Goal: Task Accomplishment & Management: Manage account settings

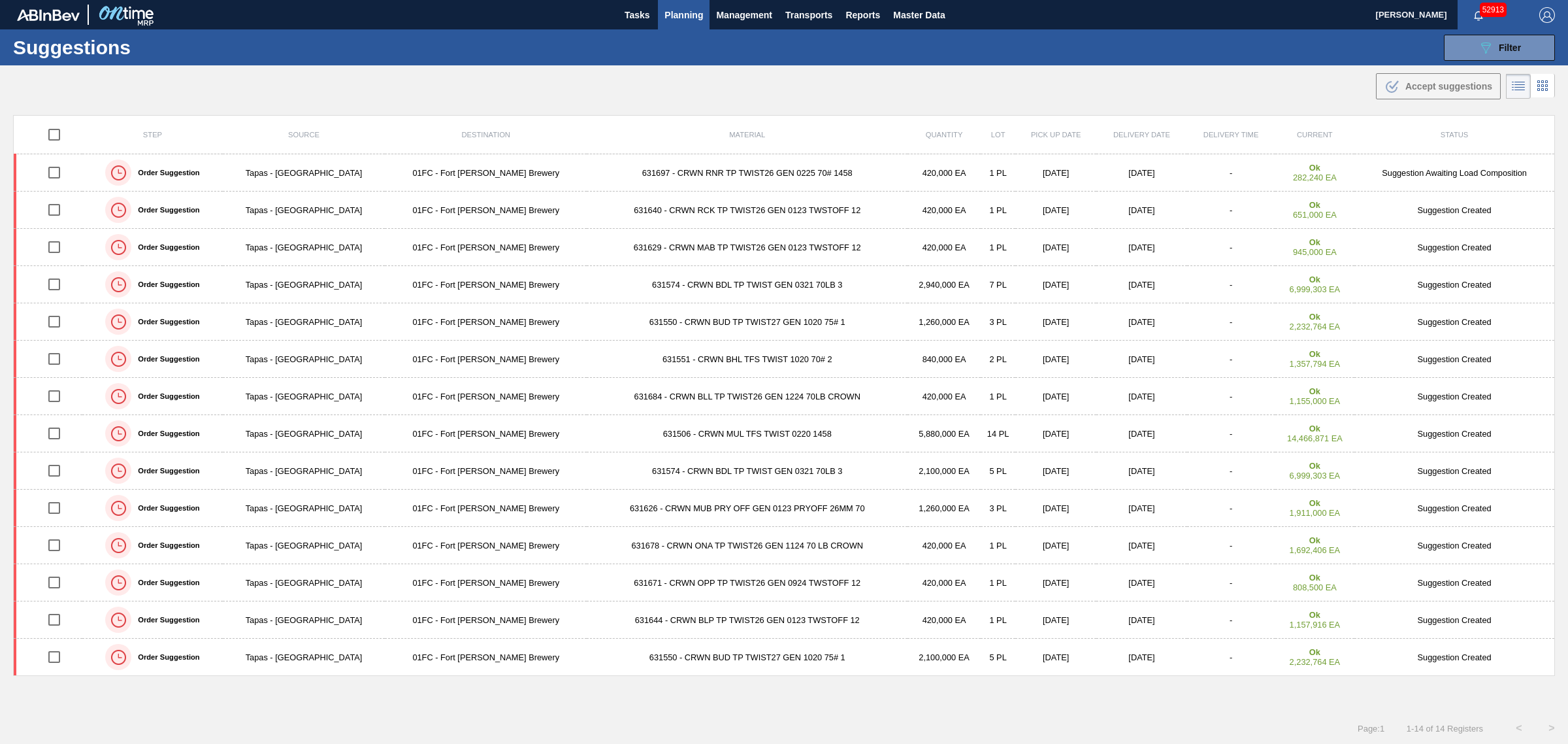
click at [449, 79] on div ".b{fill:var(--color-action-default)} Accept suggestions" at bounding box center [784, 84] width 1568 height 37
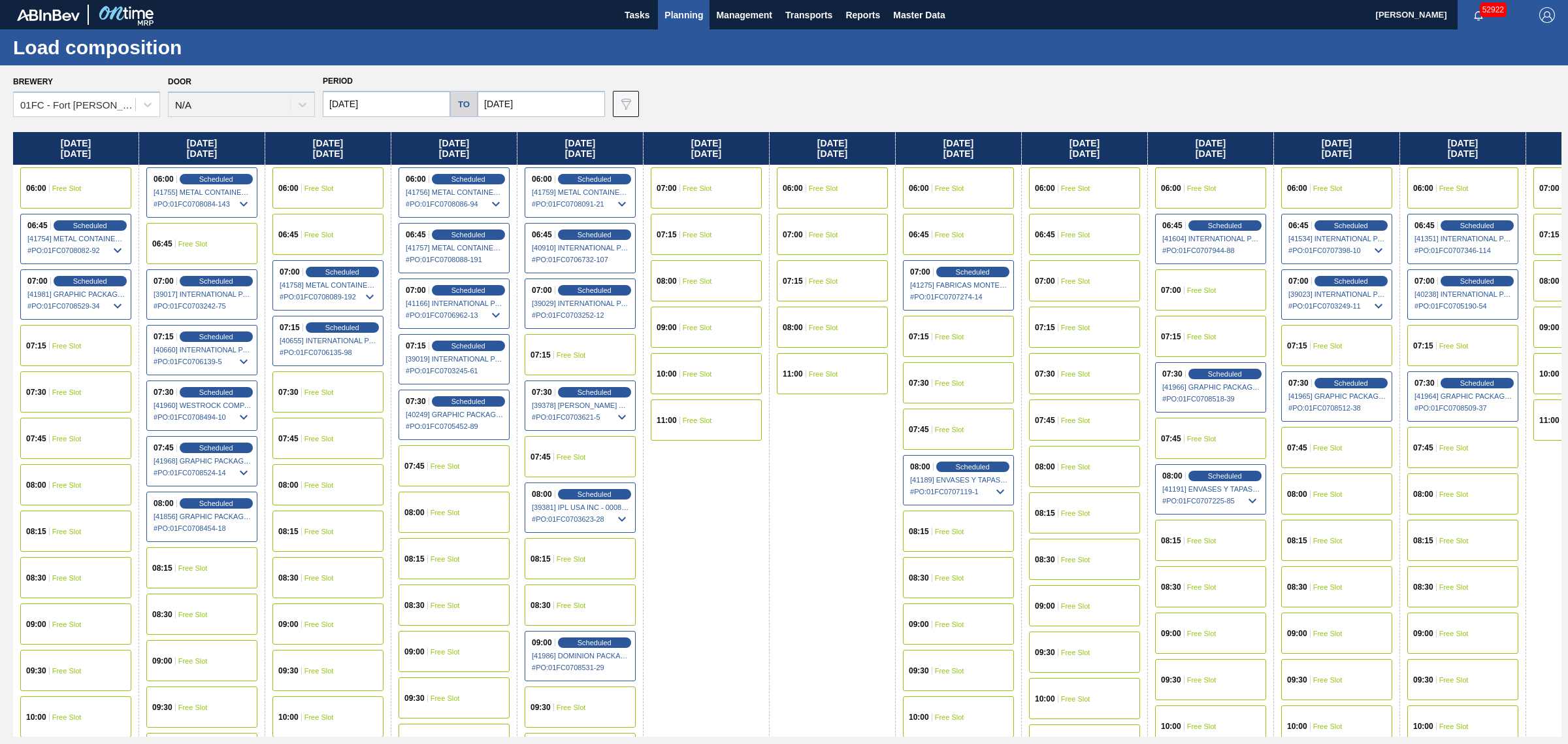
scroll to position [0, 3051]
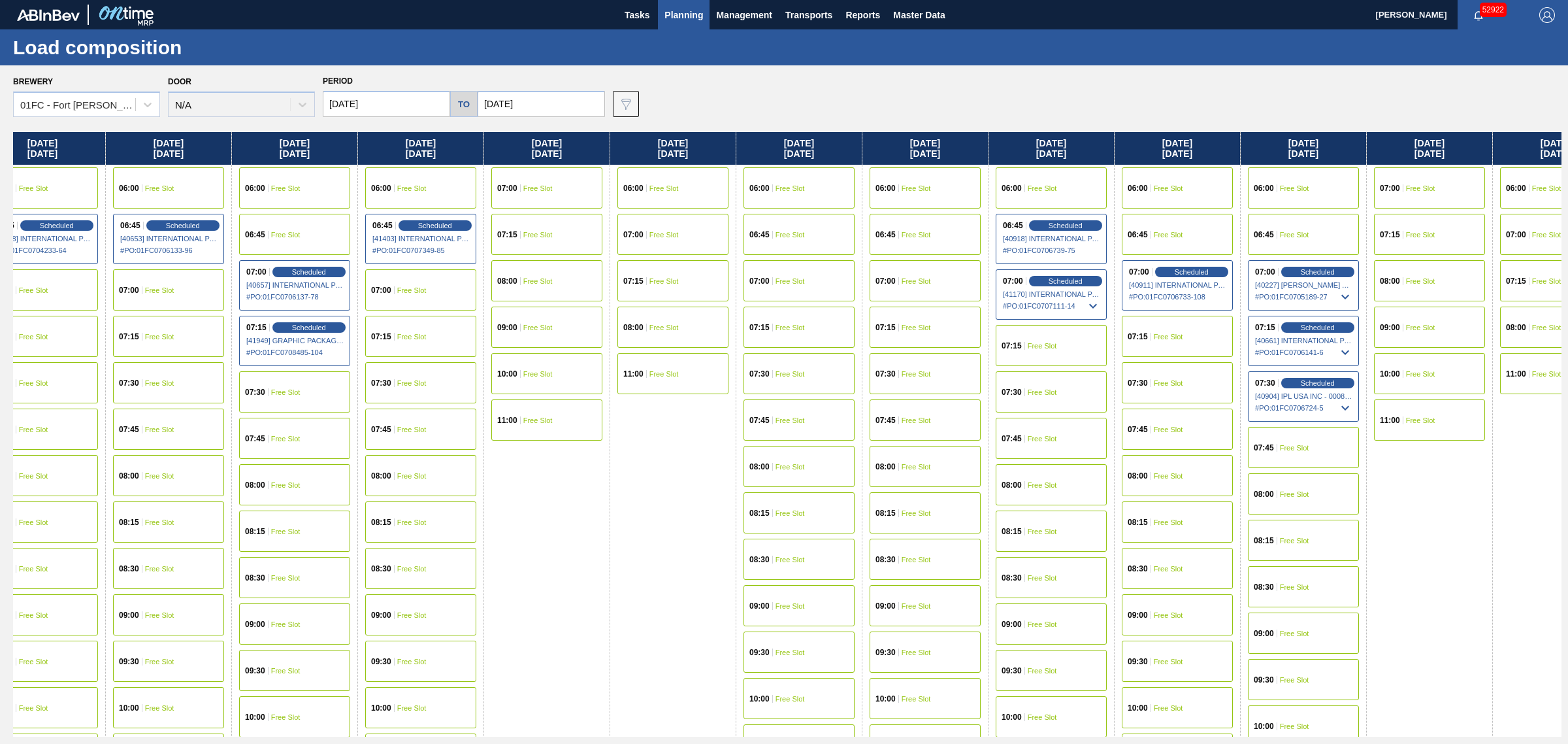
drag, startPoint x: 638, startPoint y: 272, endPoint x: 591, endPoint y: 273, distance: 47.0
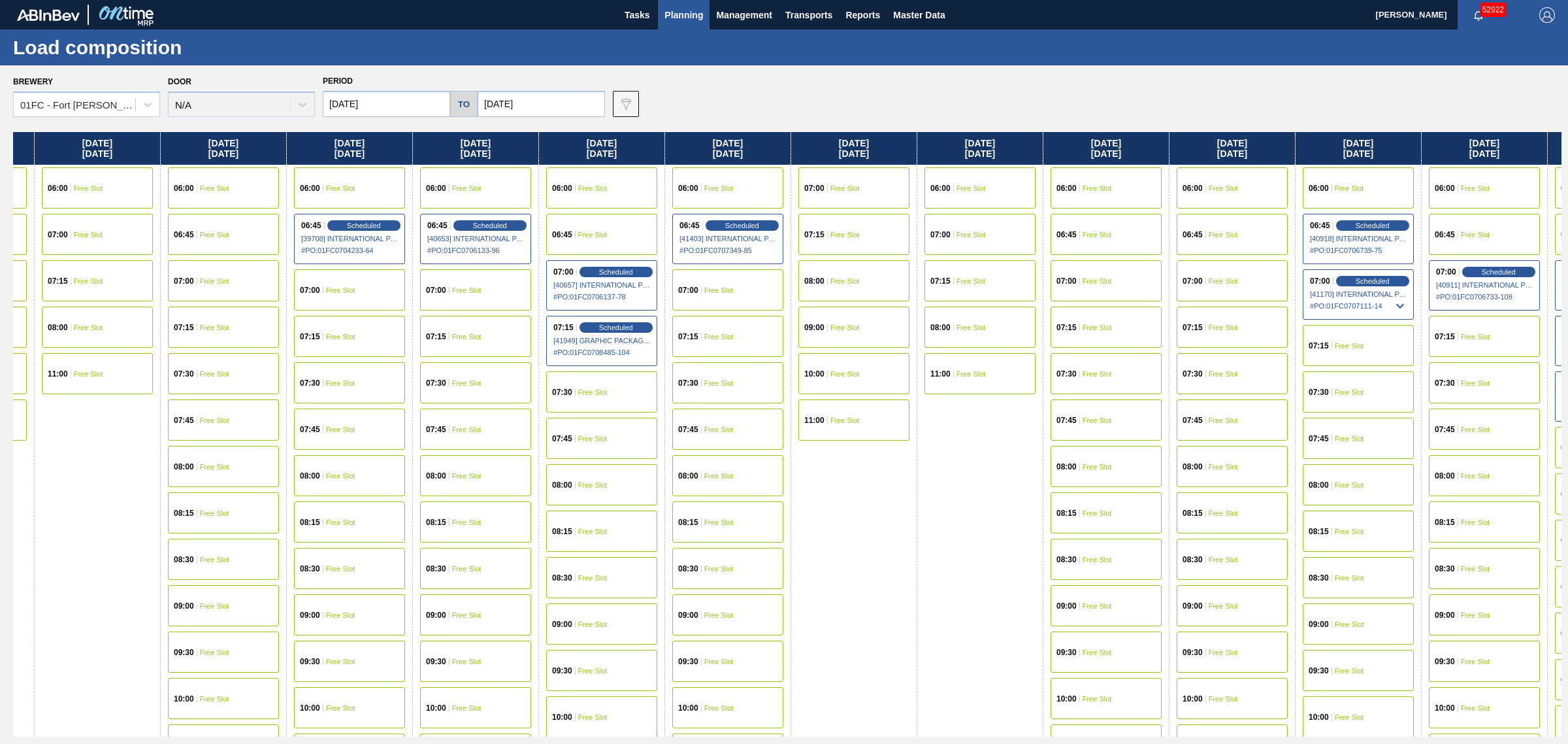
drag, startPoint x: 556, startPoint y: 341, endPoint x: 461, endPoint y: 344, distance: 95.0
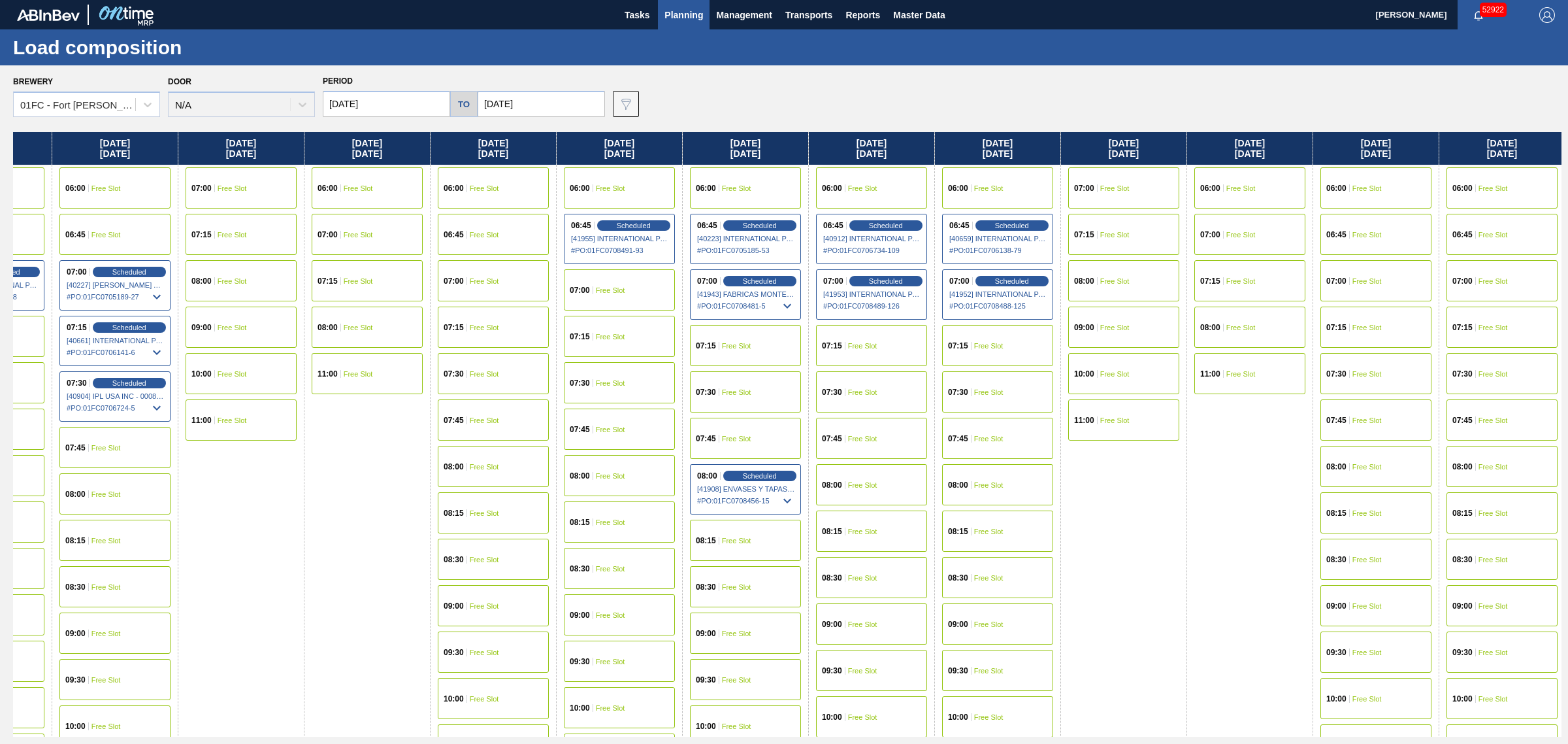
scroll to position [0, 1344]
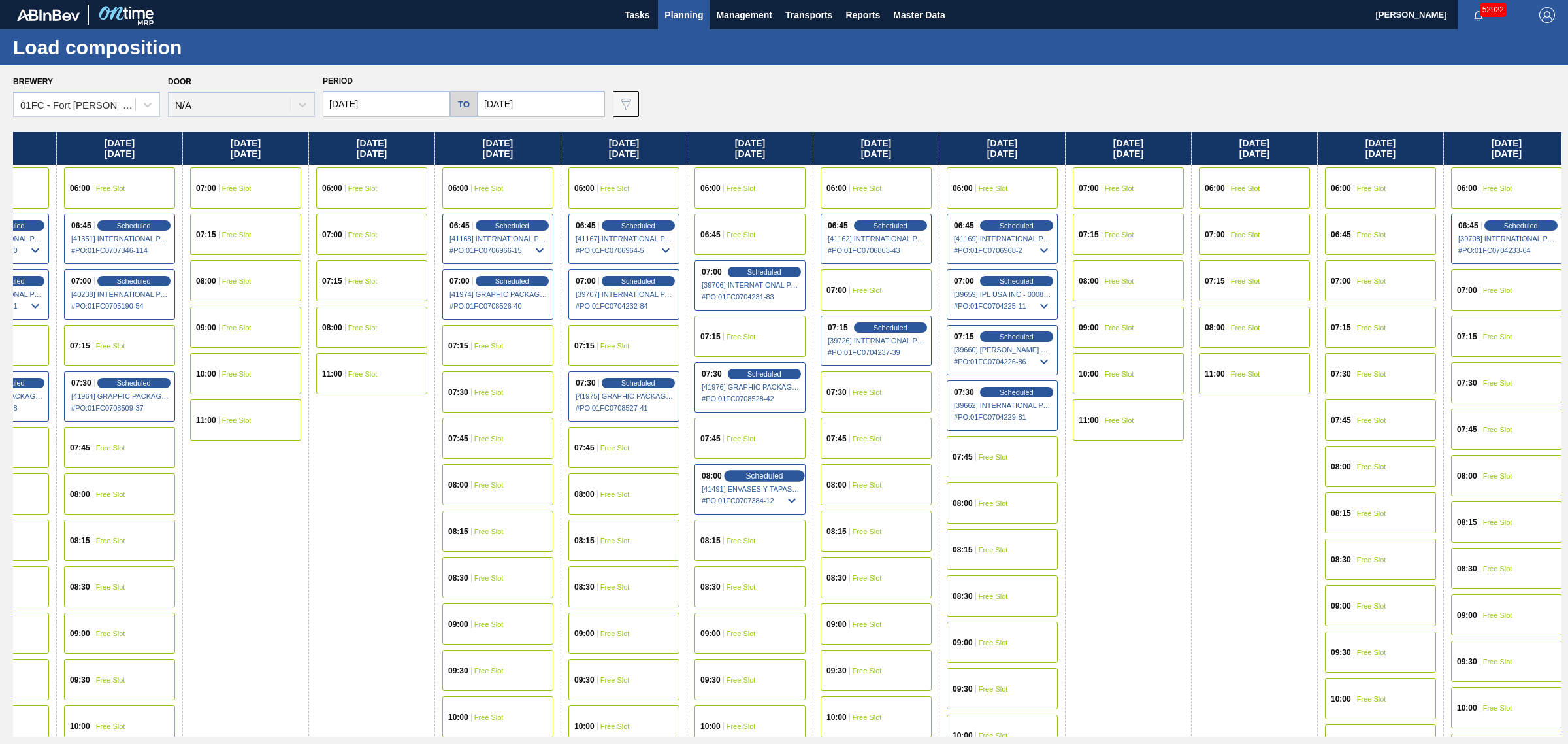
click at [764, 472] on span "Scheduled" at bounding box center [764, 476] width 37 height 9
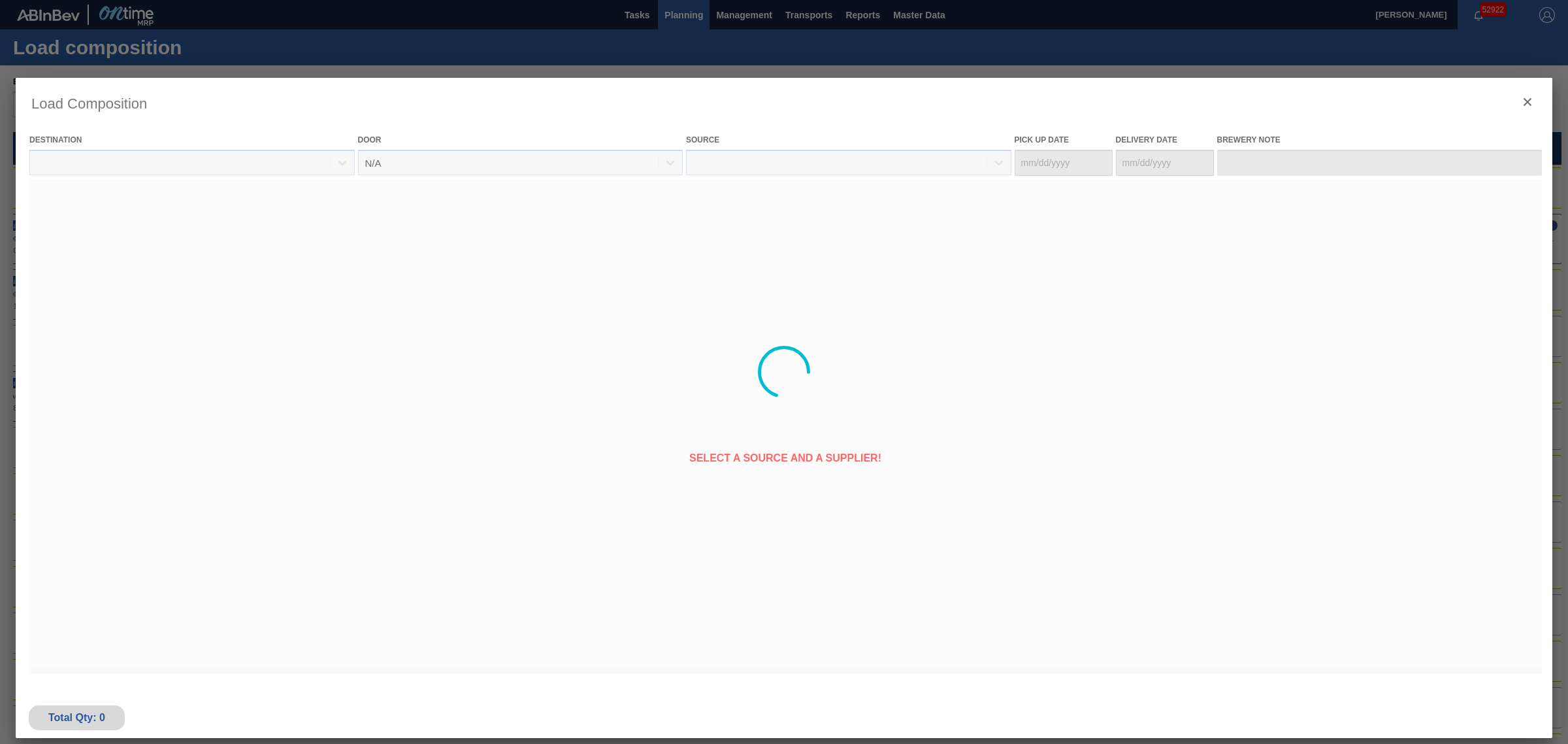
type Date "09/10/2025"
type Date "[DATE]"
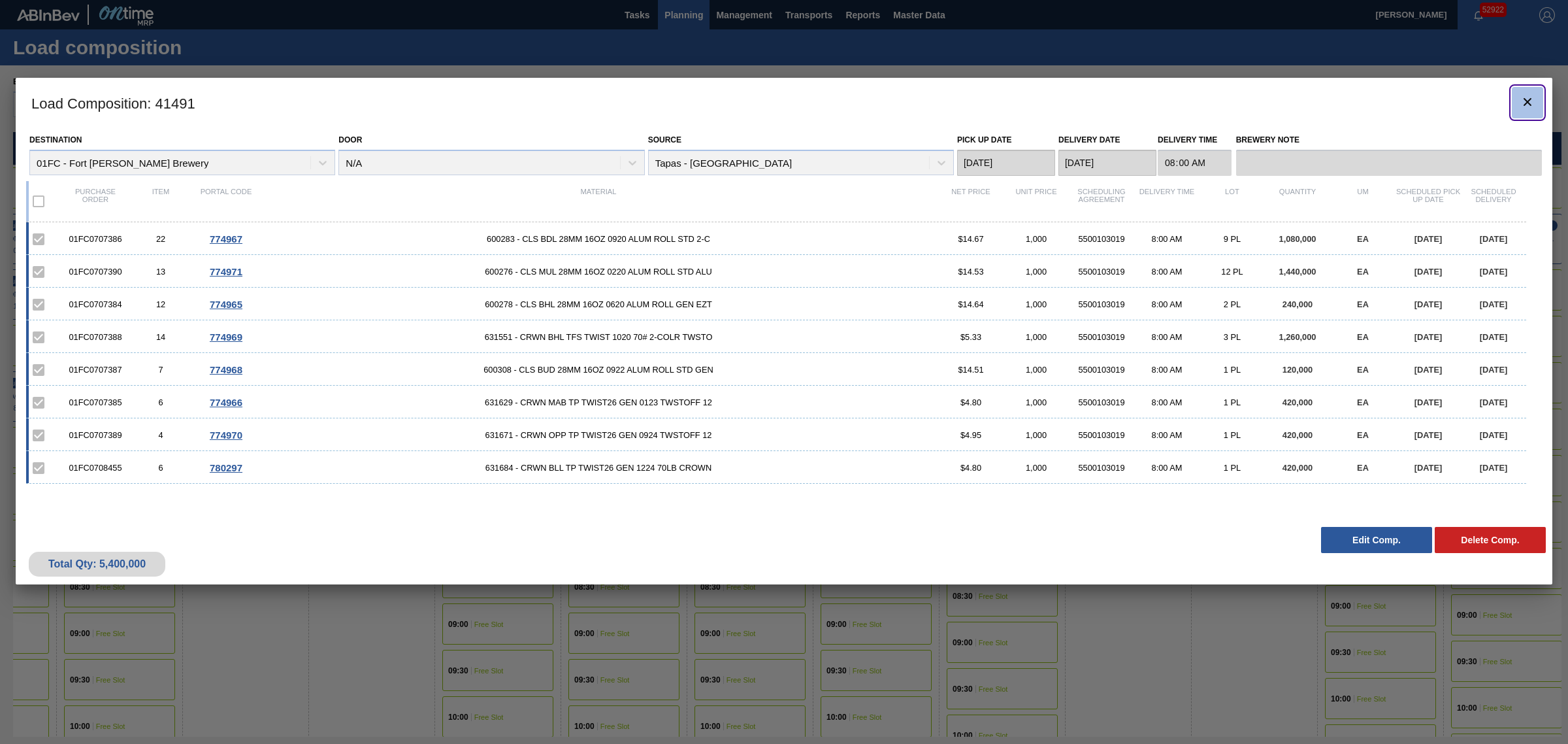
click at [1522, 100] on icon "botão de ícone" at bounding box center [1528, 102] width 16 height 16
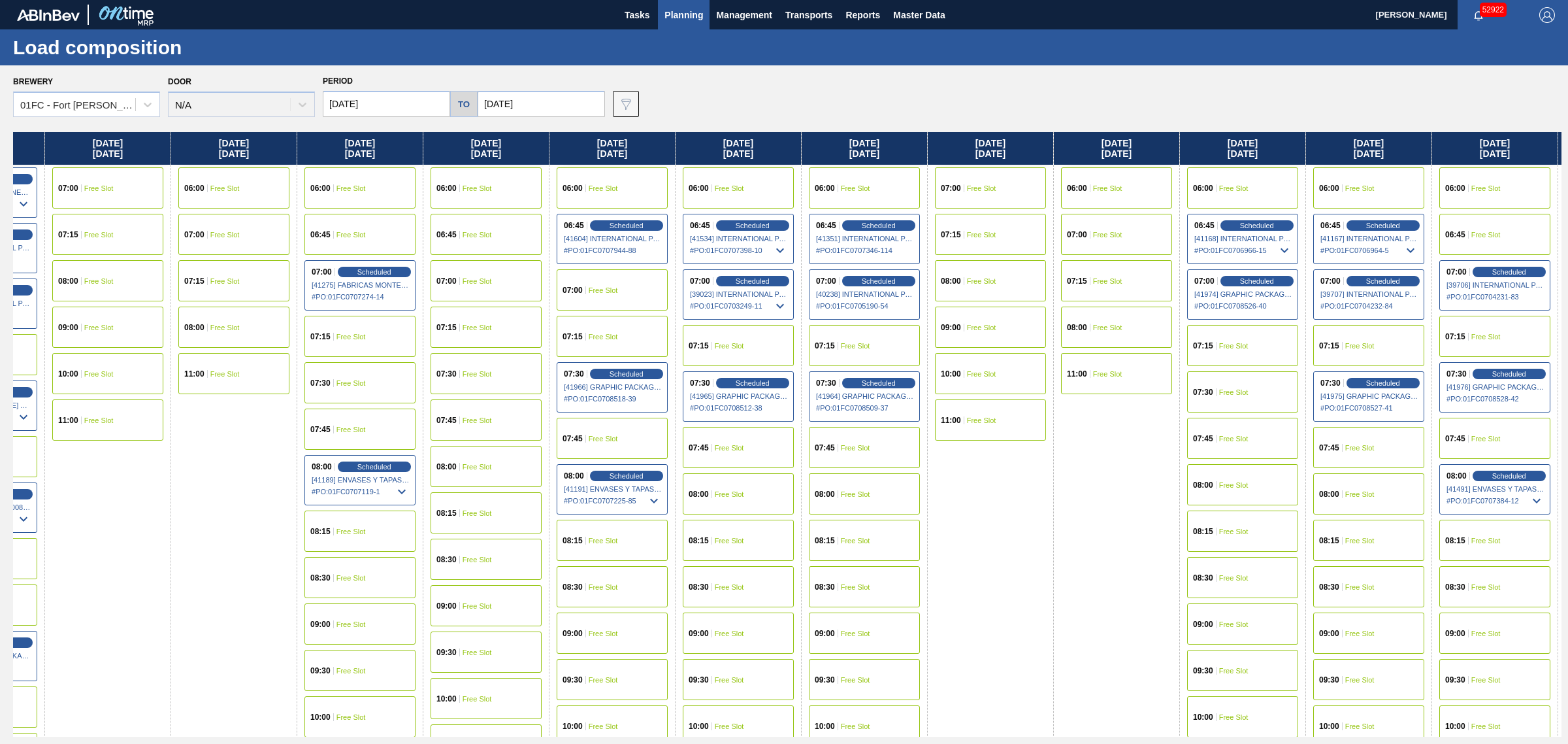
drag, startPoint x: 991, startPoint y: 366, endPoint x: 1037, endPoint y: 366, distance: 46.0
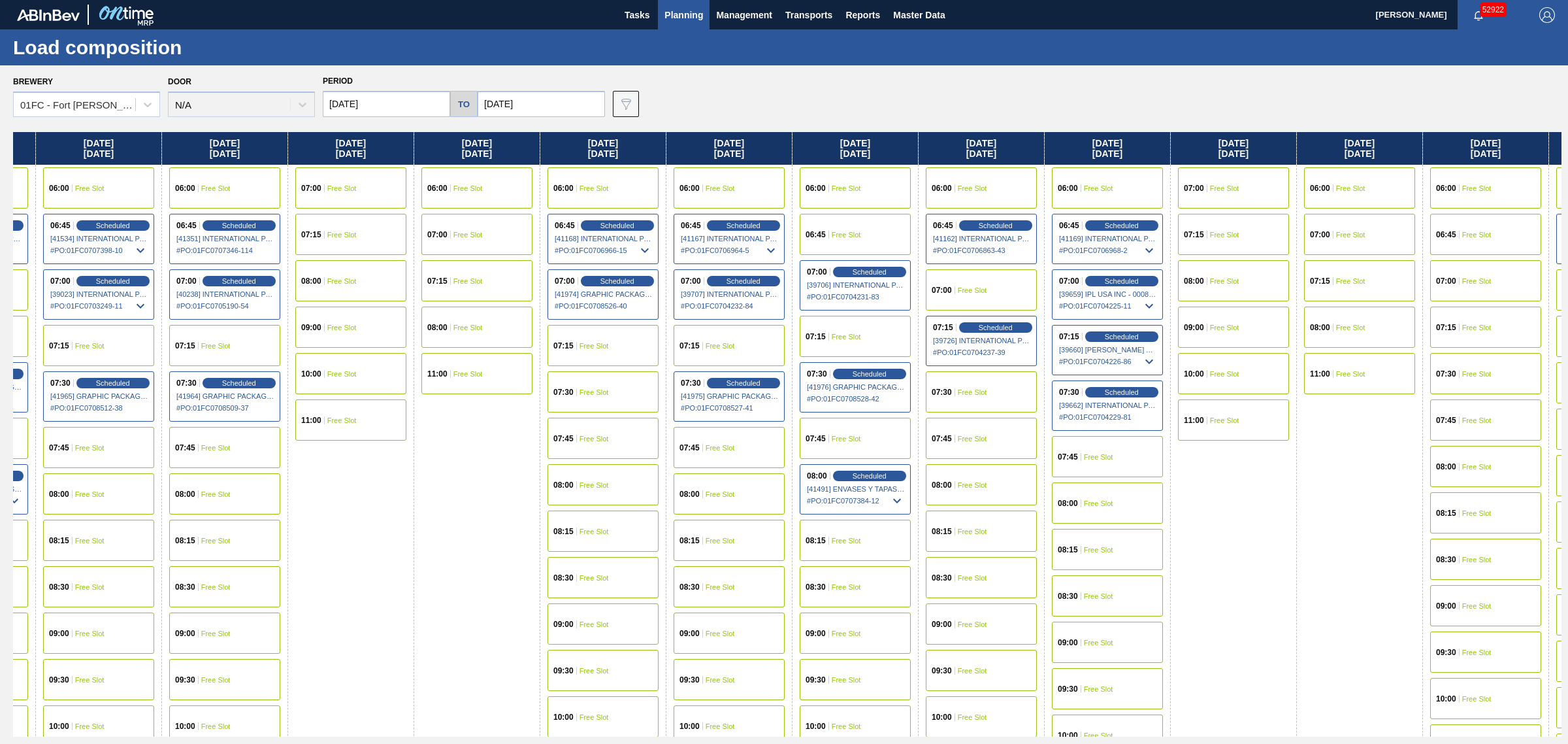
drag, startPoint x: 886, startPoint y: 396, endPoint x: 1013, endPoint y: 398, distance: 127.0
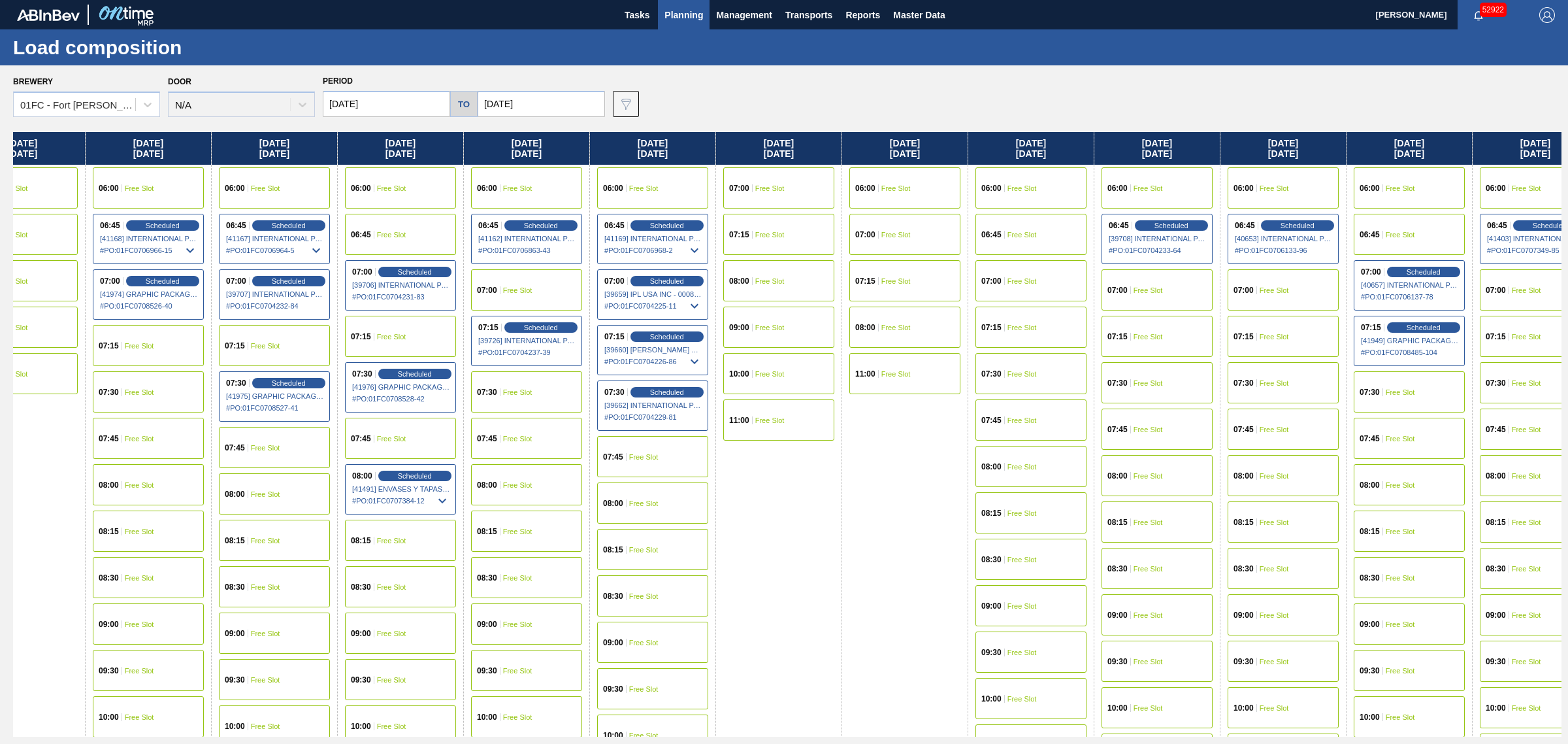
drag, startPoint x: 1043, startPoint y: 398, endPoint x: 1050, endPoint y: 397, distance: 7.1
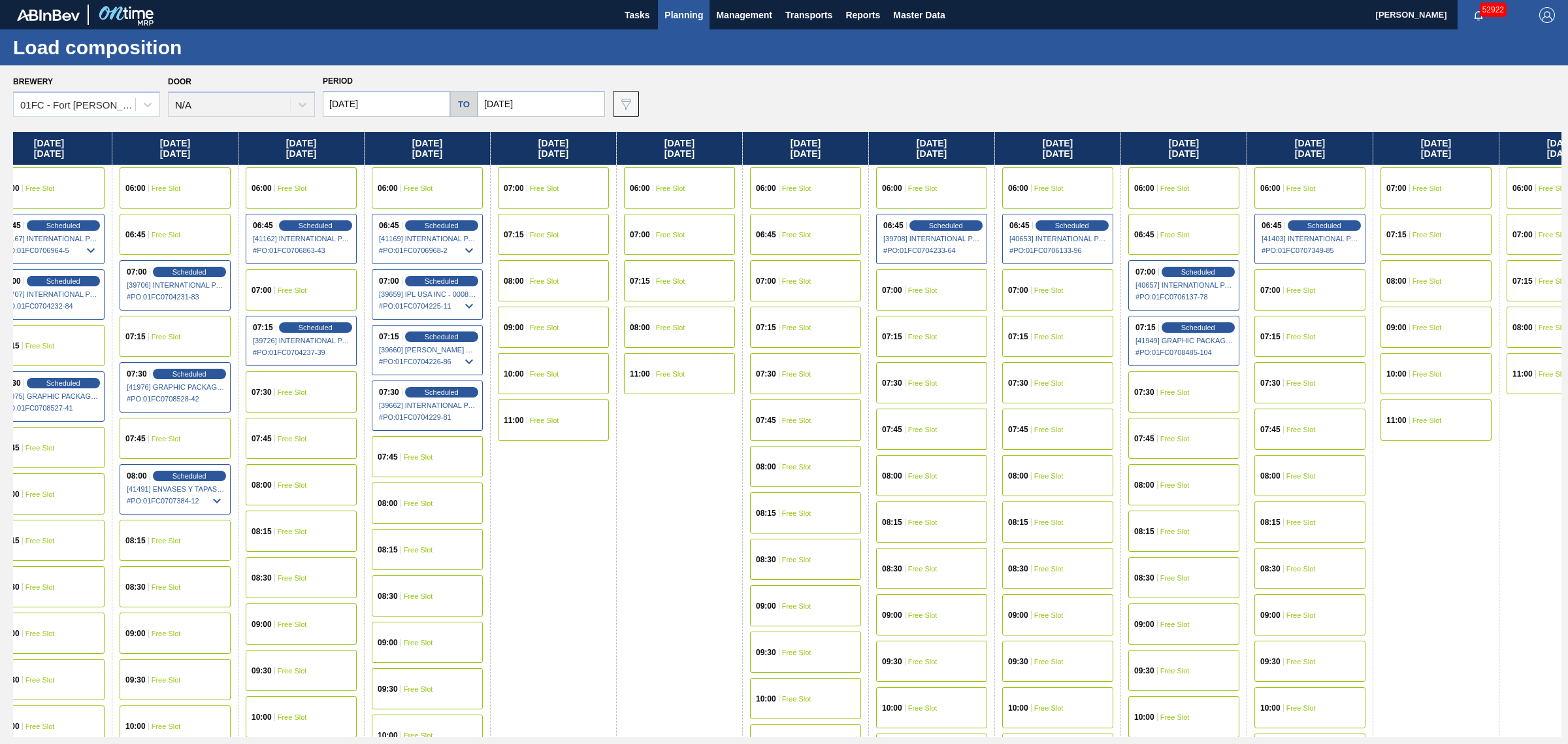
drag, startPoint x: 1063, startPoint y: 394, endPoint x: 1082, endPoint y: 392, distance: 19.1
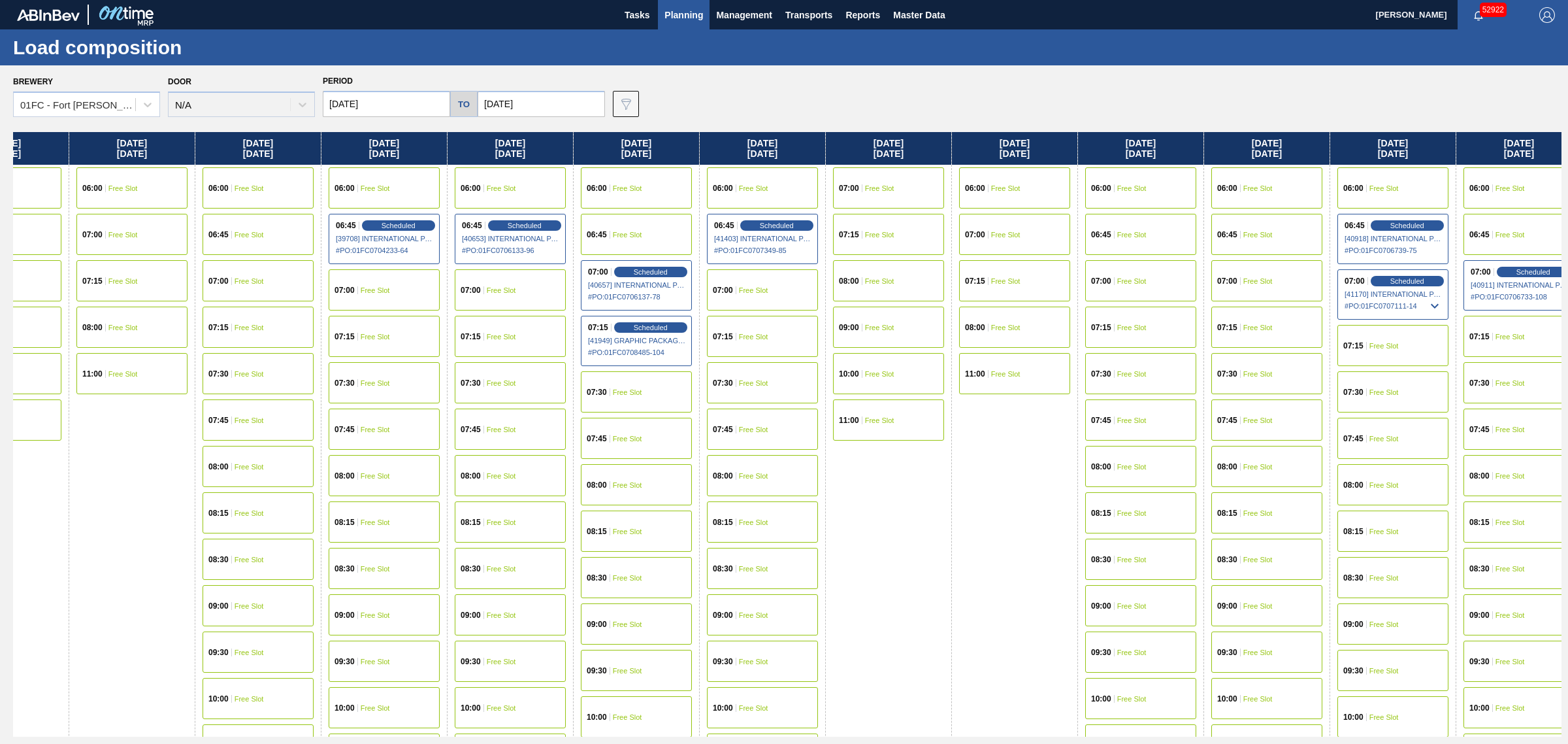
drag, startPoint x: 1020, startPoint y: 417, endPoint x: 1085, endPoint y: 417, distance: 65.0
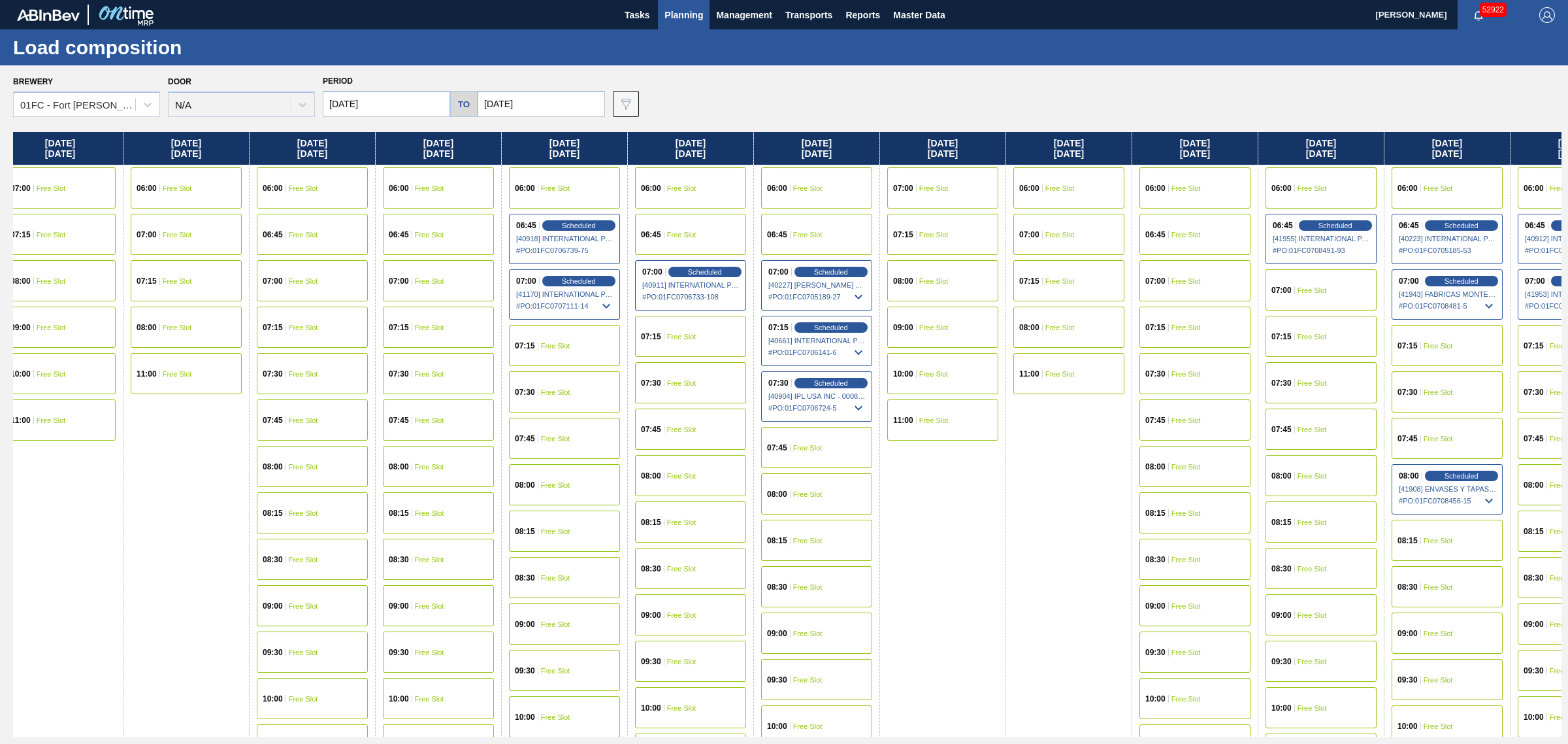
drag, startPoint x: 1051, startPoint y: 417, endPoint x: 1111, endPoint y: 400, distance: 62.4
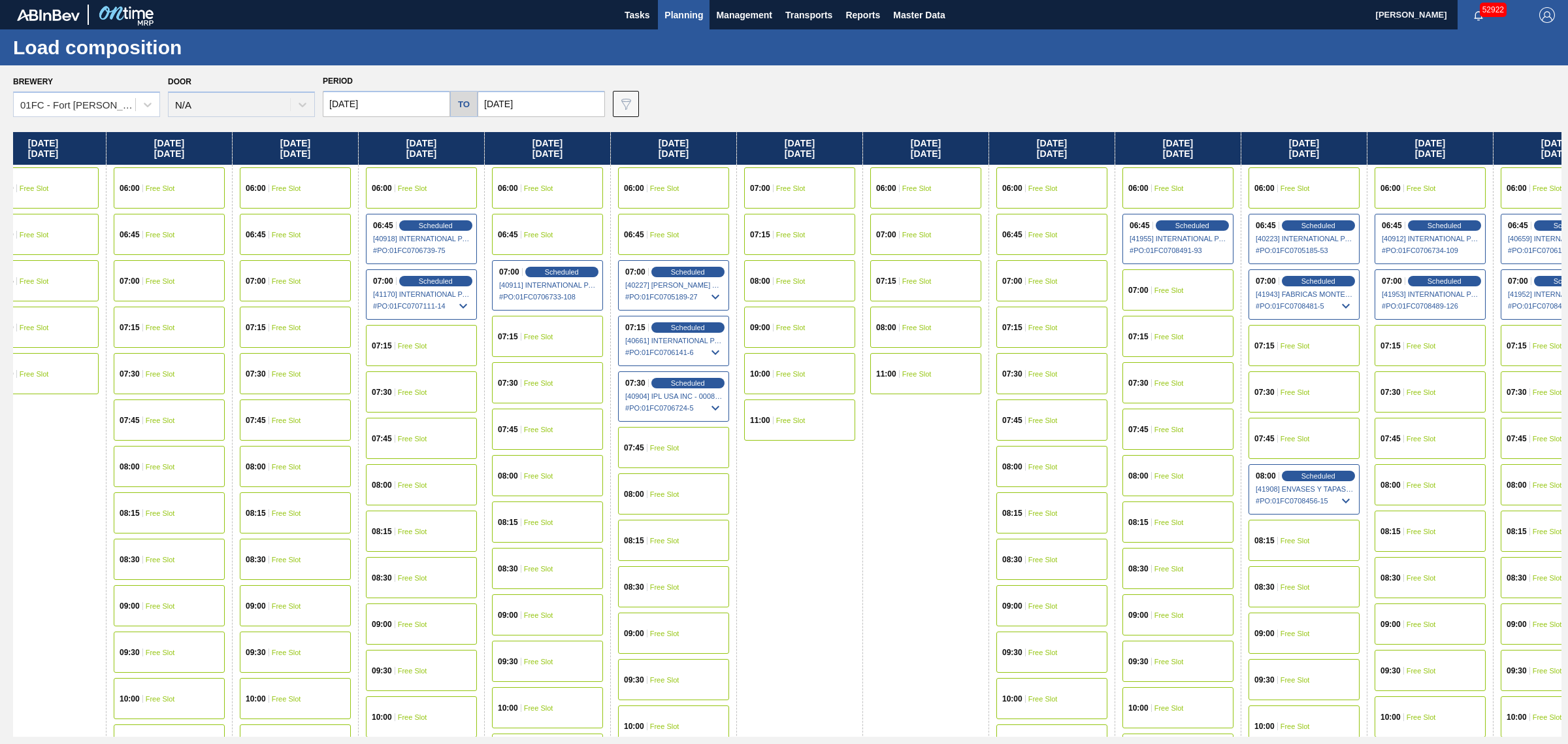
scroll to position [0, 3460]
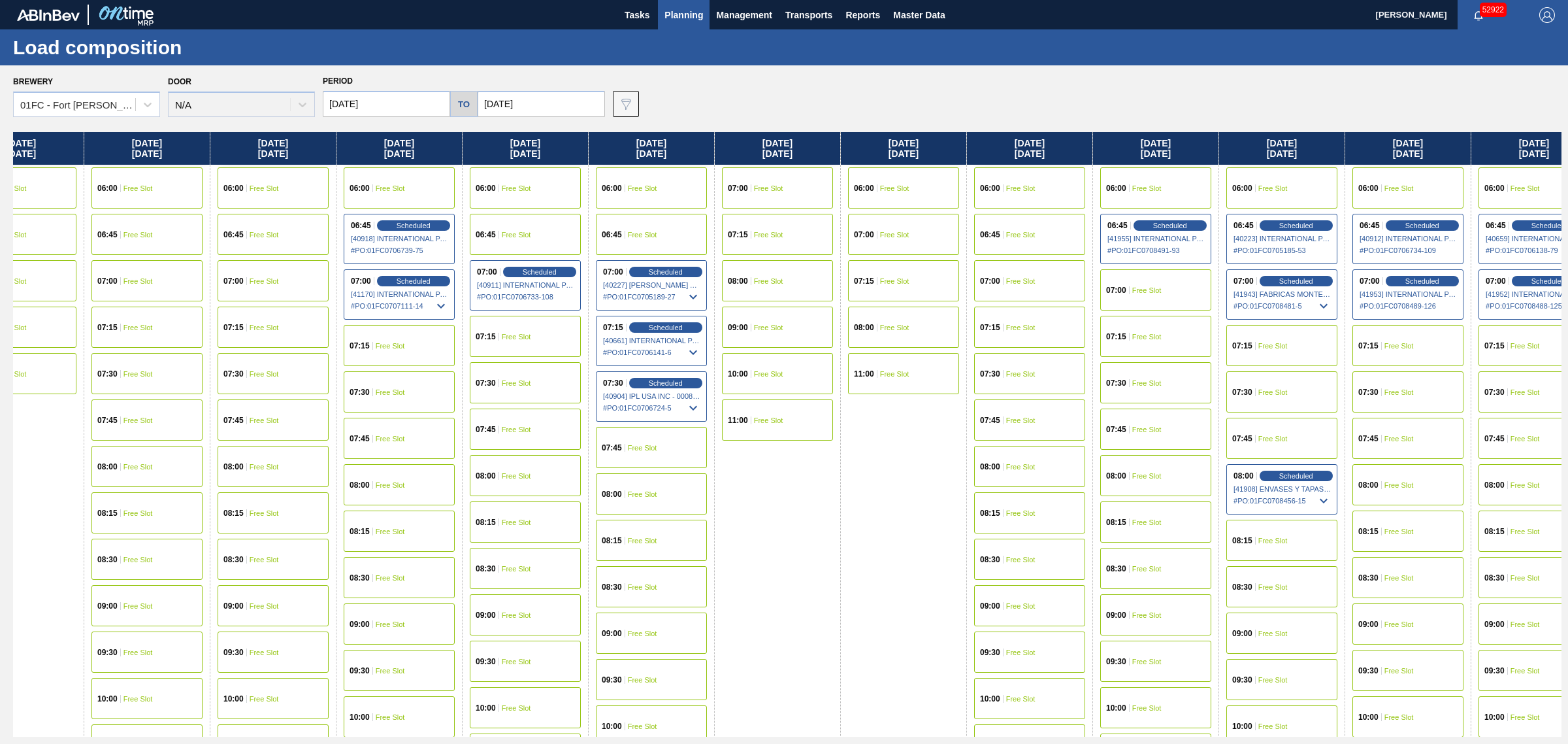
drag, startPoint x: 1075, startPoint y: 399, endPoint x: 1108, endPoint y: 398, distance: 33.0
click at [1296, 474] on span "Scheduled" at bounding box center [1295, 476] width 37 height 9
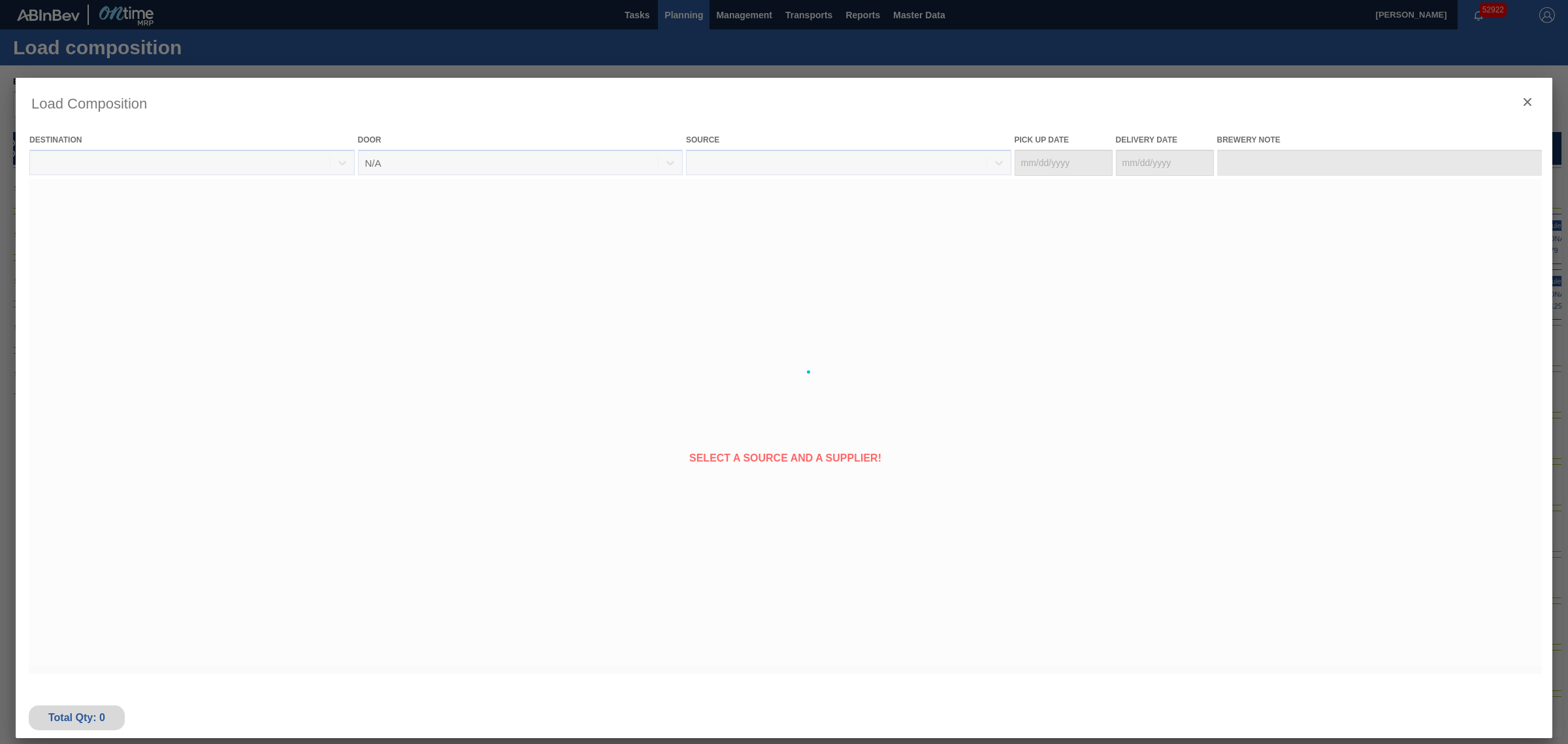
type Date "[DATE]"
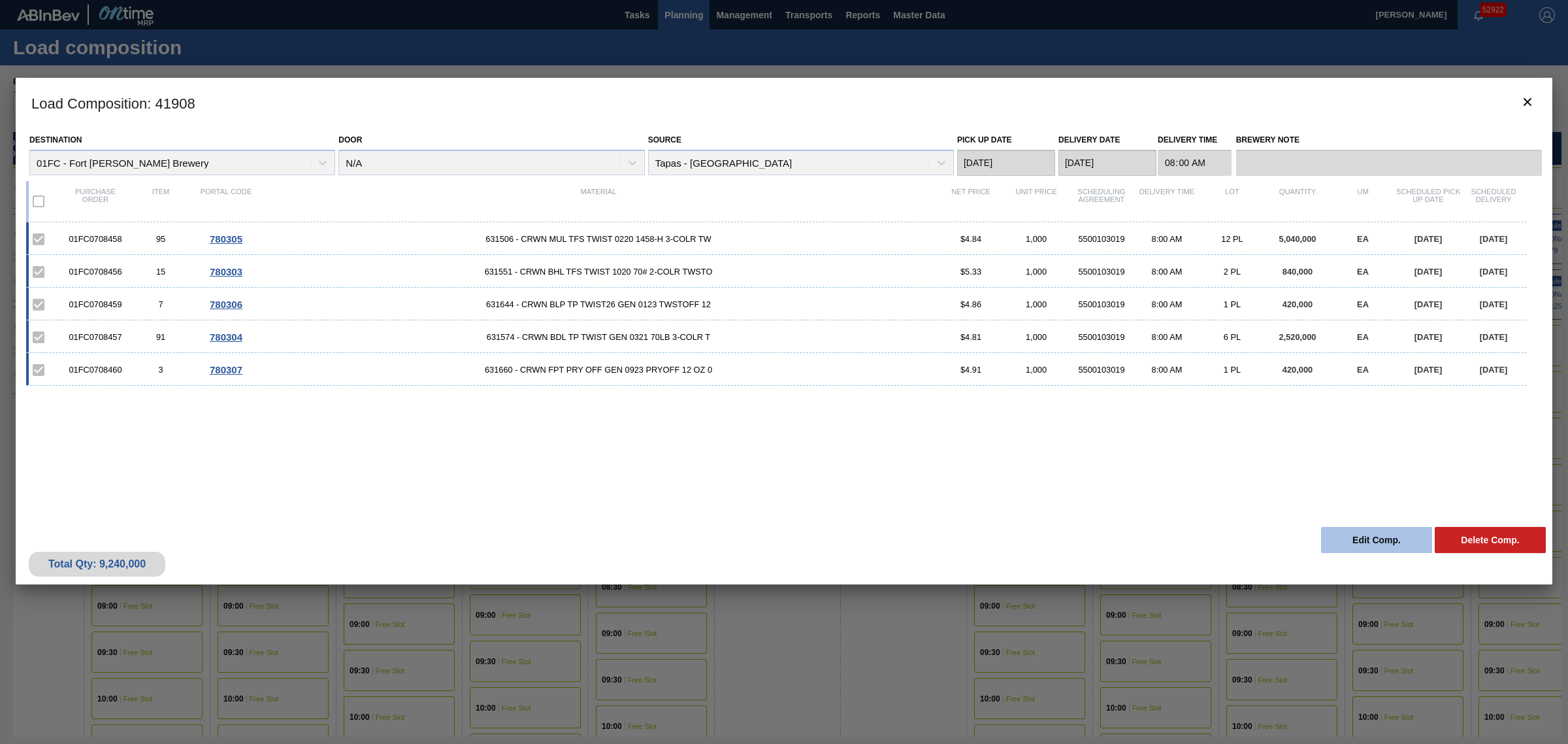
click at [1369, 534] on button "Edit Comp." at bounding box center [1376, 540] width 111 height 26
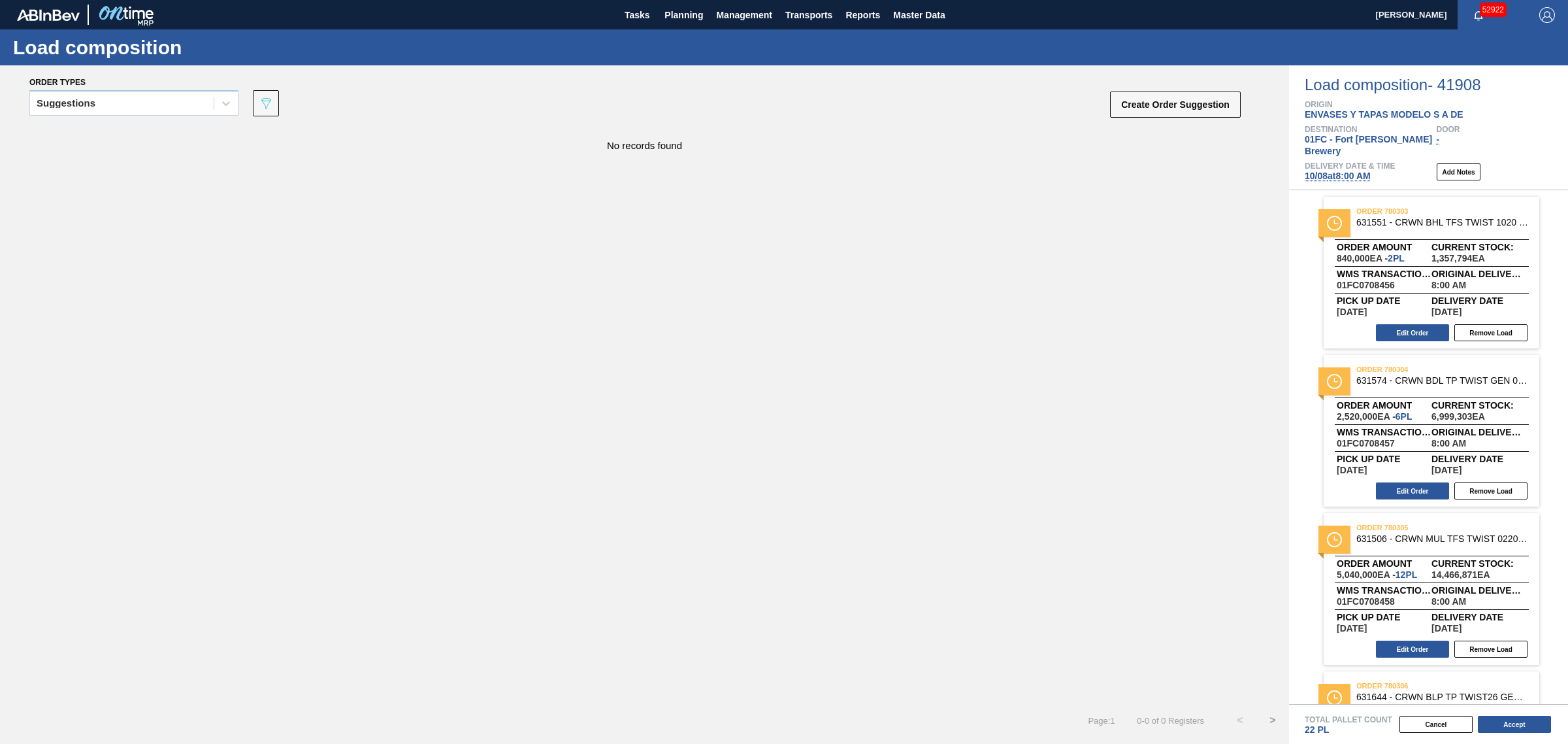
scroll to position [82, 0]
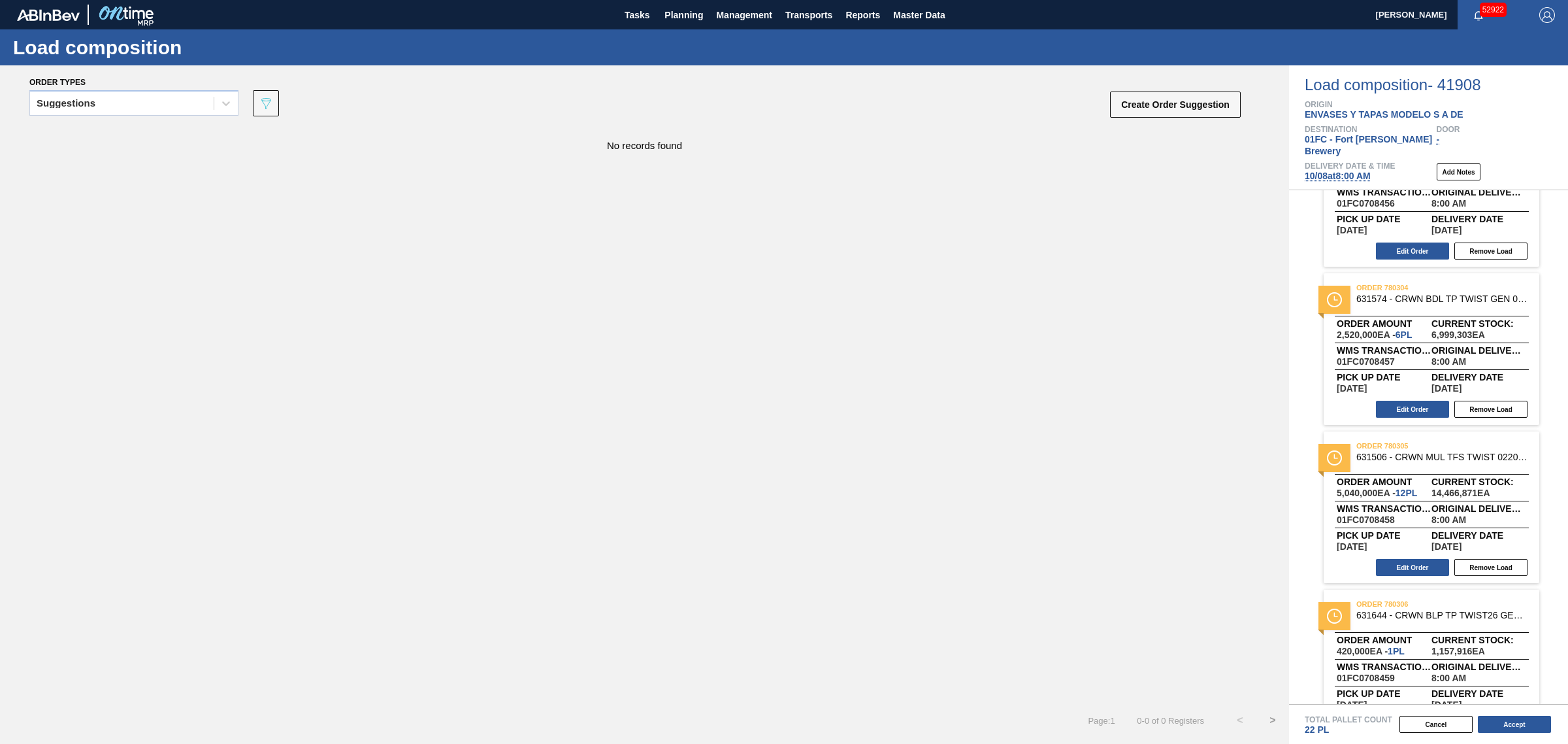
click at [155, 89] on div "Suggestions 089F7B8B-B2A5-4AFE-B5C0-19BA573D28AC Create Order Suggestion" at bounding box center [635, 107] width 1213 height 39
click at [141, 102] on div "Suggestions" at bounding box center [122, 103] width 183 height 19
click at [133, 127] on div "Awaiting load composition" at bounding box center [134, 136] width 209 height 24
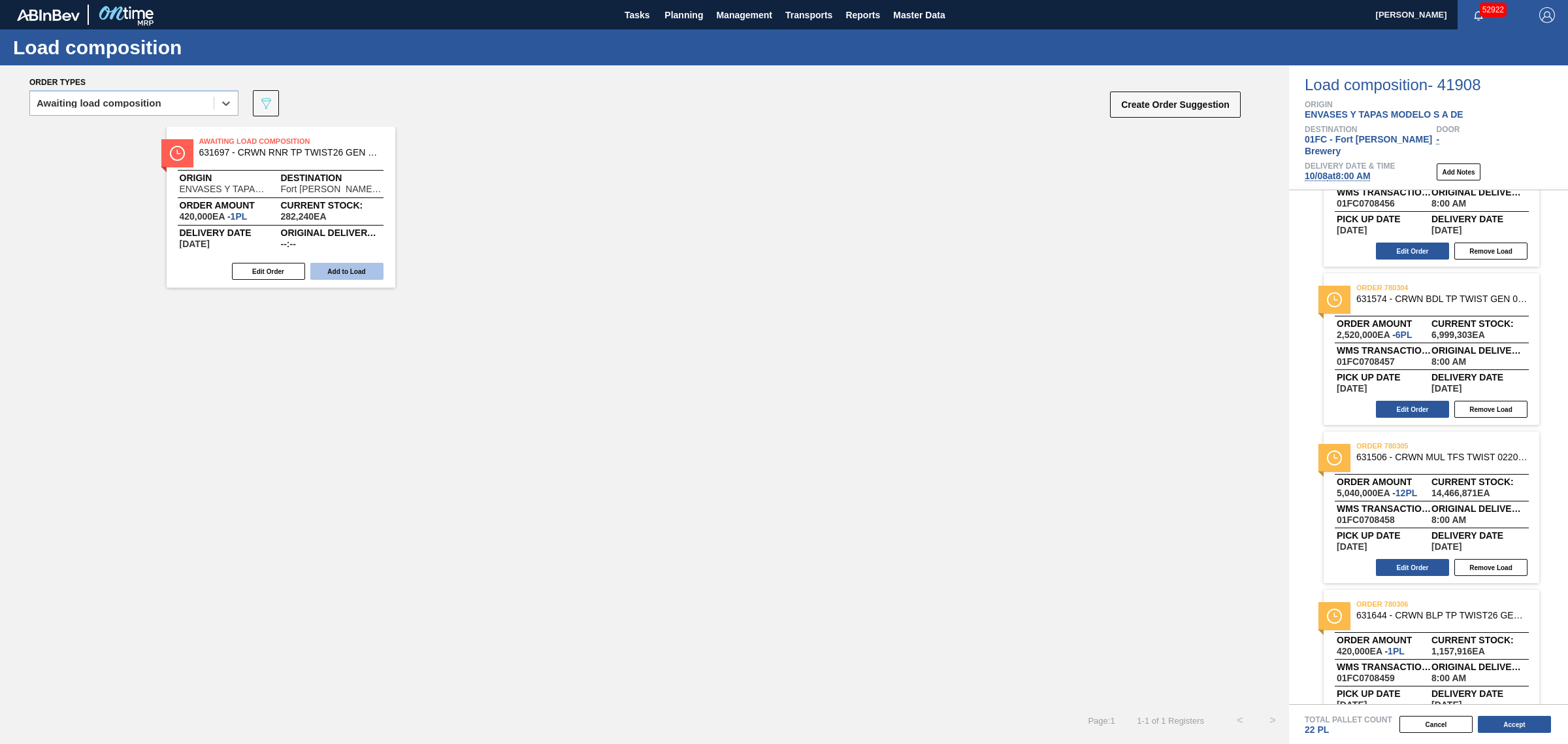
click at [340, 264] on button "Add to Load" at bounding box center [346, 271] width 73 height 17
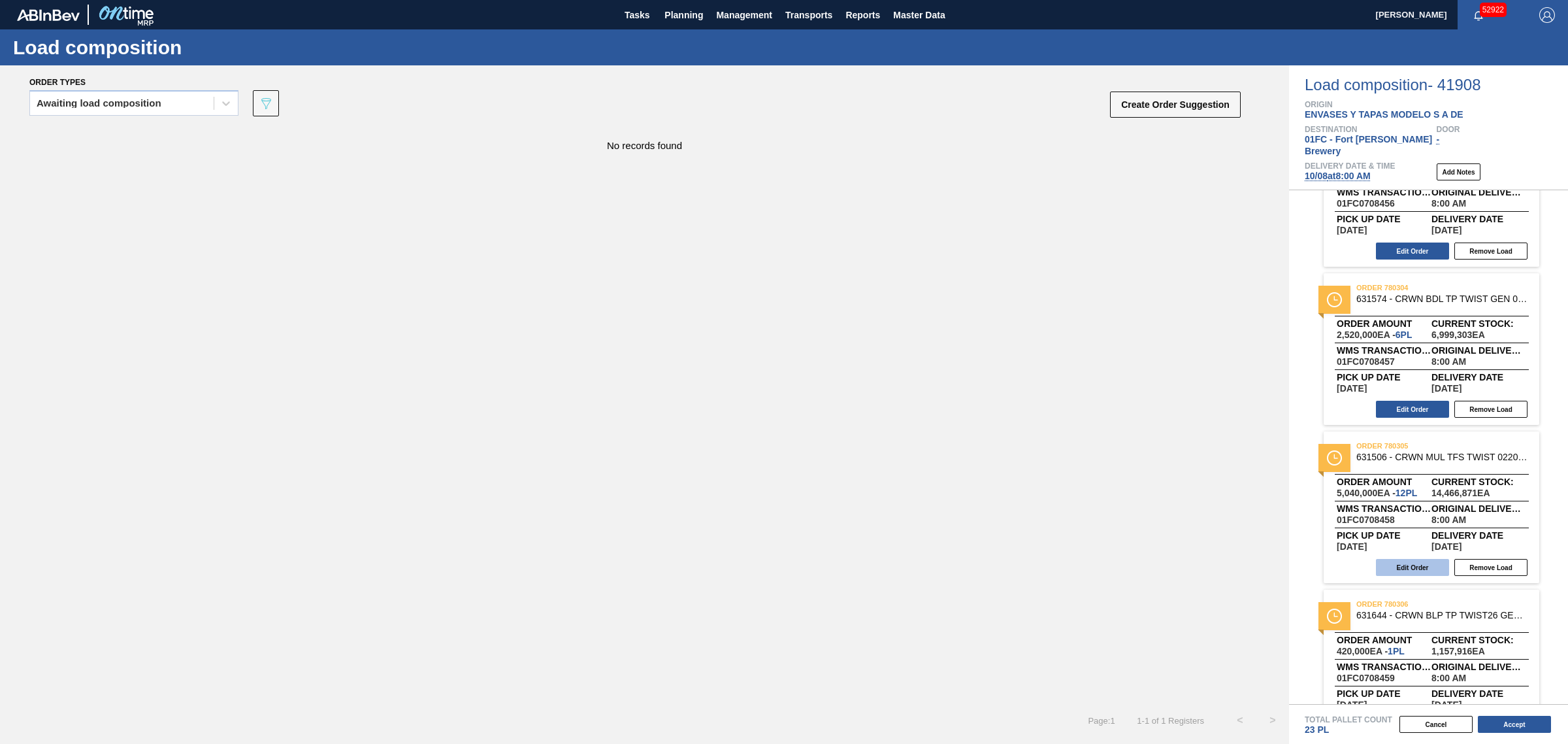
click at [1404, 558] on button "Edit Order" at bounding box center [1411, 566] width 73 height 17
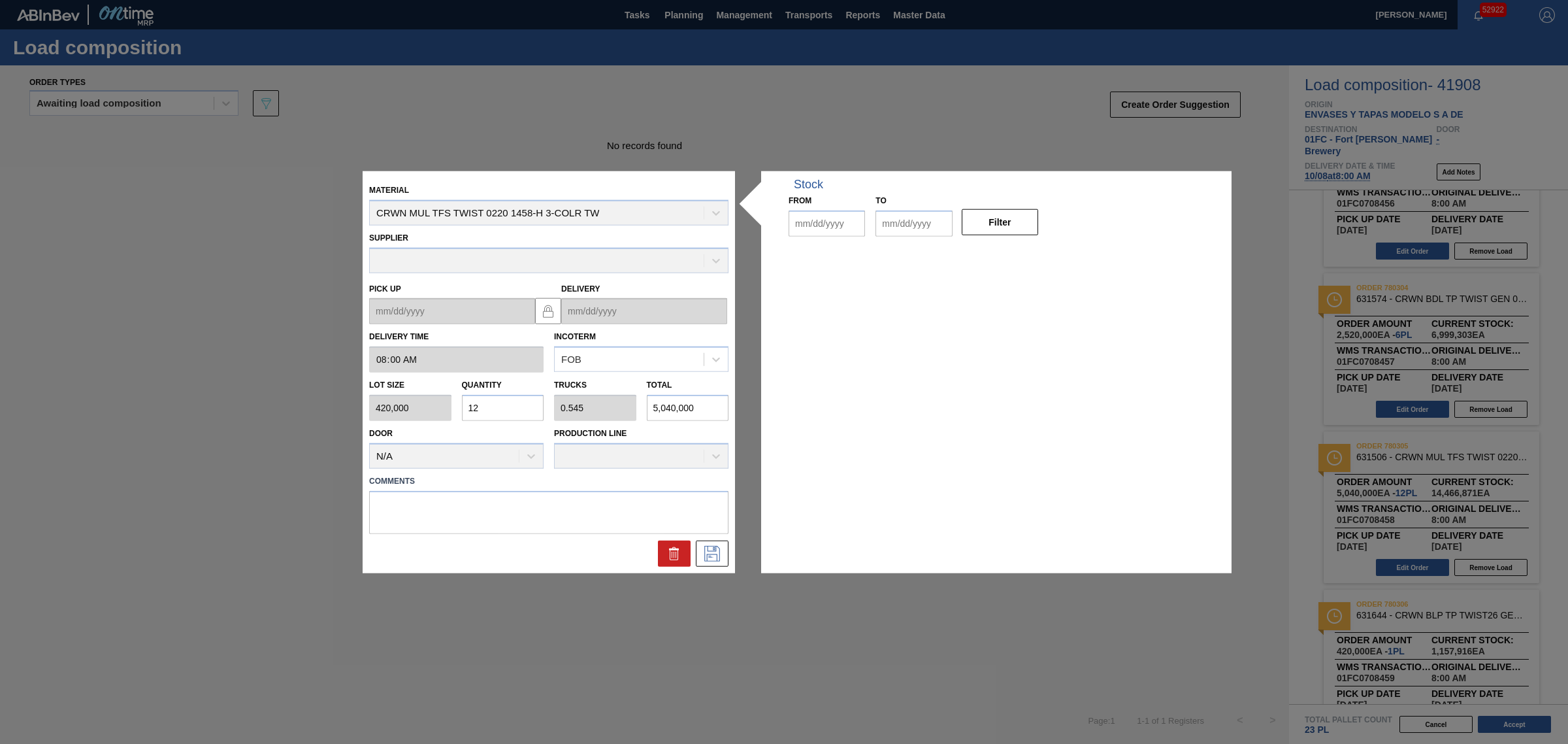
type input "08:00:00"
type input "420,000"
type input "12"
type input "0.545"
type input "5,040,000"
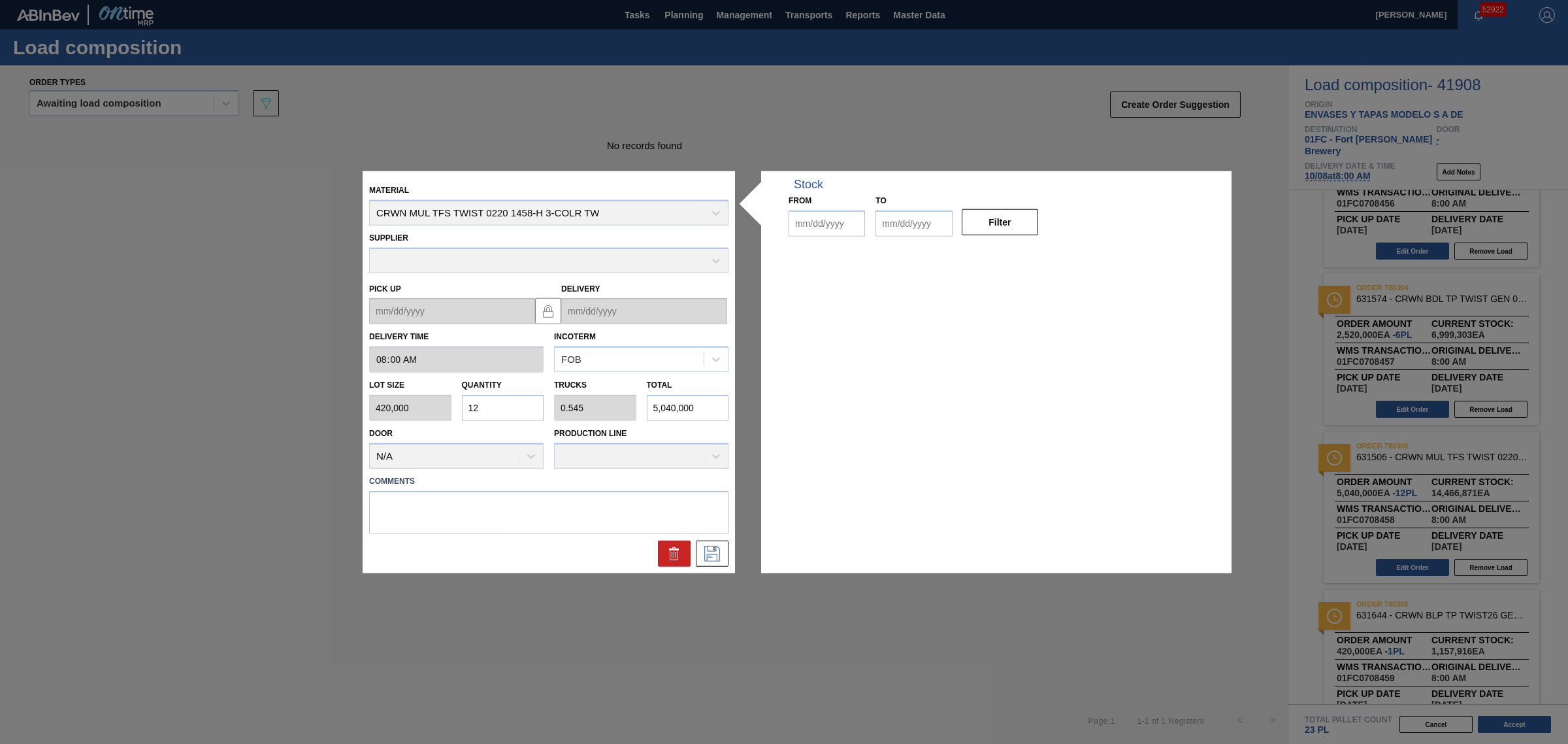
type up "[DATE]"
type input "[DATE]"
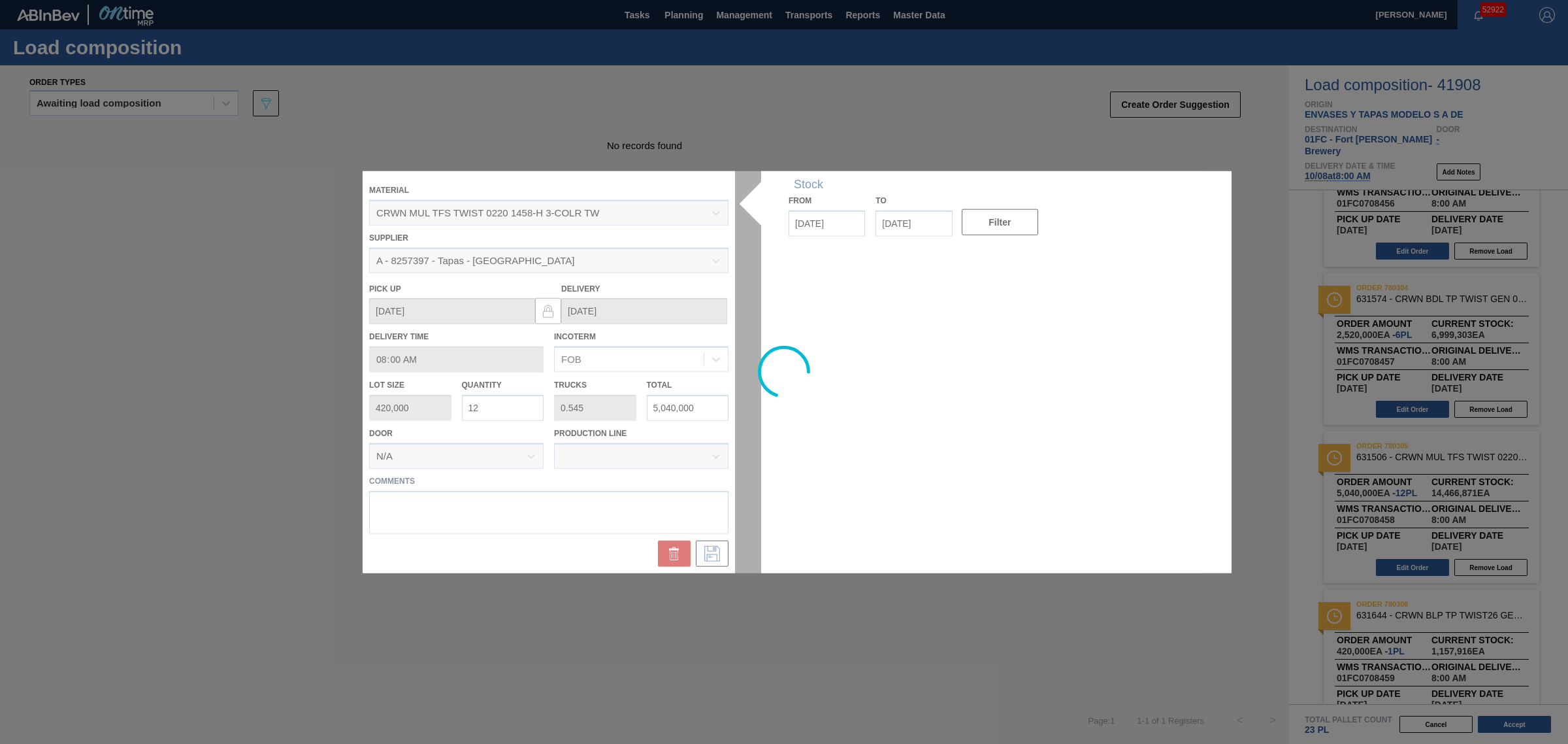
click at [515, 402] on div at bounding box center [784, 372] width 843 height 402
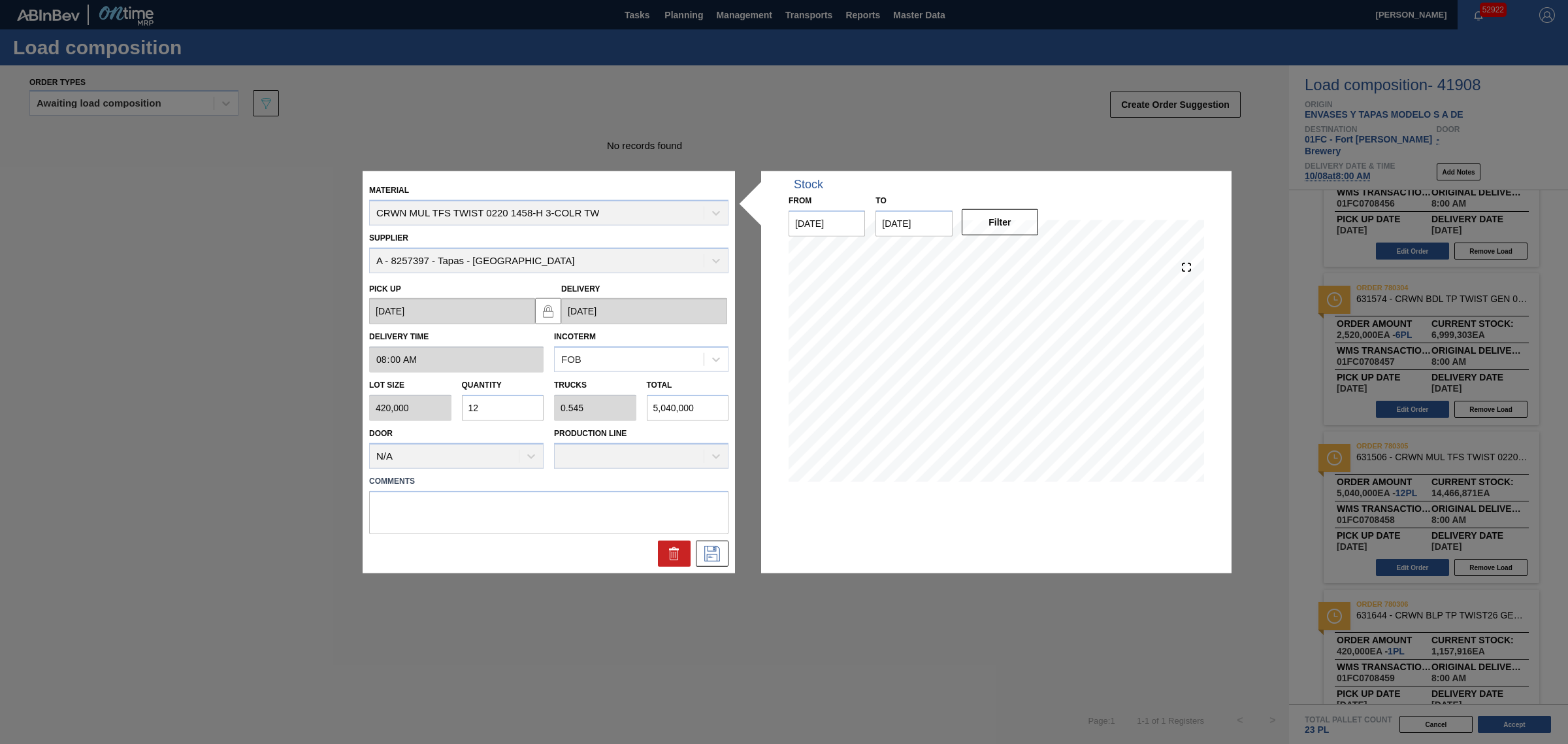
click at [490, 401] on input "12" at bounding box center [502, 408] width 83 height 26
type input "1"
type input "0.045"
type input "420,000"
type input "11"
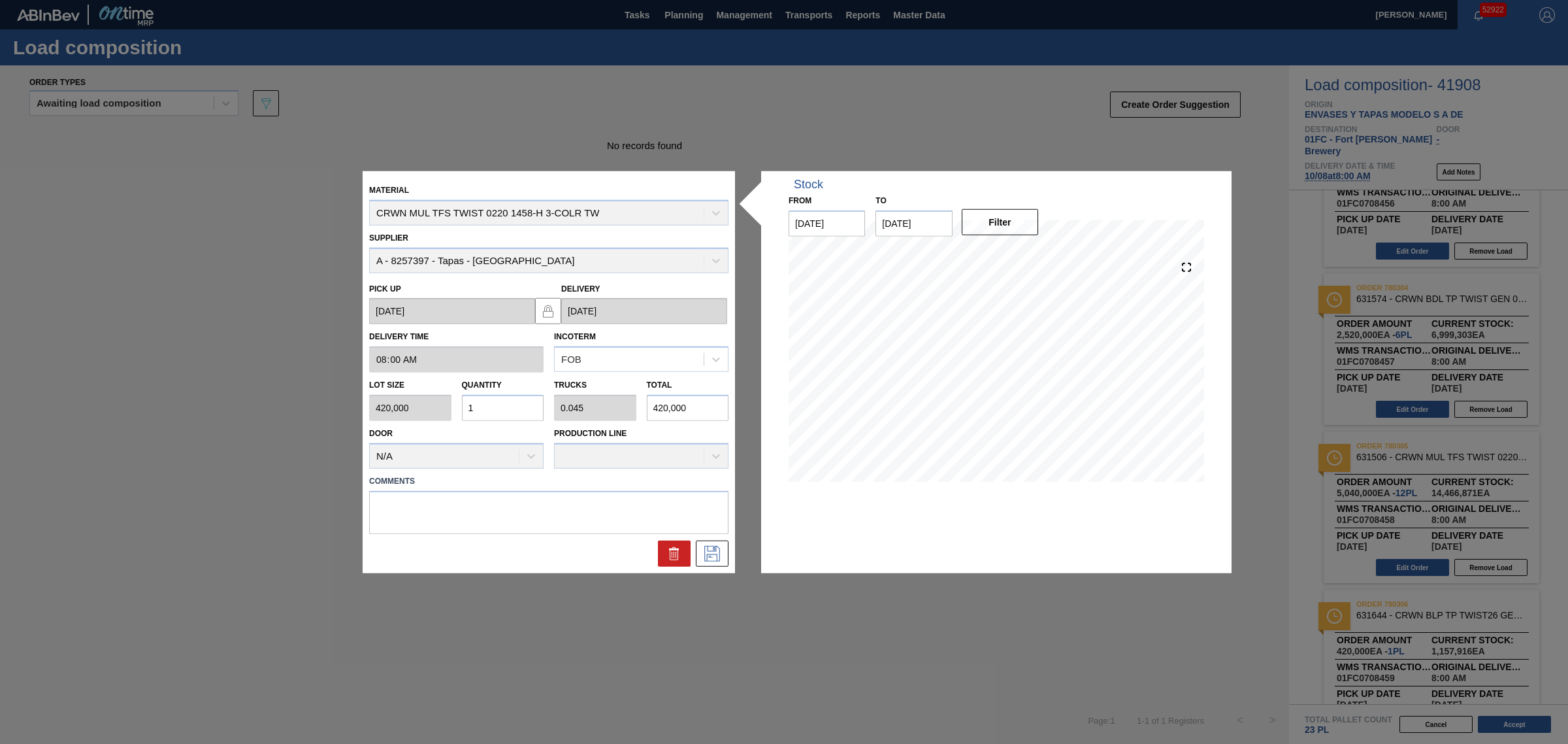
type input "0.5"
type input "4,620,000"
type input "11"
click at [707, 550] on icon at bounding box center [712, 554] width 21 height 16
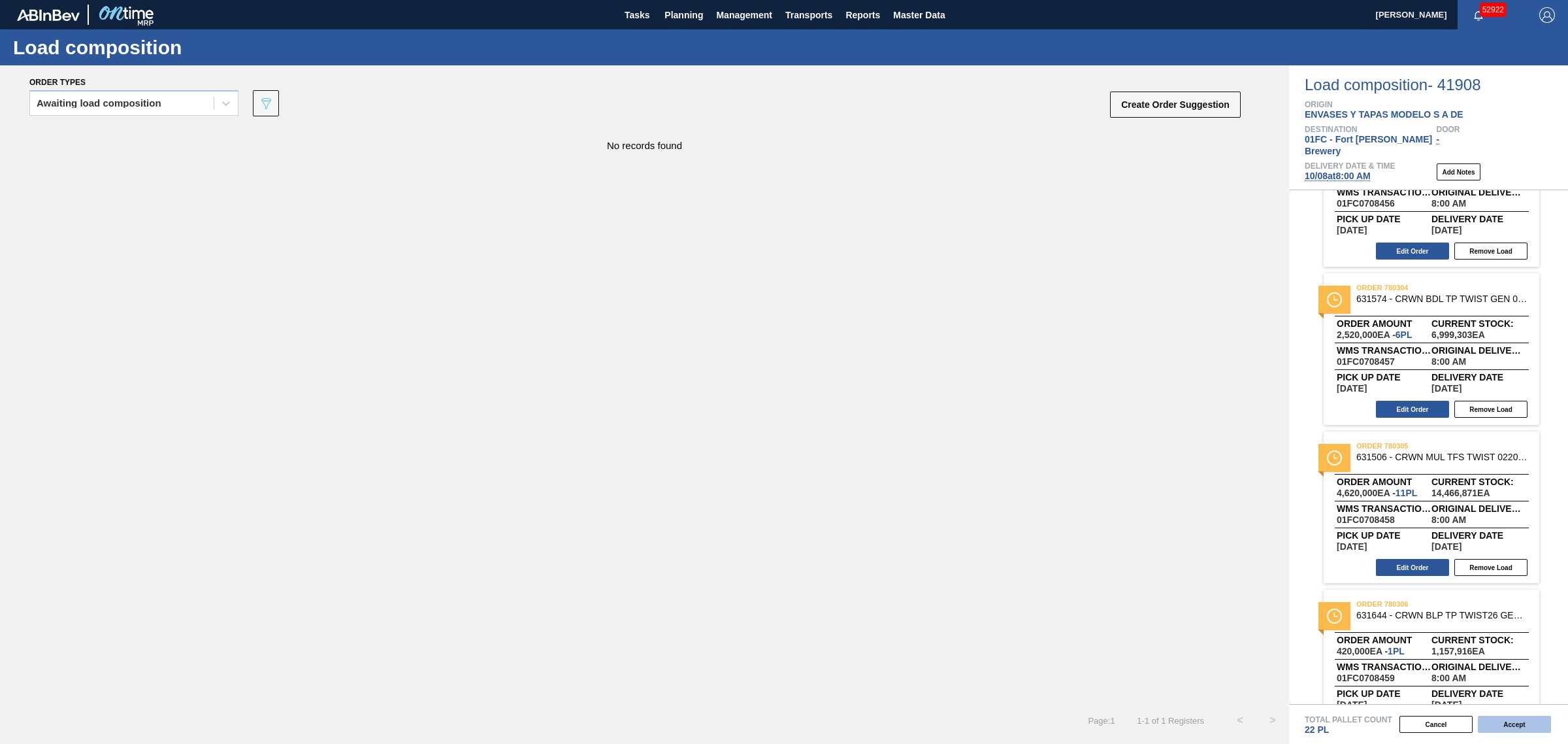
click at [1510, 726] on button "Accept" at bounding box center [1514, 724] width 73 height 17
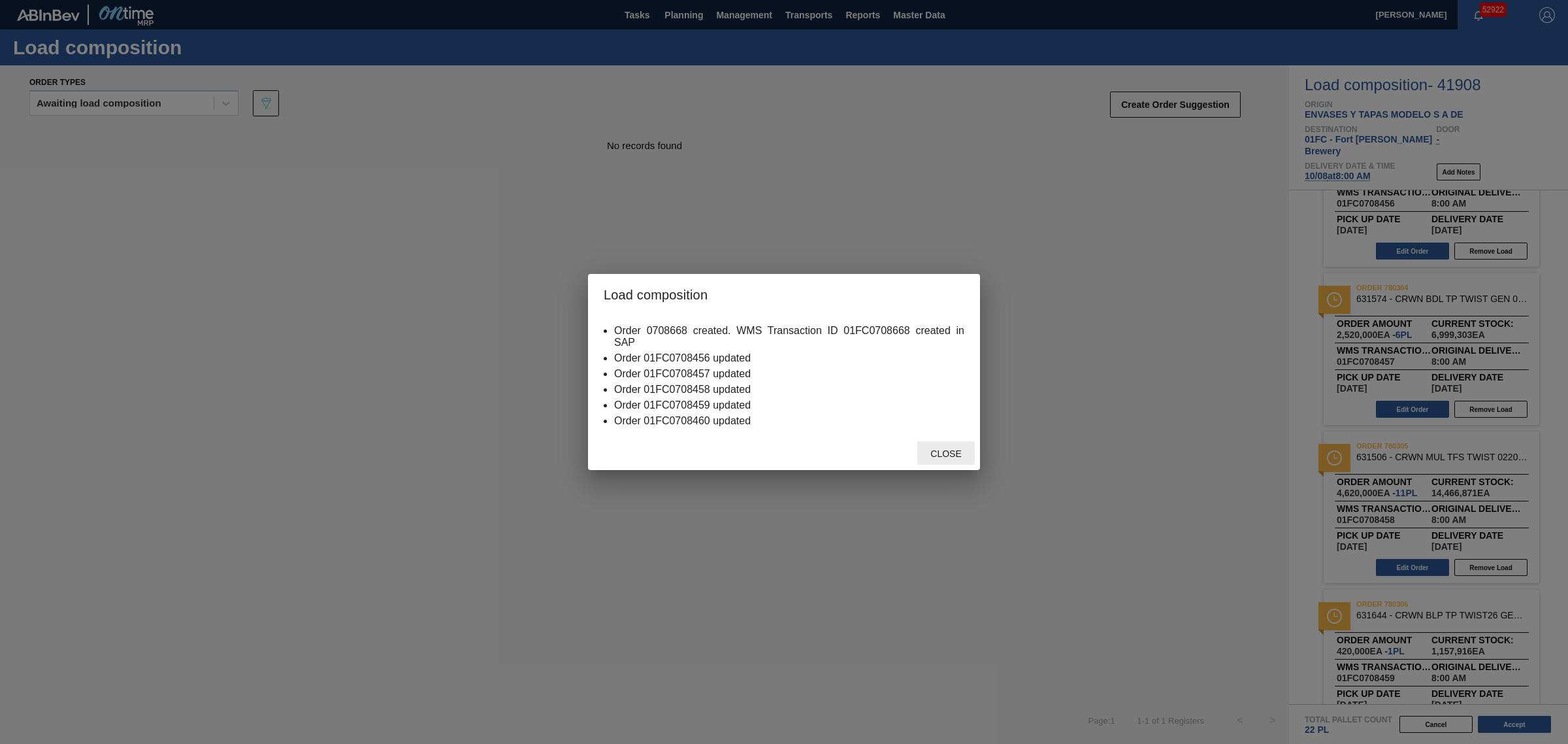
click at [944, 453] on span "Close" at bounding box center [946, 454] width 52 height 10
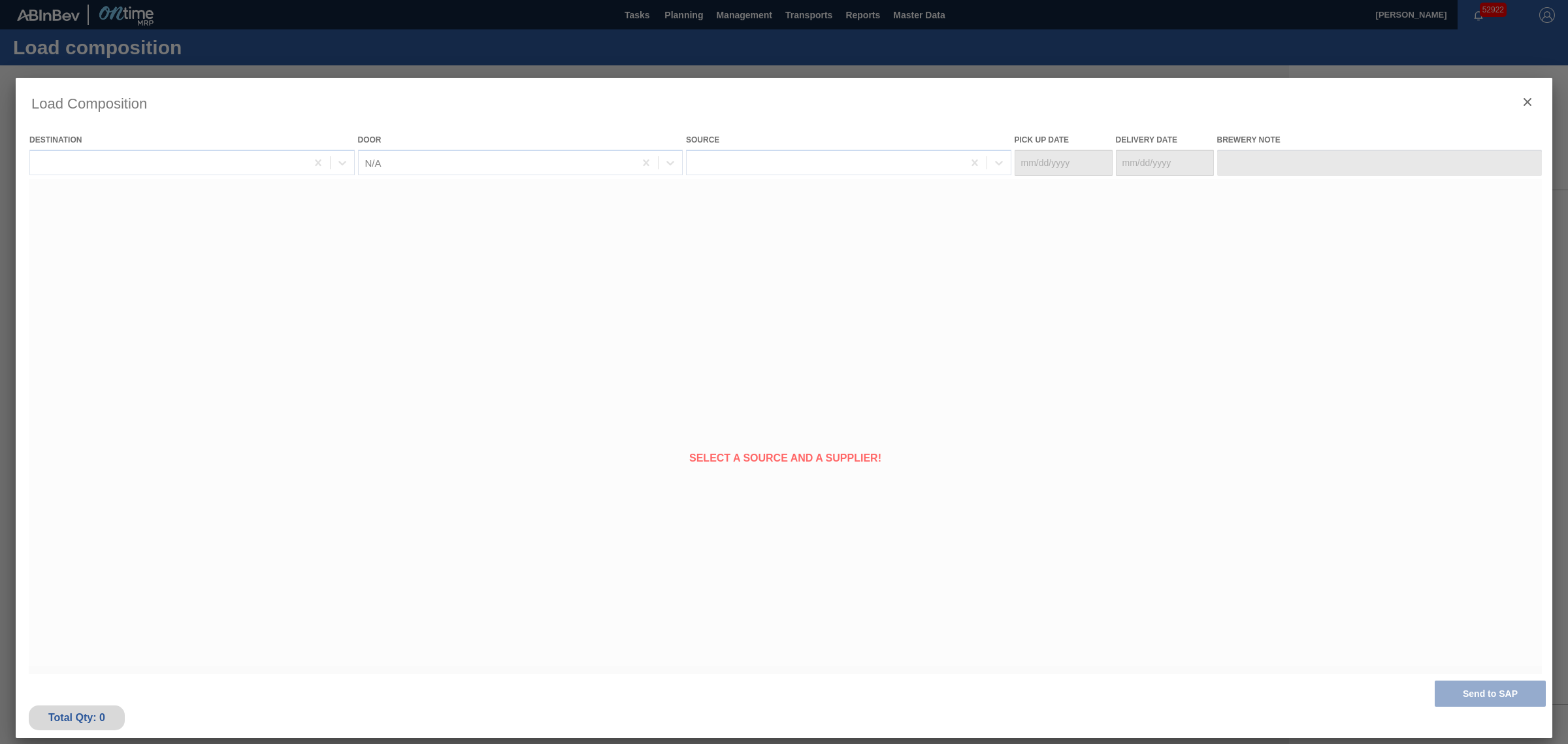
type Date "[DATE]"
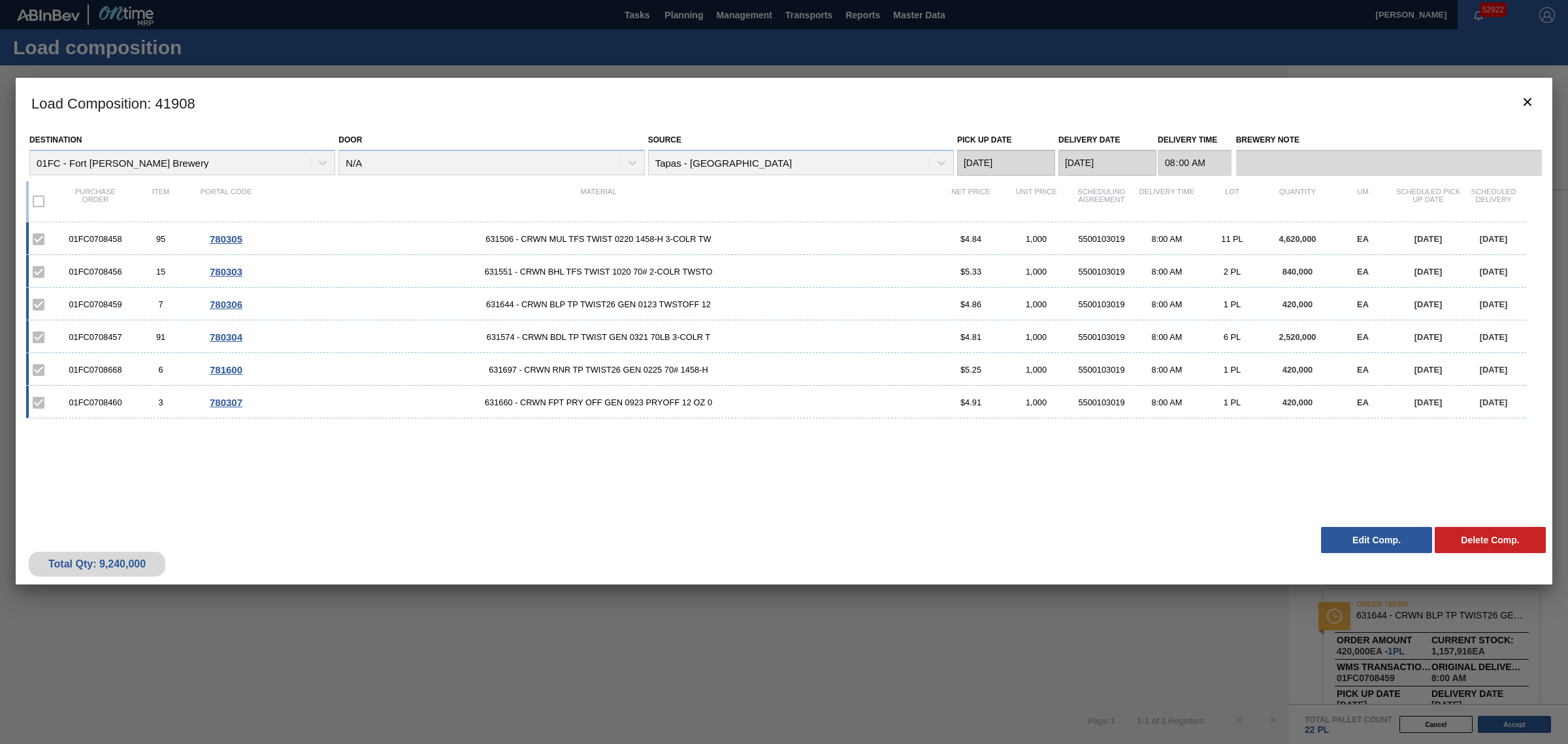
drag, startPoint x: 28, startPoint y: 96, endPoint x: 1445, endPoint y: 456, distance: 1462.0
click at [1445, 456] on div "Load Composition : 41908 Destination 01FC - Fort Collins Brewery Door N/A Sourc…" at bounding box center [784, 331] width 1537 height 507
click at [1484, 449] on div "01FC0708458 95 780305 631506 - CRWN MUL TFS TWIST 0220 1458-H 3-COLR TW $4.84 1…" at bounding box center [781, 363] width 1510 height 282
click at [1527, 100] on icon "botão de ícone" at bounding box center [1528, 102] width 16 height 16
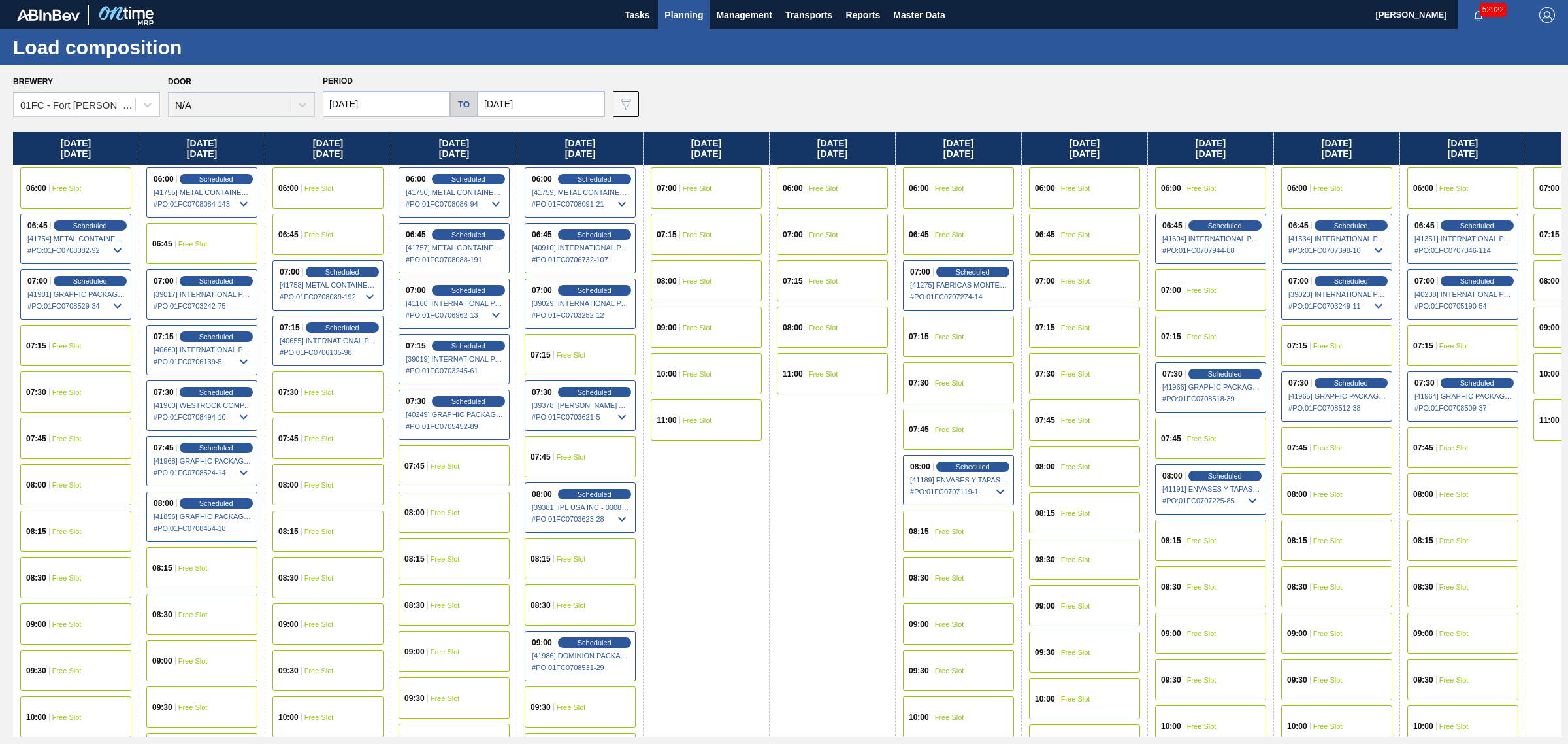
scroll to position [410, 0]
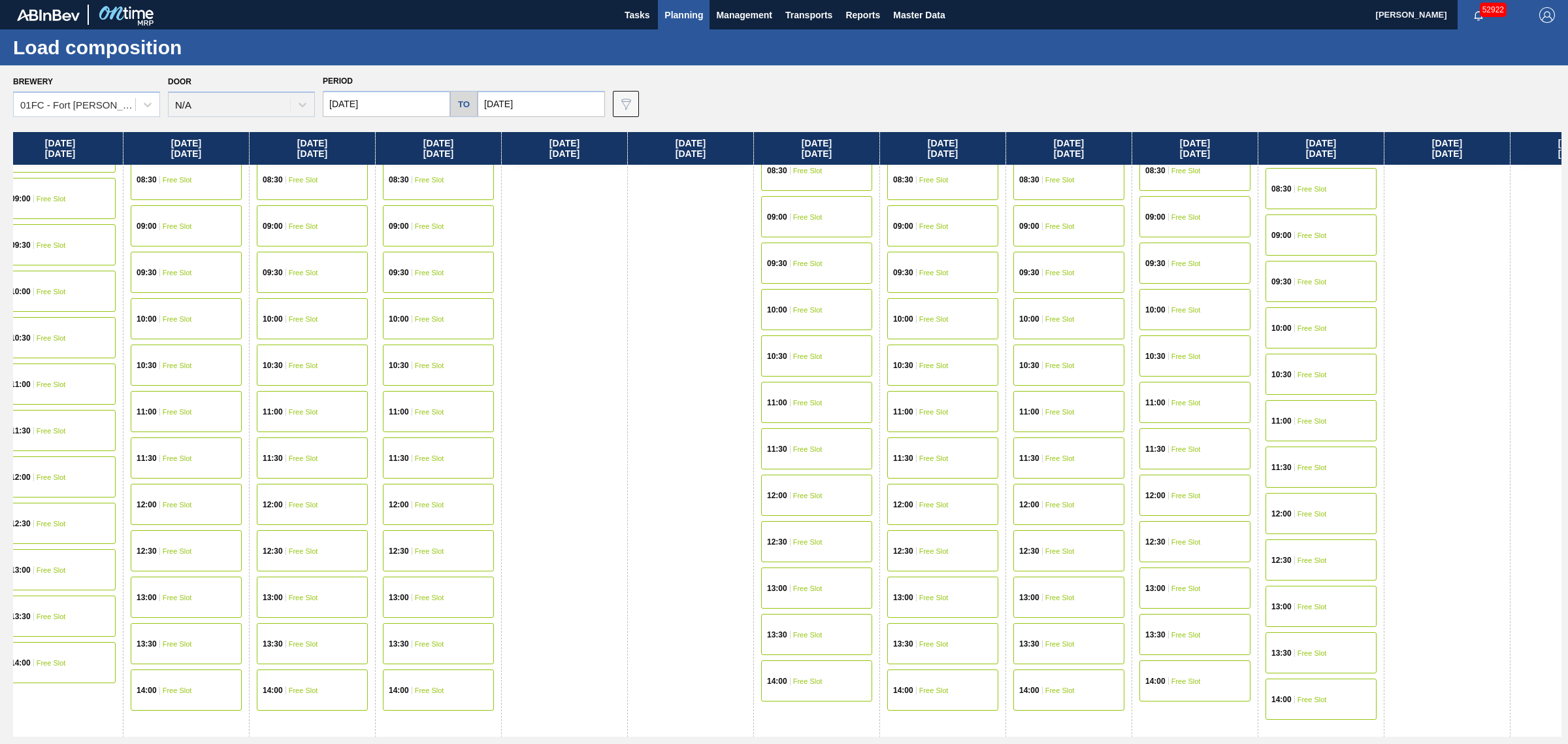
drag, startPoint x: 777, startPoint y: 314, endPoint x: 897, endPoint y: 304, distance: 120.4
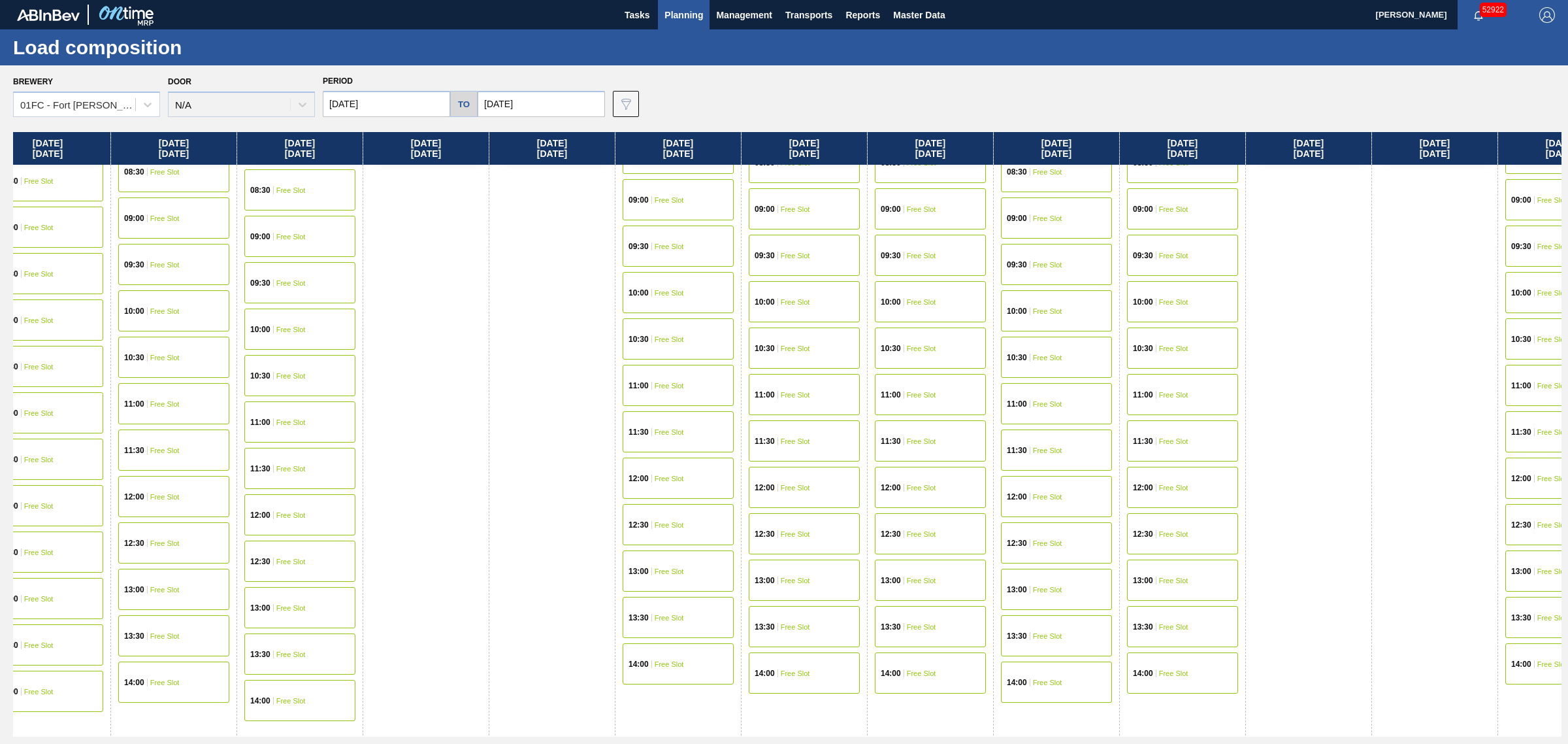
drag, startPoint x: 1020, startPoint y: 338, endPoint x: 1059, endPoint y: 337, distance: 39.0
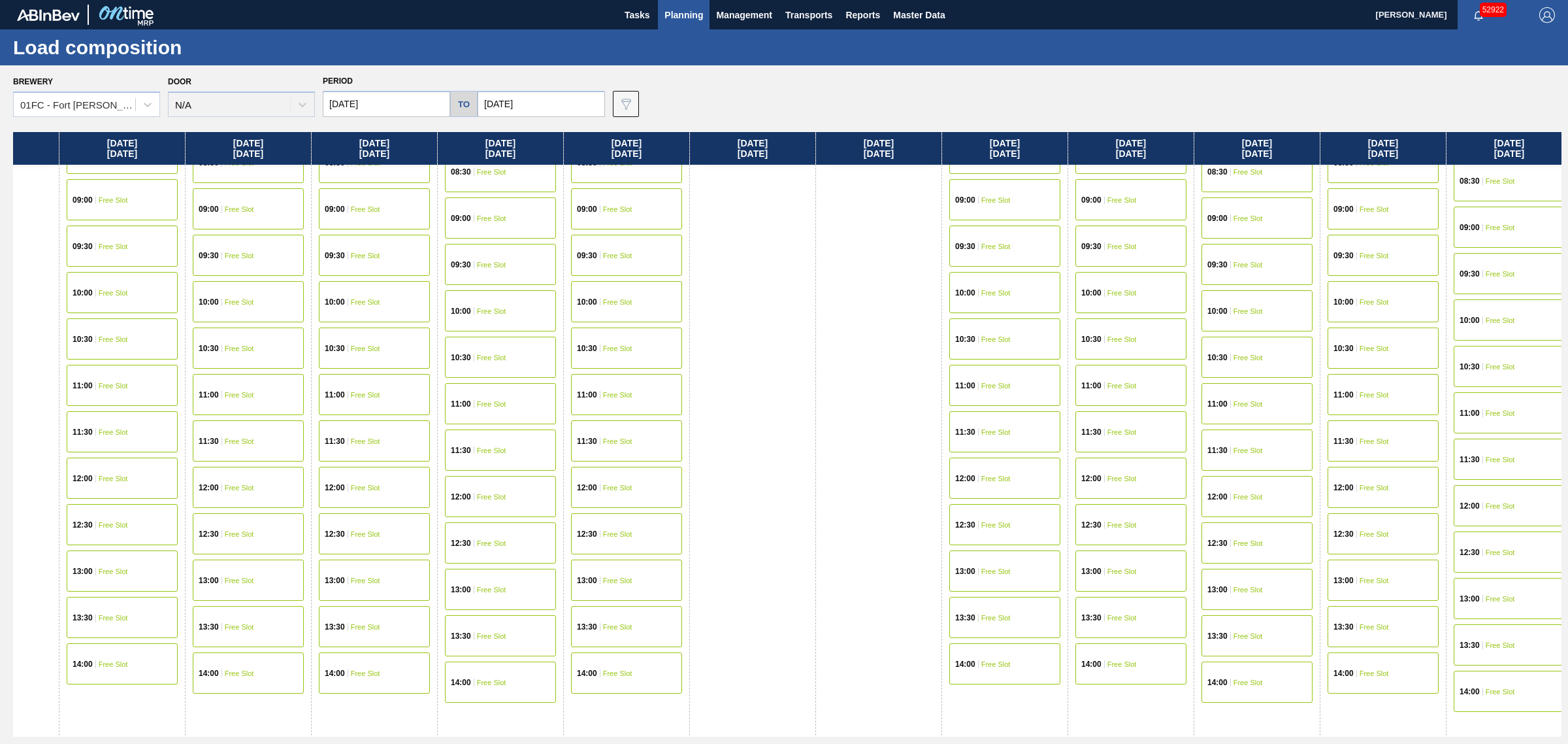
drag, startPoint x: 1024, startPoint y: 343, endPoint x: 1152, endPoint y: 344, distance: 128.0
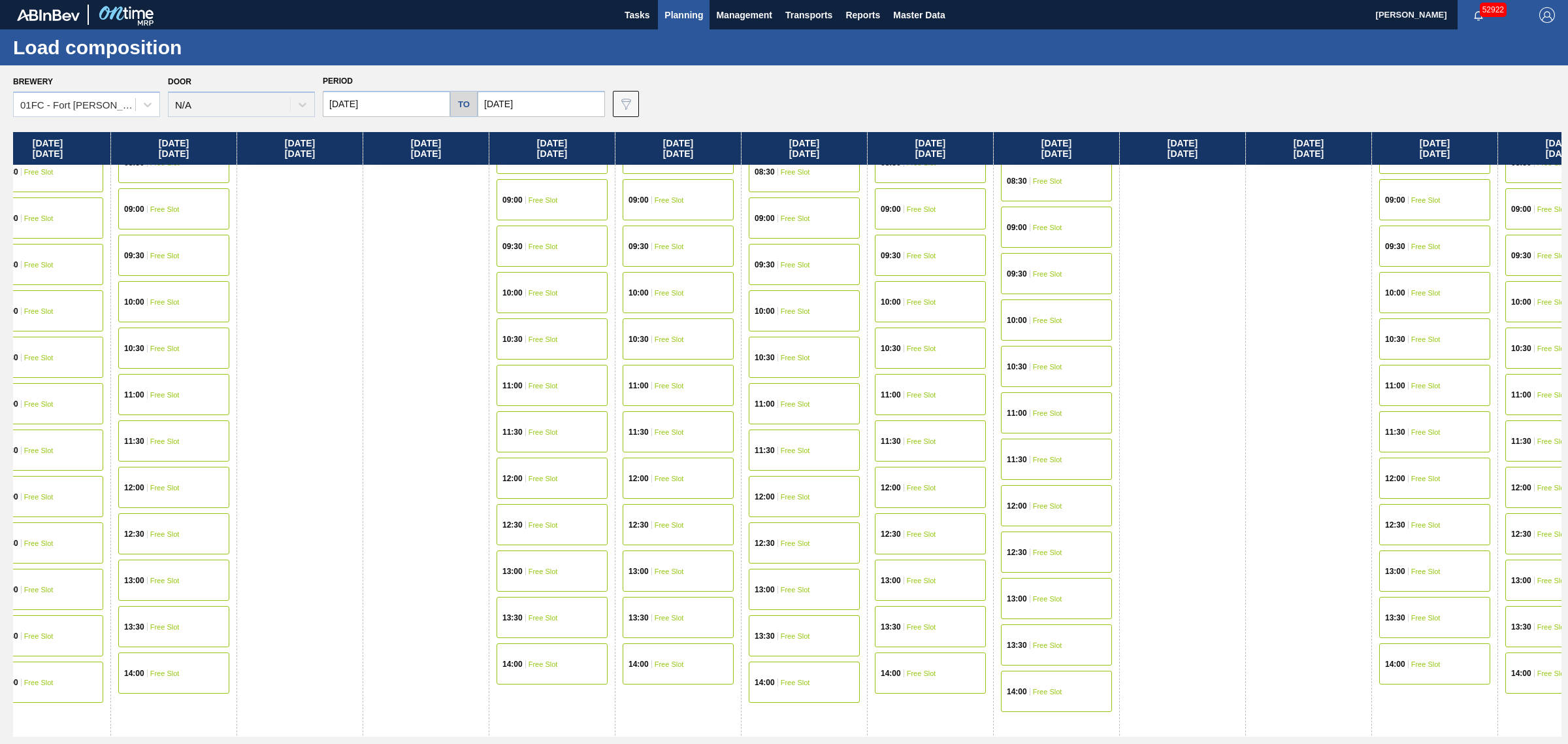
drag, startPoint x: 1138, startPoint y: 351, endPoint x: 1212, endPoint y: 351, distance: 74.0
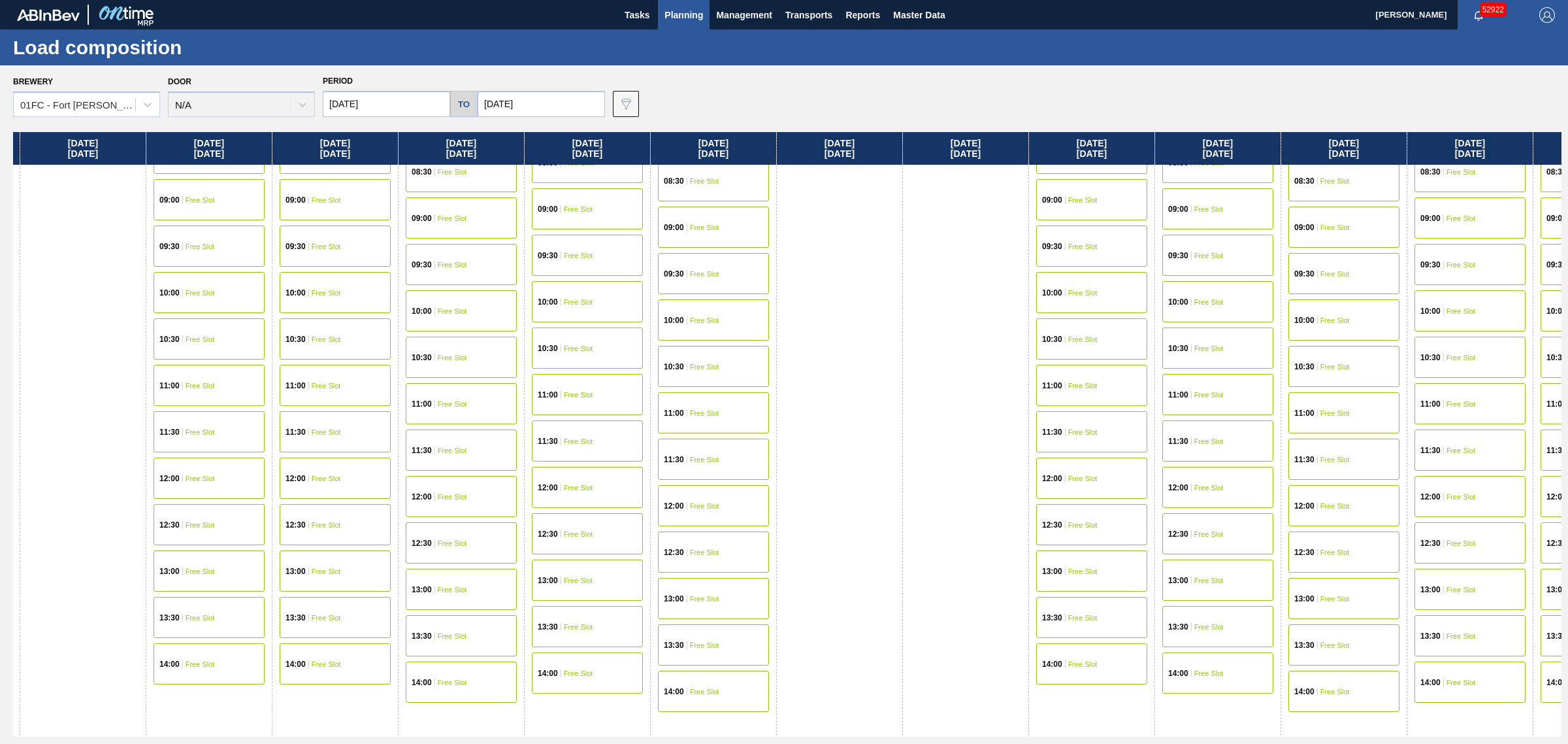
drag, startPoint x: 1190, startPoint y: 356, endPoint x: 1273, endPoint y: 350, distance: 83.2
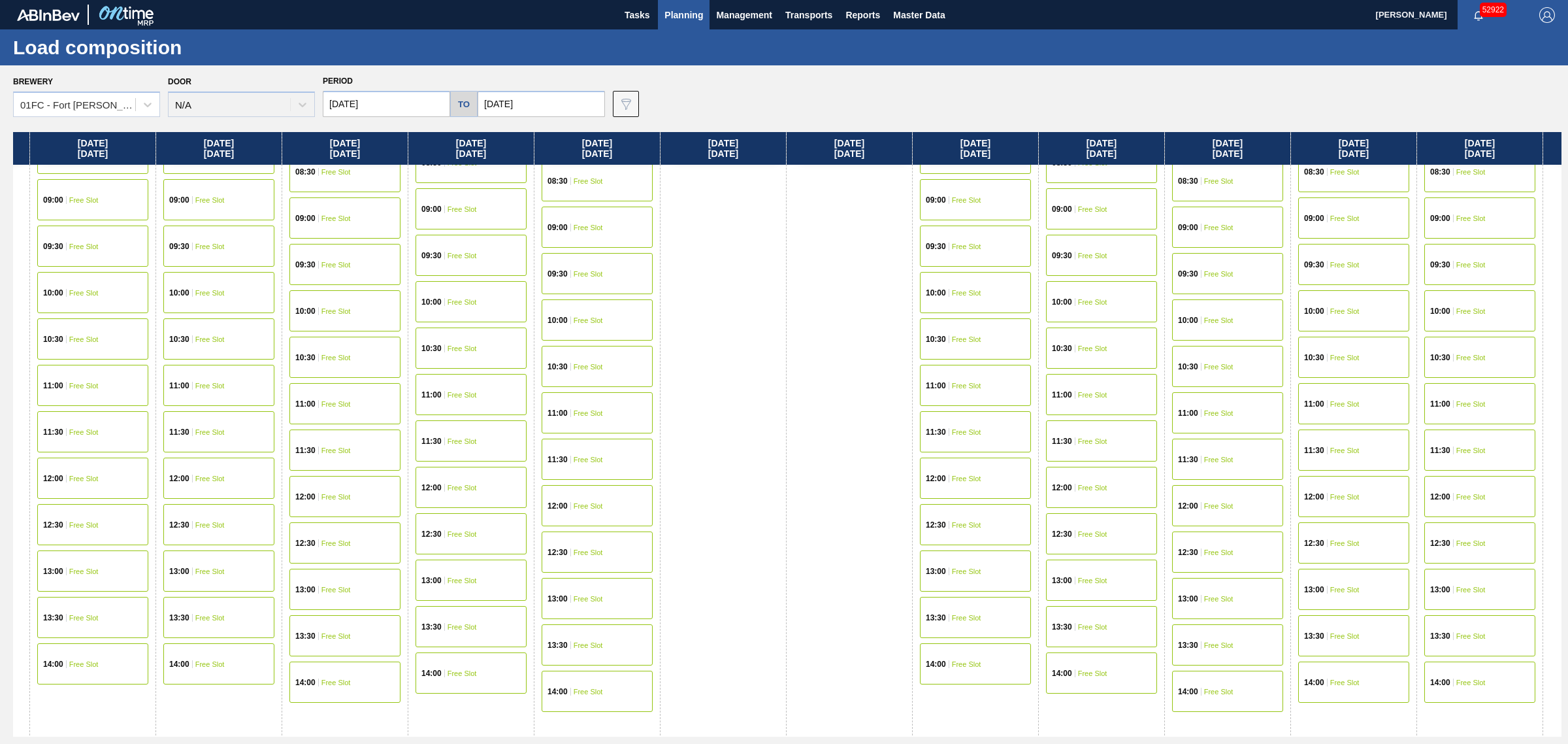
scroll to position [0, 3514]
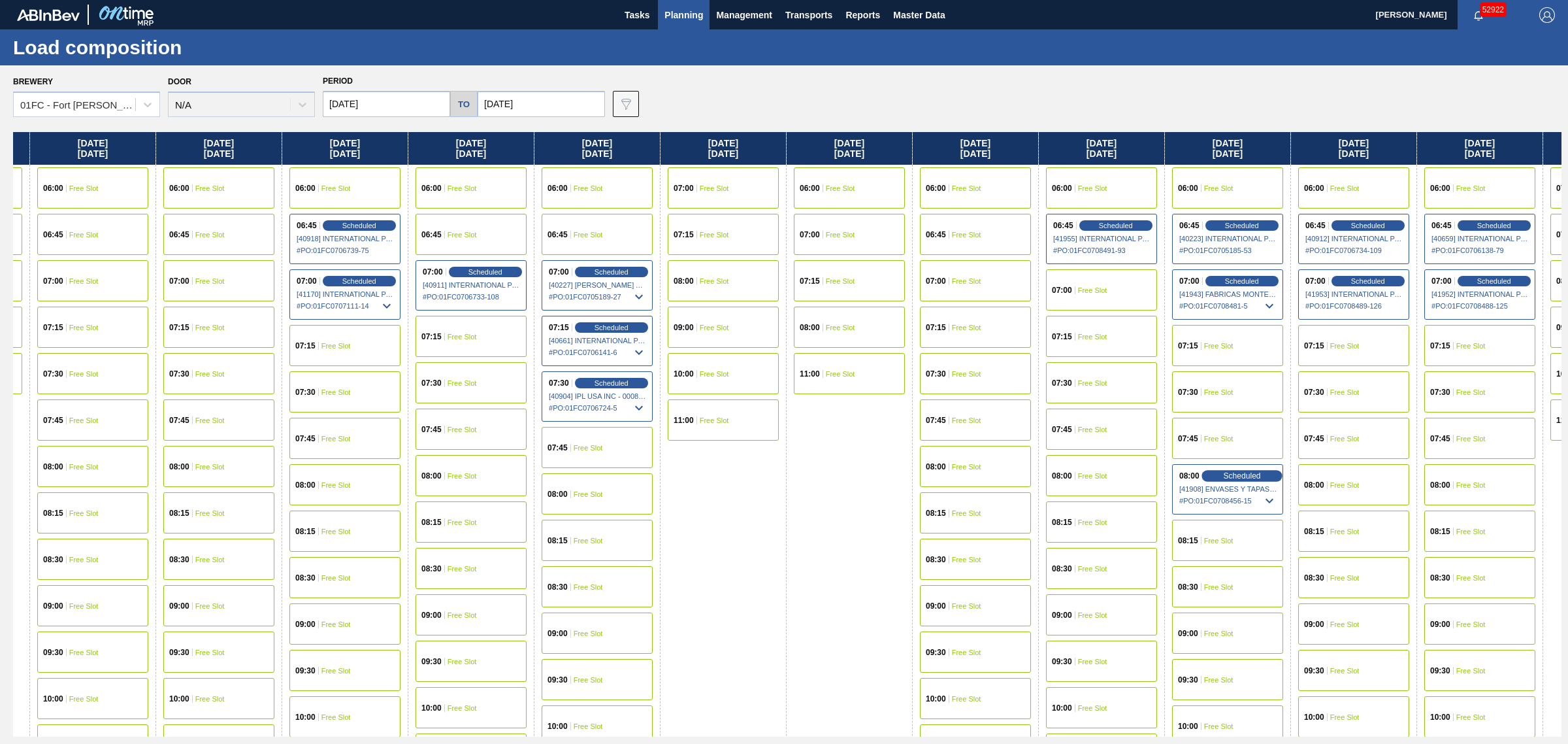
click at [1259, 470] on div "Scheduled" at bounding box center [1241, 476] width 81 height 12
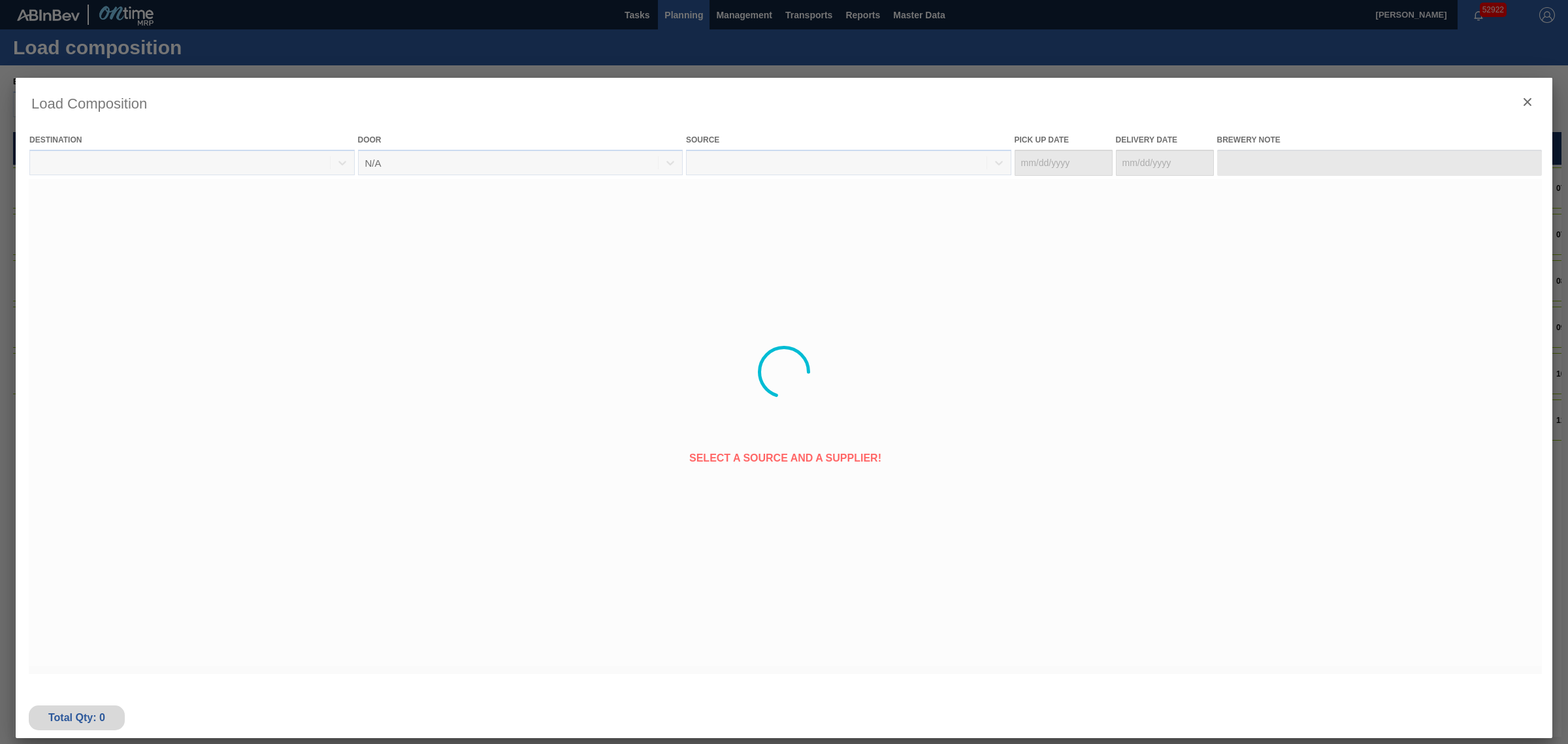
type Date "[DATE]"
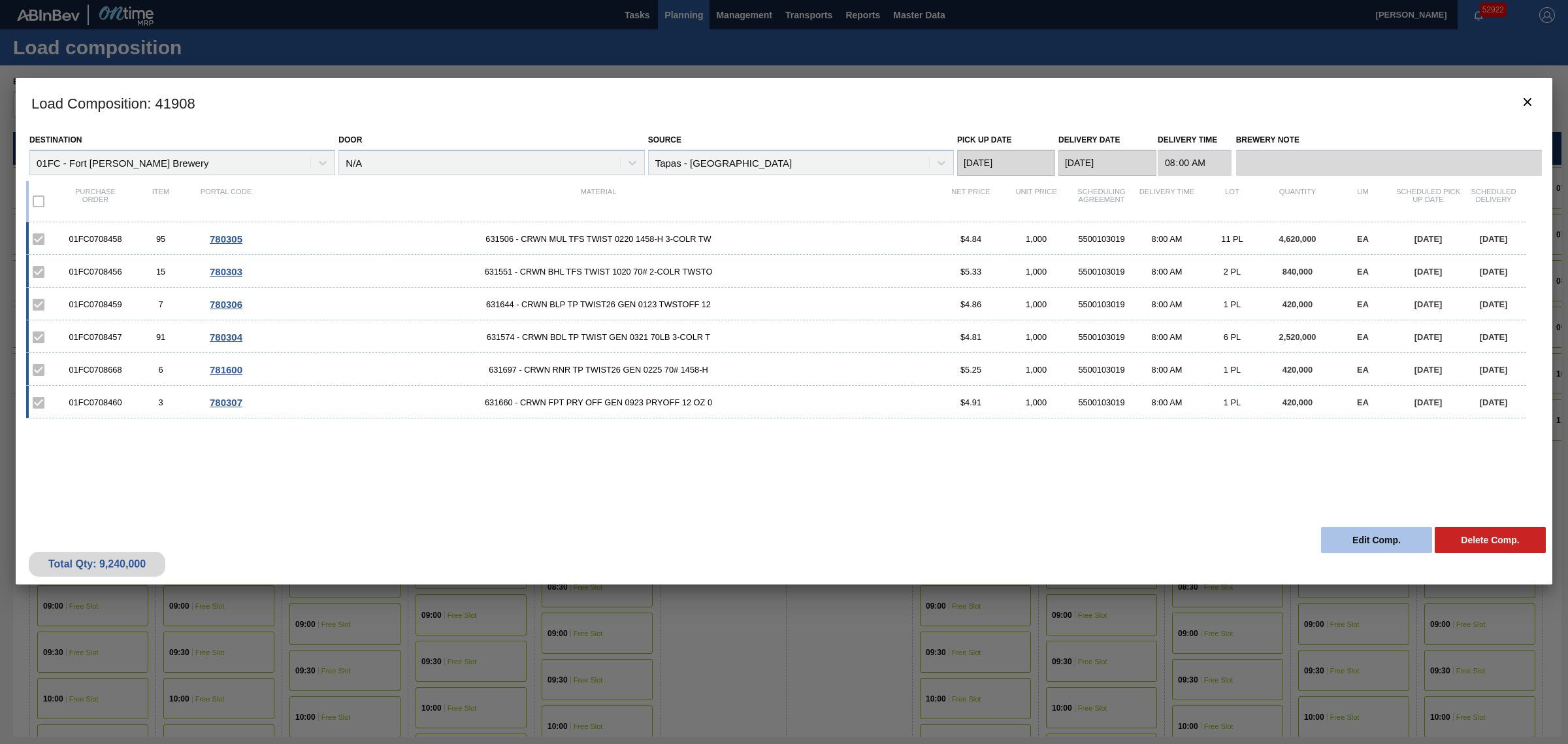
click at [1369, 535] on button "Edit Comp." at bounding box center [1376, 540] width 111 height 26
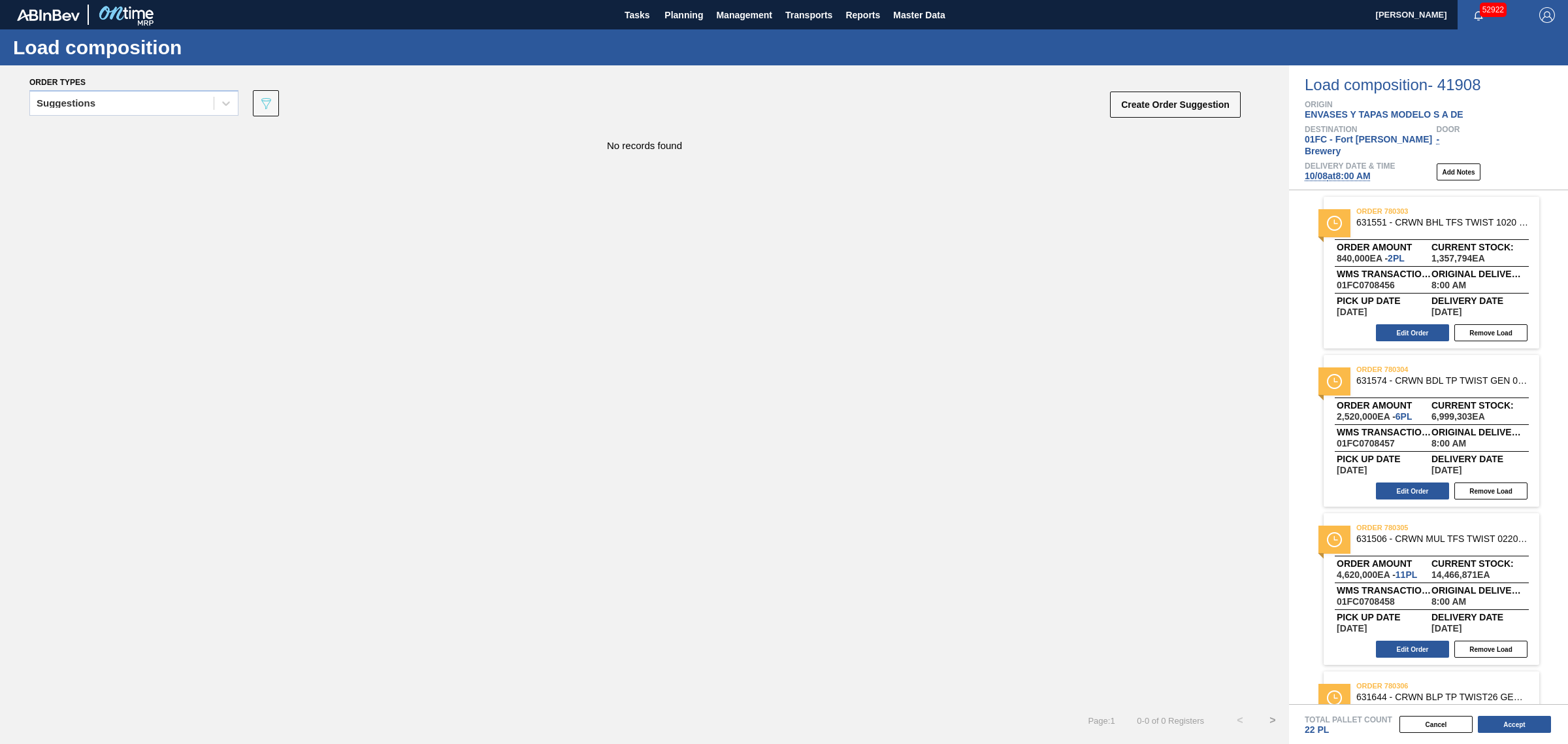
click at [1342, 171] on span "10/08 at 8:00 AM" at bounding box center [1338, 176] width 66 height 10
click at [1338, 171] on span "10/08 at 8:00 AM" at bounding box center [1338, 176] width 66 height 10
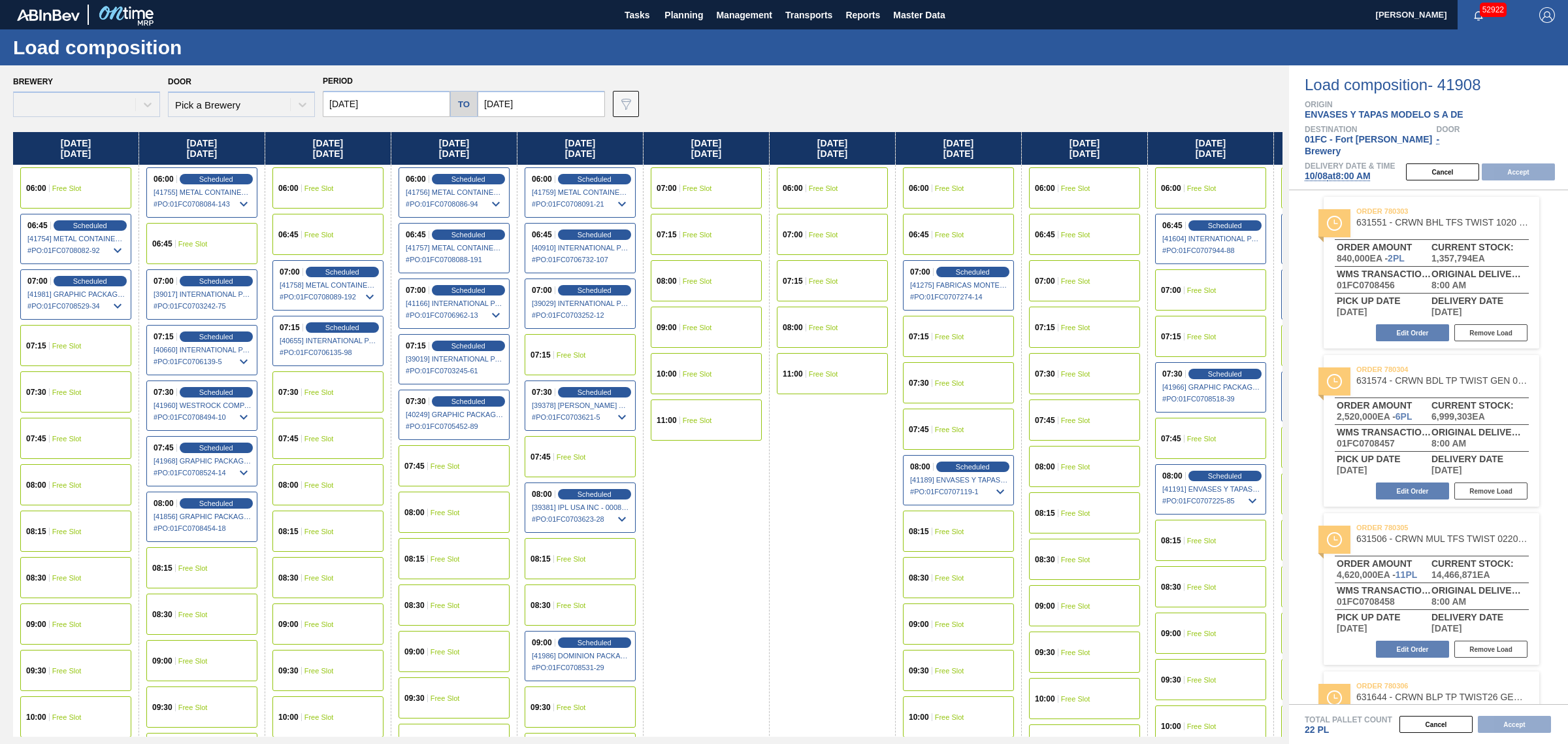
type input "09/01/2025"
type input "12/01/2025"
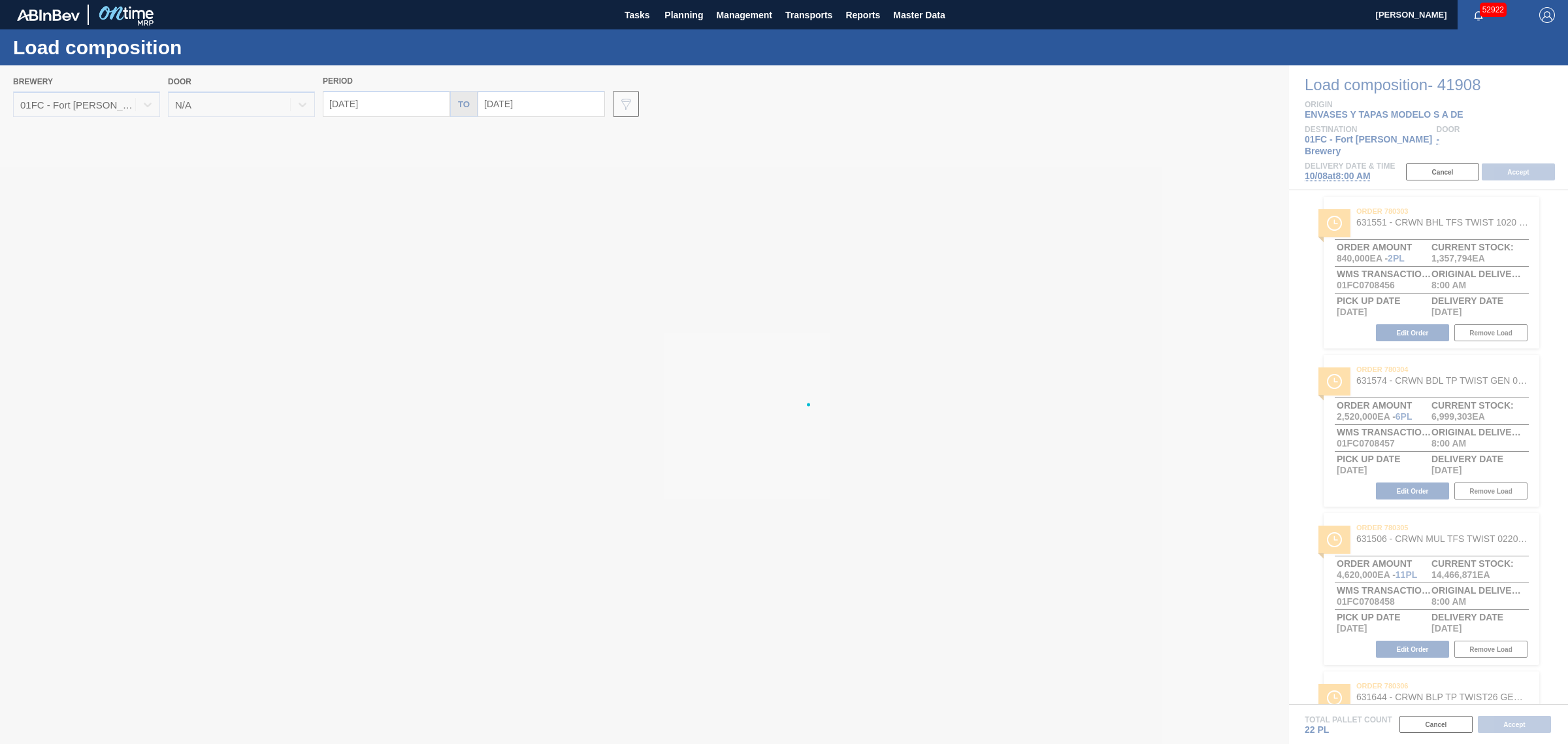
type input "[DATE]"
type input "10/15/2025"
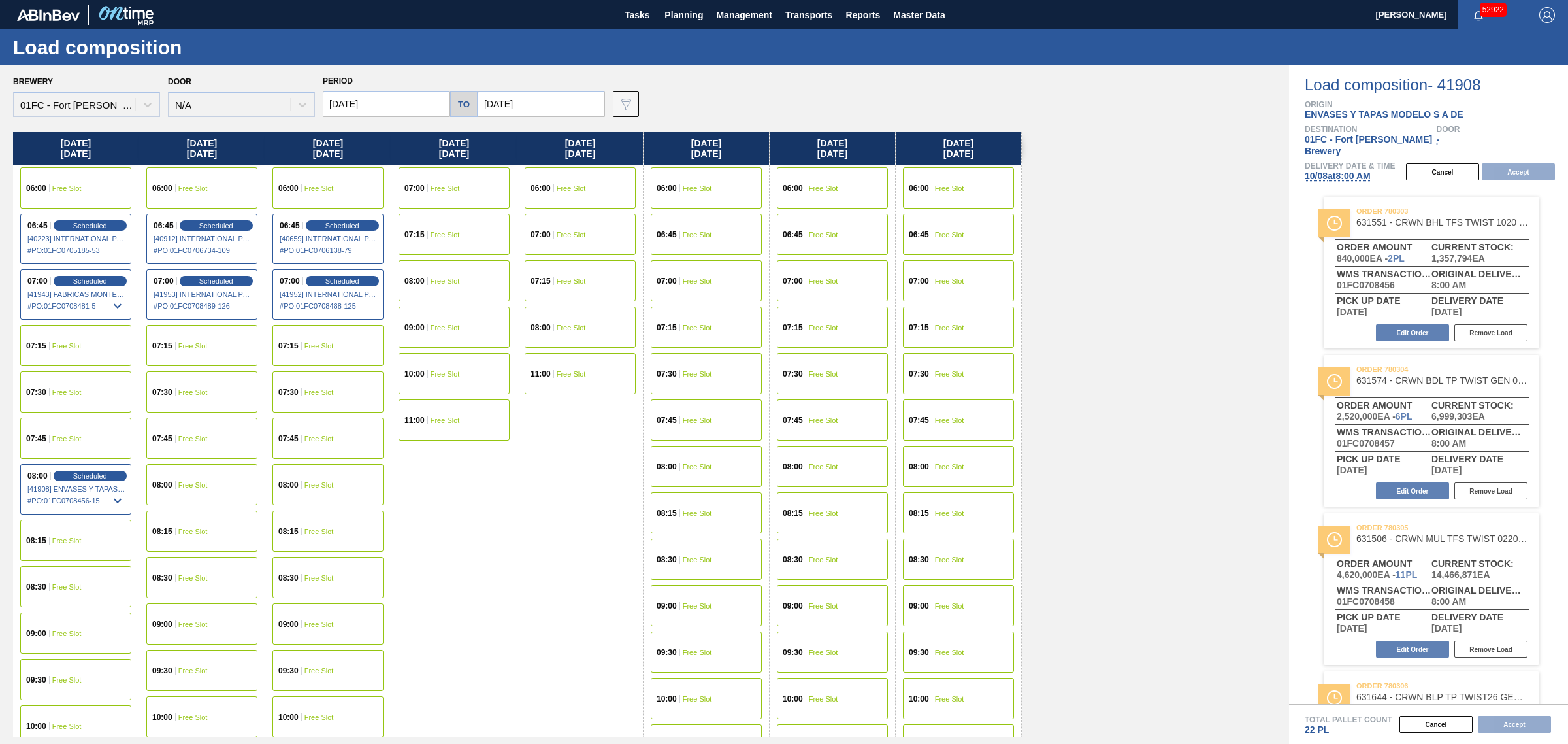
drag, startPoint x: 352, startPoint y: 102, endPoint x: 381, endPoint y: 106, distance: 29.3
click at [352, 102] on input "10/08/2025" at bounding box center [387, 104] width 128 height 26
type input "[DATE]"
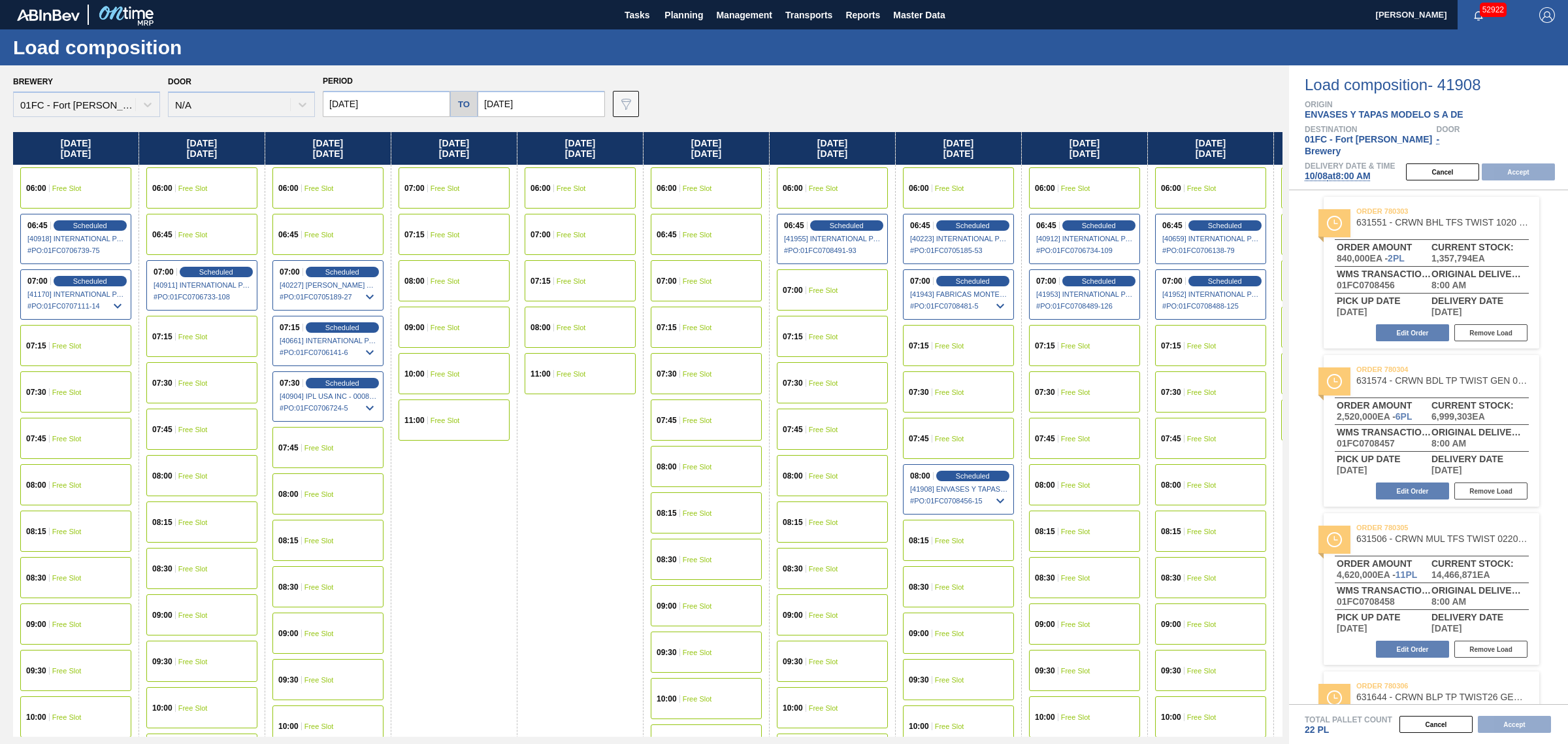
click at [63, 473] on div "08:00 Free Slot" at bounding box center [75, 484] width 111 height 41
click at [1520, 164] on button "Accept" at bounding box center [1518, 172] width 73 height 17
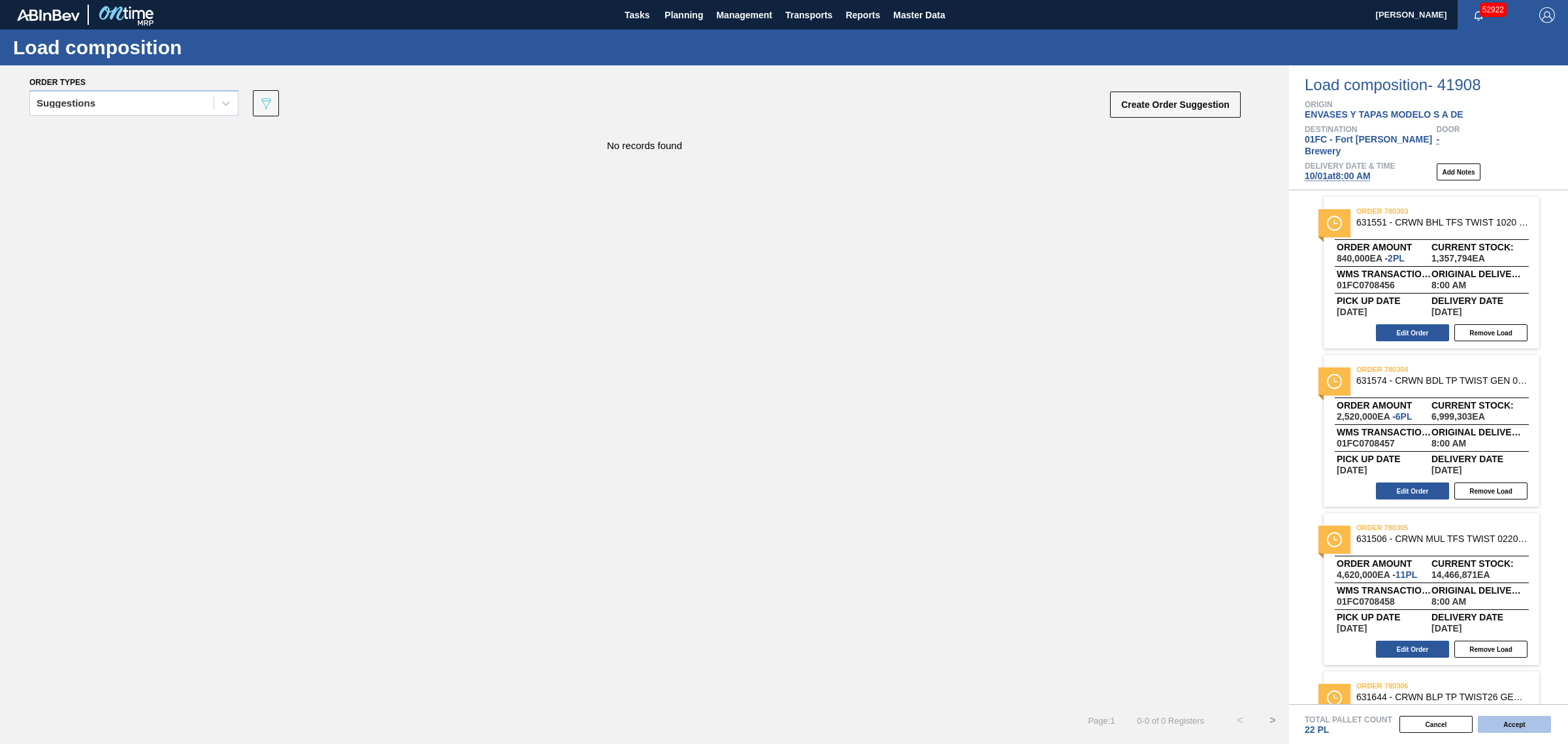
click at [1513, 718] on button "Accept" at bounding box center [1514, 724] width 73 height 17
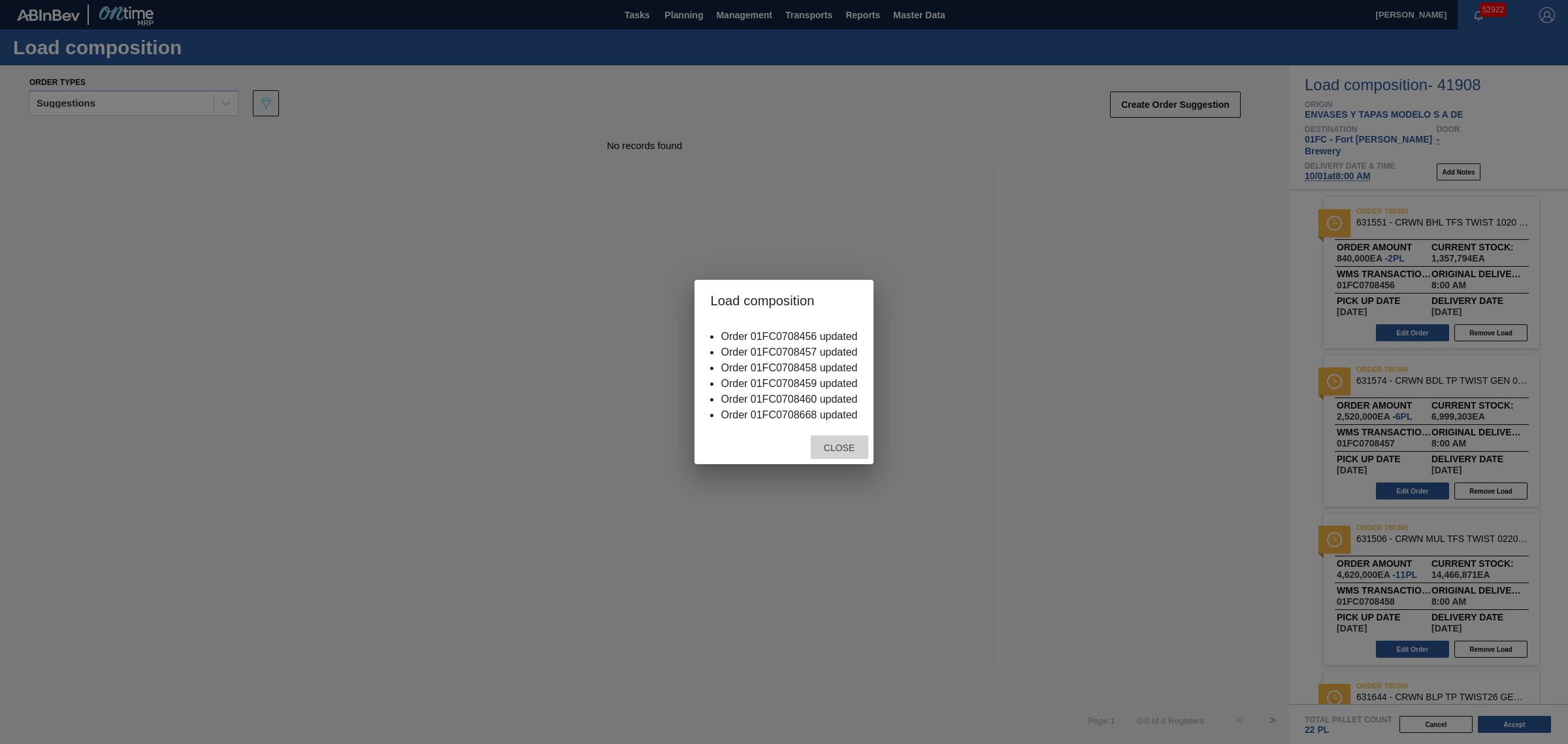
click at [836, 452] on span "Close" at bounding box center [839, 448] width 52 height 10
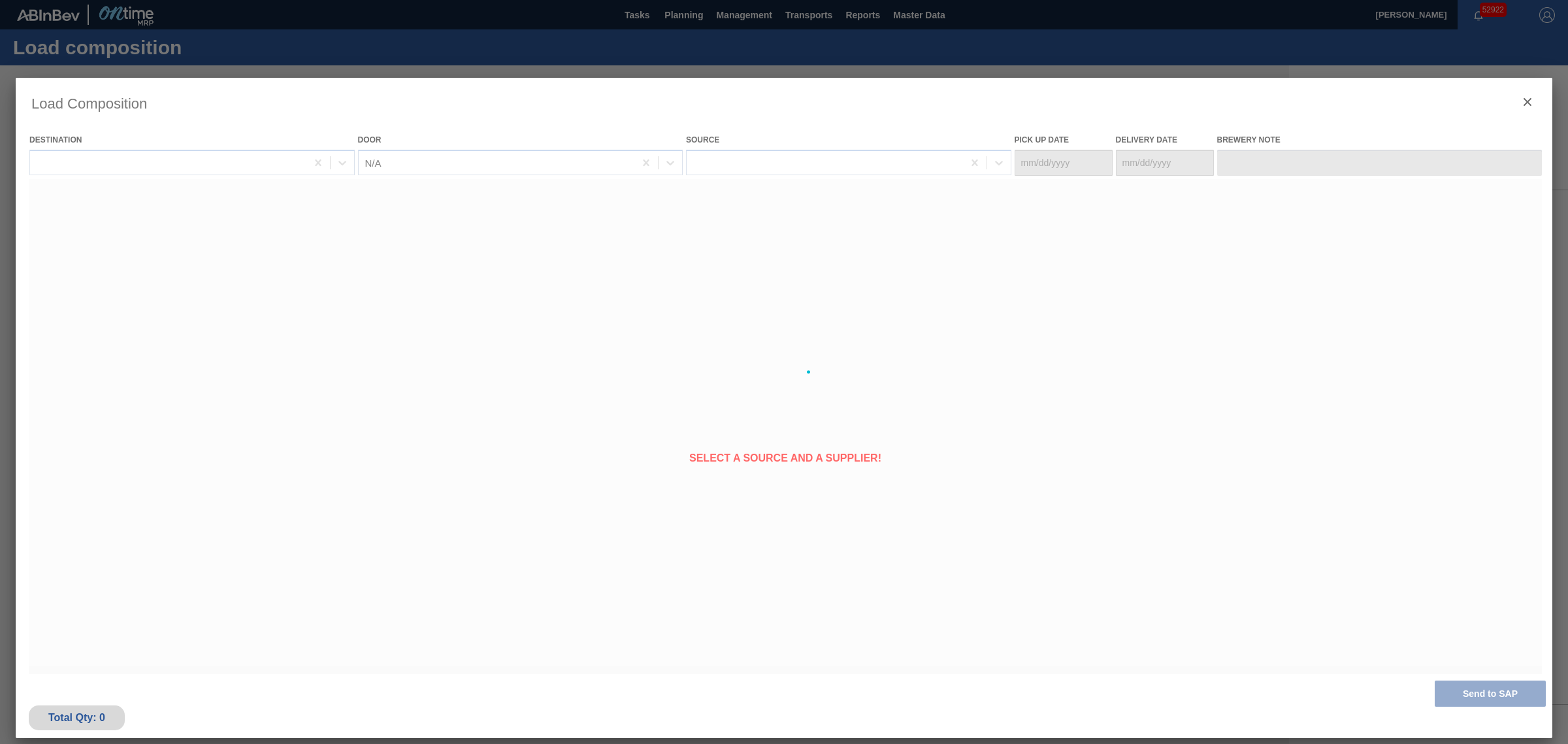
type Date "[DATE]"
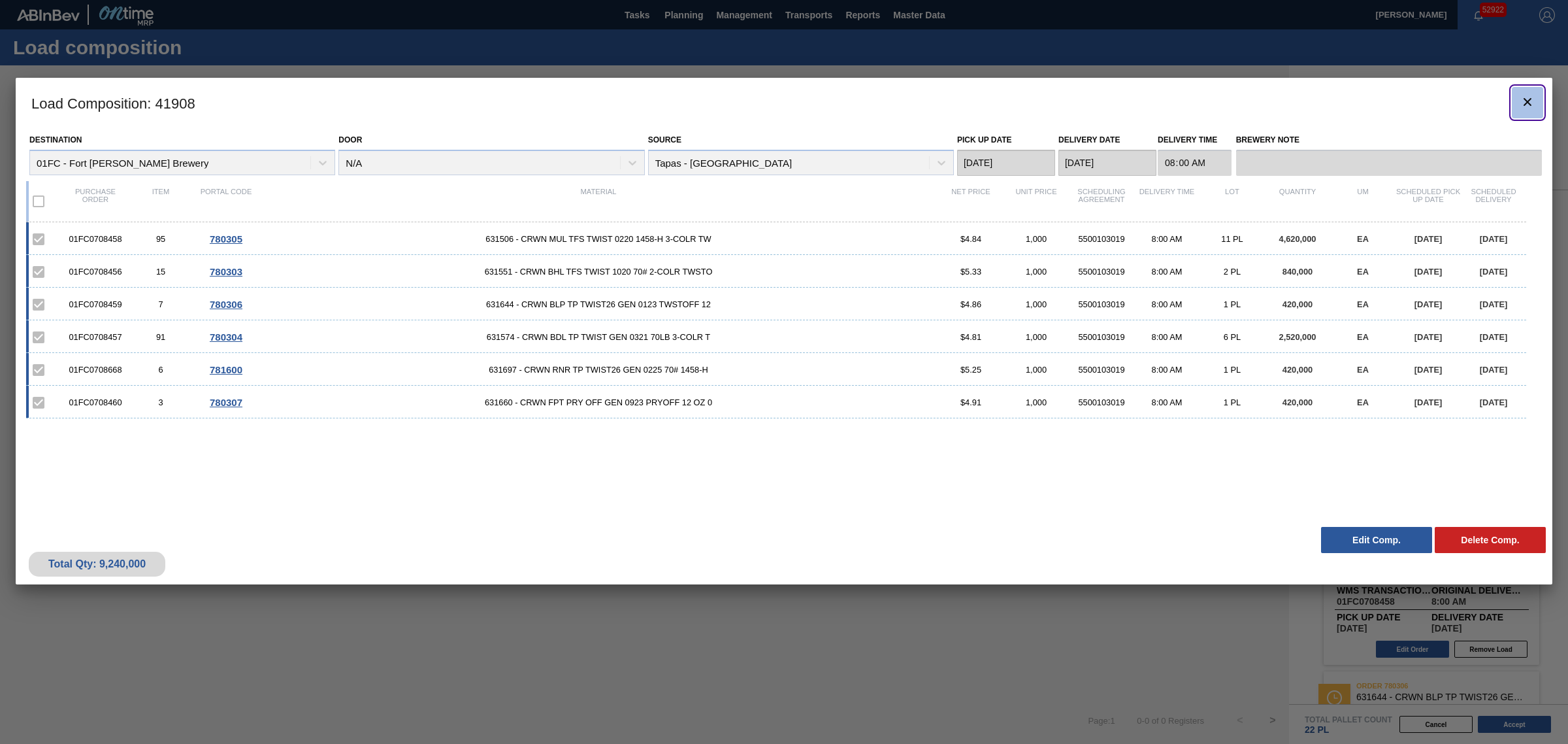
click at [1521, 100] on icon "botão de ícone" at bounding box center [1528, 102] width 16 height 16
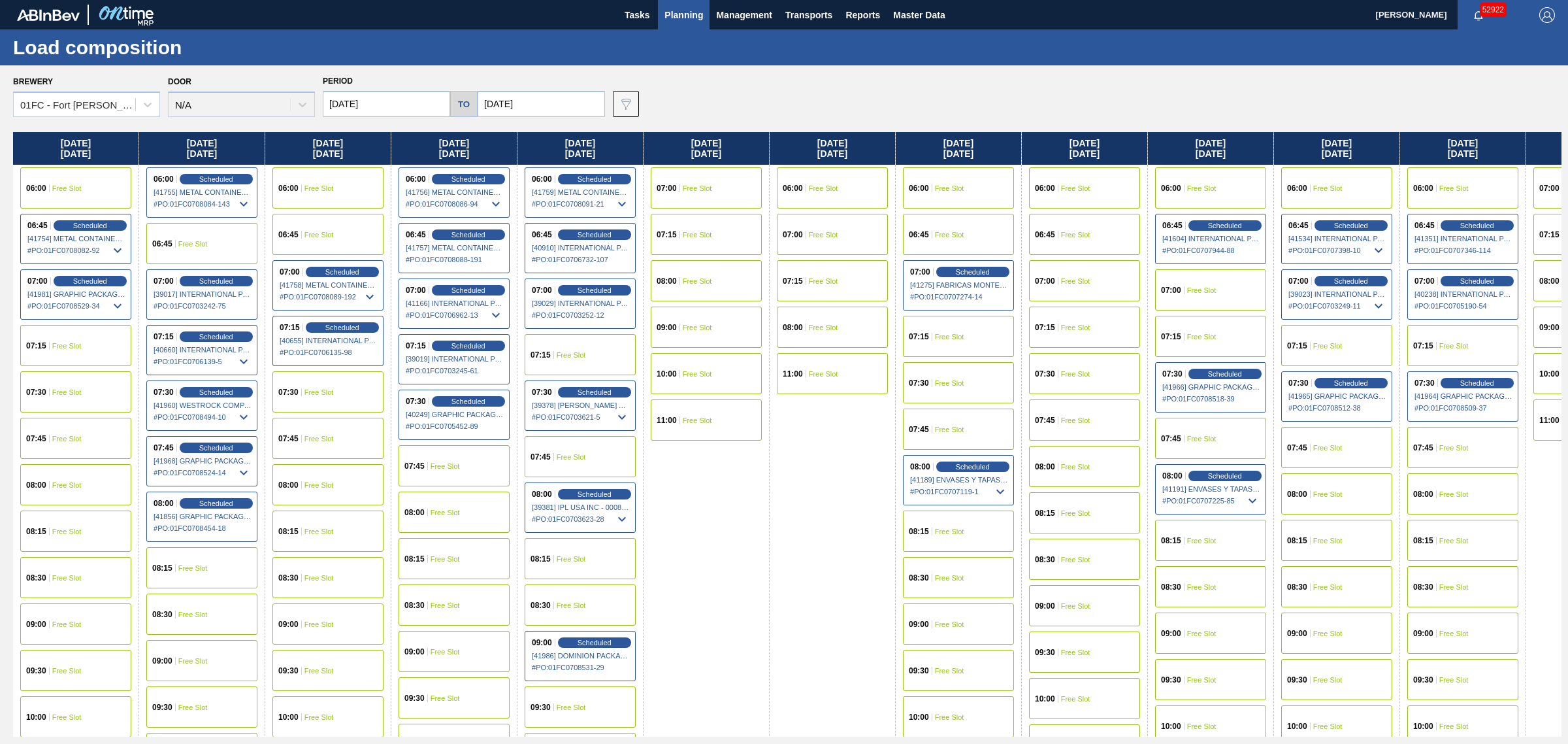
drag, startPoint x: 784, startPoint y: 358, endPoint x: 1158, endPoint y: 332, distance: 374.9
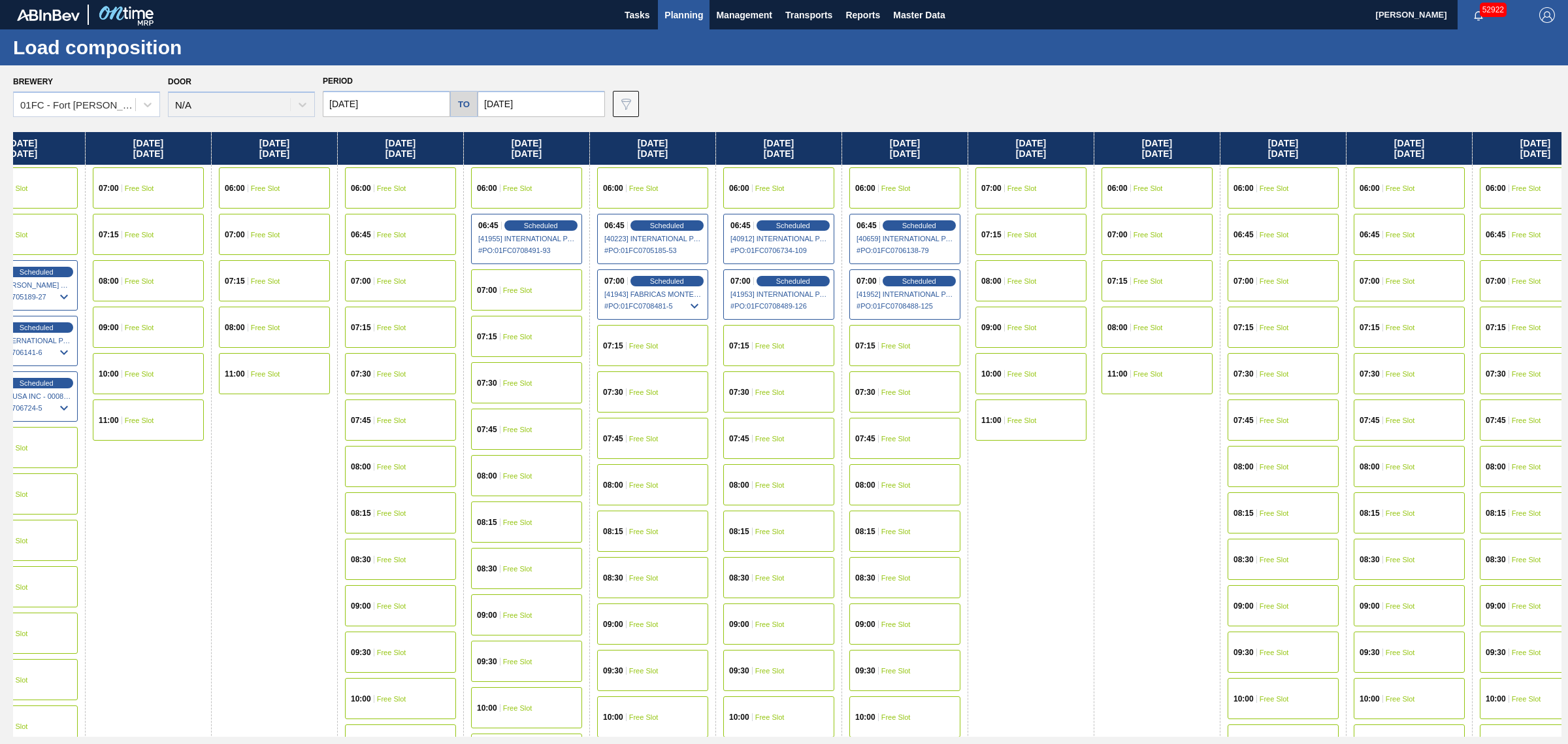
drag, startPoint x: 966, startPoint y: 357, endPoint x: 948, endPoint y: 353, distance: 18.4
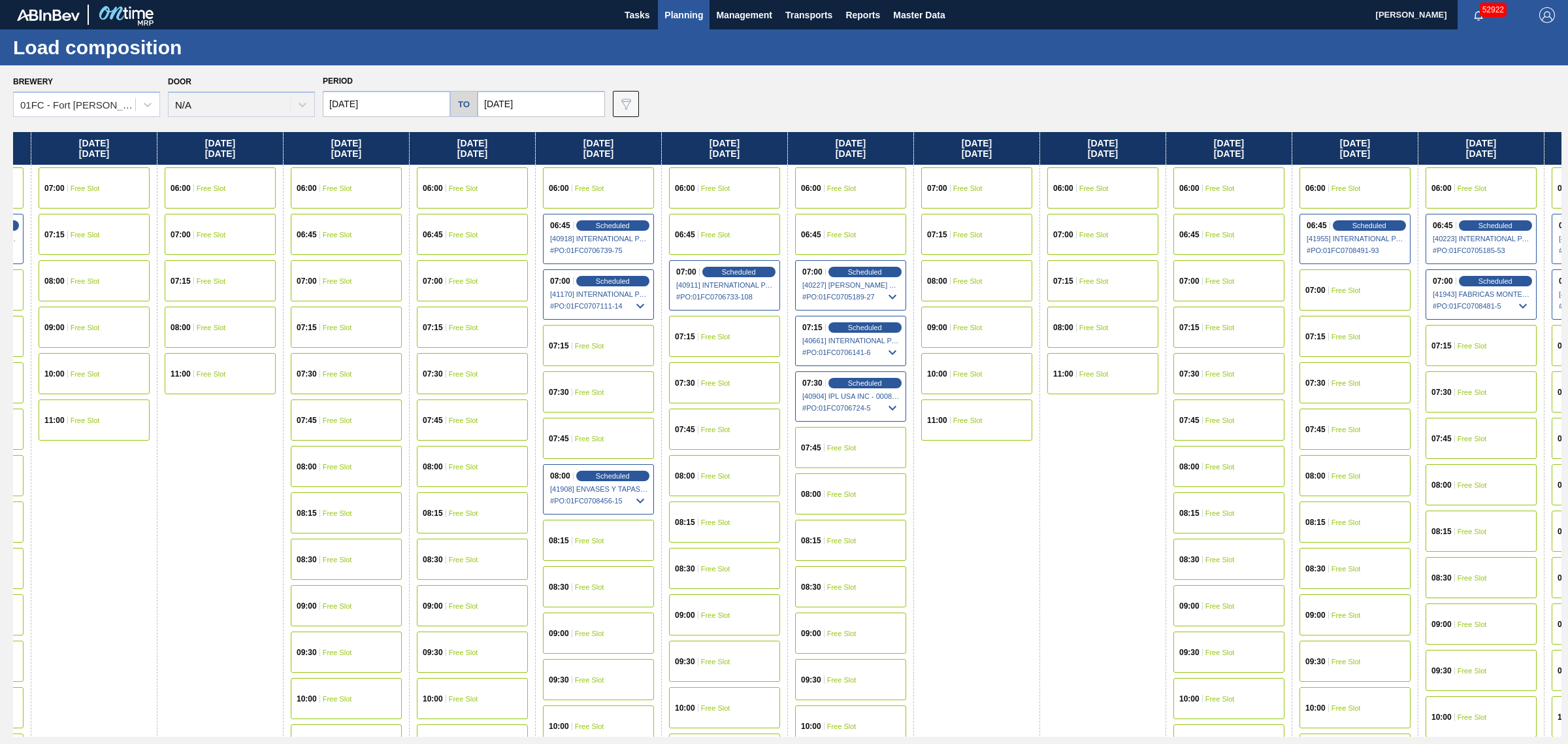
drag, startPoint x: 896, startPoint y: 462, endPoint x: 836, endPoint y: 462, distance: 60.0
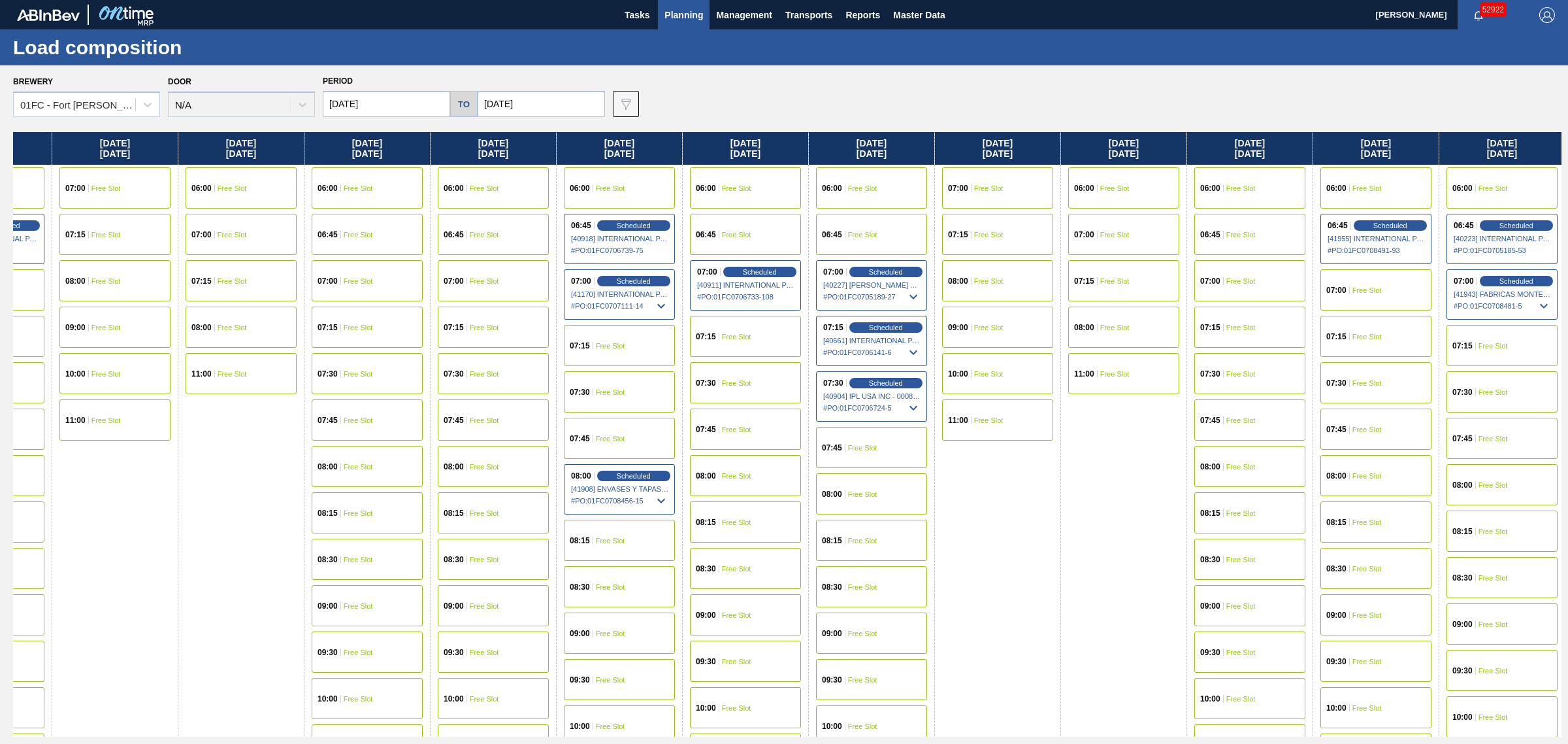
scroll to position [0, 3213]
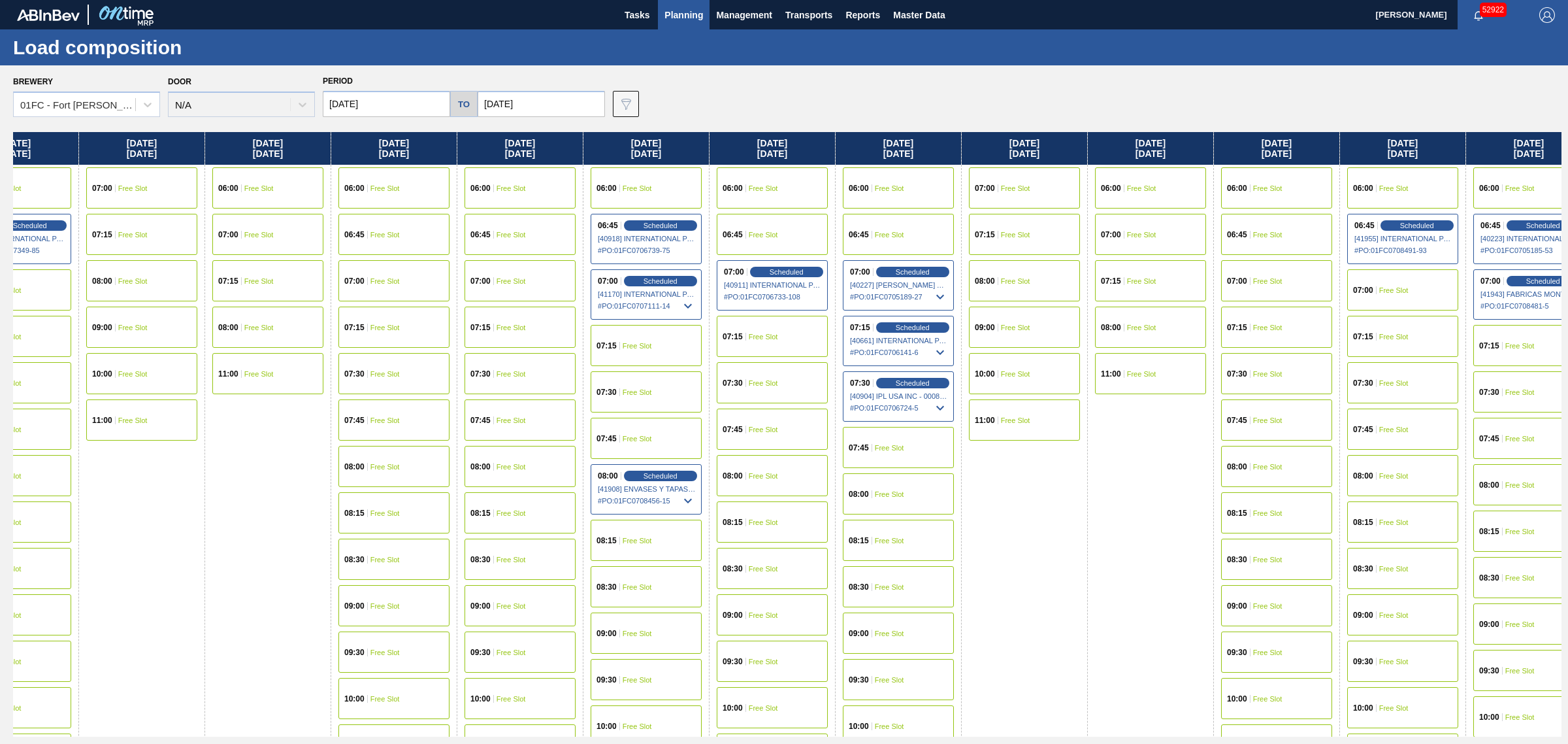
drag, startPoint x: 613, startPoint y: 384, endPoint x: 575, endPoint y: 379, distance: 38.3
click at [128, 103] on div "01FC - Fort Collins Brewery" at bounding box center [78, 105] width 117 height 11
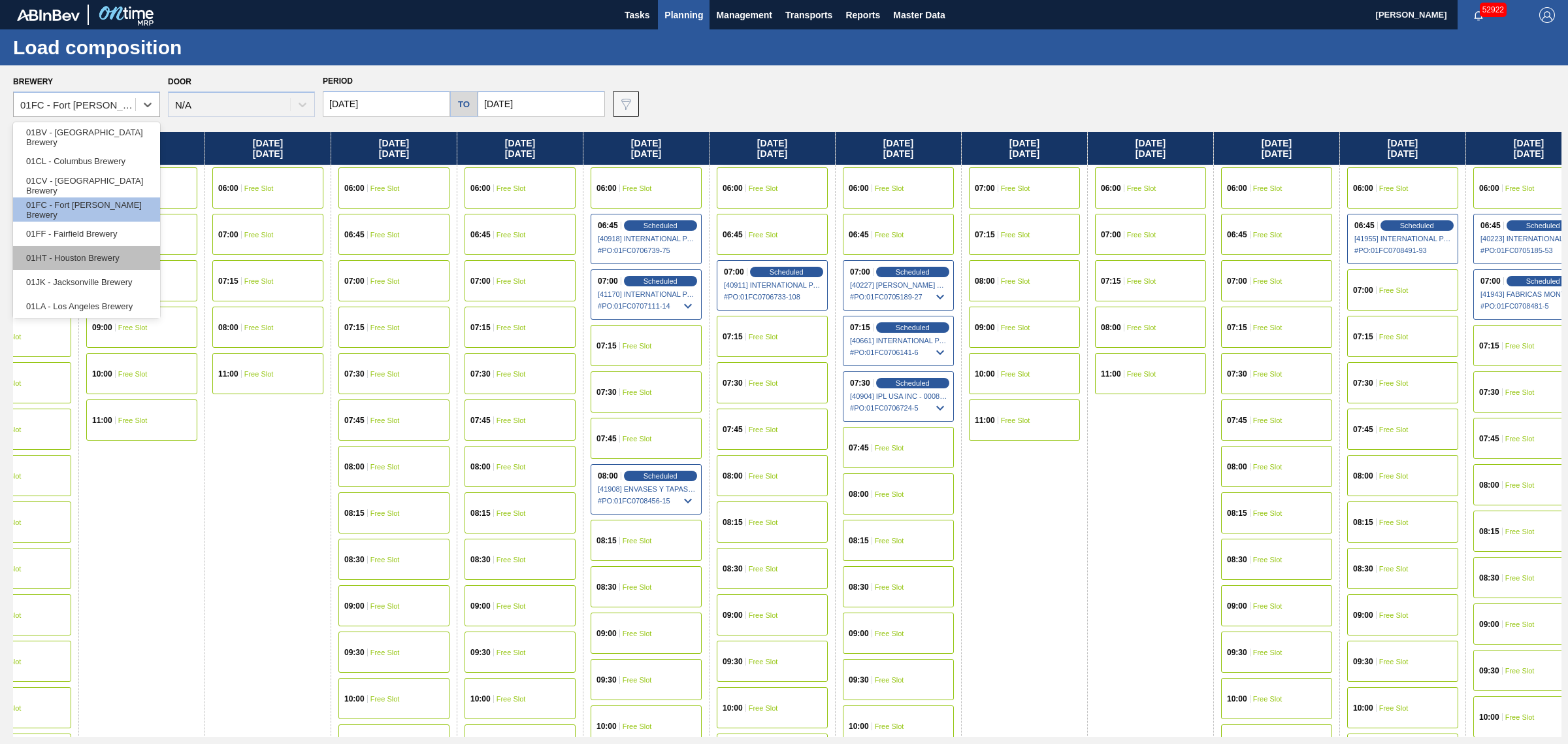
click at [73, 258] on div "01HT - Houston Brewery" at bounding box center [86, 257] width 147 height 24
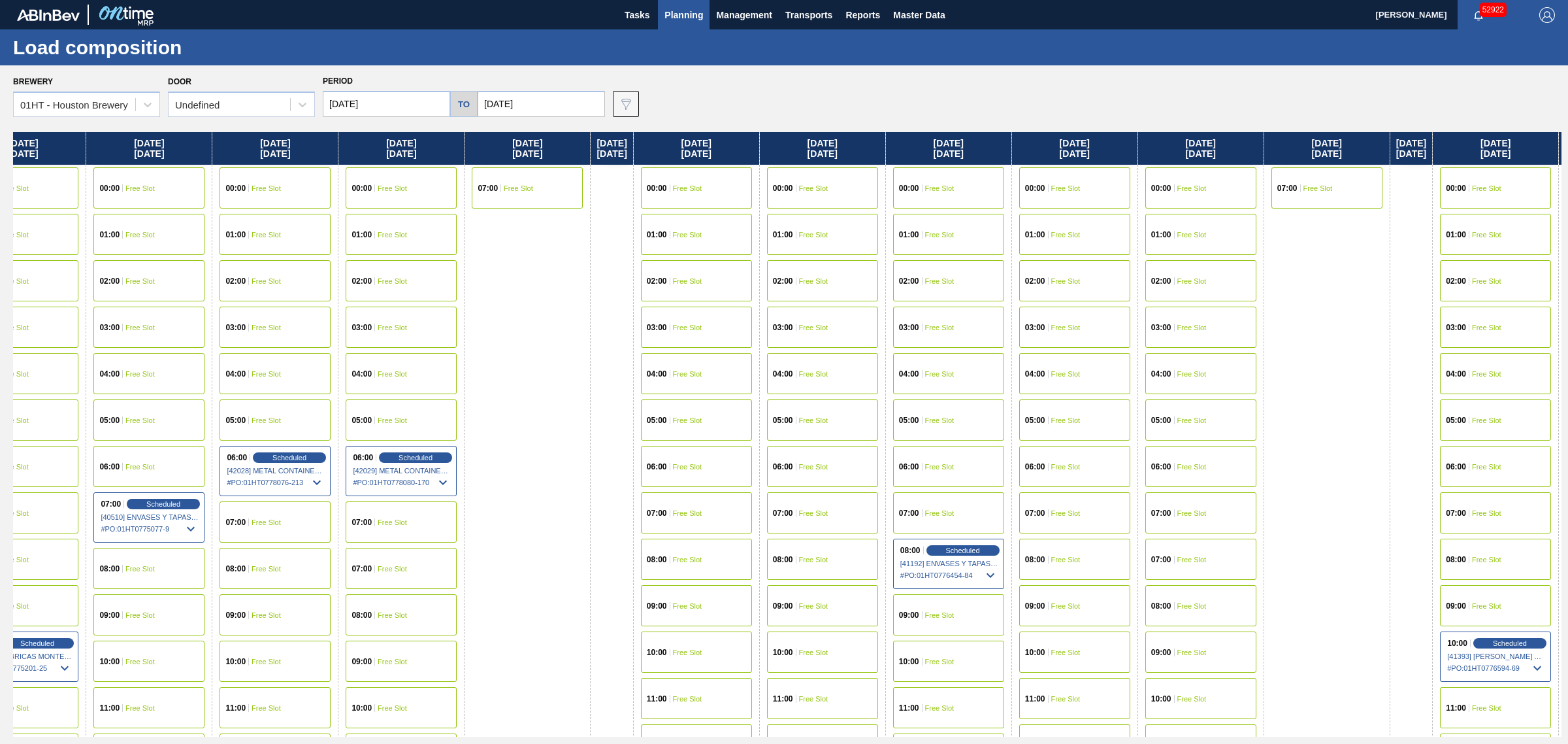
drag, startPoint x: 768, startPoint y: 414, endPoint x: 942, endPoint y: 403, distance: 174.3
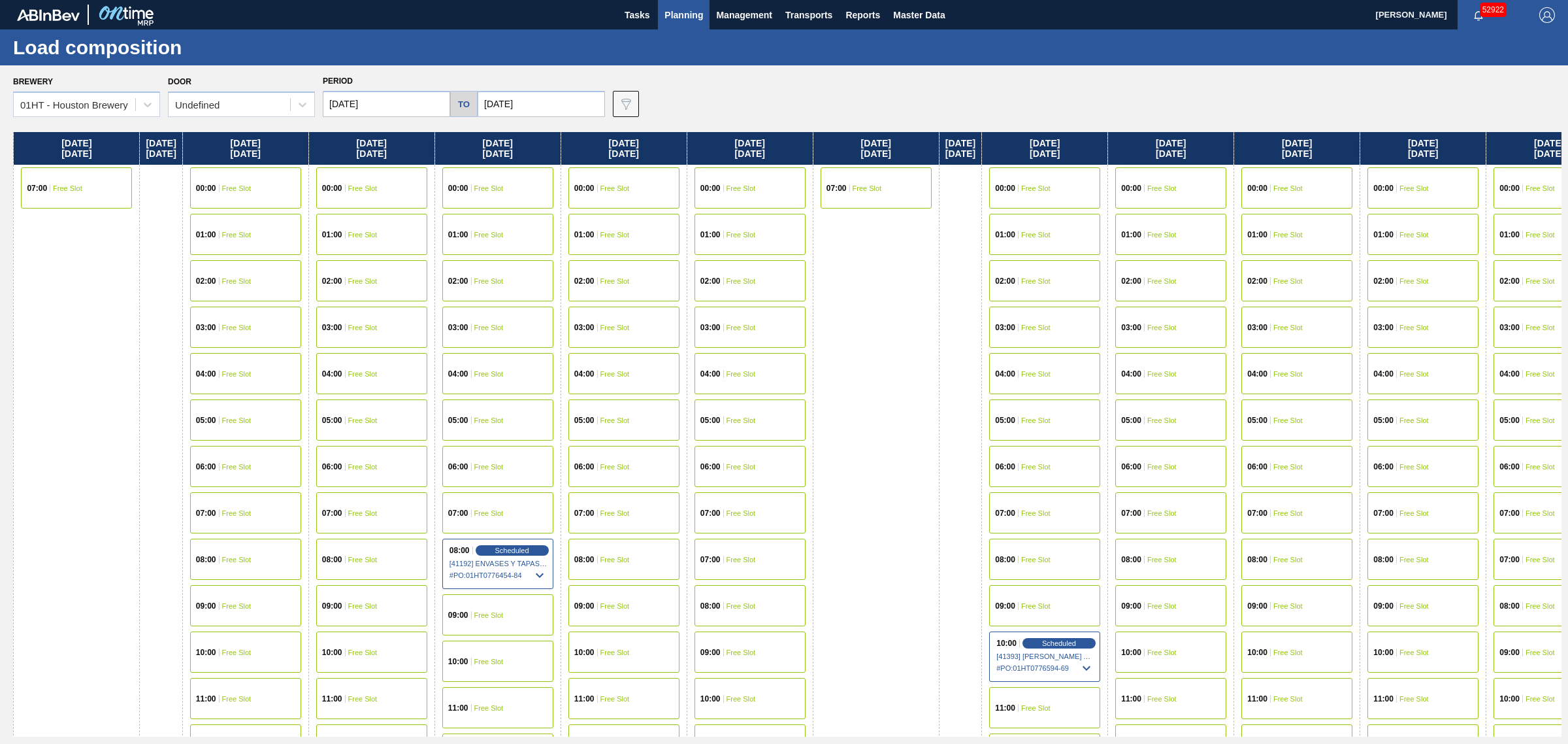
scroll to position [0, 1678]
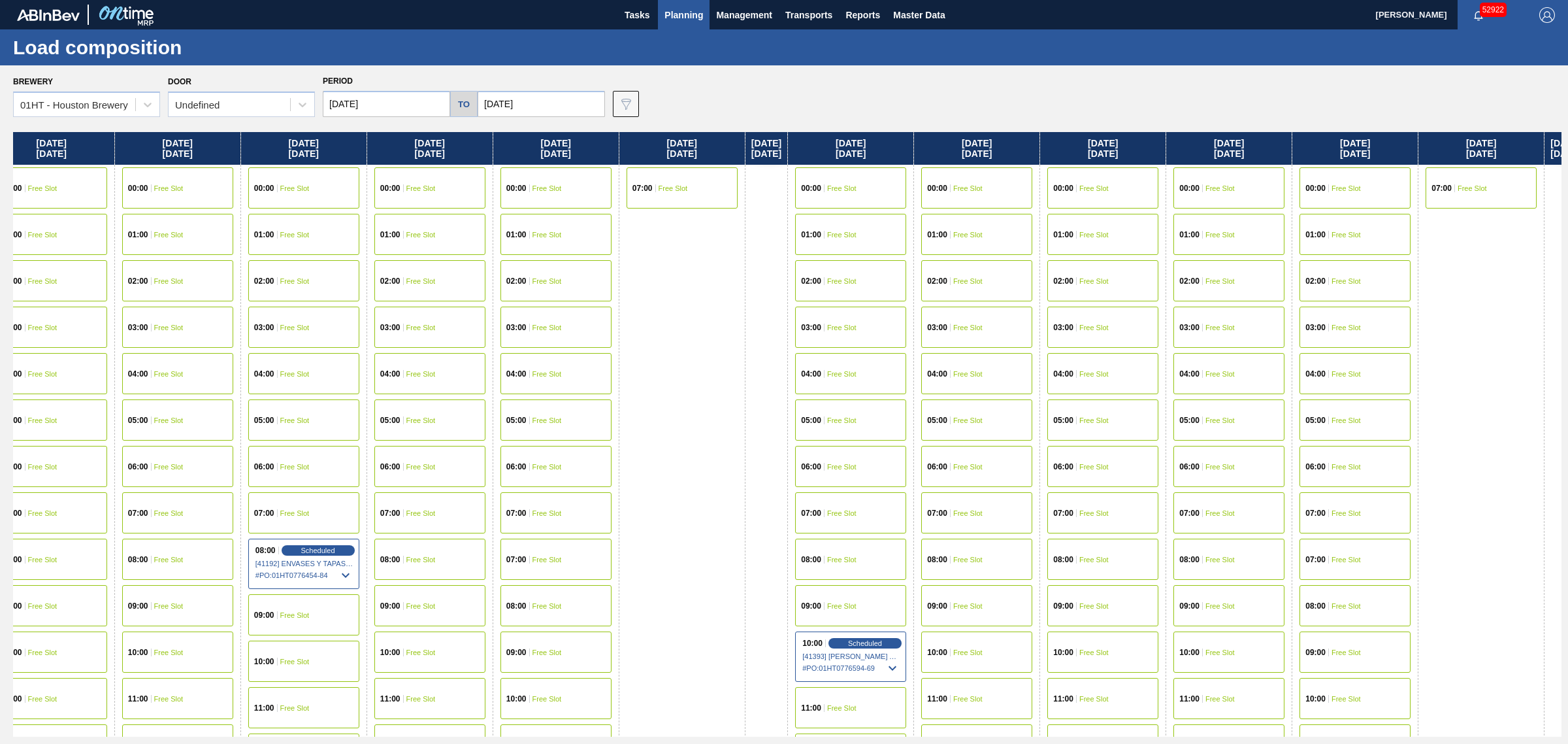
drag, startPoint x: 1002, startPoint y: 403, endPoint x: 1040, endPoint y: 404, distance: 38.0
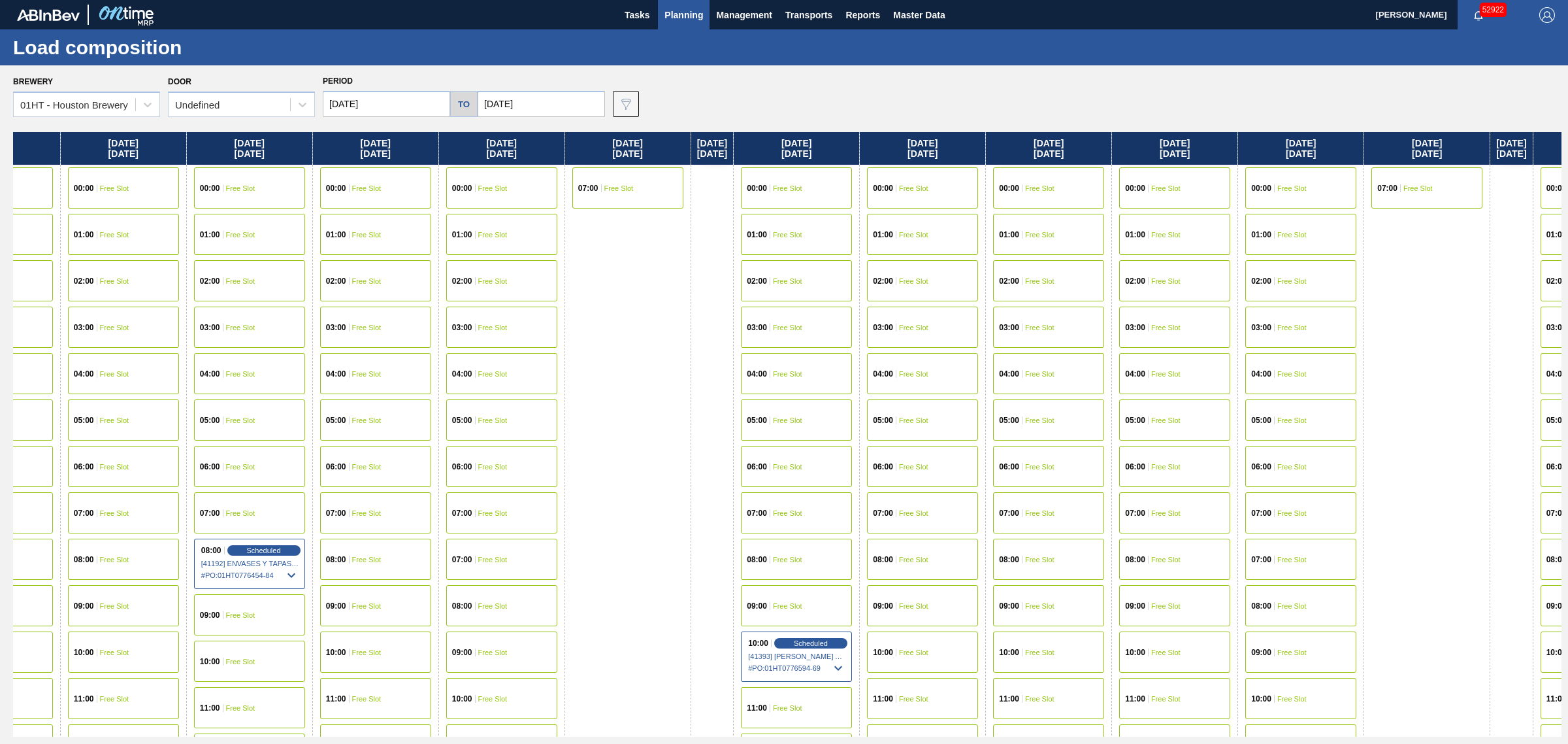
click at [1084, 553] on div "08:00 Free Slot" at bounding box center [1048, 558] width 111 height 41
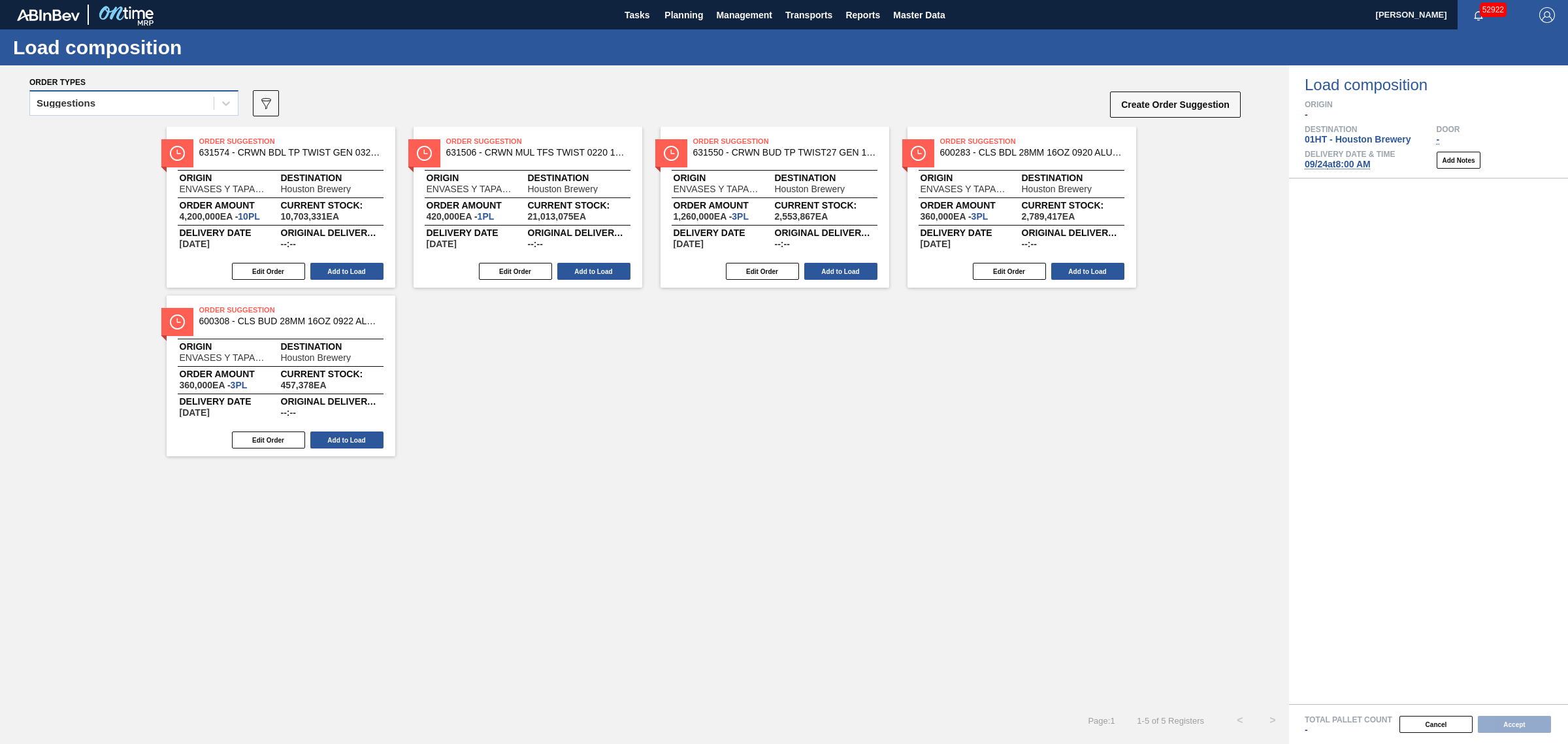
click at [136, 102] on div "Suggestions" at bounding box center [122, 103] width 183 height 19
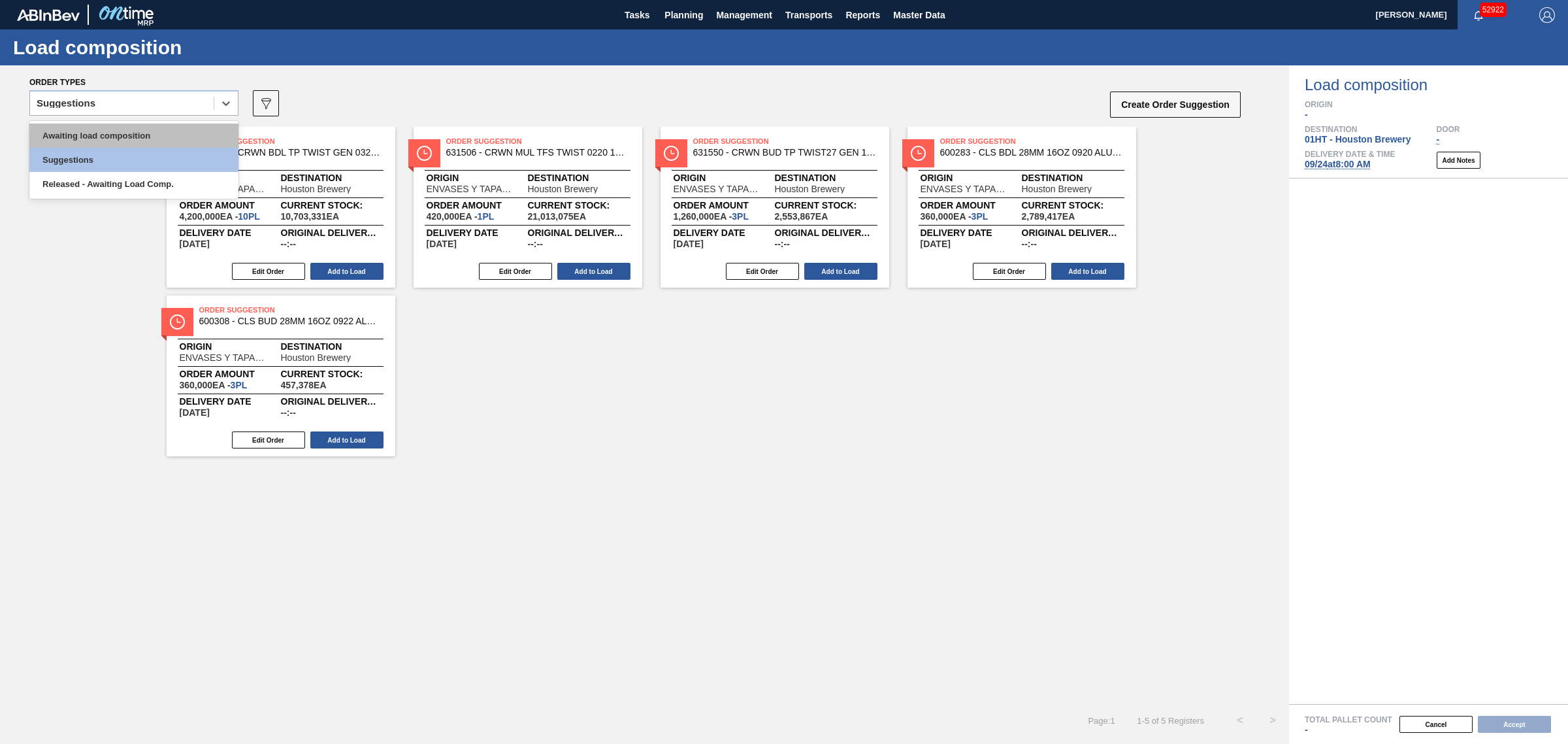
click at [138, 136] on div "Awaiting load composition" at bounding box center [134, 136] width 209 height 24
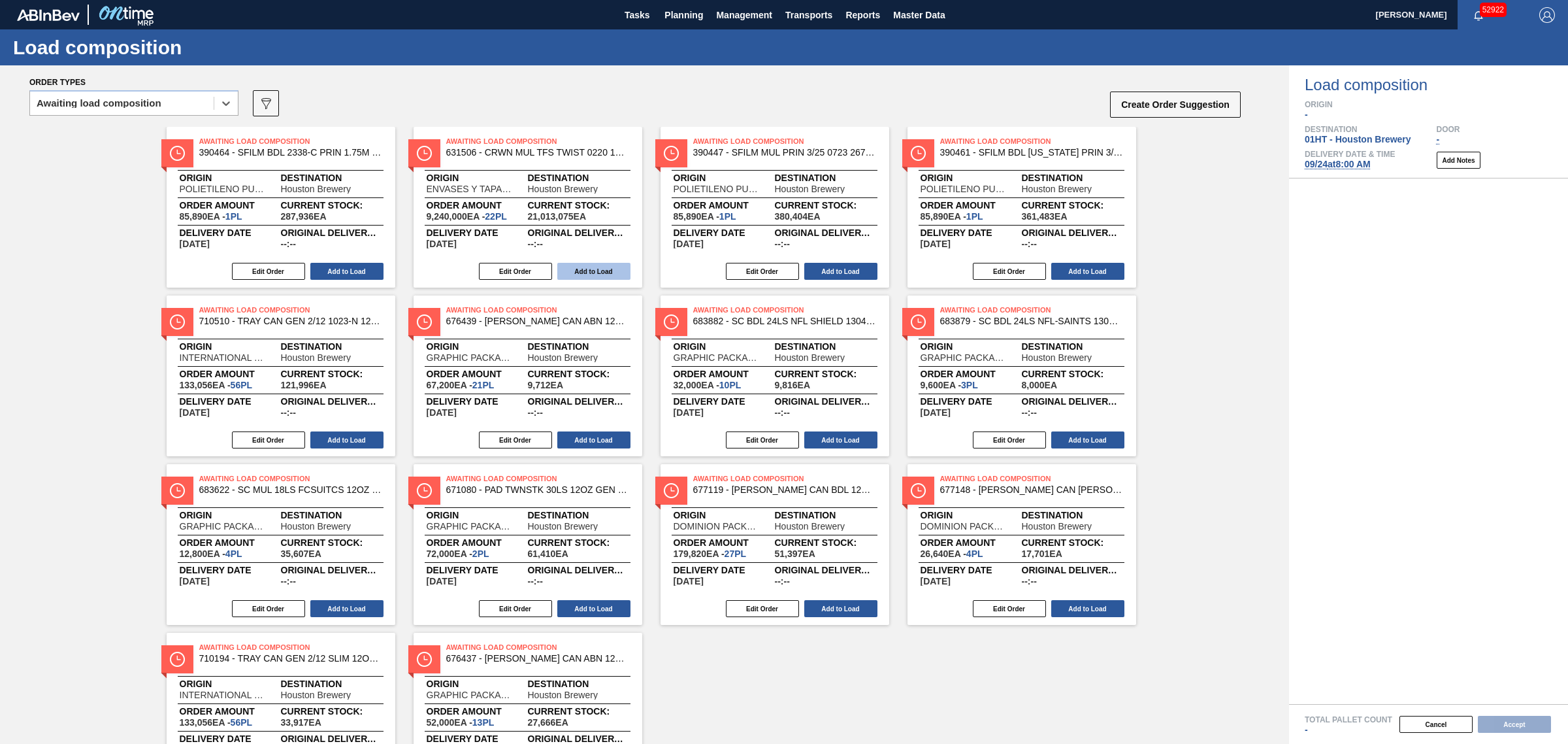
click at [591, 265] on button "Add to Load" at bounding box center [593, 271] width 73 height 17
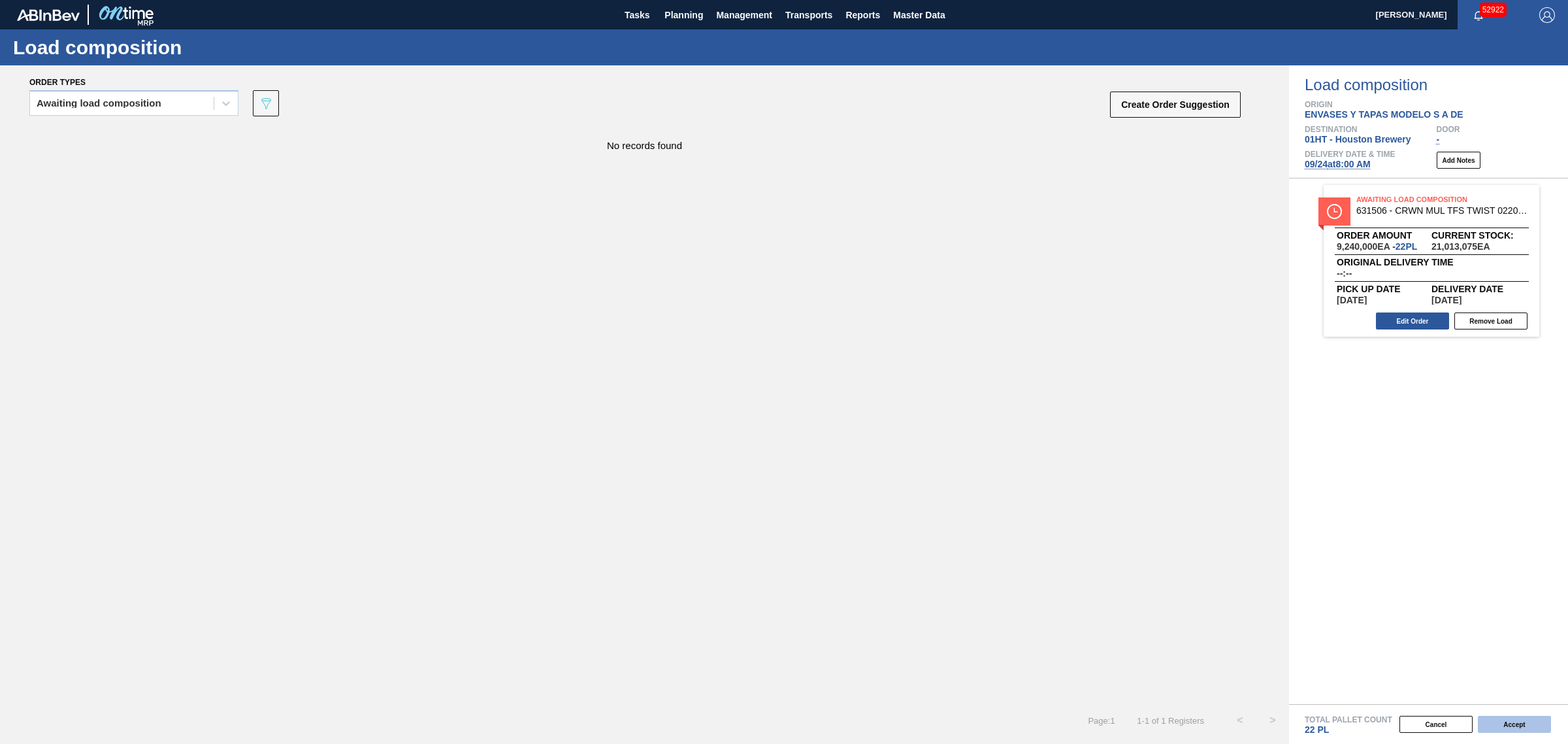
click at [1511, 727] on button "Accept" at bounding box center [1514, 724] width 73 height 17
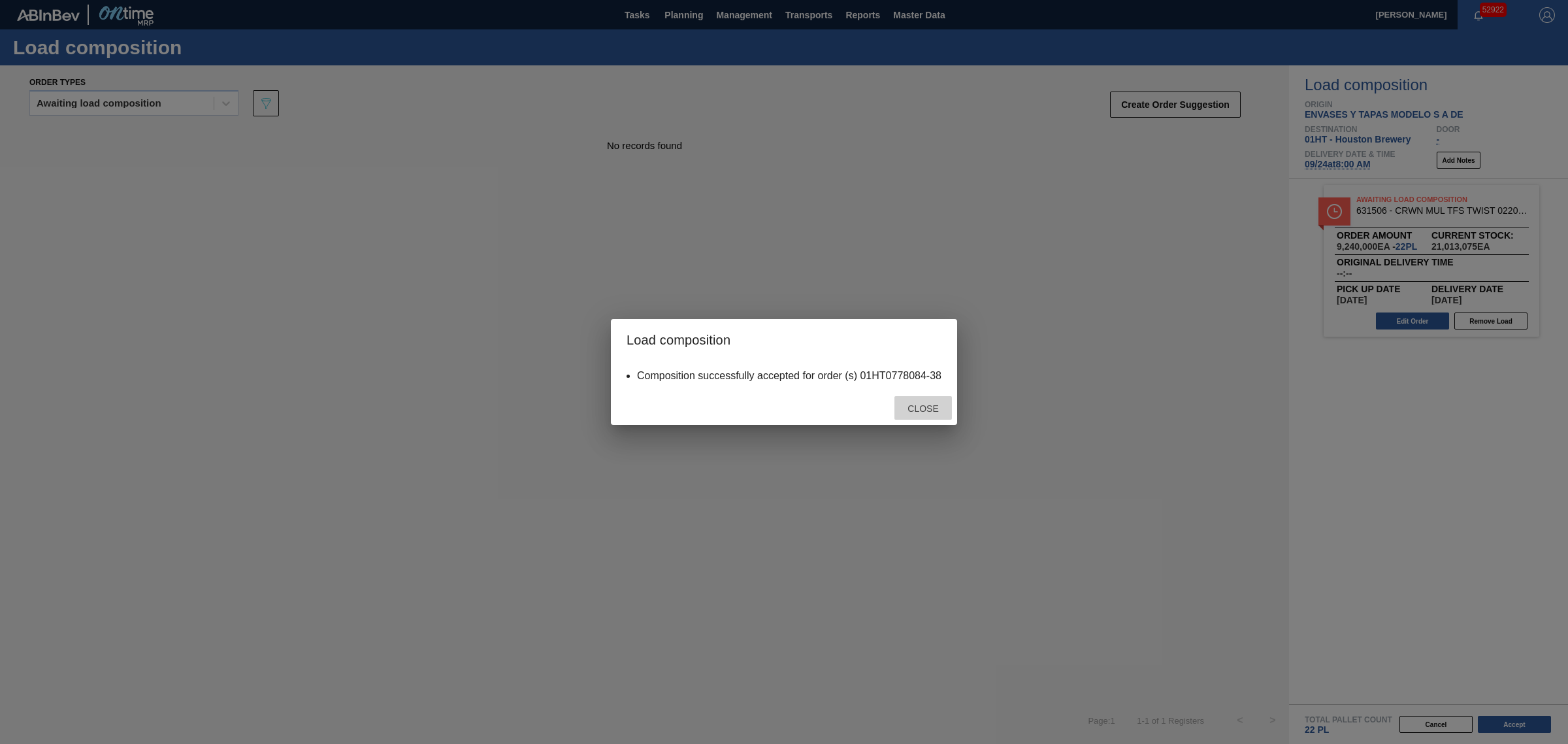
click at [924, 410] on span "Close" at bounding box center [923, 408] width 52 height 10
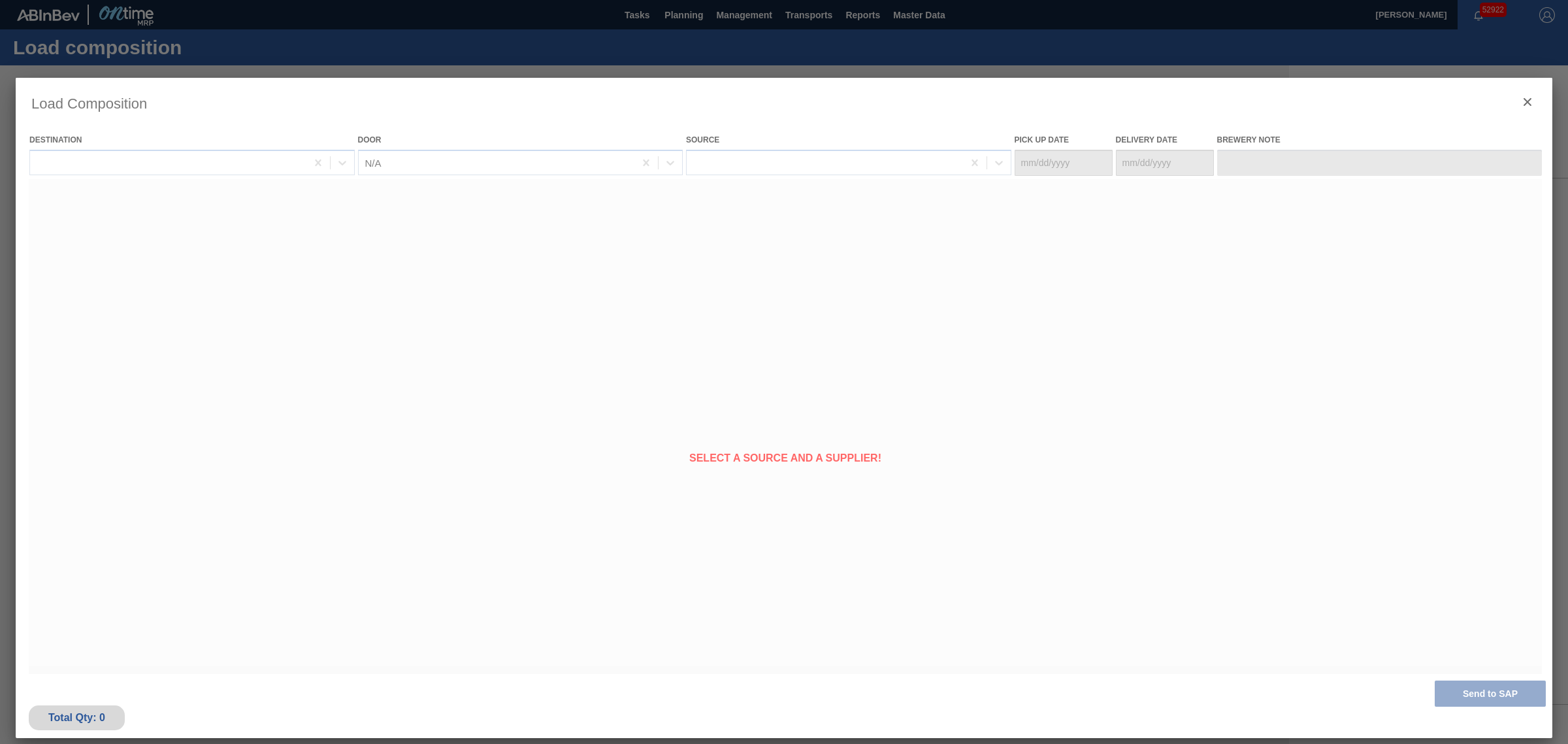
type Date "09/17/2025"
type Date "09/24/2025"
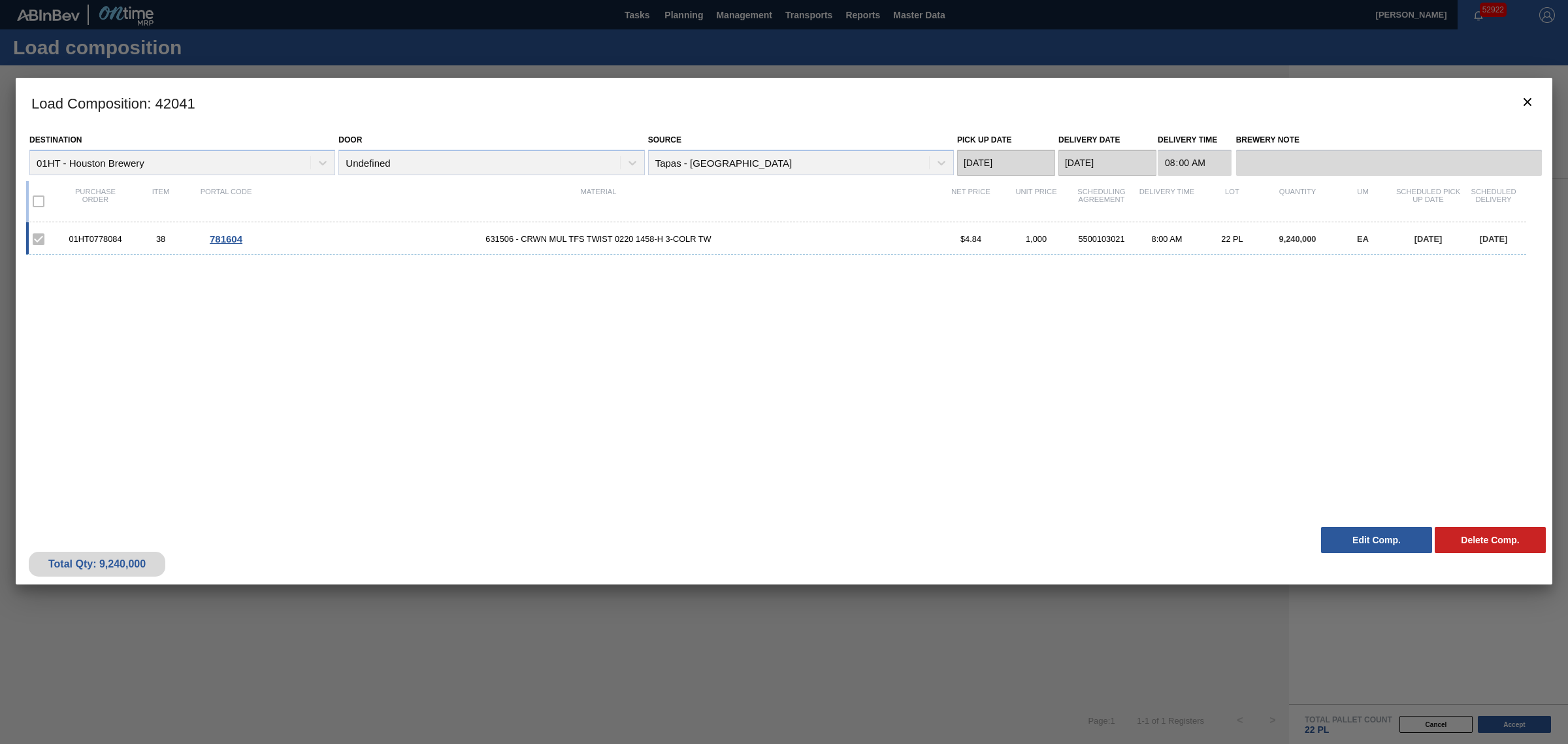
click at [1148, 61] on div at bounding box center [784, 372] width 1568 height 744
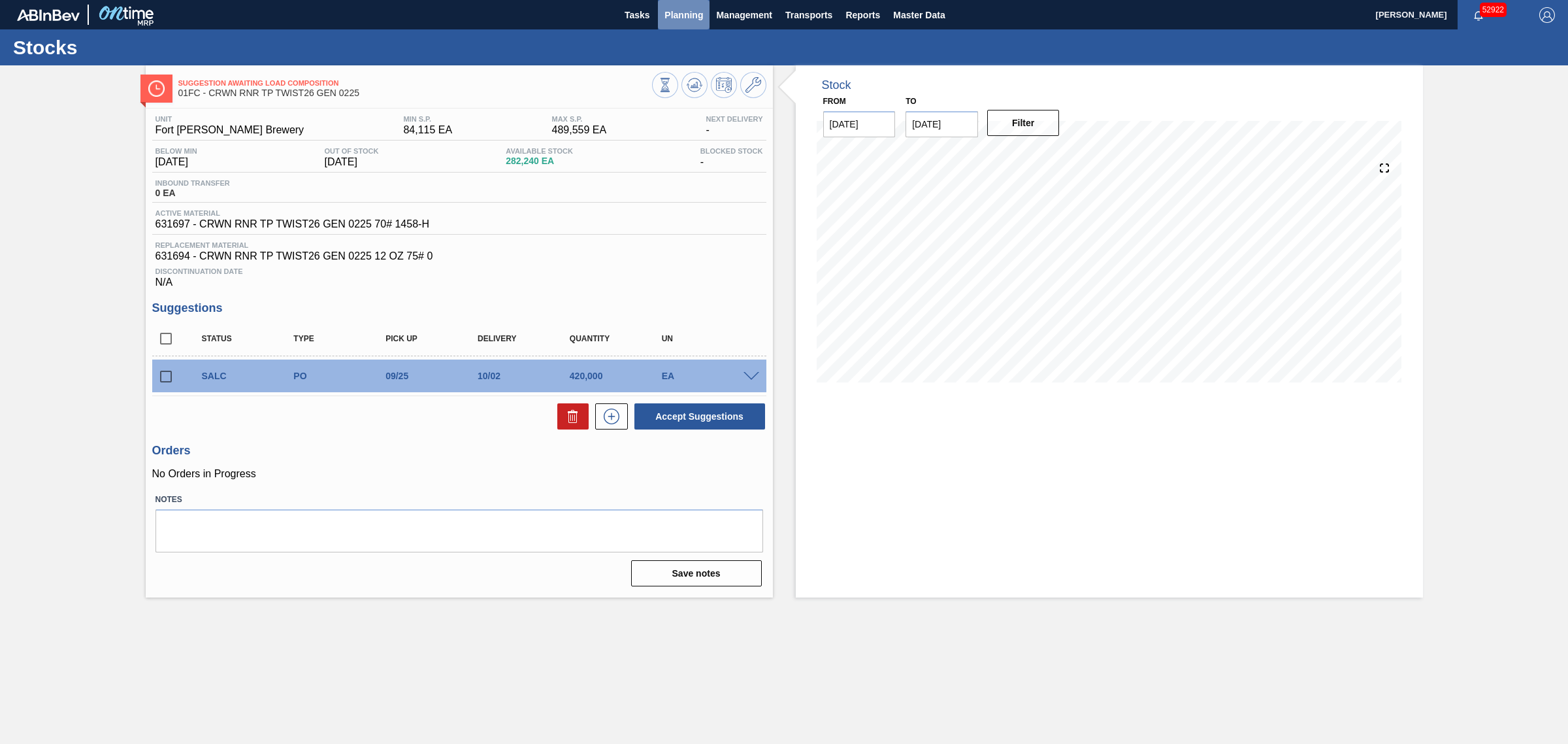
click at [672, 20] on span "Planning" at bounding box center [684, 15] width 39 height 16
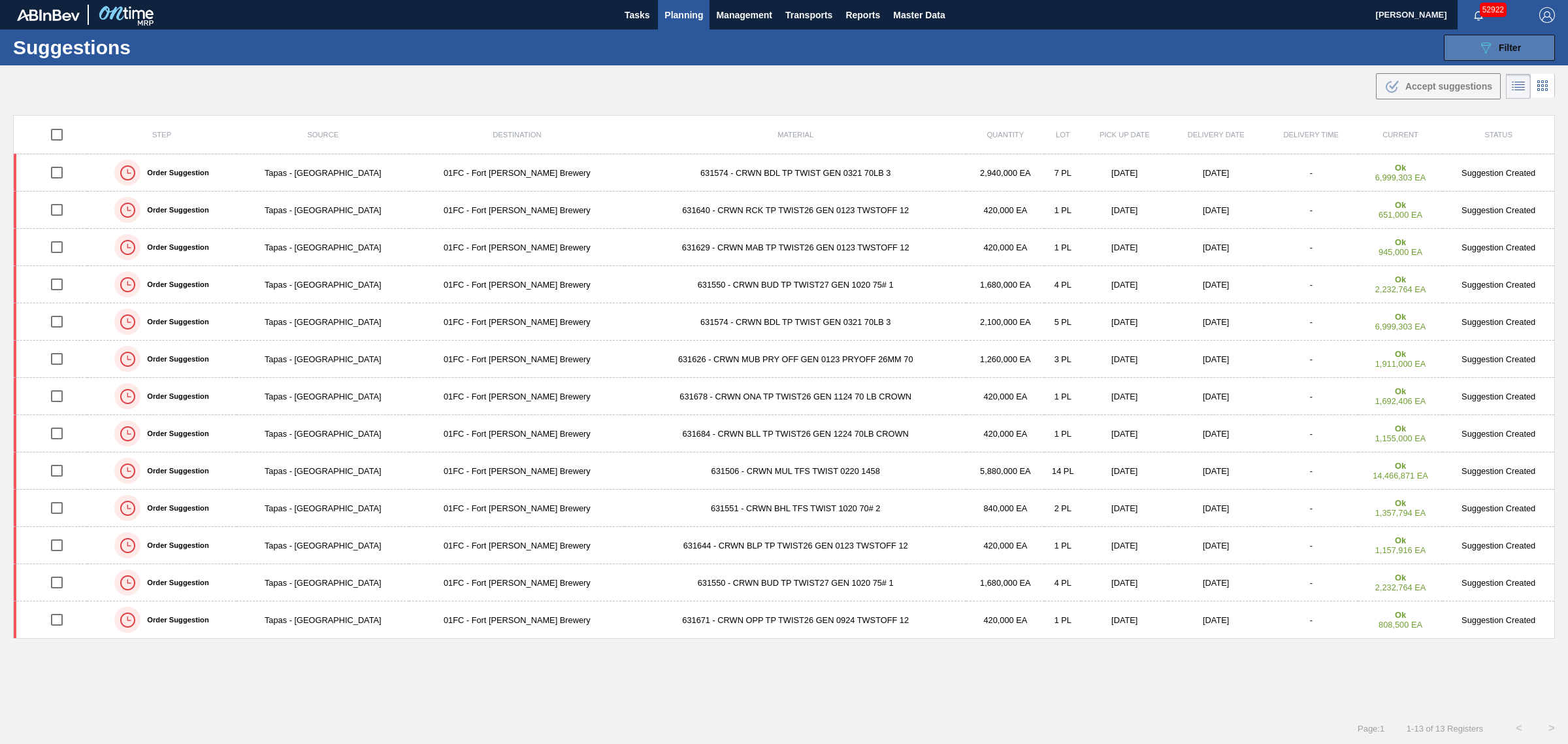
click at [1488, 40] on icon "089F7B8B-B2A5-4AFE-B5C0-19BA573D28AC" at bounding box center [1486, 48] width 16 height 16
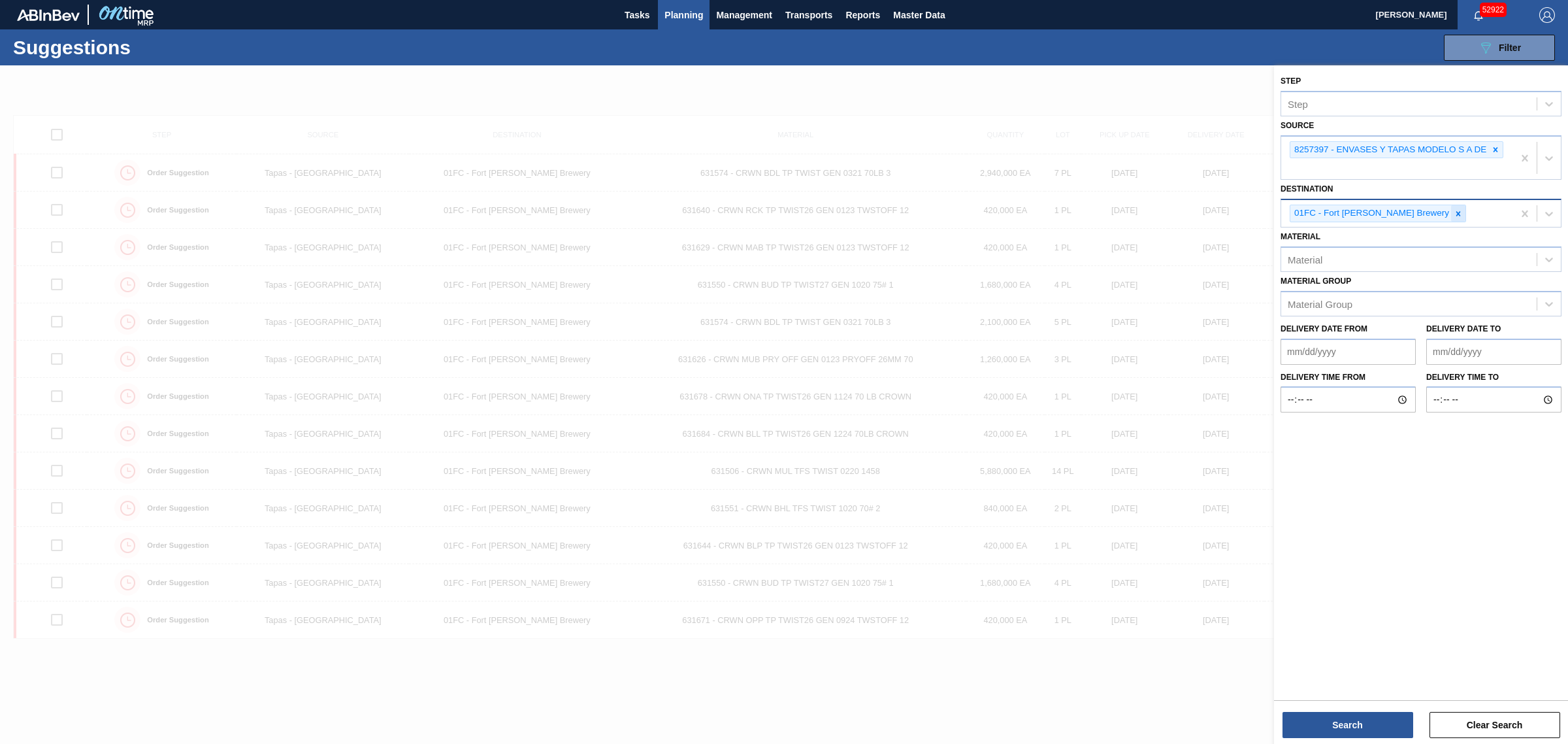
click at [1453, 213] on icon at bounding box center [1457, 213] width 9 height 9
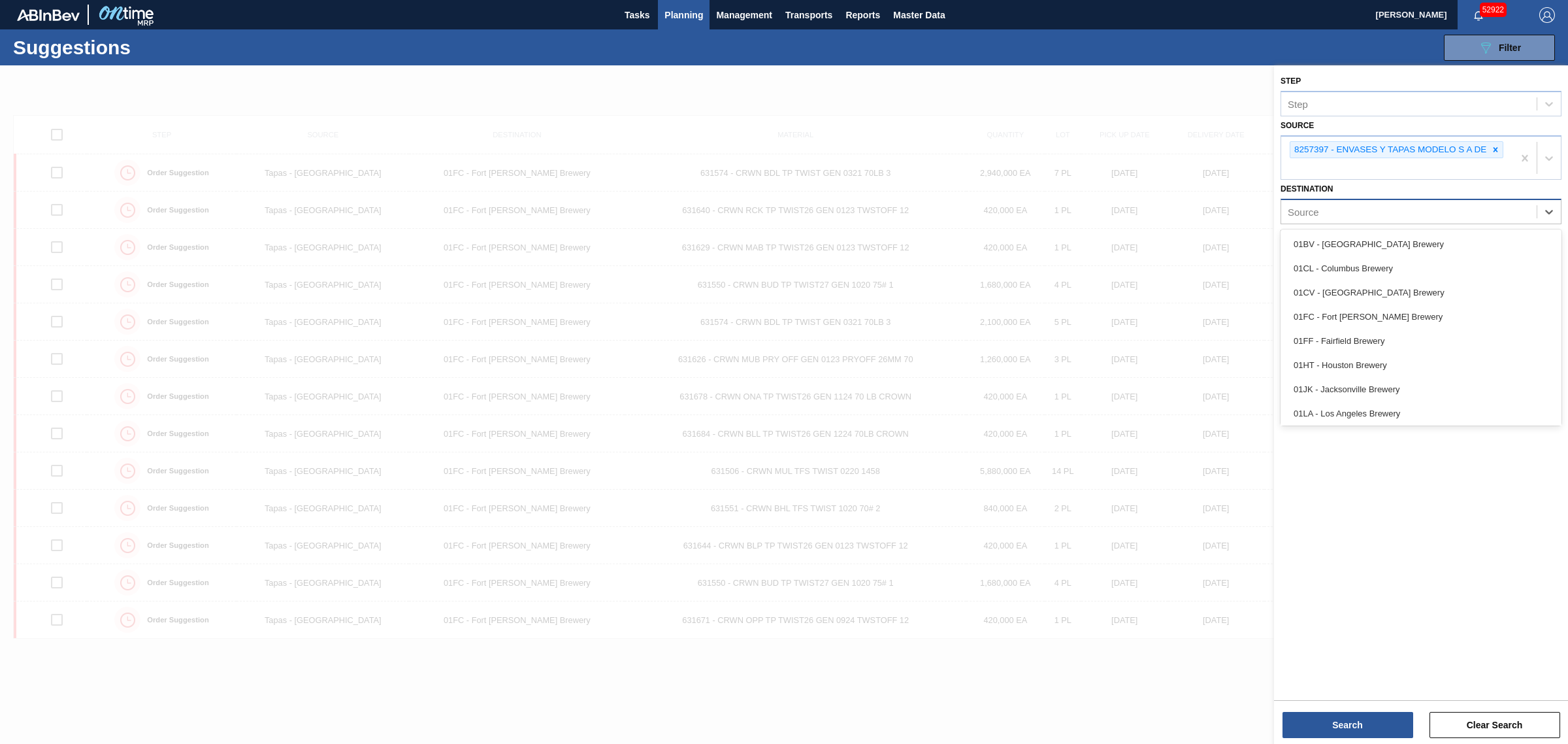
click at [1415, 213] on div "Source" at bounding box center [1409, 211] width 255 height 19
click at [1379, 361] on div "01HT - Houston Brewery" at bounding box center [1421, 365] width 281 height 24
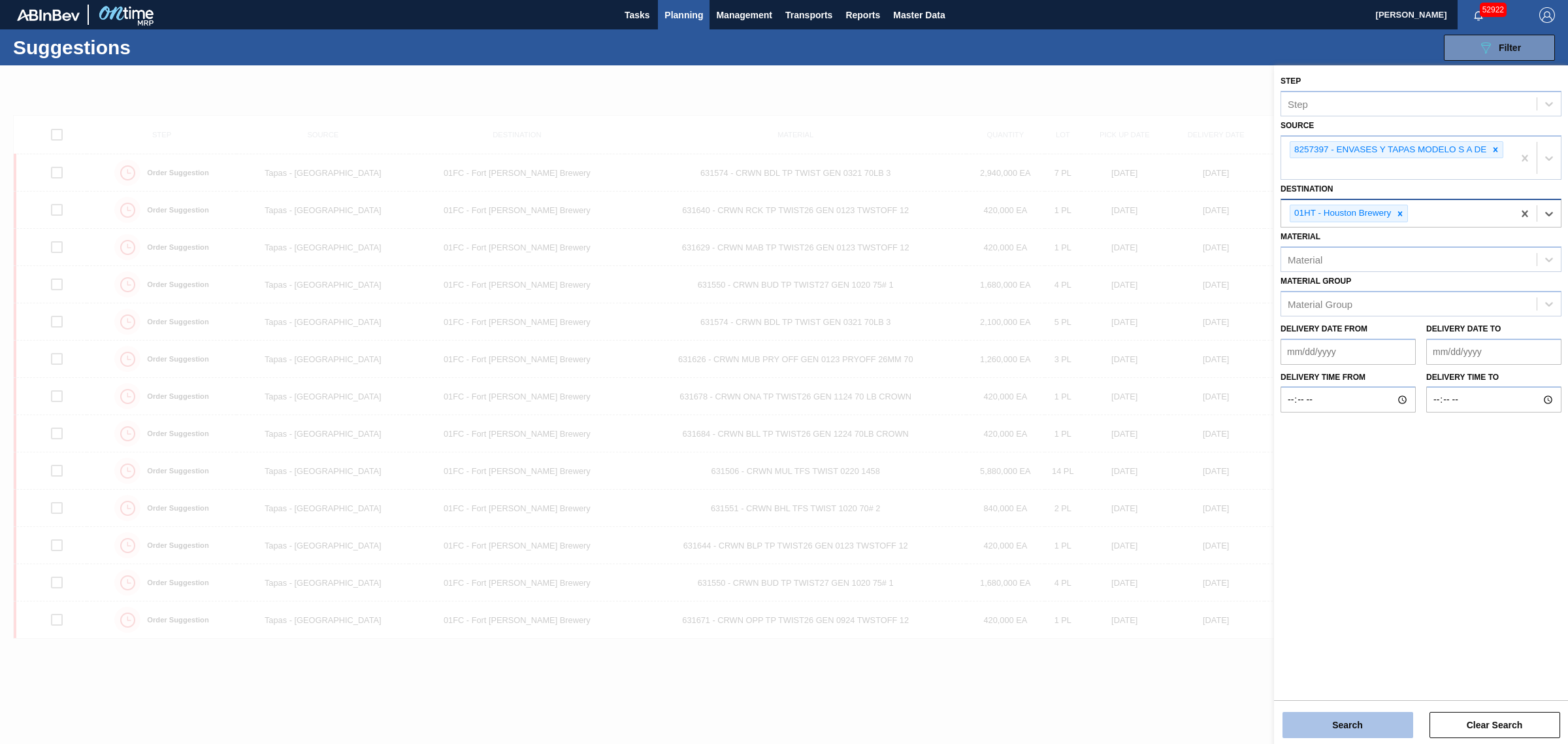
click at [1348, 723] on button "Search" at bounding box center [1348, 725] width 131 height 26
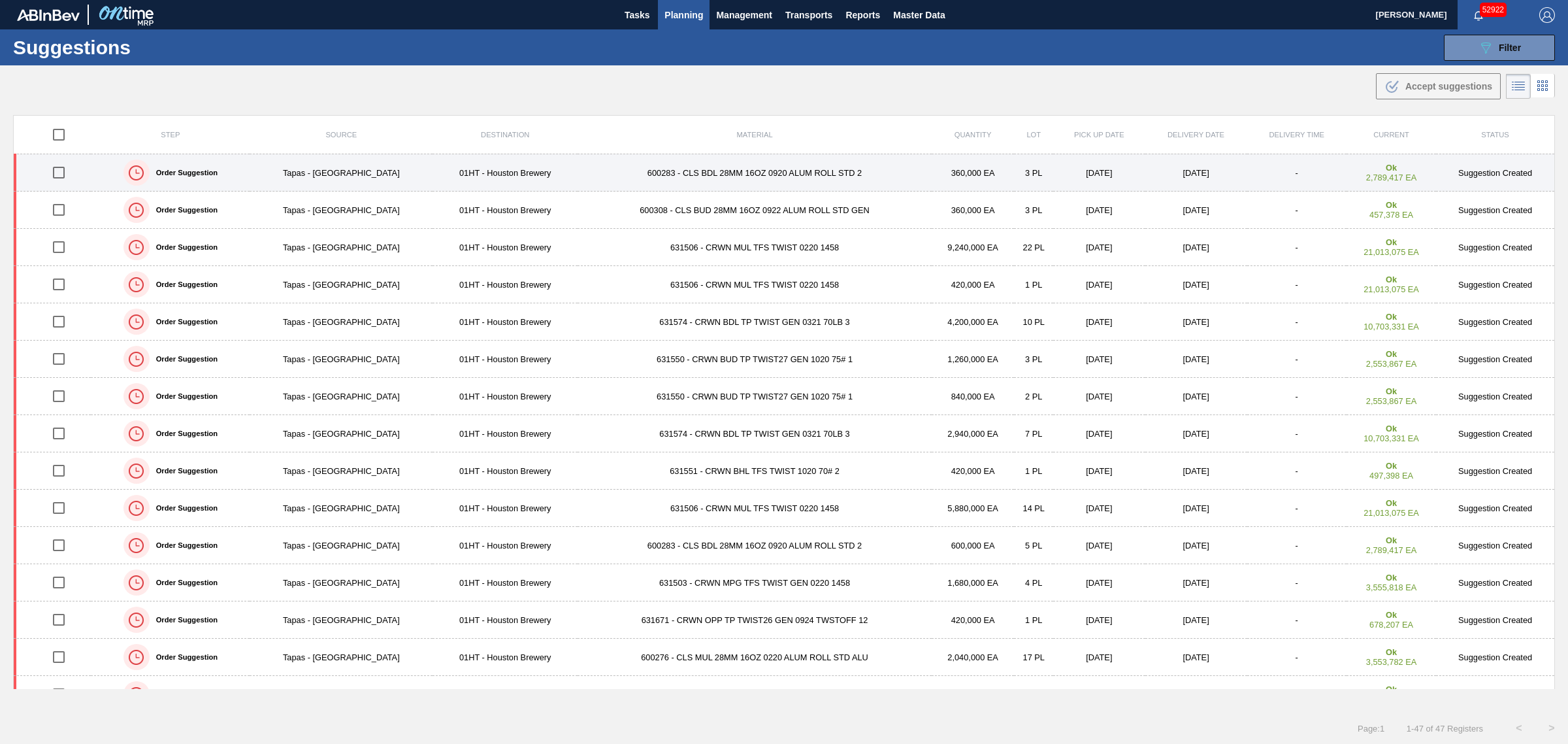
drag, startPoint x: 955, startPoint y: 84, endPoint x: 1107, endPoint y: 157, distance: 168.6
click at [1107, 157] on main "Tasks Planning Management Transports Reports Master Data Joseph Shearburn 52922…" at bounding box center [784, 372] width 1568 height 744
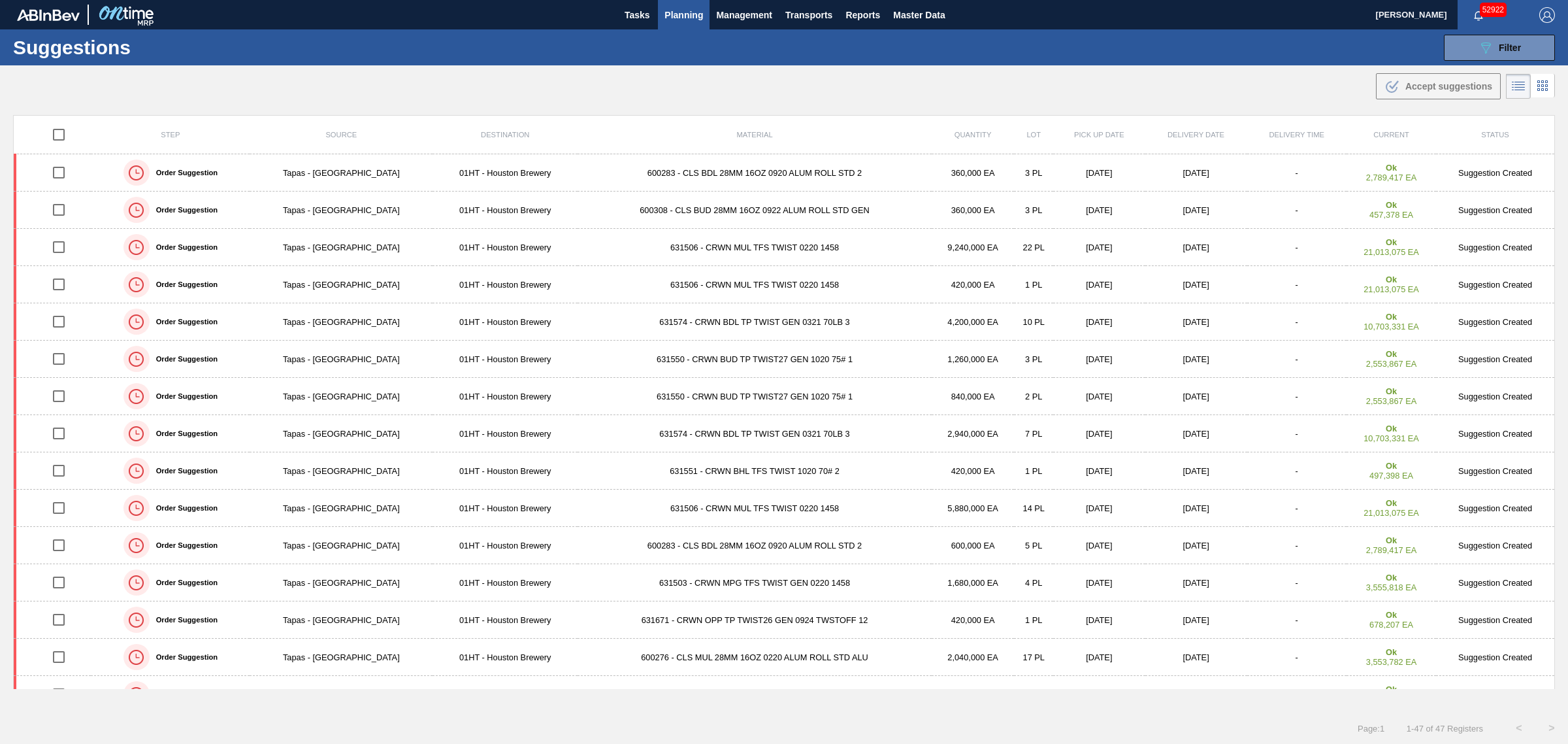
click at [1027, 84] on div ".b{fill:var(--color-action-default)} Accept suggestions" at bounding box center [784, 84] width 1568 height 37
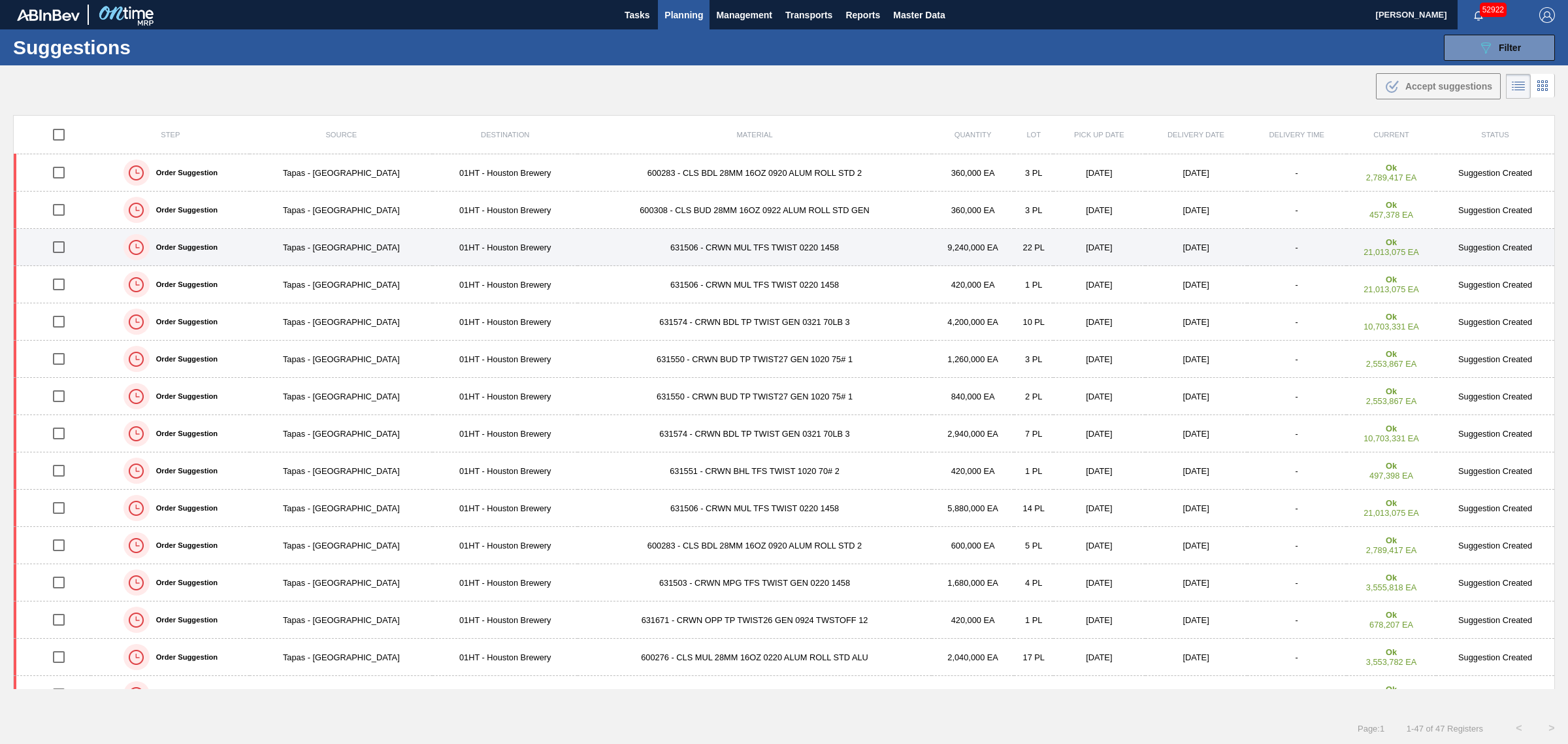
click at [59, 255] on input "checkbox" at bounding box center [59, 247] width 28 height 28
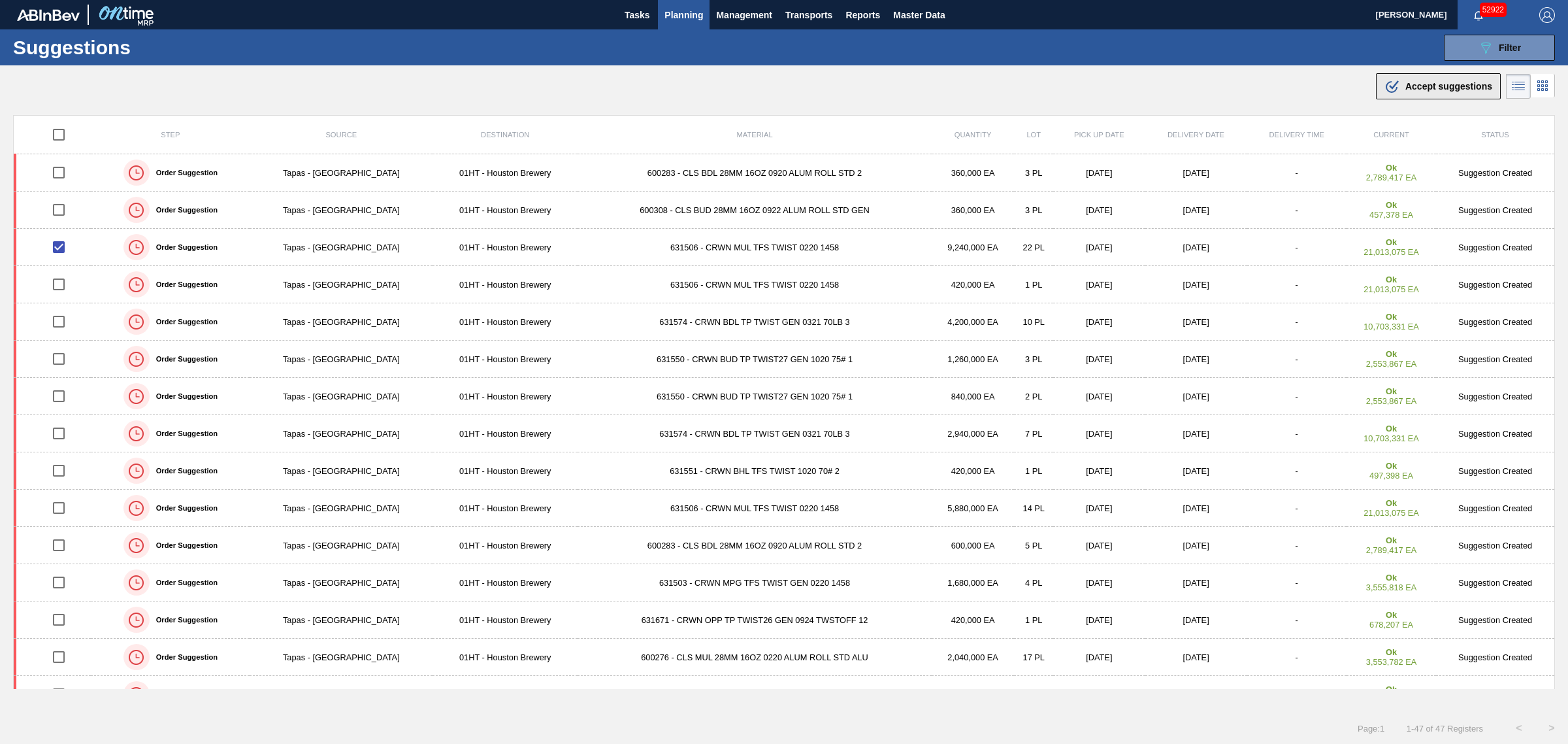
click at [1406, 85] on span "Accept suggestions" at bounding box center [1448, 86] width 87 height 10
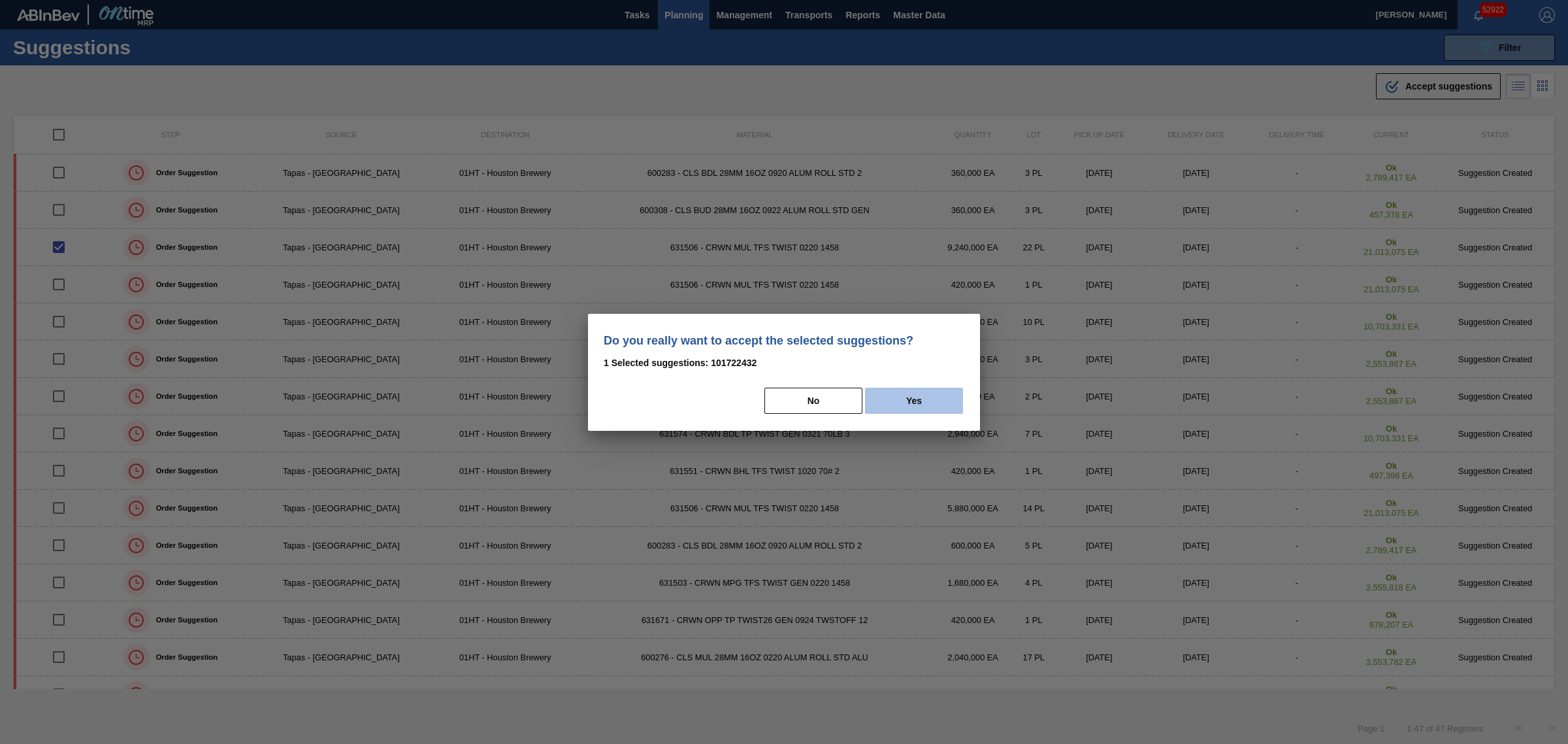
click at [915, 402] on button "Yes" at bounding box center [914, 401] width 98 height 26
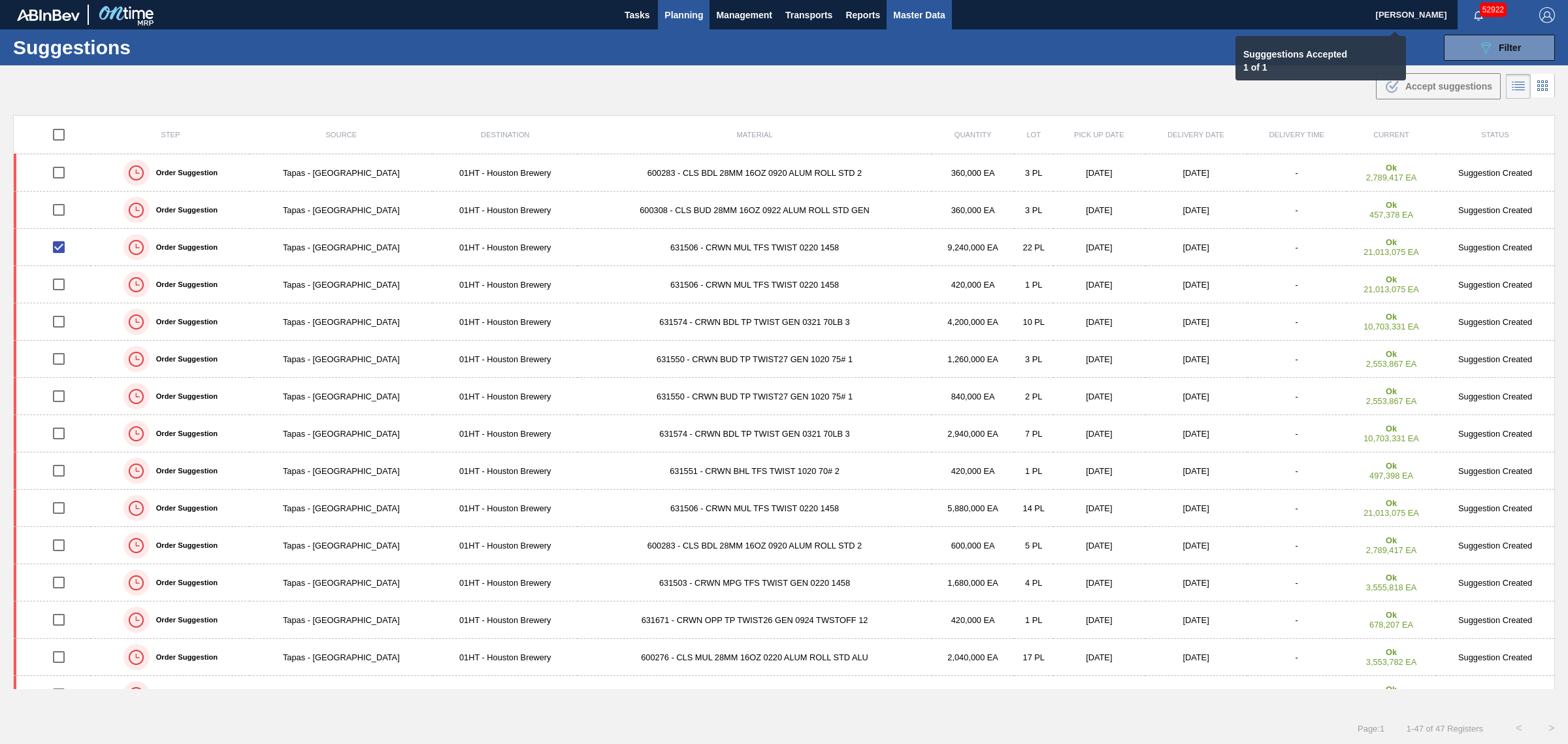
checkbox input "false"
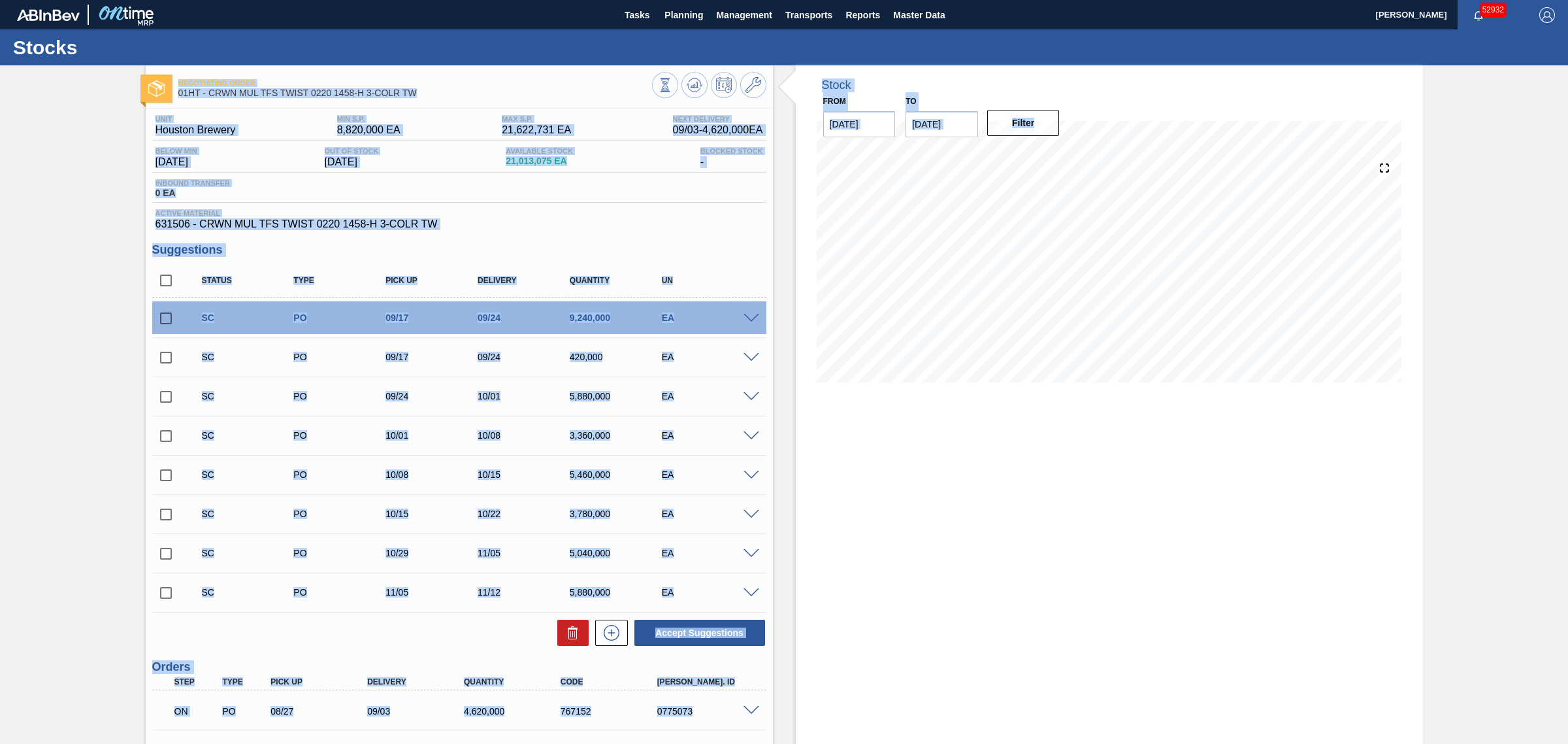
drag, startPoint x: 106, startPoint y: 82, endPoint x: 1268, endPoint y: 554, distance: 1254.2
click at [1268, 554] on div "Negotiating Order 01HT - CRWN MUL TFS TWIST 0220 1458-H 3-COLR TW Unit Houston …" at bounding box center [784, 471] width 1568 height 811
click at [1262, 548] on div "Stock From 08/27/2025 to 10/10/2025 Filter" at bounding box center [1108, 471] width 627 height 811
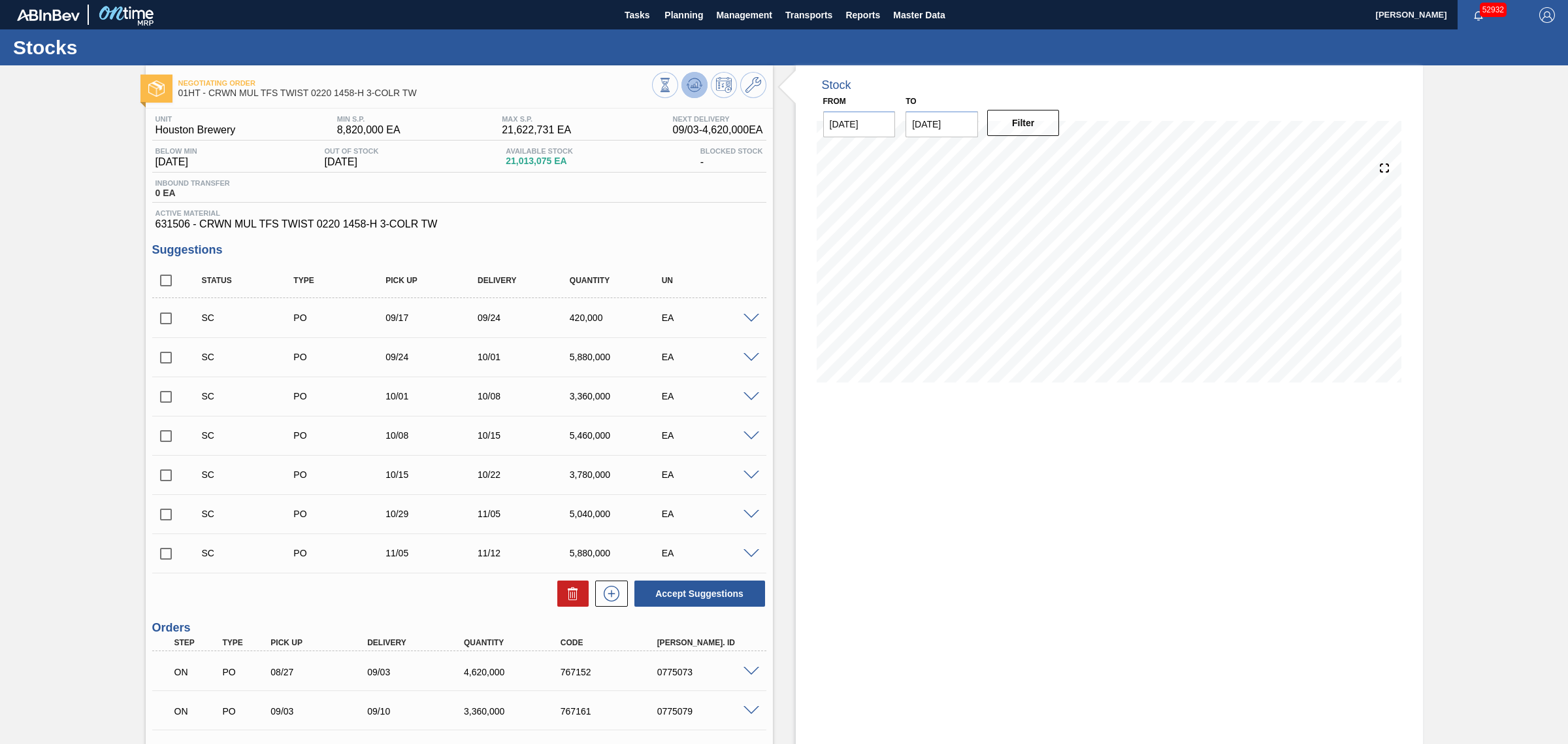
click at [697, 82] on icon at bounding box center [695, 85] width 16 height 16
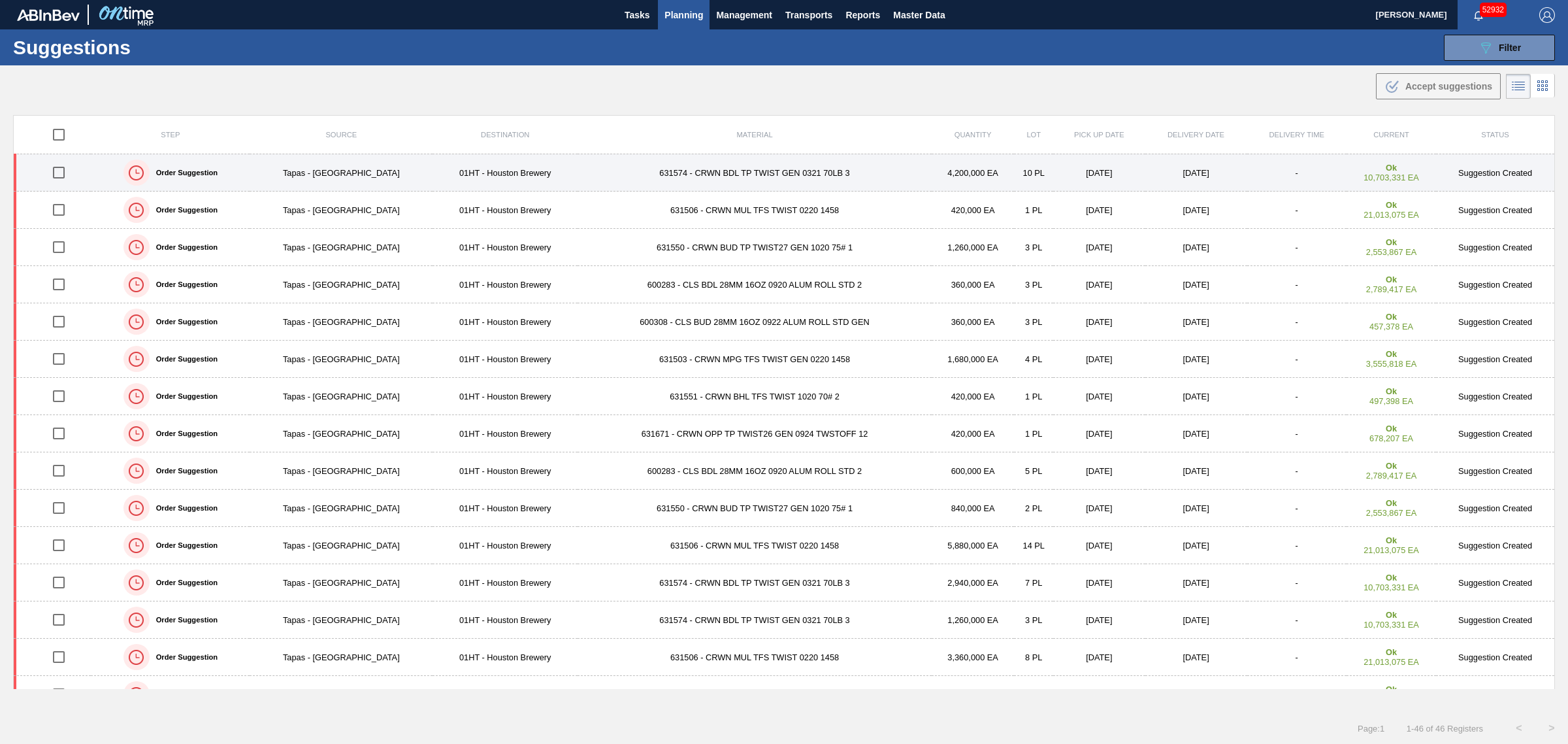
click at [60, 174] on input "checkbox" at bounding box center [59, 173] width 28 height 28
checkbox input "true"
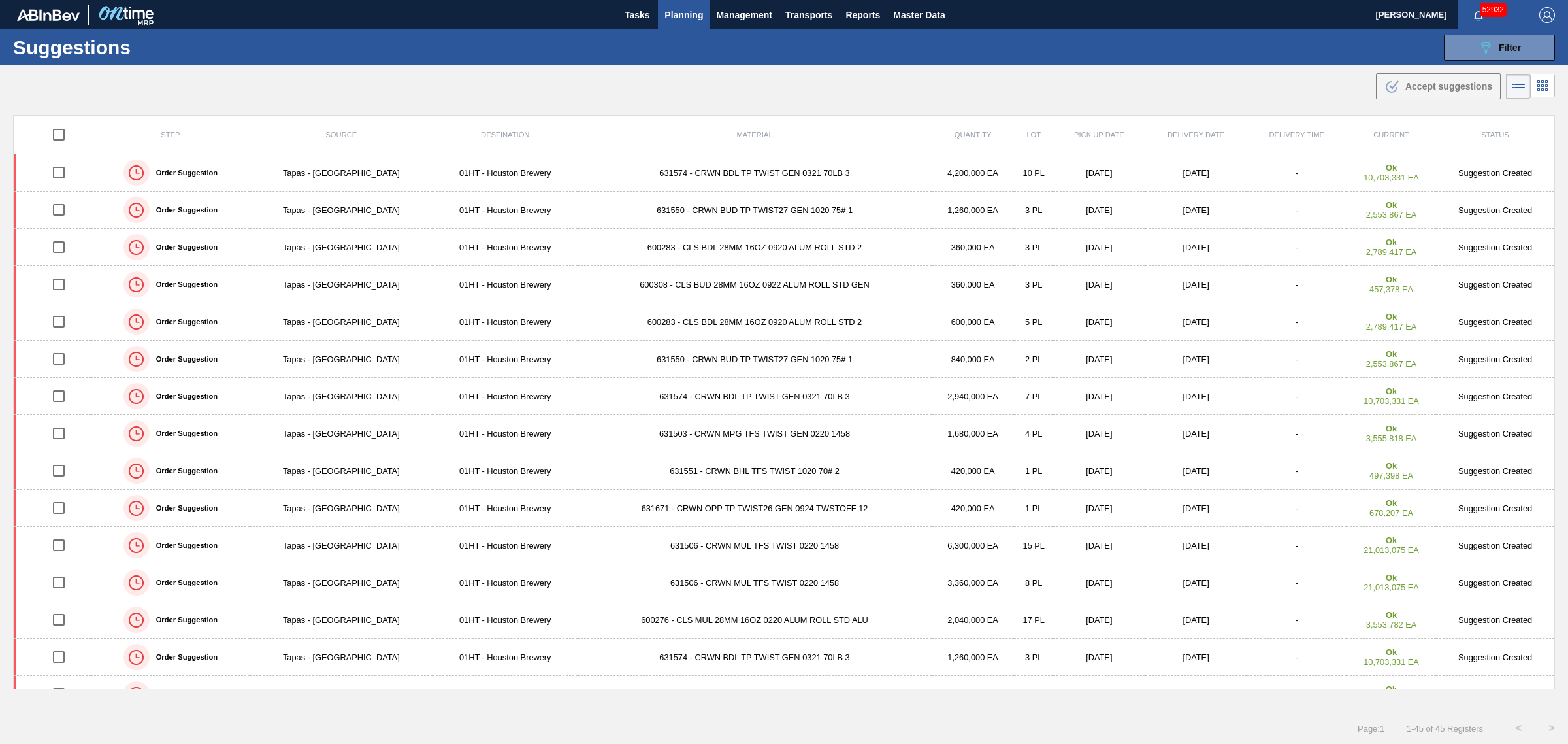
click at [852, 115] on main "Tasks Planning Management Transports Reports Master Data Joseph Shearburn 52932…" at bounding box center [784, 372] width 1568 height 744
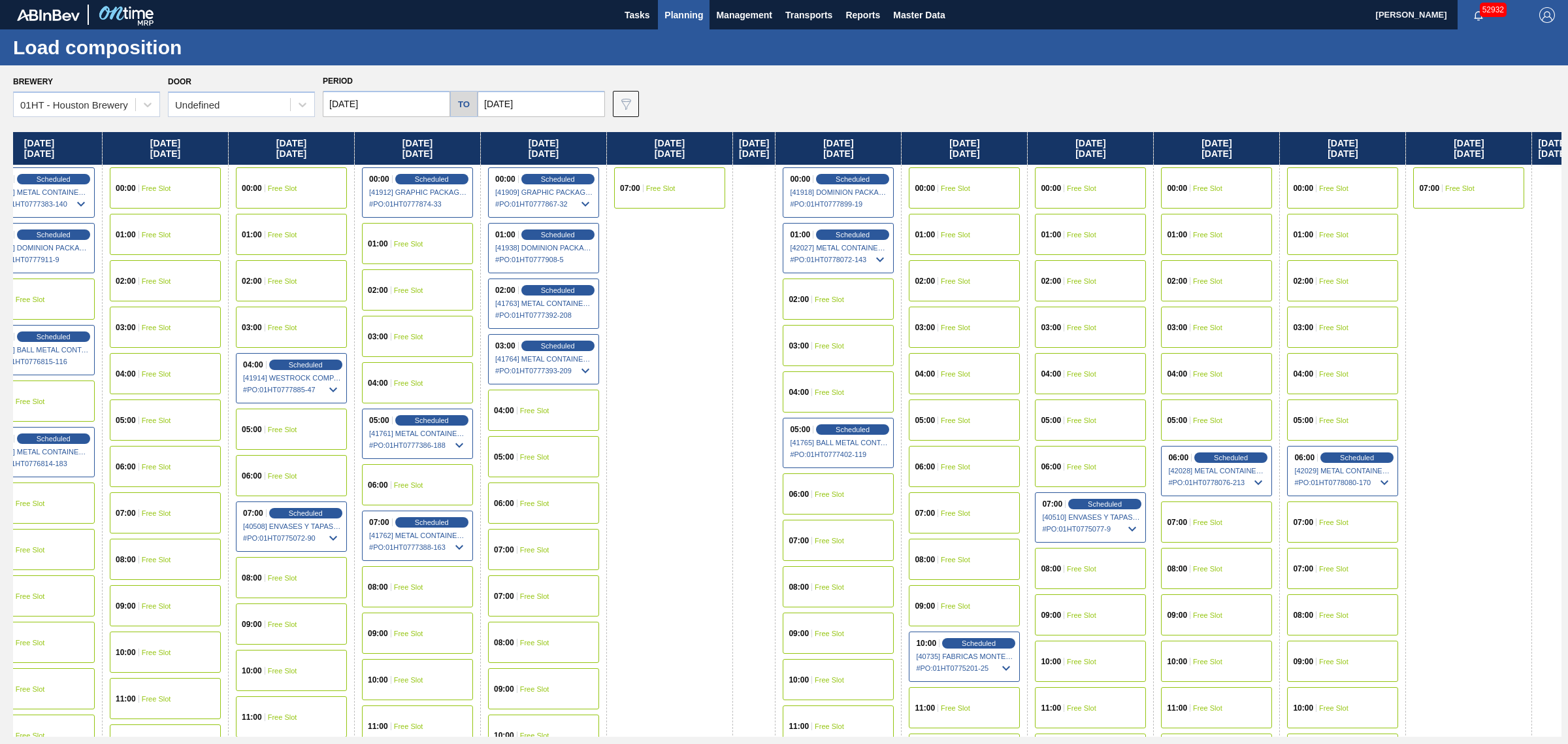
drag, startPoint x: 795, startPoint y: 330, endPoint x: 797, endPoint y: 404, distance: 74.0
click at [797, 404] on div "Monday 09/01/2025 00:00 Scheduled [41760] METAL CONTAINER CORPORATION - 0008219…" at bounding box center [786, 434] width 1548 height 604
drag, startPoint x: 766, startPoint y: 397, endPoint x: 758, endPoint y: 402, distance: 9.4
click at [758, 402] on div "Monday 09/01/2025 00:00 Scheduled [41760] METAL CONTAINER CORPORATION - 0008219…" at bounding box center [786, 434] width 1548 height 604
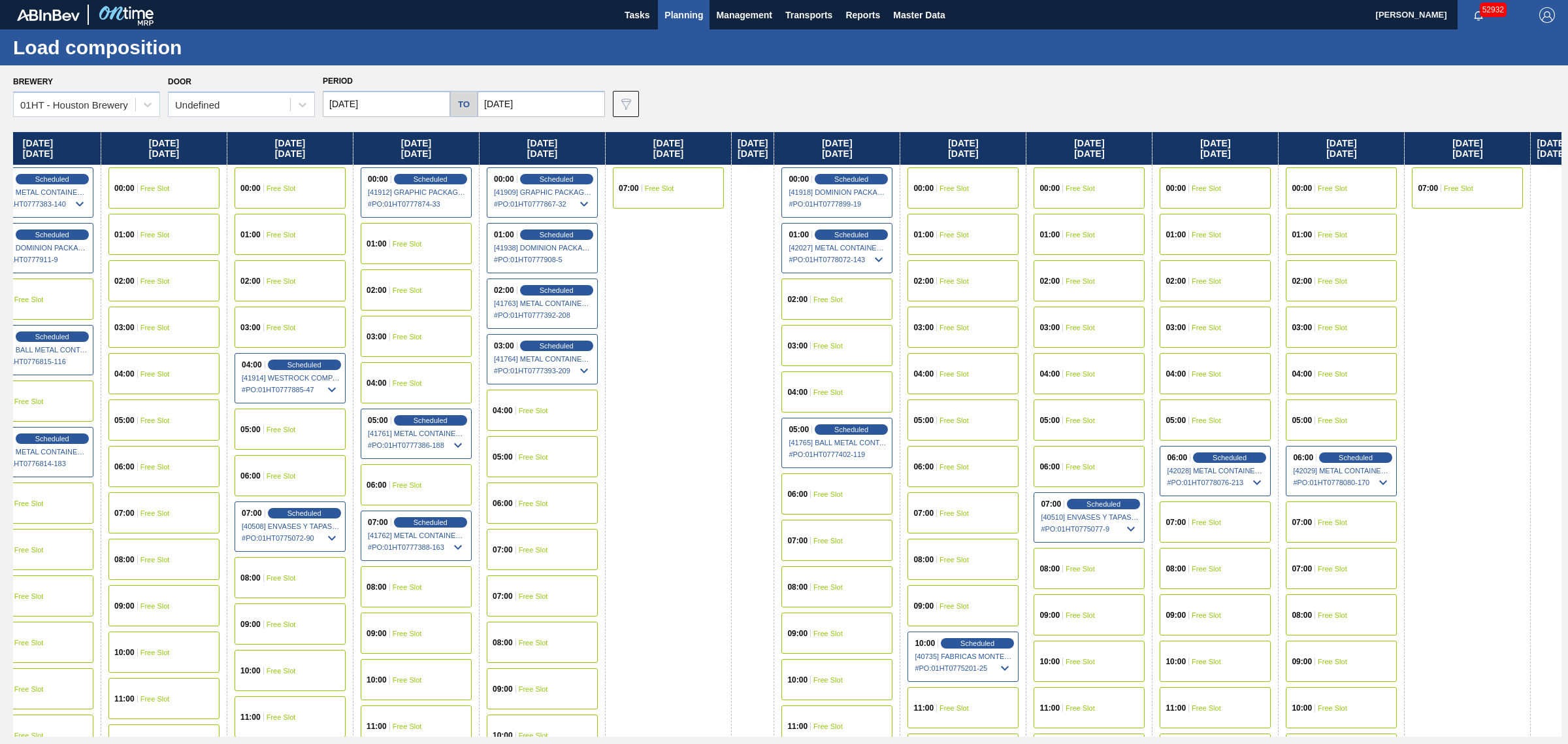
scroll to position [0, 44]
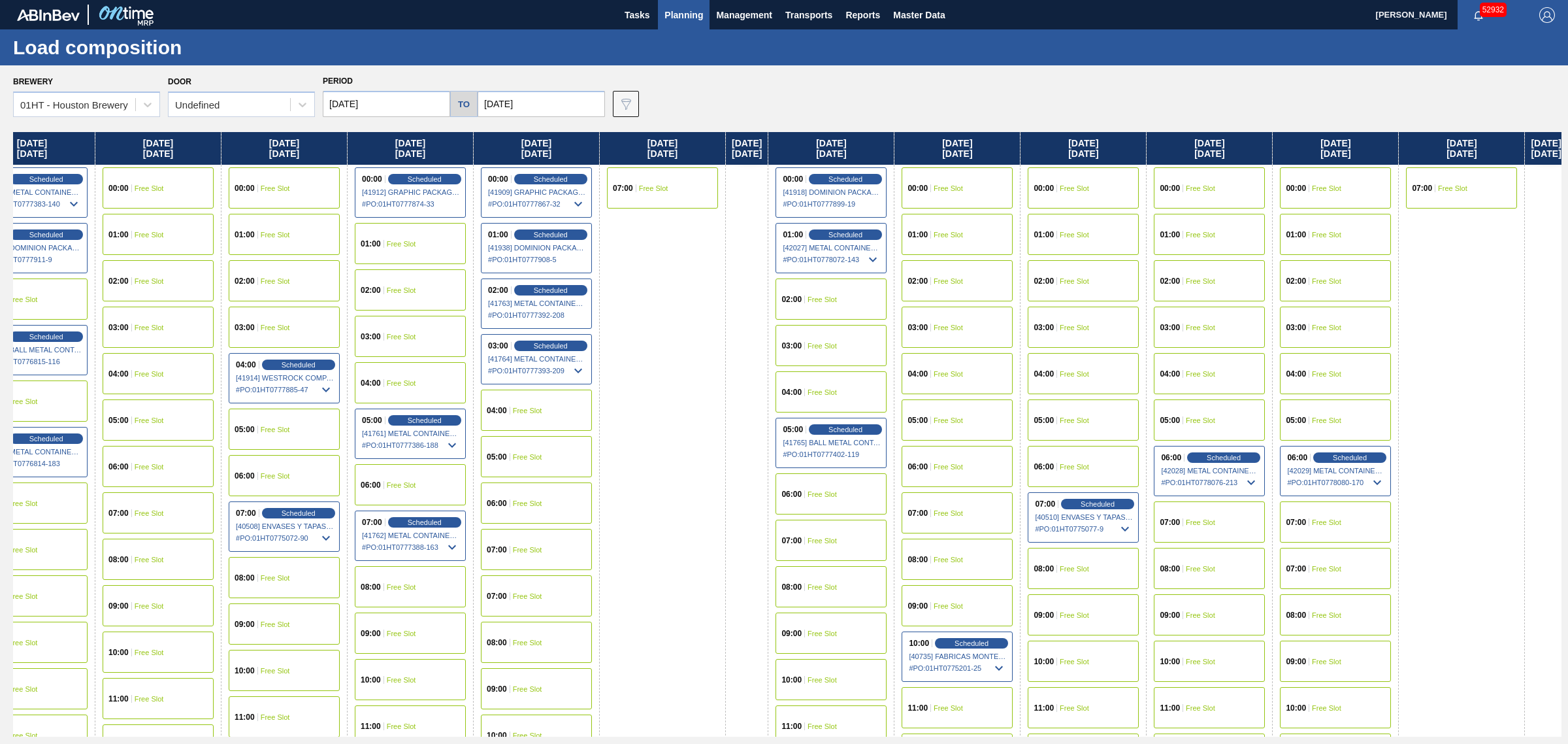
drag, startPoint x: 772, startPoint y: 393, endPoint x: 759, endPoint y: 412, distance: 23.0
click at [759, 412] on div "Monday 09/01/2025 00:00 Scheduled [41760] METAL CONTAINER CORPORATION - 0008219…" at bounding box center [786, 434] width 1548 height 604
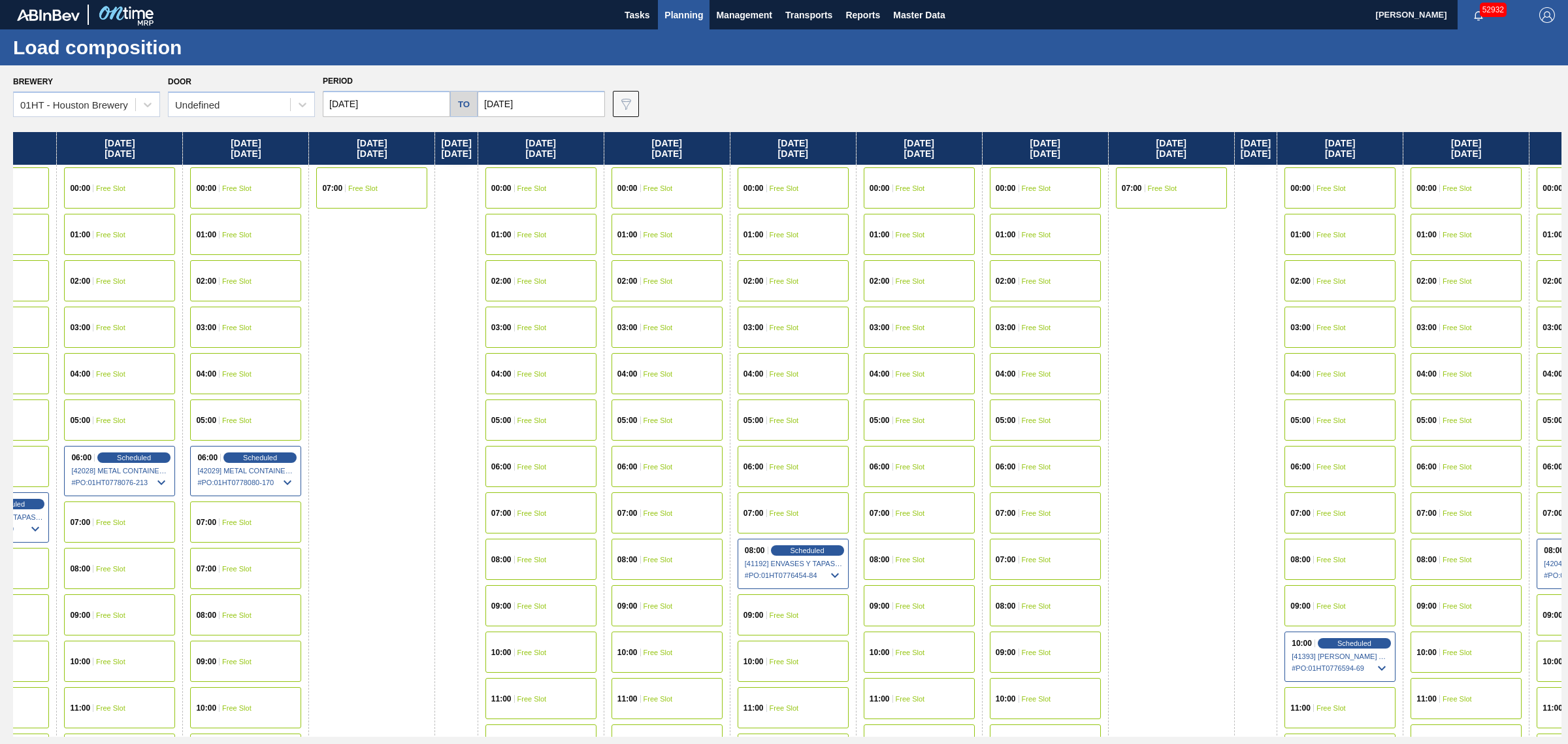
scroll to position [0, 1674]
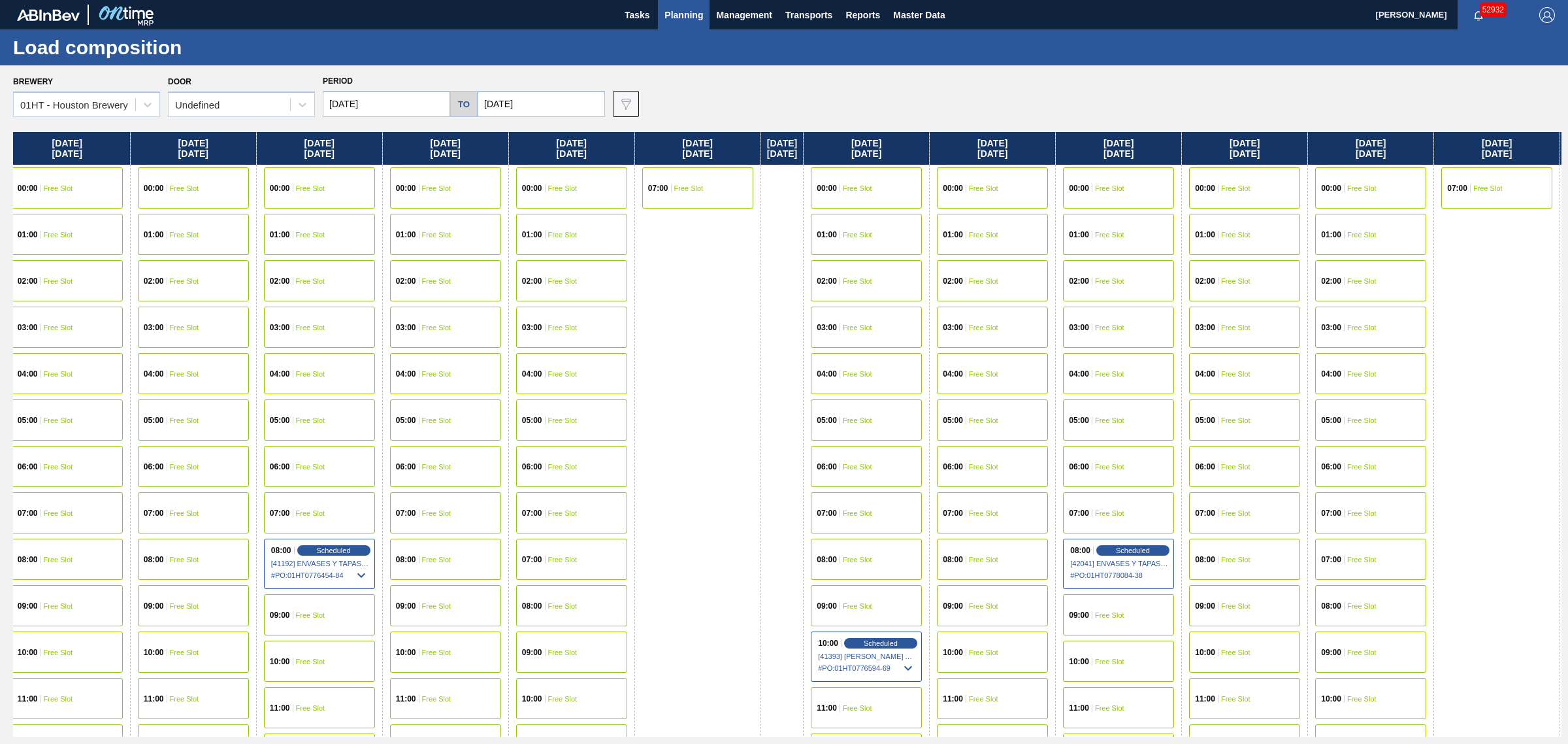
drag, startPoint x: 661, startPoint y: 451, endPoint x: 795, endPoint y: 443, distance: 134.2
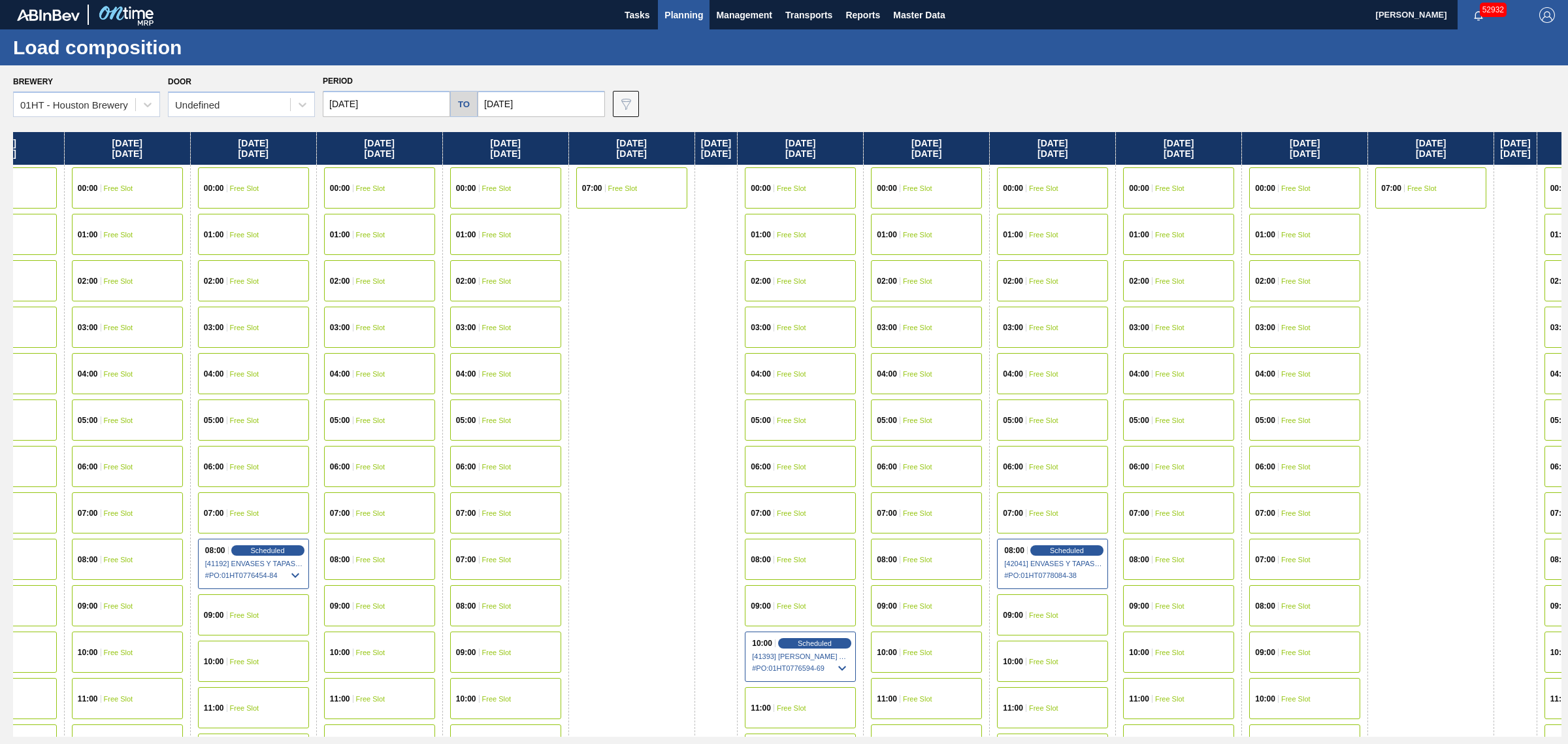
click at [1086, 667] on div "10:00 Free Slot" at bounding box center [1052, 660] width 111 height 41
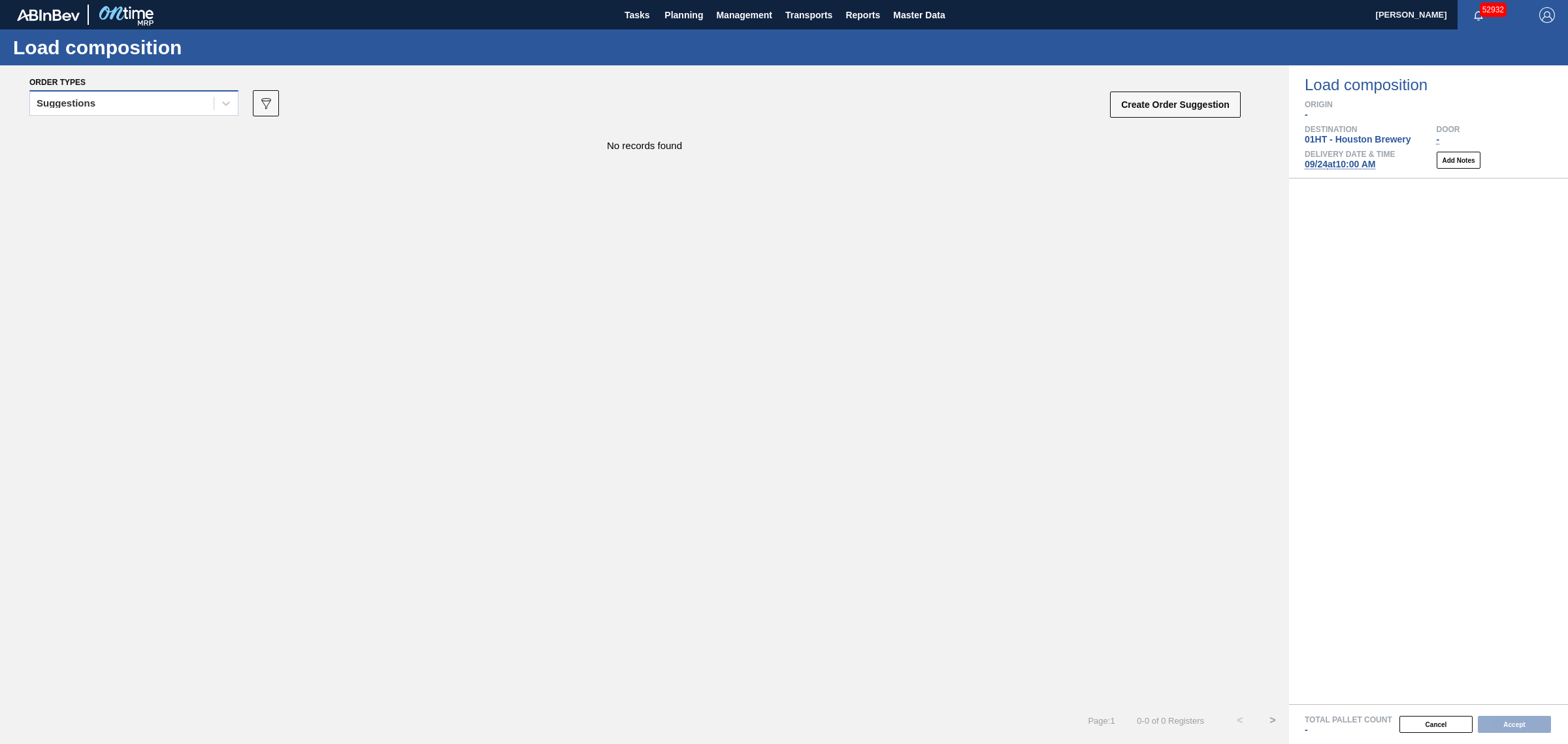
click at [155, 96] on div "Suggestions" at bounding box center [122, 103] width 183 height 19
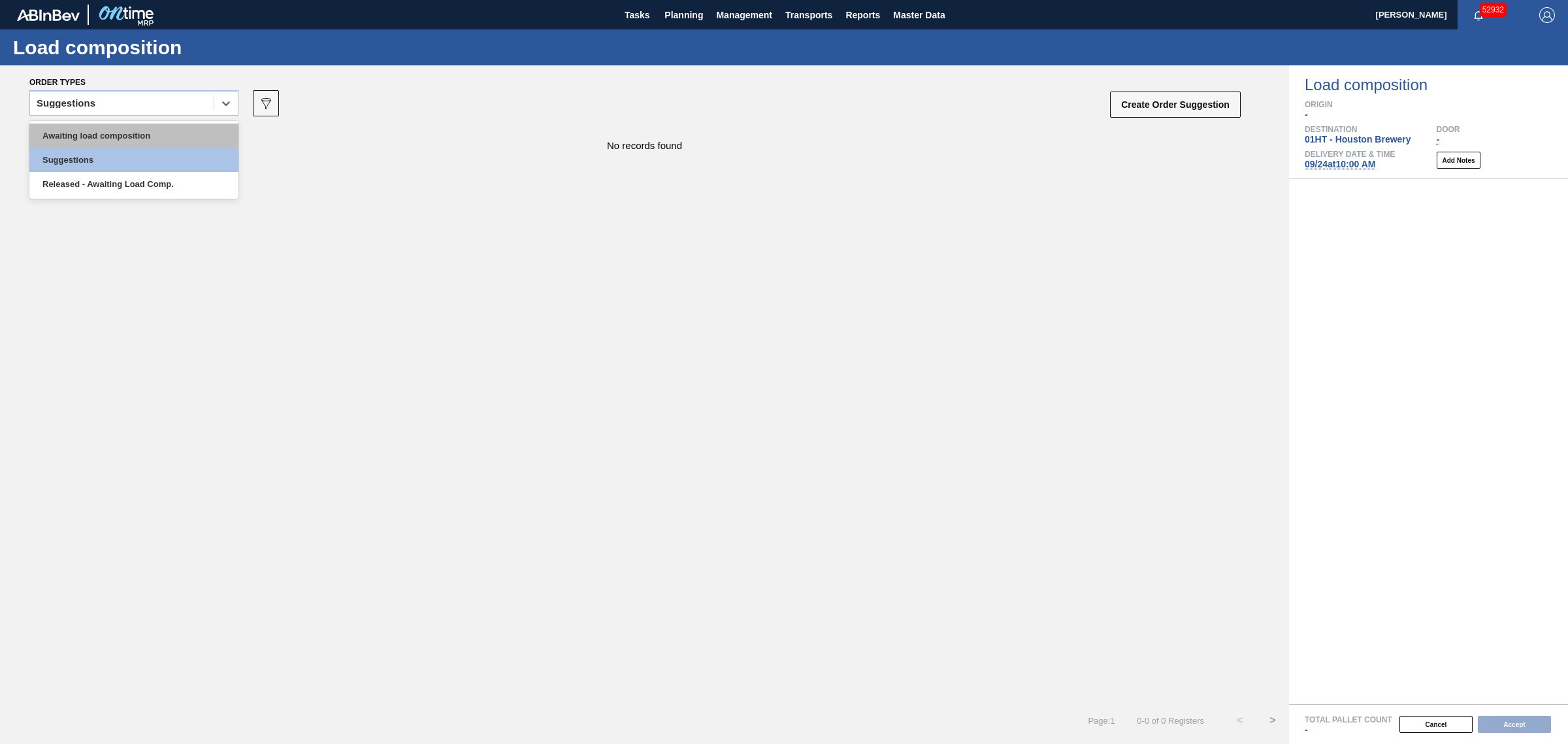
click at [149, 133] on div "Awaiting load composition" at bounding box center [134, 136] width 209 height 24
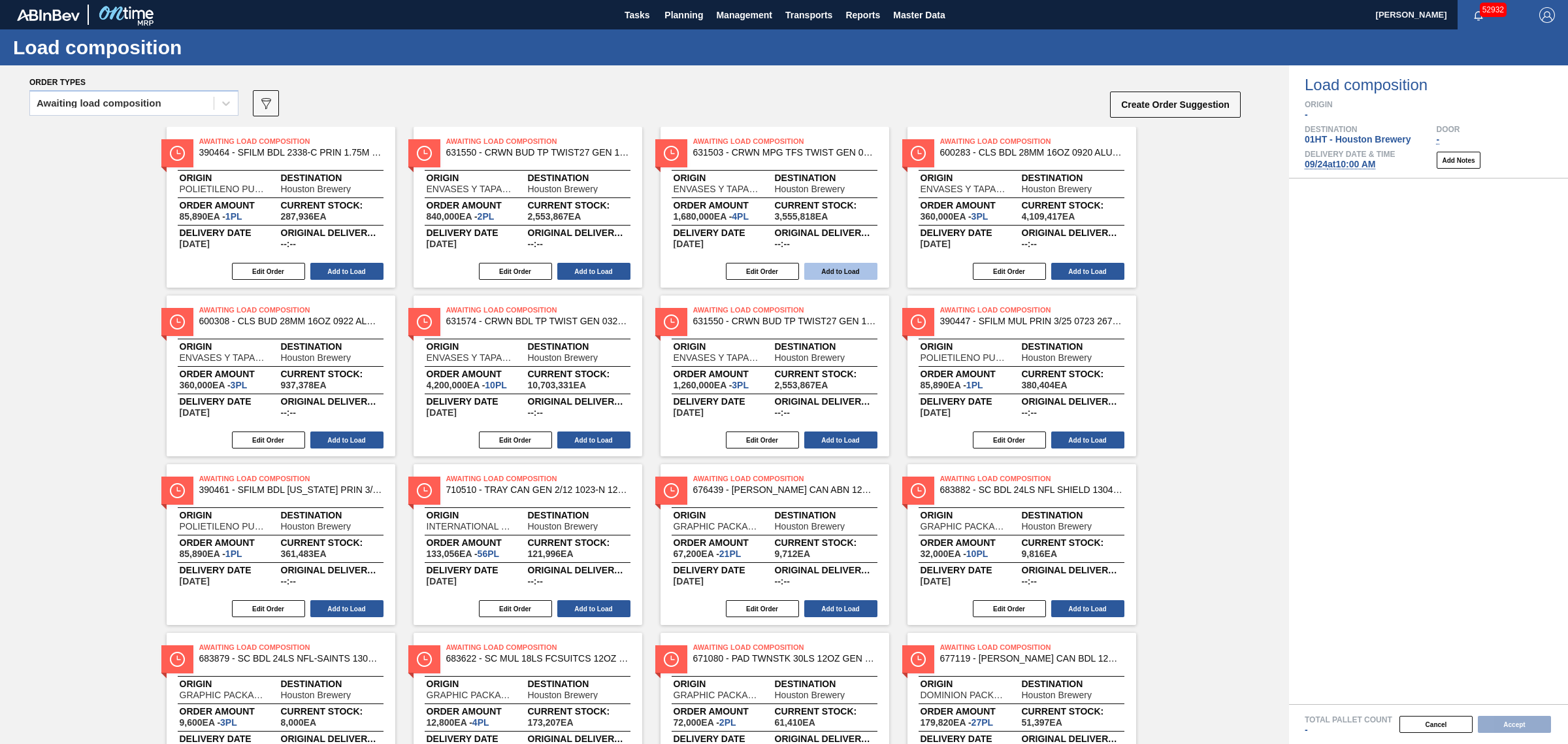
click at [825, 264] on button "Add to Load" at bounding box center [840, 271] width 73 height 17
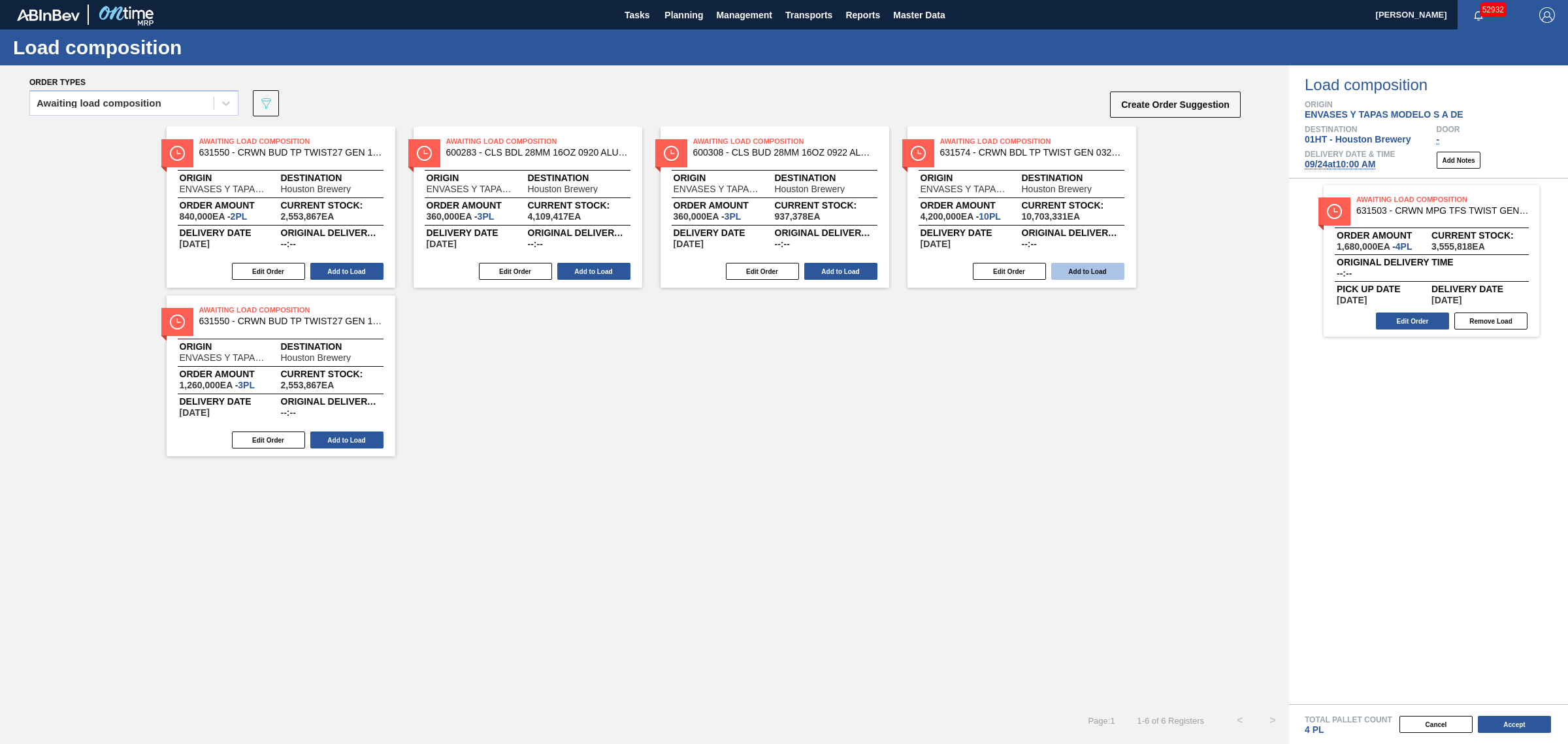
click at [1085, 265] on button "Add to Load" at bounding box center [1088, 271] width 73 height 17
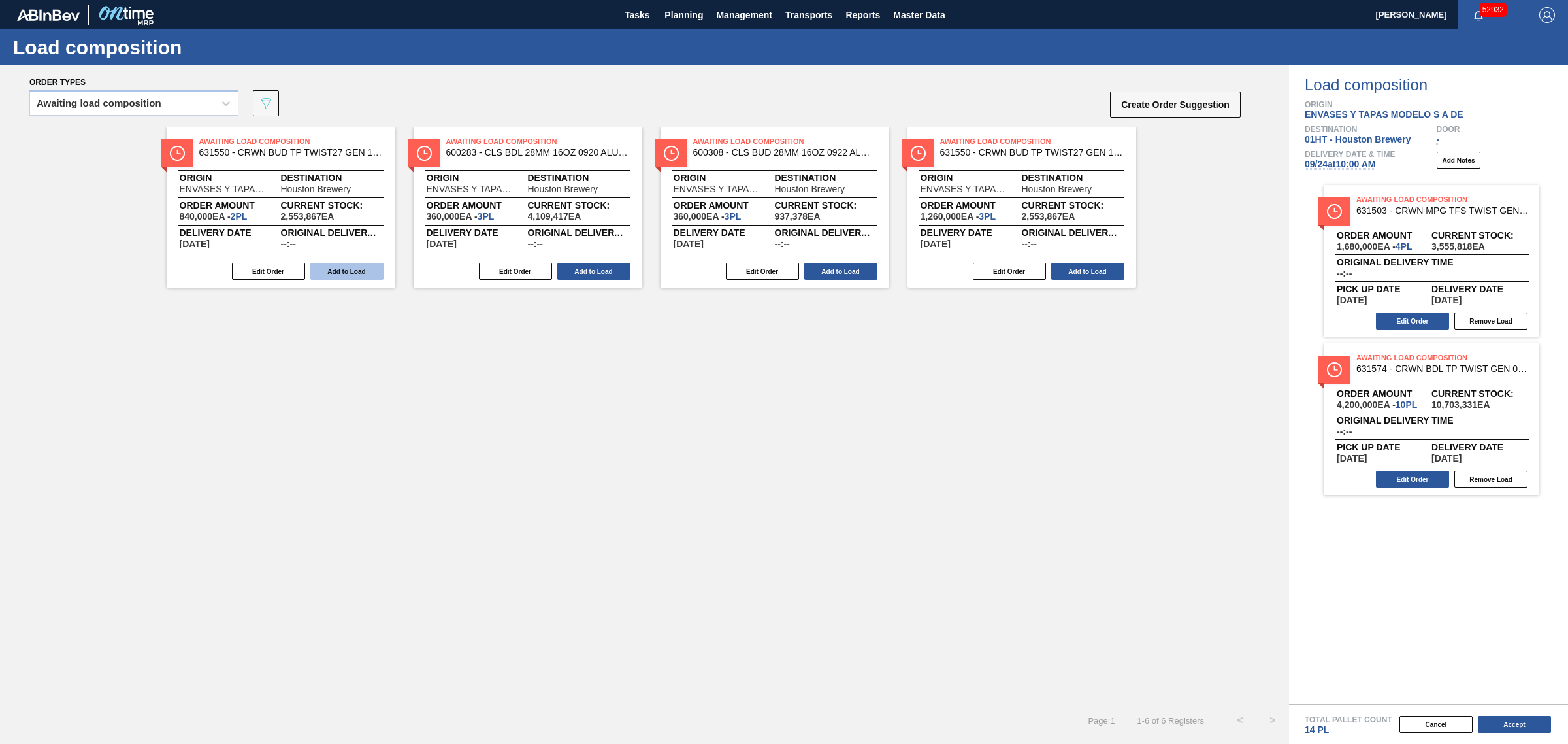
click at [350, 266] on button "Add to Load" at bounding box center [346, 271] width 73 height 17
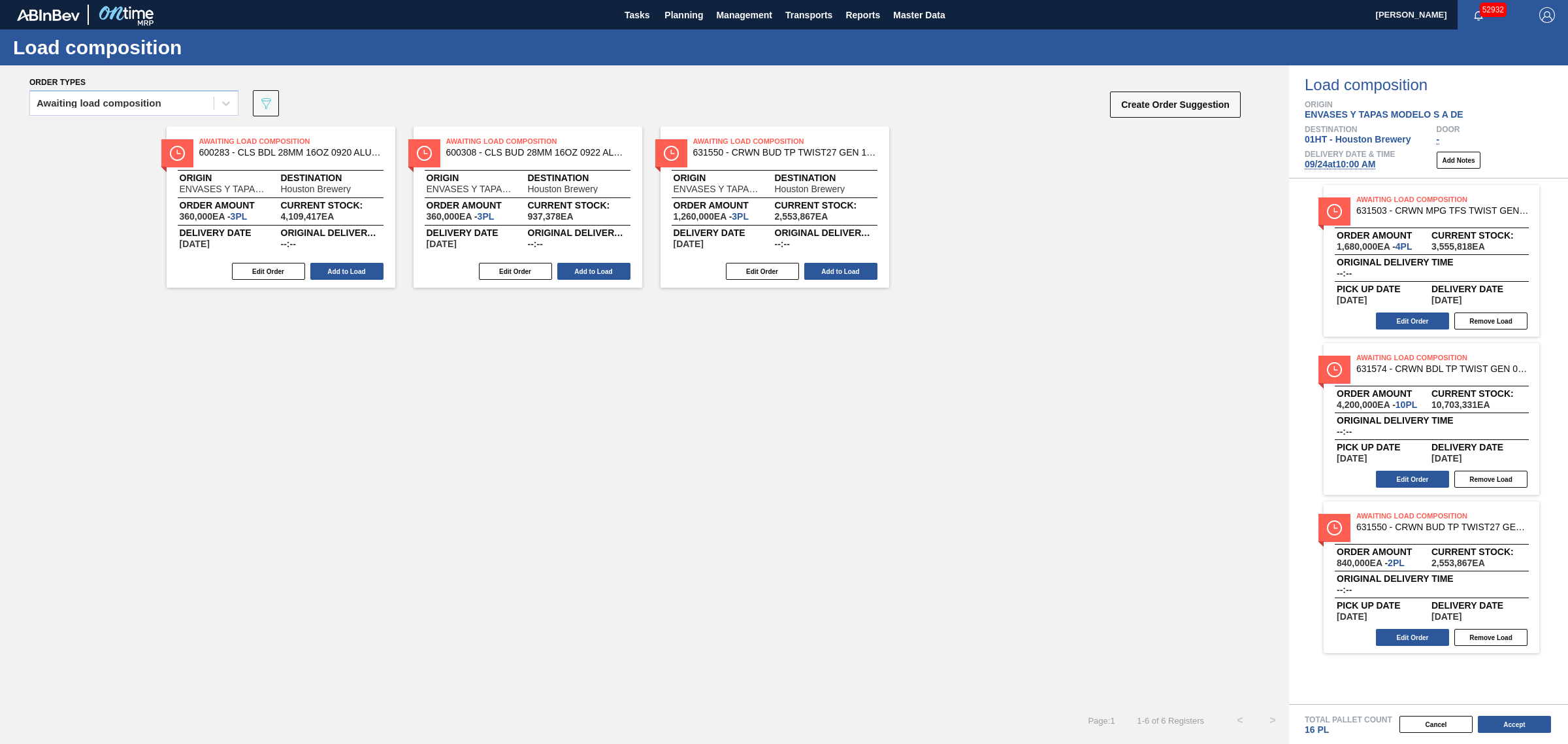
click at [849, 272] on button "Add to Load" at bounding box center [840, 271] width 73 height 17
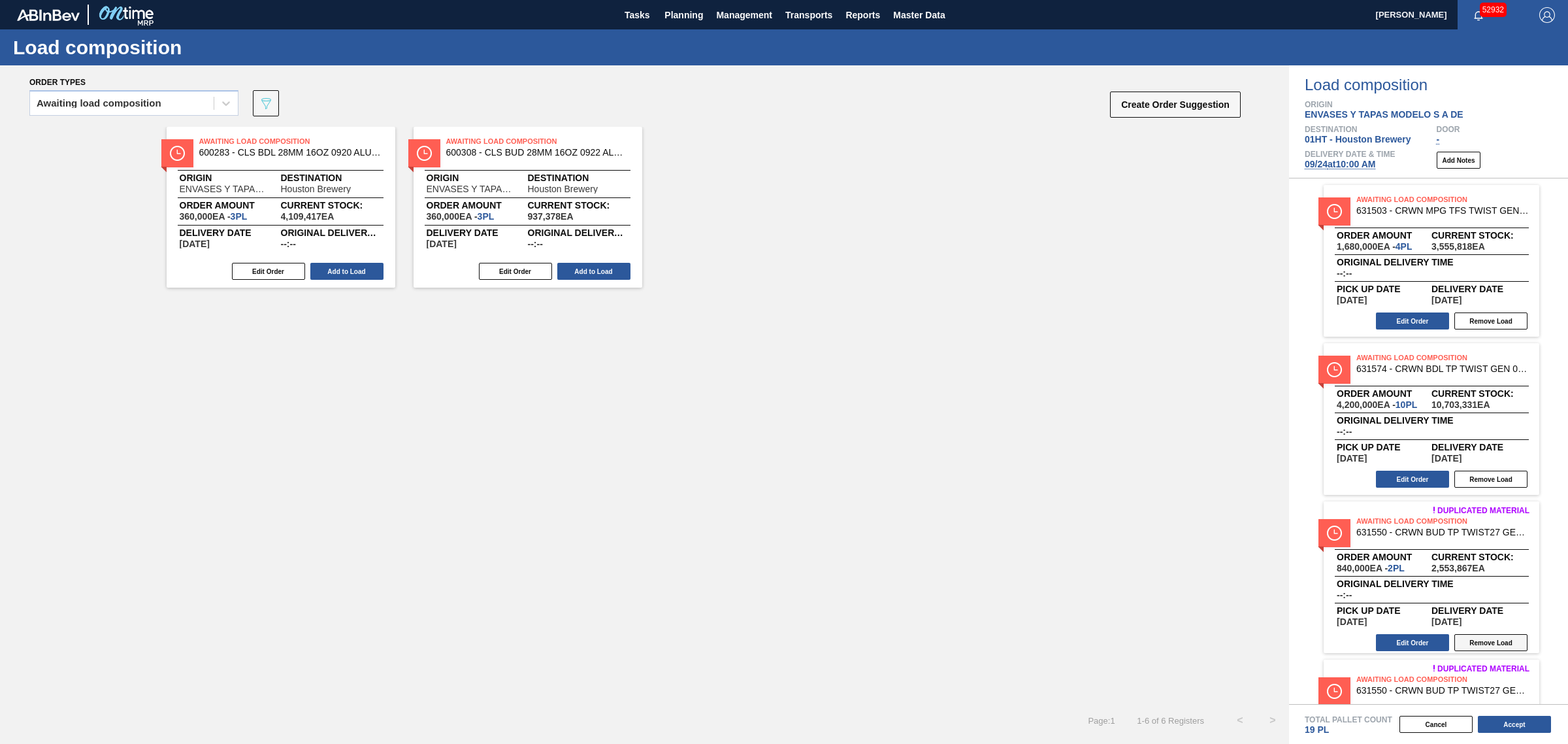
click at [1477, 639] on button "Remove Load" at bounding box center [1490, 642] width 73 height 17
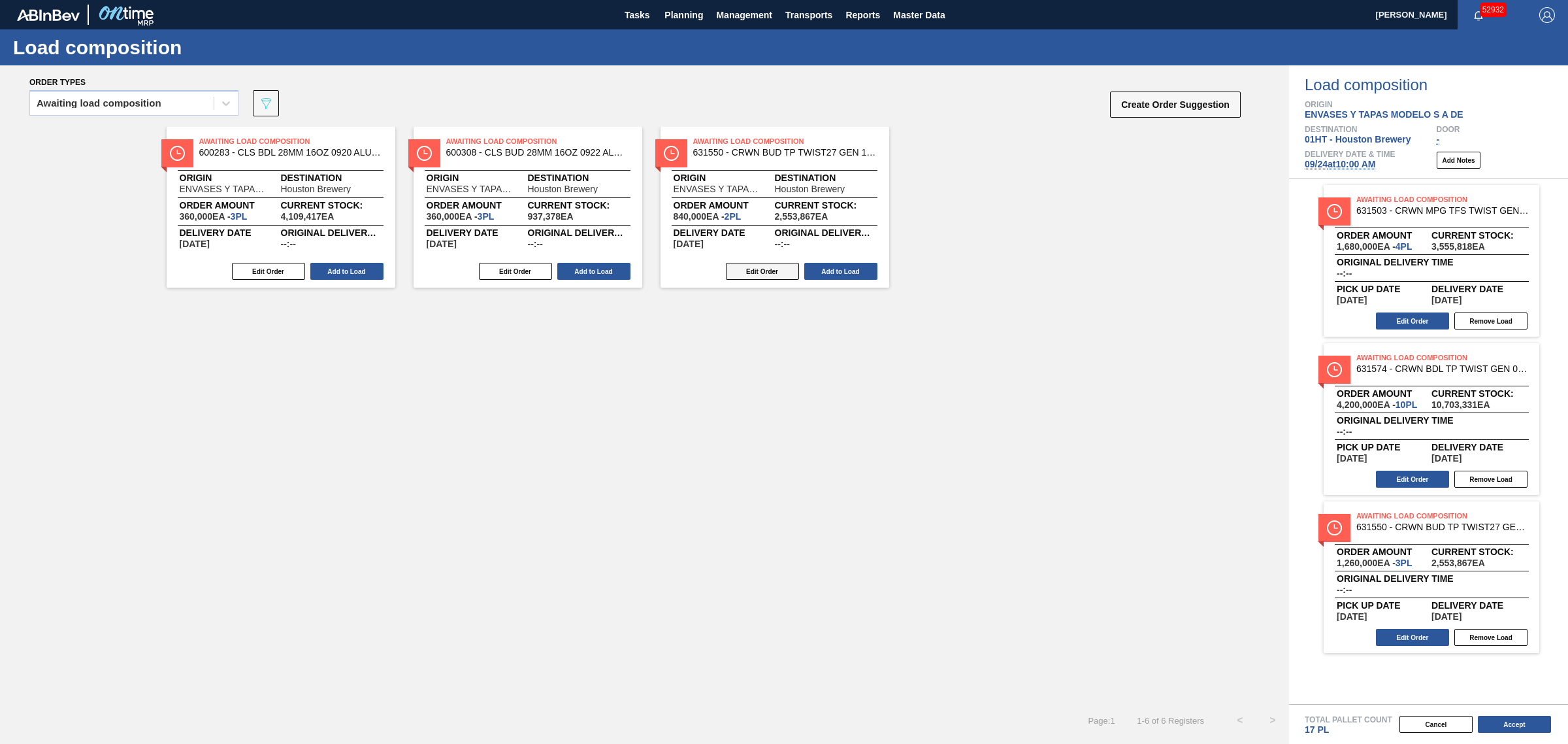
click at [763, 269] on button "Edit Order" at bounding box center [762, 271] width 73 height 17
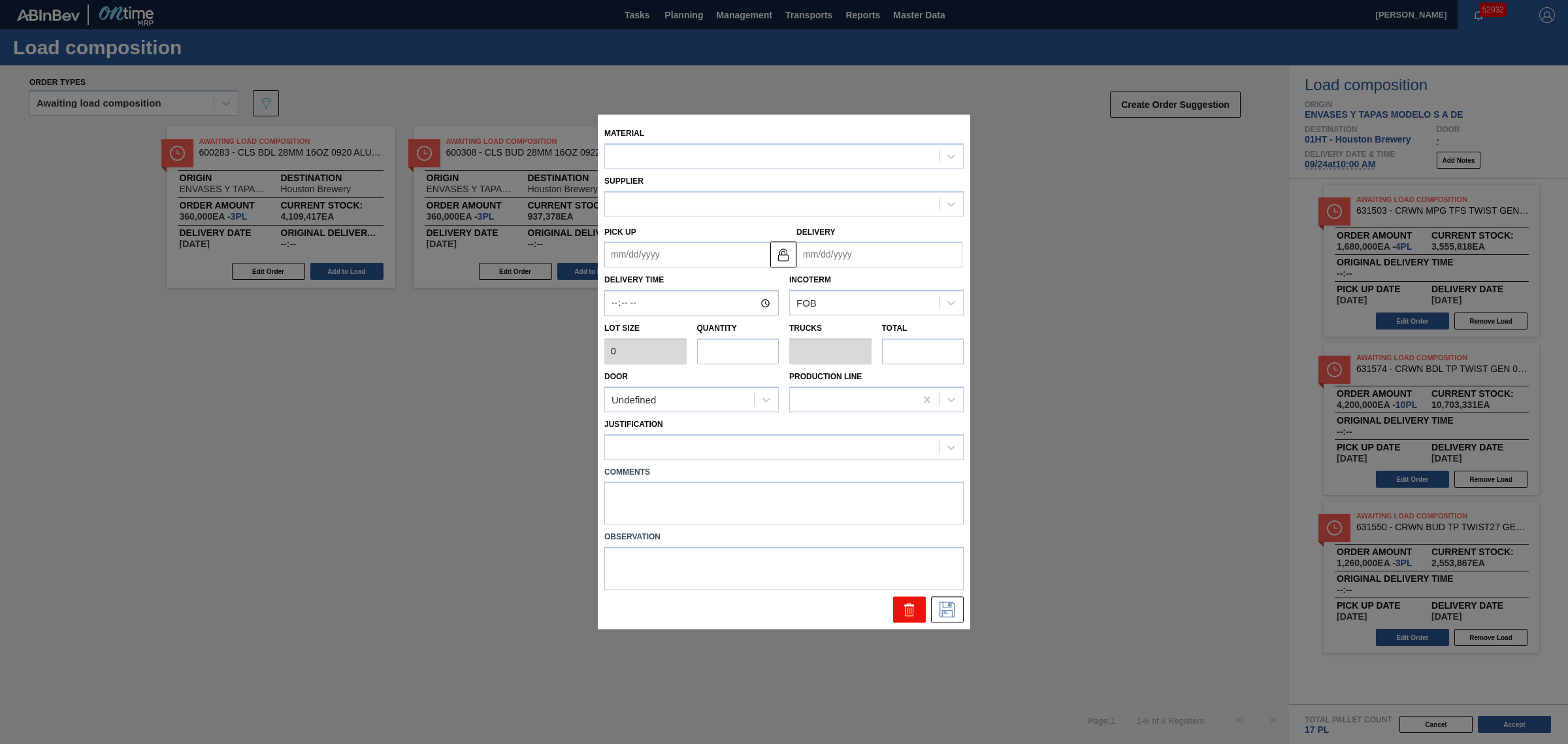
type input "420,000"
type input "2"
type input "0.091"
type input "840,000"
type up "[DATE]"
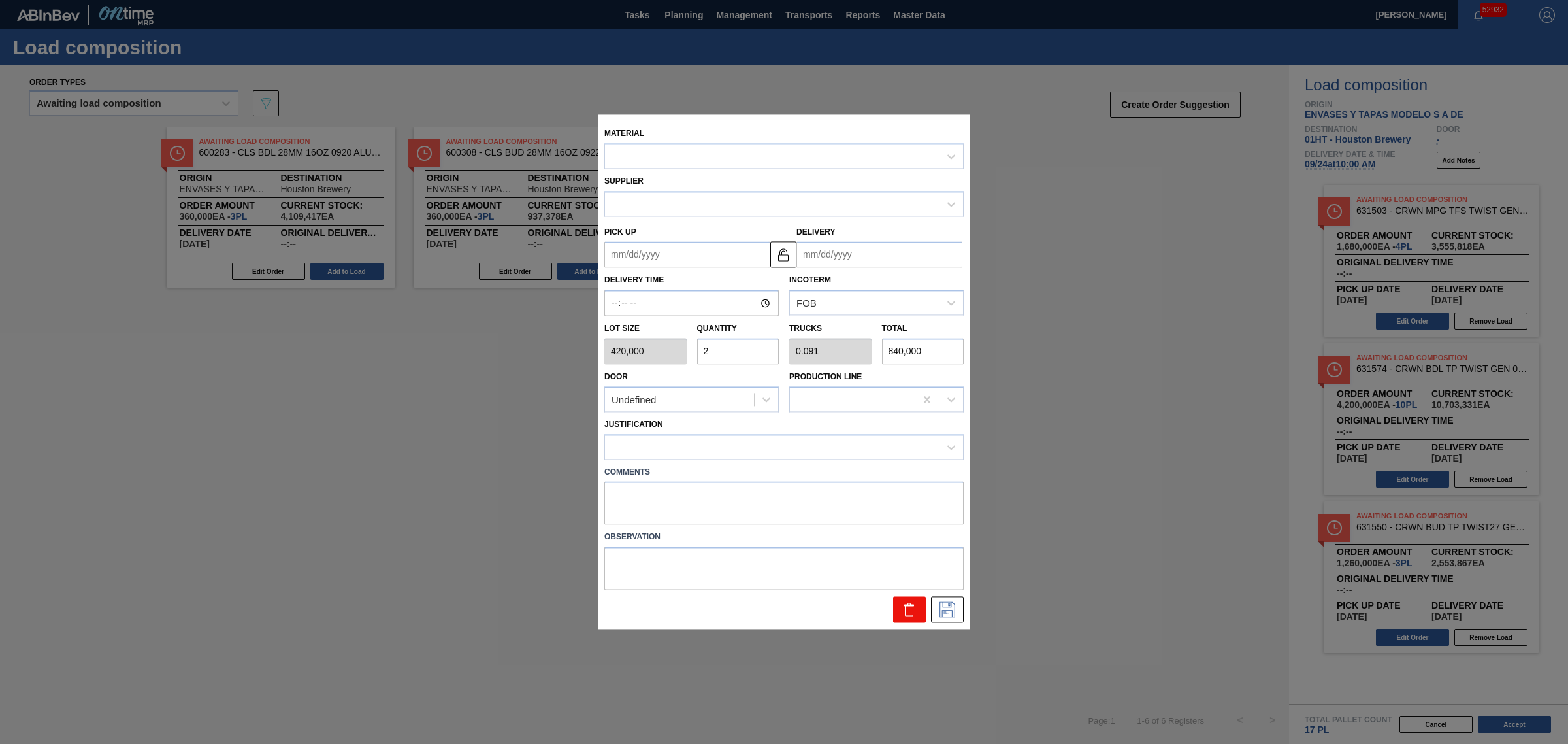
type input "[DATE]"
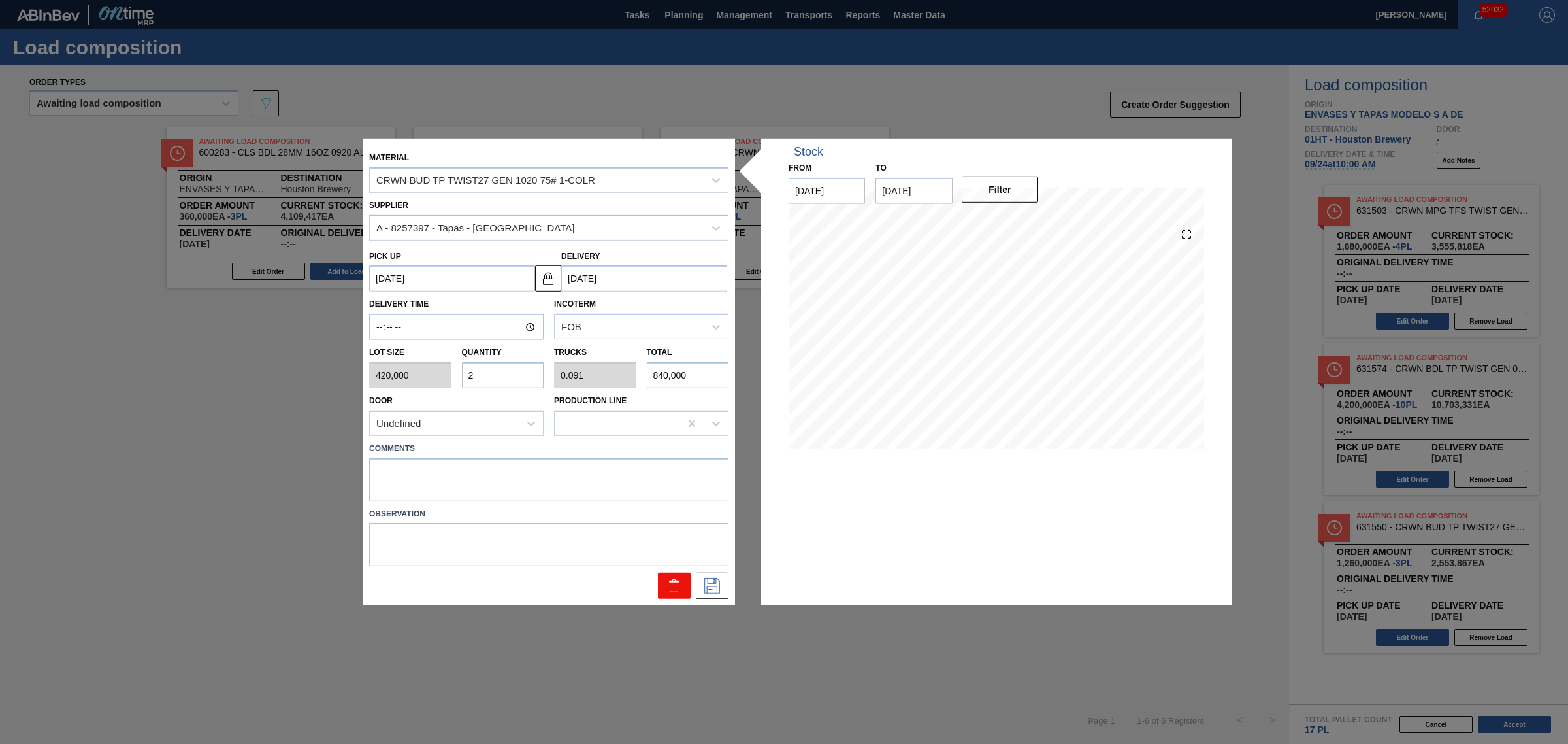
click at [677, 585] on icon at bounding box center [675, 585] width 16 height 16
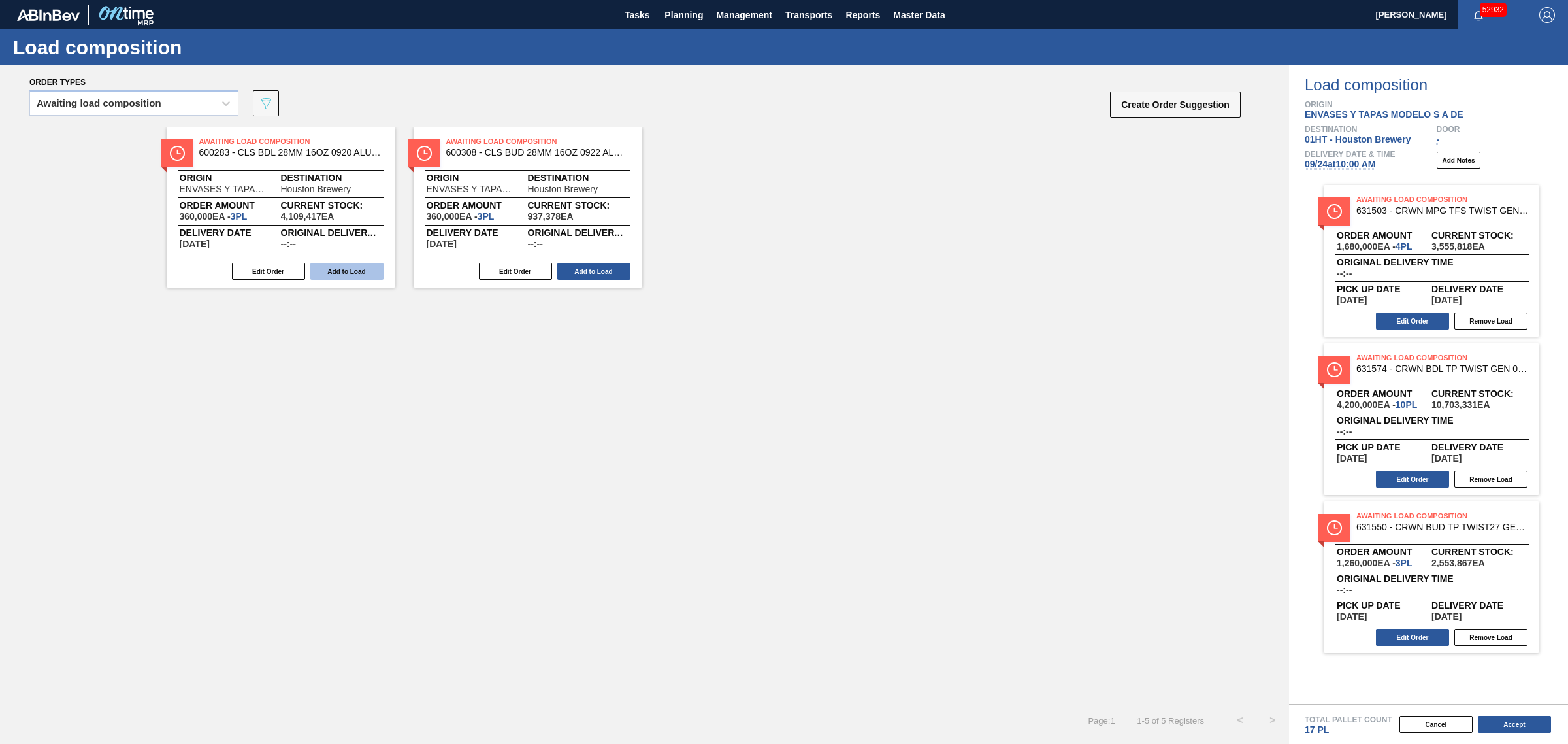
click at [346, 274] on button "Add to Load" at bounding box center [346, 271] width 73 height 17
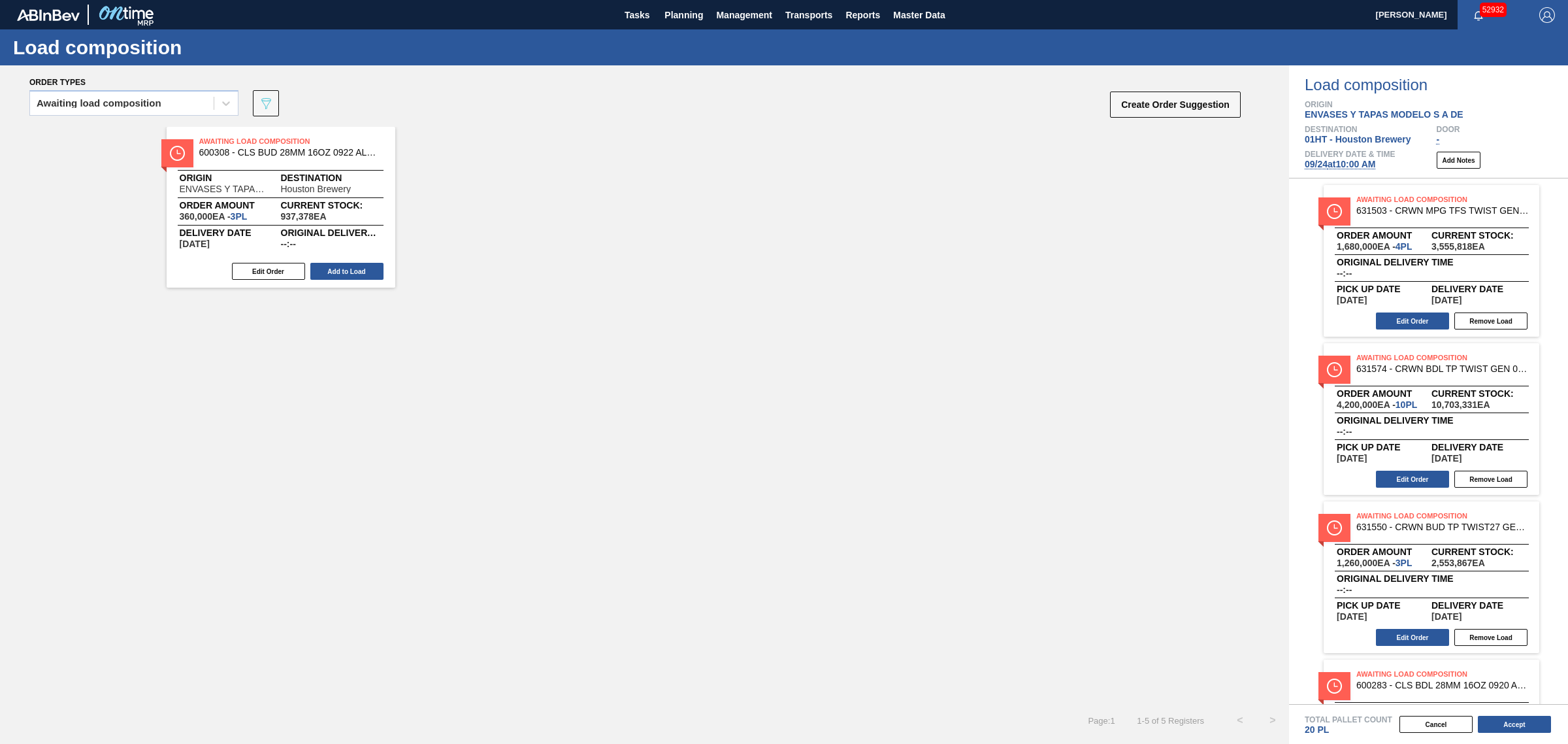
click at [346, 274] on button "Add to Load" at bounding box center [346, 271] width 73 height 17
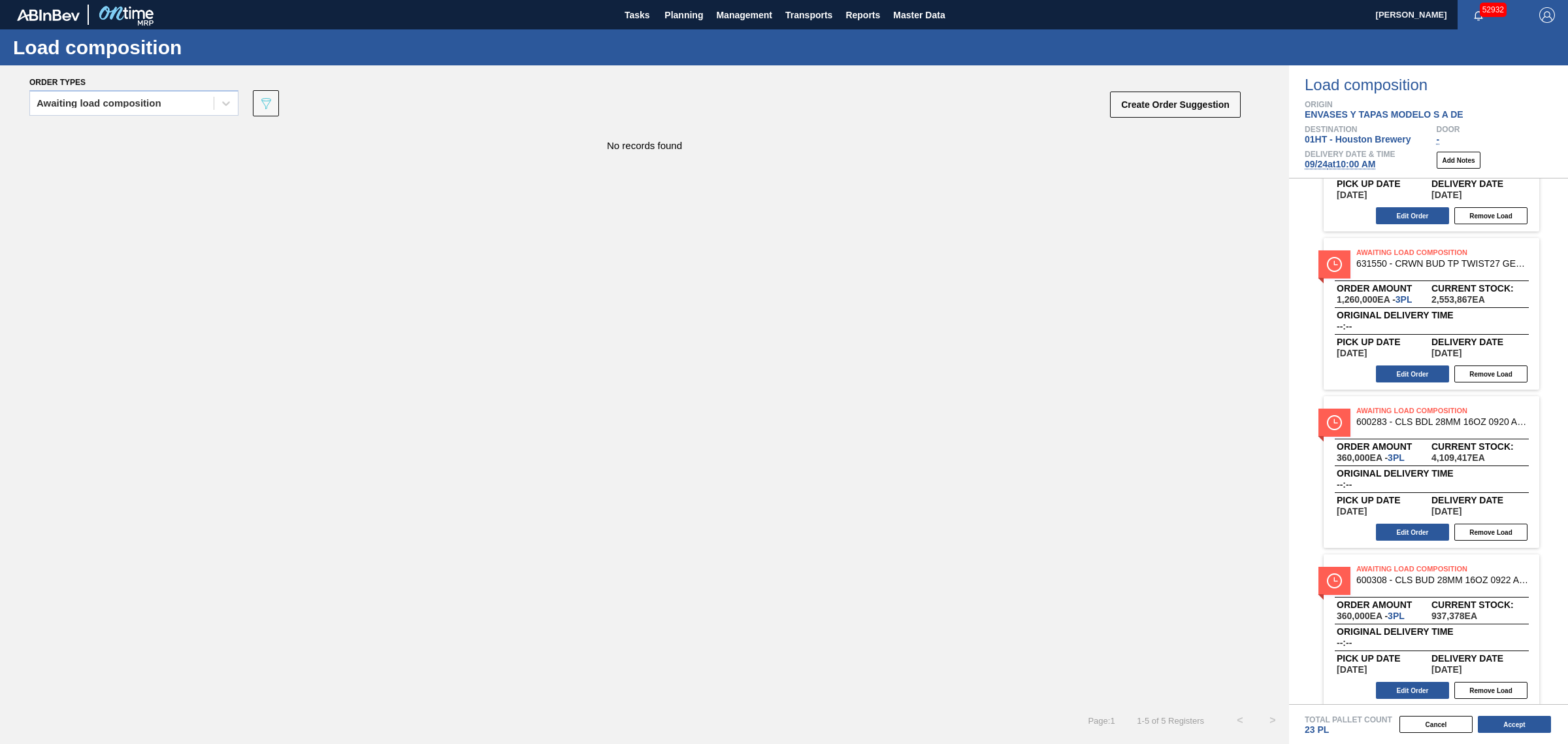
scroll to position [272, 0]
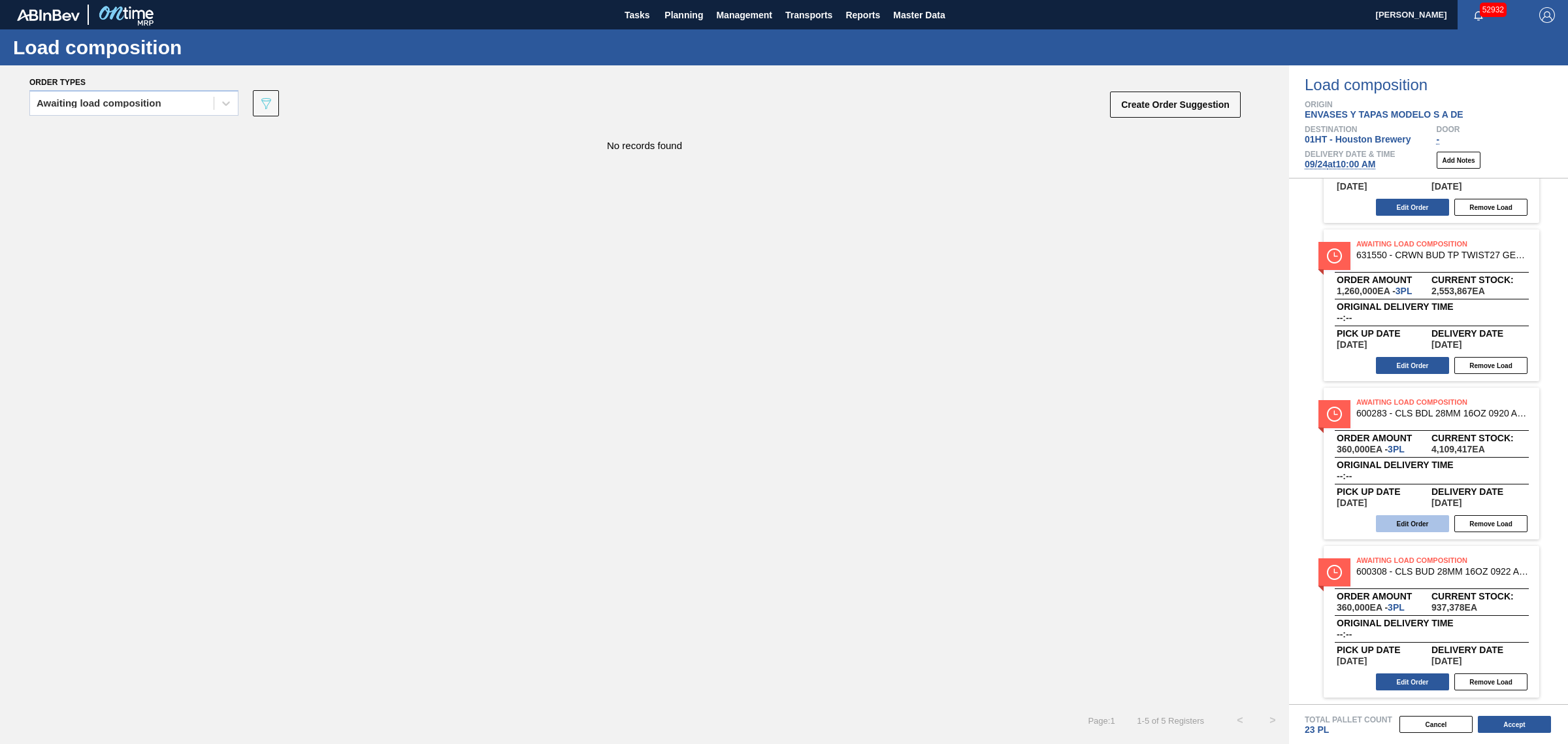
click at [1411, 519] on button "Edit Order" at bounding box center [1411, 524] width 73 height 17
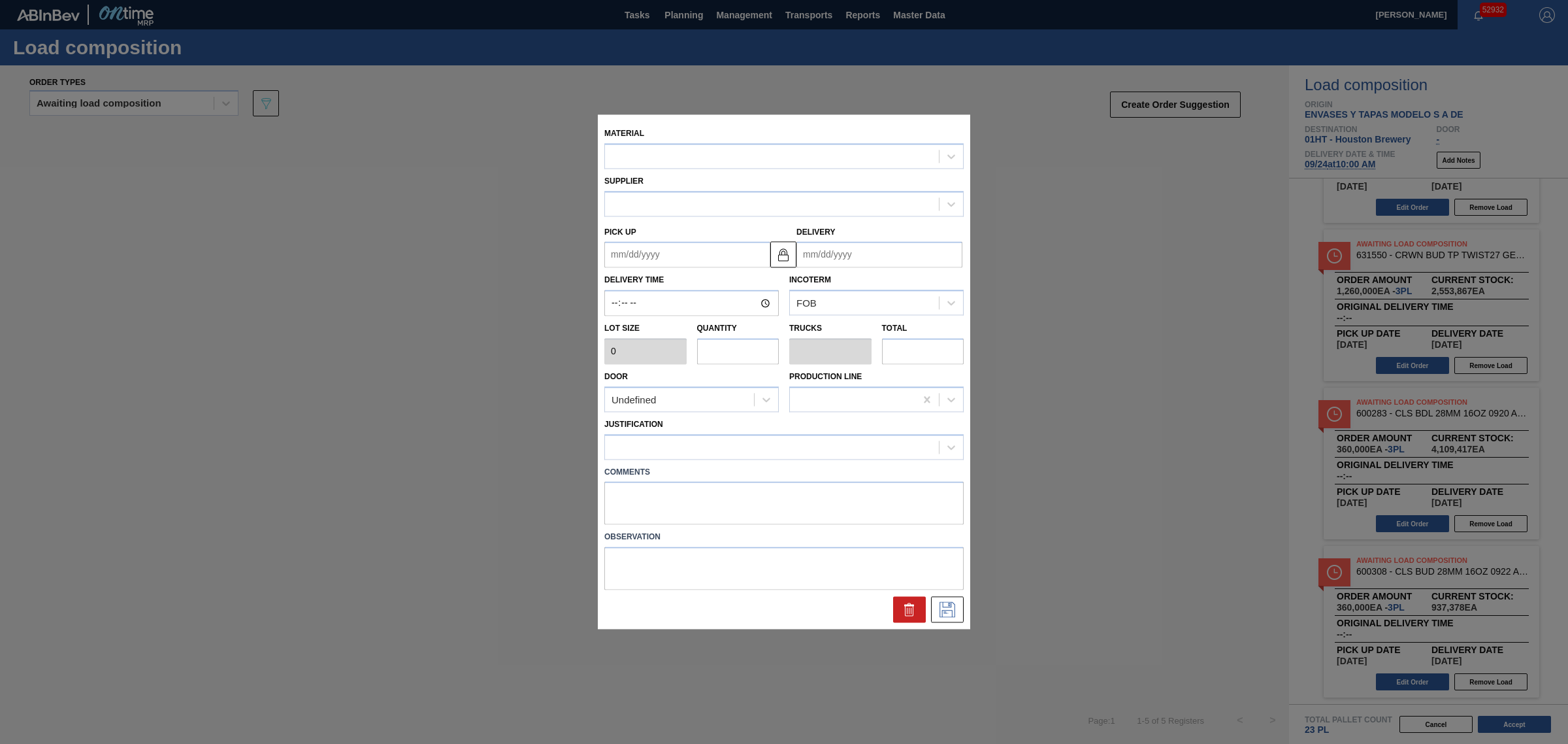
type input "120,000"
type input "3"
type input "0.094"
type input "360,000"
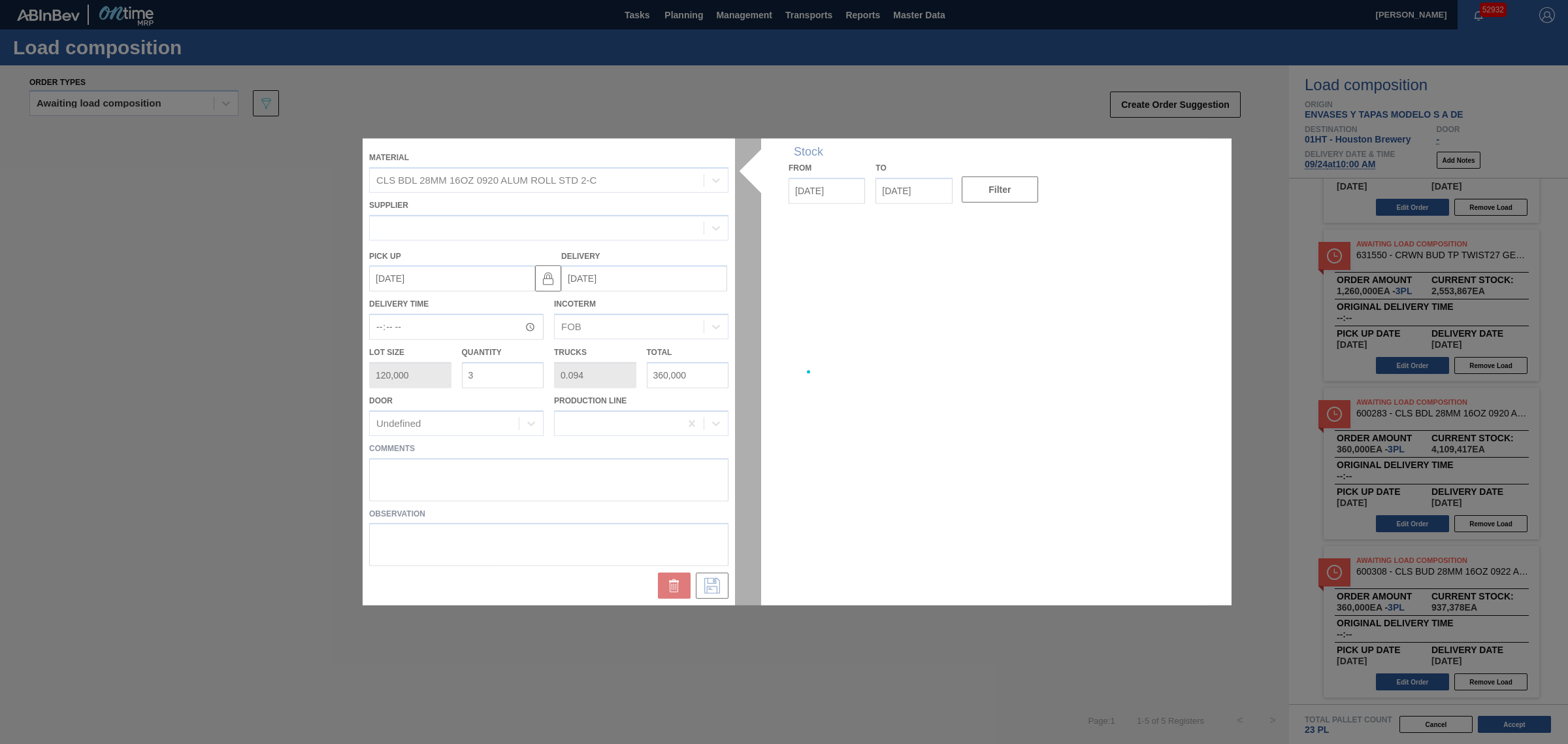
type up "[DATE]"
type input "[DATE]"
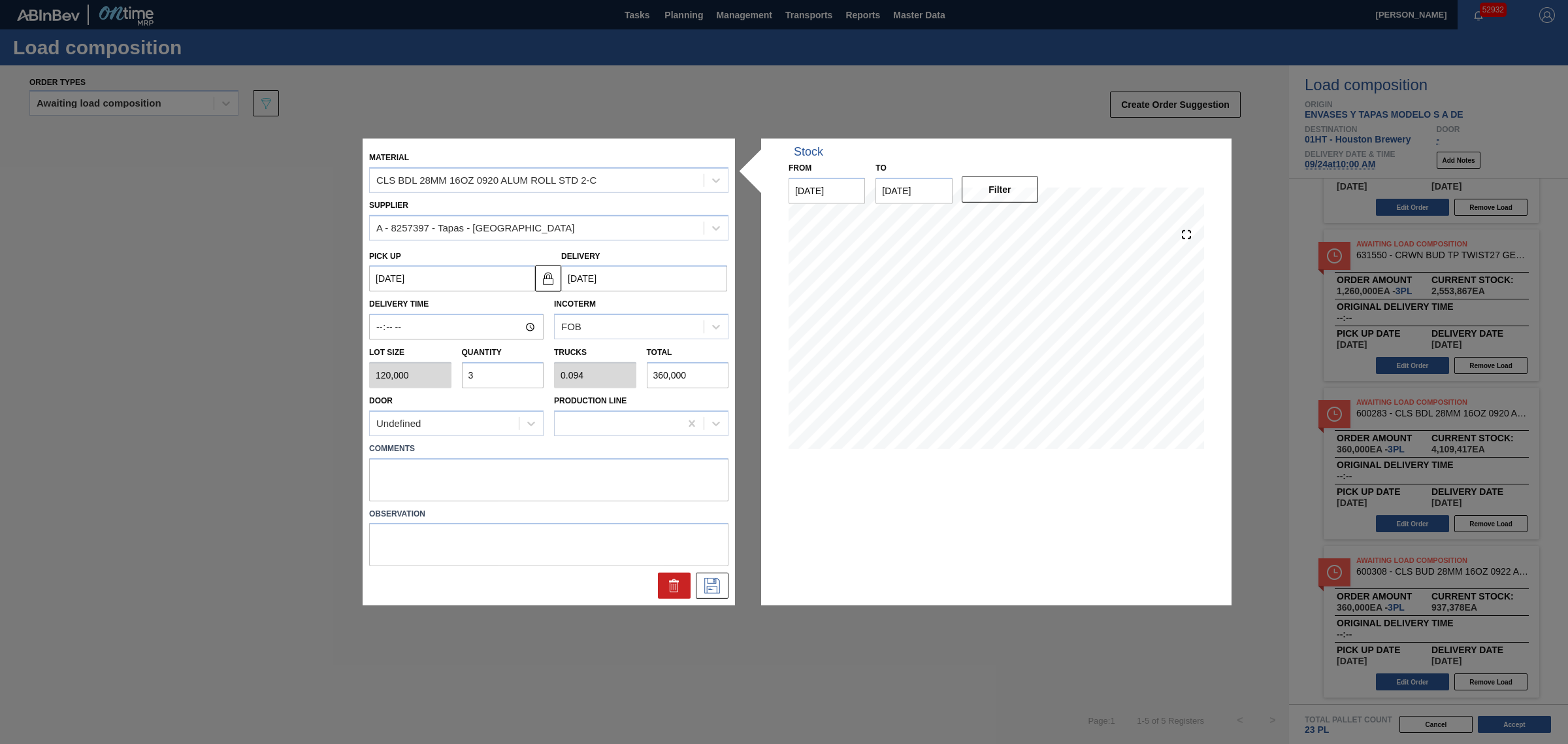
click at [425, 367] on div "Lot size 120,000 Quantity 3 Trucks 0.094 Total 360,000" at bounding box center [548, 364] width 370 height 49
type input "4"
type input "0.125"
type input "480,000"
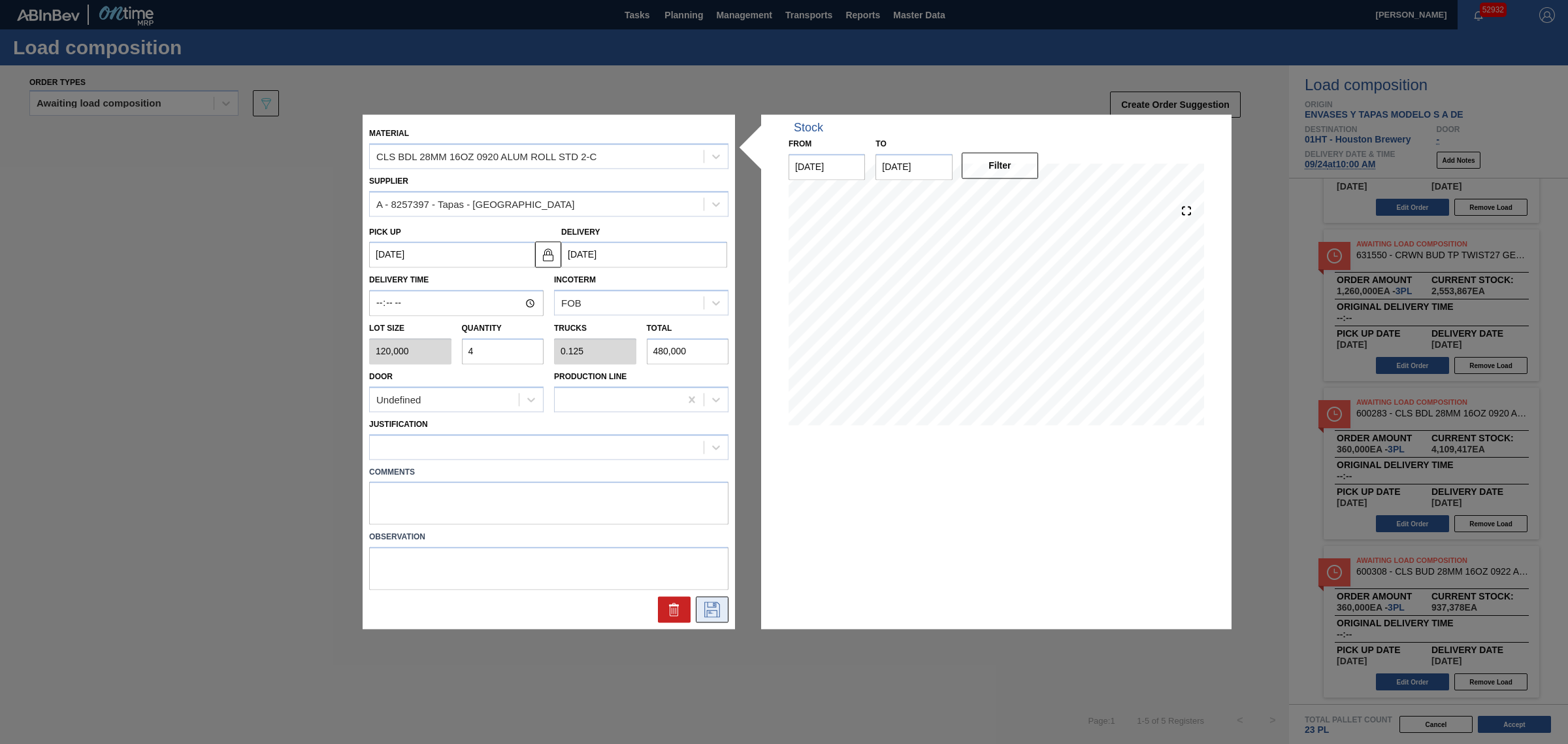
type input "4"
click at [716, 604] on icon at bounding box center [712, 610] width 21 height 16
click at [496, 443] on div at bounding box center [536, 447] width 334 height 19
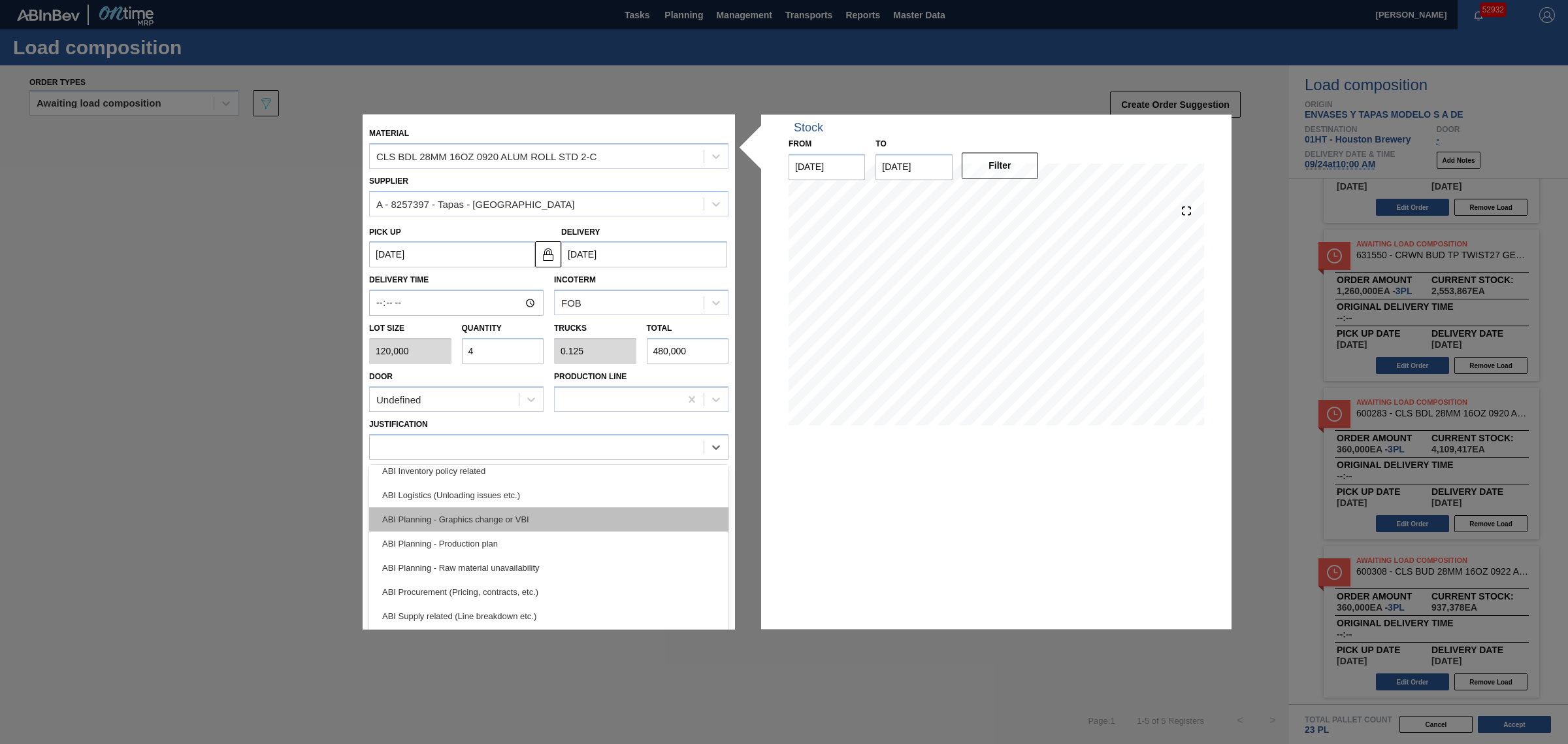
scroll to position [82, 0]
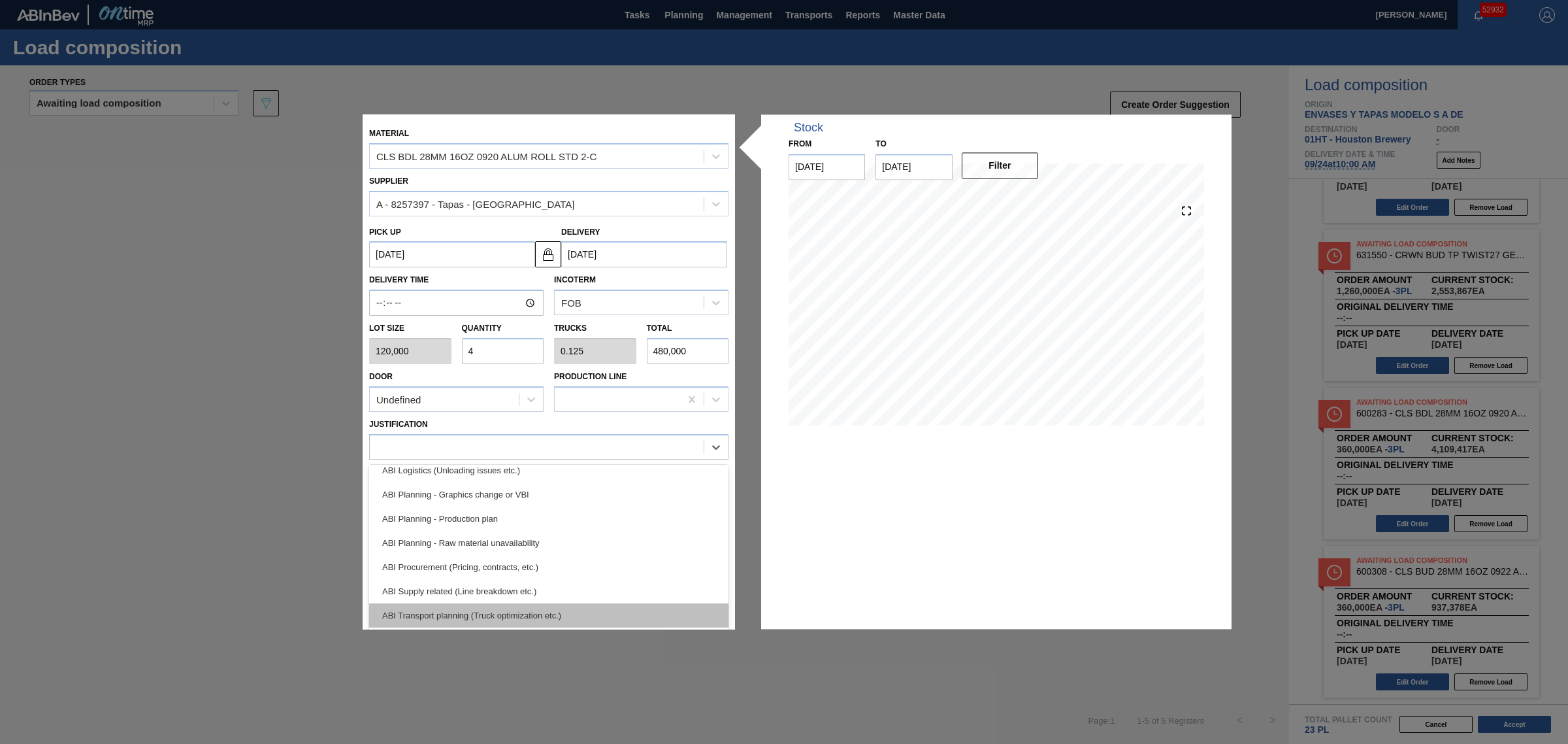
click at [516, 603] on div "ABI Transport planning (Truck optimization etc.)" at bounding box center [548, 615] width 360 height 24
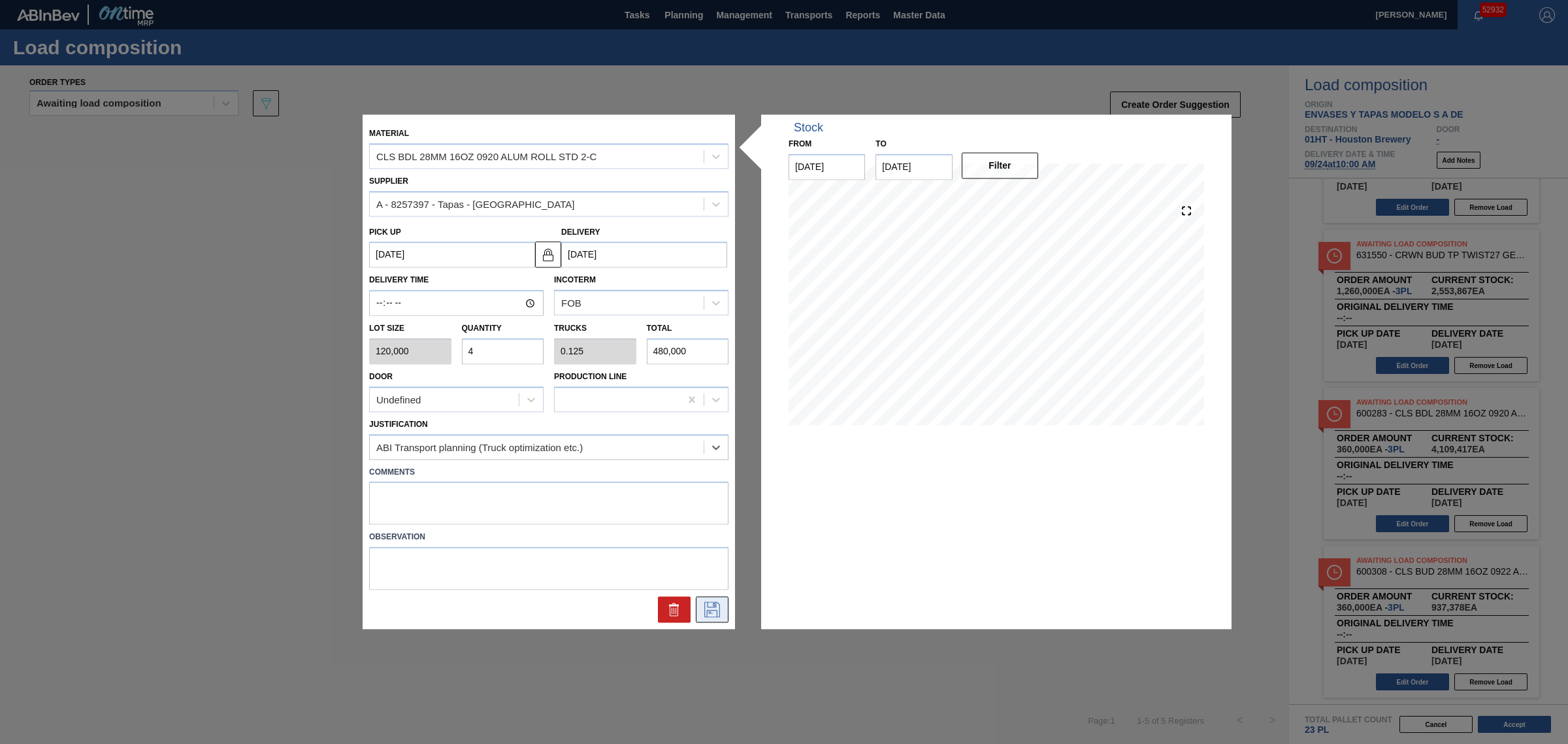
click at [704, 608] on icon at bounding box center [712, 610] width 21 height 16
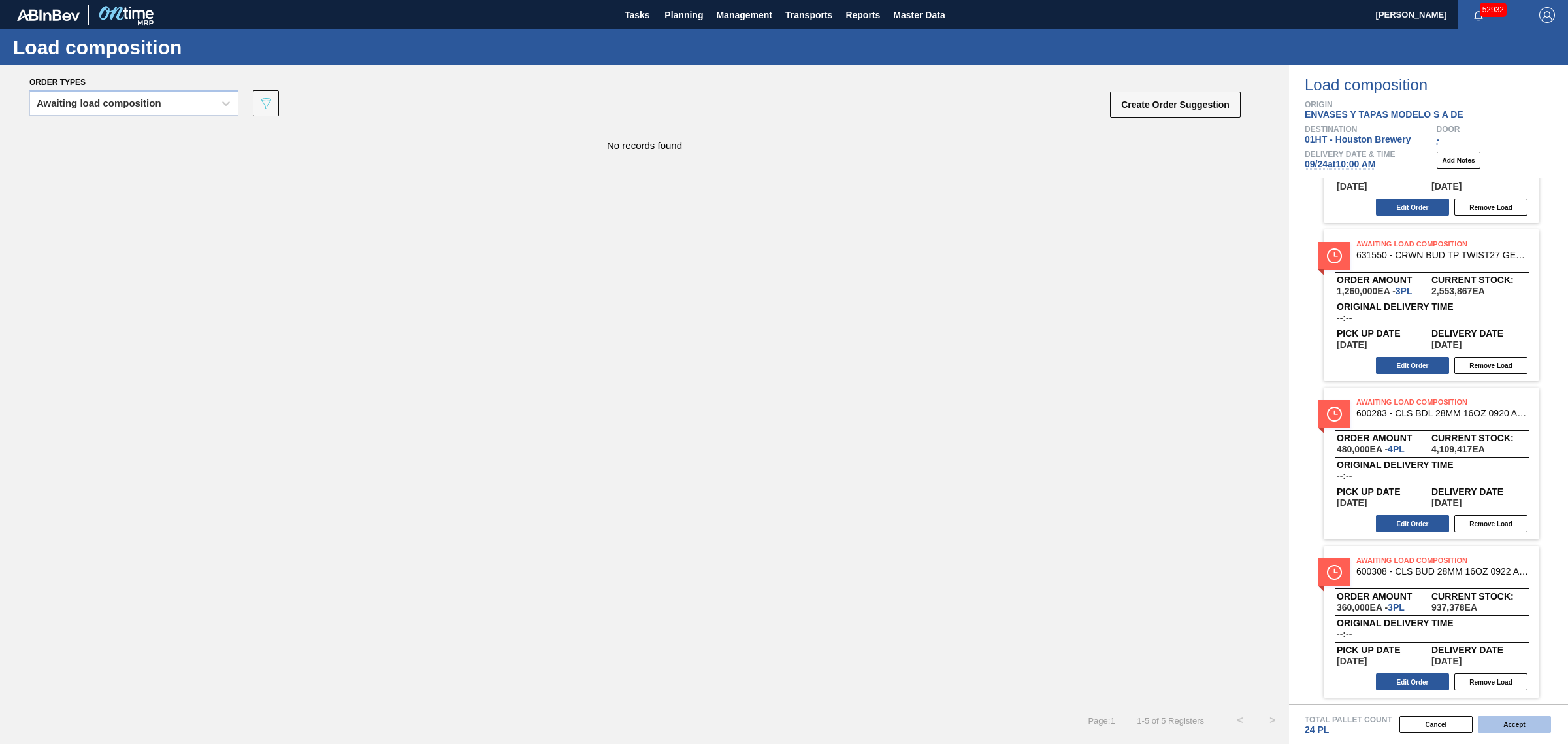
click at [1507, 726] on button "Accept" at bounding box center [1514, 724] width 73 height 17
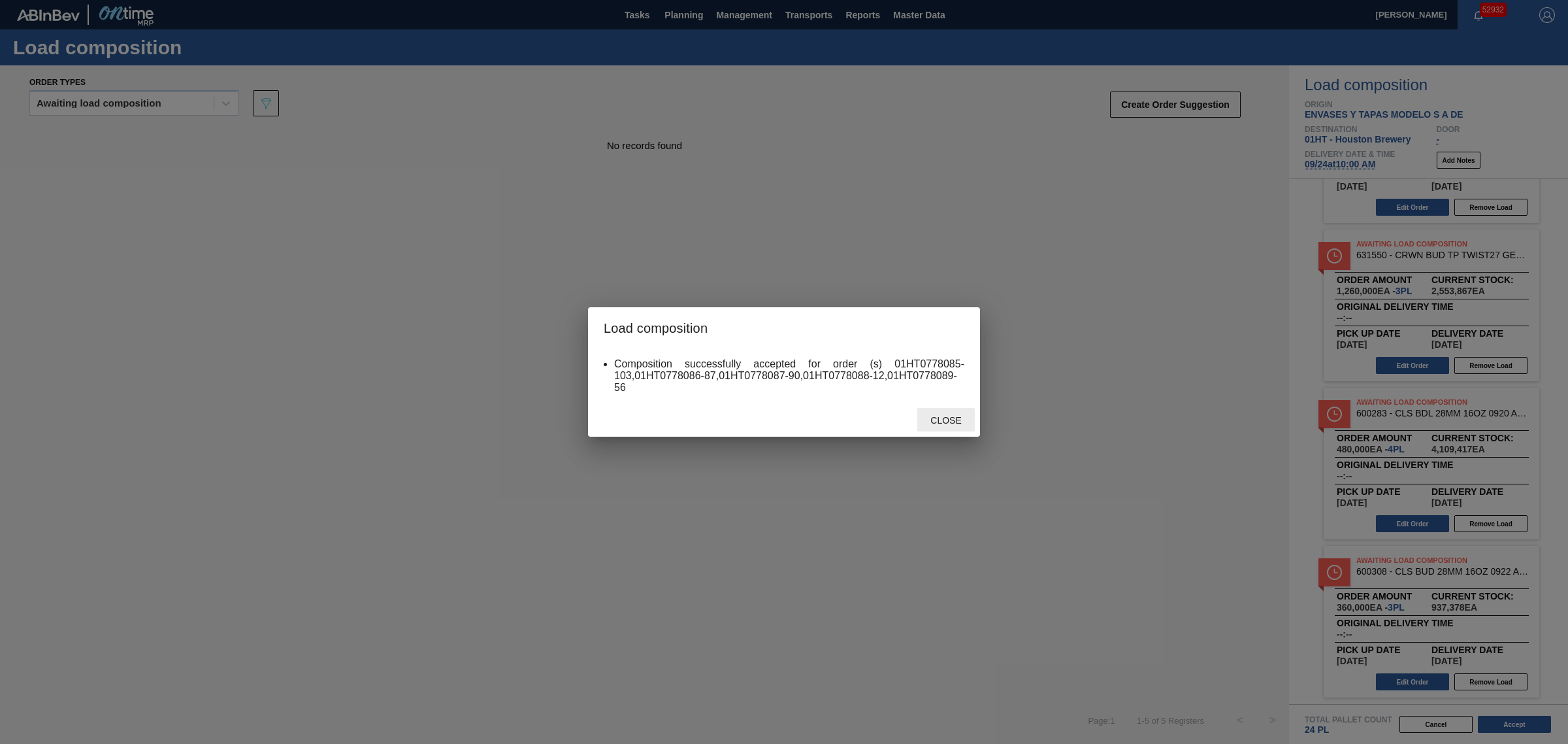
click at [941, 423] on span "Close" at bounding box center [946, 420] width 52 height 10
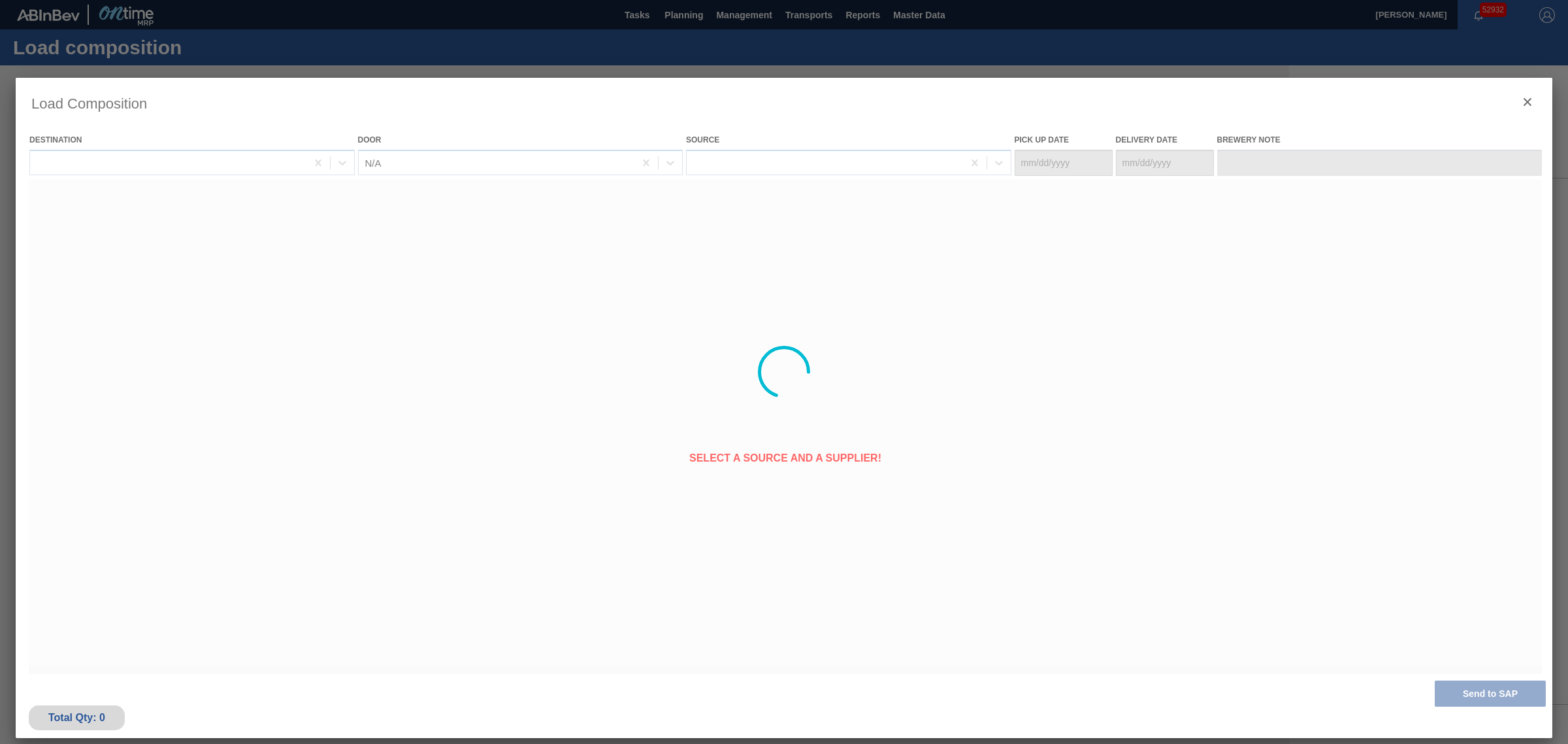
type Date "[DATE]"
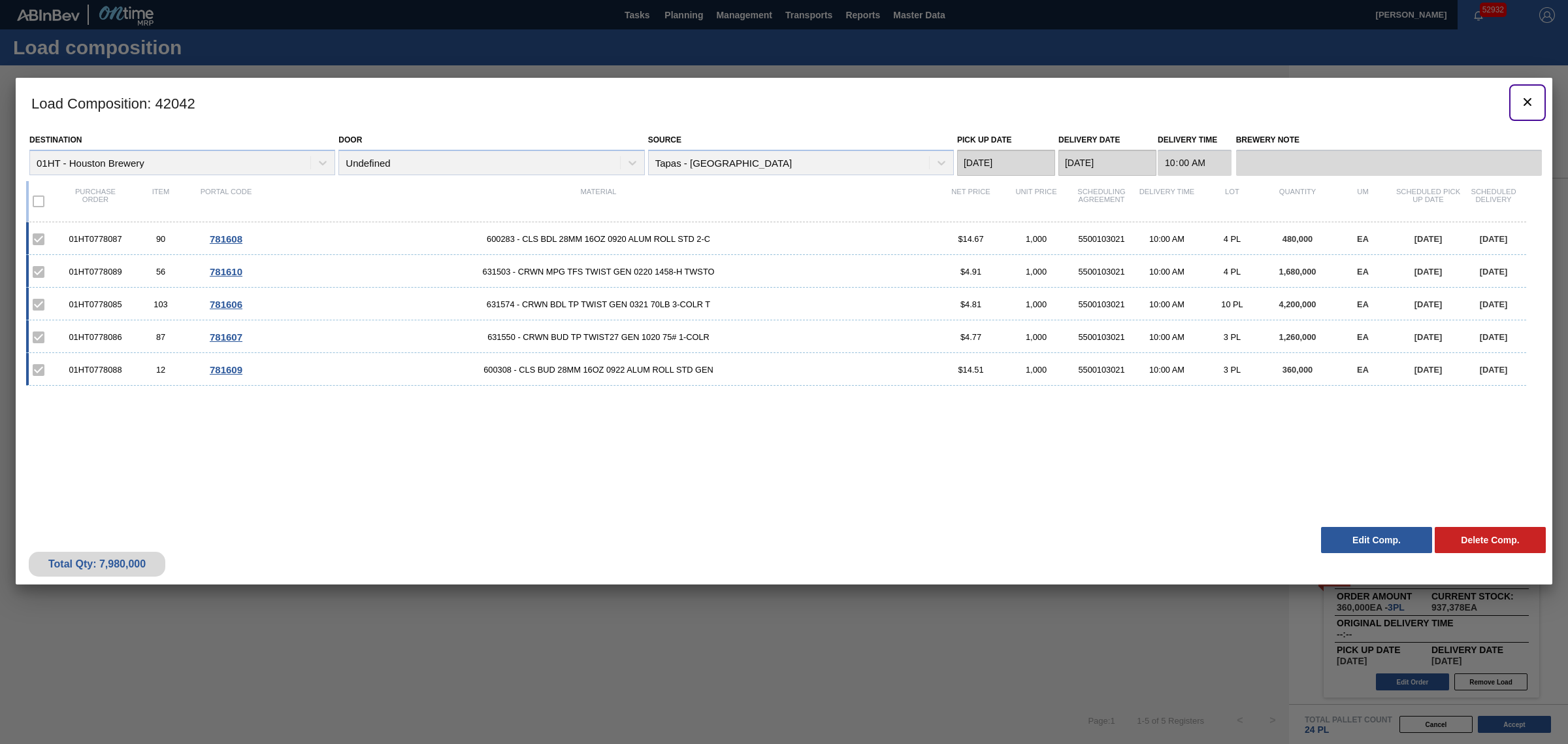
drag, startPoint x: 1527, startPoint y: 98, endPoint x: 1232, endPoint y: 5, distance: 309.3
click at [1527, 98] on icon "botão de ícone" at bounding box center [1528, 102] width 16 height 16
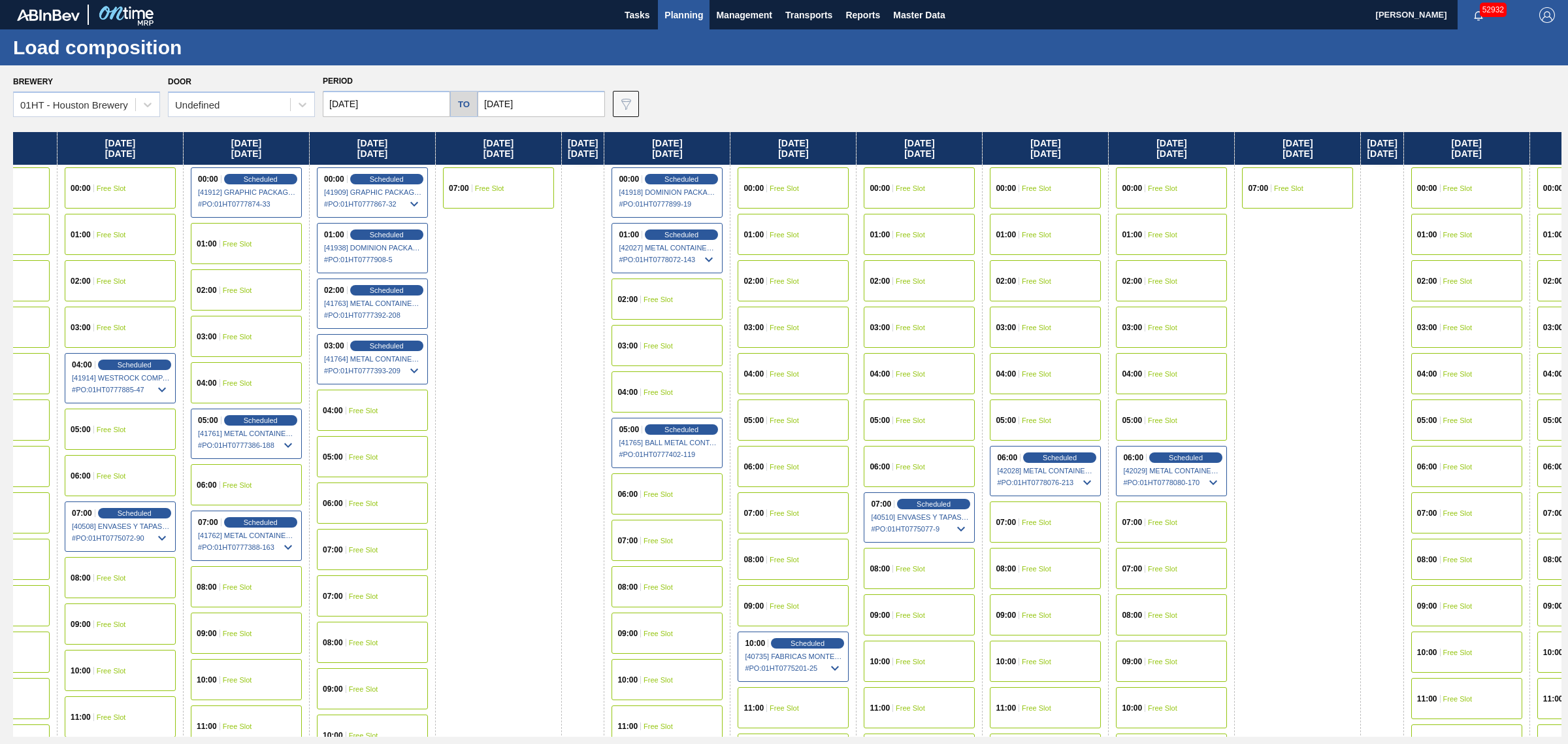
drag, startPoint x: 730, startPoint y: 307, endPoint x: 790, endPoint y: 312, distance: 60.2
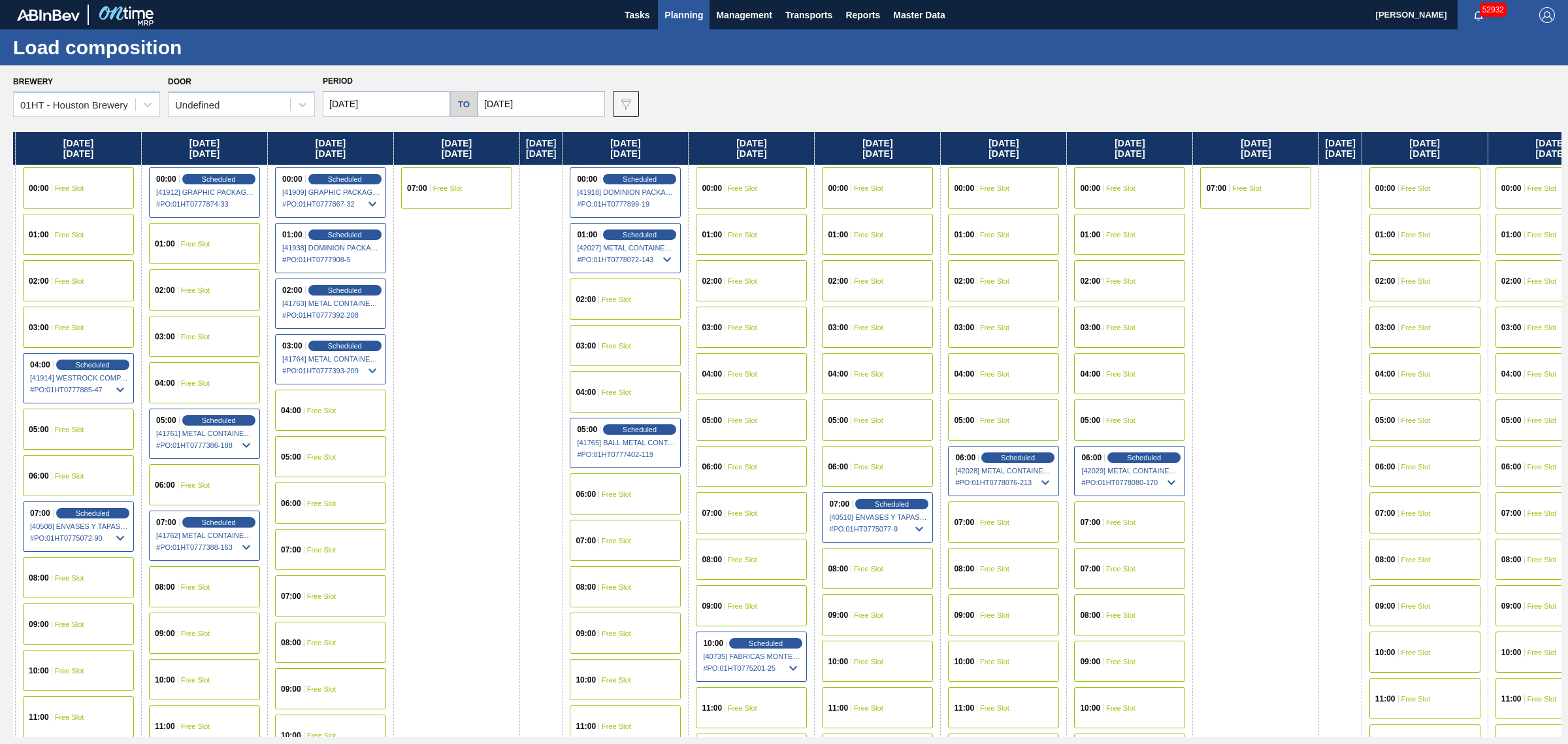
scroll to position [0, 328]
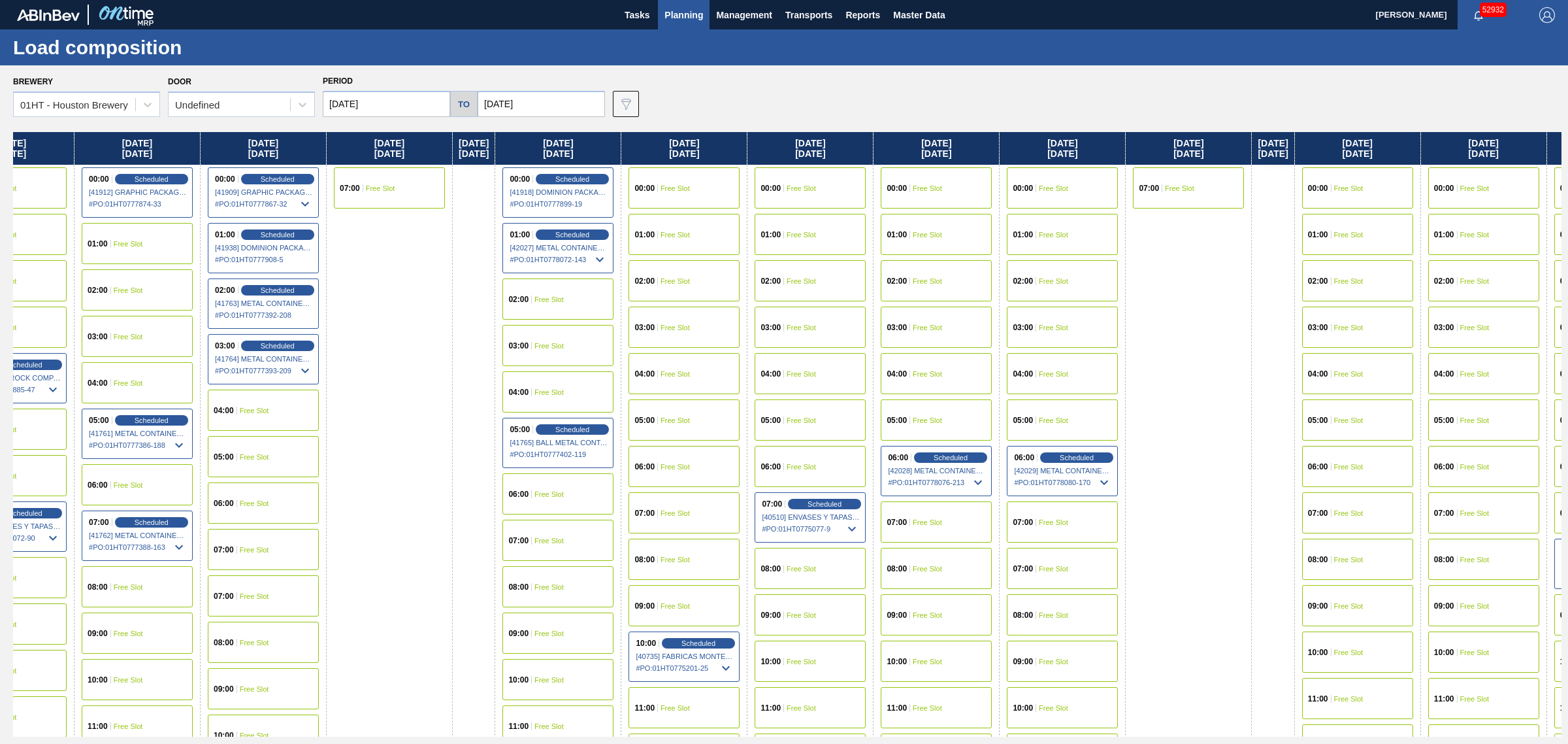
drag, startPoint x: 758, startPoint y: 327, endPoint x: 808, endPoint y: 330, distance: 50.1
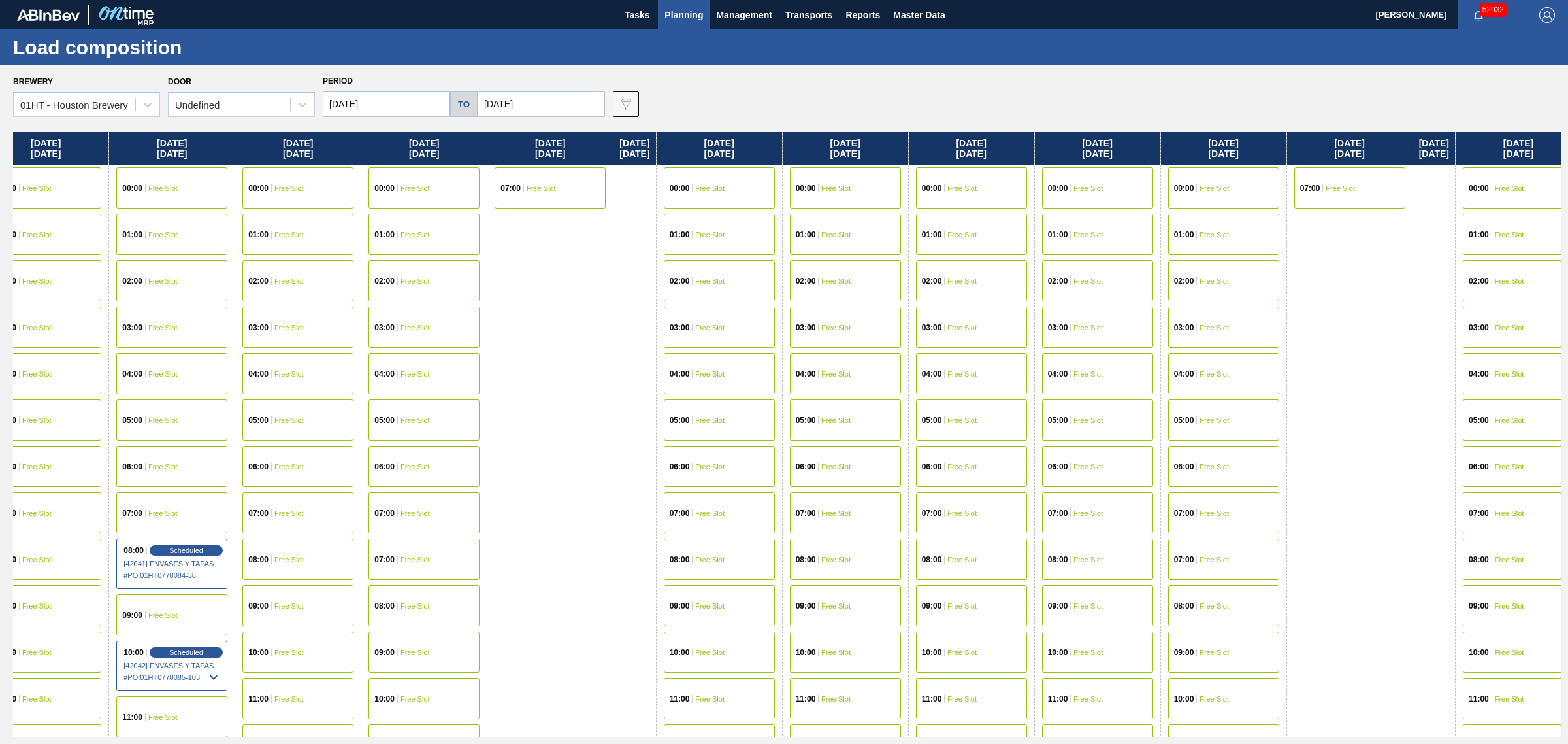
drag, startPoint x: 1020, startPoint y: 430, endPoint x: 1190, endPoint y: 404, distance: 172.0
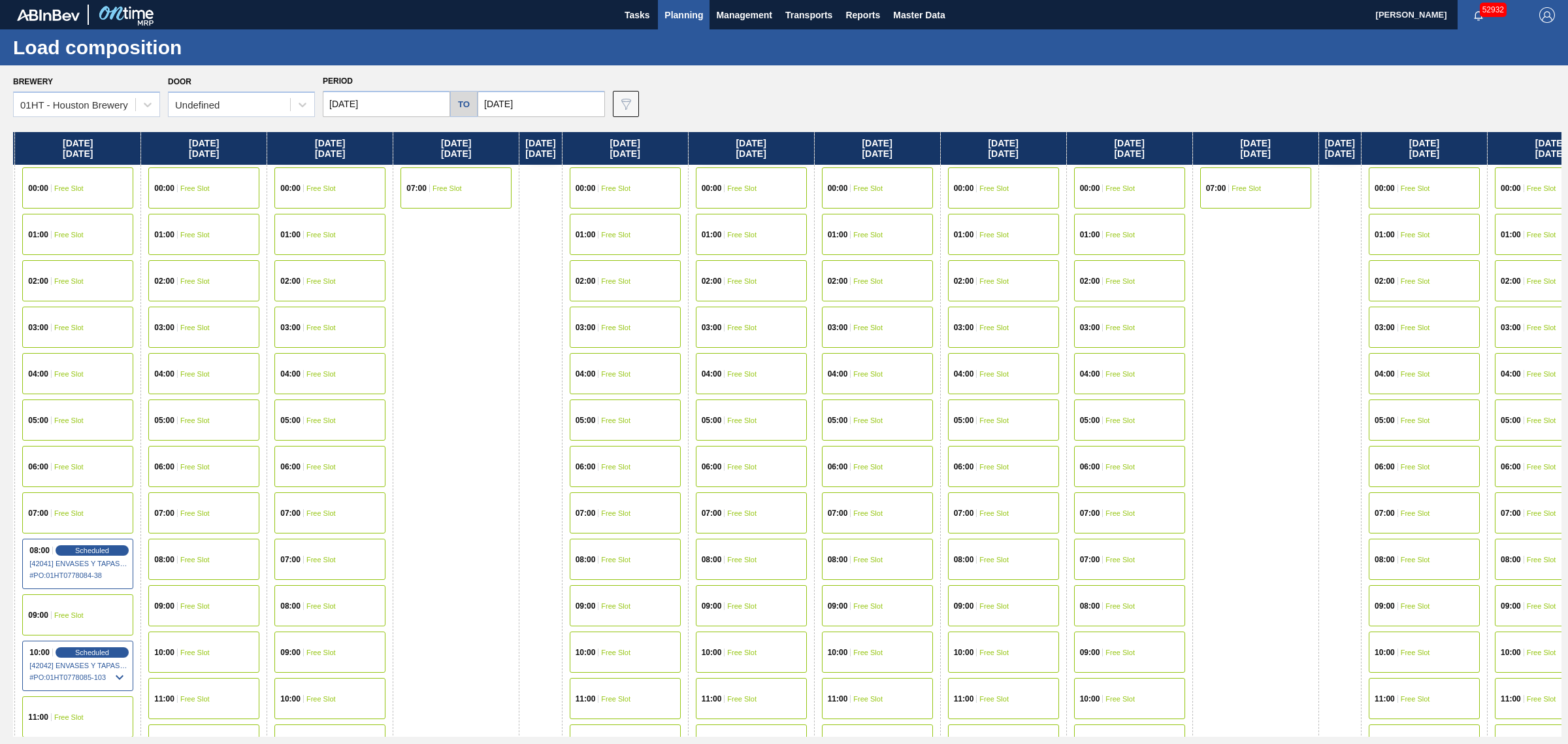
drag, startPoint x: 837, startPoint y: 394, endPoint x: 805, endPoint y: 394, distance: 32.0
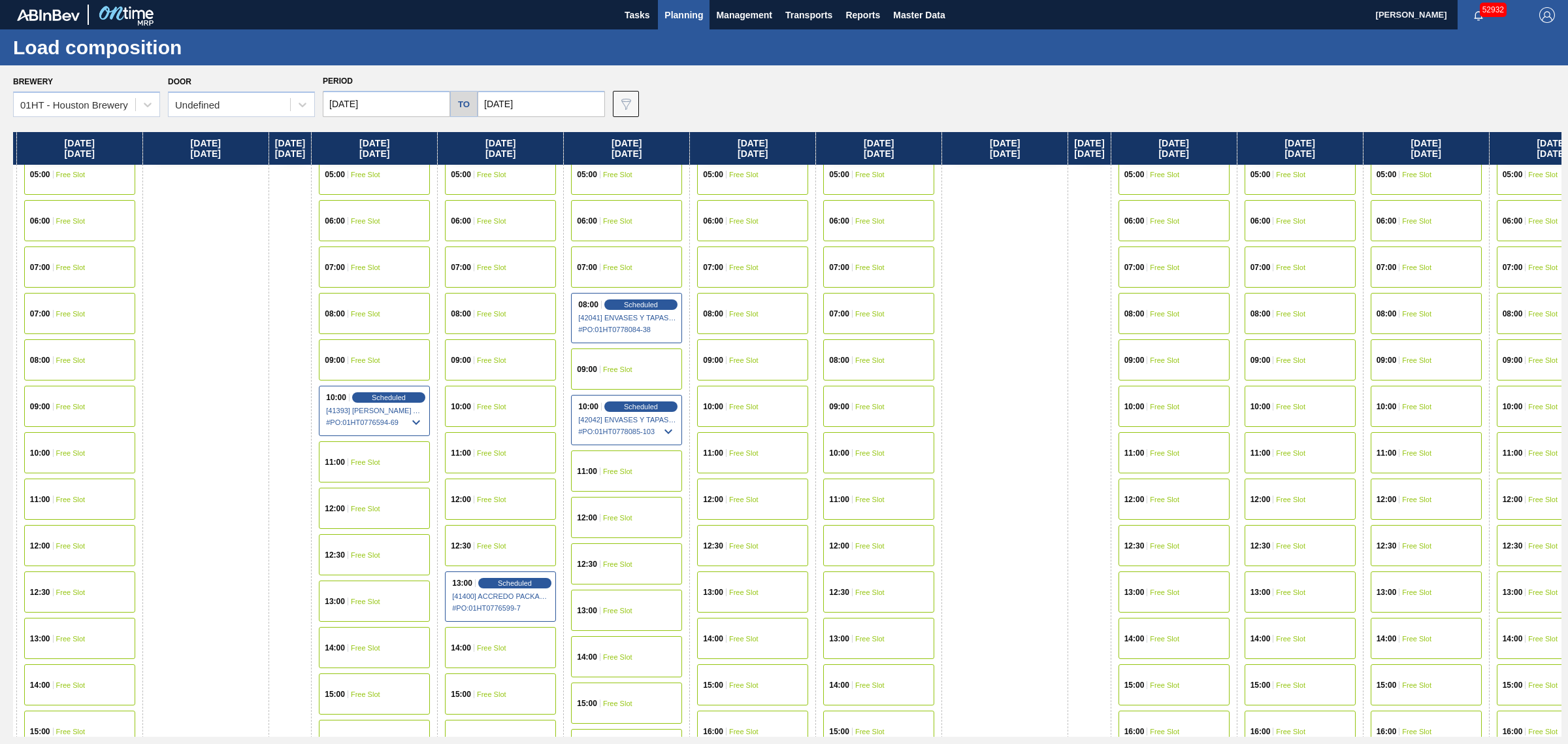
scroll to position [245, 2099]
click at [926, 317] on div "07:00 Free Slot" at bounding box center [878, 313] width 111 height 41
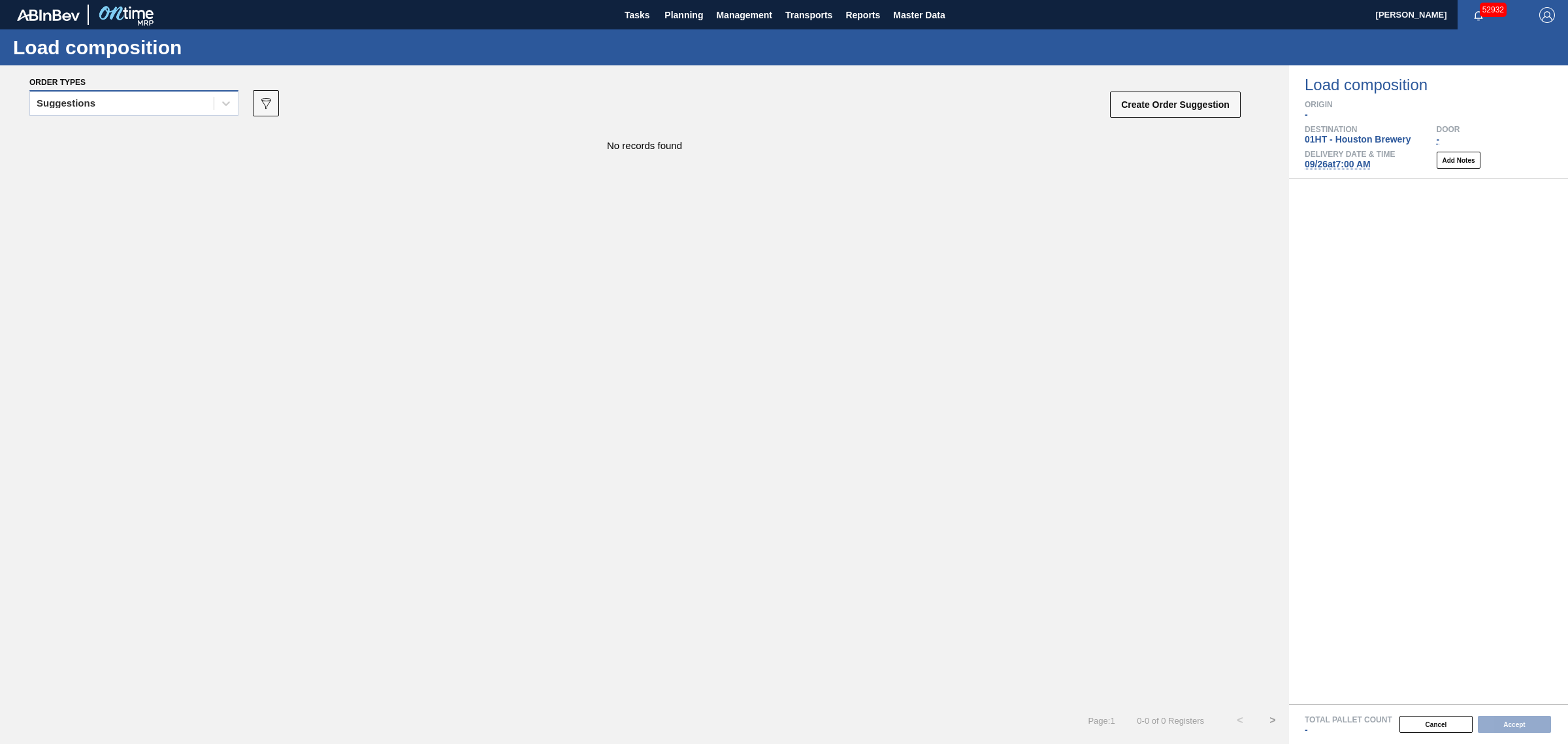
click at [181, 95] on div "Suggestions" at bounding box center [122, 103] width 183 height 19
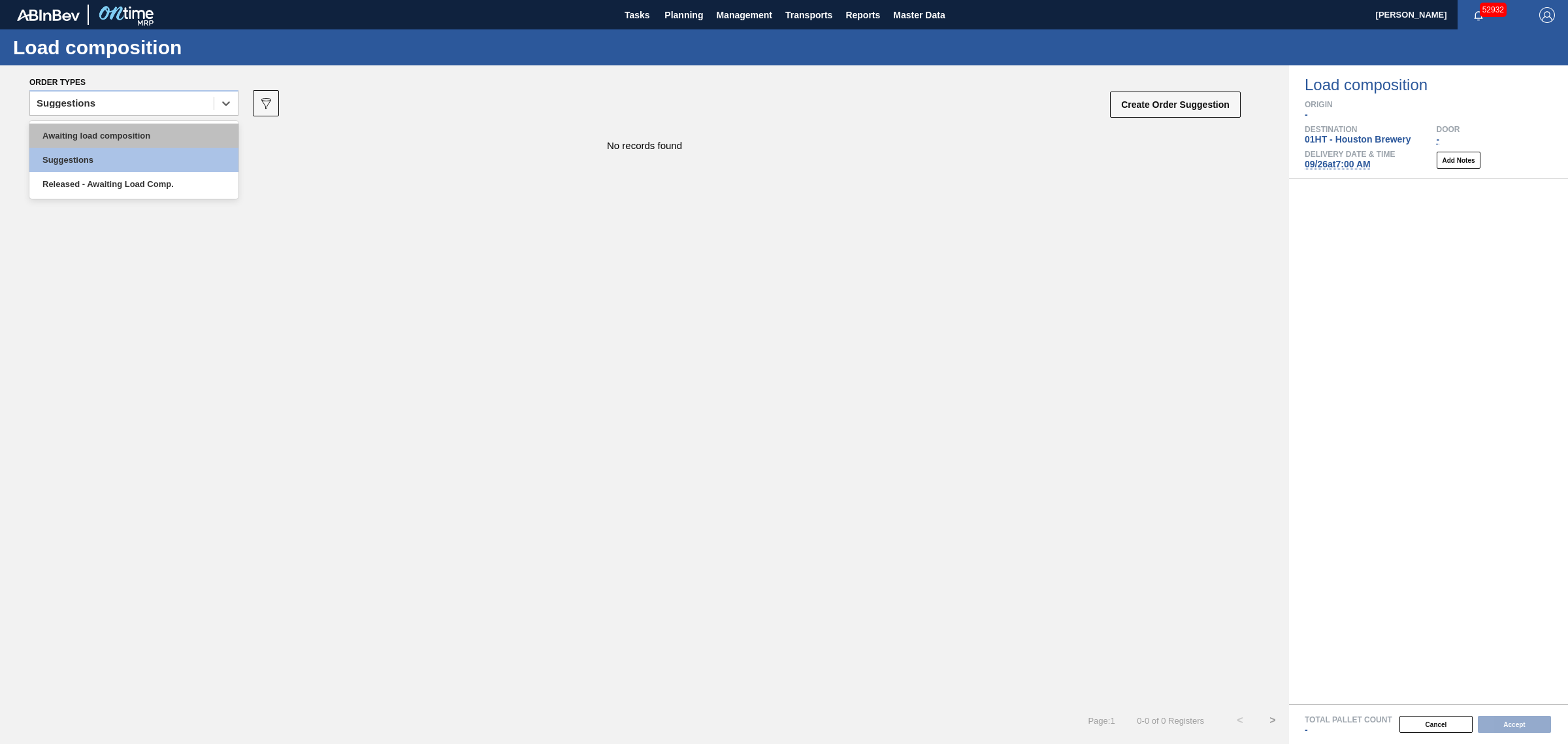
click at [132, 142] on div "Awaiting load composition" at bounding box center [134, 136] width 209 height 24
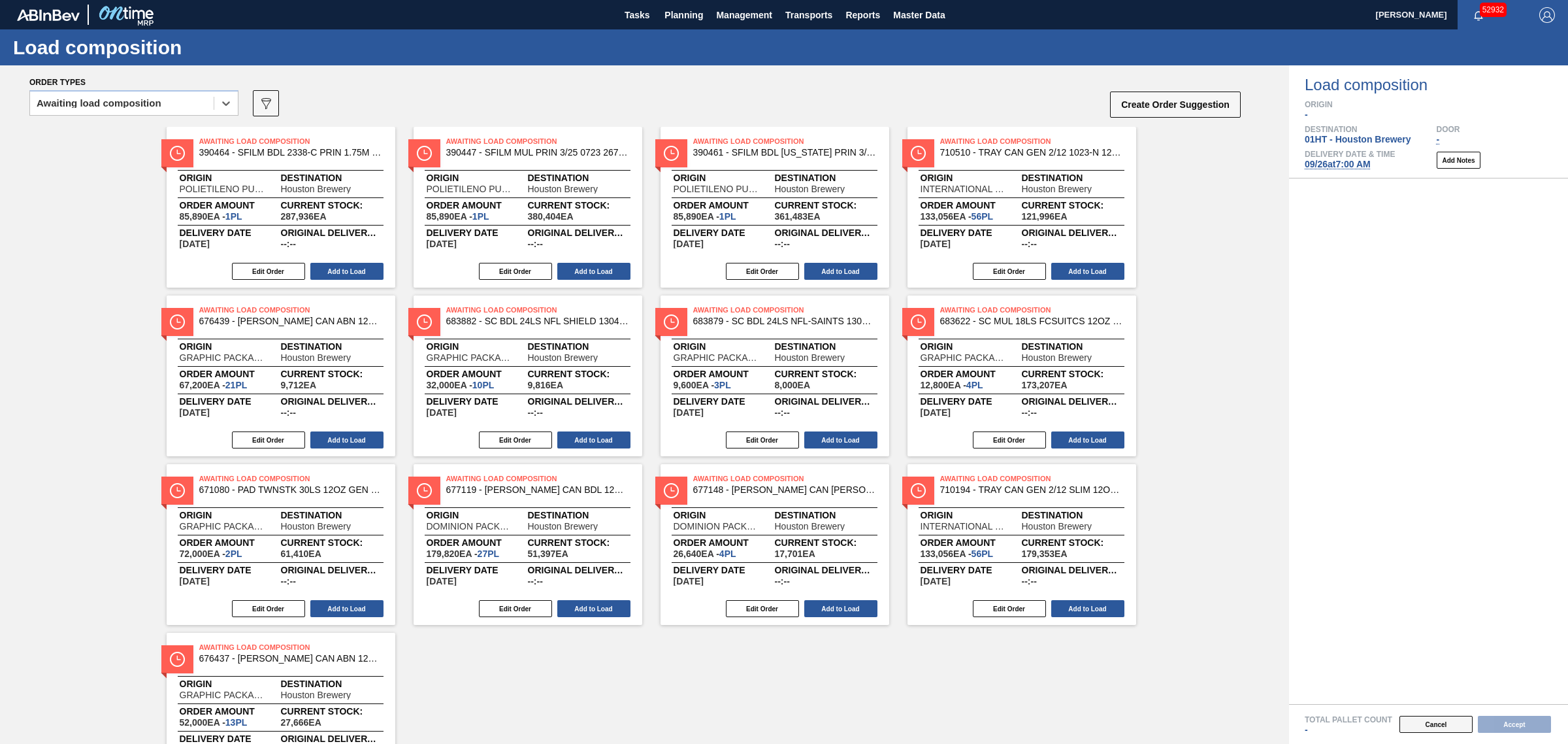
click at [1411, 724] on button "Cancel" at bounding box center [1435, 724] width 73 height 17
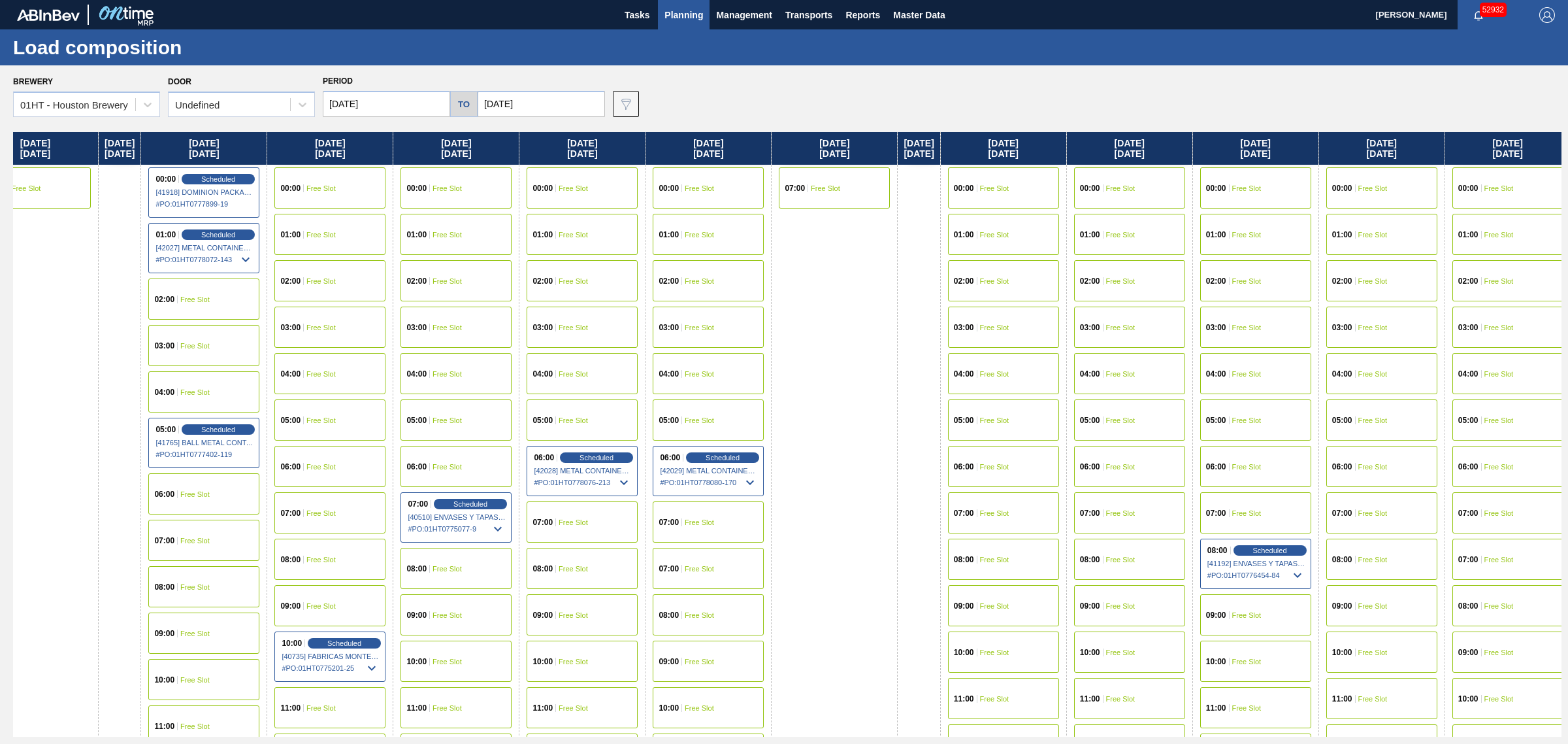
drag, startPoint x: 791, startPoint y: 292, endPoint x: 959, endPoint y: 278, distance: 168.6
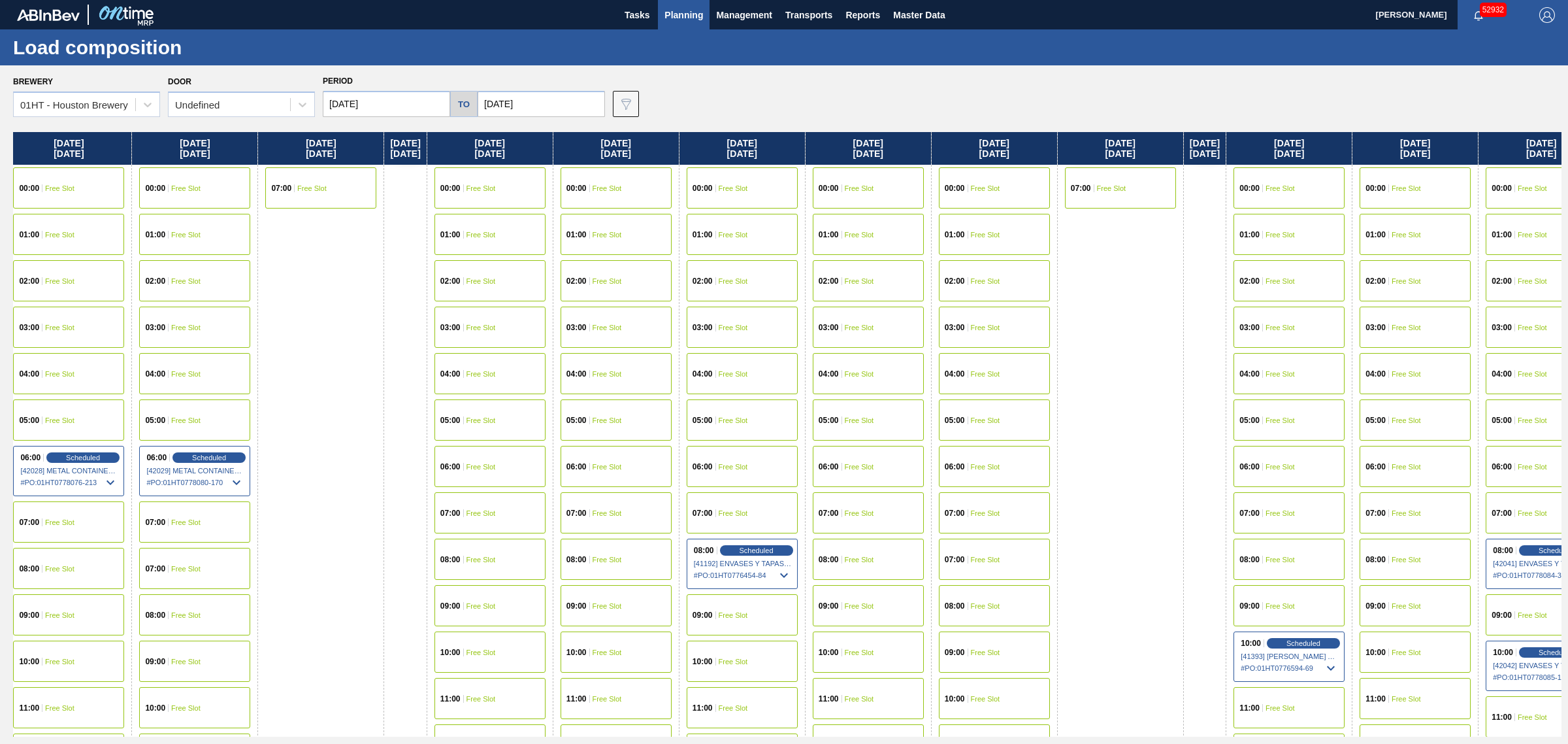
scroll to position [0, 1470]
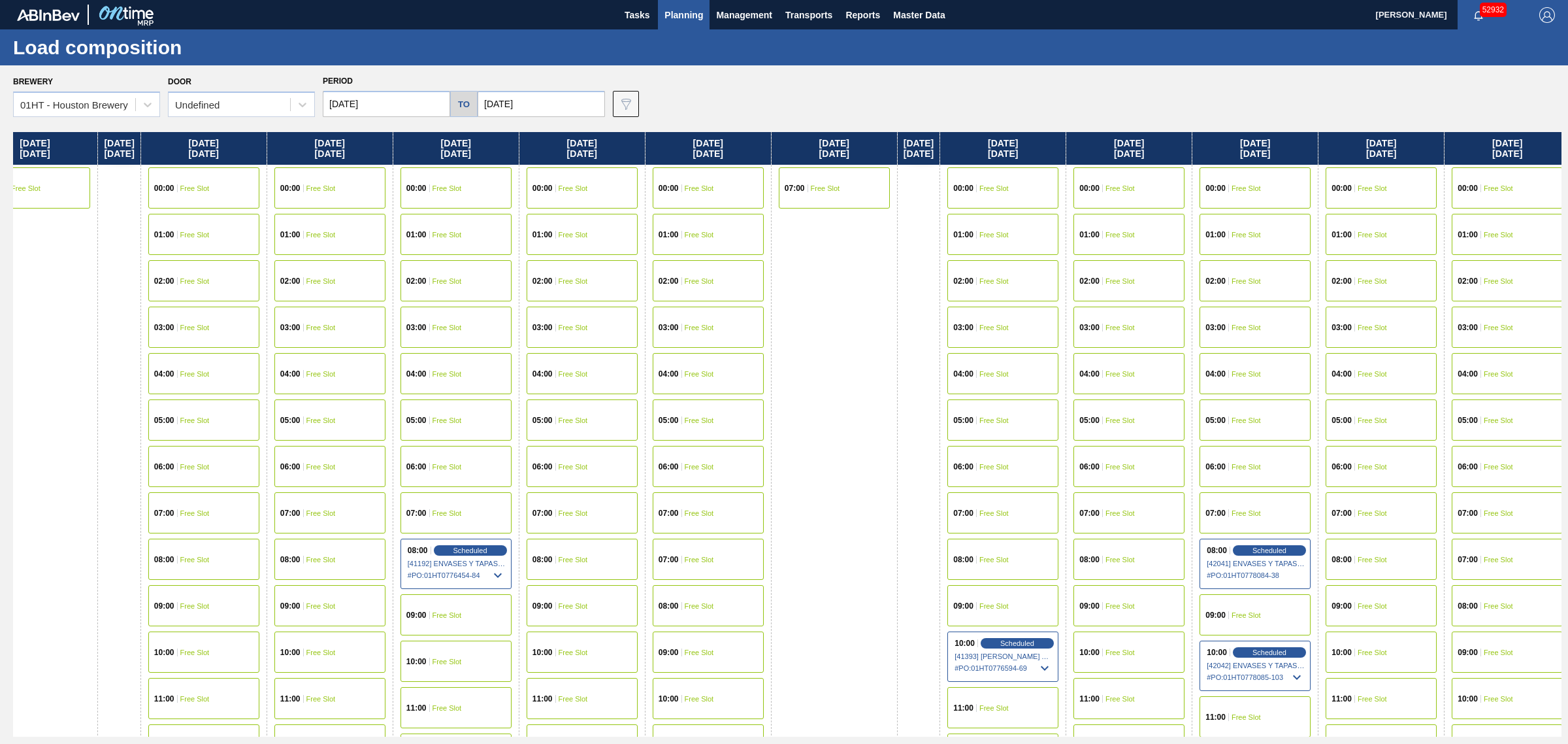
drag, startPoint x: 861, startPoint y: 325, endPoint x: 940, endPoint y: 317, distance: 79.4
click at [1309, 646] on div "Scheduled" at bounding box center [1269, 652] width 81 height 12
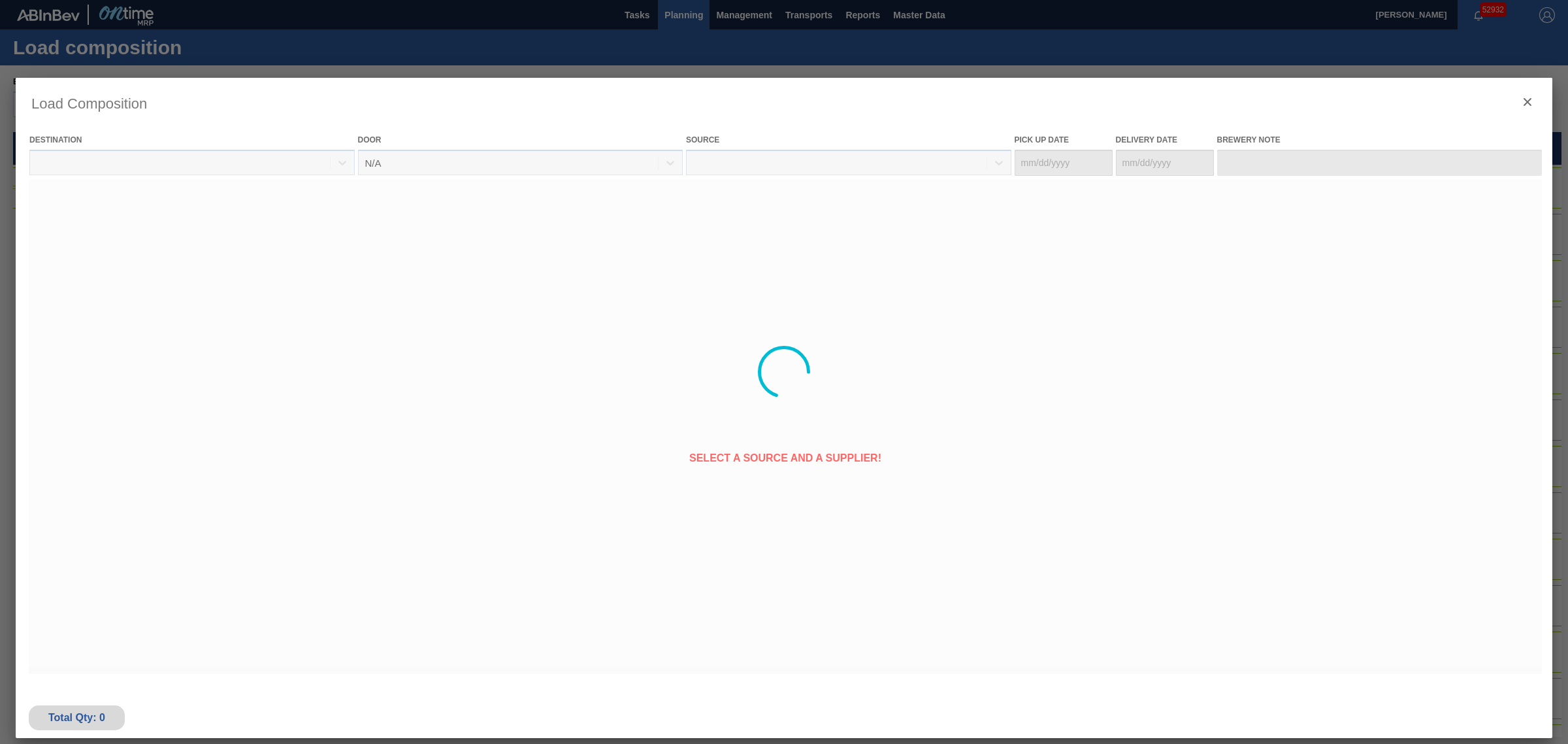
type Date "[DATE]"
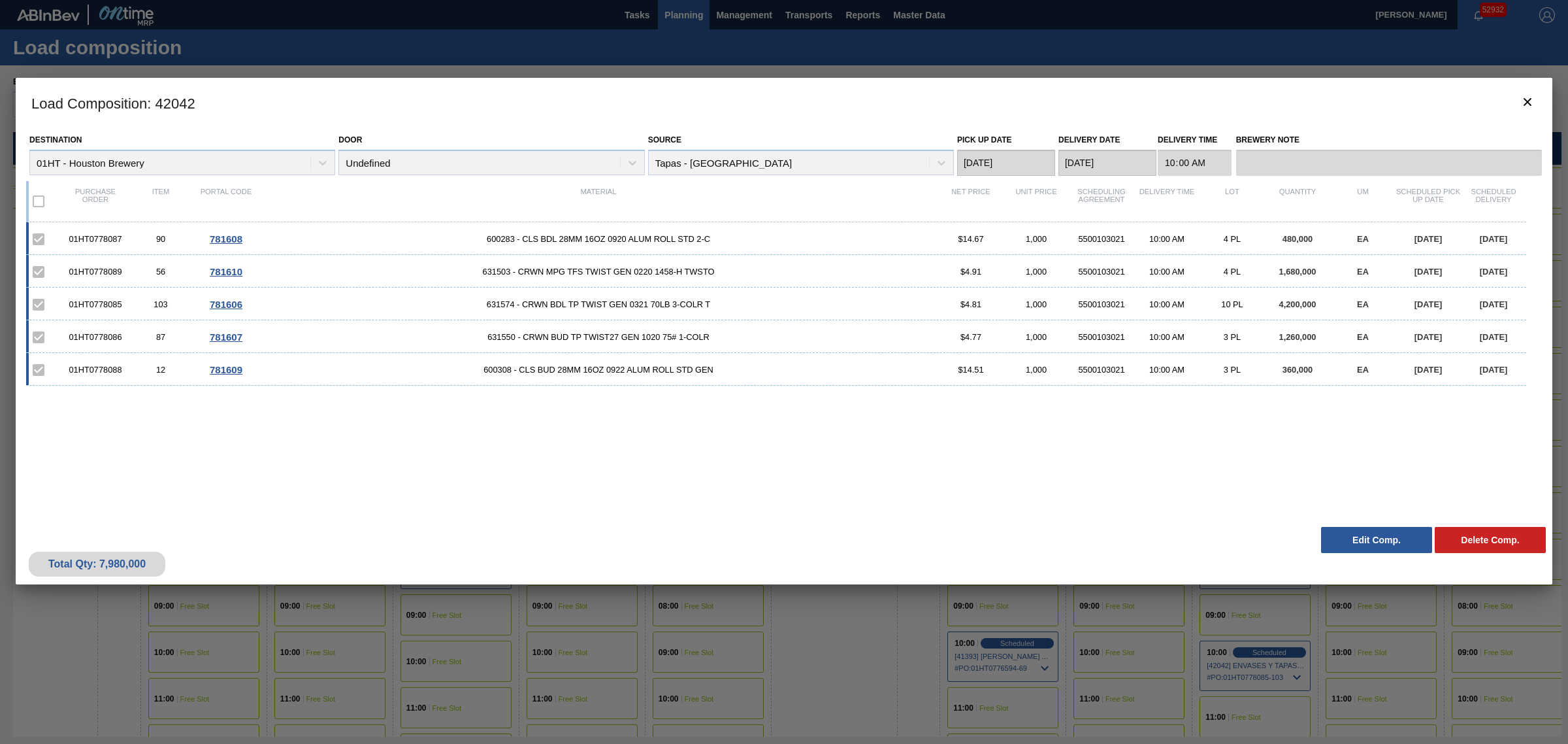
click at [1006, 40] on div at bounding box center [784, 372] width 1568 height 744
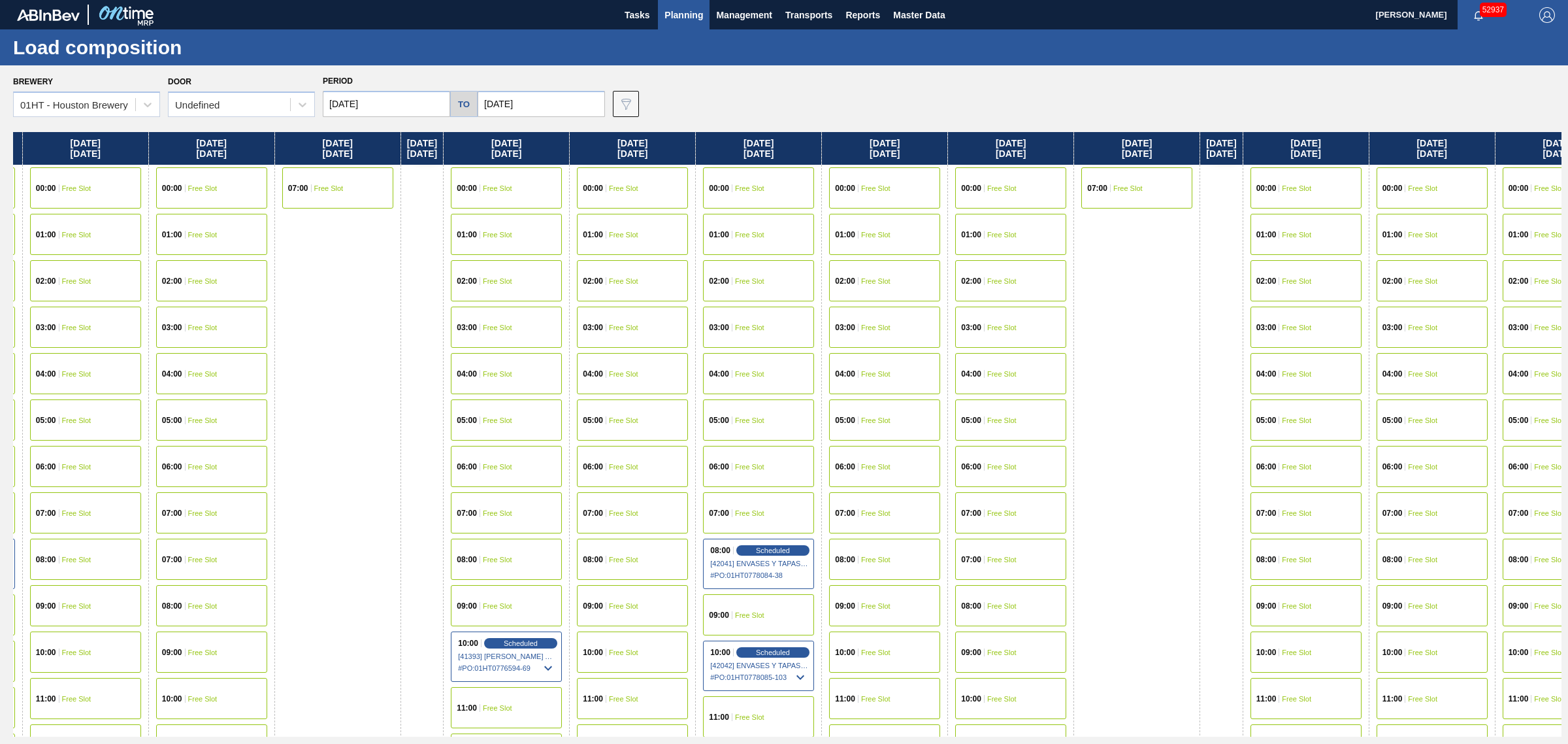
drag, startPoint x: 818, startPoint y: 367, endPoint x: 948, endPoint y: 360, distance: 130.2
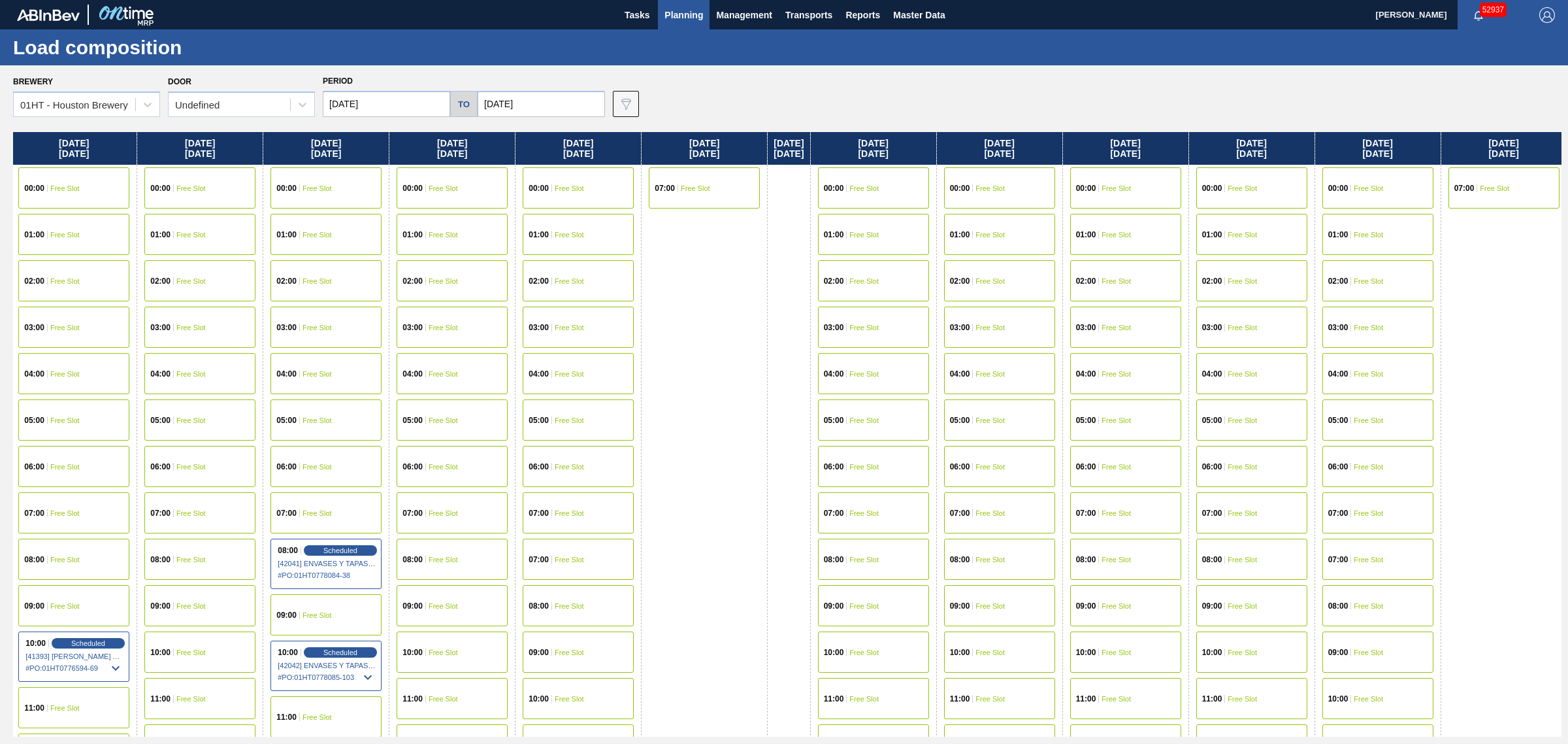
drag, startPoint x: 892, startPoint y: 369, endPoint x: 979, endPoint y: 354, distance: 88.3
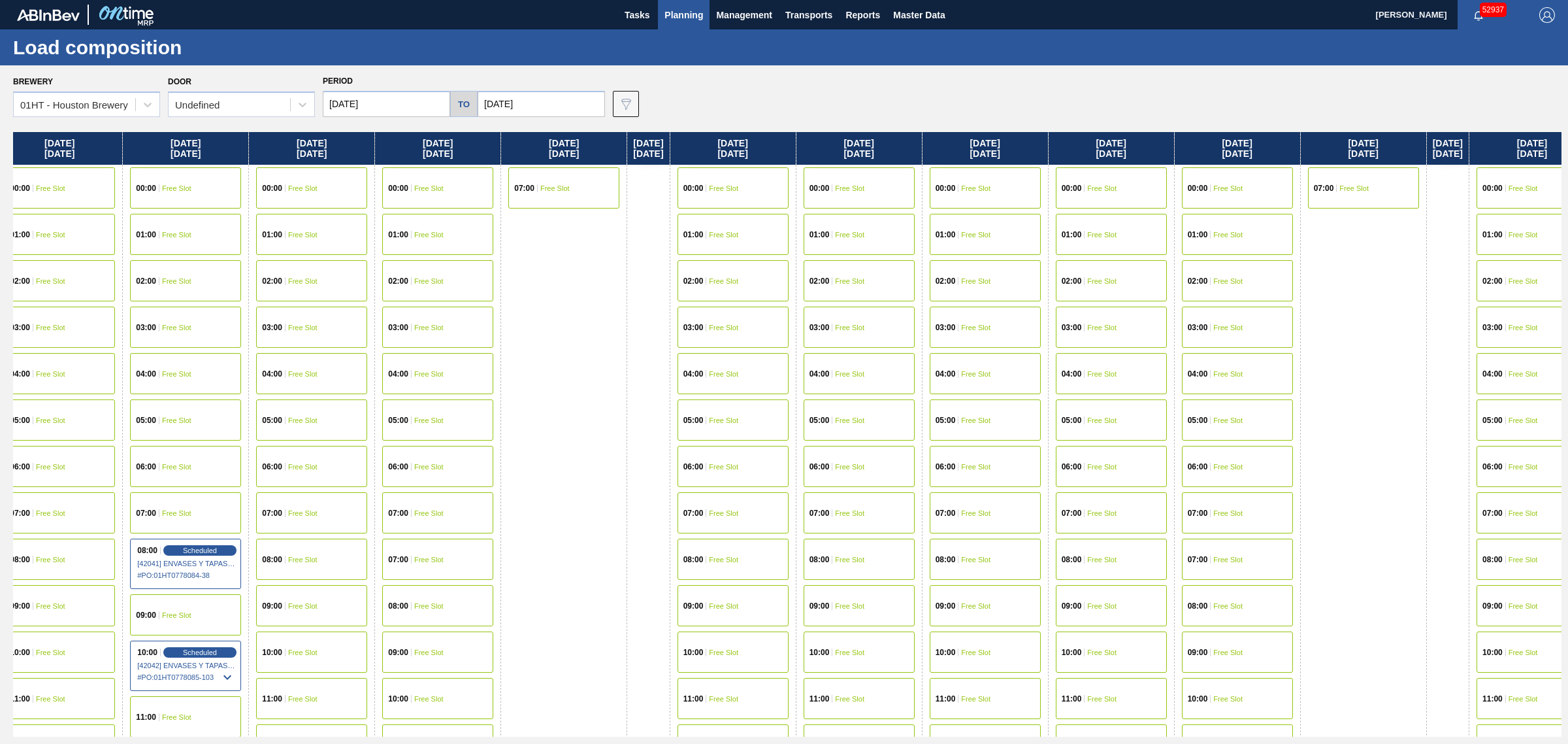
click at [991, 510] on span "Free Slot" at bounding box center [975, 514] width 29 height 8
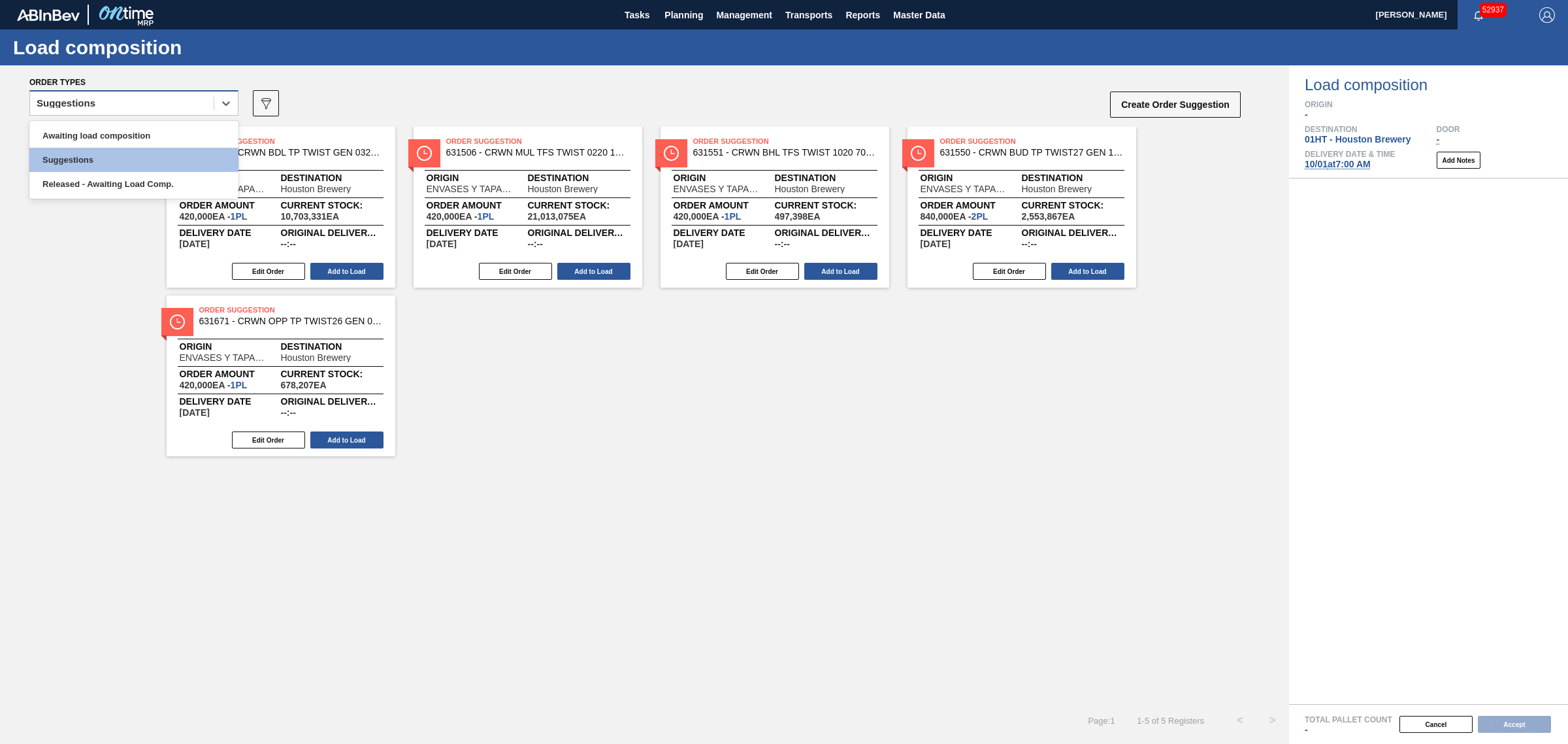
click at [194, 108] on div "Suggestions" at bounding box center [122, 103] width 183 height 19
click at [146, 139] on div "Awaiting load composition" at bounding box center [134, 136] width 209 height 24
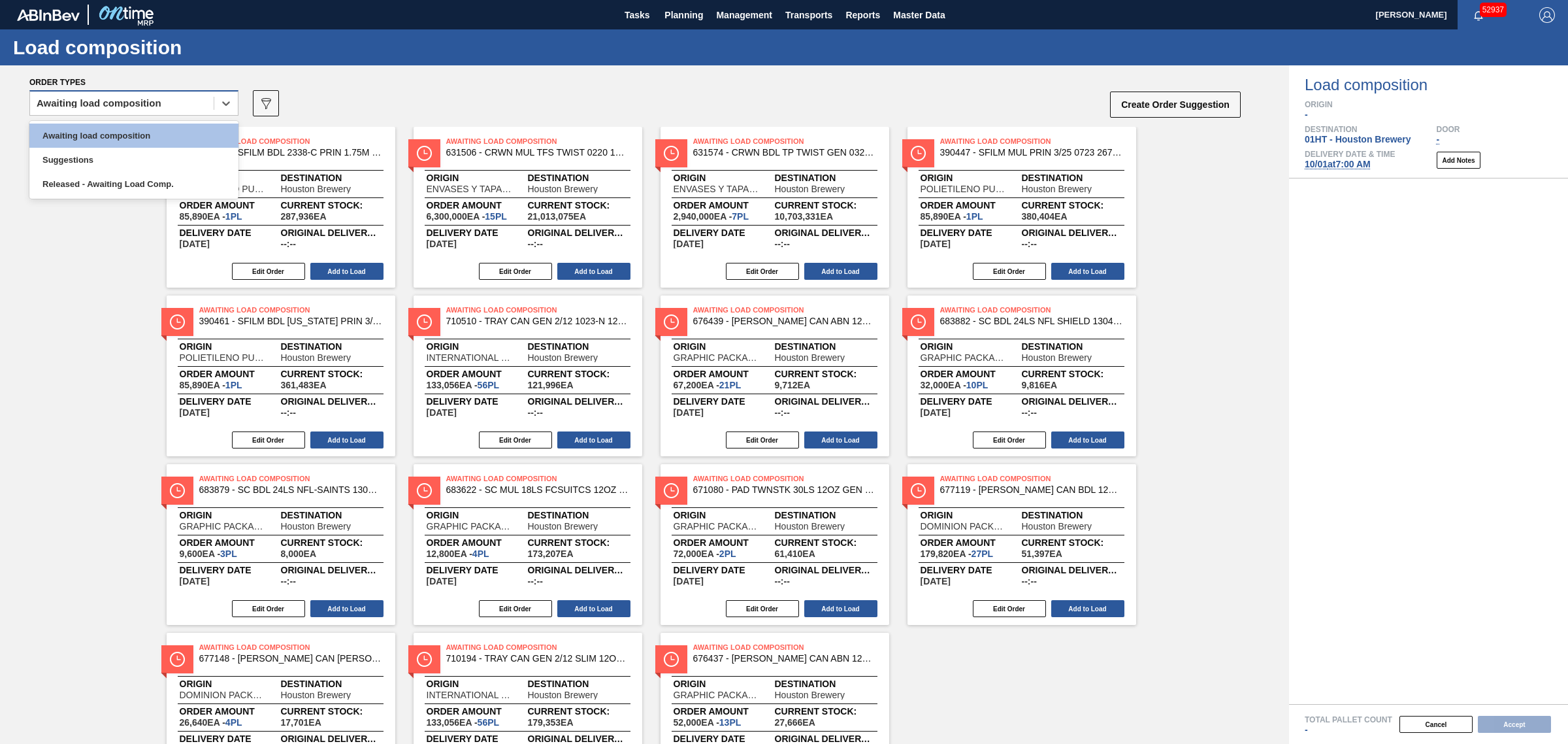
click at [128, 107] on div "Awaiting load composition" at bounding box center [99, 103] width 125 height 9
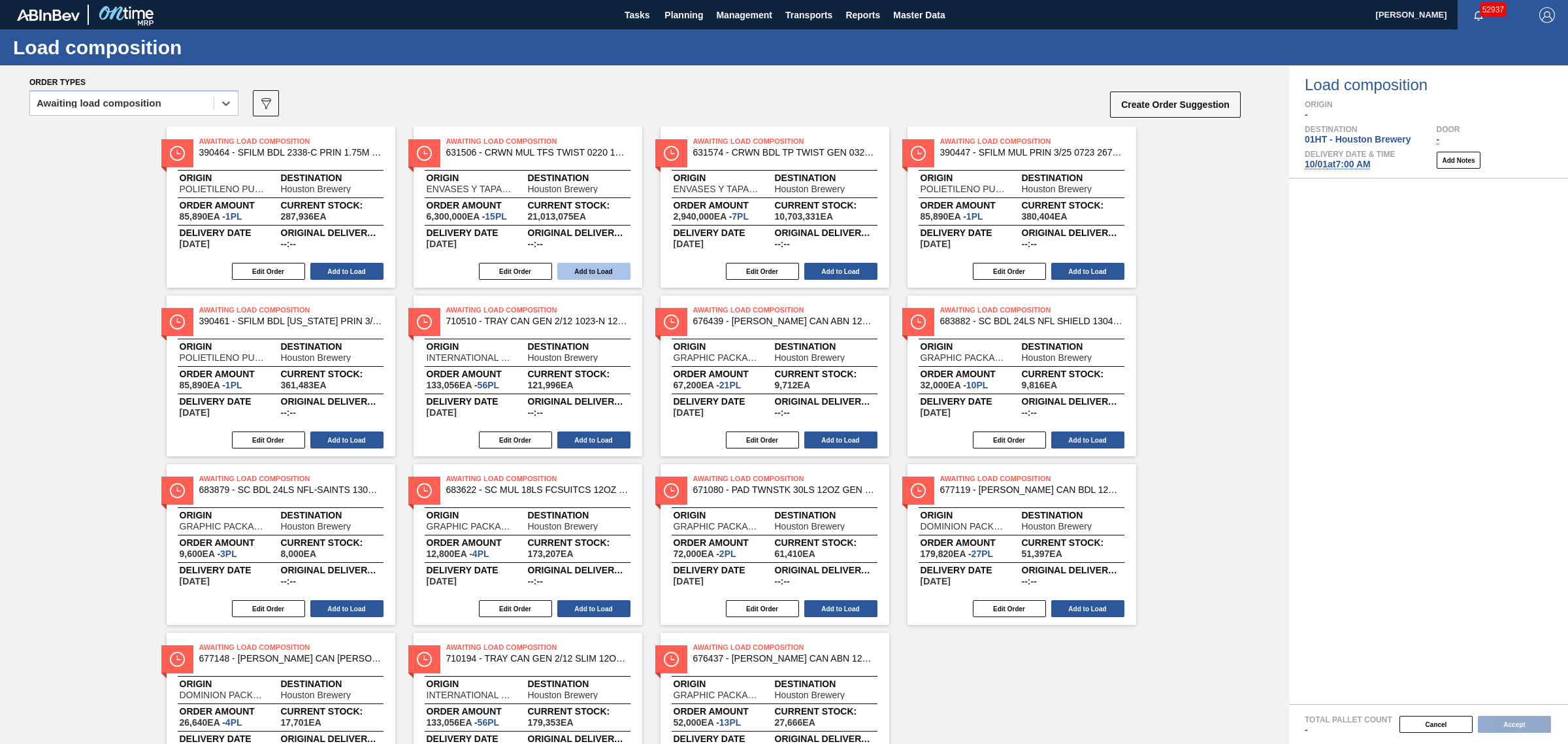
click at [586, 270] on button "Add to Load" at bounding box center [593, 271] width 73 height 17
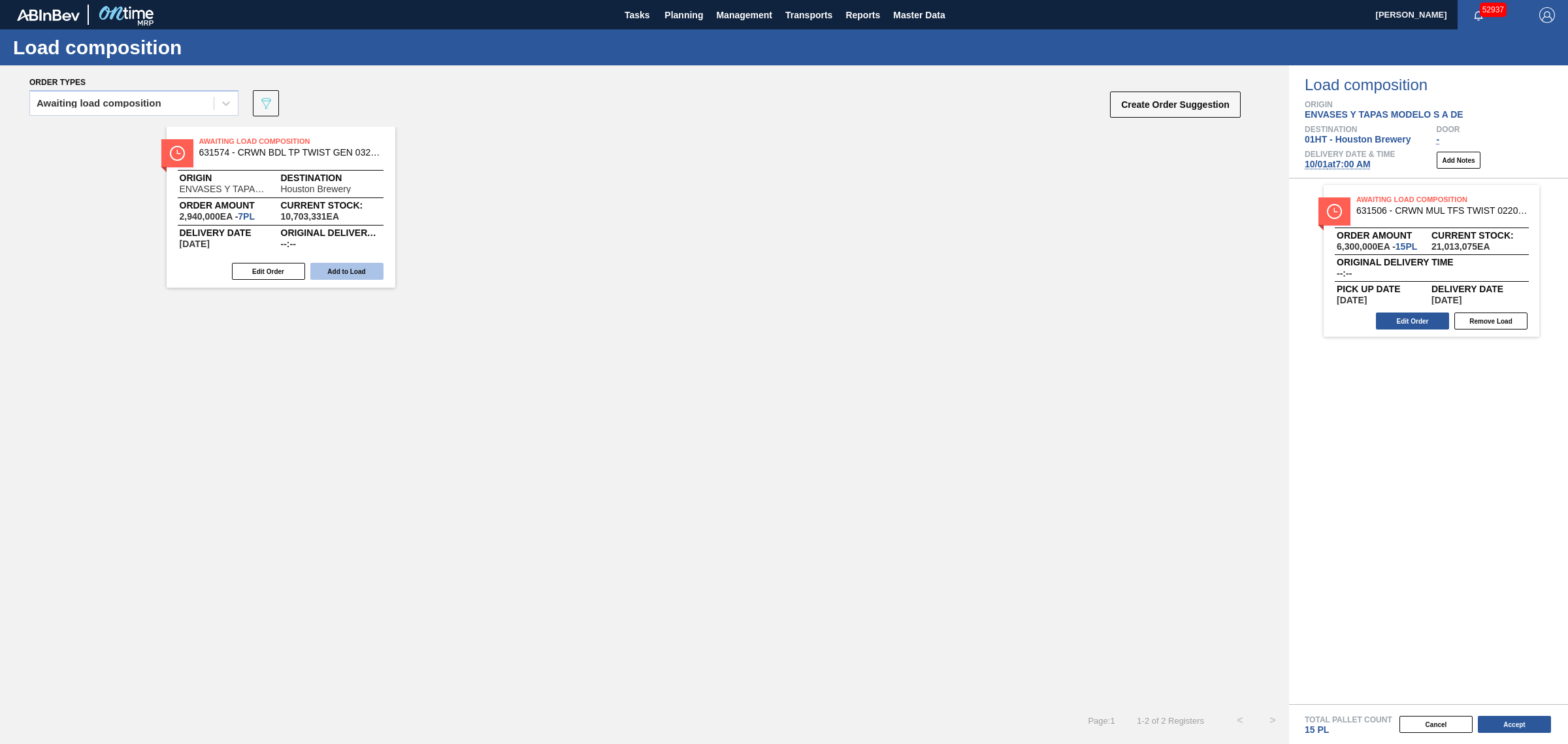
click at [360, 269] on button "Add to Load" at bounding box center [346, 271] width 73 height 17
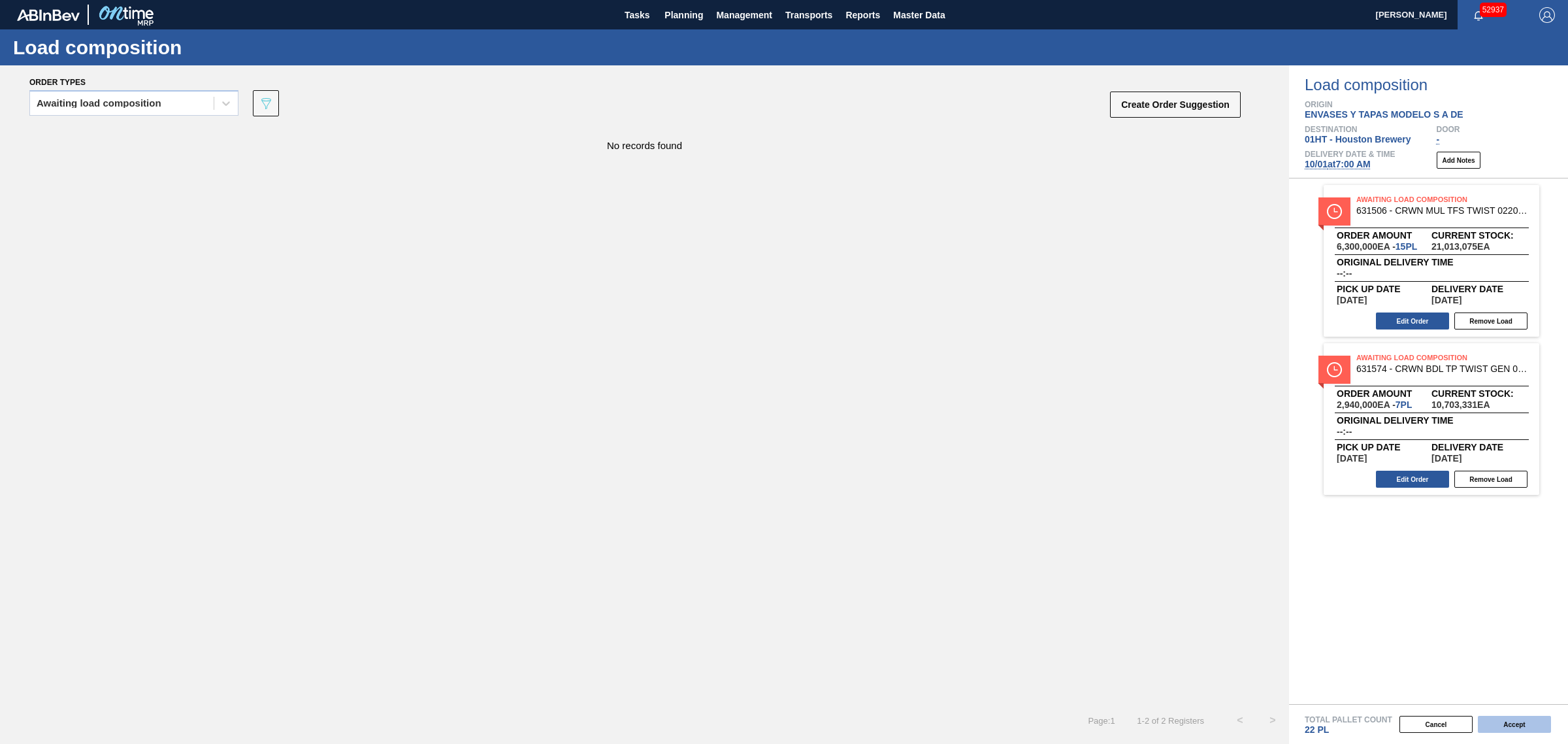
click at [1509, 722] on button "Accept" at bounding box center [1514, 724] width 73 height 17
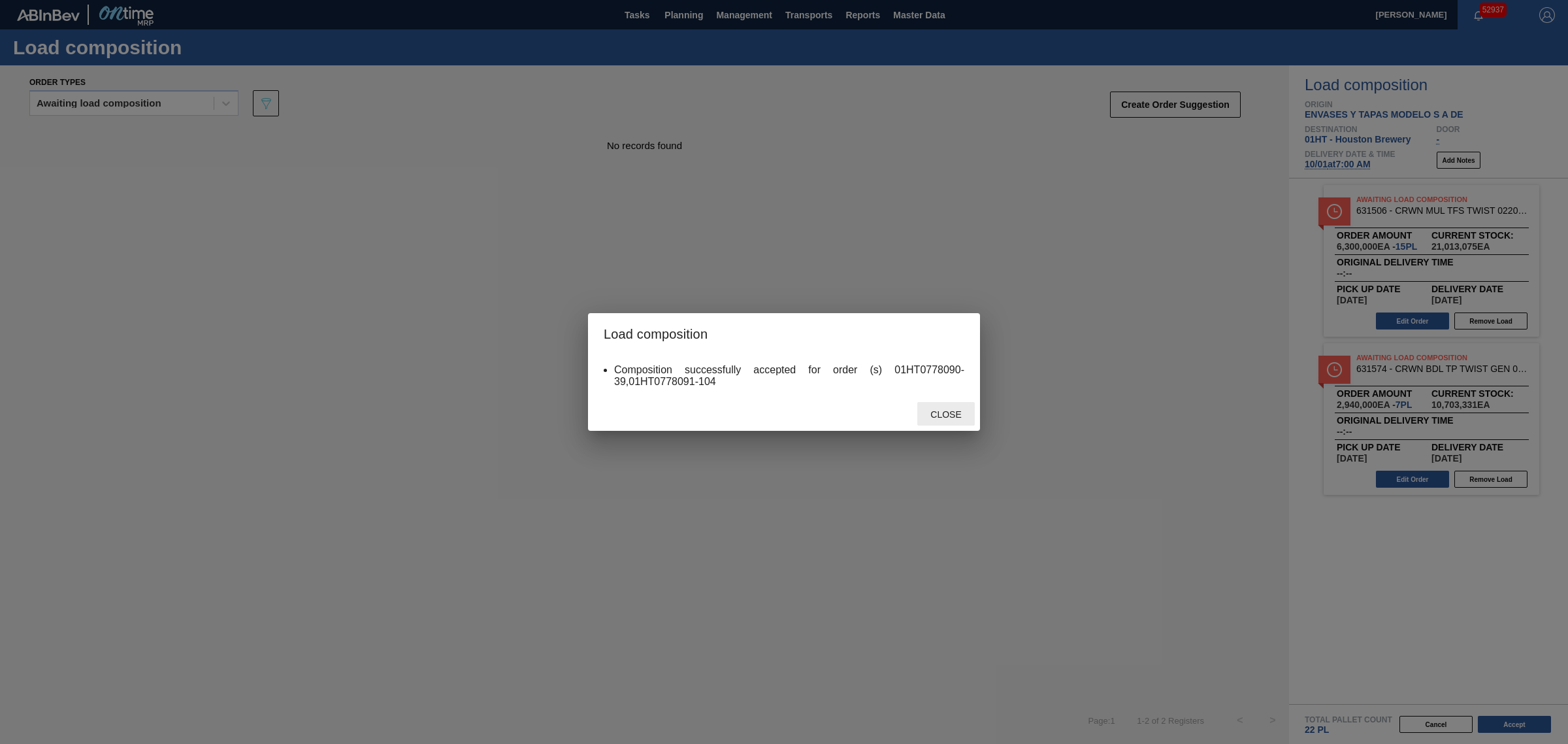
click at [942, 419] on div "Close" at bounding box center [946, 414] width 58 height 24
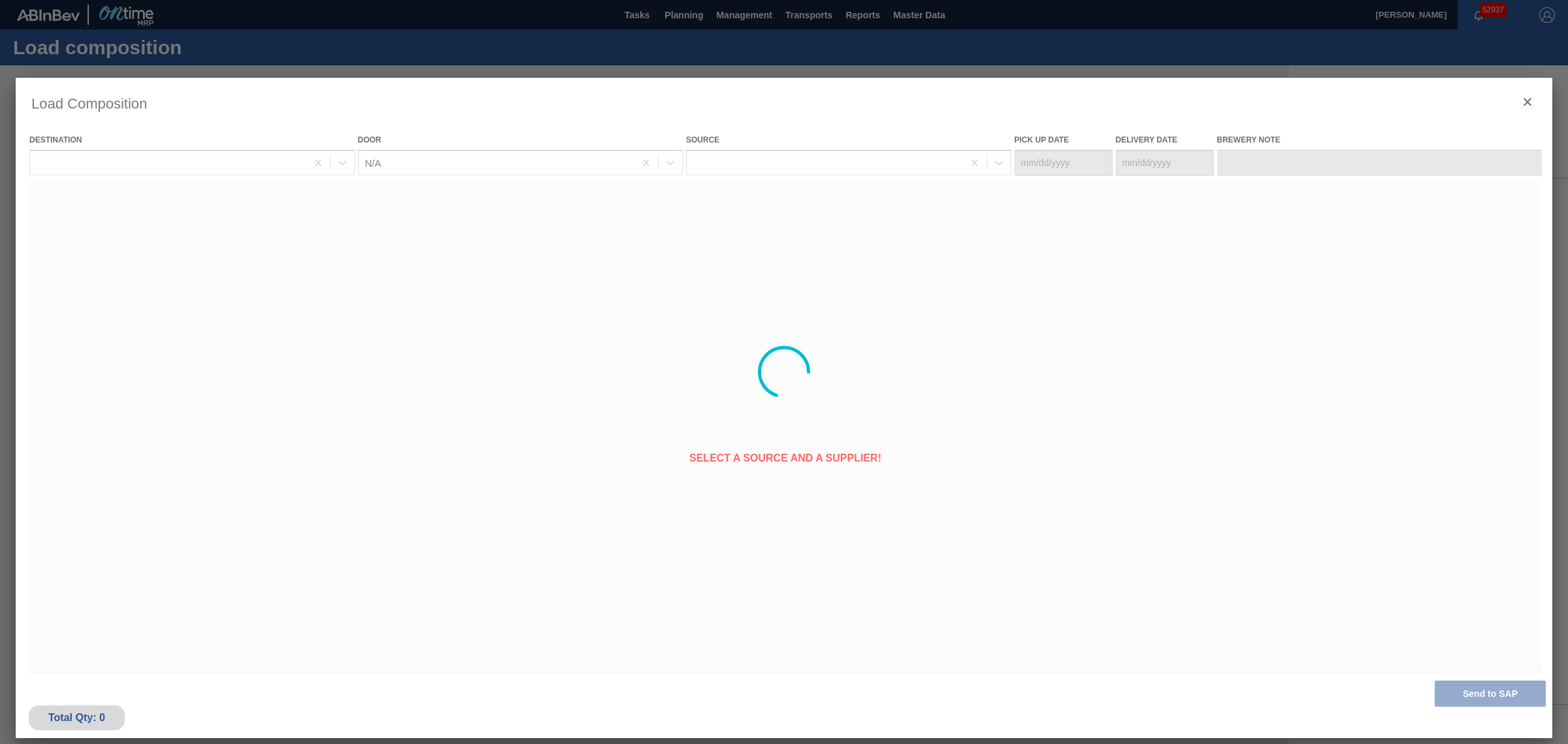
type Date "[DATE]"
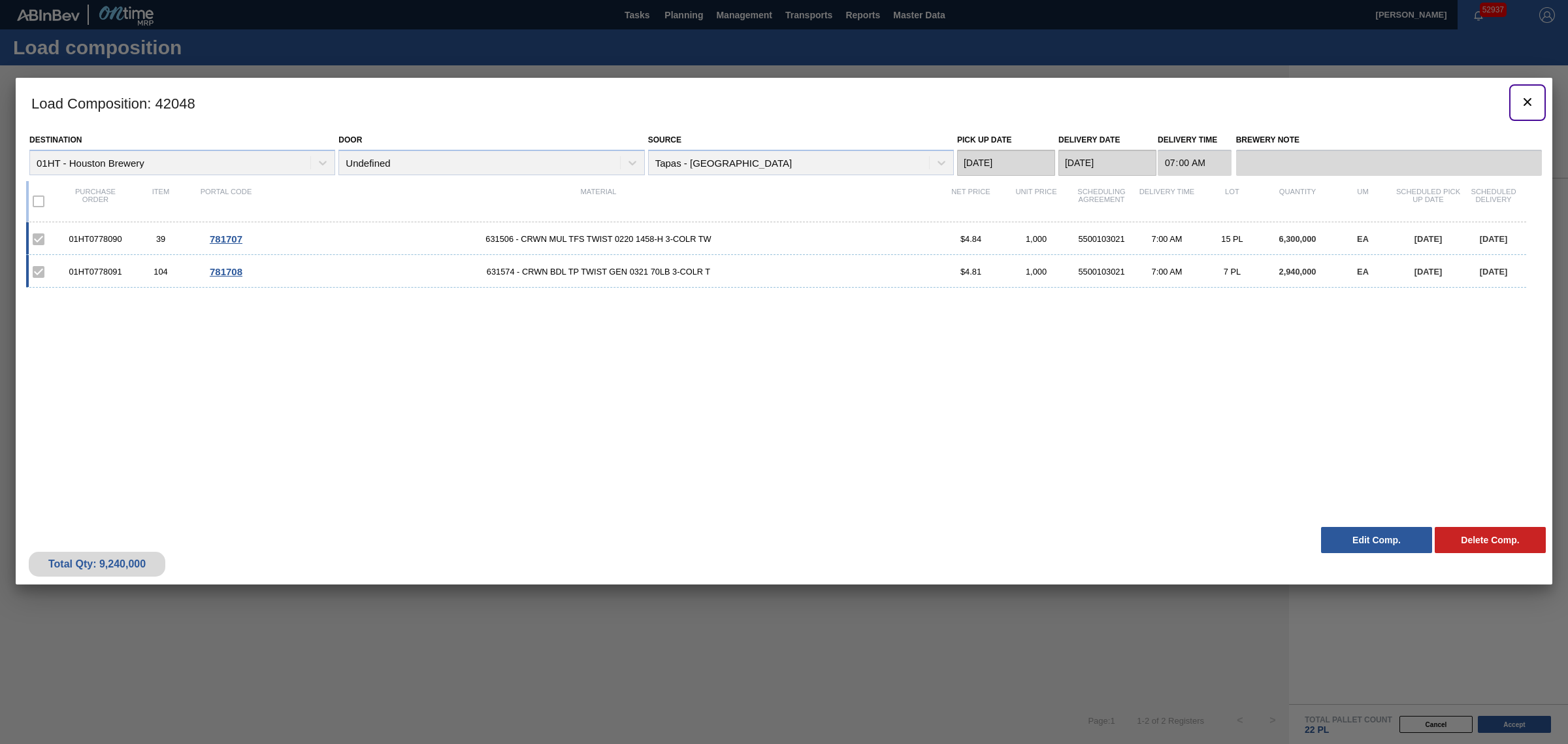
drag, startPoint x: 1526, startPoint y: 107, endPoint x: 938, endPoint y: 331, distance: 629.2
click at [942, 324] on div "Load Composition : 42048 Destination 01HT - Houston Brewery Door Undefined Sour…" at bounding box center [784, 331] width 1537 height 507
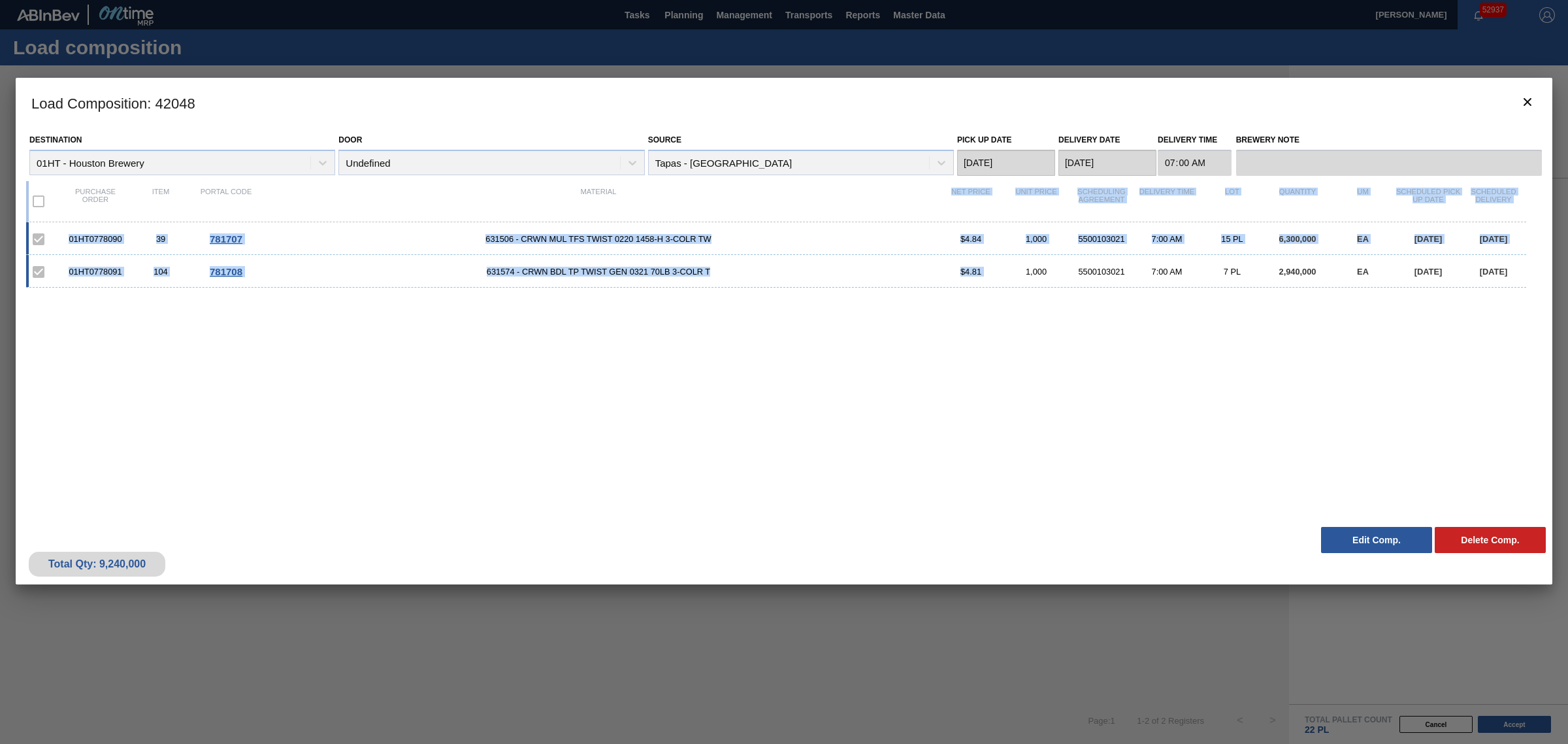
drag, startPoint x: 1012, startPoint y: 411, endPoint x: 847, endPoint y: 185, distance: 279.8
click at [847, 185] on div "Purchase order Item Portal code Material Net Price Unit Price Scheduling Agreem…" at bounding box center [784, 340] width 1505 height 329
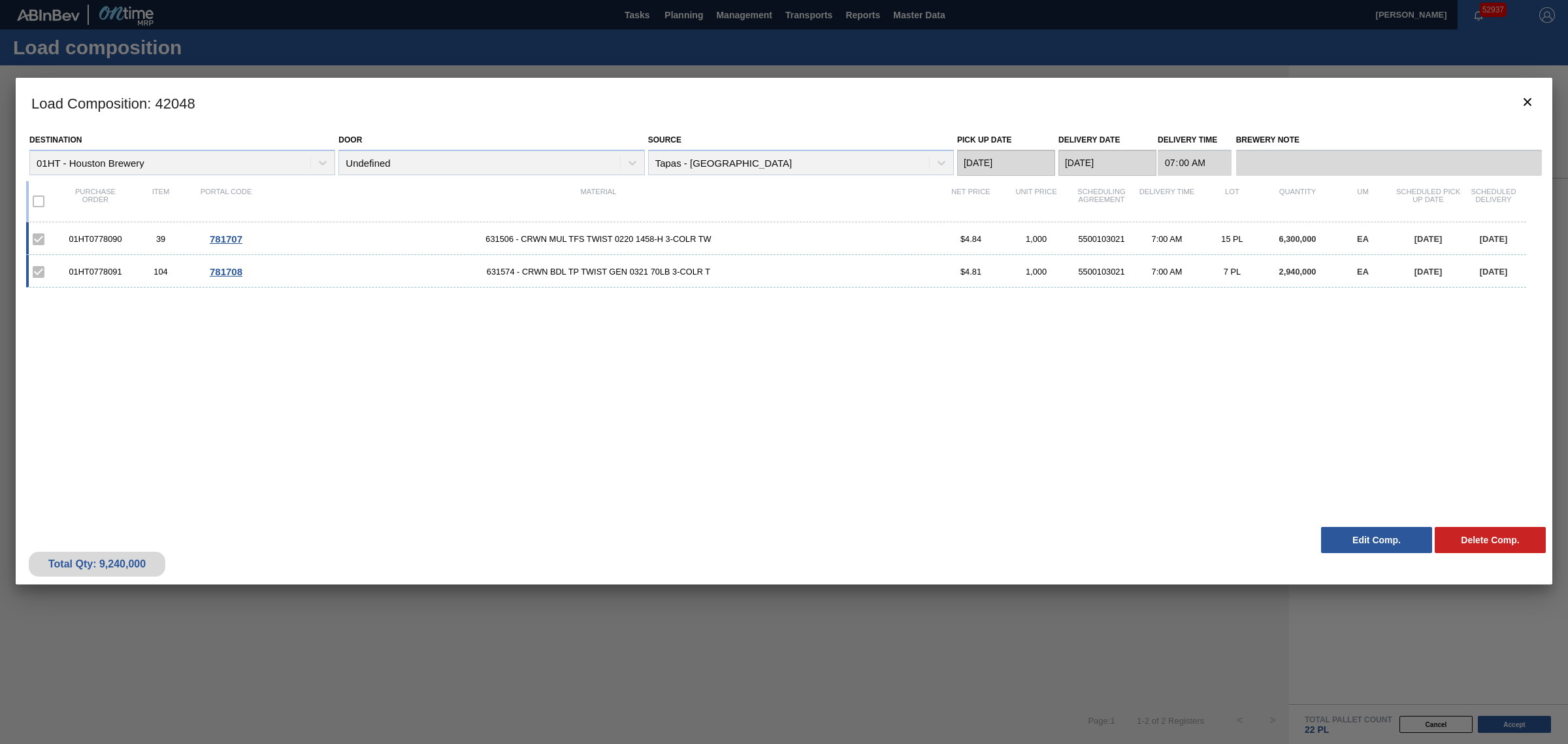
click at [1146, 427] on div "01HT0778090 39 781707 631506 - CRWN MUL TFS TWIST 0220 1458-H 3-COLR TW $4.84 1…" at bounding box center [781, 363] width 1510 height 282
drag, startPoint x: 475, startPoint y: 240, endPoint x: 1426, endPoint y: 230, distance: 951.1
click at [1421, 230] on div "01HT0778090 39 781707 631506 - CRWN MUL TFS TWIST 0220 1458-H 3-COLR TW $4.84 1…" at bounding box center [776, 238] width 1500 height 33
drag, startPoint x: 1520, startPoint y: 272, endPoint x: 474, endPoint y: 266, distance: 1046.0
click at [475, 266] on div "01HT0778091 104 781708 631574 - CRWN BDL TP TWIST GEN 0321 70LB 3-COLR T $4.81 …" at bounding box center [776, 271] width 1500 height 33
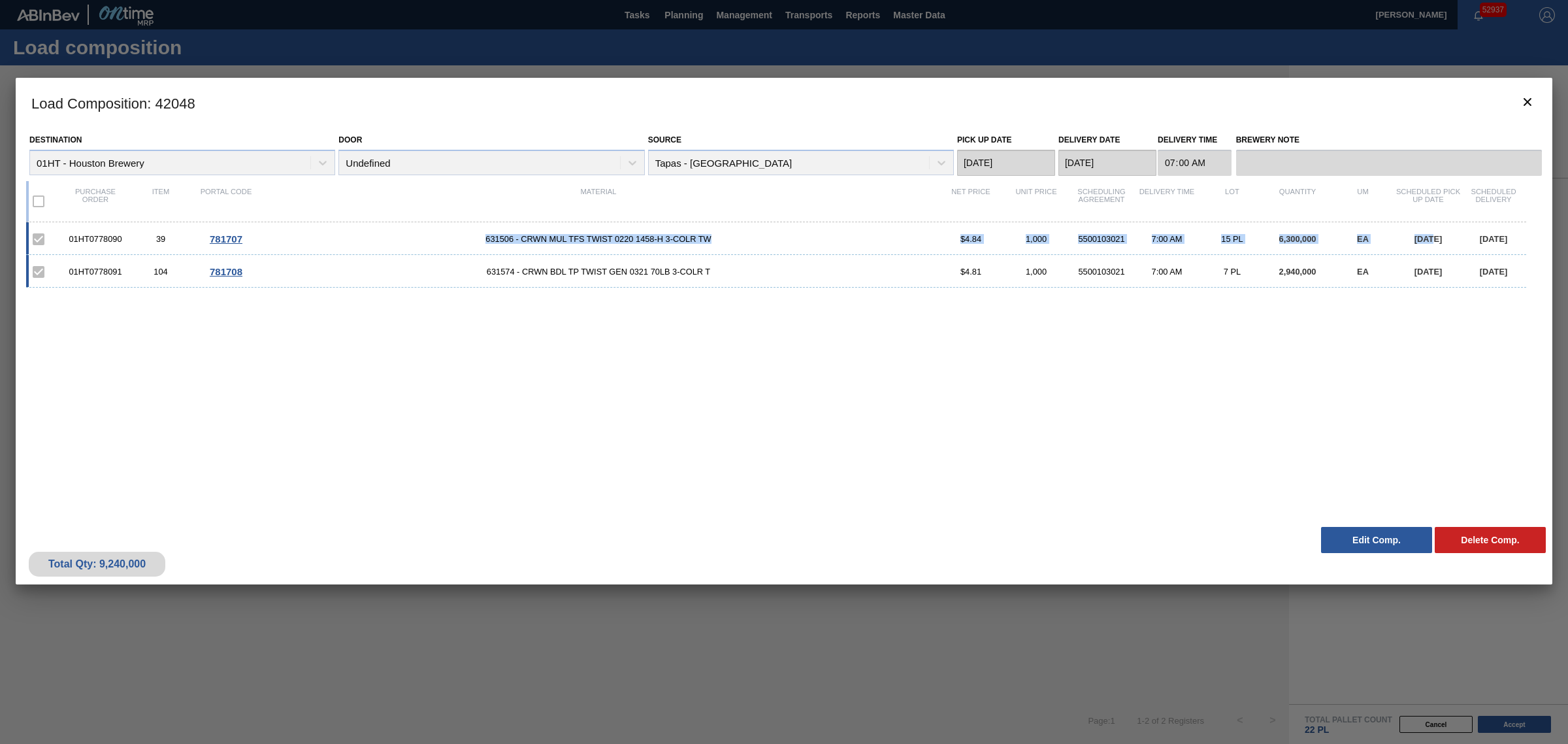
click at [745, 337] on div "01HT0778090 39 781707 631506 - CRWN MUL TFS TWIST 0220 1458-H 3-COLR TW $4.84 1…" at bounding box center [781, 363] width 1510 height 282
click at [1527, 100] on icon "botão de ícone" at bounding box center [1528, 102] width 16 height 16
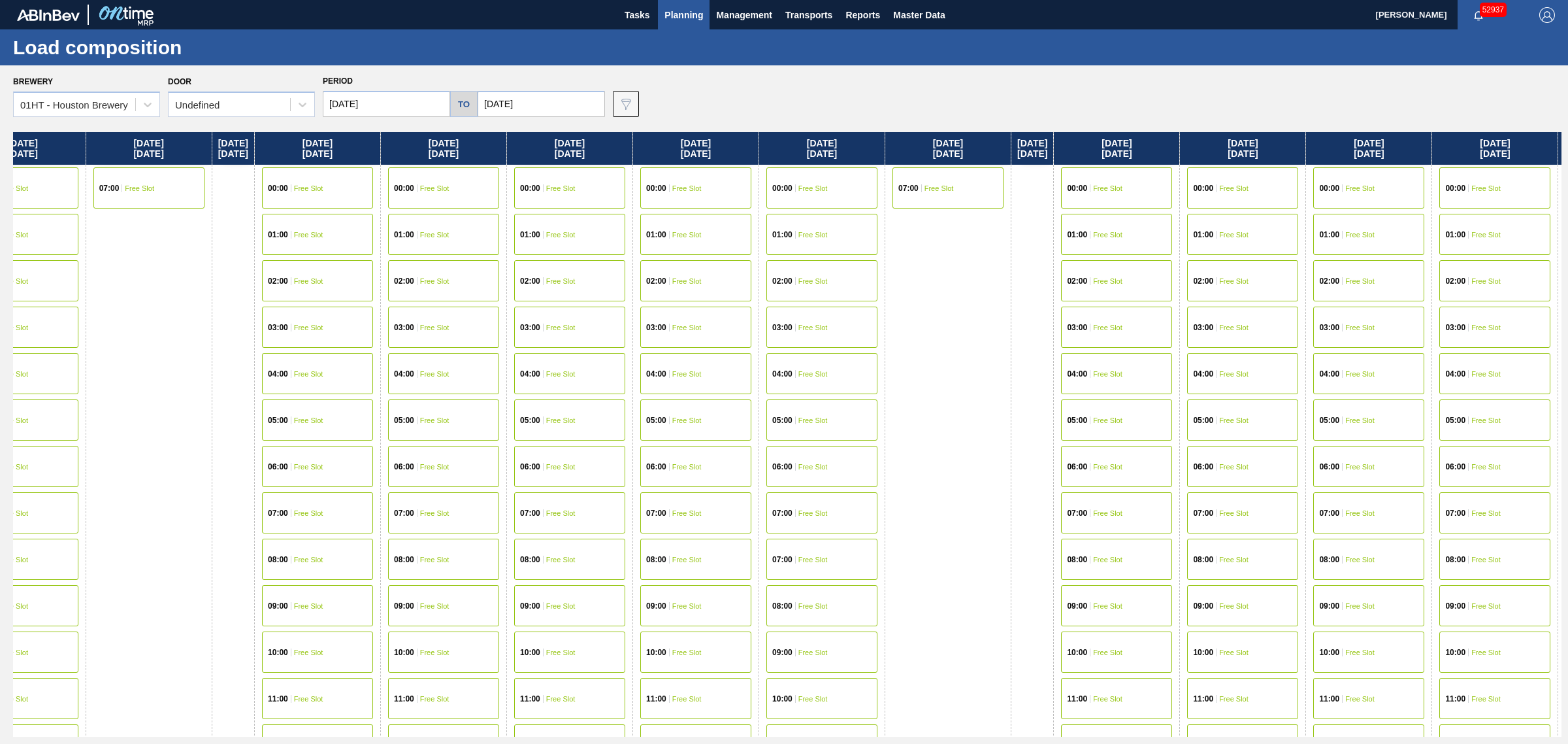
drag, startPoint x: 786, startPoint y: 278, endPoint x: 1020, endPoint y: 249, distance: 235.8
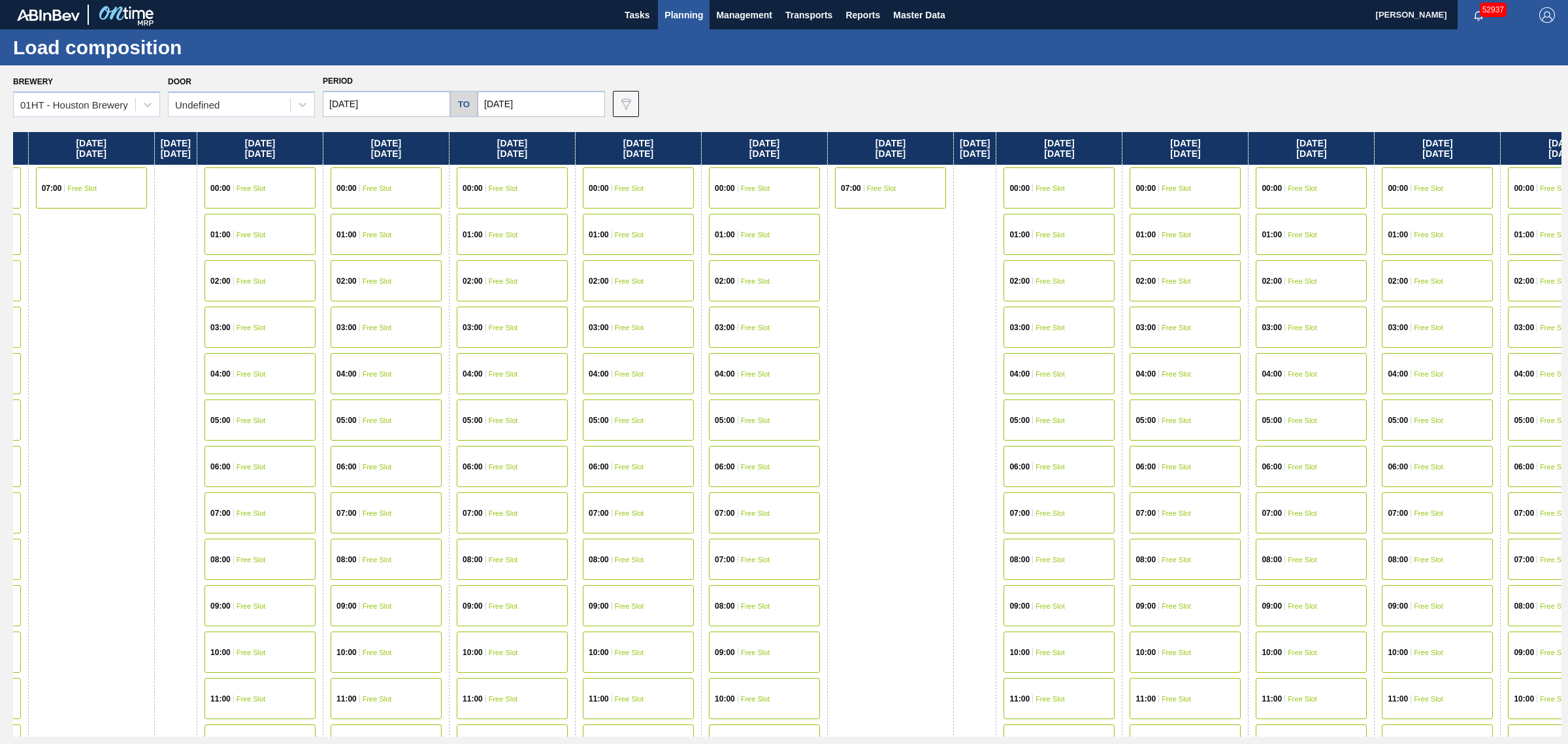
drag, startPoint x: 730, startPoint y: 295, endPoint x: 667, endPoint y: 287, distance: 63.5
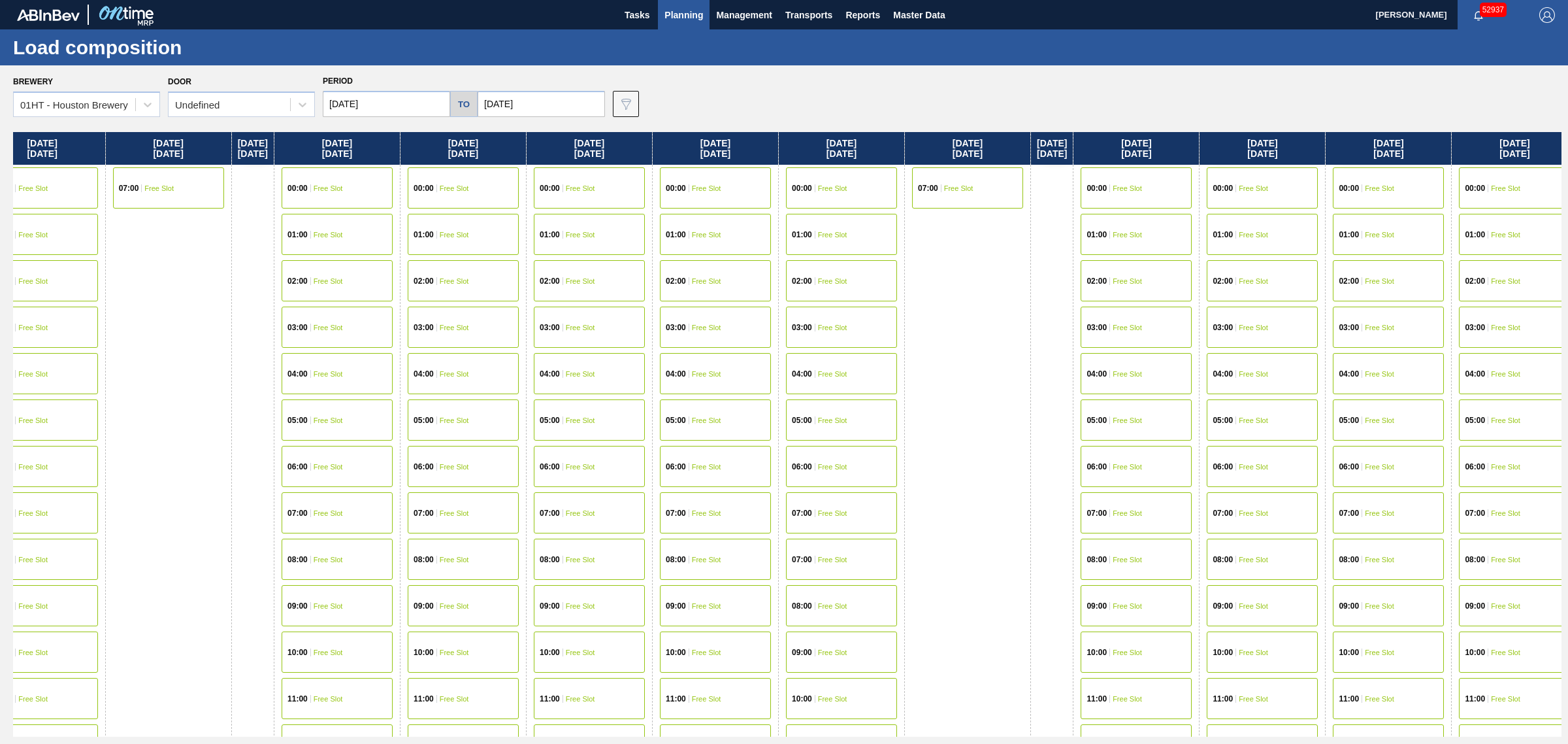
drag, startPoint x: 636, startPoint y: 294, endPoint x: 637, endPoint y: 305, distance: 11.0
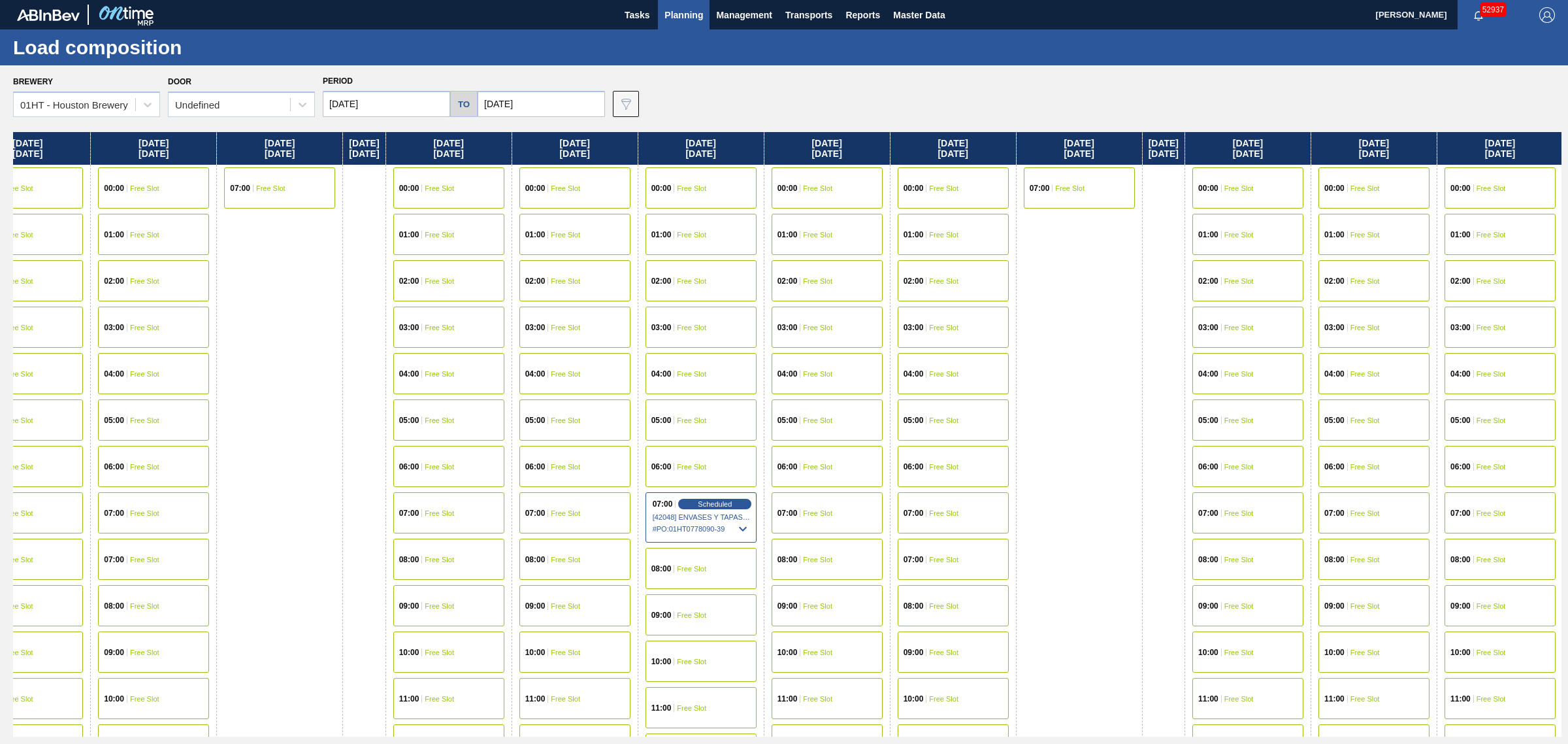
scroll to position [0, 2530]
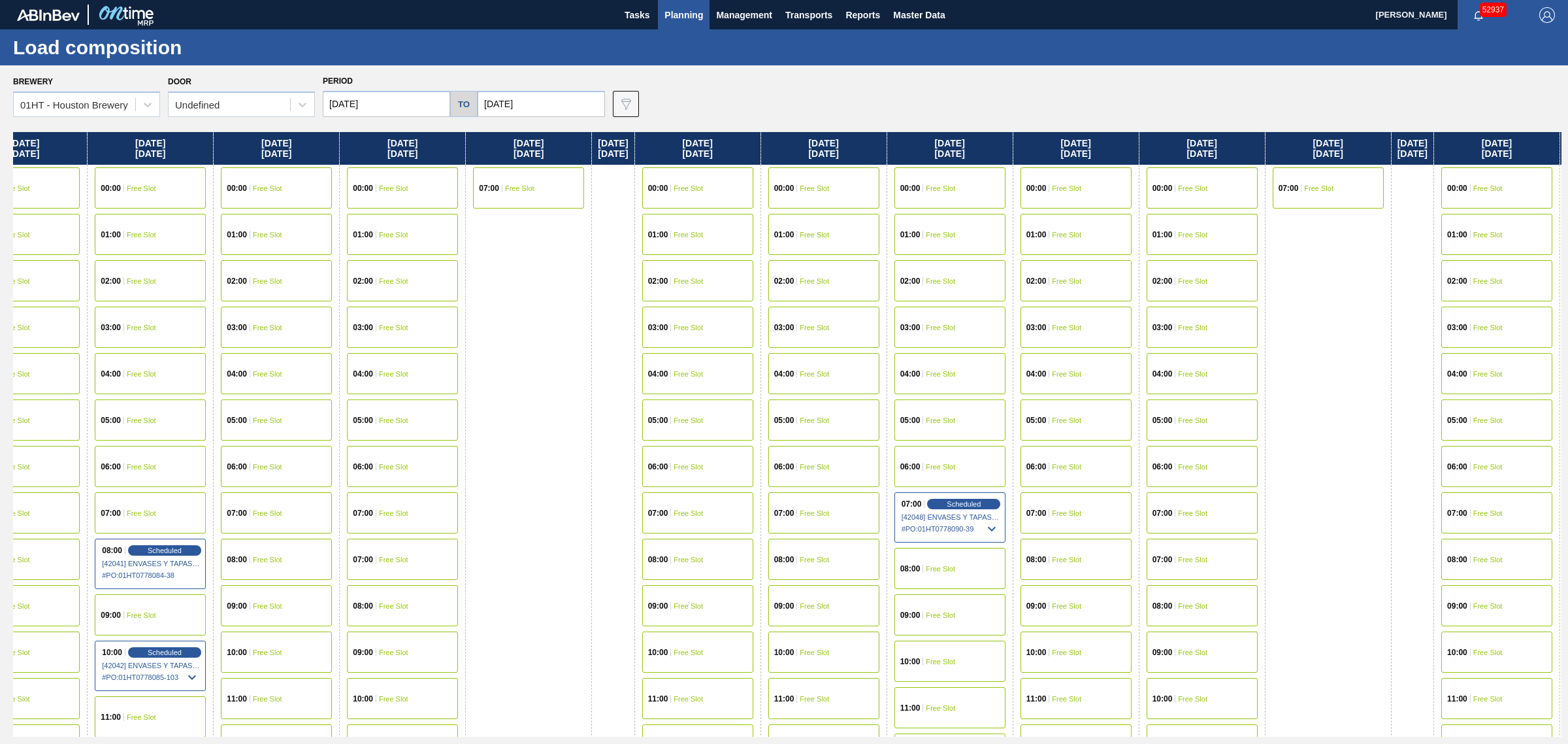
drag, startPoint x: 602, startPoint y: 463, endPoint x: 505, endPoint y: 455, distance: 97.3
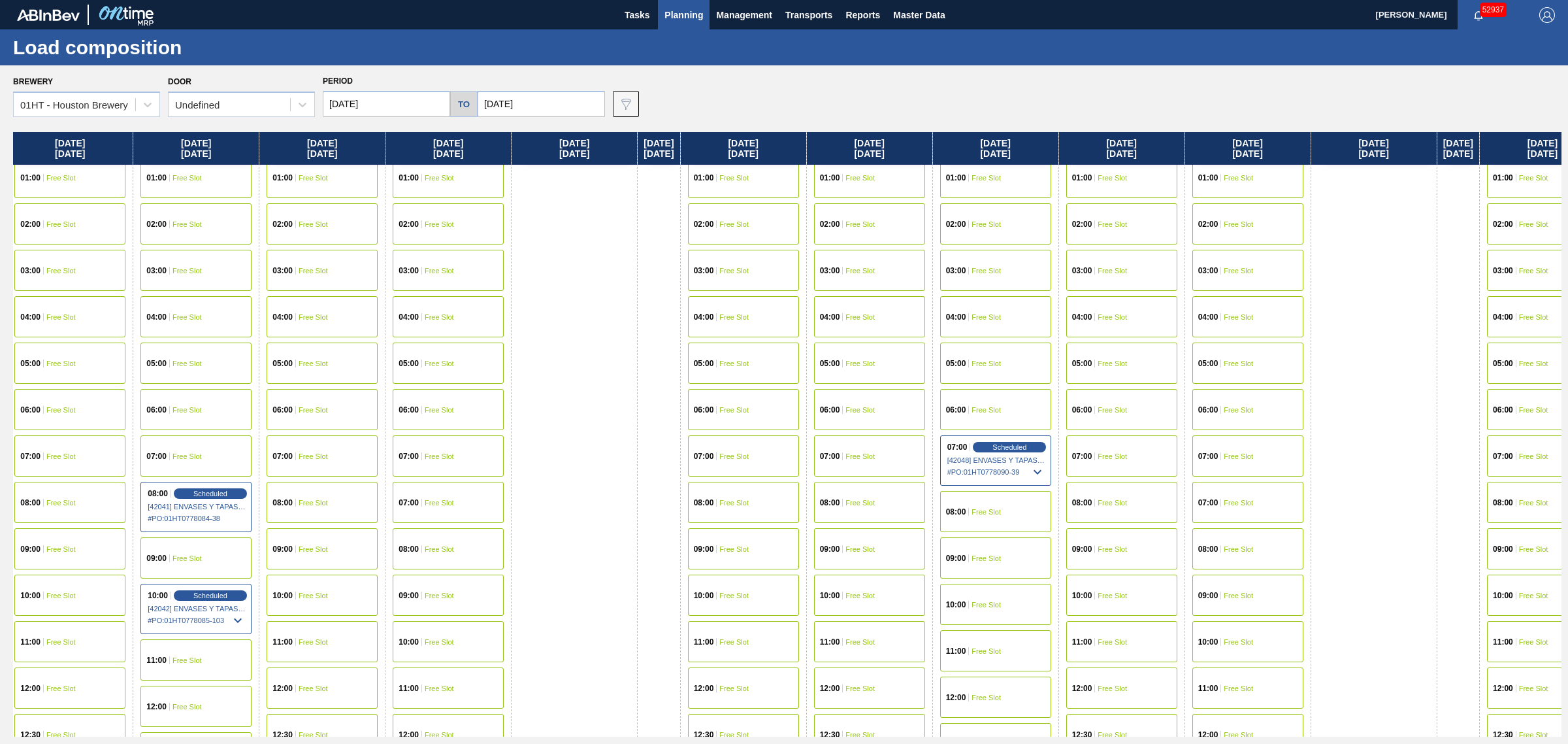
scroll to position [82, 2530]
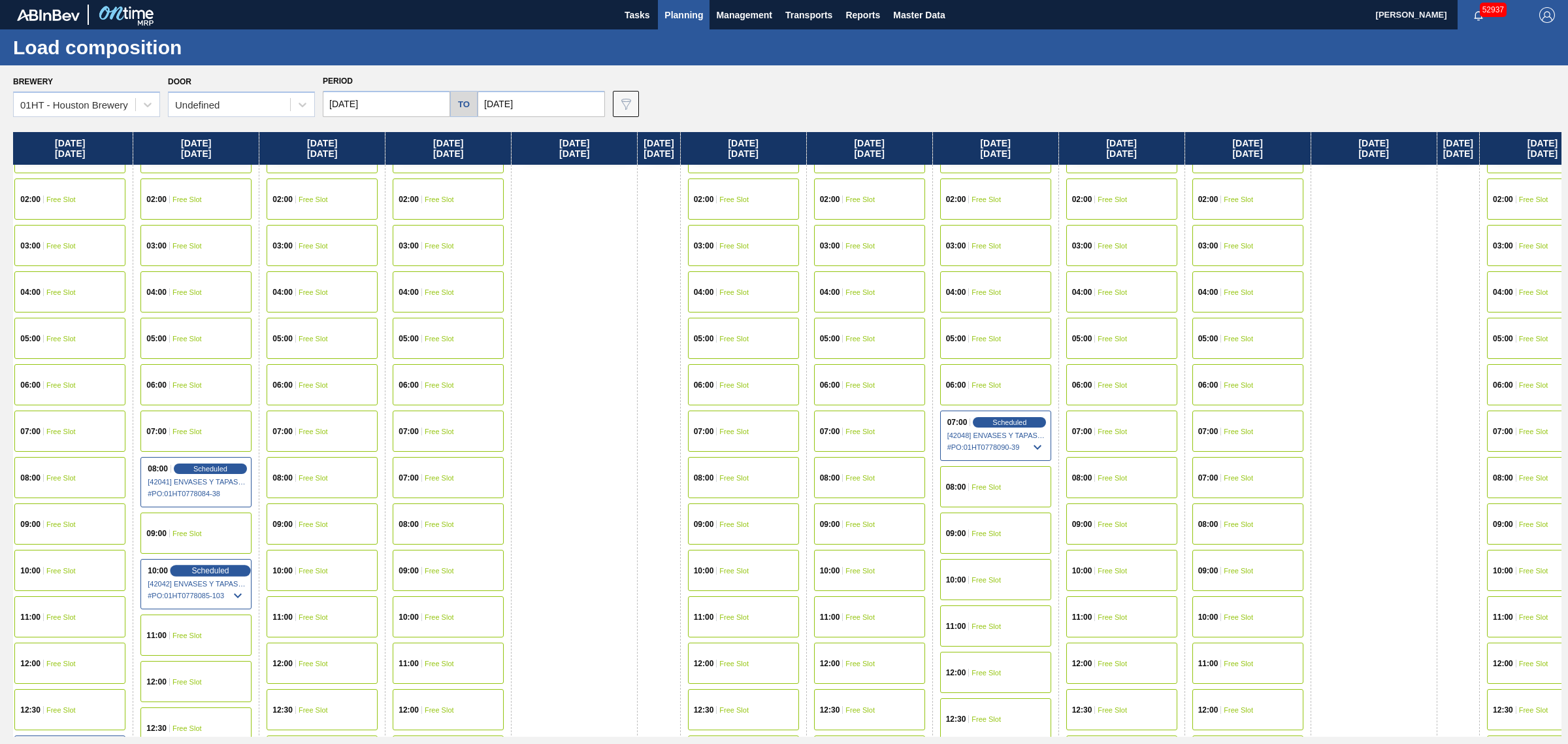
click at [228, 566] on span "Scheduled" at bounding box center [209, 570] width 37 height 9
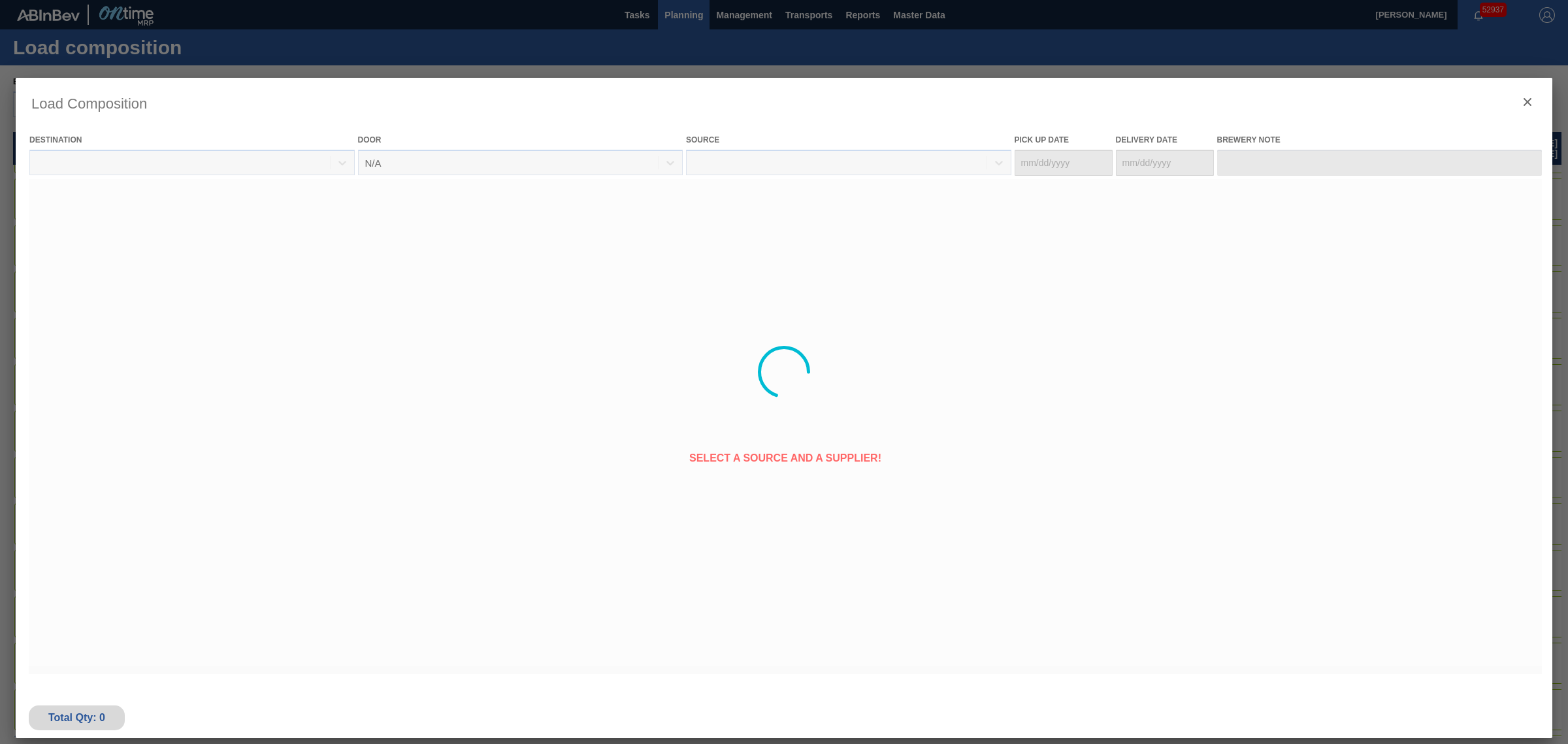
type Date "[DATE]"
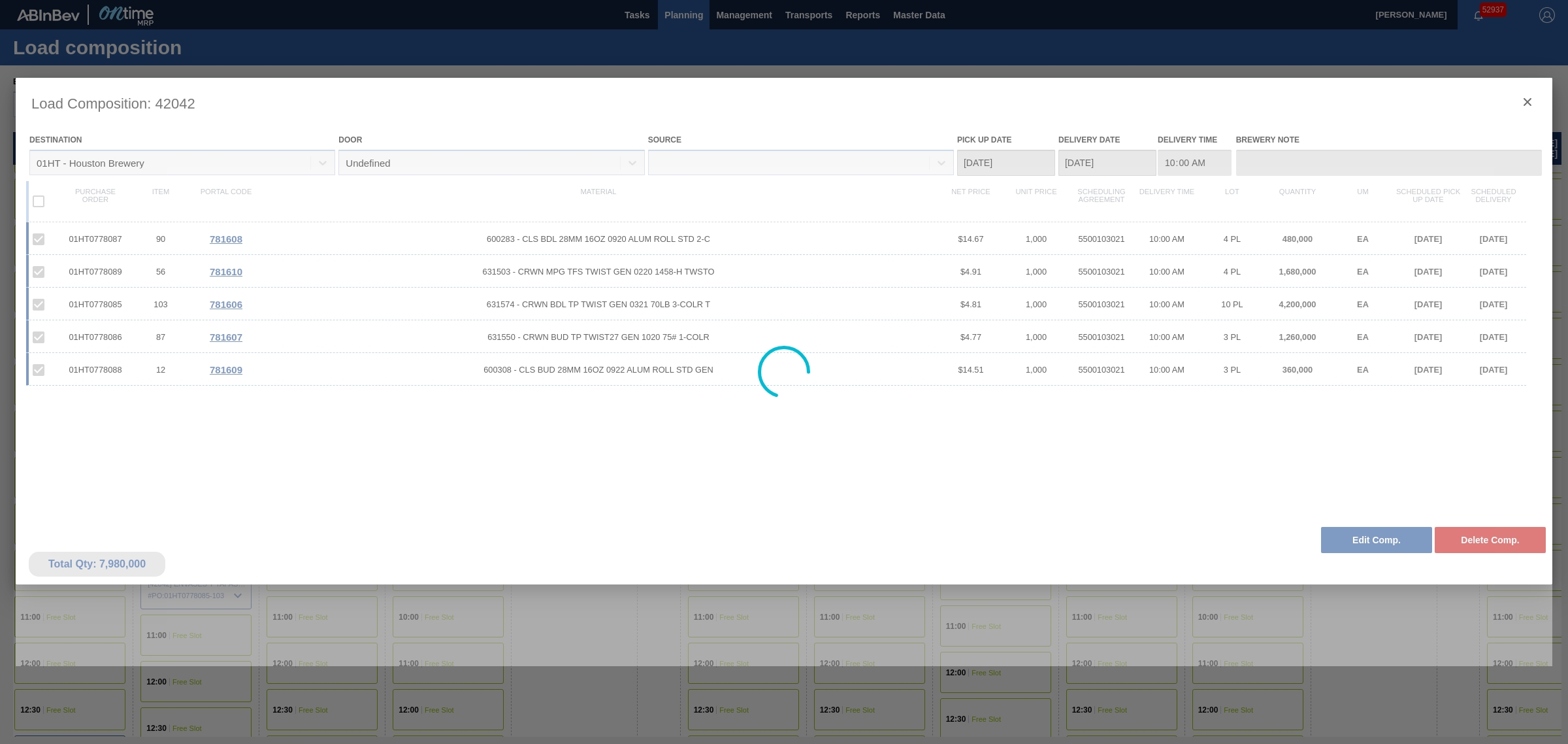
click at [1524, 102] on div at bounding box center [784, 372] width 1537 height 588
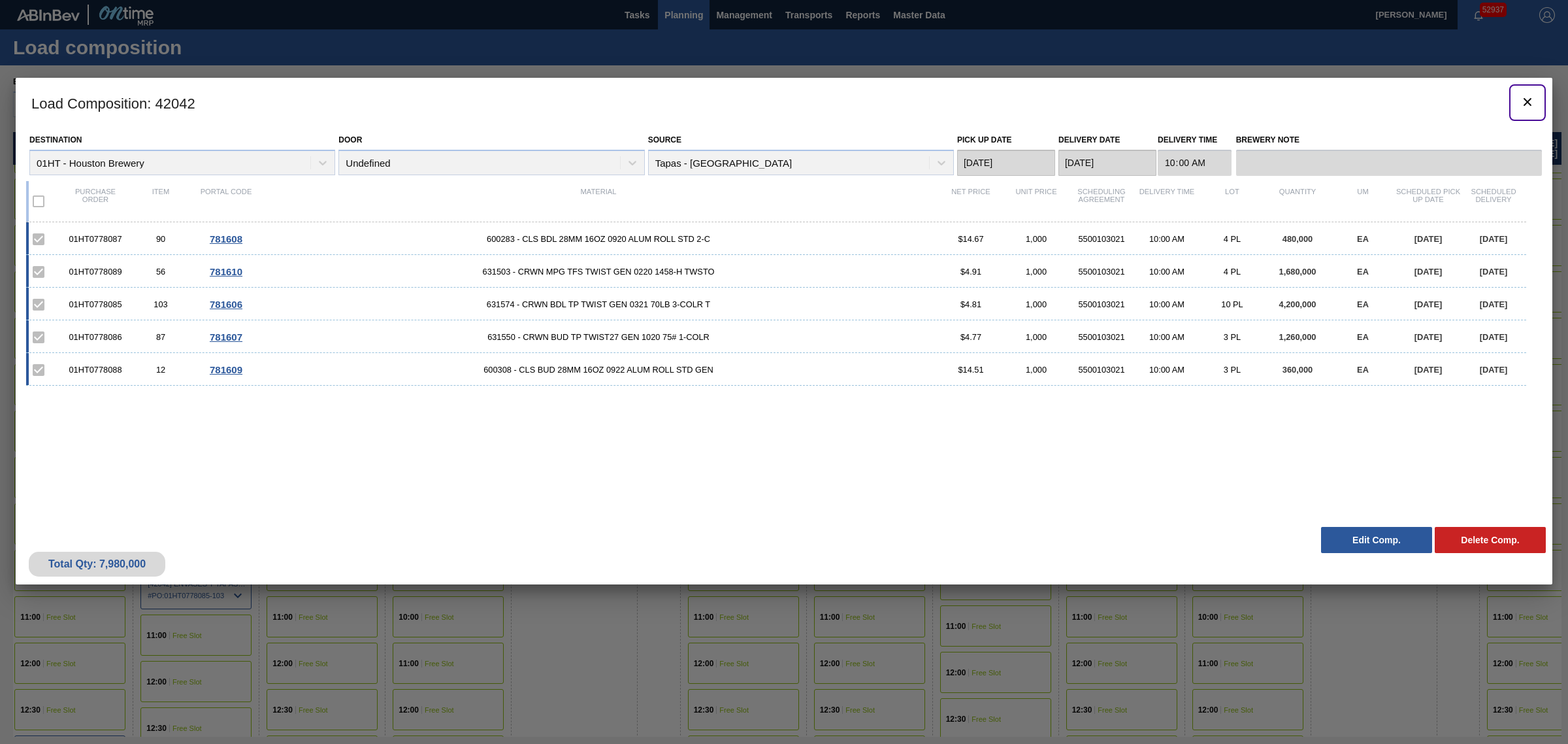
click at [1526, 102] on icon "botão de ícone" at bounding box center [1528, 102] width 16 height 16
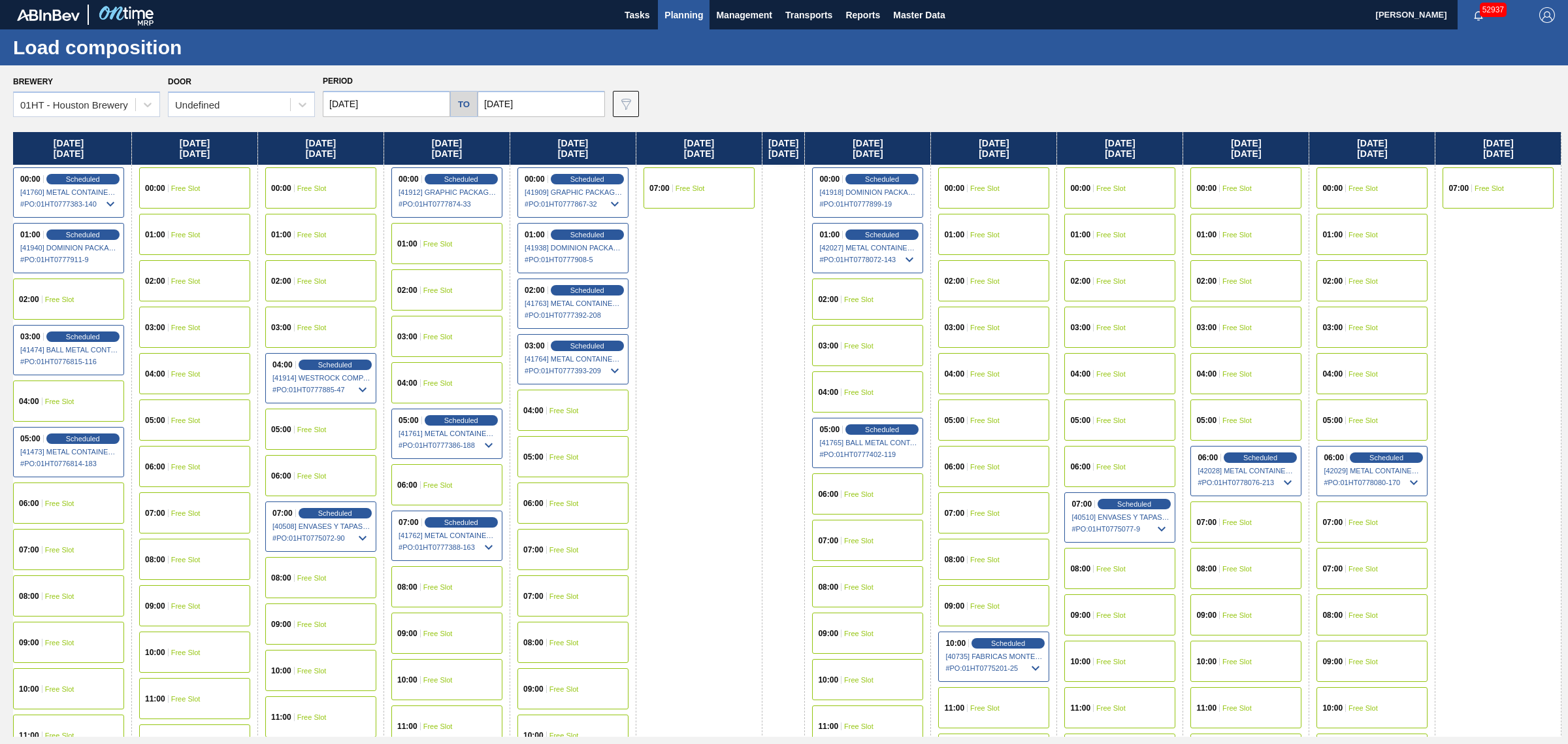
scroll to position [0, 0]
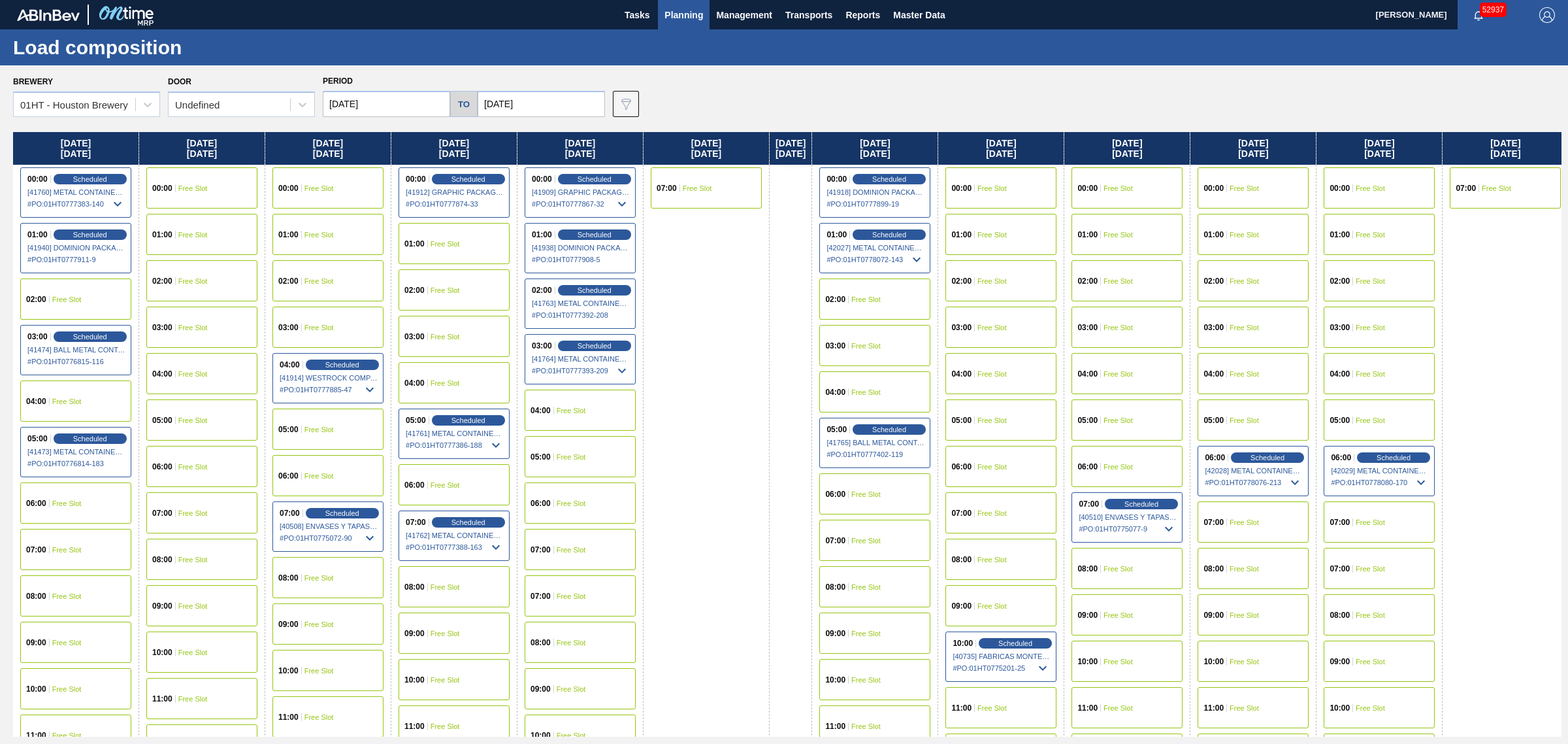
drag, startPoint x: 755, startPoint y: 255, endPoint x: 726, endPoint y: 259, distance: 29.3
click at [625, 106] on img at bounding box center [626, 104] width 16 height 16
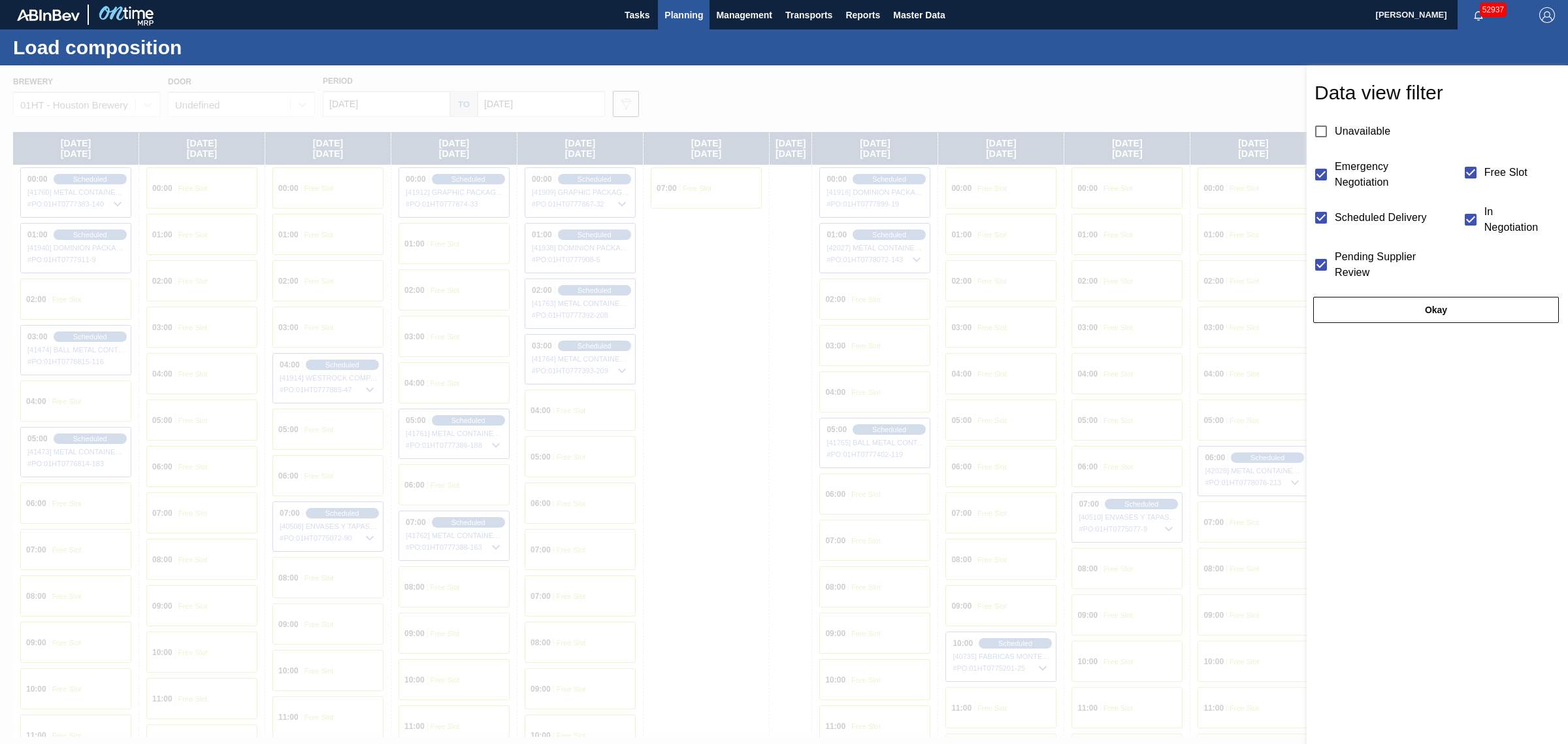
click at [1163, 90] on div at bounding box center [784, 438] width 1568 height 744
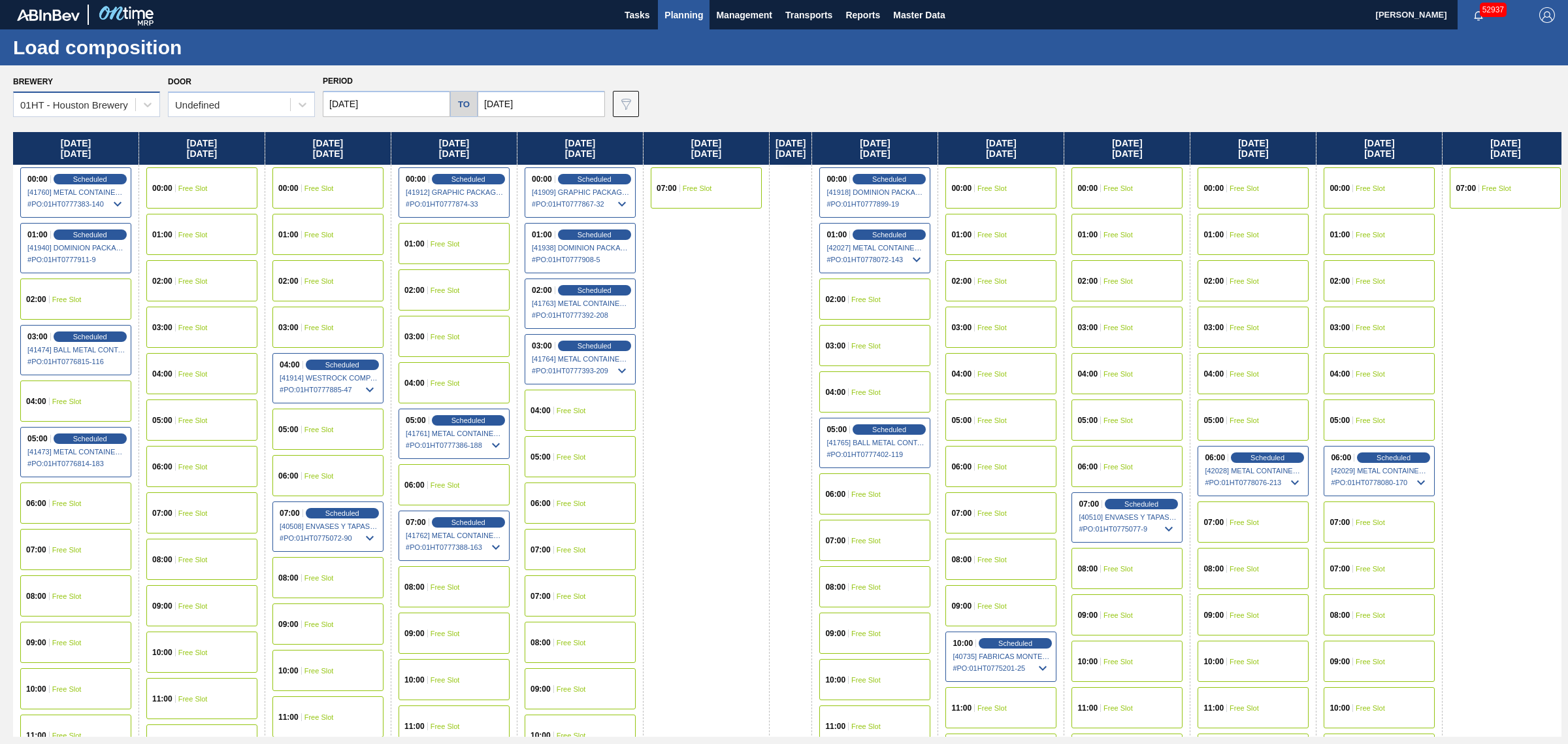
click at [73, 106] on div "01HT - Houston Brewery" at bounding box center [74, 105] width 108 height 11
click at [69, 102] on div "01HT - Houston Brewery" at bounding box center [74, 105] width 108 height 11
drag, startPoint x: 341, startPoint y: 533, endPoint x: 278, endPoint y: 482, distance: 81.1
drag, startPoint x: 392, startPoint y: 311, endPoint x: 340, endPoint y: 311, distance: 52.0
drag, startPoint x: 458, startPoint y: 220, endPoint x: 420, endPoint y: 176, distance: 58.1
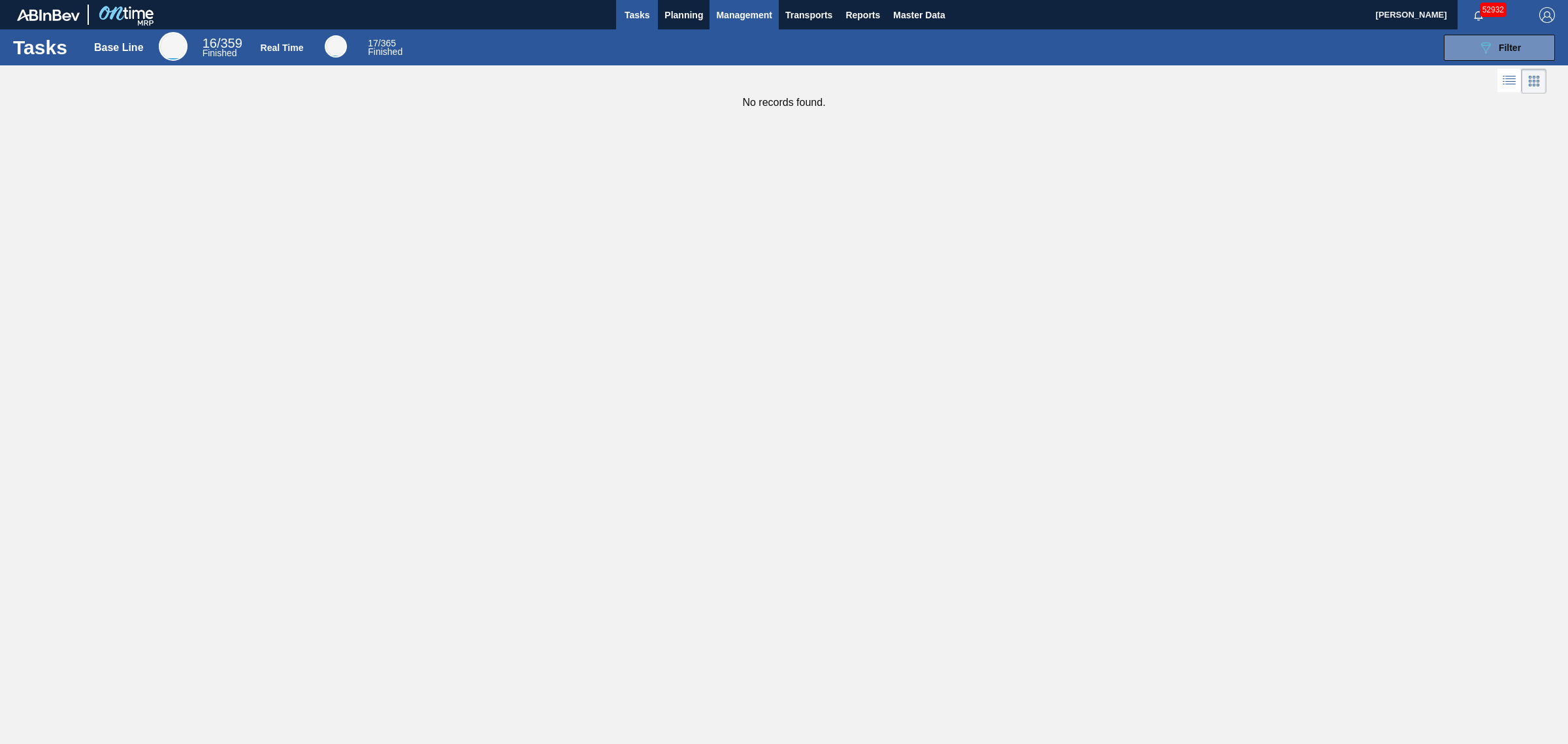
click at [716, 18] on button "Management" at bounding box center [744, 14] width 69 height 29
click at [681, 12] on div at bounding box center [784, 372] width 1568 height 744
click at [675, 14] on span "Planning" at bounding box center [684, 15] width 39 height 16
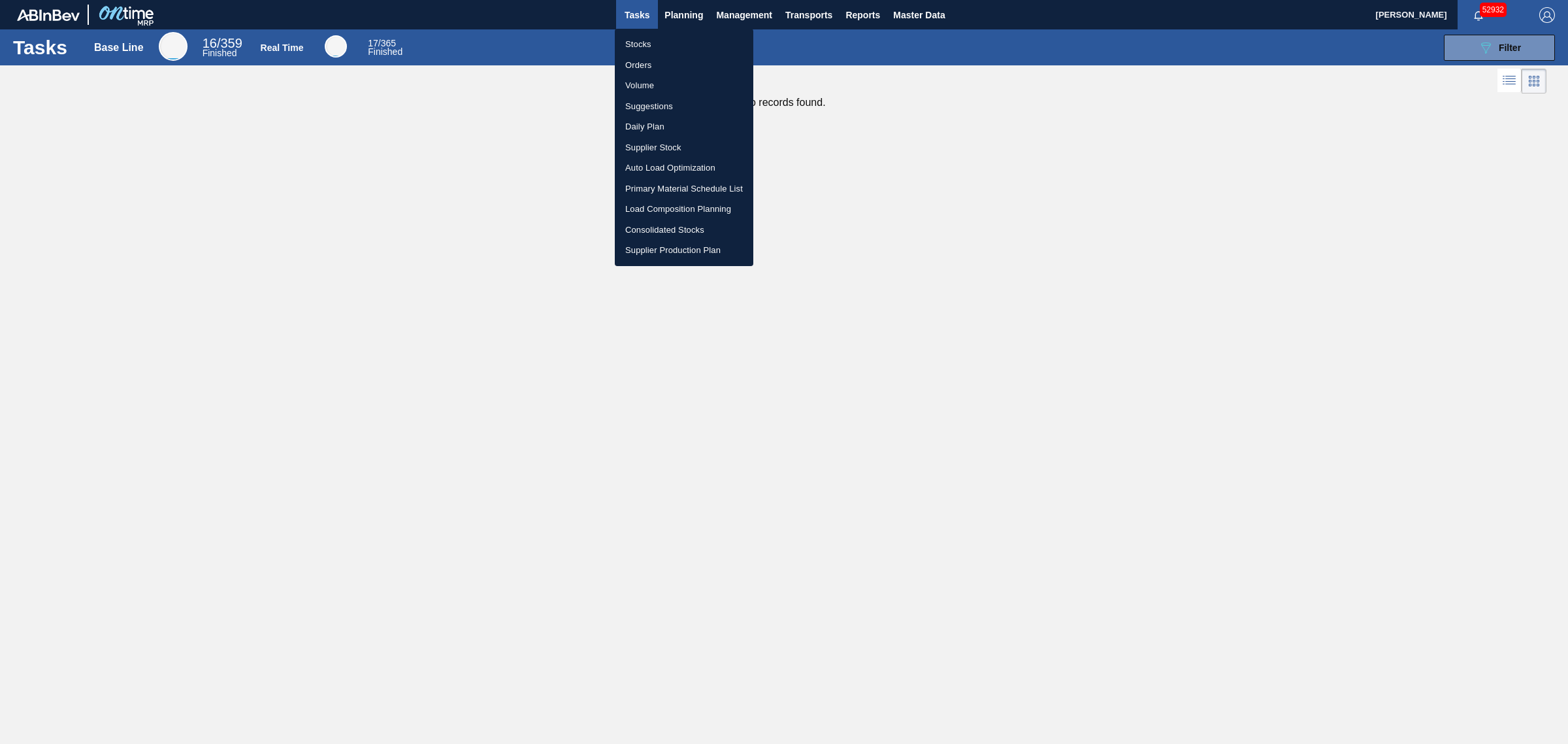
click at [652, 105] on li "Suggestions" at bounding box center [684, 106] width 139 height 21
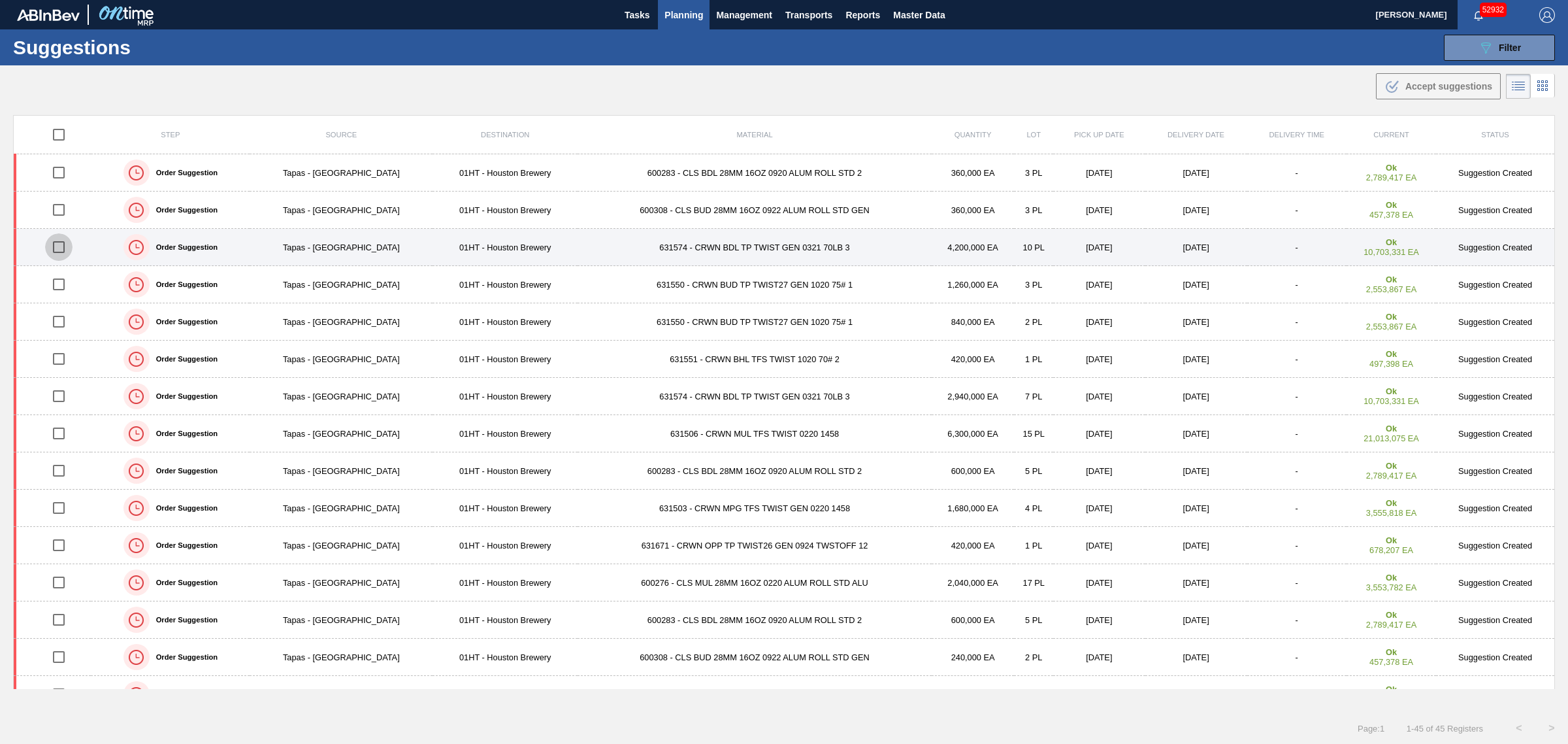
click at [56, 249] on input "checkbox" at bounding box center [59, 247] width 28 height 28
checkbox input "true"
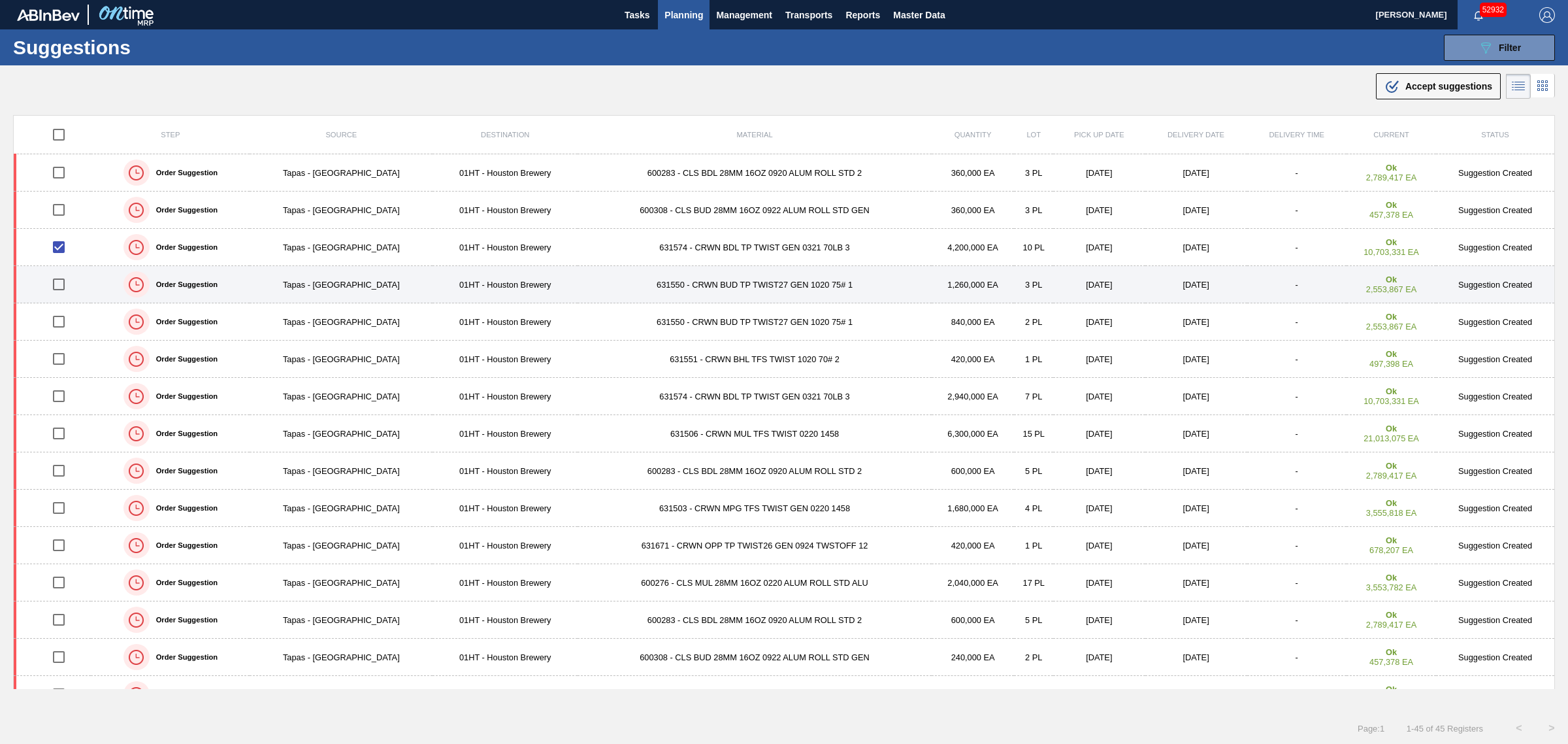
click at [61, 283] on input "checkbox" at bounding box center [59, 284] width 28 height 28
checkbox input "true"
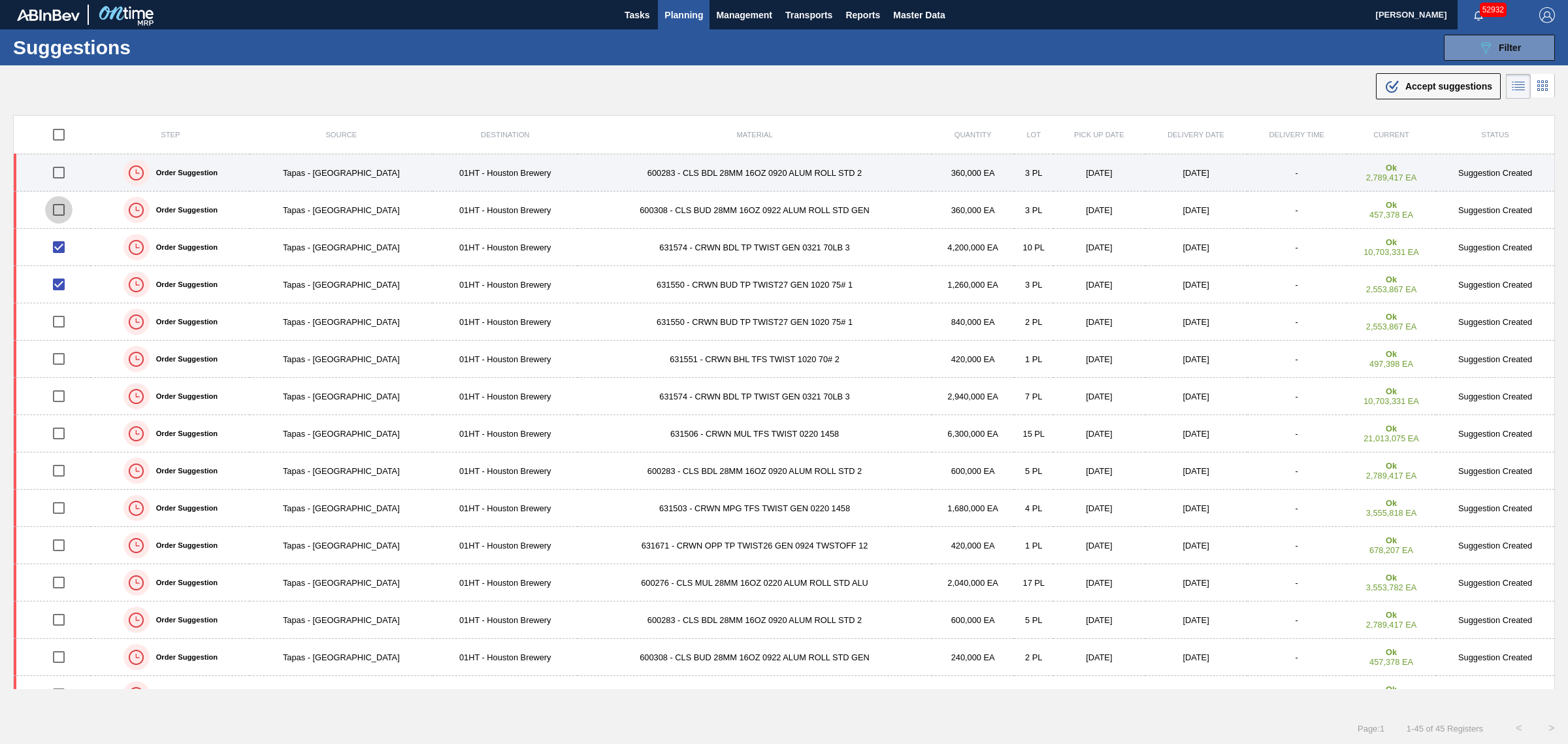
drag, startPoint x: 61, startPoint y: 213, endPoint x: 54, endPoint y: 174, distance: 39.6
click at [61, 213] on input "checkbox" at bounding box center [59, 210] width 28 height 28
checkbox input "true"
click at [58, 172] on input "checkbox" at bounding box center [59, 173] width 28 height 28
checkbox input "true"
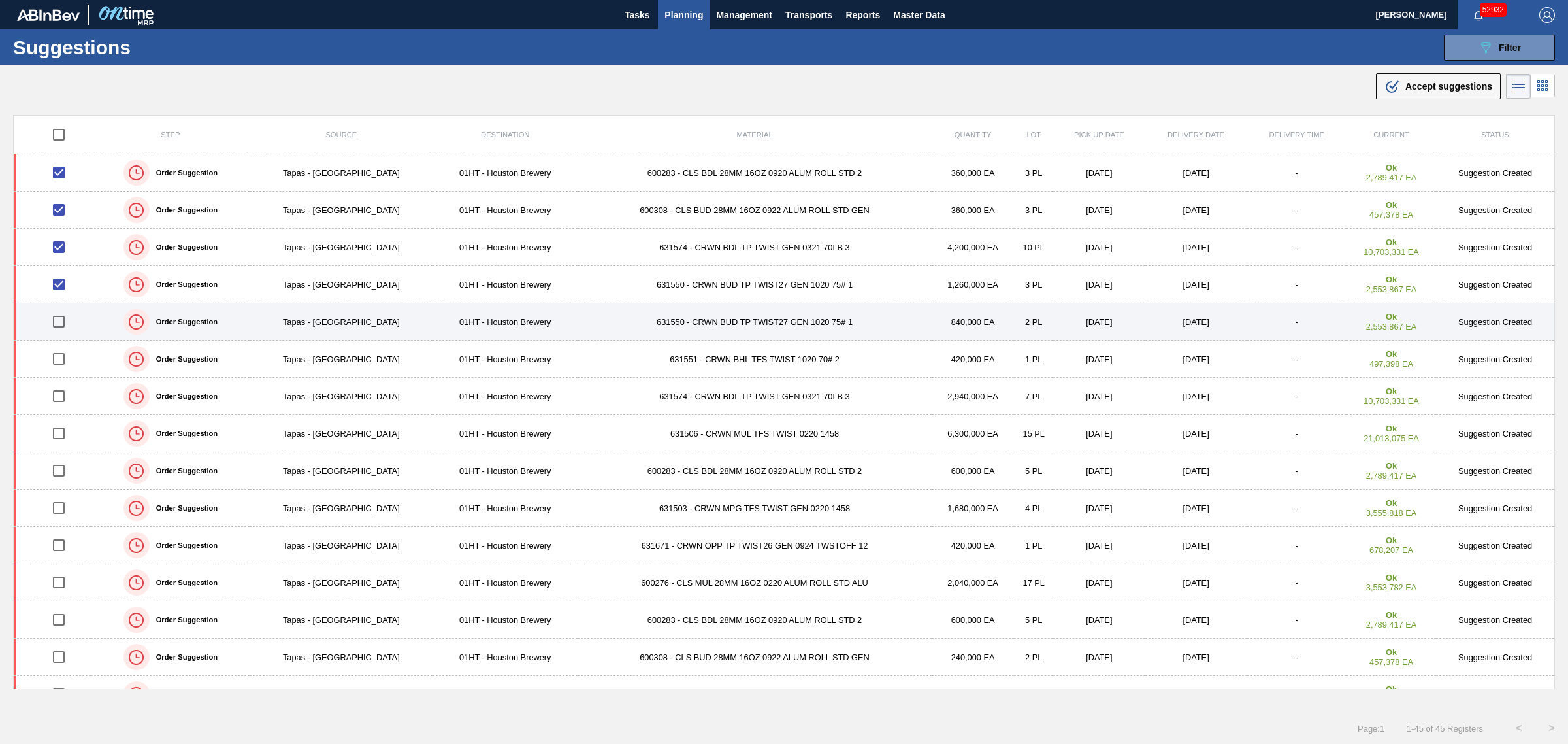
click at [63, 322] on input "checkbox" at bounding box center [59, 322] width 28 height 28
checkbox input "true"
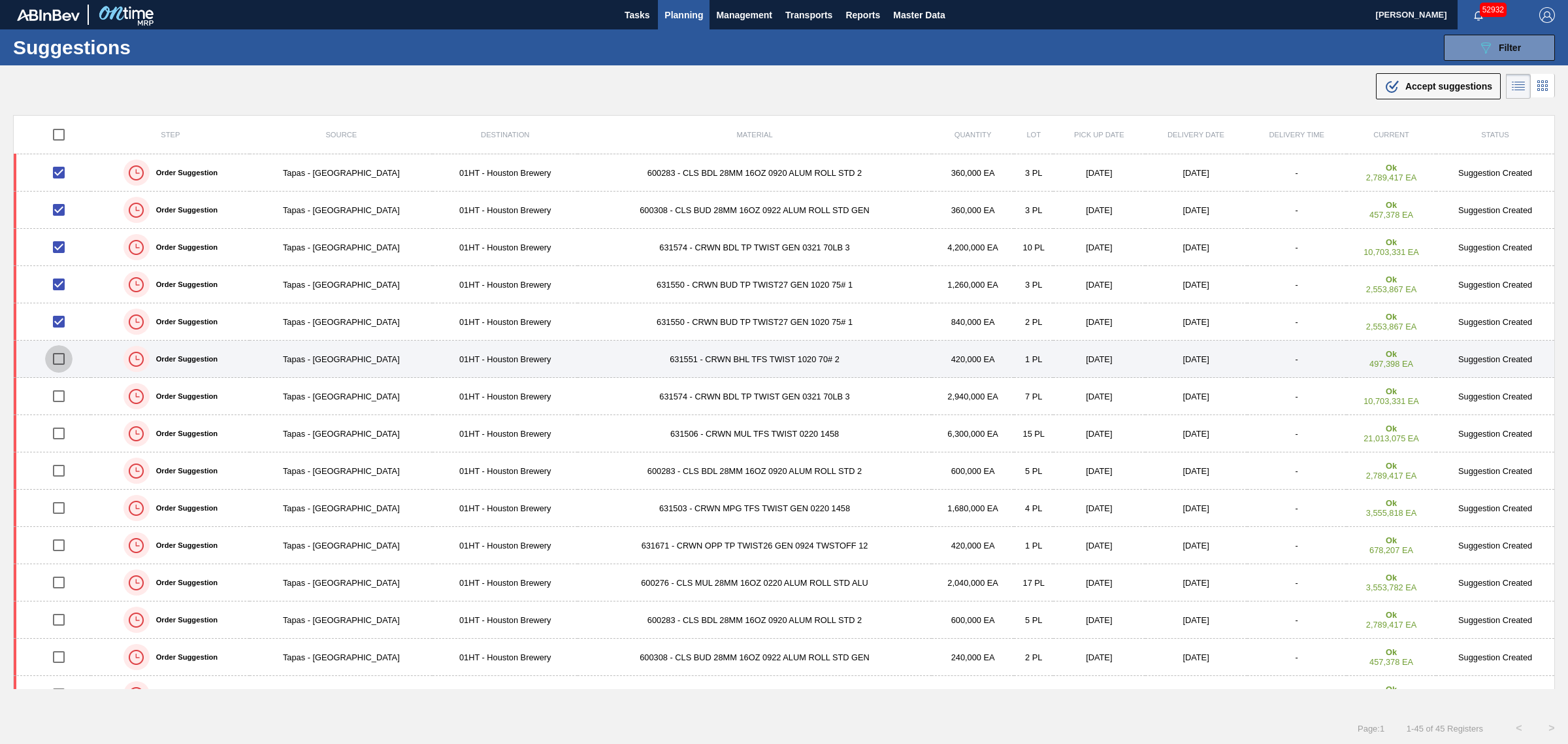
click at [58, 363] on input "checkbox" at bounding box center [59, 359] width 28 height 28
checkbox input "true"
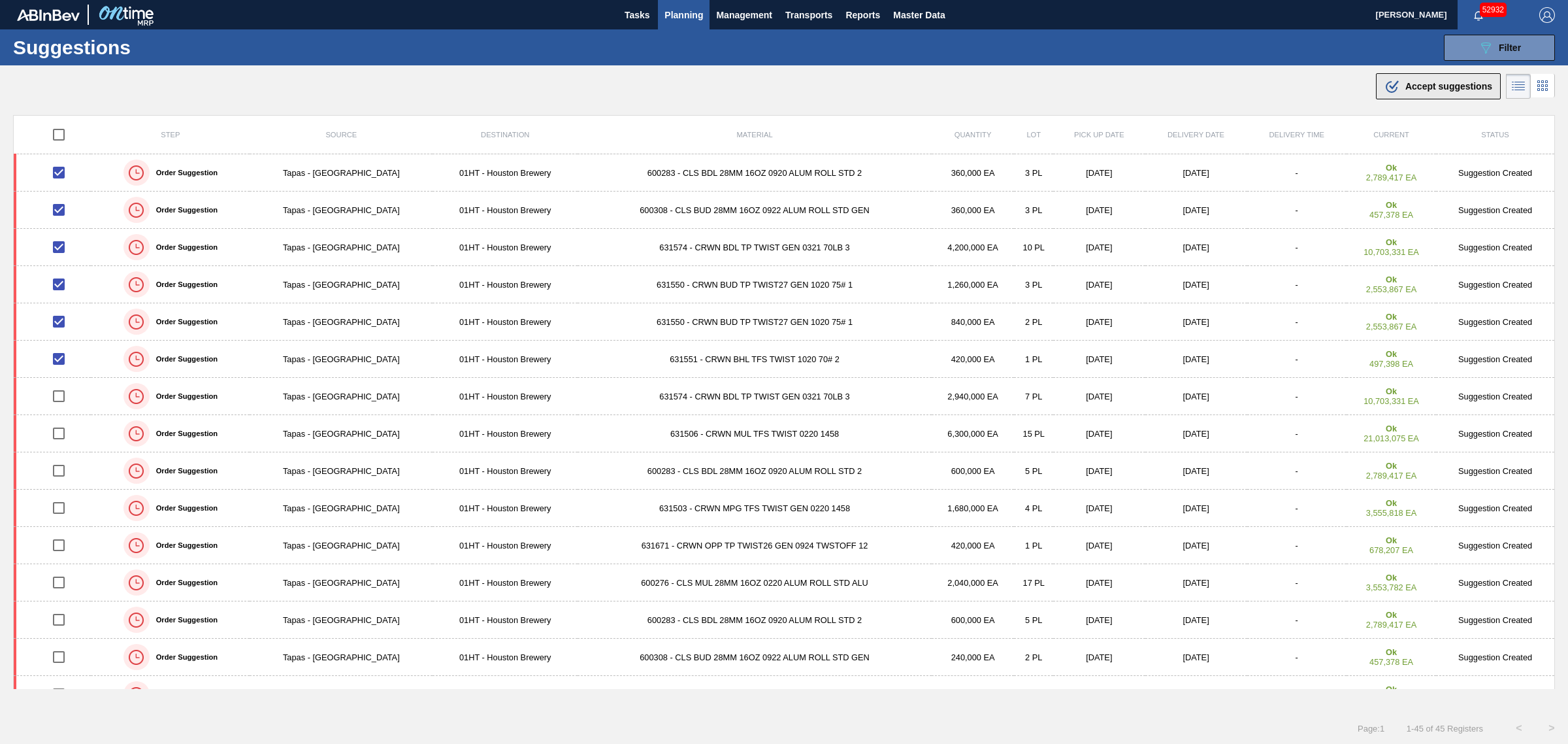
click at [1434, 83] on span "Accept suggestions" at bounding box center [1448, 86] width 87 height 10
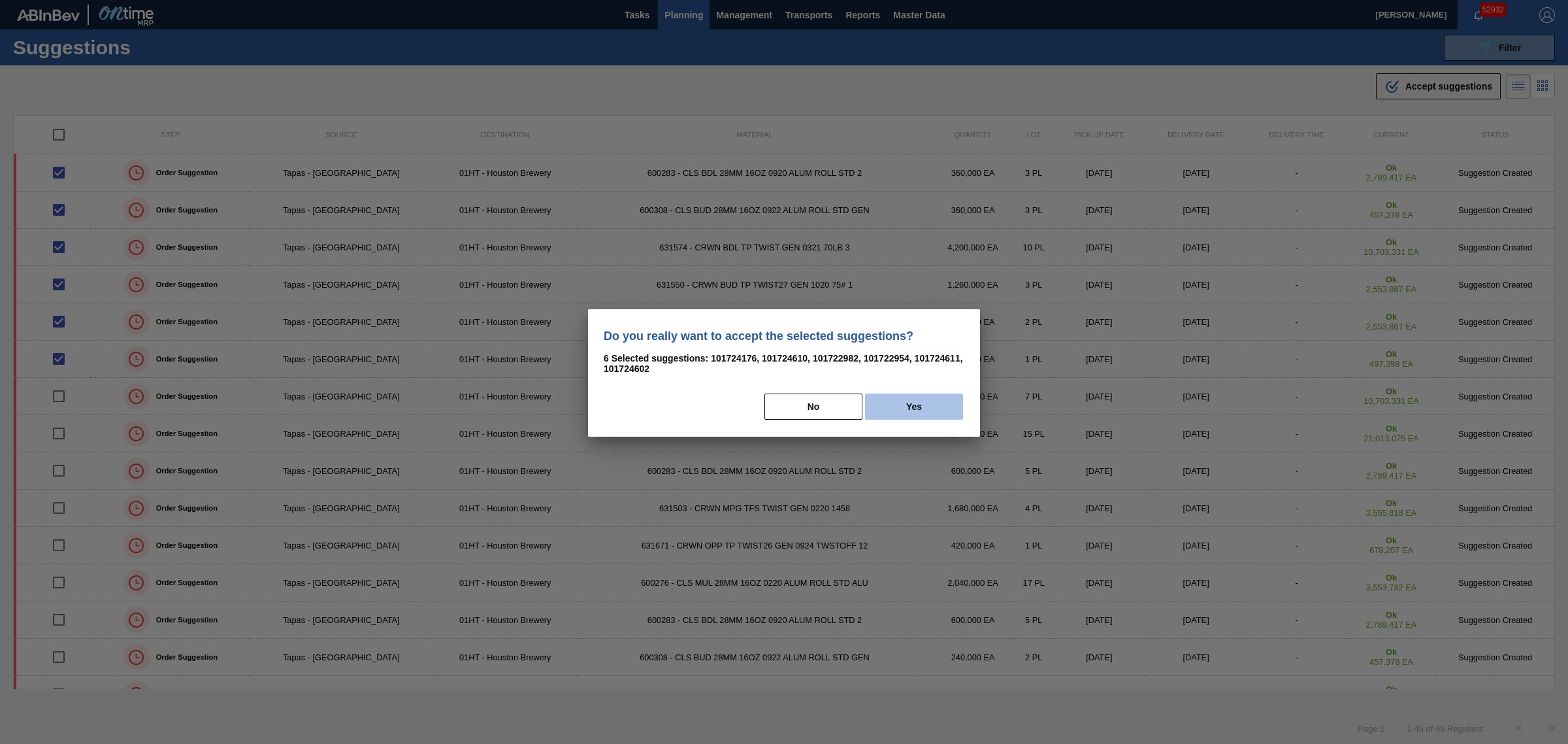
click at [890, 397] on button "Yes" at bounding box center [914, 407] width 98 height 26
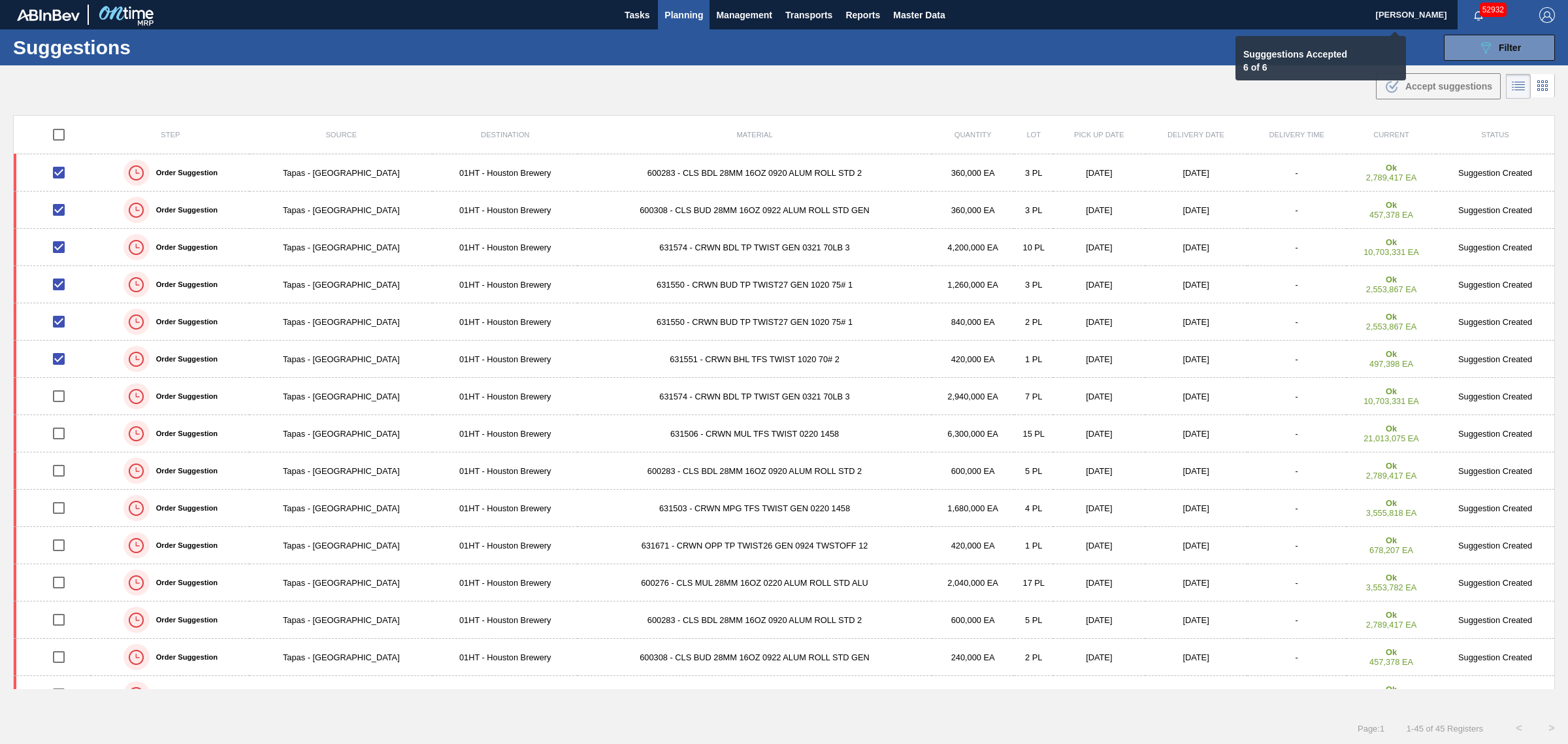
checkbox input "false"
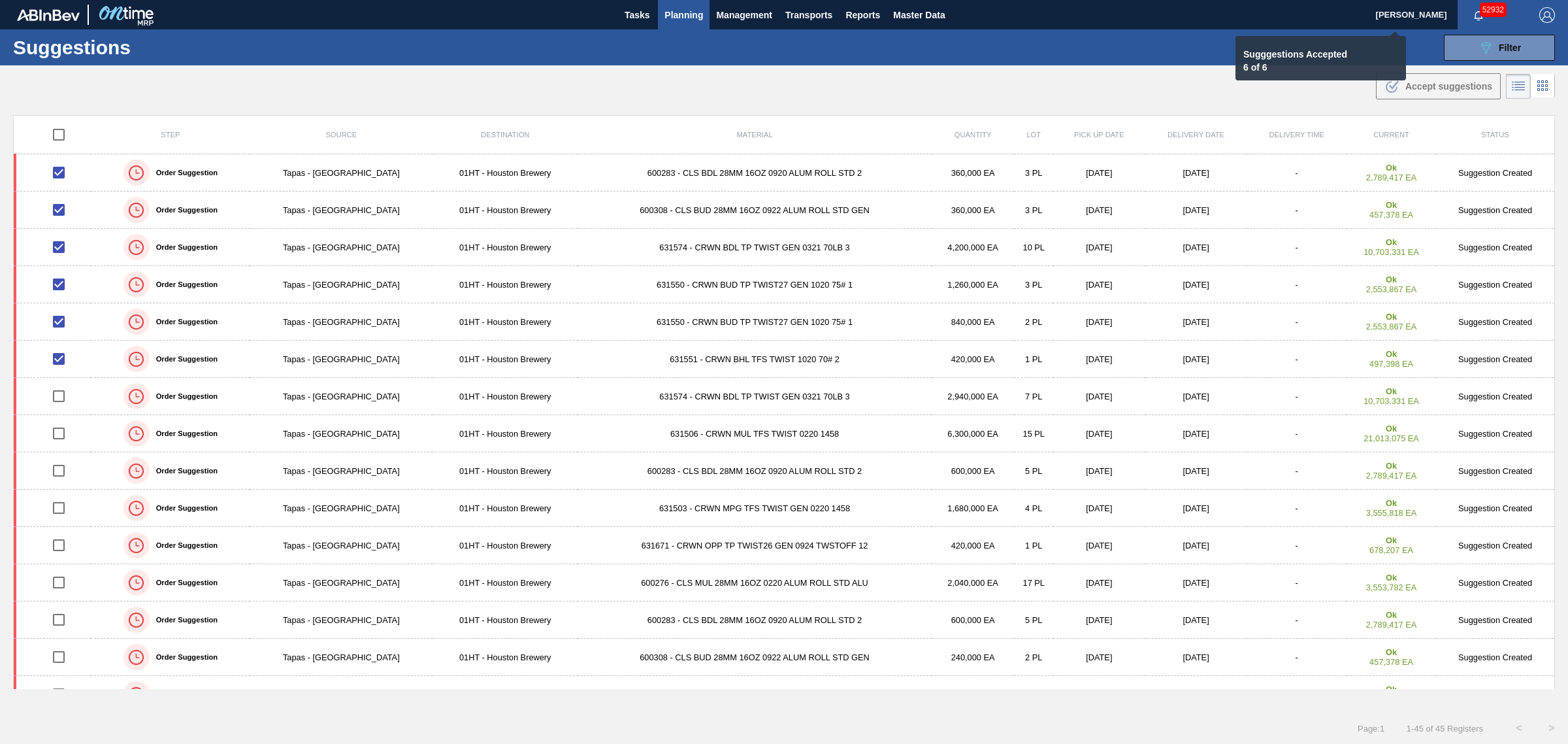
checkbox input "false"
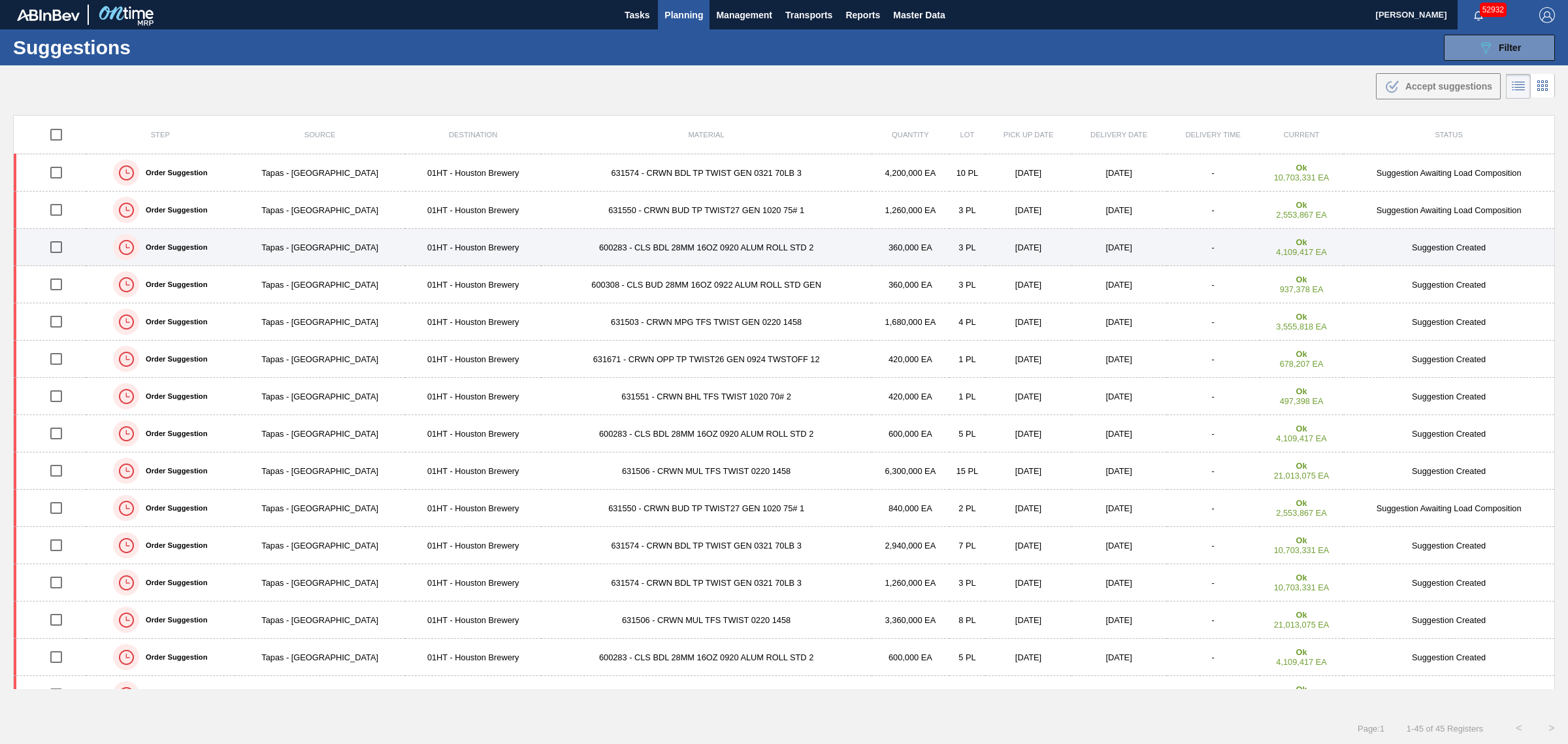
click at [56, 249] on input "checkbox" at bounding box center [57, 247] width 28 height 28
checkbox input "true"
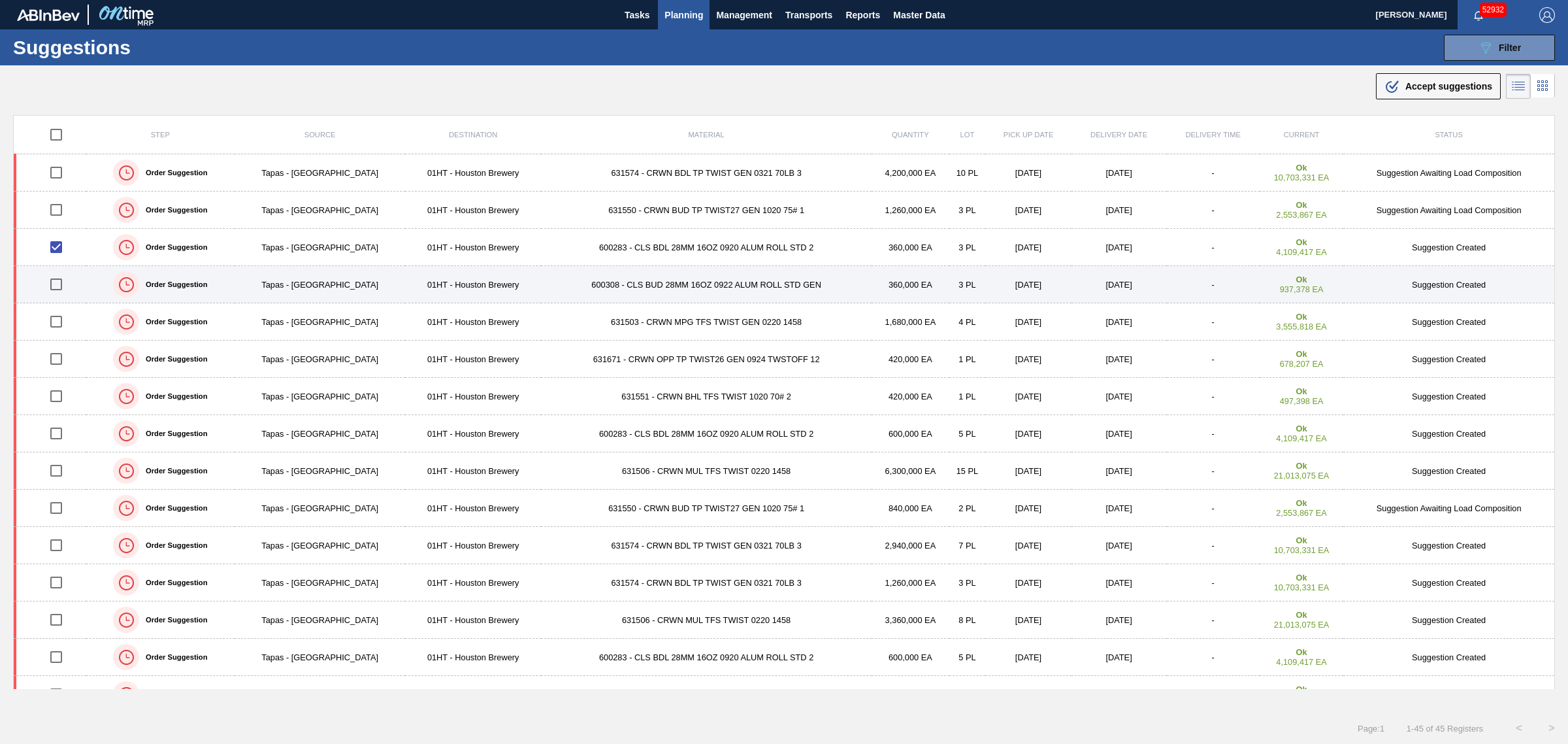
click at [58, 284] on input "checkbox" at bounding box center [57, 284] width 28 height 28
checkbox input "true"
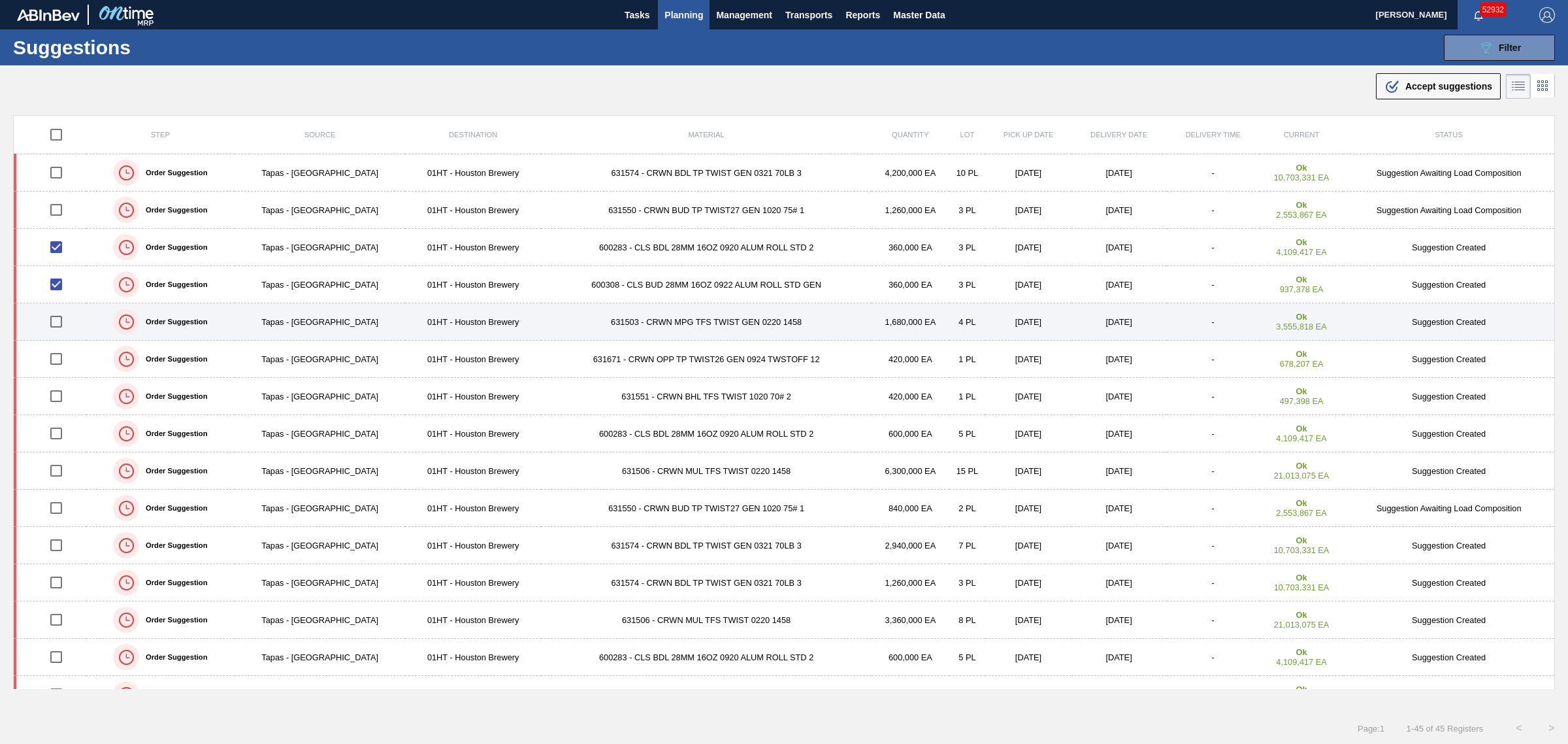
click at [60, 319] on input "checkbox" at bounding box center [57, 322] width 28 height 28
checkbox input "true"
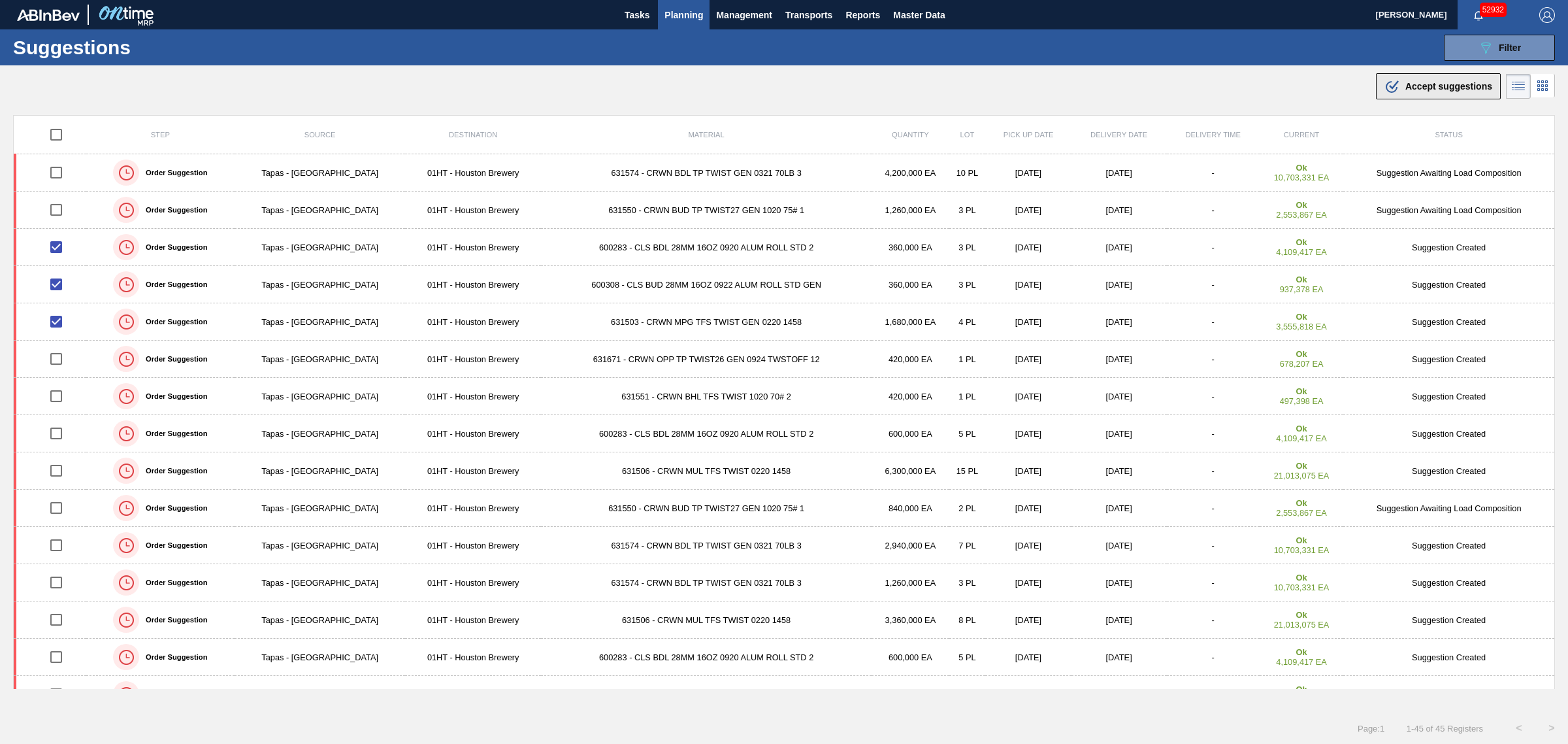
click at [1403, 79] on div ".b{fill:var(--color-action-default)} Accept suggestions" at bounding box center [1438, 87] width 108 height 16
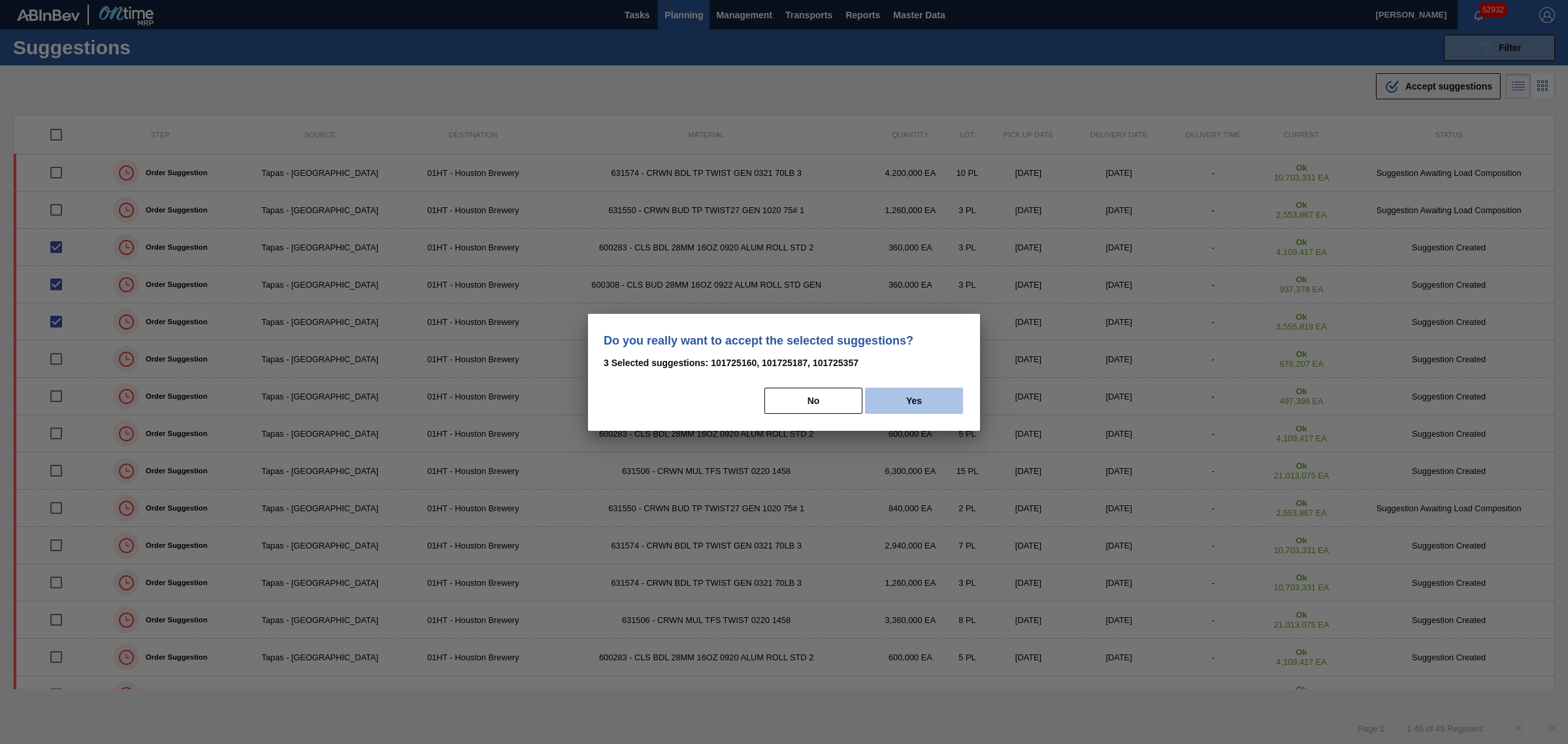
click at [907, 394] on button "Yes" at bounding box center [914, 401] width 98 height 26
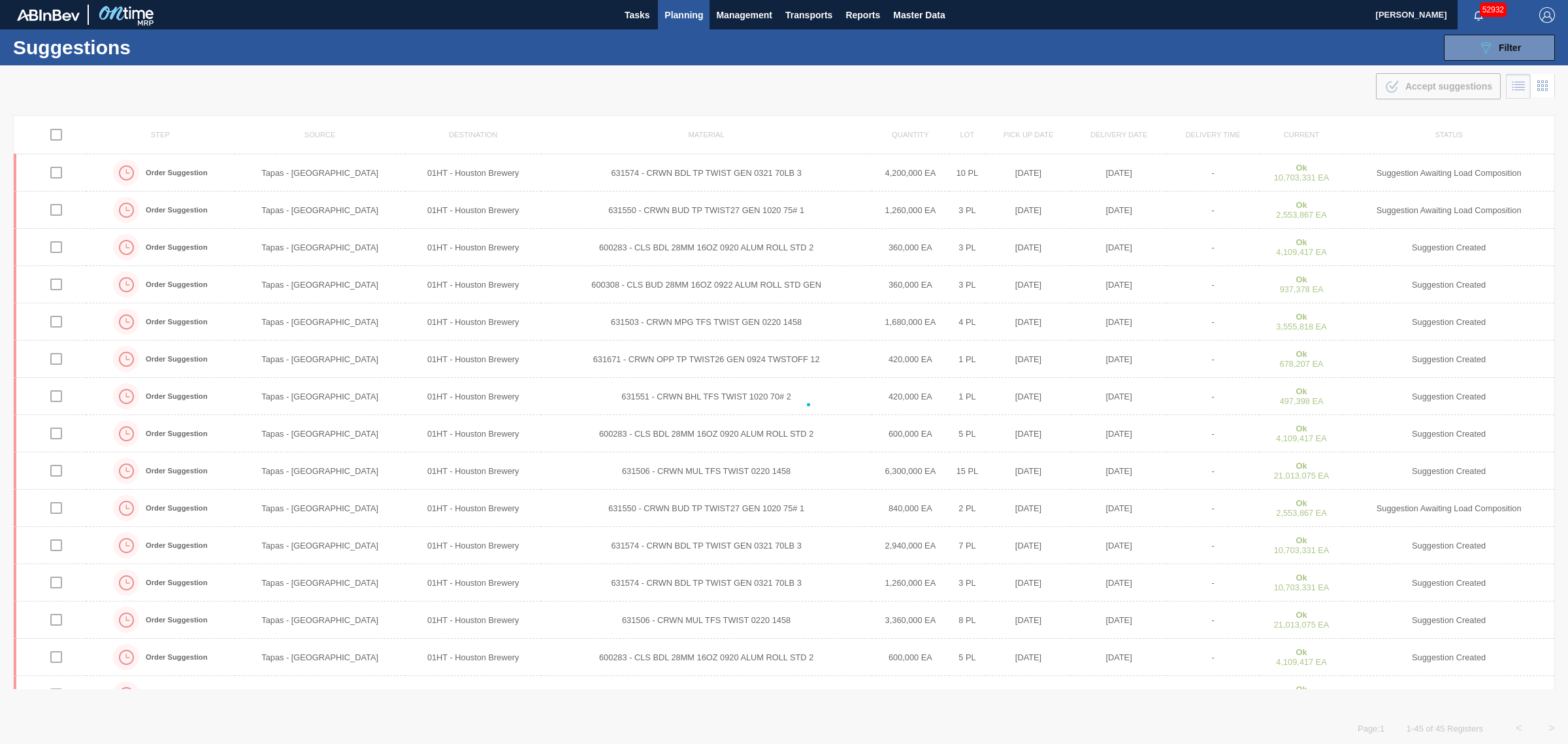
checkbox input "false"
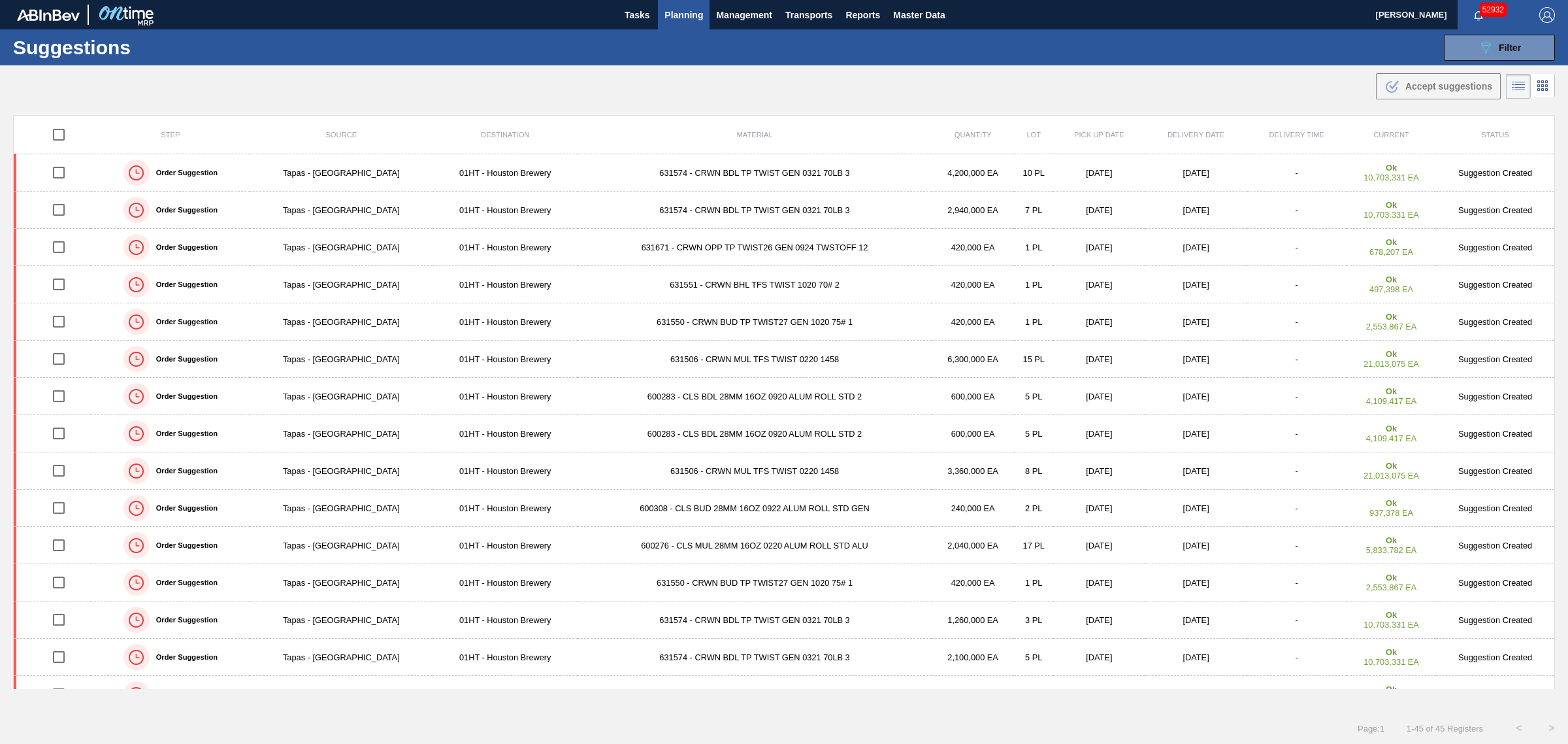
click at [503, 89] on div ".b{fill:var(--color-action-default)} Accept suggestions" at bounding box center [784, 84] width 1568 height 37
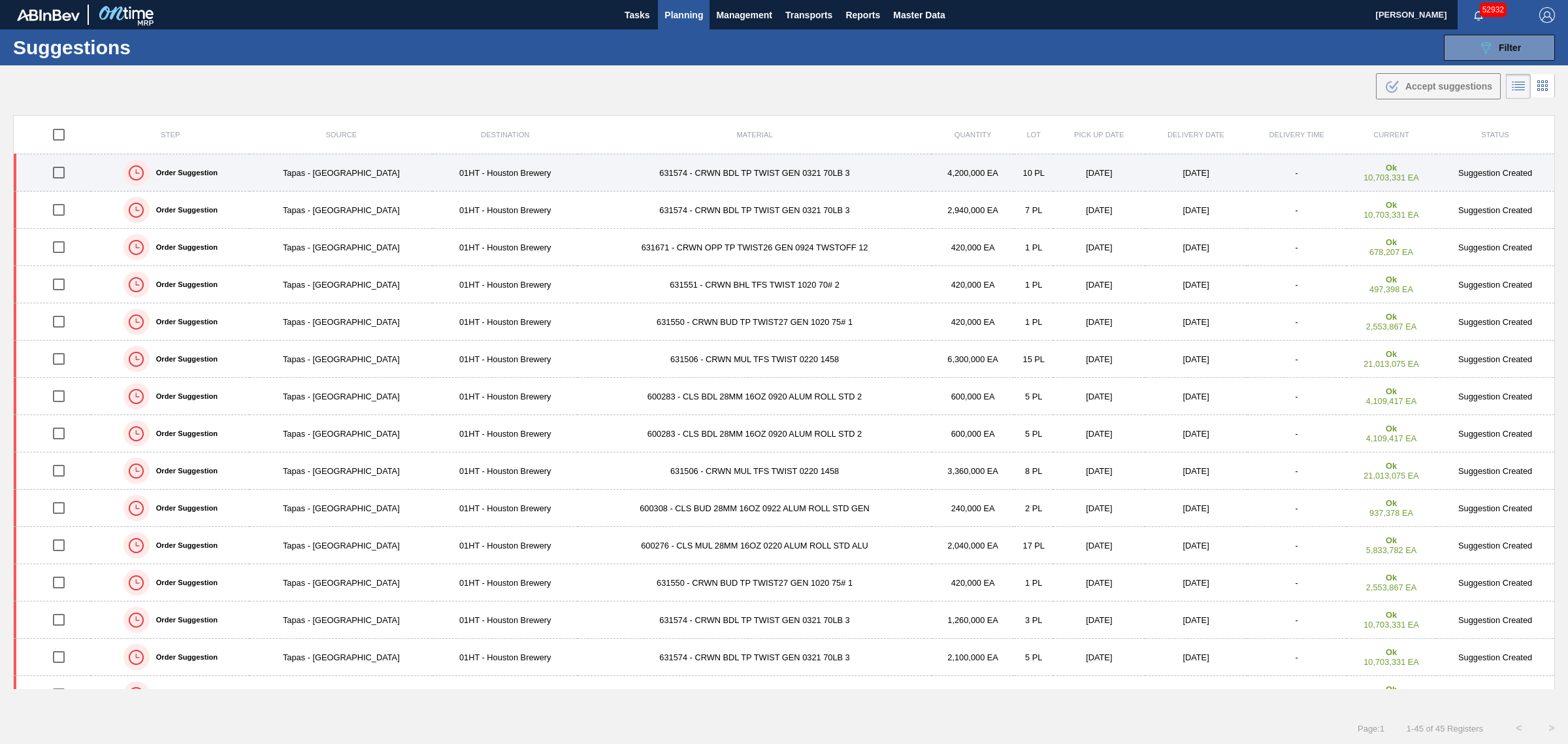
drag, startPoint x: 54, startPoint y: 174, endPoint x: 62, endPoint y: 188, distance: 16.1
click at [54, 174] on input "checkbox" at bounding box center [59, 173] width 28 height 28
checkbox input "true"
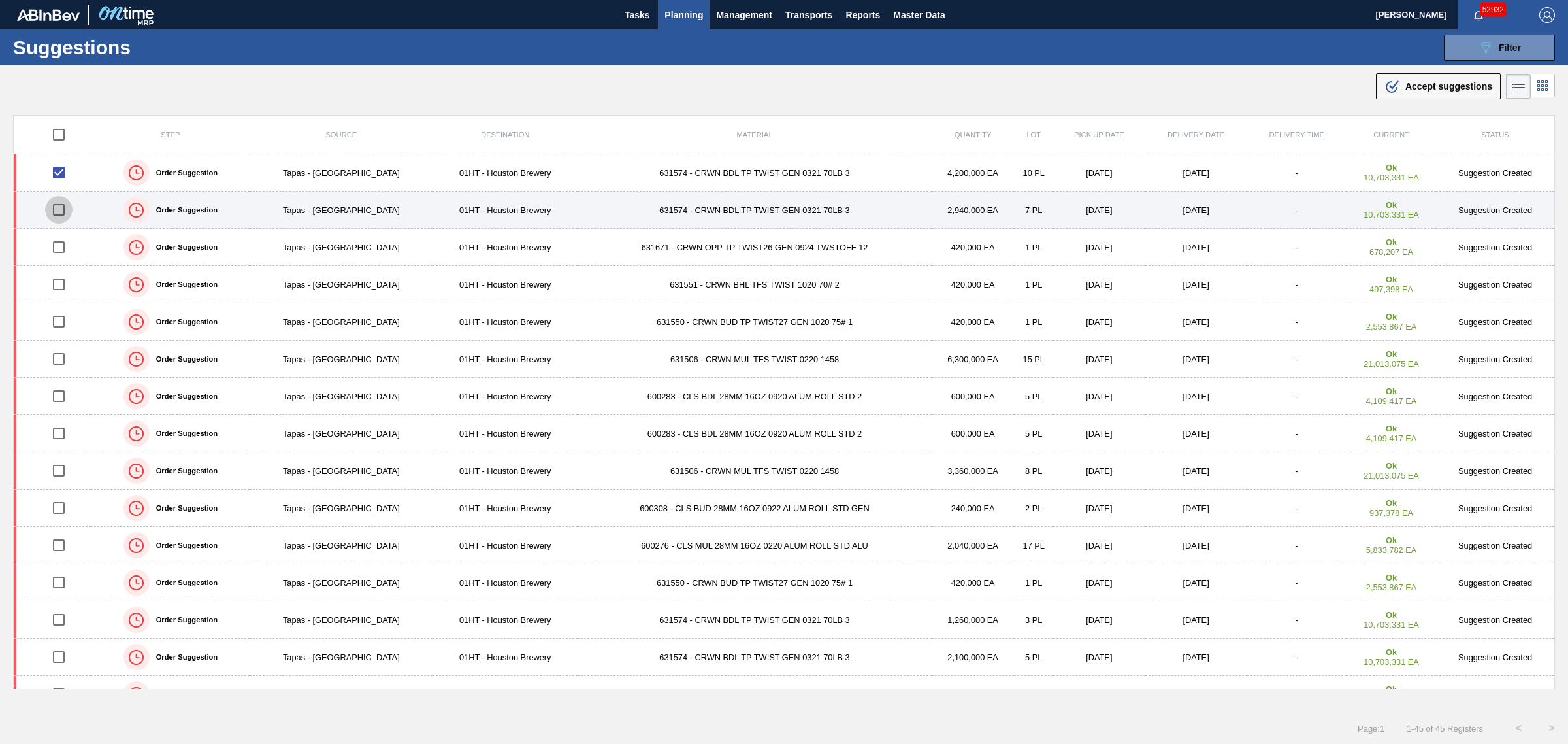
click at [60, 209] on input "checkbox" at bounding box center [59, 210] width 28 height 28
checkbox input "true"
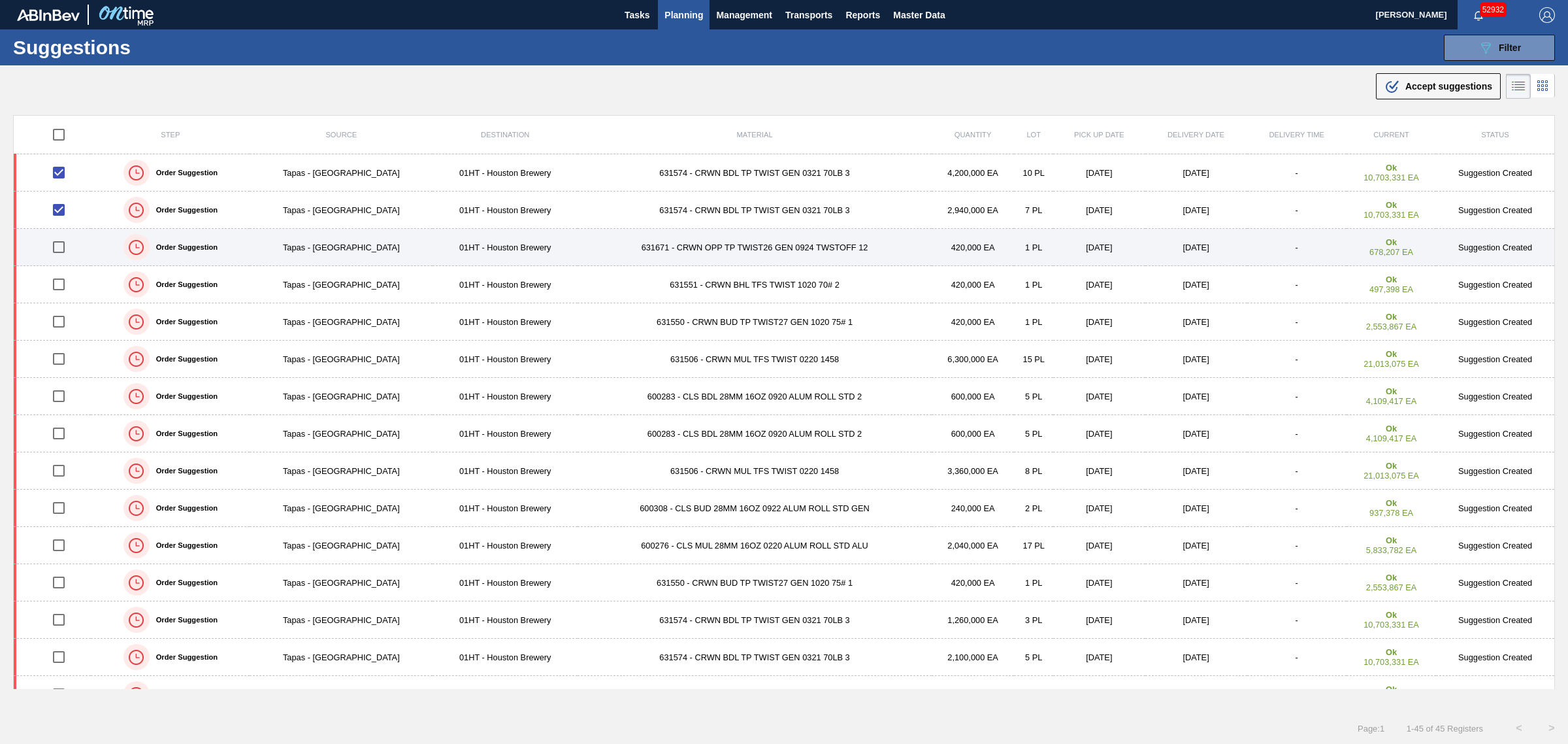
click at [54, 247] on input "checkbox" at bounding box center [59, 247] width 28 height 28
checkbox input "true"
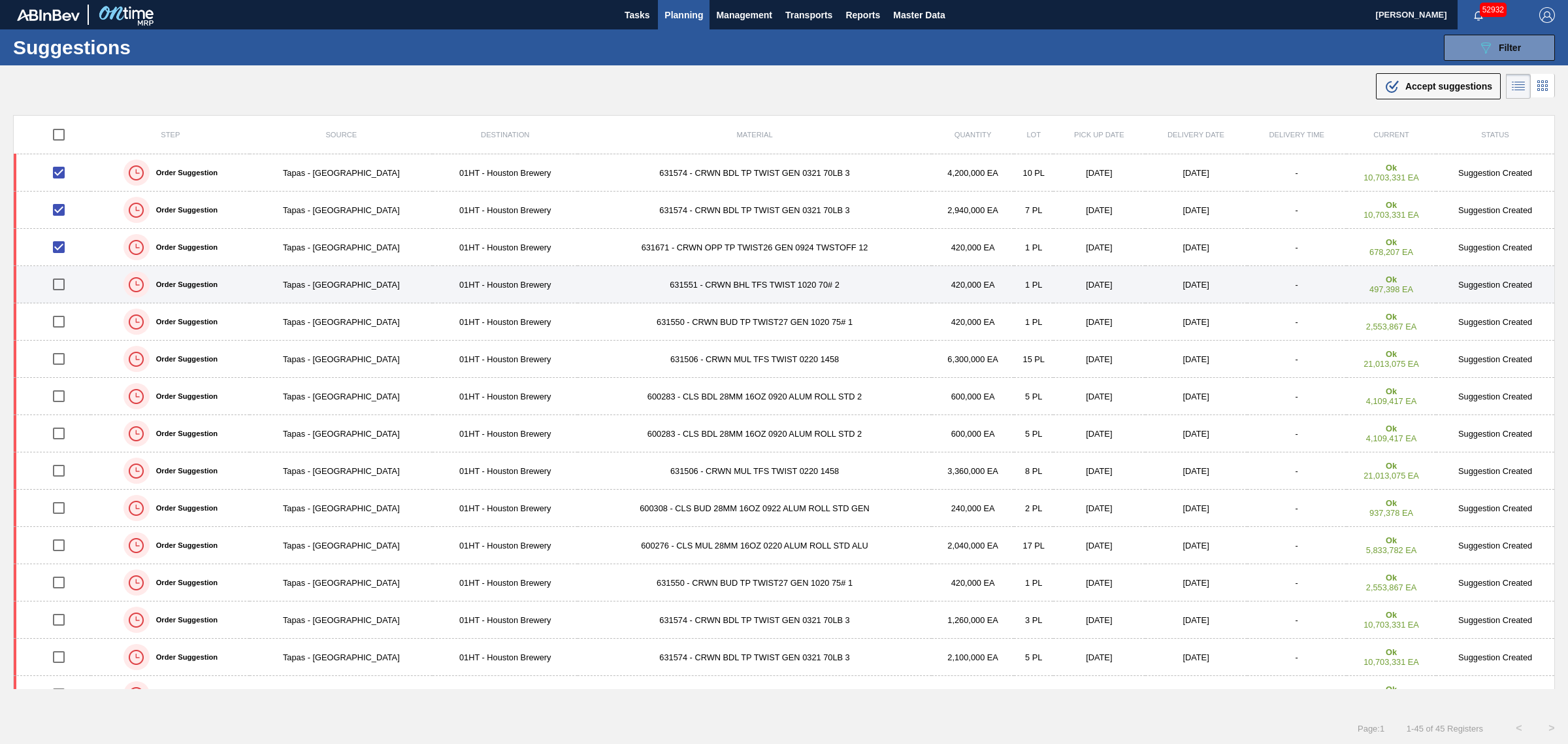
click at [61, 281] on input "checkbox" at bounding box center [59, 284] width 28 height 28
checkbox input "true"
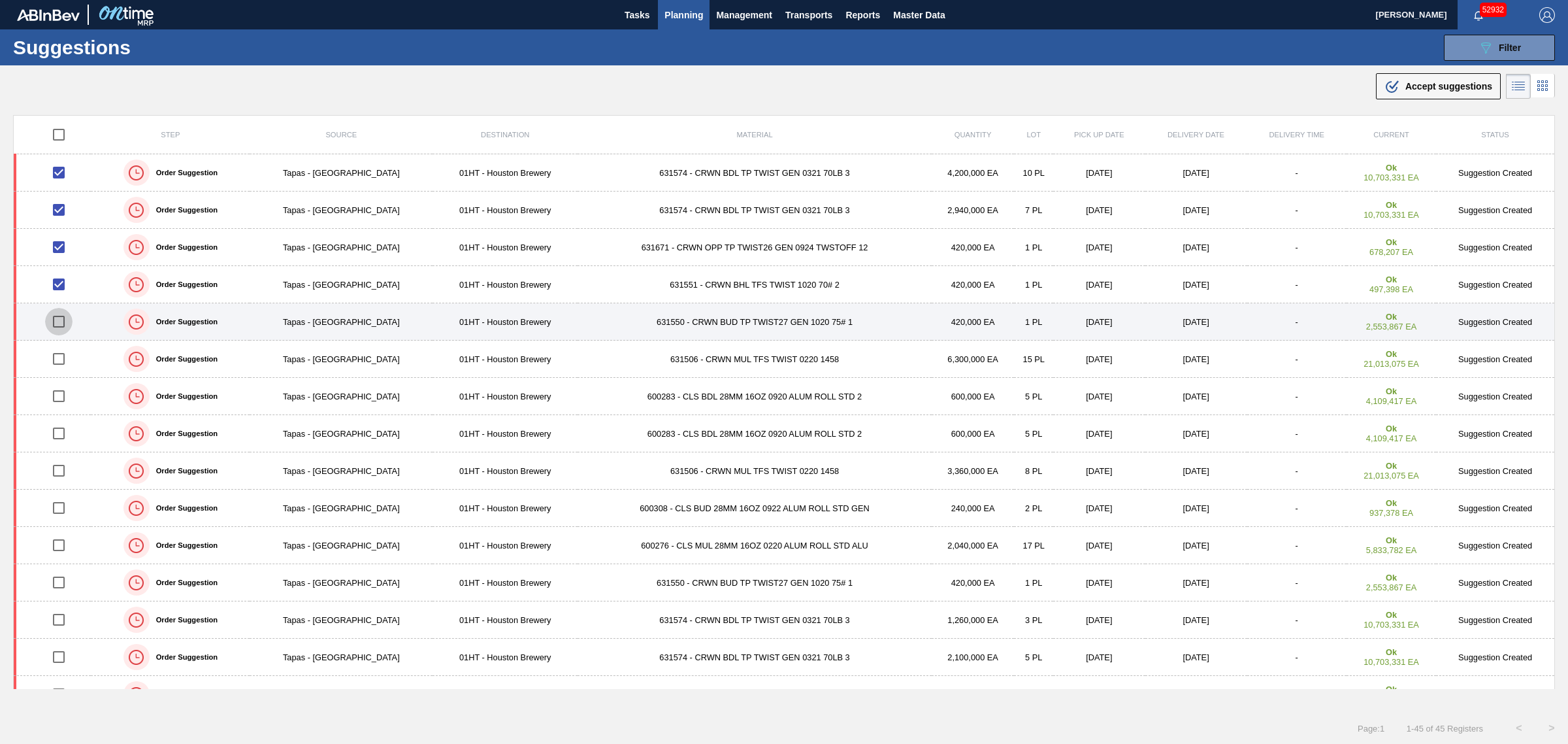
click at [61, 317] on input "checkbox" at bounding box center [59, 322] width 28 height 28
checkbox input "false"
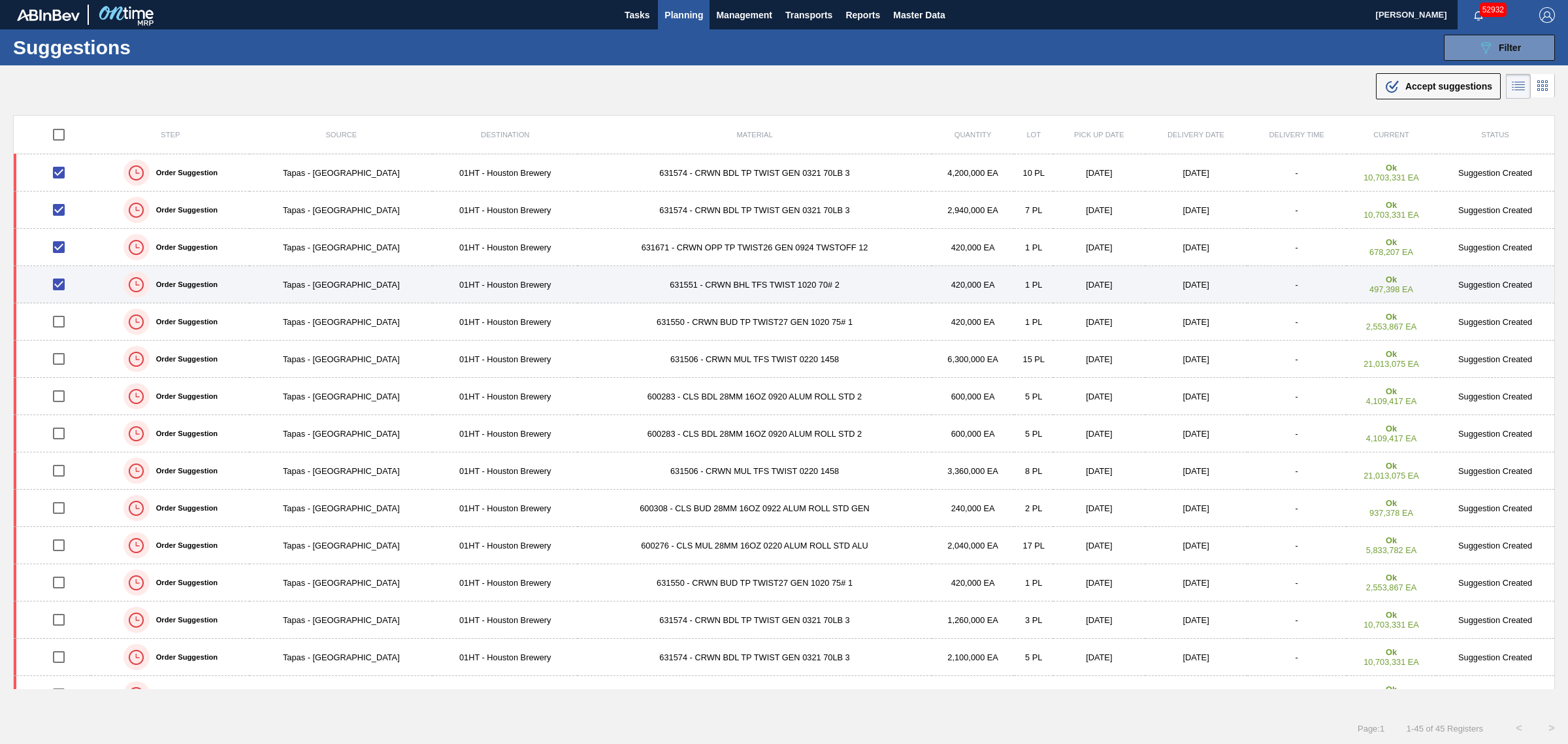
click at [59, 285] on input "checkbox" at bounding box center [59, 284] width 28 height 28
checkbox input "false"
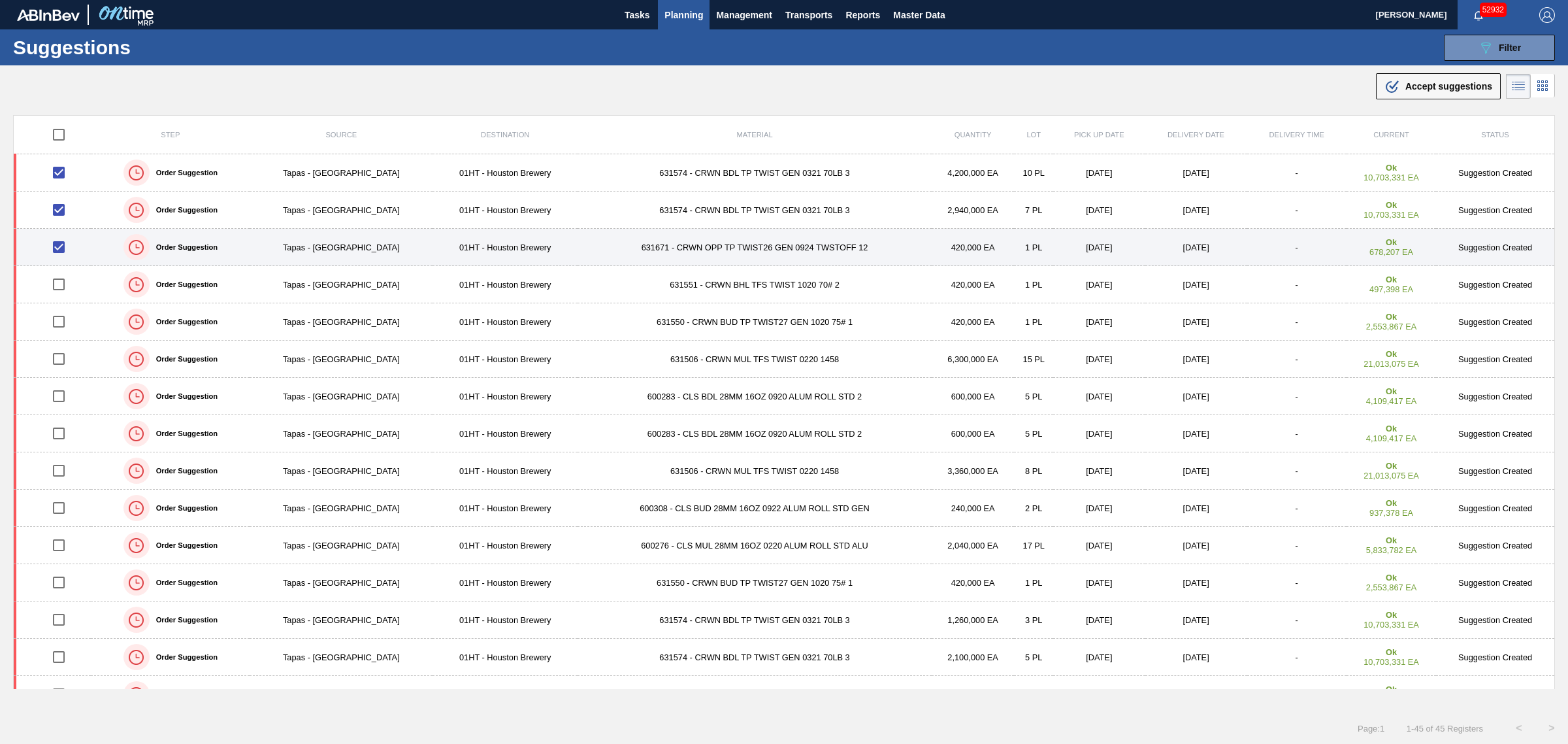
click at [59, 257] on input "checkbox" at bounding box center [59, 247] width 28 height 28
checkbox input "false"
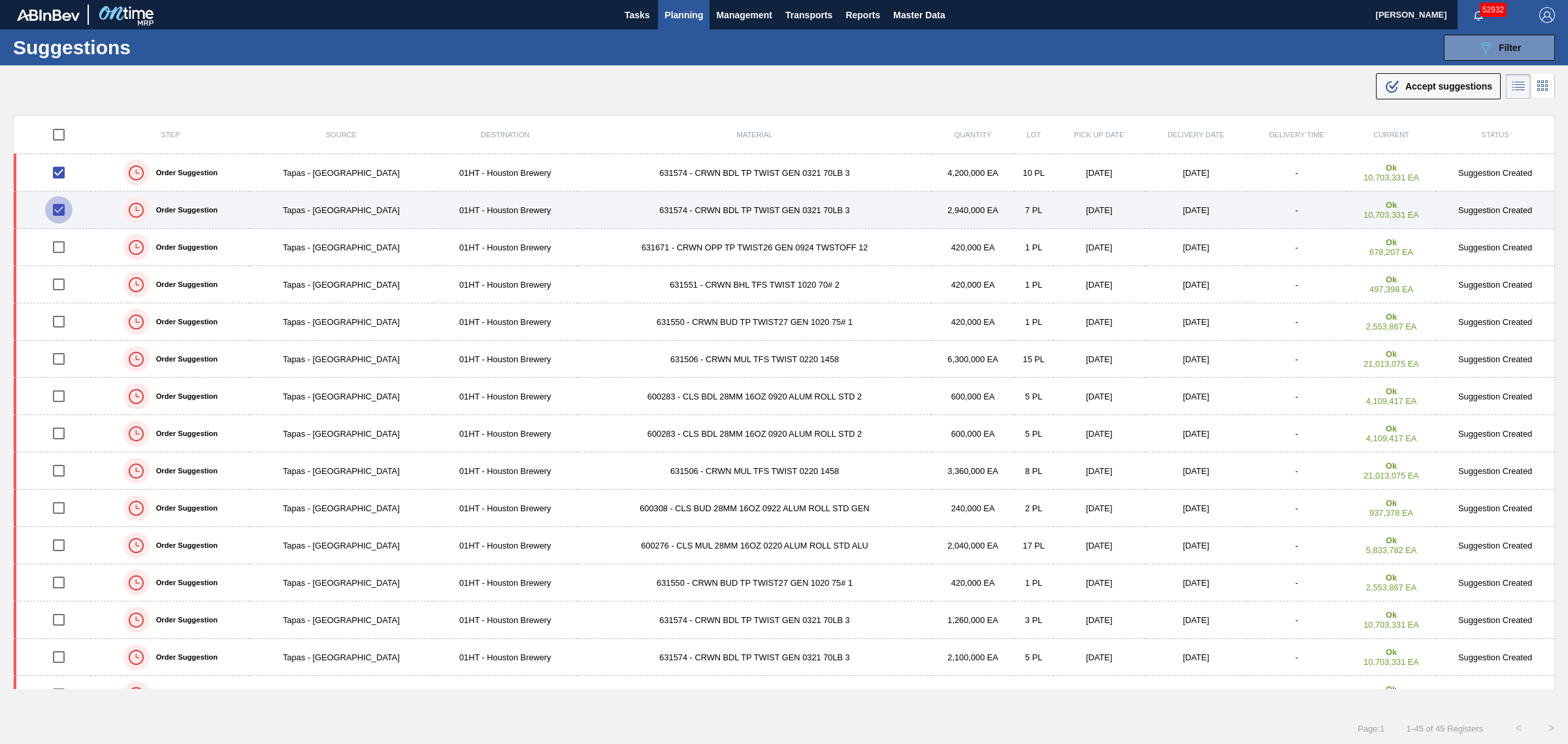
click at [64, 215] on input "checkbox" at bounding box center [59, 210] width 28 height 28
checkbox input "false"
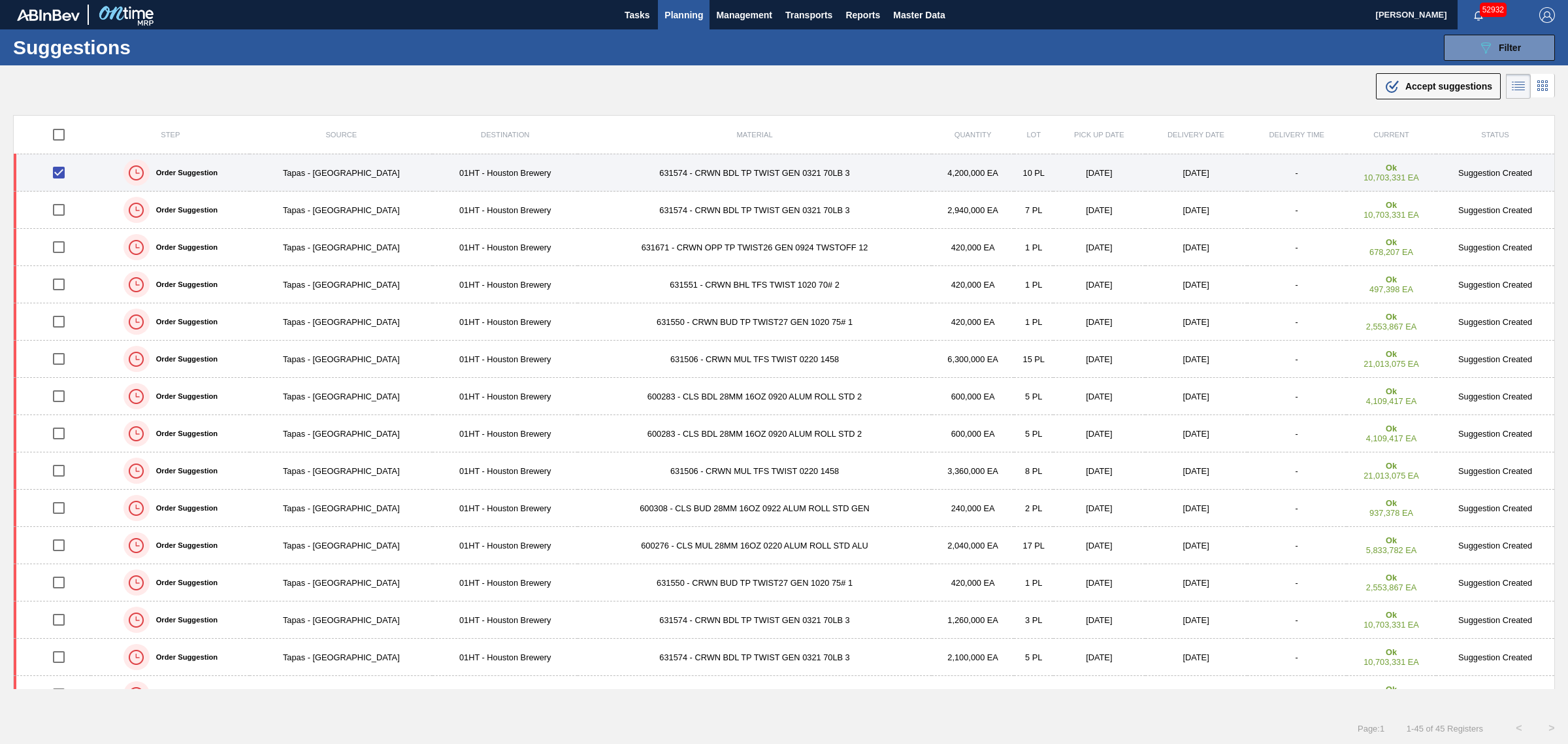
click at [60, 174] on input "checkbox" at bounding box center [59, 173] width 28 height 28
drag, startPoint x: 57, startPoint y: 176, endPoint x: 59, endPoint y: 185, distance: 9.2
click at [57, 176] on input "checkbox" at bounding box center [59, 173] width 28 height 28
checkbox input "true"
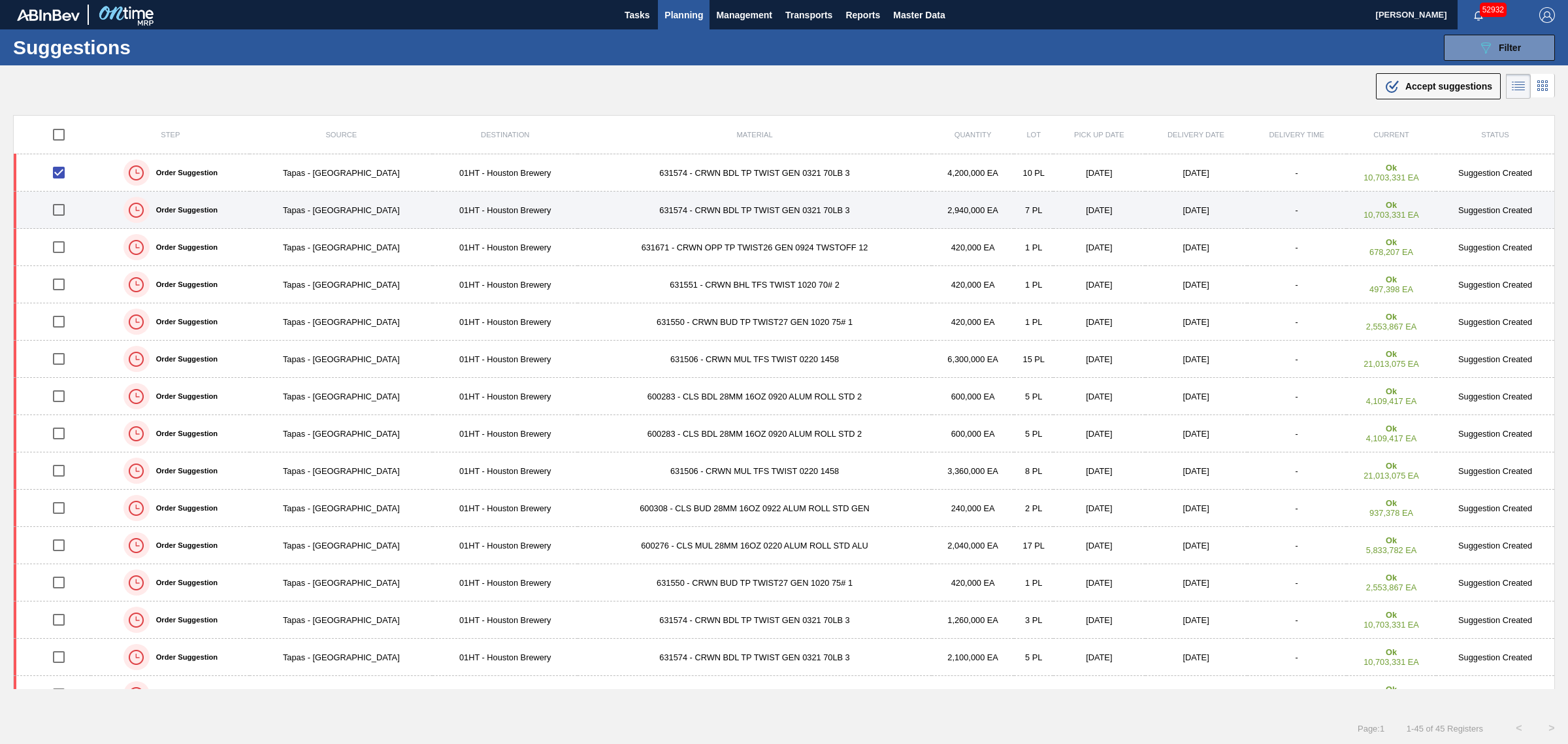
click at [60, 211] on input "checkbox" at bounding box center [59, 210] width 28 height 28
checkbox input "true"
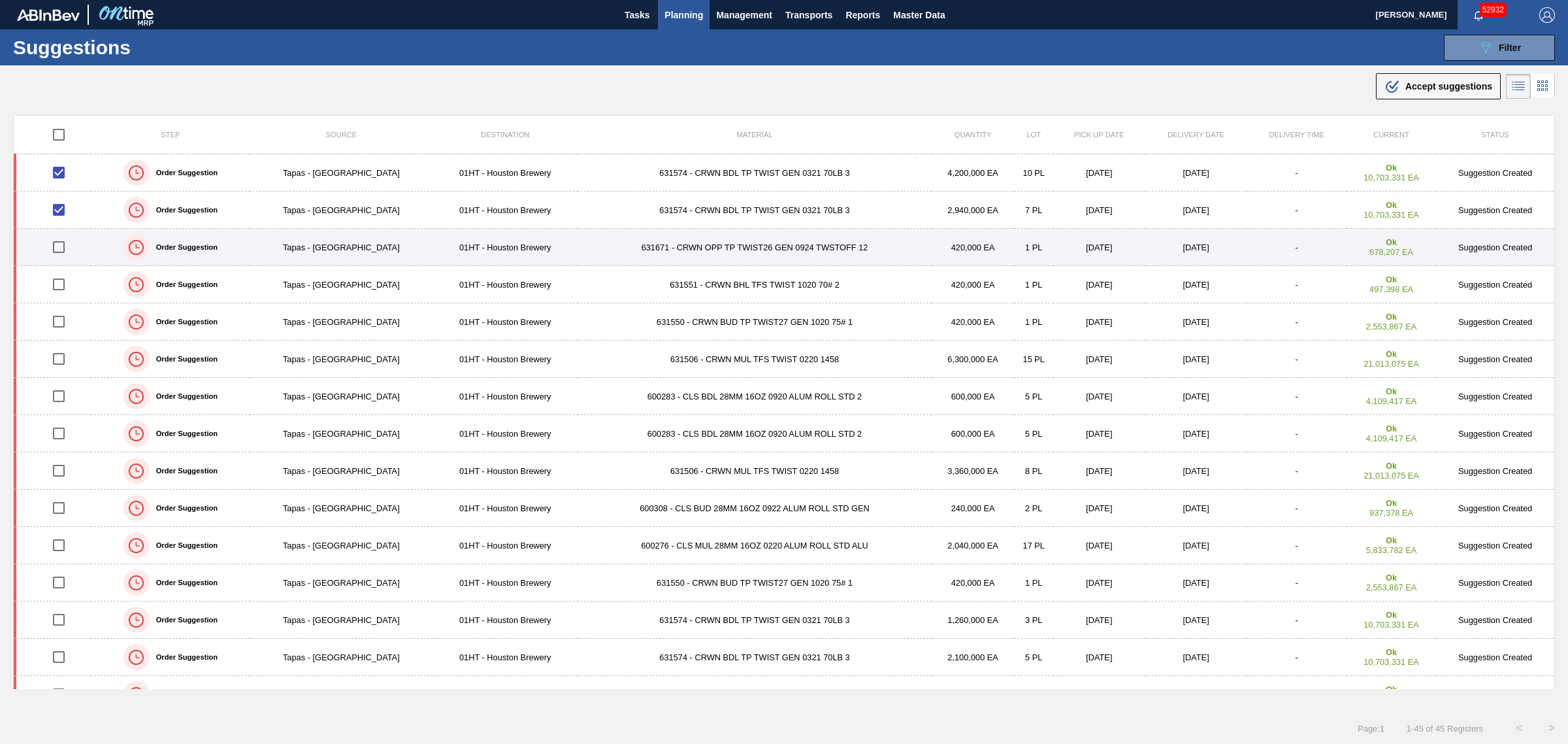
click at [62, 245] on input "checkbox" at bounding box center [59, 247] width 28 height 28
checkbox input "true"
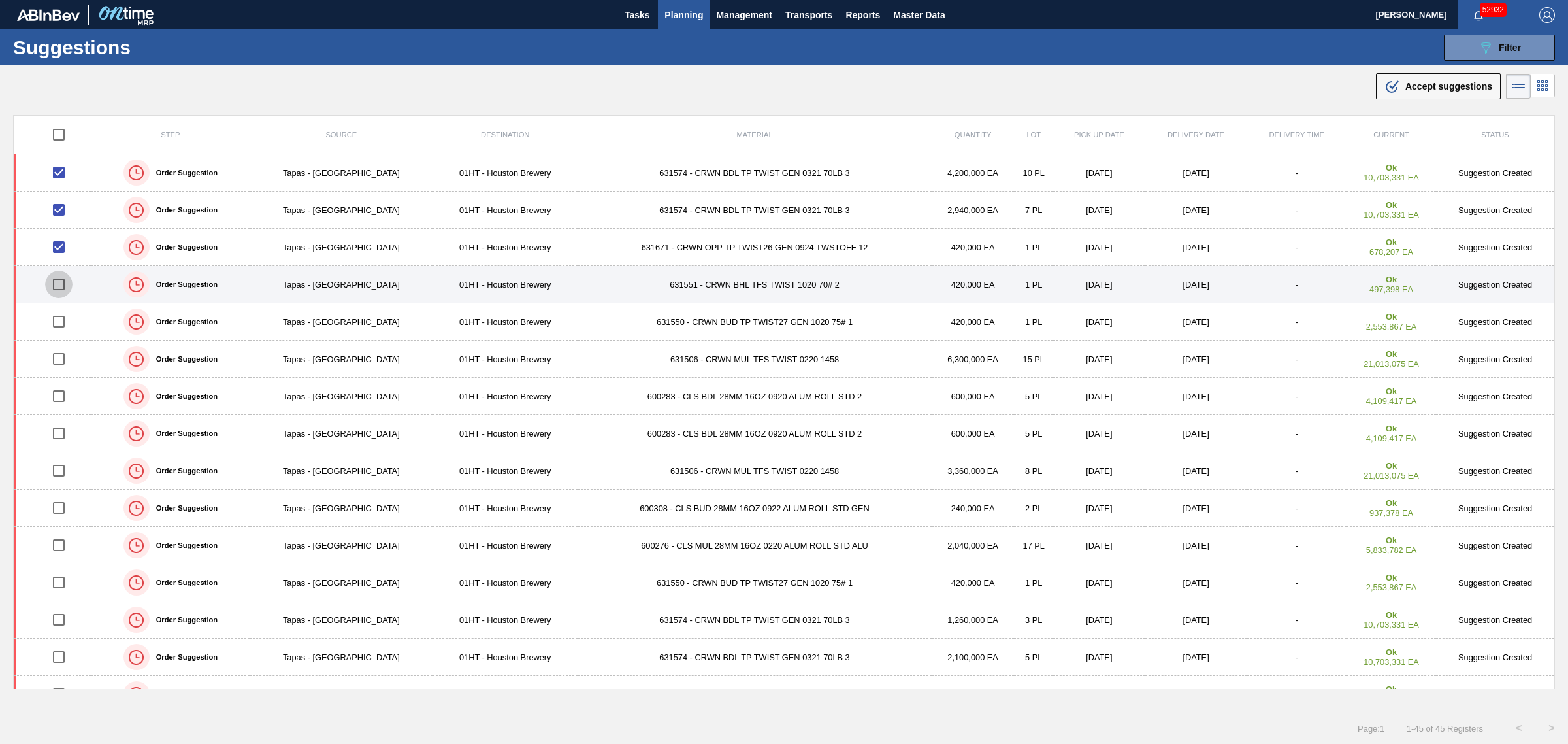
click at [60, 289] on input "checkbox" at bounding box center [59, 284] width 28 height 28
checkbox input "true"
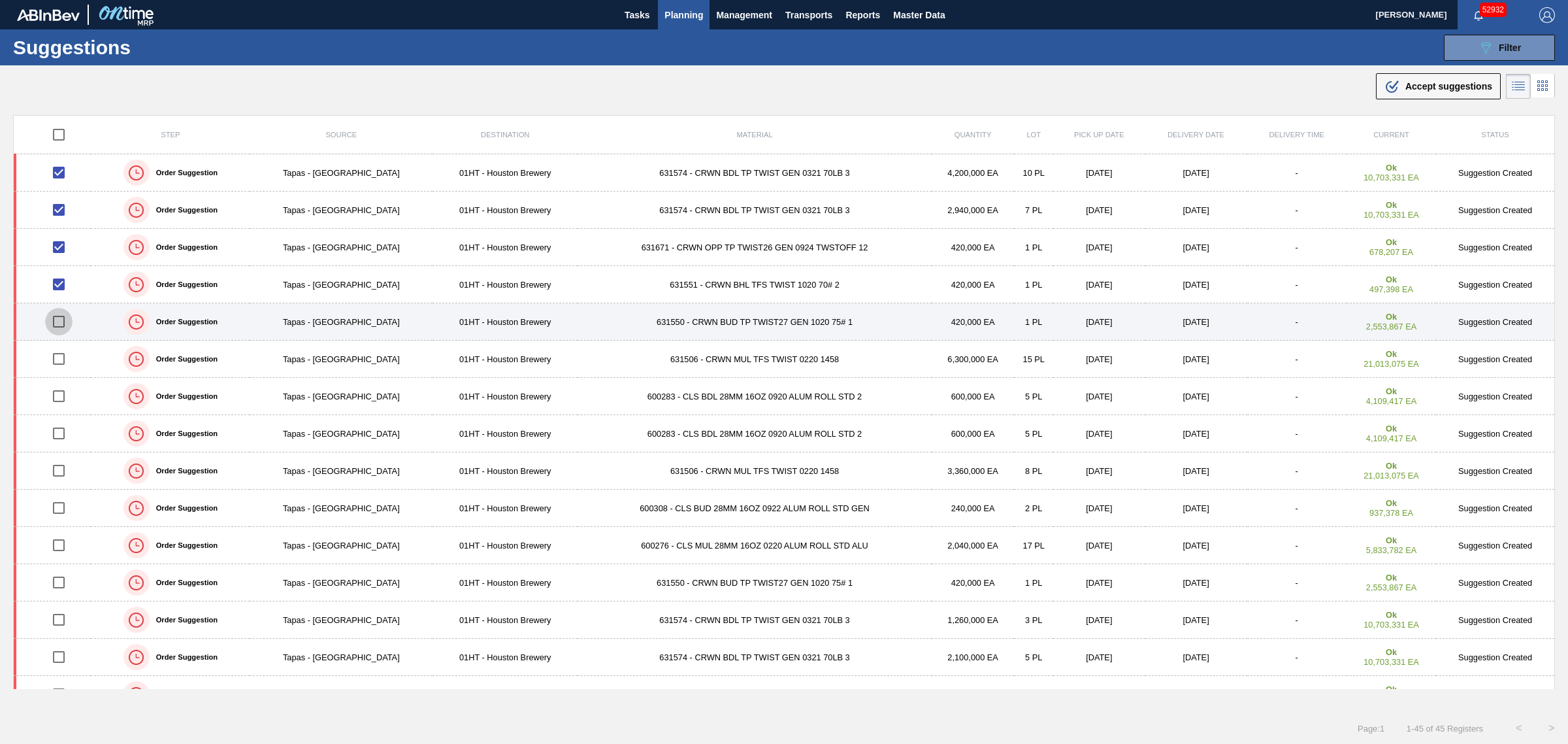
click at [60, 321] on input "checkbox" at bounding box center [59, 322] width 28 height 28
checkbox input "true"
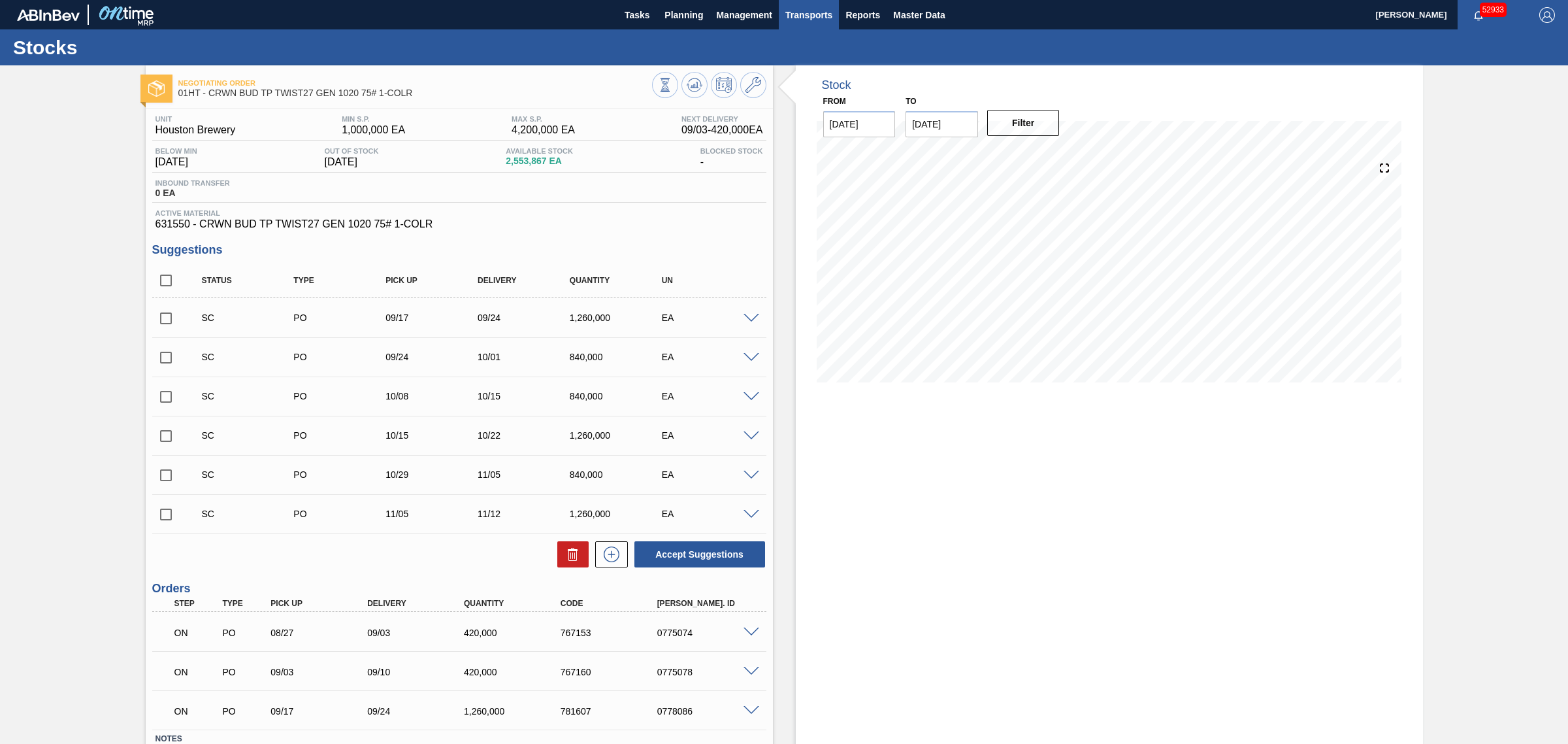
drag, startPoint x: 697, startPoint y: 82, endPoint x: 790, endPoint y: 14, distance: 115.2
click at [697, 82] on icon at bounding box center [695, 85] width 16 height 16
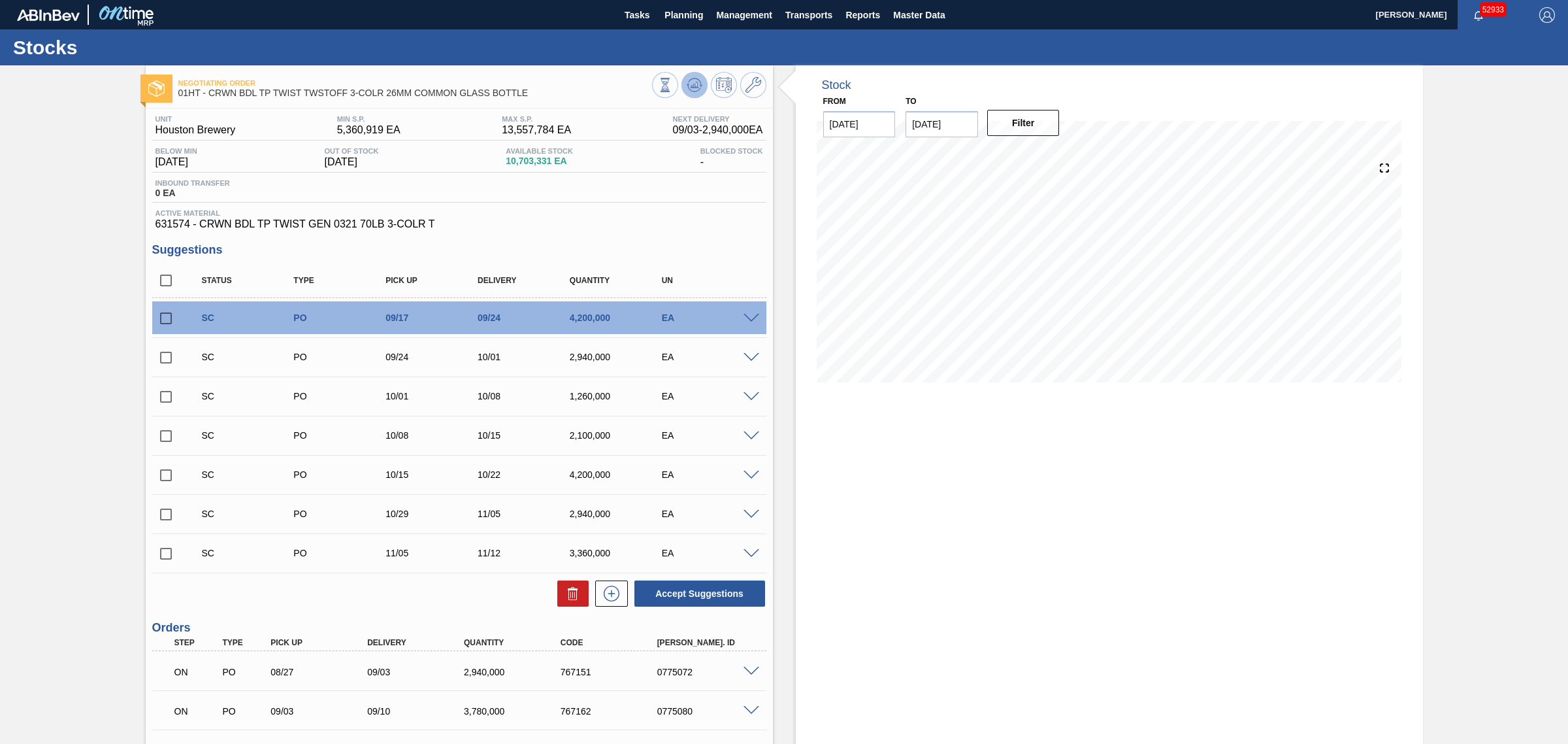
click at [701, 87] on icon at bounding box center [695, 85] width 16 height 16
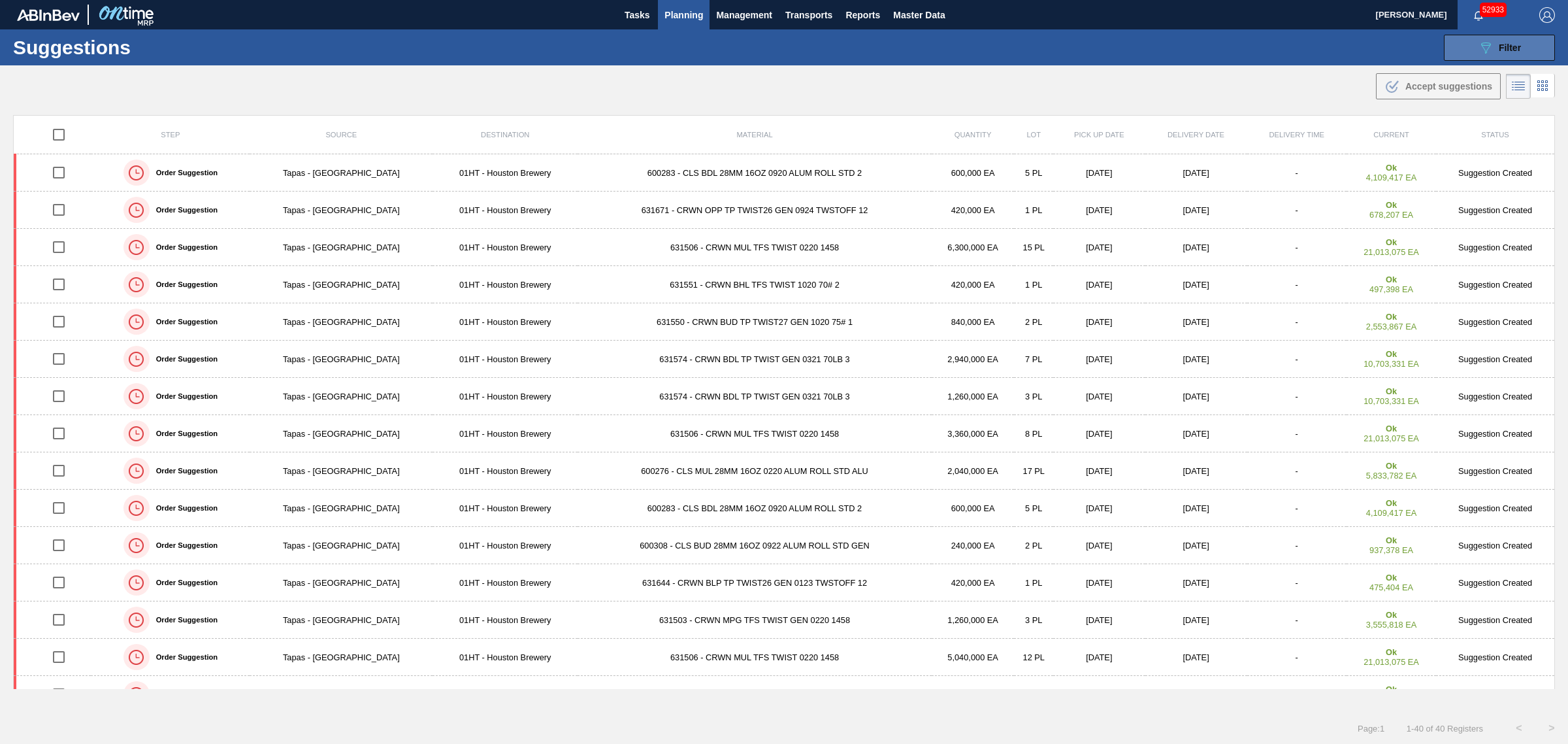
click at [1450, 49] on button "089F7B8B-B2A5-4AFE-B5C0-19BA573D28AC Filter" at bounding box center [1499, 48] width 111 height 26
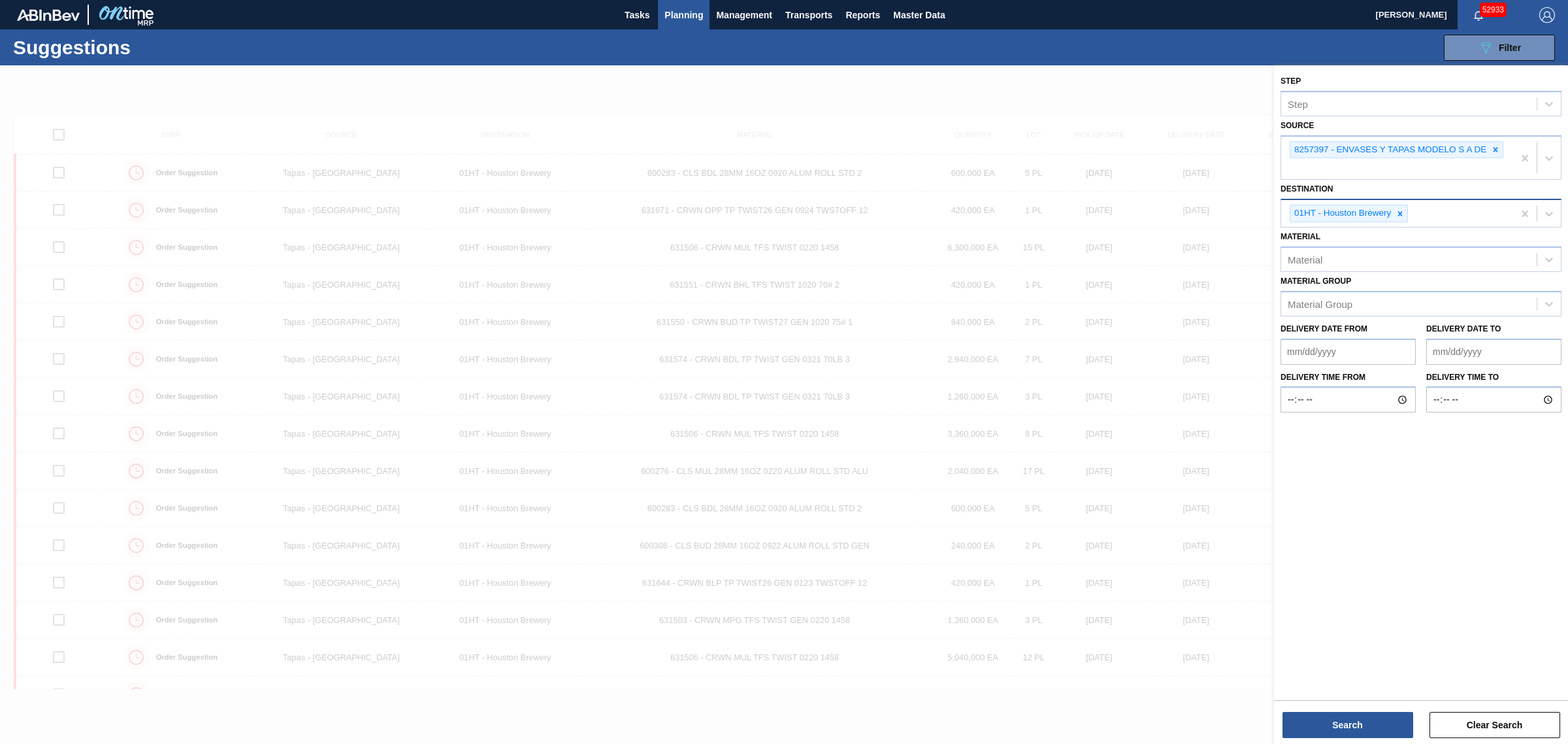
click at [1436, 209] on div "01HT - Houston Brewery" at bounding box center [1397, 213] width 232 height 27
click at [1455, 213] on div "01HT - Houston Brewery" at bounding box center [1397, 213] width 232 height 27
click at [1001, 142] on div at bounding box center [784, 438] width 1568 height 744
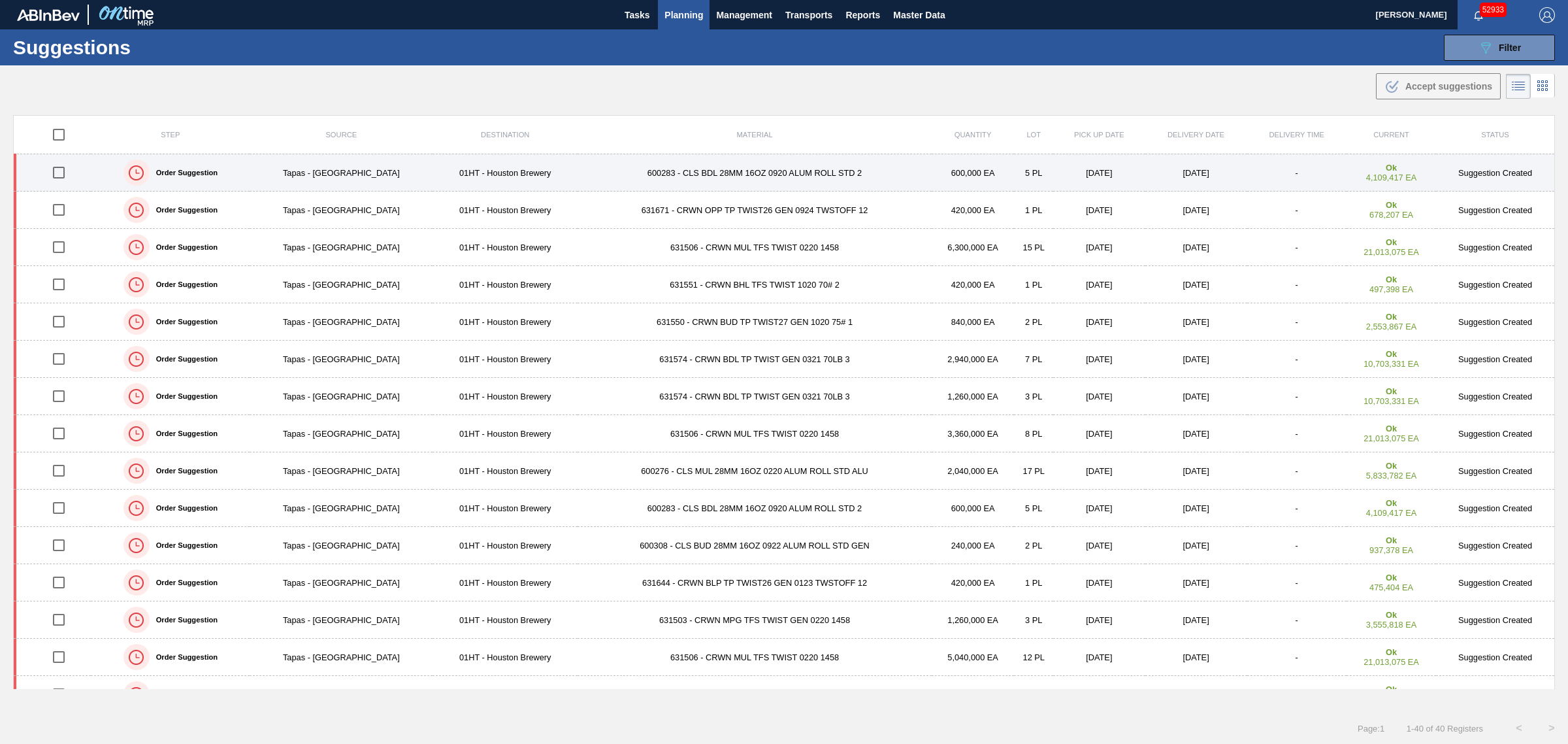
click at [64, 174] on input "checkbox" at bounding box center [59, 173] width 28 height 28
click at [58, 174] on input "checkbox" at bounding box center [59, 173] width 28 height 28
checkbox input "false"
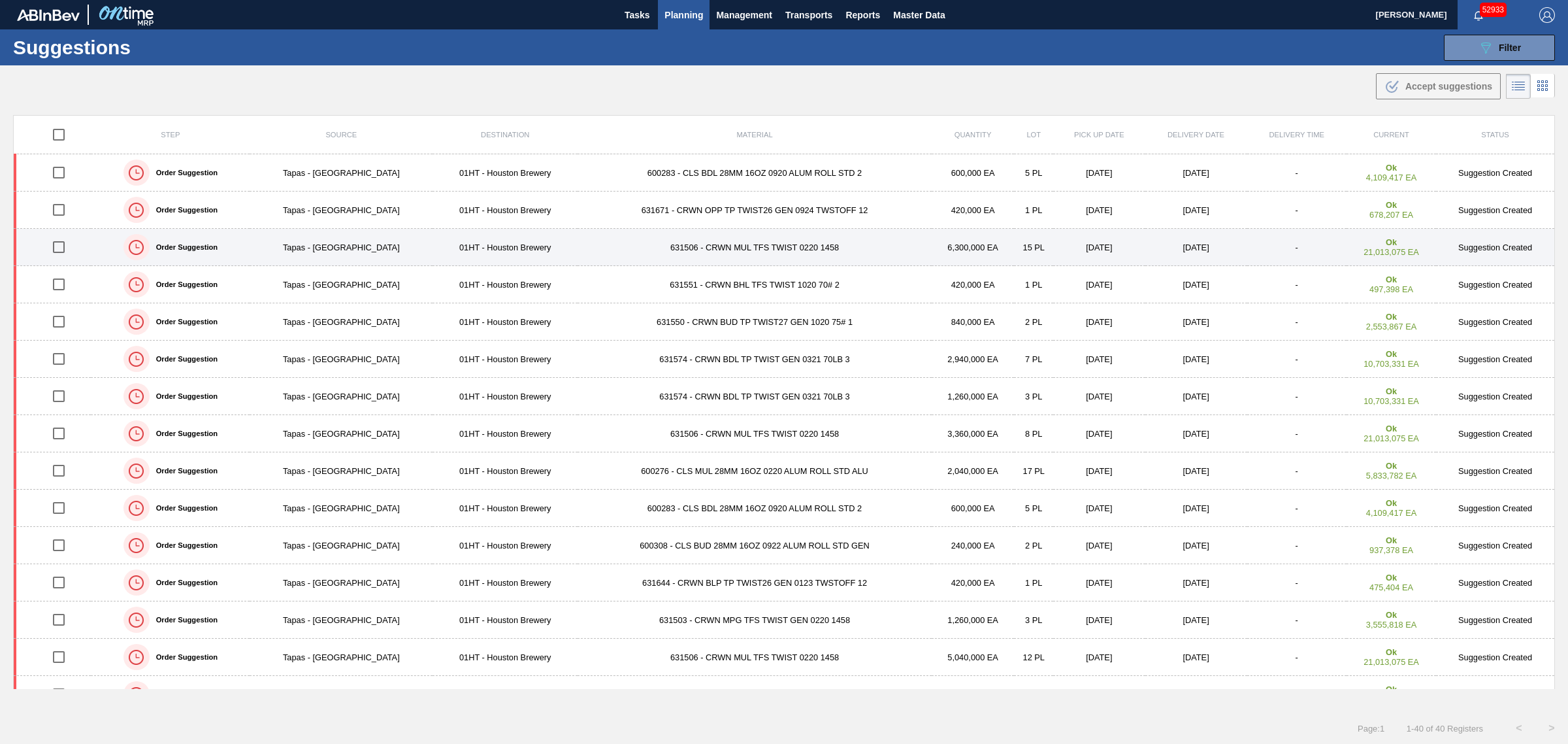
click at [56, 248] on input "checkbox" at bounding box center [59, 247] width 28 height 28
click at [59, 252] on input "checkbox" at bounding box center [59, 247] width 28 height 28
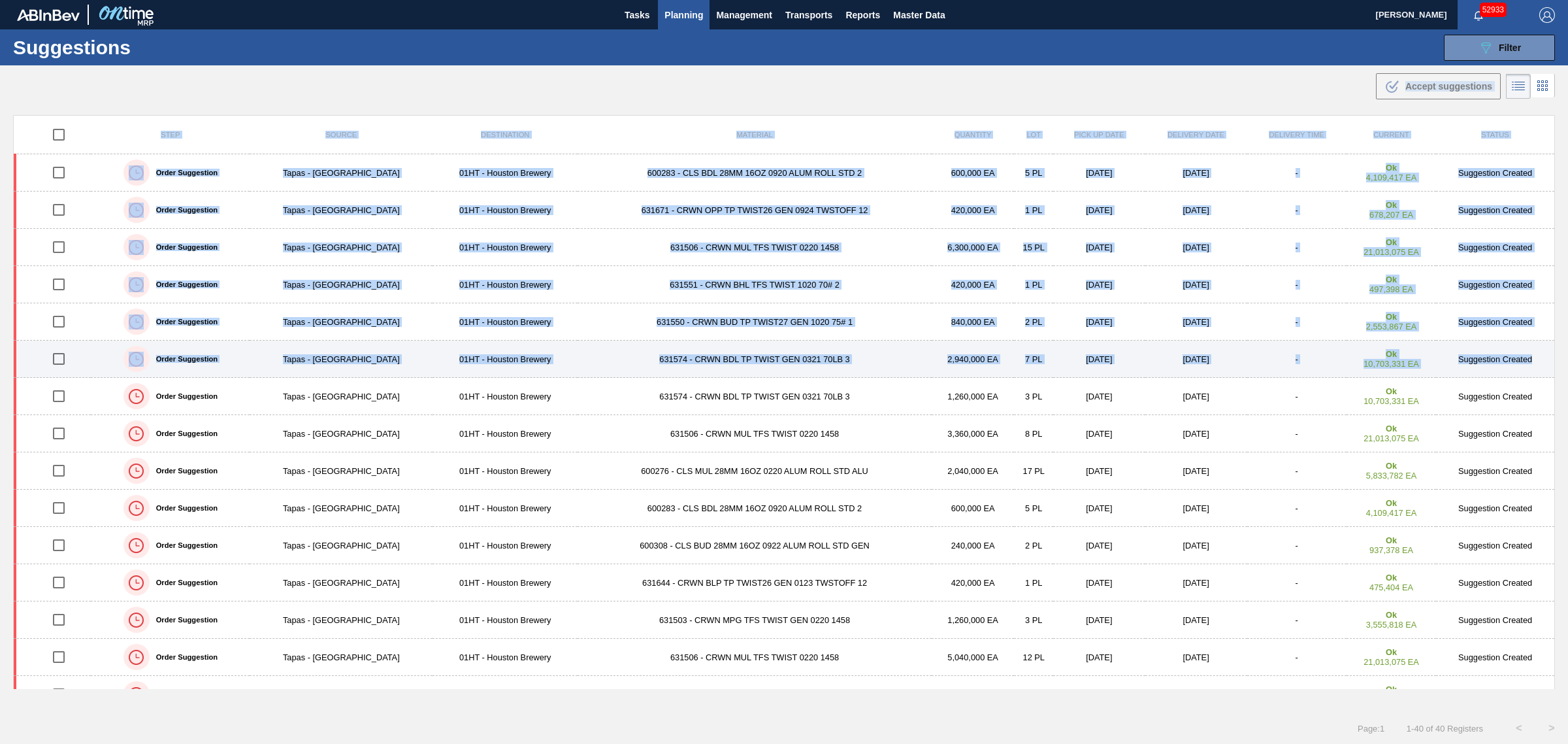
drag, startPoint x: 641, startPoint y: 84, endPoint x: 1539, endPoint y: 344, distance: 934.9
click at [1539, 344] on main "Tasks Planning Management Transports Reports Master Data Joseph Shearburn 52933…" at bounding box center [784, 372] width 1568 height 744
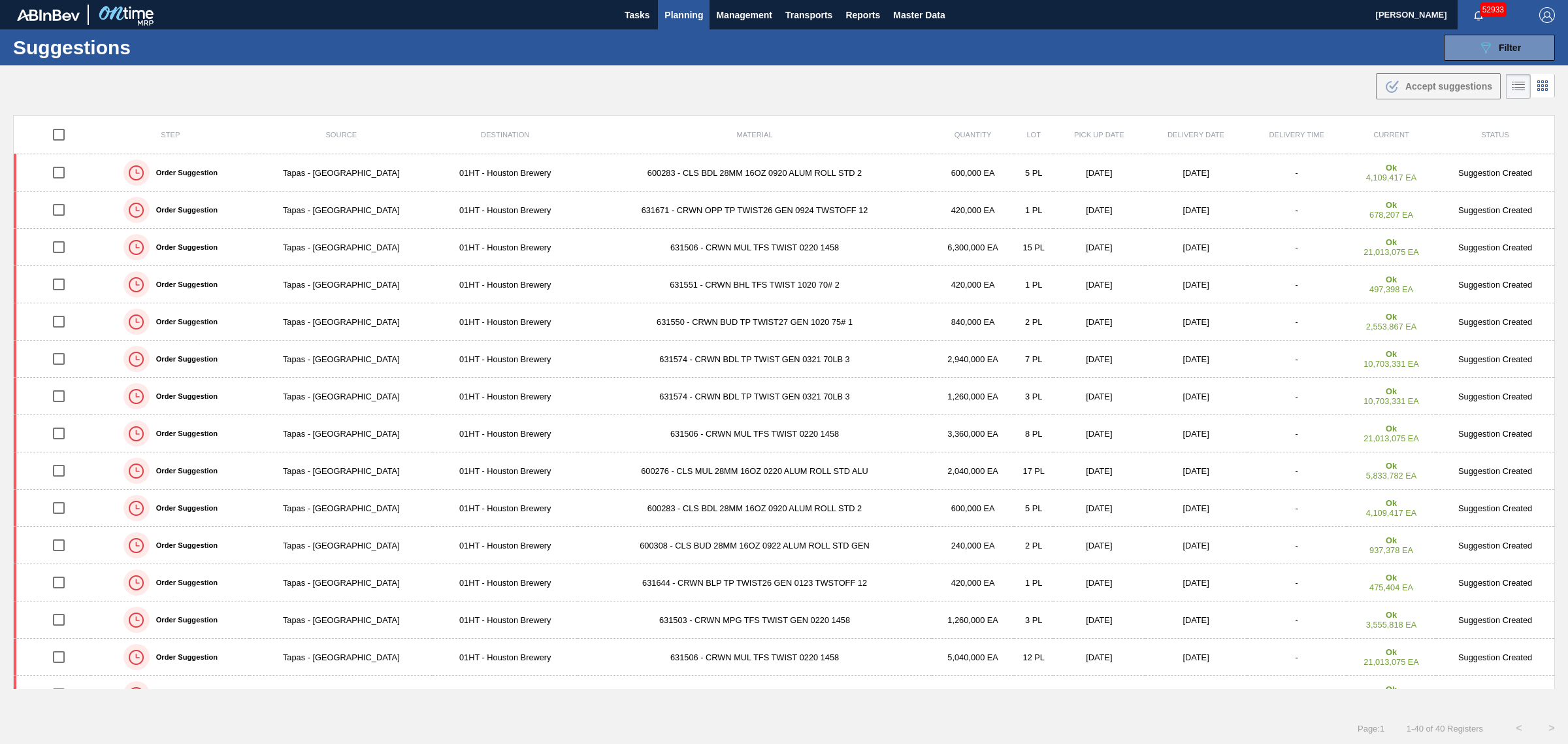
click at [856, 92] on div ".b{fill:var(--color-action-default)} Accept suggestions" at bounding box center [784, 84] width 1568 height 37
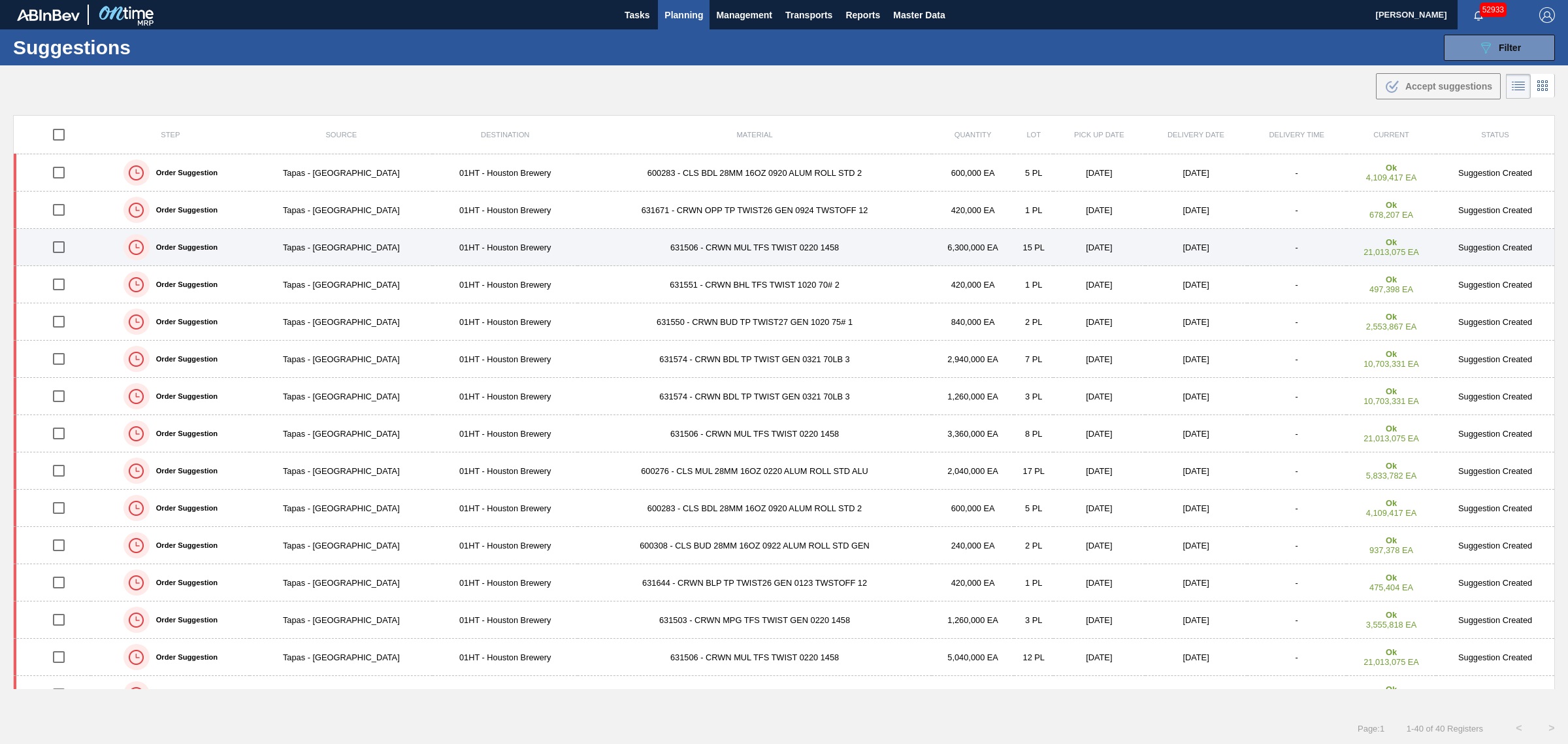
click at [56, 246] on input "checkbox" at bounding box center [59, 247] width 28 height 28
checkbox input "true"
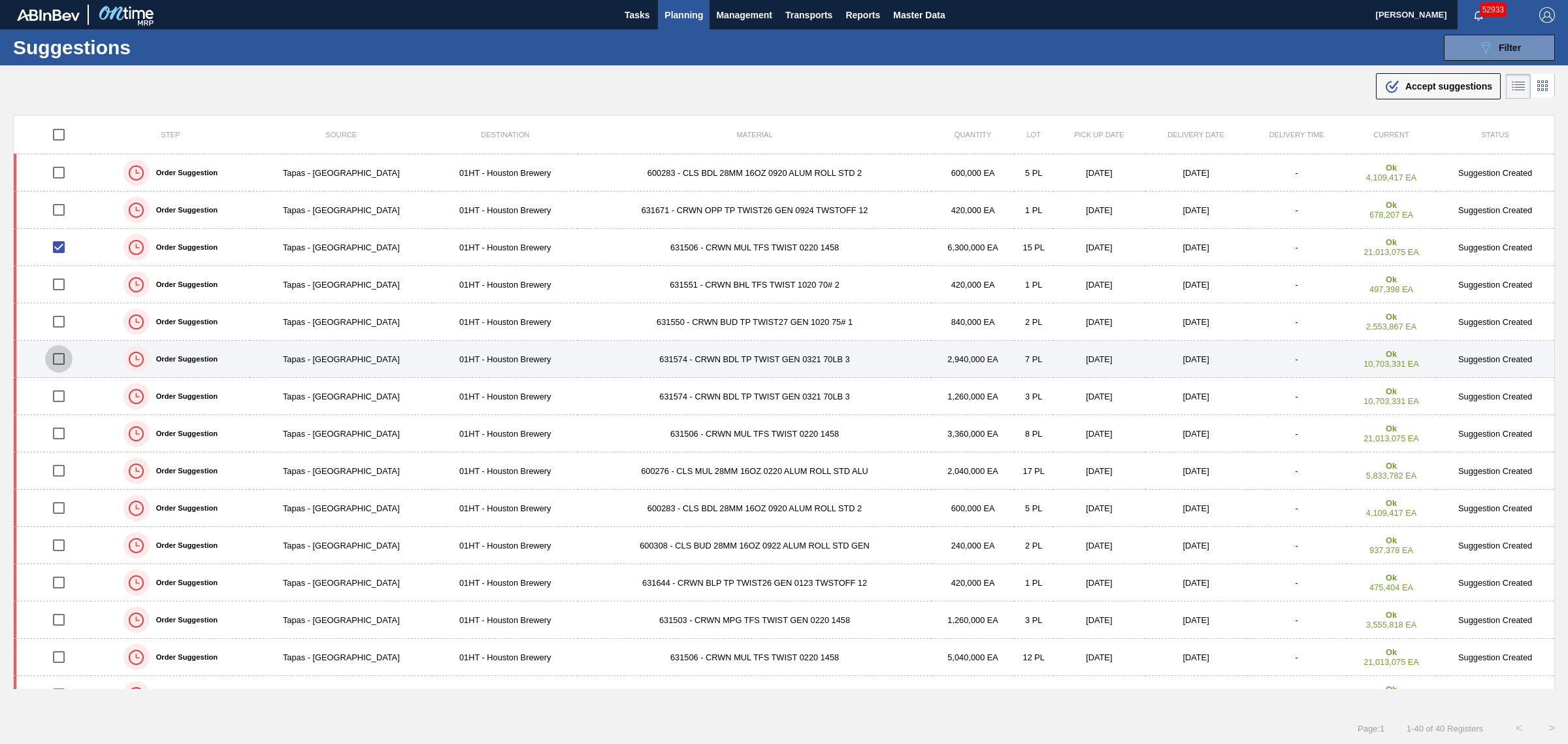
click at [56, 363] on input "checkbox" at bounding box center [59, 359] width 28 height 28
checkbox input "true"
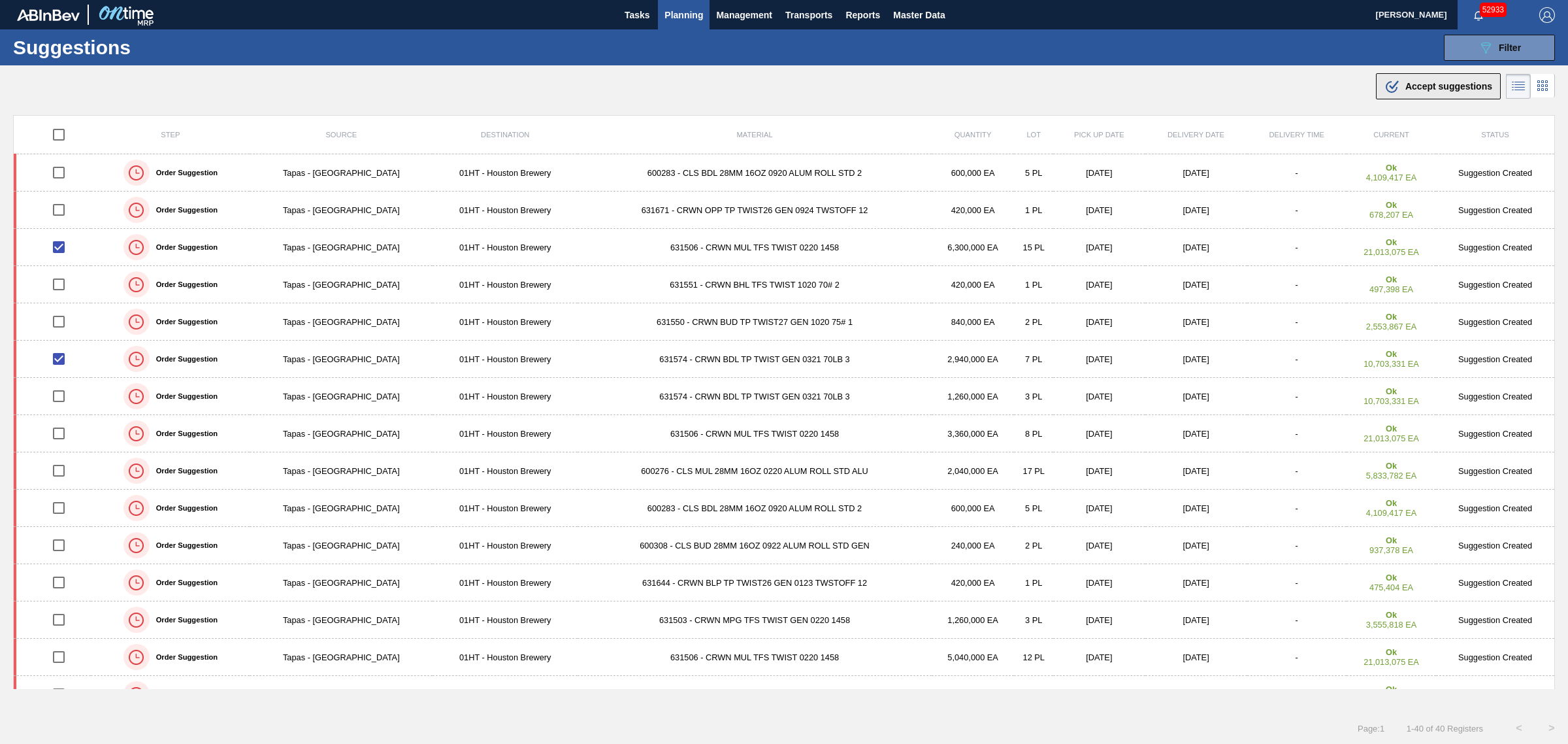
click at [1424, 83] on span "Accept suggestions" at bounding box center [1448, 86] width 87 height 10
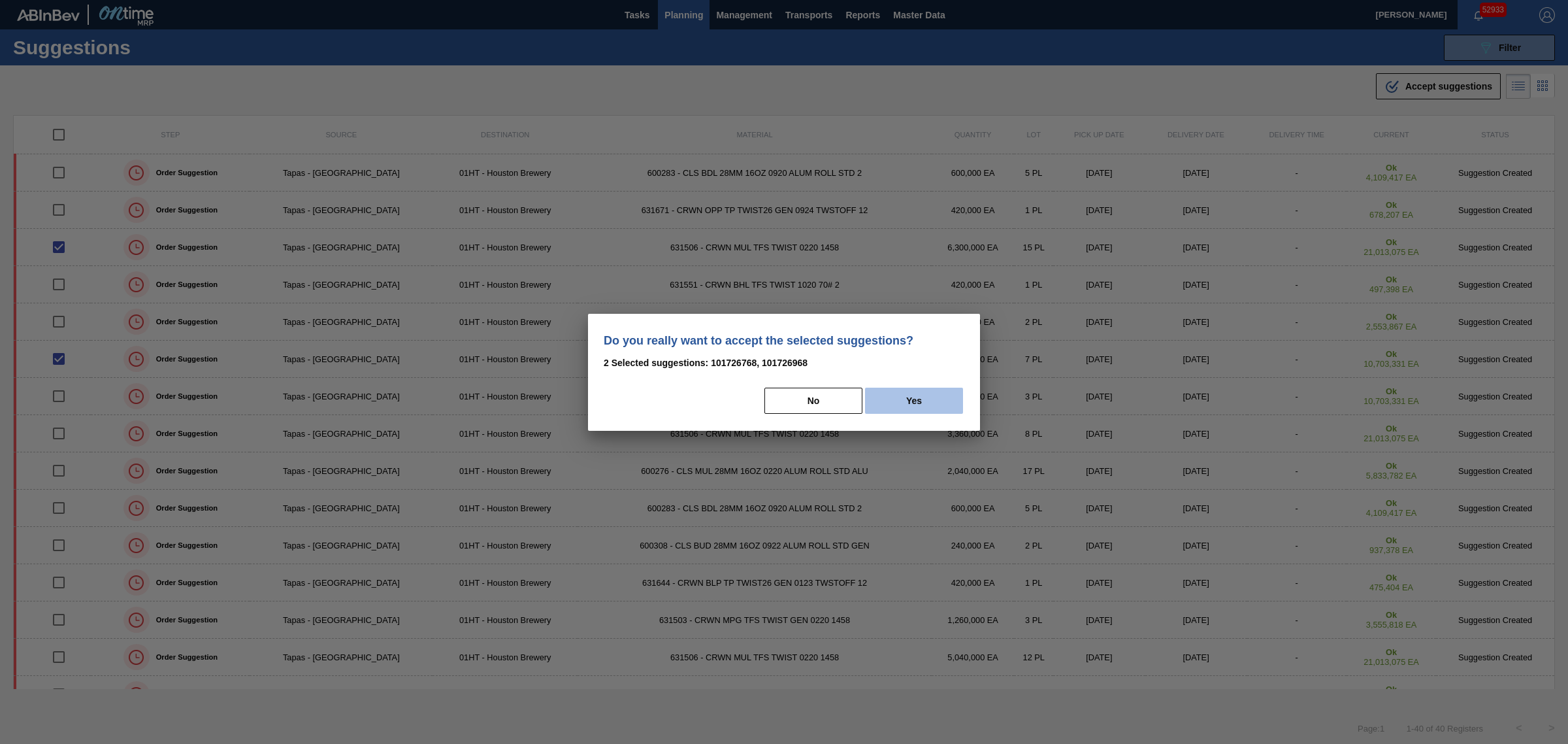
click at [890, 390] on button "Yes" at bounding box center [914, 401] width 98 height 26
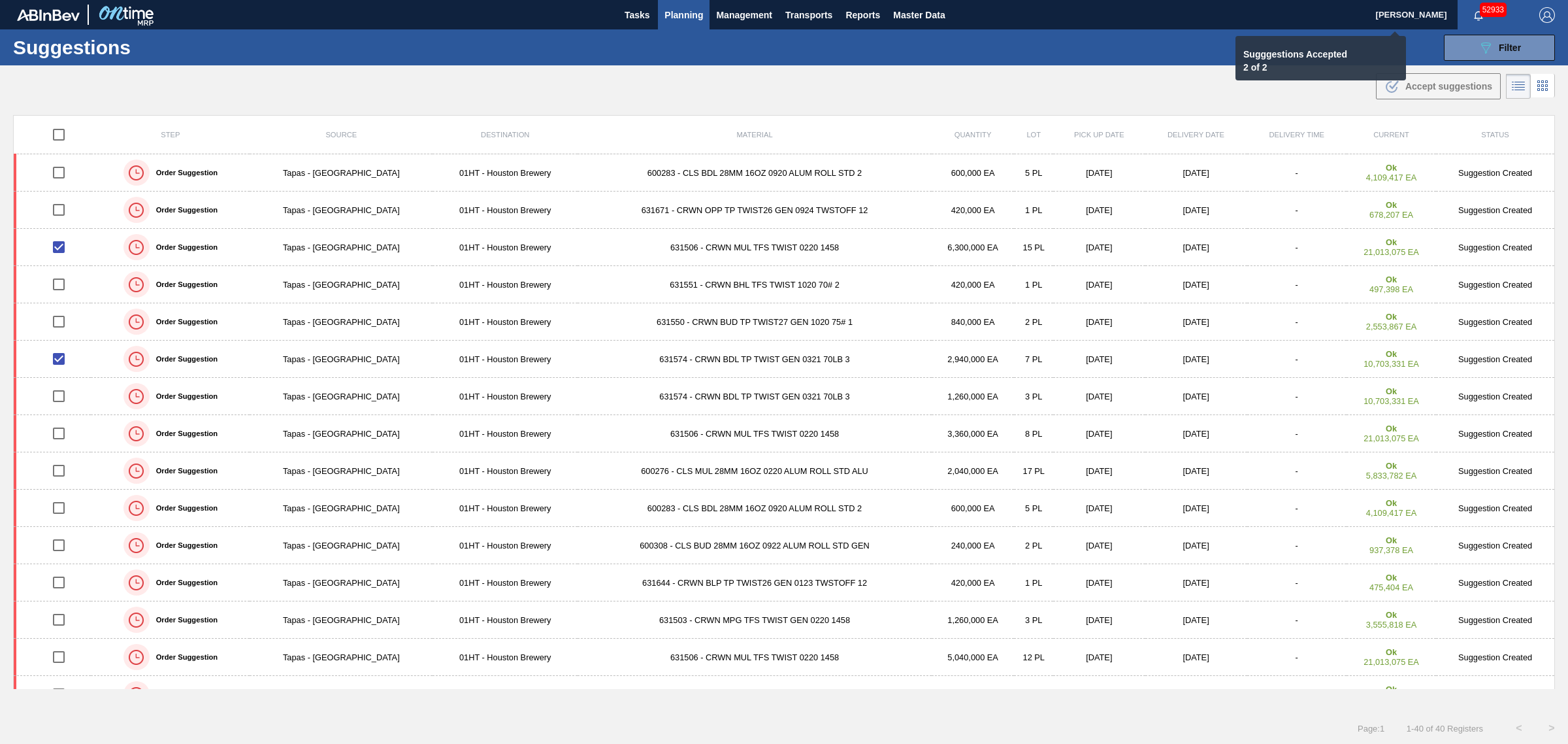
checkbox input "false"
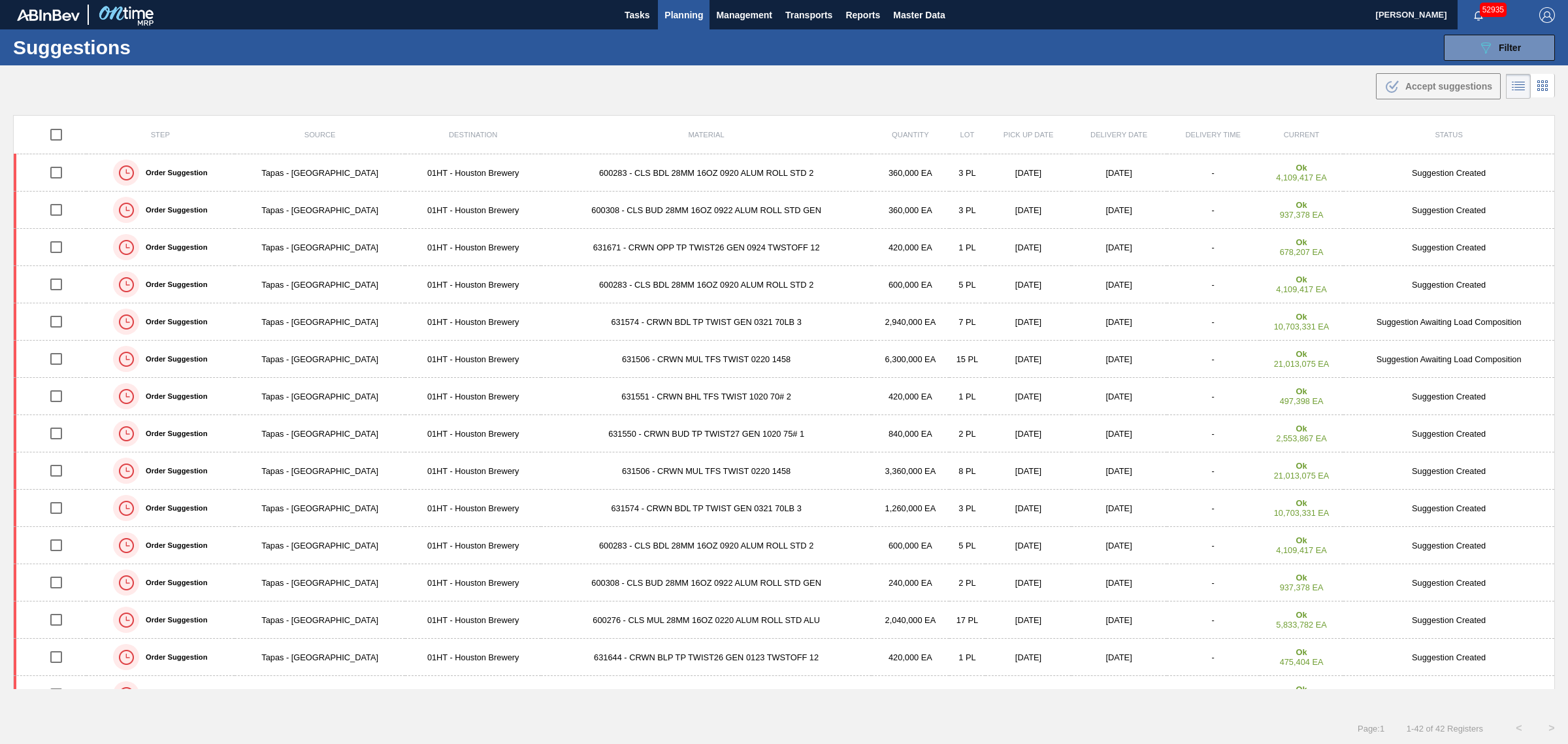
drag, startPoint x: 999, startPoint y: 111, endPoint x: 1071, endPoint y: 100, distance: 72.8
click at [1016, 107] on main "Tasks Planning Management Transports Reports Master Data Joseph Shearburn 52935…" at bounding box center [784, 372] width 1568 height 744
click at [677, 18] on span "Planning" at bounding box center [684, 15] width 39 height 16
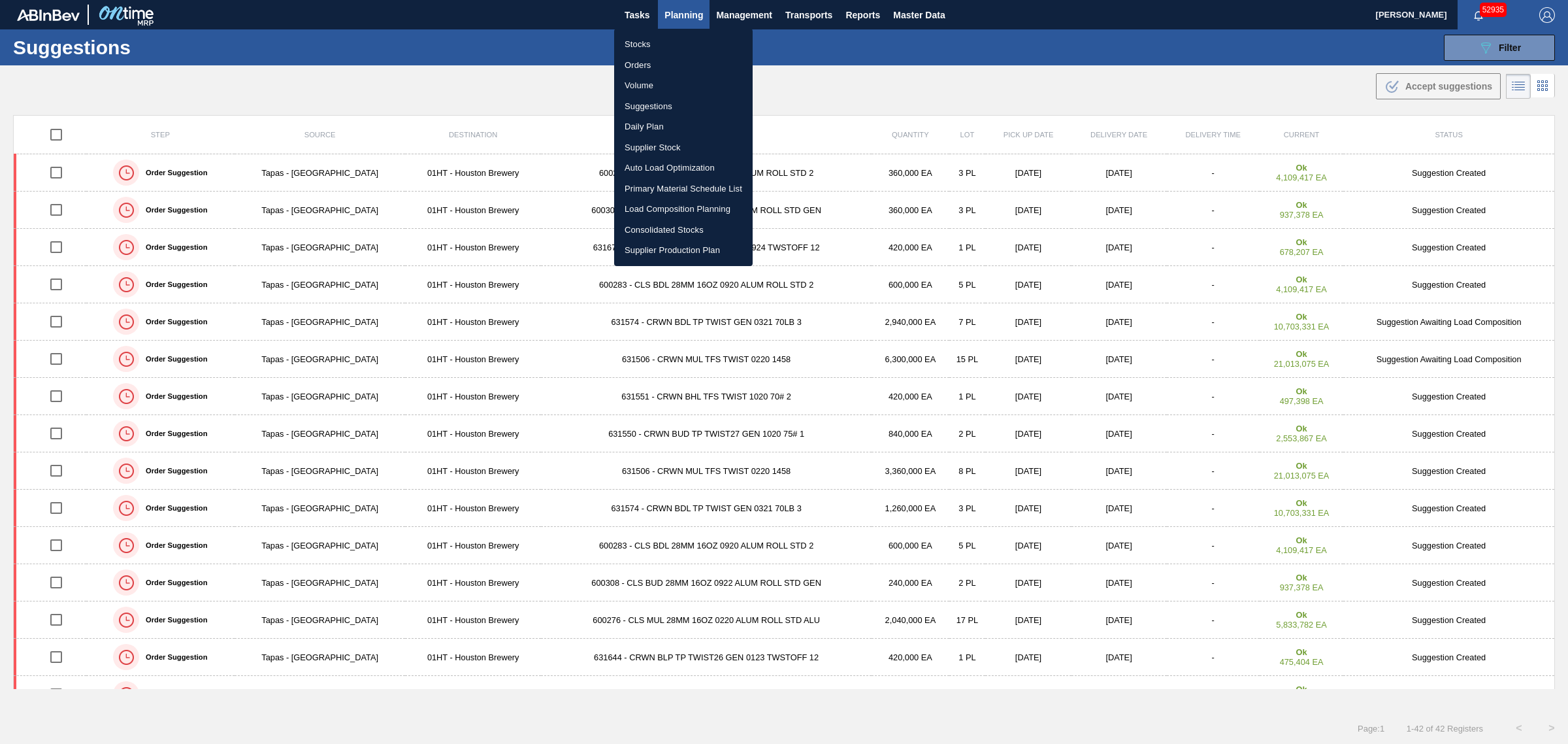
click at [566, 86] on div at bounding box center [784, 372] width 1568 height 744
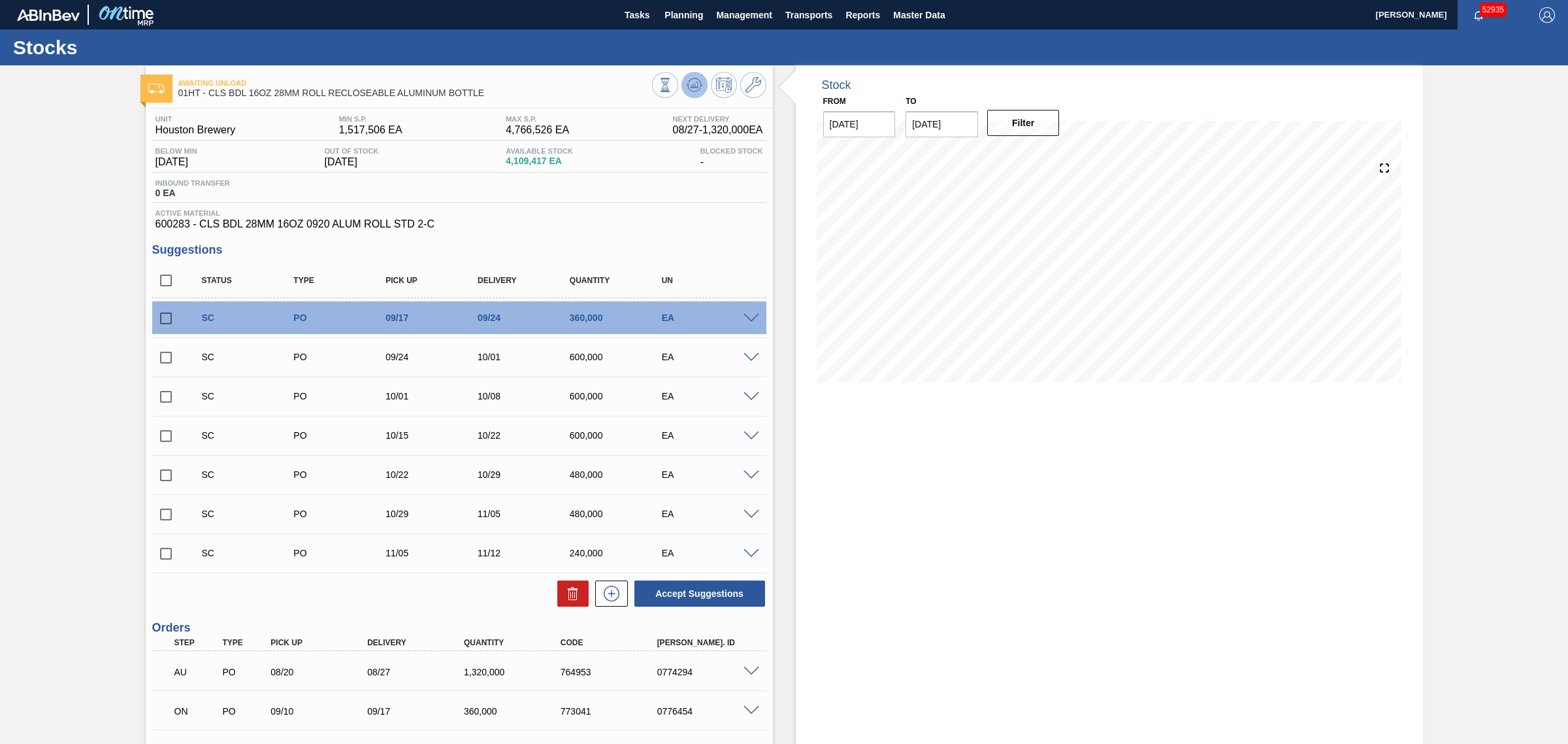
click at [694, 80] on icon at bounding box center [695, 85] width 16 height 16
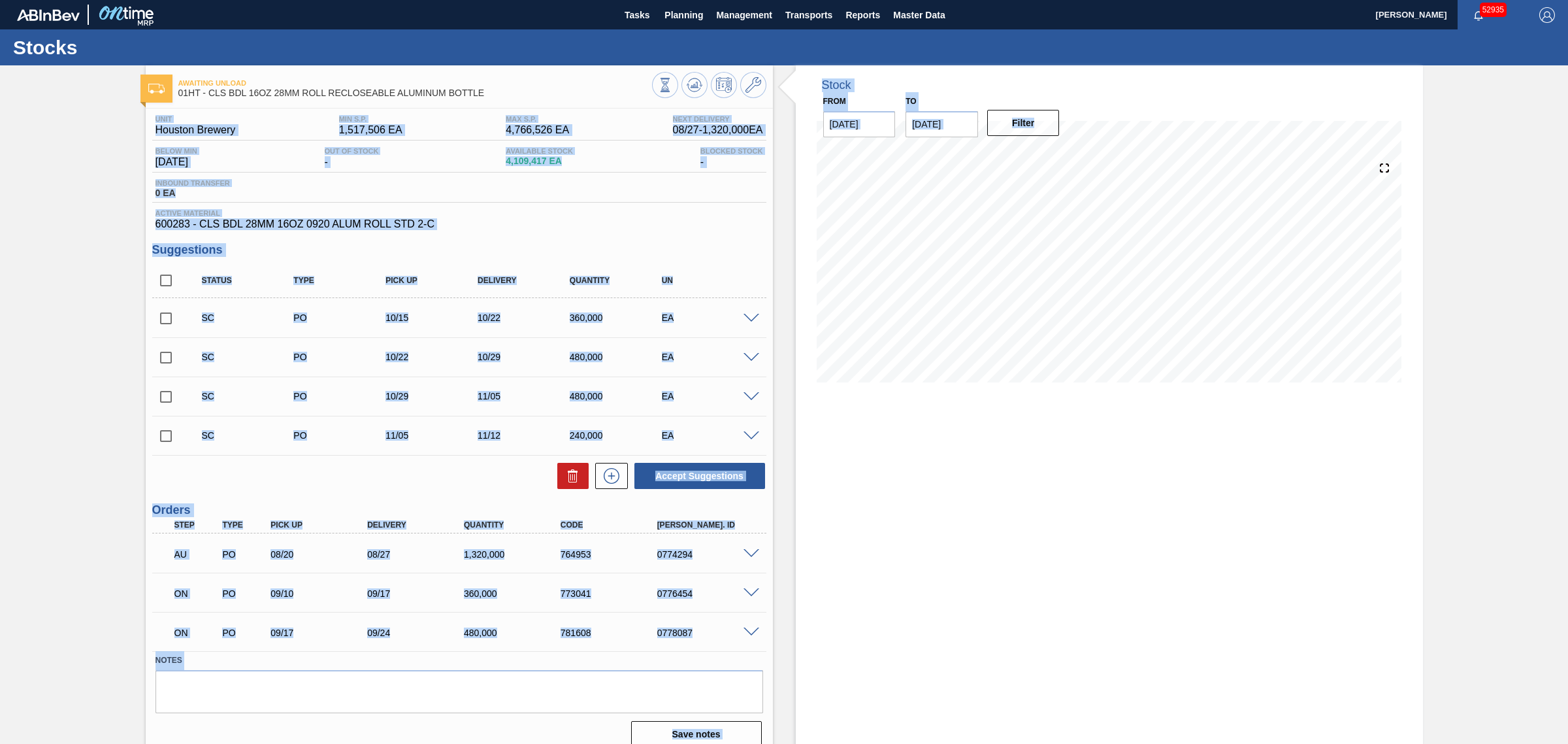
drag, startPoint x: 110, startPoint y: 109, endPoint x: 930, endPoint y: 439, distance: 883.9
click at [930, 439] on div "Awaiting Unload 01HT - CLS BDL 16OZ 28MM ROLL RECLOSEABLE ALUMINUM BOTTLE Unit …" at bounding box center [784, 412] width 1568 height 693
click at [984, 512] on div "Stock From [DATE] to [DATE] Filter 08/29 Stock Projection 4,563,314 SAP Plannin…" at bounding box center [1108, 412] width 627 height 693
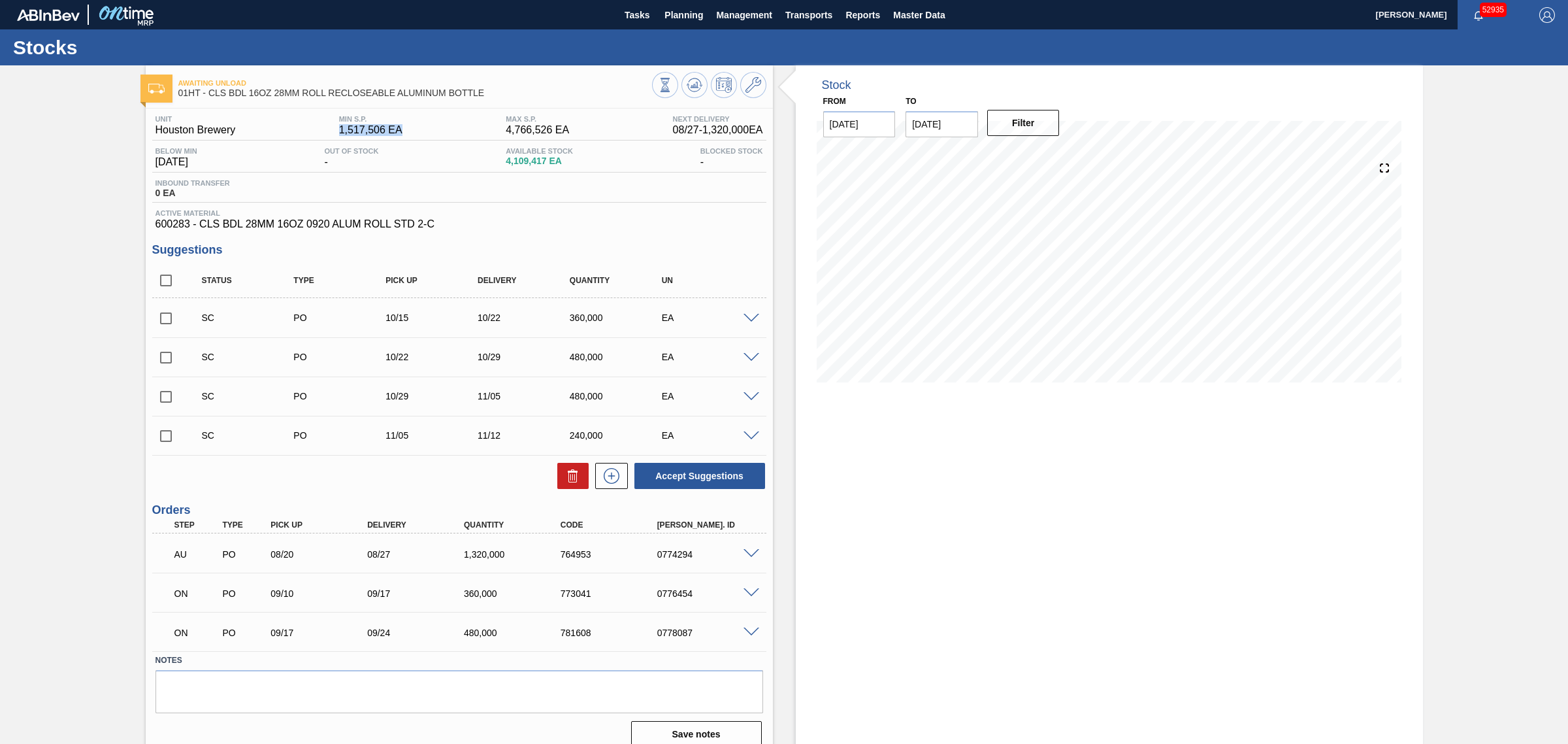
drag, startPoint x: 338, startPoint y: 132, endPoint x: 433, endPoint y: 134, distance: 95.0
click at [403, 134] on div "MIN S.P. 1,517,506 EA" at bounding box center [371, 125] width 70 height 21
drag, startPoint x: 524, startPoint y: 136, endPoint x: 547, endPoint y: 135, distance: 23.0
click at [547, 135] on span "4,766,526 EA" at bounding box center [537, 131] width 64 height 12
click at [487, 134] on div "Unit Houston Brewery MIN S.P. 1,517,506 EA [PERSON_NAME] 4,766,526 EA Next Deli…" at bounding box center [460, 128] width 614 height 26
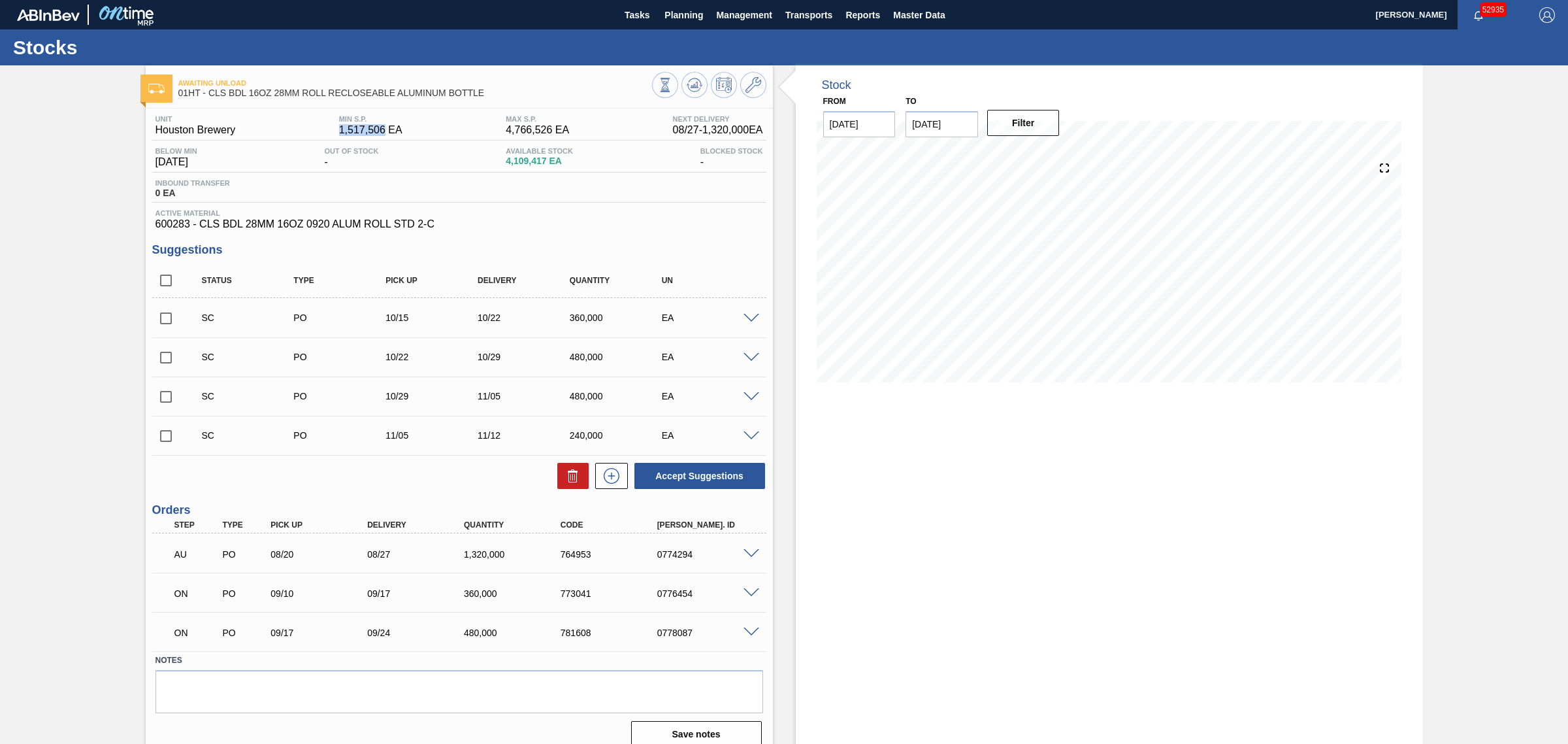
drag, startPoint x: 330, startPoint y: 128, endPoint x: 384, endPoint y: 132, distance: 54.1
click at [384, 132] on div "Unit Houston Brewery MIN S.P. 1,517,506 EA [PERSON_NAME] 4,766,526 EA Next Deli…" at bounding box center [460, 128] width 614 height 26
click at [416, 132] on div "Unit Houston Brewery MIN S.P. 1,517,506 EA [PERSON_NAME] 4,766,526 EA Next Deli…" at bounding box center [460, 128] width 614 height 26
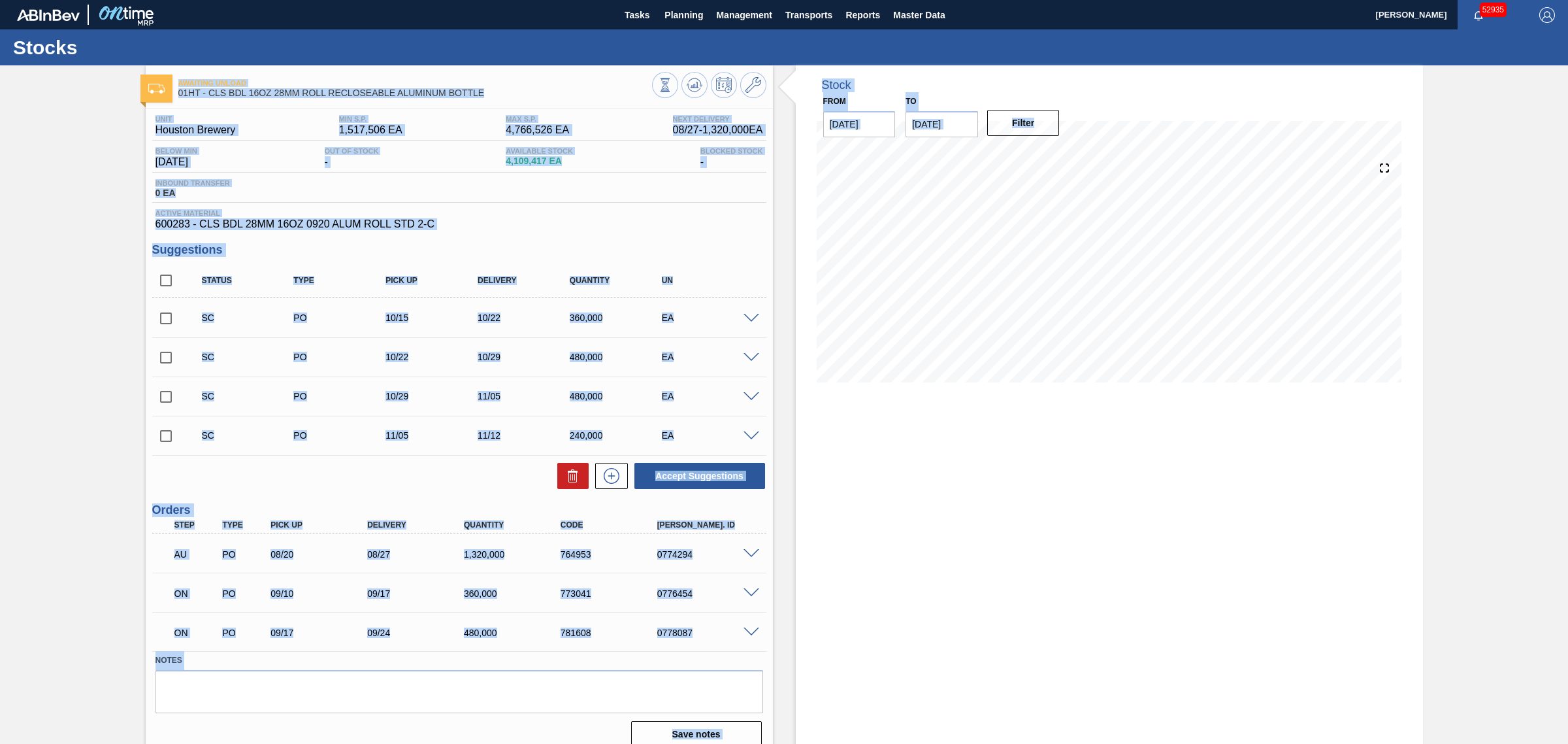
drag, startPoint x: 107, startPoint y: 83, endPoint x: 1469, endPoint y: 499, distance: 1424.1
click at [1469, 499] on div "Awaiting Unload 01HT - CLS BDL 16OZ 28MM ROLL RECLOSEABLE ALUMINUM BOTTLE Unit …" at bounding box center [784, 412] width 1568 height 693
drag, startPoint x: 107, startPoint y: 105, endPoint x: 1521, endPoint y: 575, distance: 1490.1
click at [1521, 575] on div "Awaiting Unload 01HT - CLS BDL 16OZ 28MM ROLL RECLOSEABLE ALUMINUM BOTTLE Unit …" at bounding box center [784, 412] width 1568 height 693
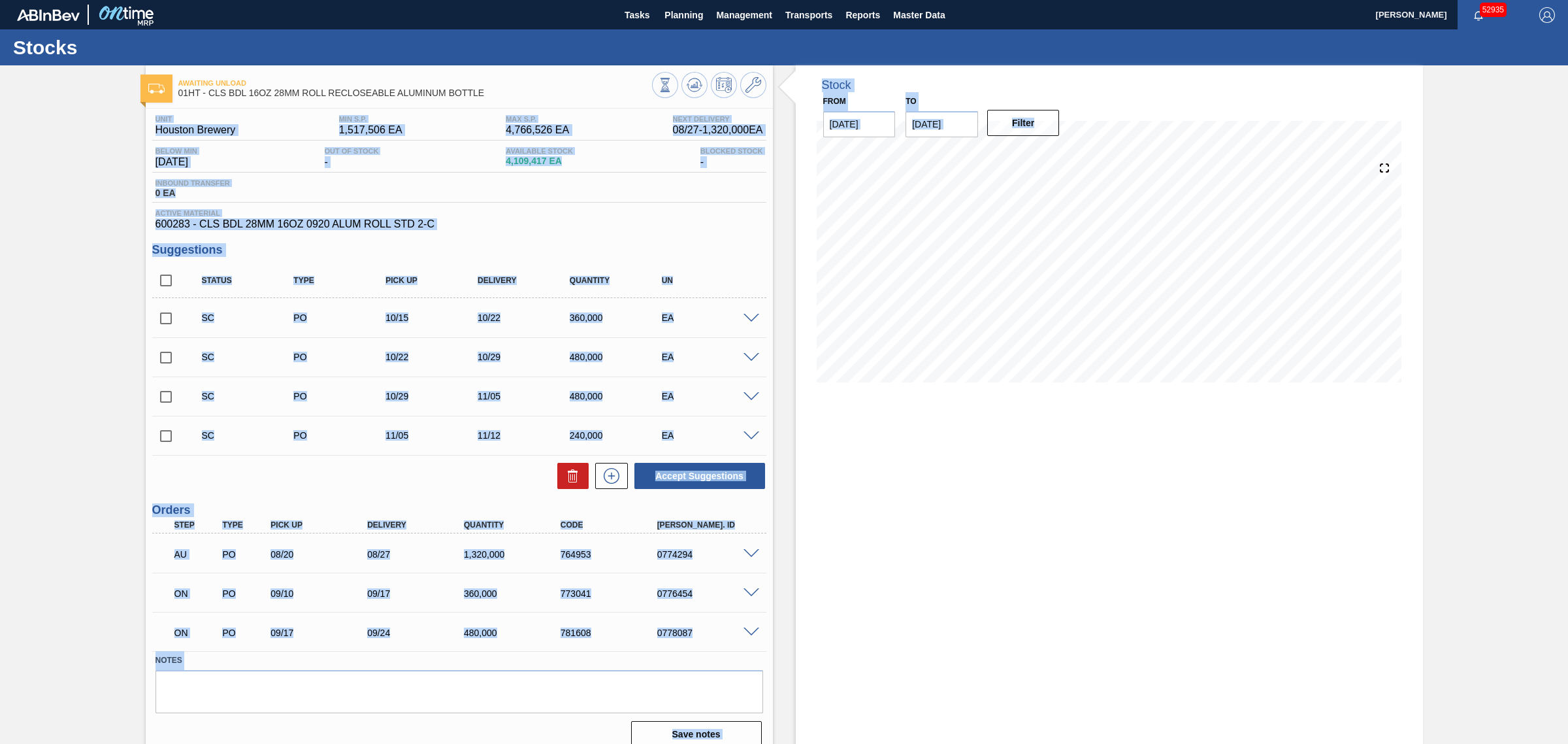
click at [1521, 575] on div "Awaiting Unload 01HT - CLS BDL 16OZ 28MM ROLL RECLOSEABLE ALUMINUM BOTTLE Unit …" at bounding box center [784, 412] width 1568 height 693
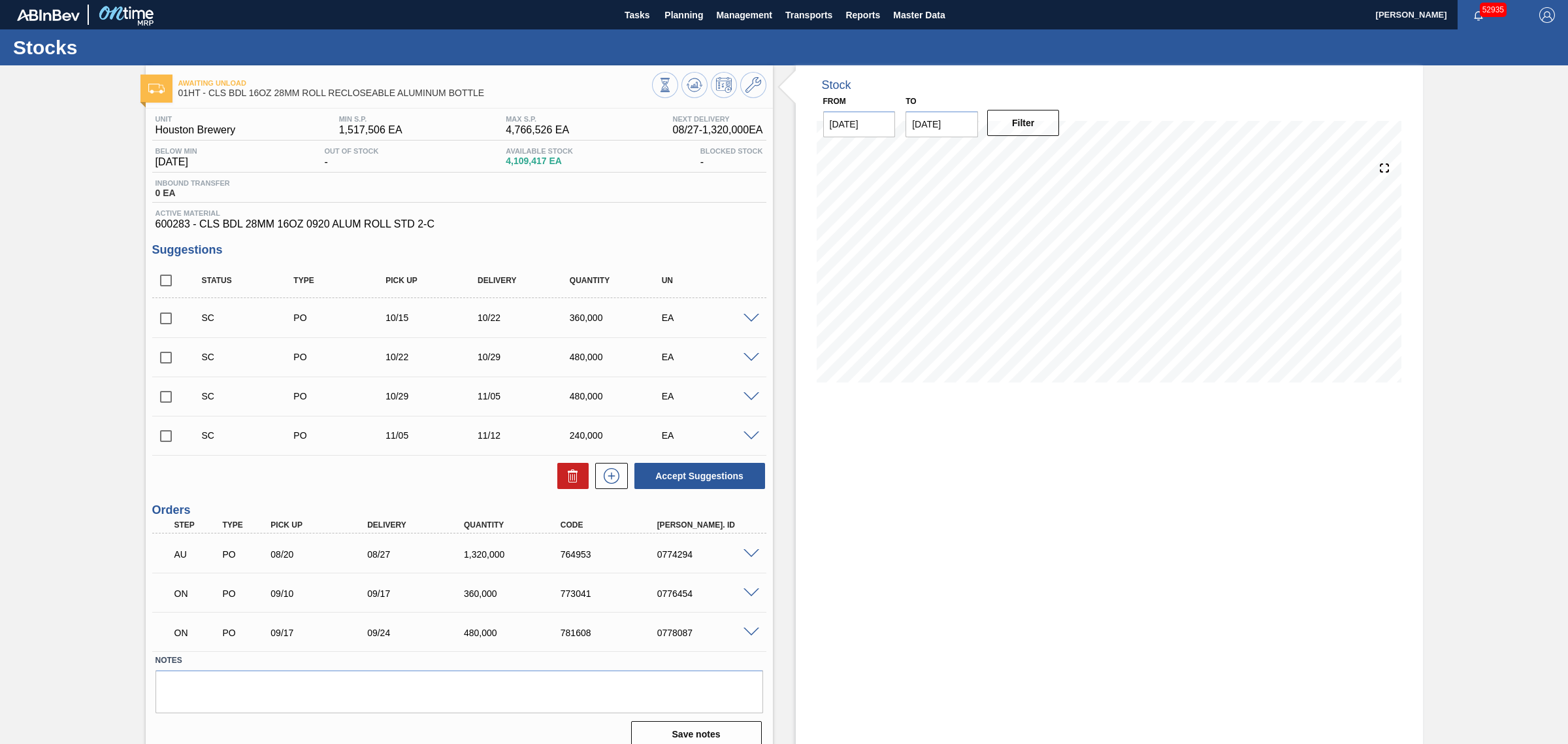
scroll to position [15, 0]
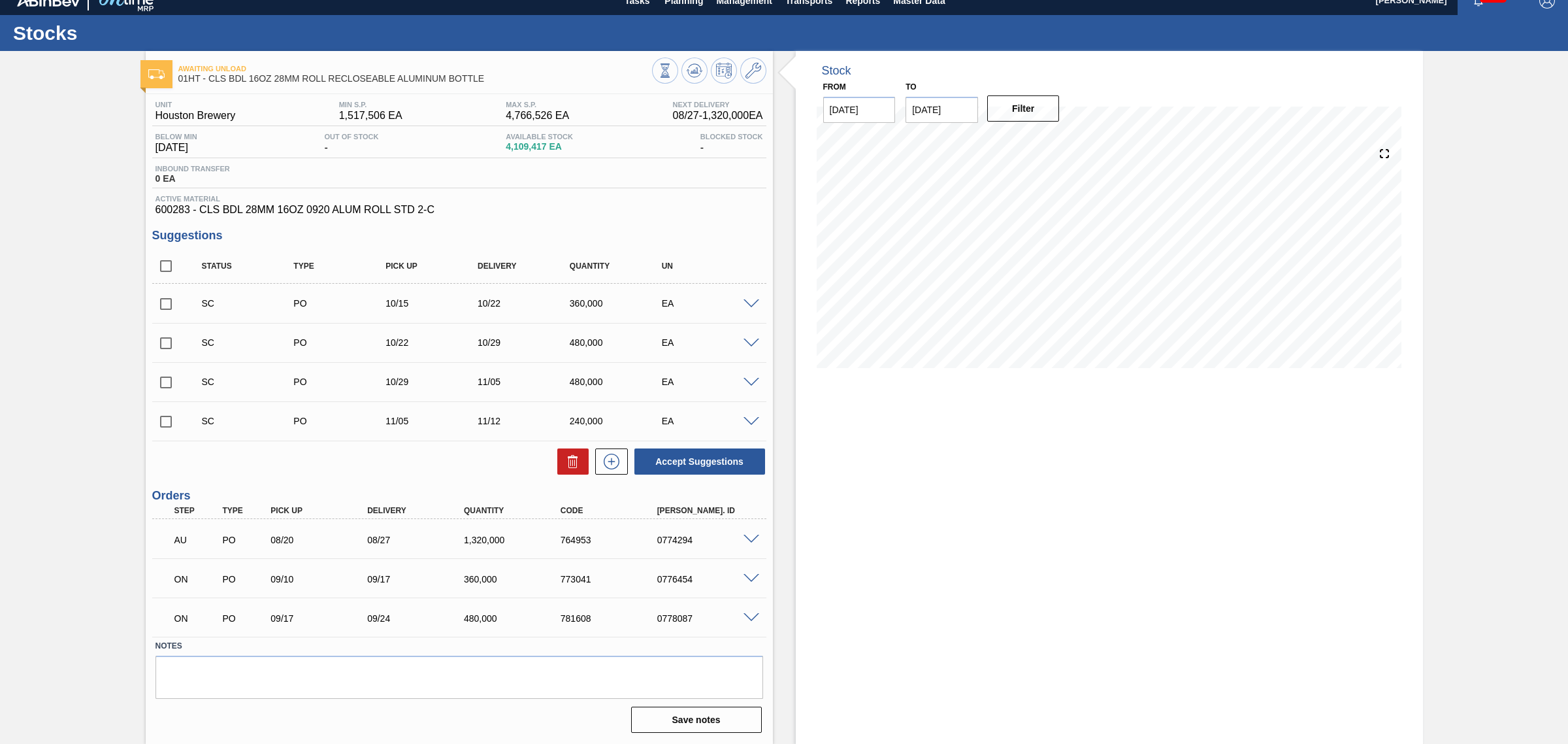
drag, startPoint x: 783, startPoint y: 348, endPoint x: 785, endPoint y: 391, distance: 43.0
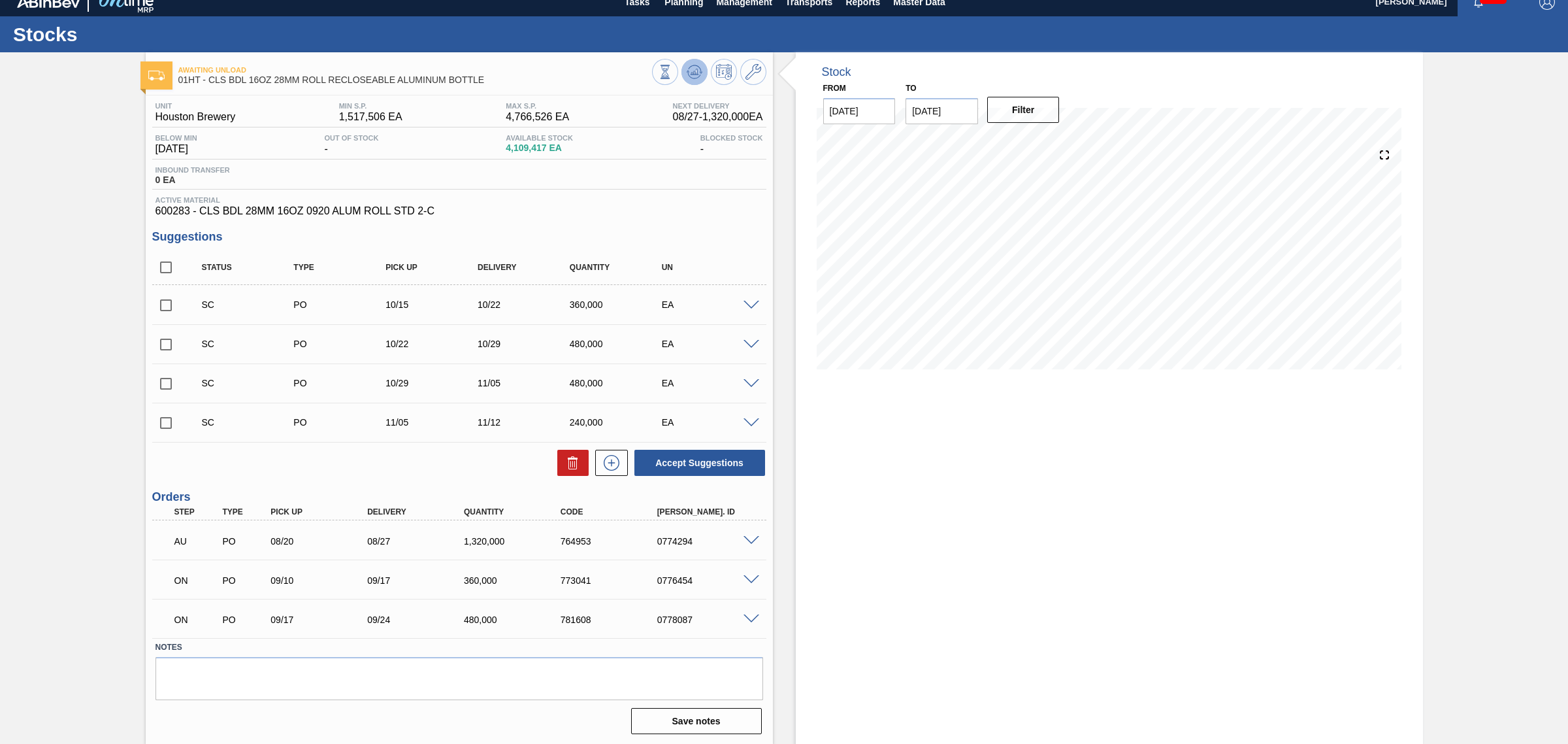
click at [687, 69] on icon at bounding box center [695, 72] width 16 height 16
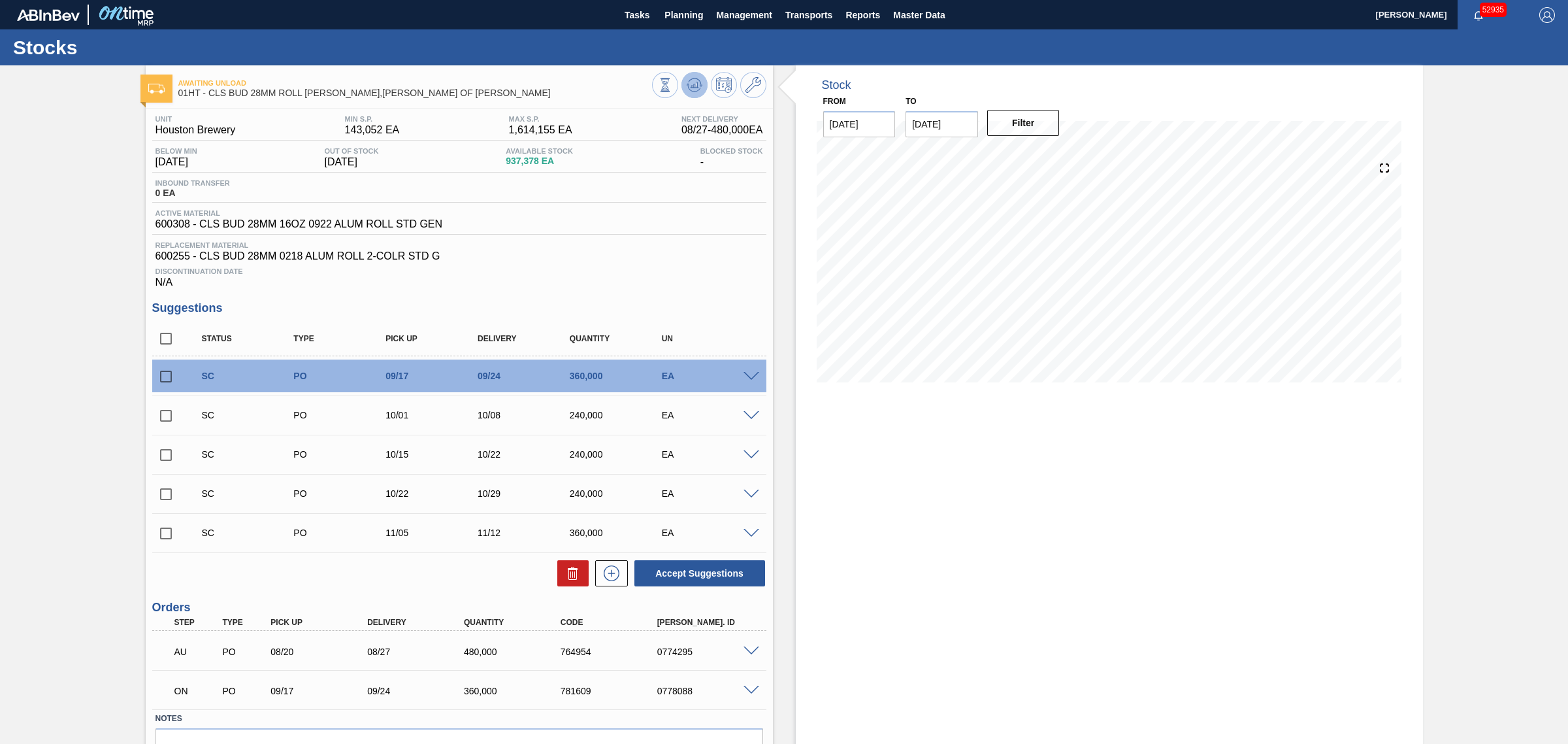
click at [693, 87] on icon at bounding box center [694, 85] width 9 height 6
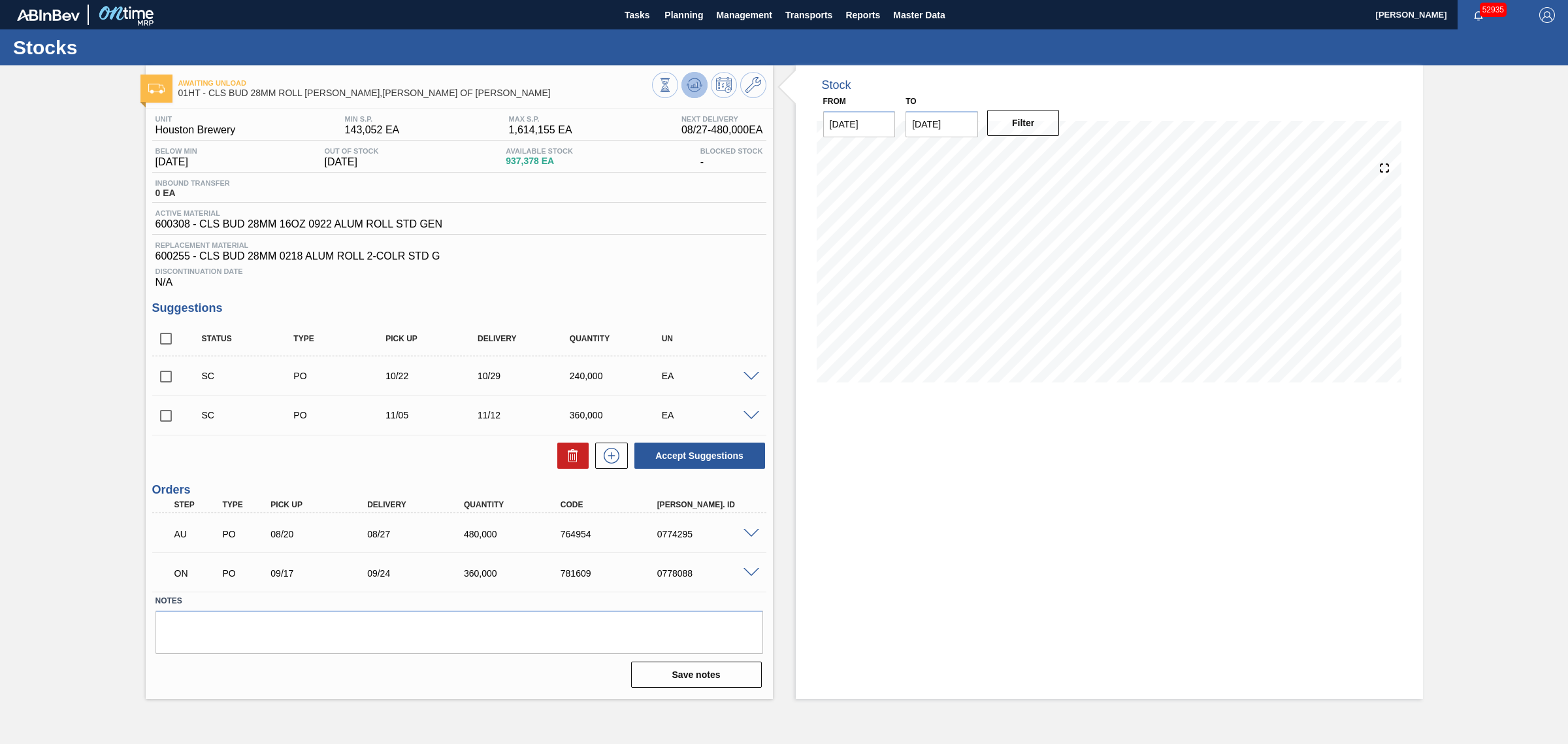
click at [694, 77] on icon at bounding box center [695, 85] width 16 height 16
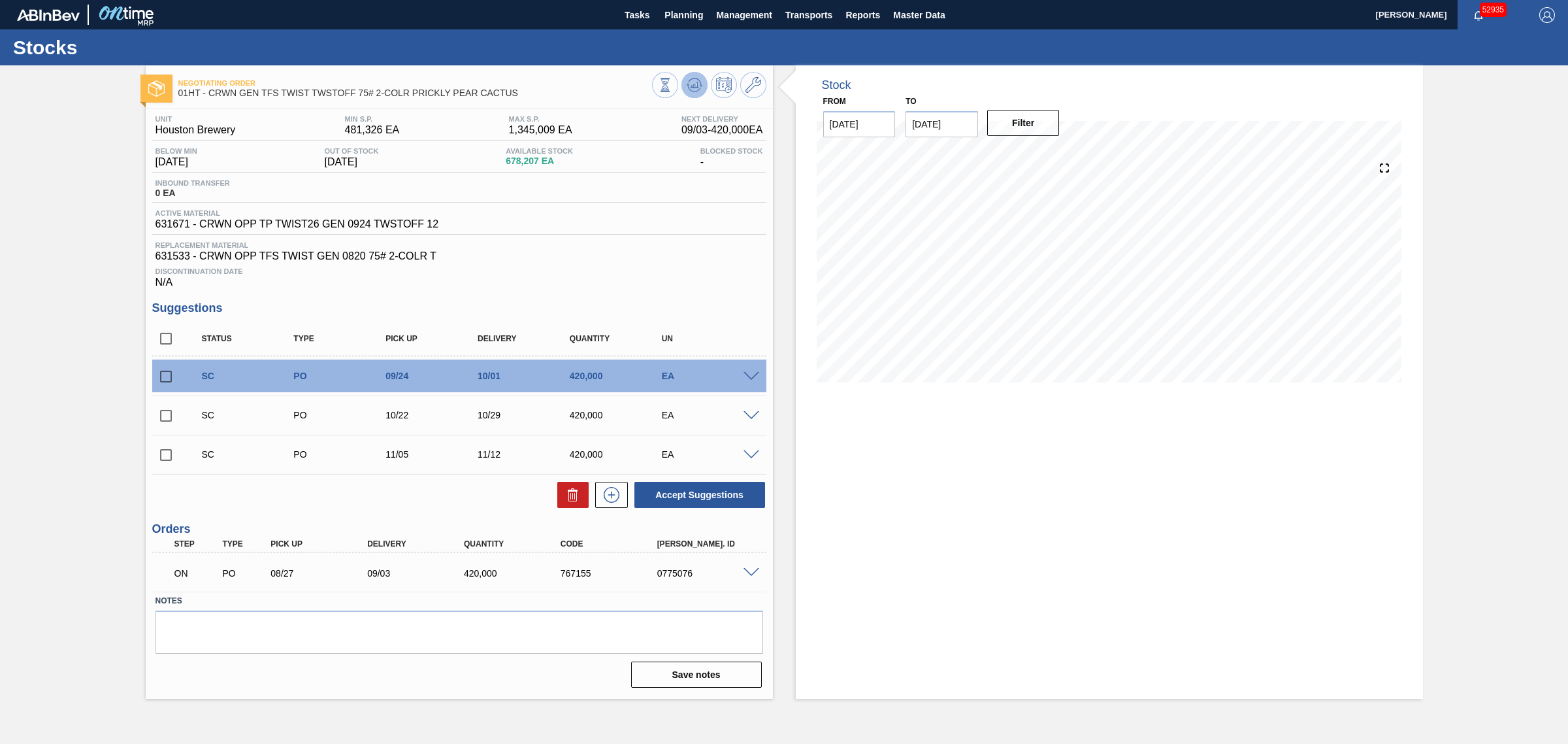
click at [697, 86] on icon at bounding box center [696, 85] width 1 height 5
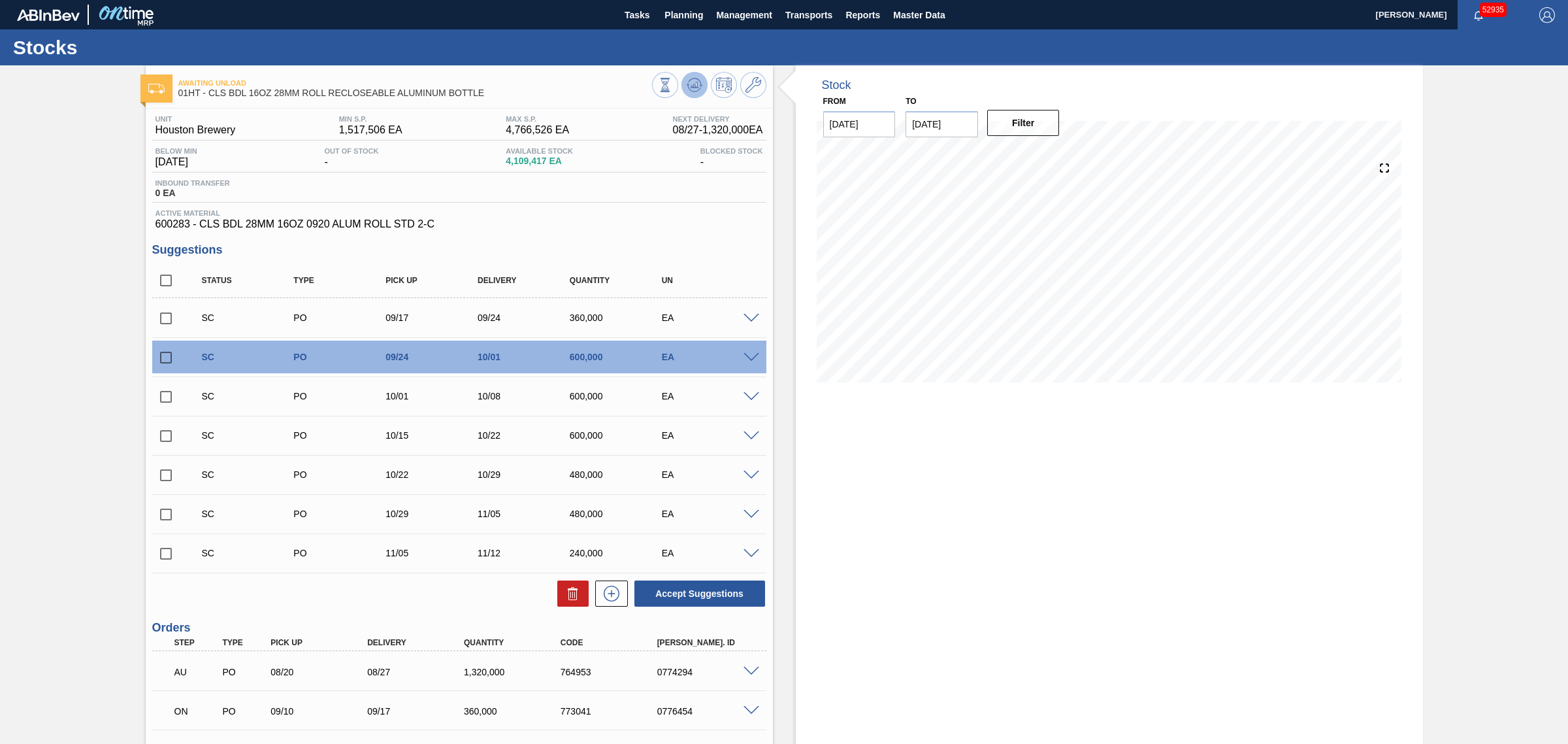
click at [693, 88] on icon at bounding box center [695, 85] width 16 height 16
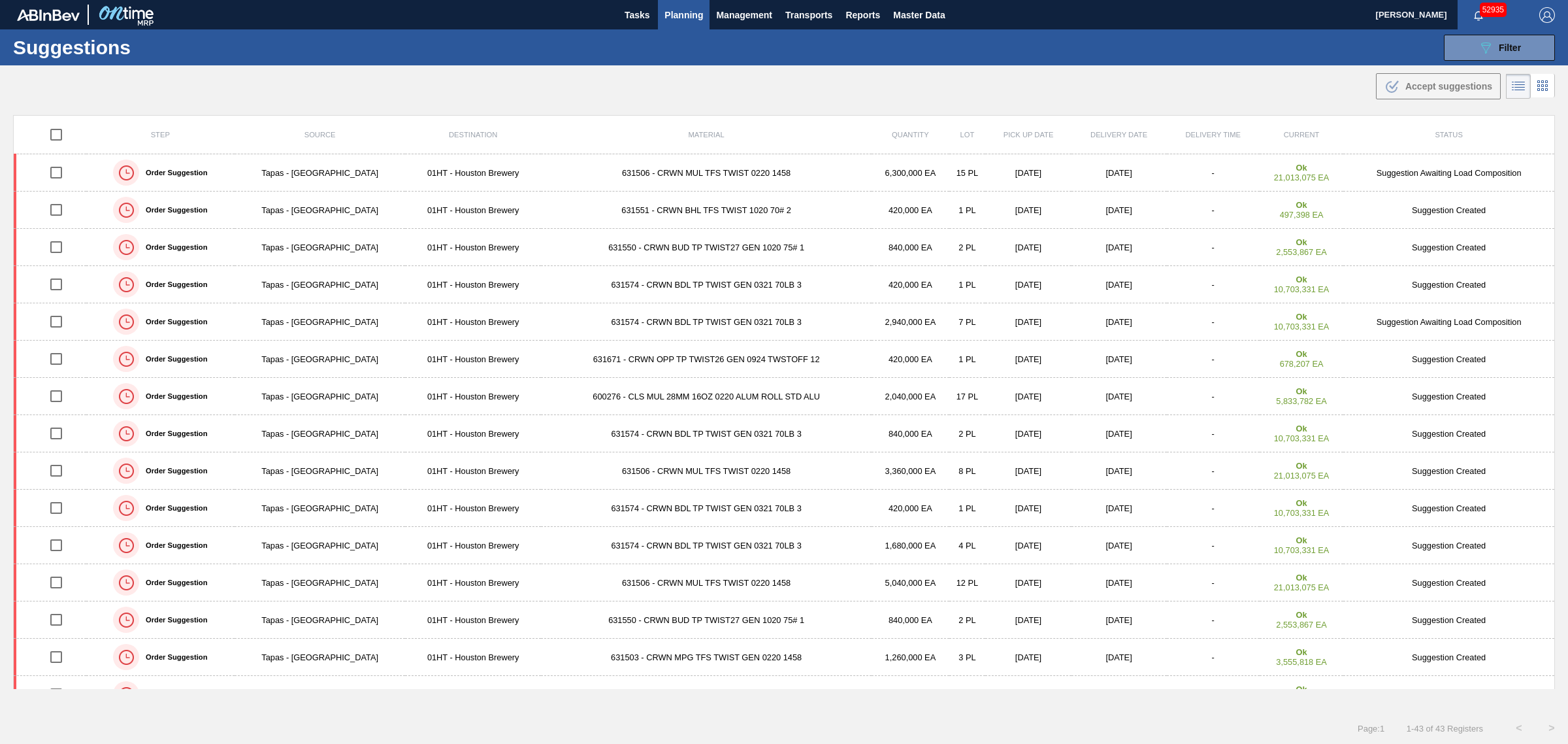
click at [688, 18] on span "Planning" at bounding box center [684, 15] width 39 height 16
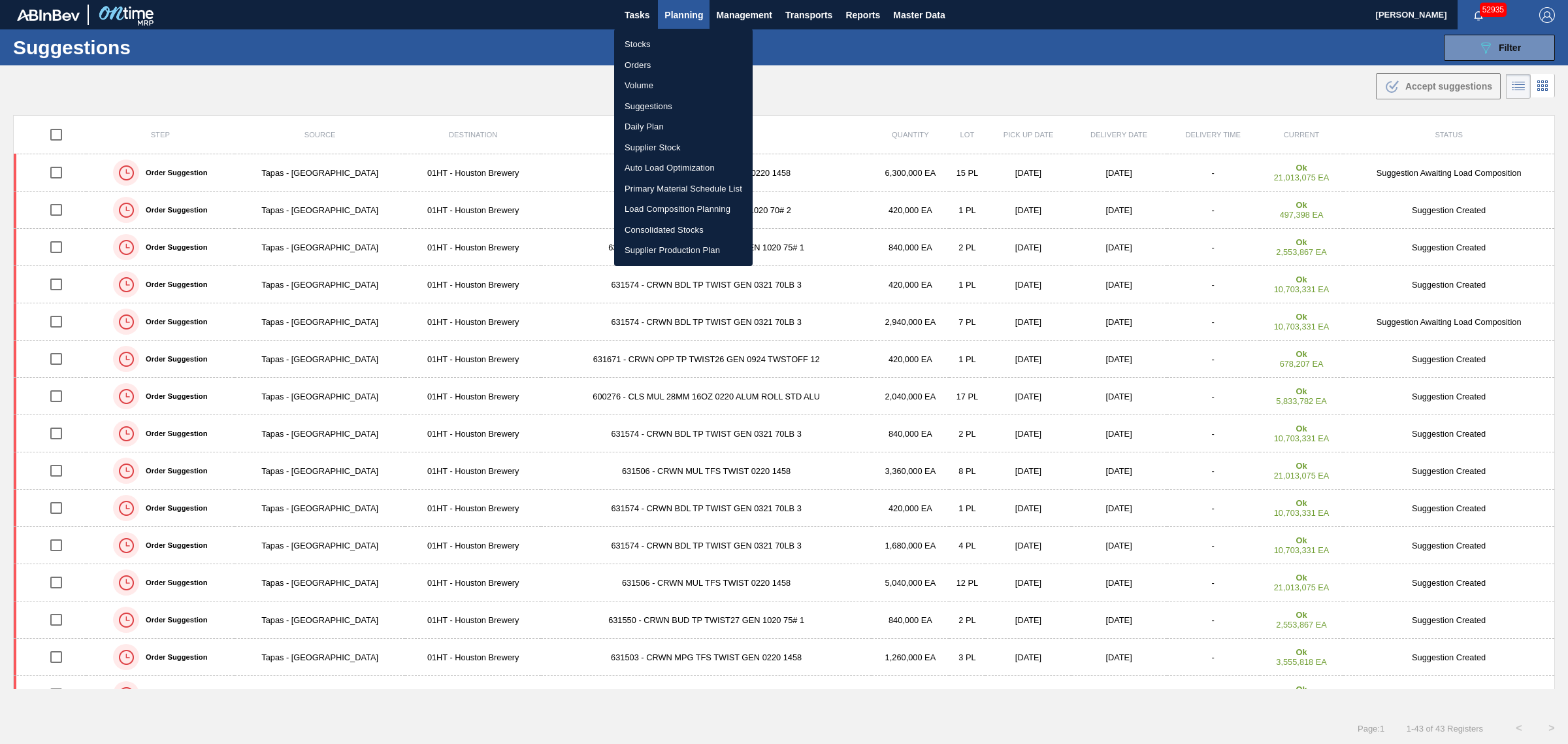
drag, startPoint x: 572, startPoint y: 83, endPoint x: 585, endPoint y: 82, distance: 13.0
click at [572, 83] on div at bounding box center [784, 372] width 1568 height 744
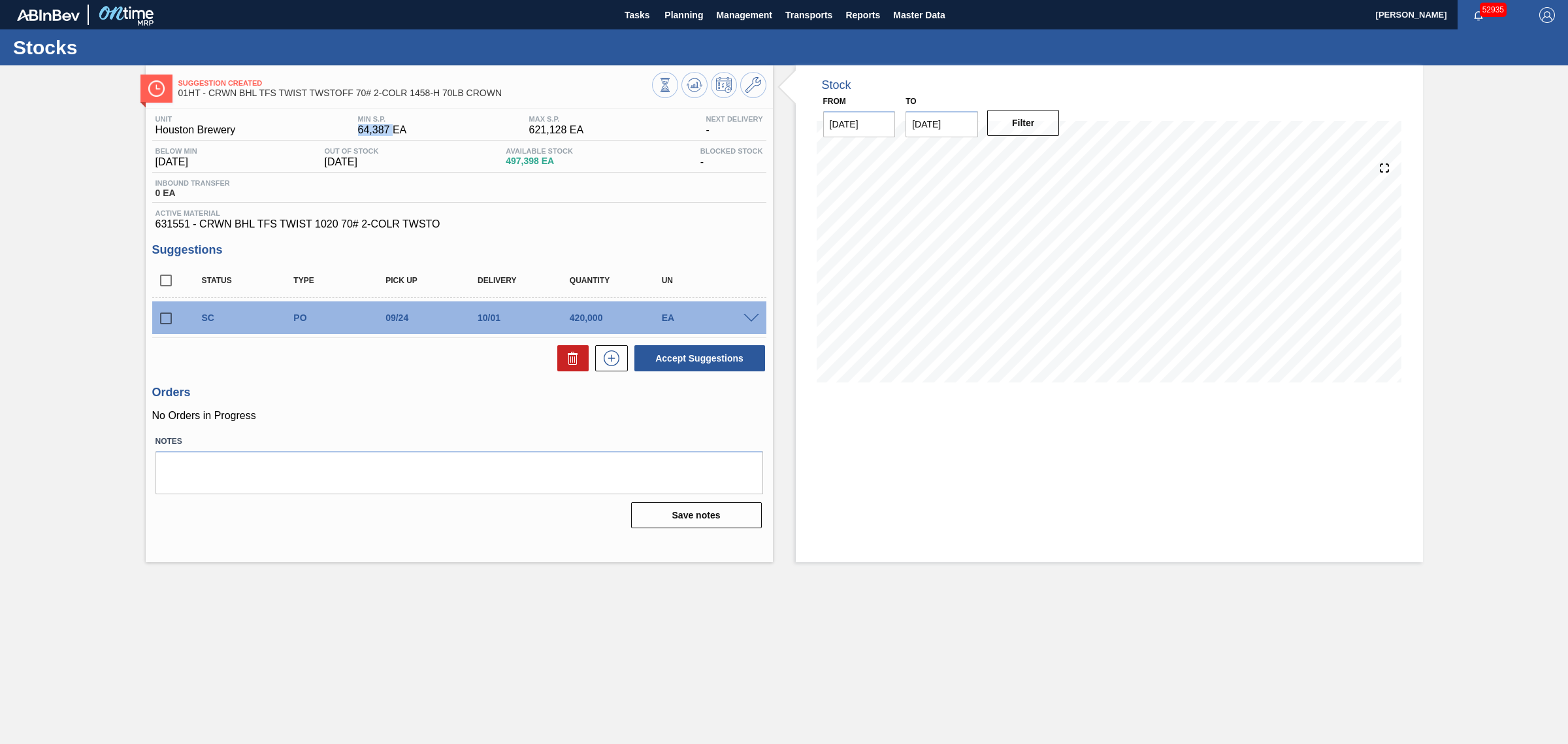
drag, startPoint x: 355, startPoint y: 131, endPoint x: 397, endPoint y: 130, distance: 42.0
click at [397, 130] on div "MIN S.P. 64,387 EA" at bounding box center [383, 125] width 56 height 21
click at [403, 130] on span "64,387 EA" at bounding box center [382, 131] width 49 height 12
click at [787, 609] on main "Tasks Planning Management Transports Reports Master Data [PERSON_NAME] 52937 Ma…" at bounding box center [784, 372] width 1568 height 744
click at [788, 575] on main "Tasks Planning Management Transports Reports Master Data Joseph Shearburn 52937…" at bounding box center [784, 372] width 1568 height 744
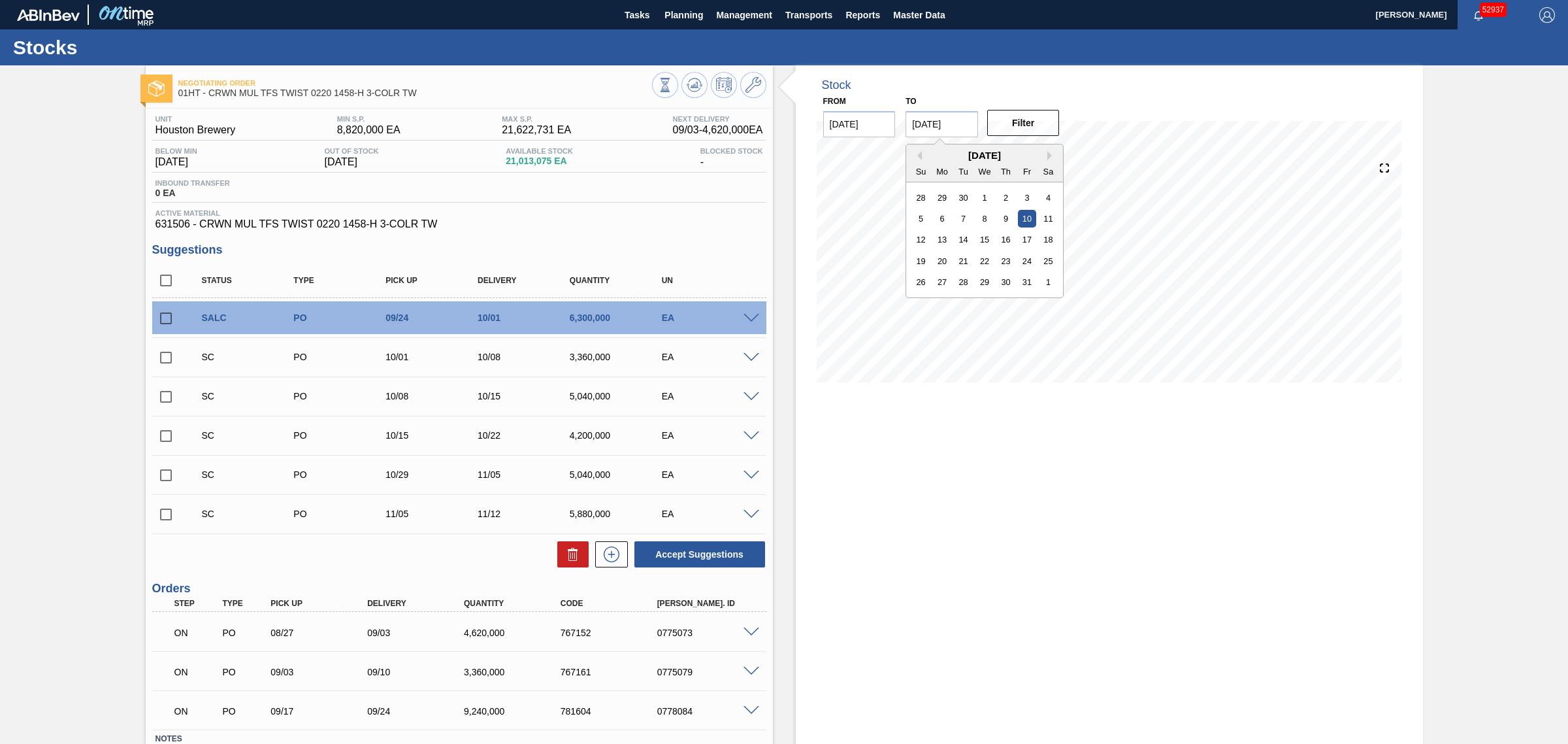
drag, startPoint x: 923, startPoint y: 122, endPoint x: 900, endPoint y: 123, distance: 23.0
click at [900, 123] on div "to 10/10/2025 Previous Month Next Month October 2025 Su Mo Tu We Th Fr Sa 28 29…" at bounding box center [941, 114] width 83 height 45
click at [919, 121] on input "10/10/2025" at bounding box center [941, 124] width 73 height 26
click at [920, 123] on input "10/10/2025" at bounding box center [941, 124] width 73 height 26
click at [935, 123] on input "10/10/2025" at bounding box center [941, 124] width 73 height 26
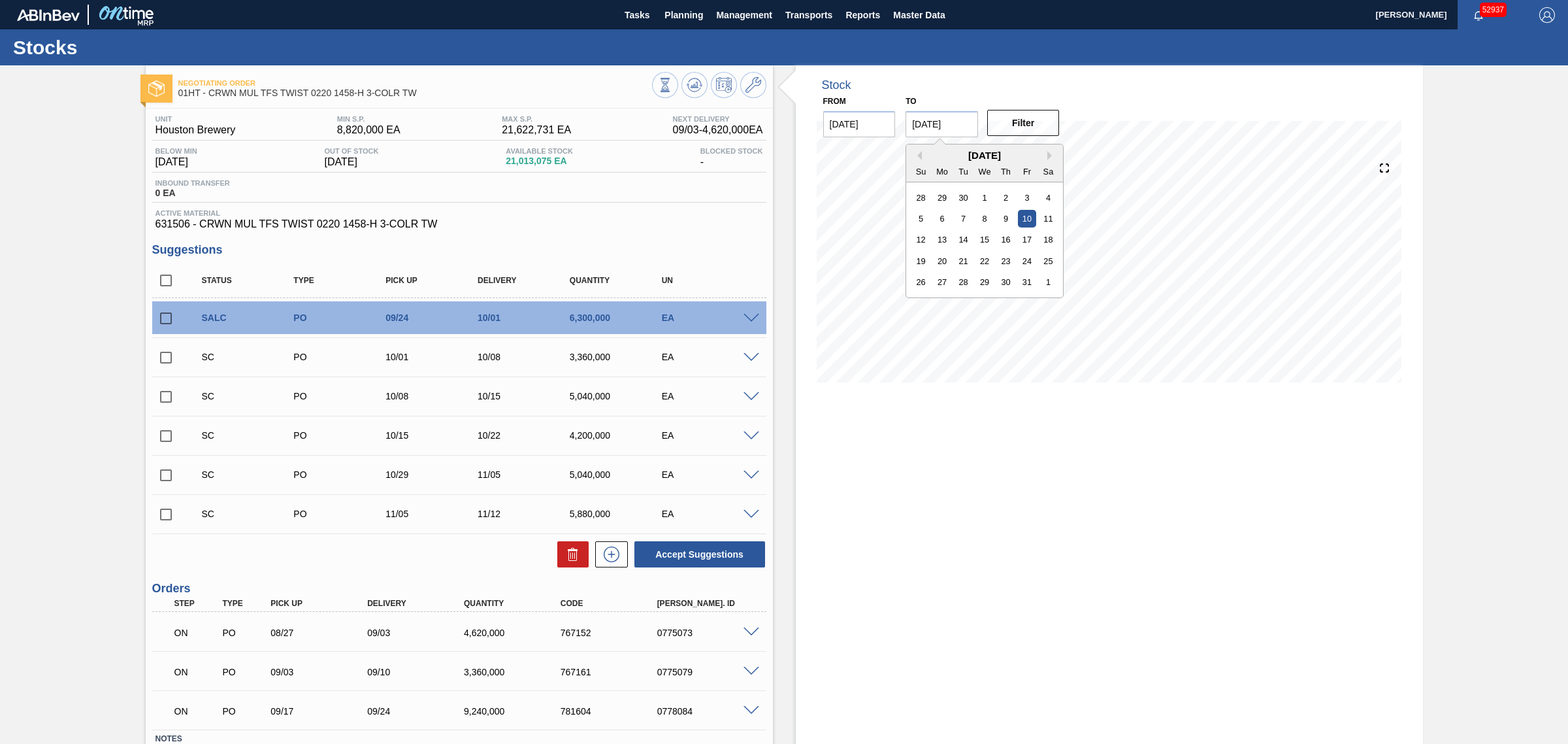
click at [923, 125] on input "10/10/2025" at bounding box center [941, 124] width 73 height 26
drag, startPoint x: 922, startPoint y: 123, endPoint x: 913, endPoint y: 122, distance: 9.1
click at [913, 122] on input "10/10/2025" at bounding box center [941, 124] width 73 height 26
click at [1048, 155] on button "Next Month" at bounding box center [1052, 155] width 9 height 9
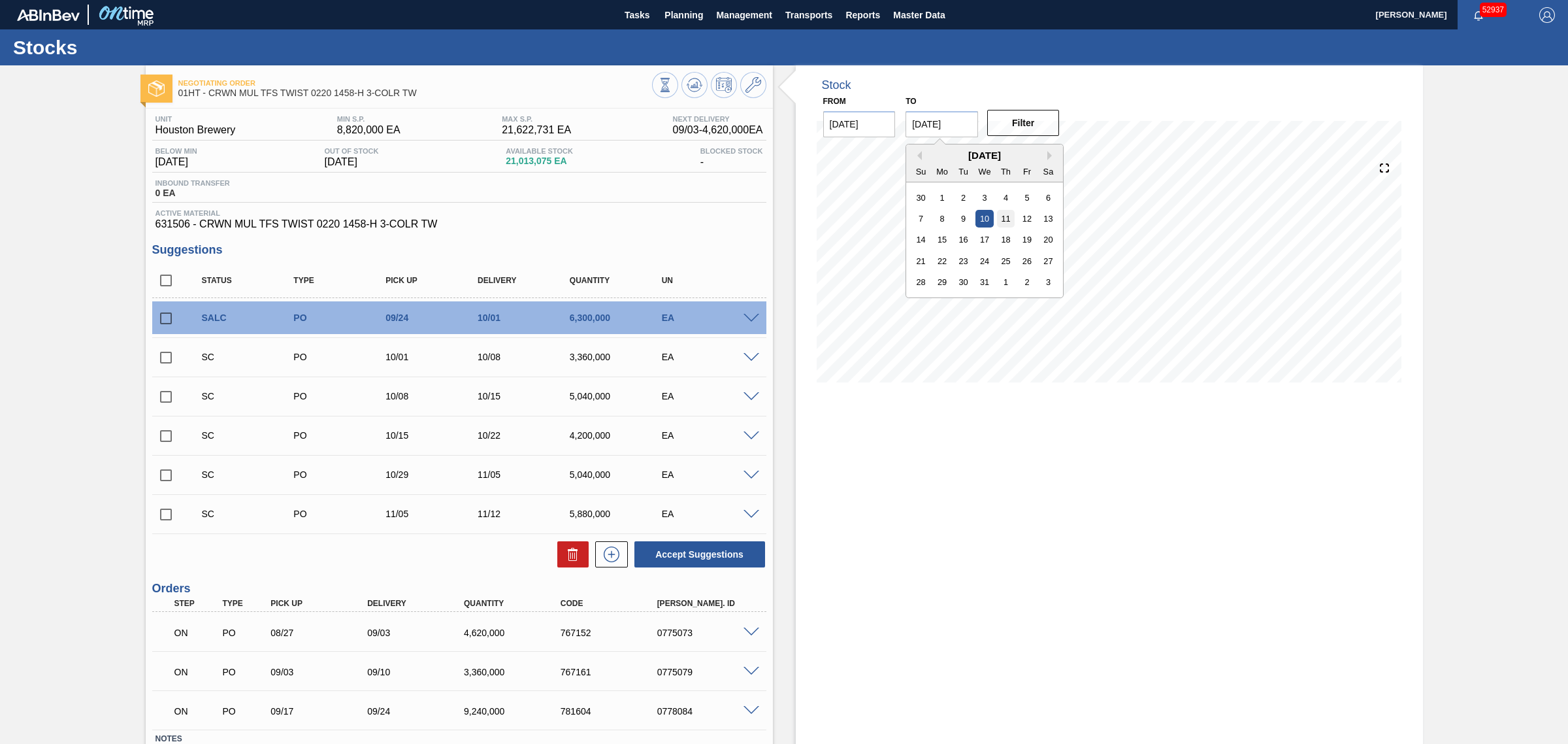
click at [1003, 219] on div "11" at bounding box center [1006, 218] width 18 height 18
type input "[DATE]"
click at [1029, 129] on button "Filter" at bounding box center [1023, 123] width 73 height 26
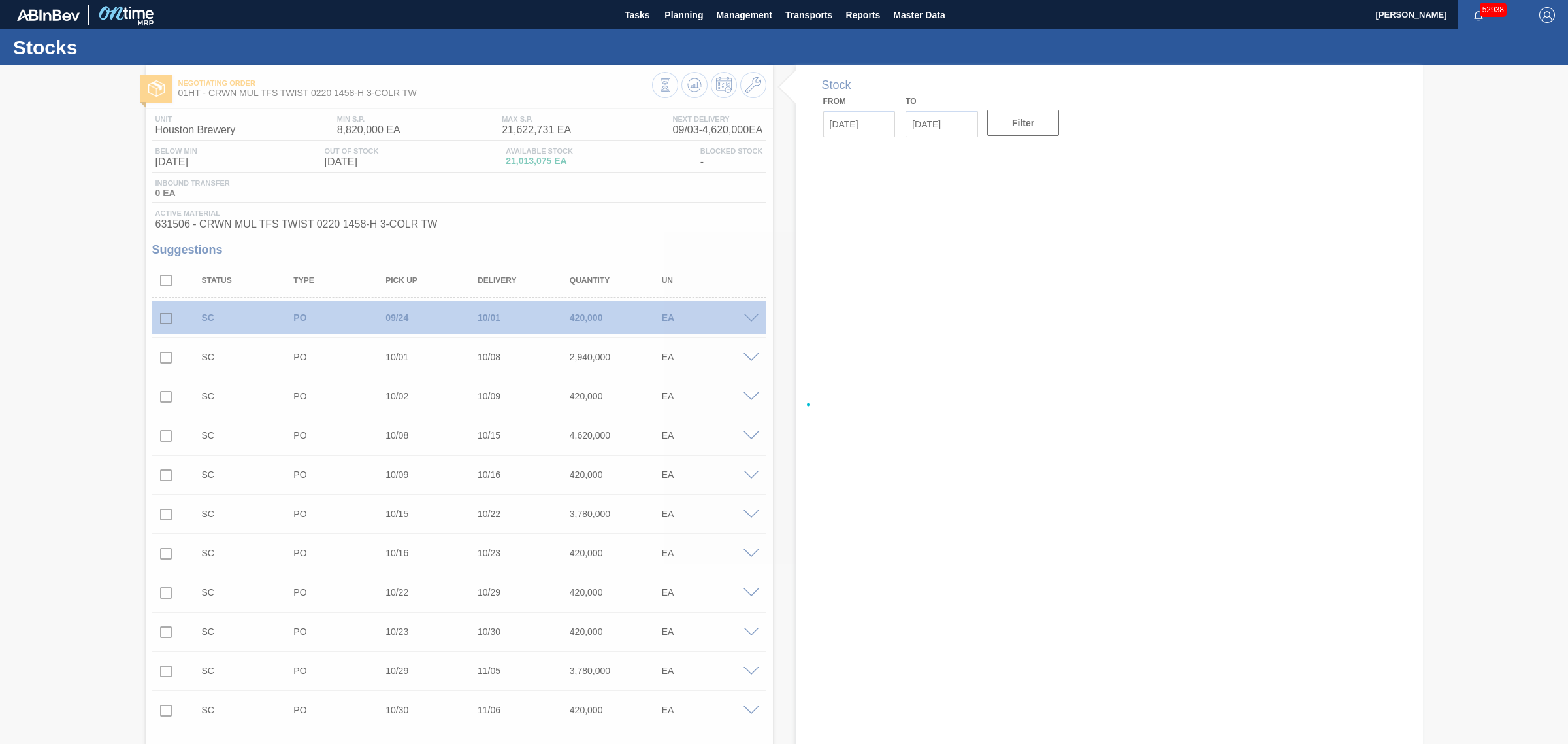
type input "[DATE]"
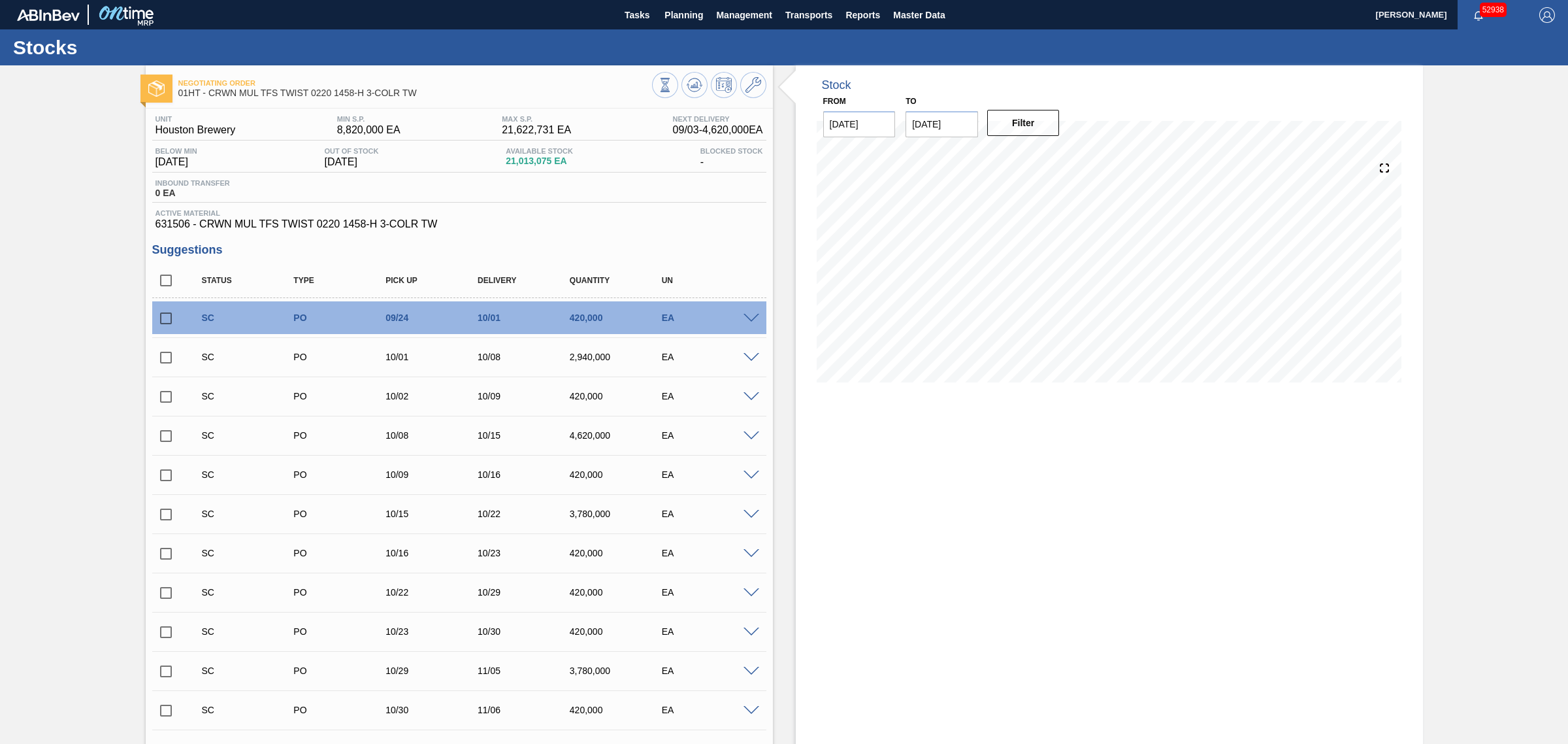
click at [680, 79] on div at bounding box center [709, 86] width 115 height 29
click at [695, 85] on polygon at bounding box center [695, 85] width 1 height 5
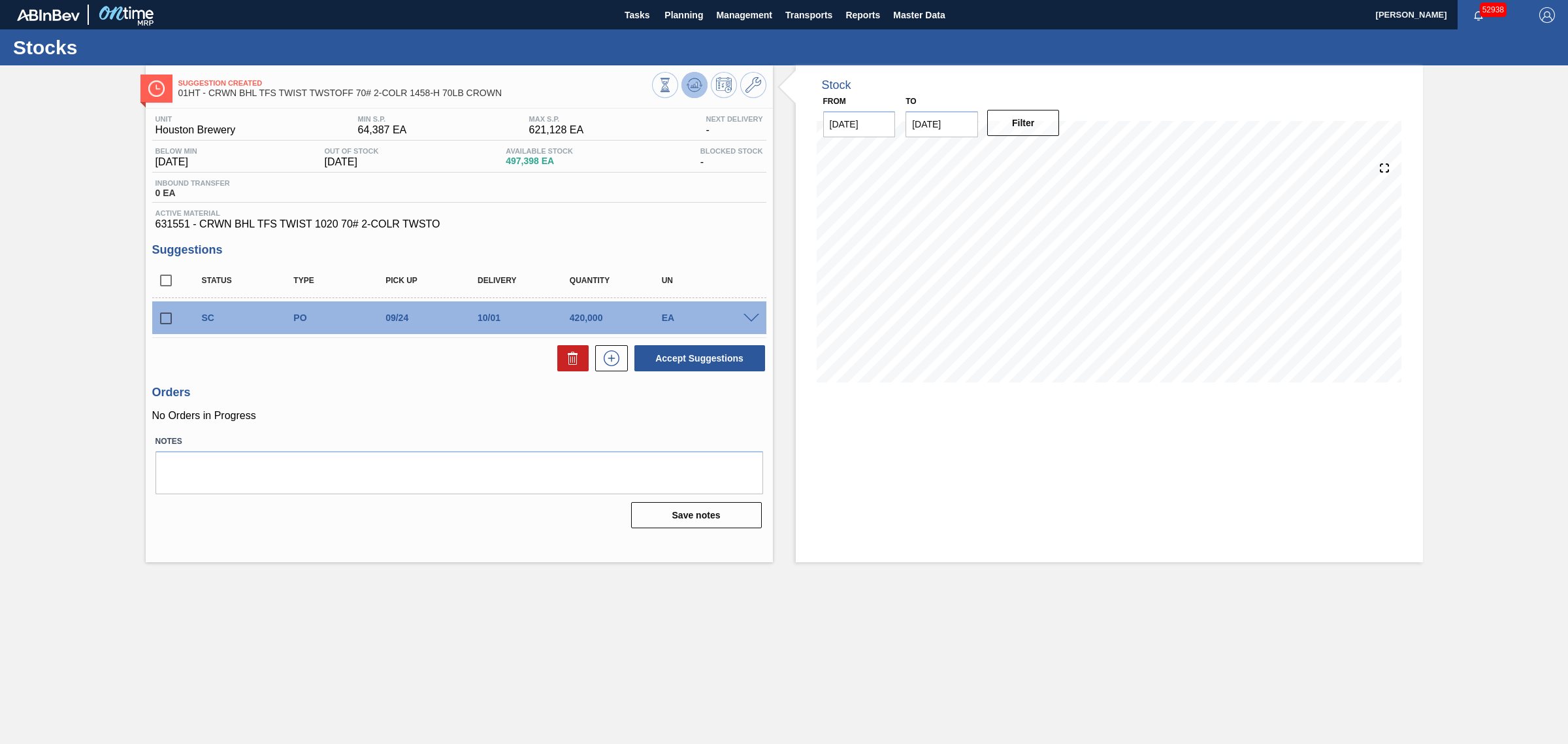
click at [690, 77] on icon at bounding box center [695, 85] width 16 height 16
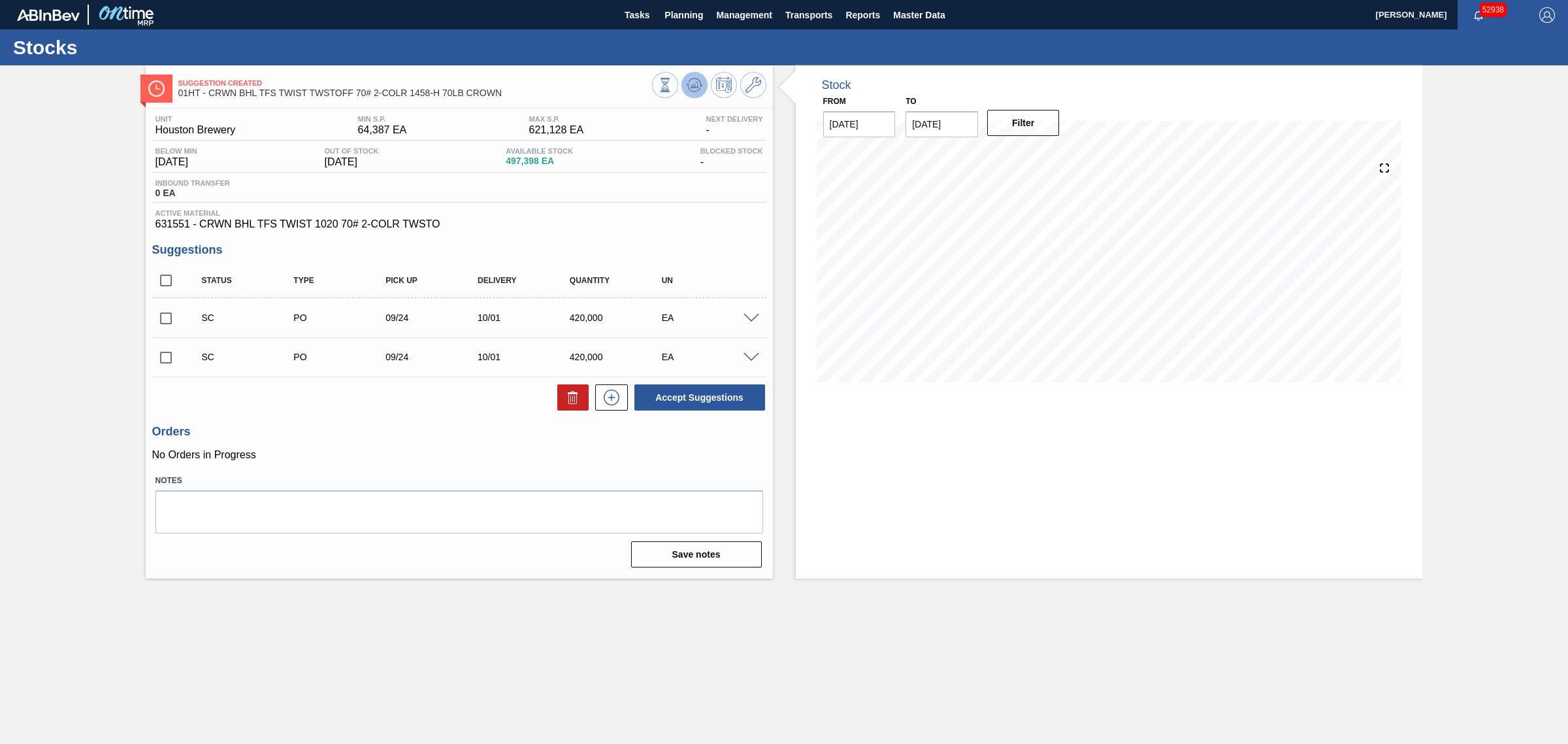
click at [693, 83] on icon at bounding box center [695, 85] width 16 height 16
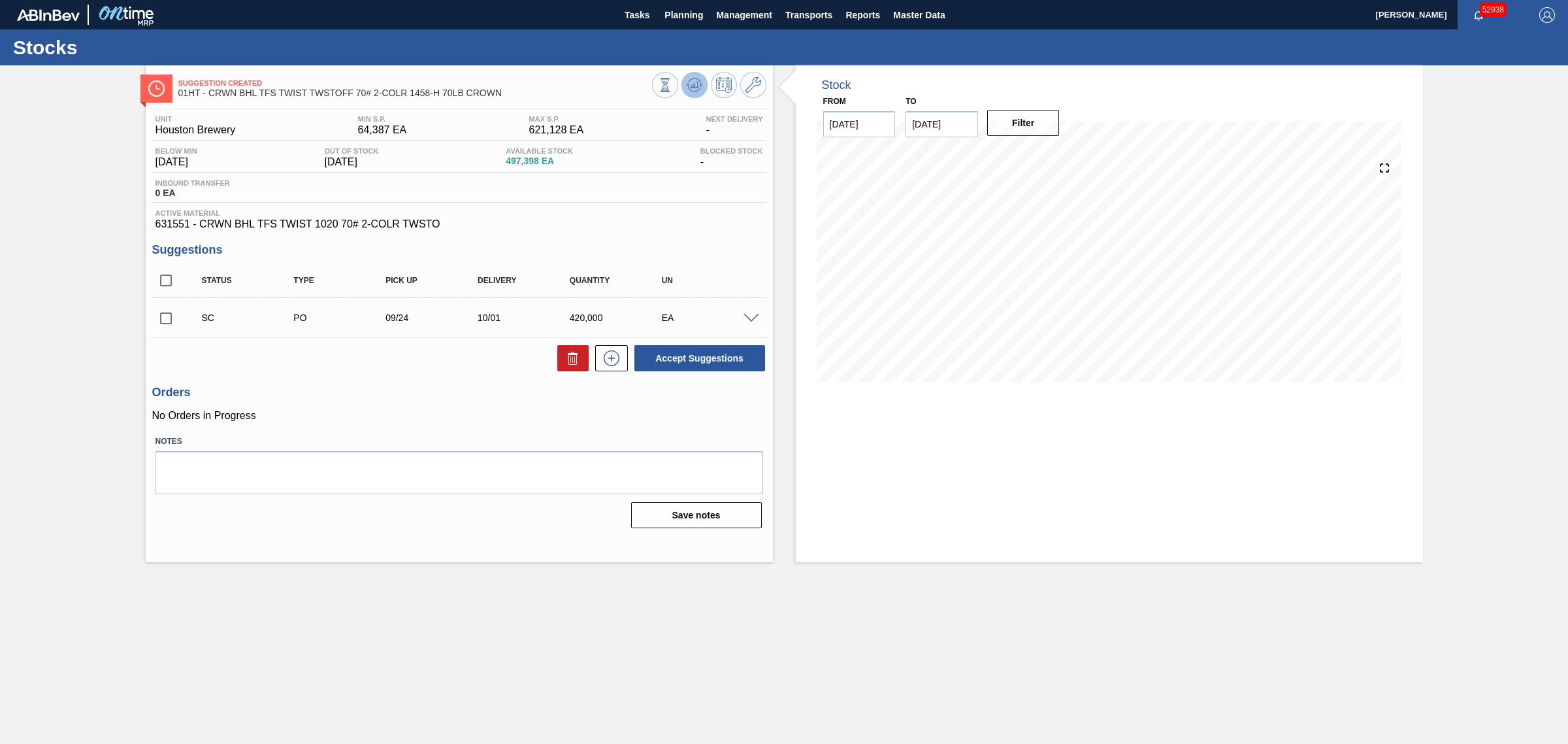
click at [696, 85] on polygon at bounding box center [695, 85] width 1 height 5
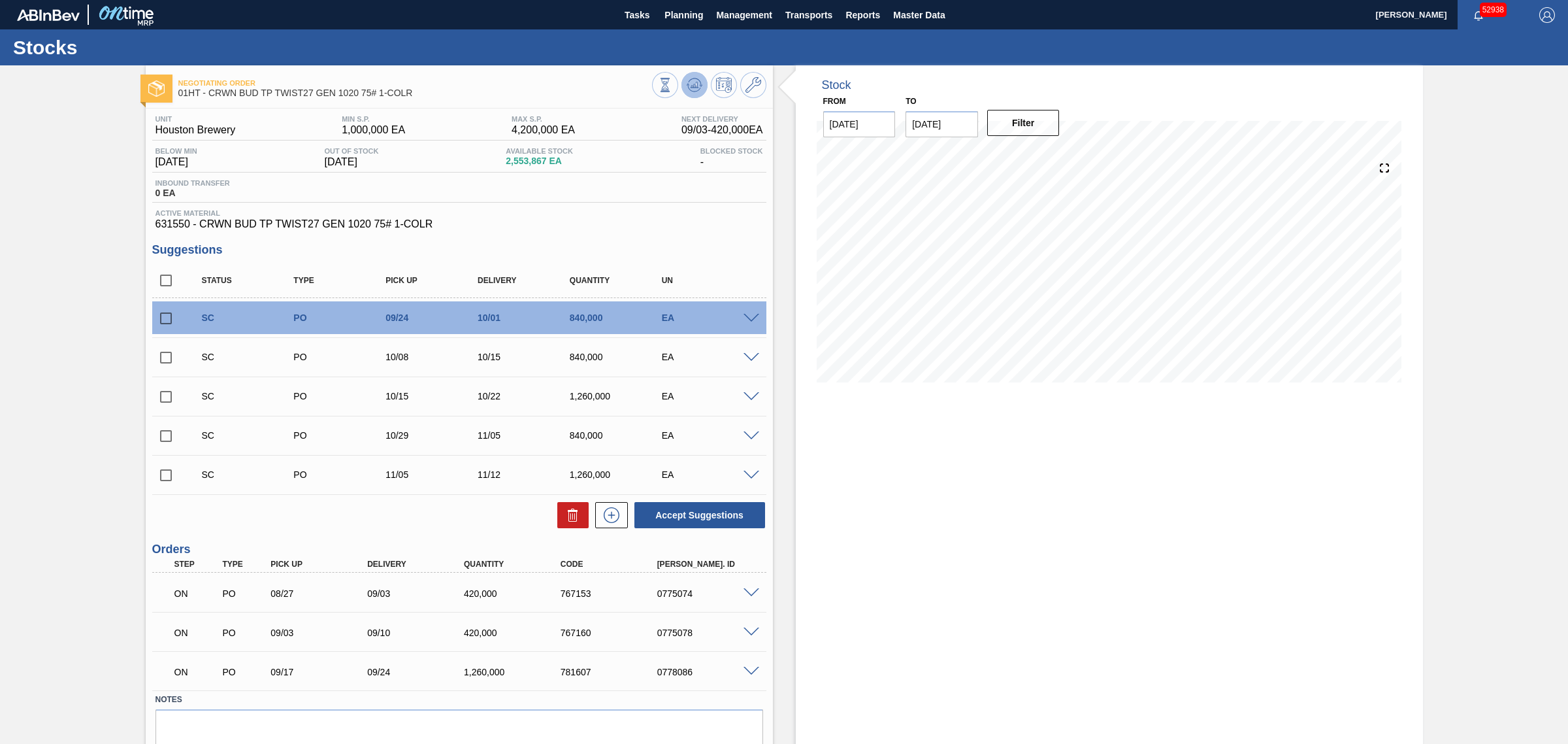
click at [694, 87] on icon at bounding box center [694, 85] width 9 height 6
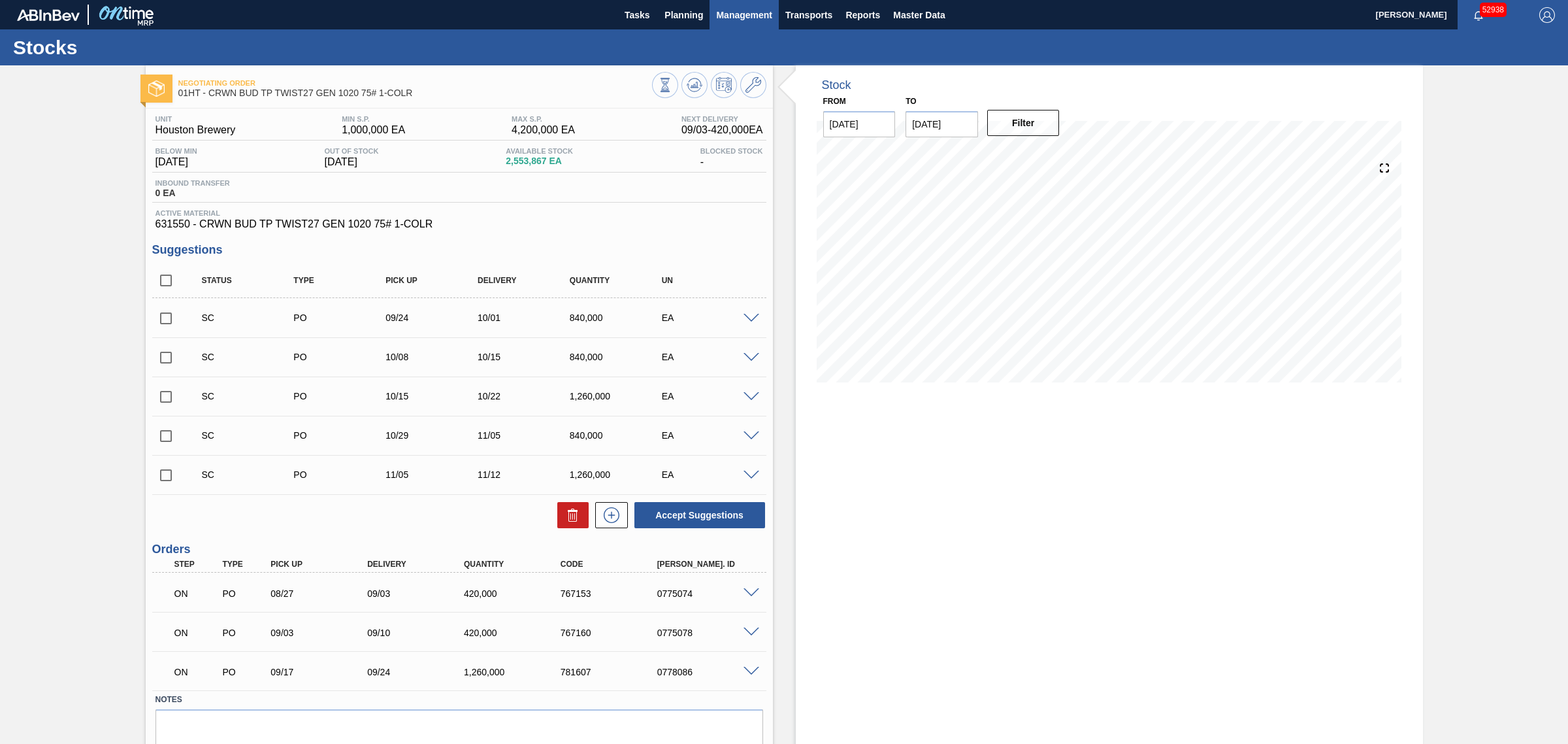
click at [697, 84] on icon at bounding box center [695, 85] width 16 height 16
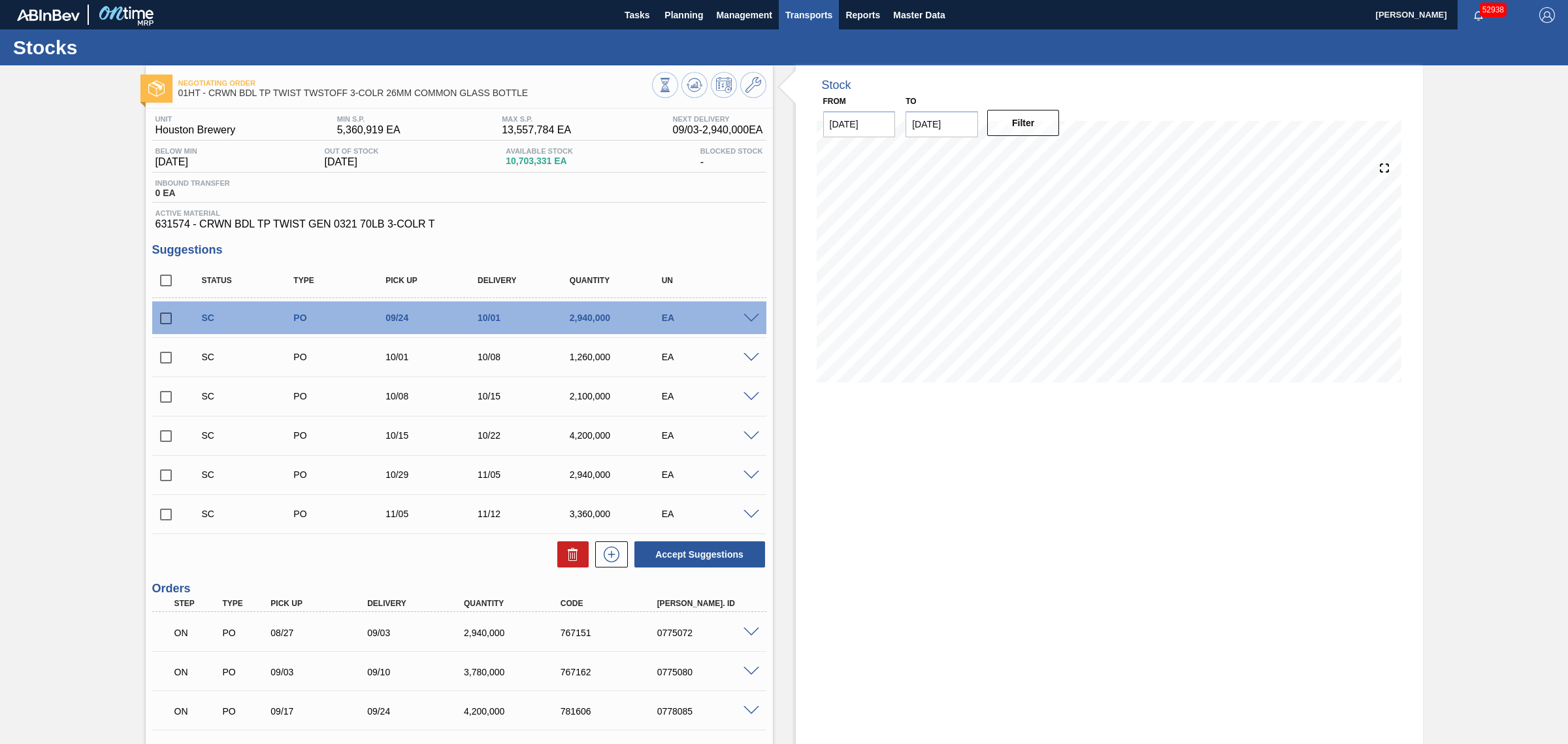
click at [693, 82] on icon at bounding box center [695, 85] width 16 height 16
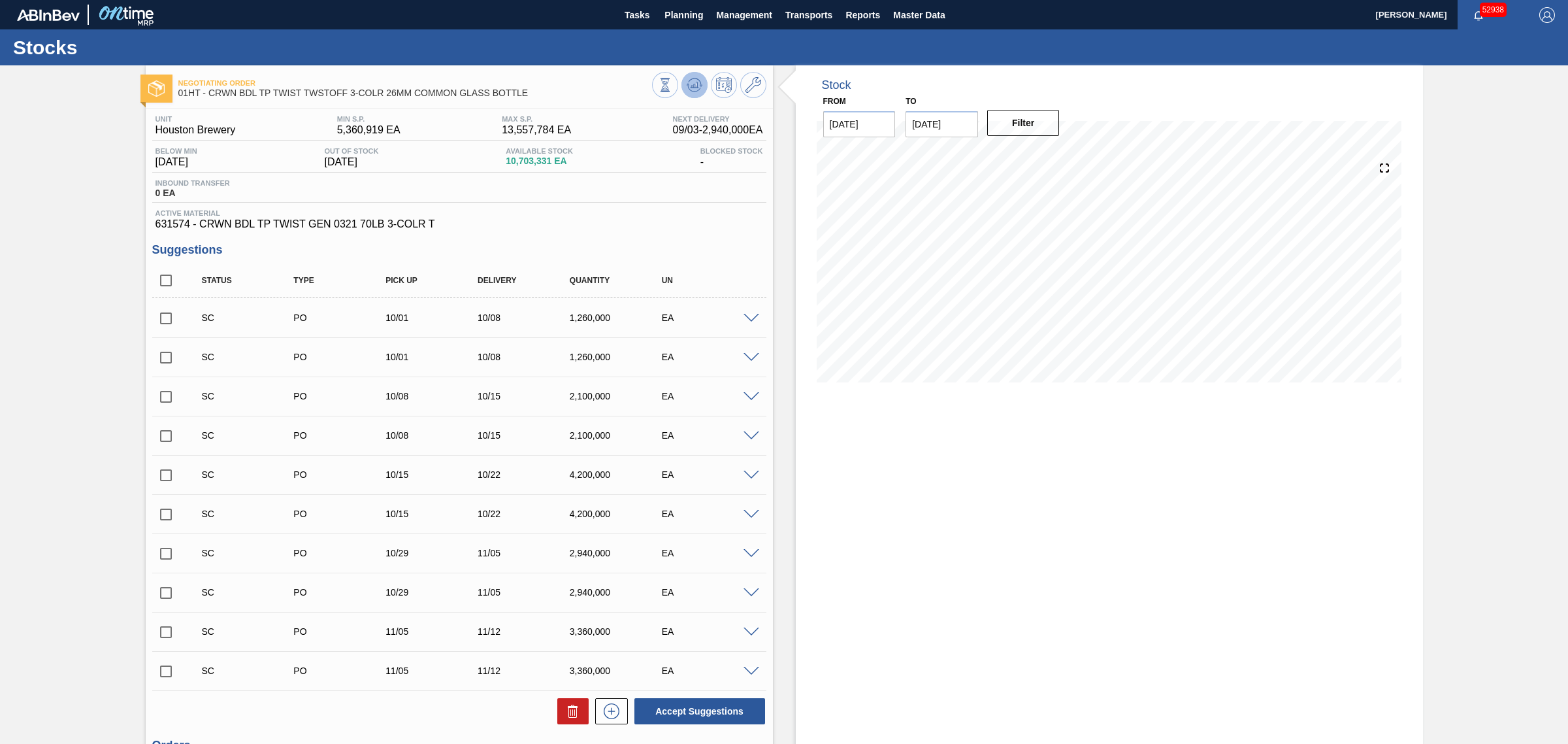
click at [698, 82] on icon at bounding box center [695, 85] width 16 height 16
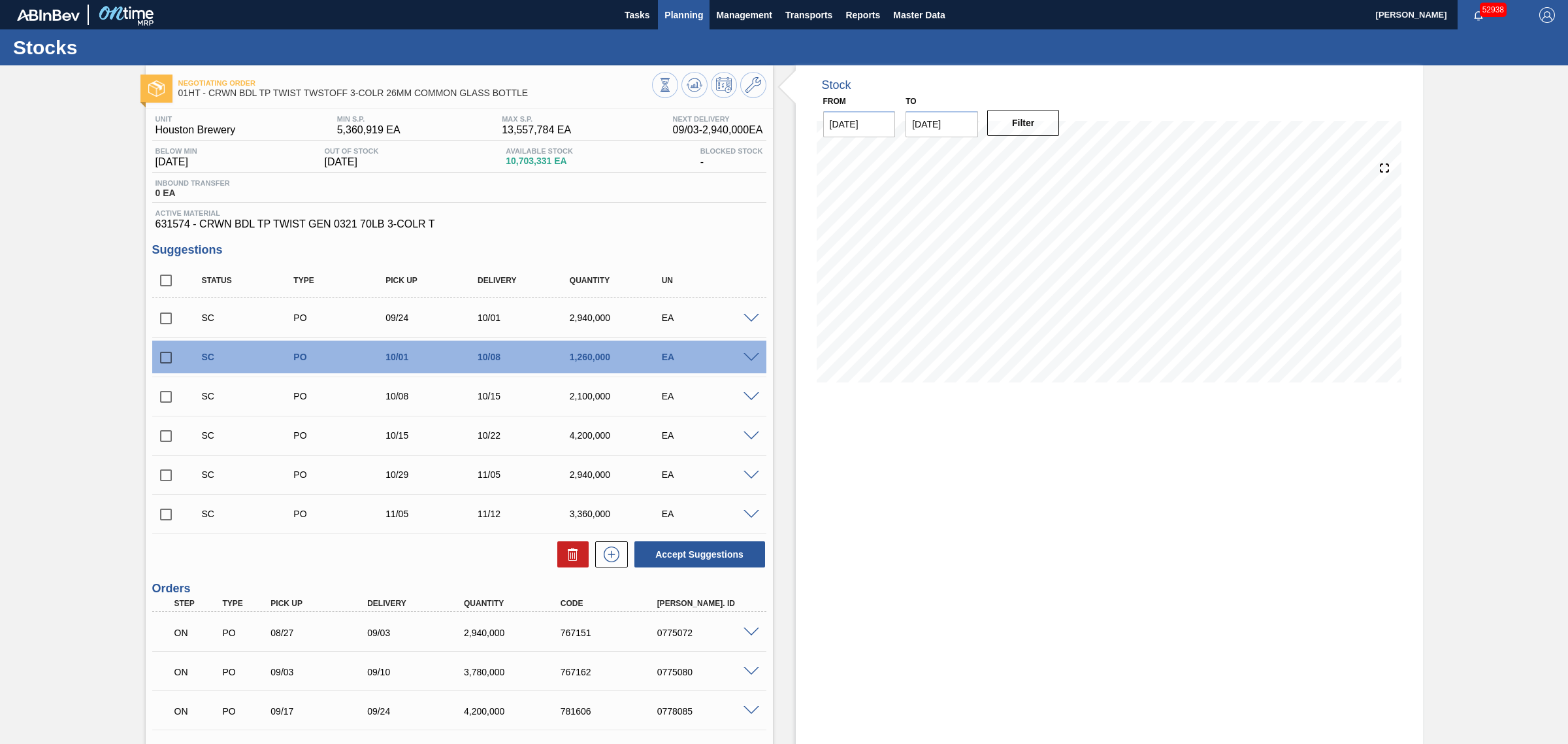
drag, startPoint x: 691, startPoint y: 86, endPoint x: 699, endPoint y: 17, distance: 69.5
click at [691, 86] on icon at bounding box center [691, 87] width 1 height 2
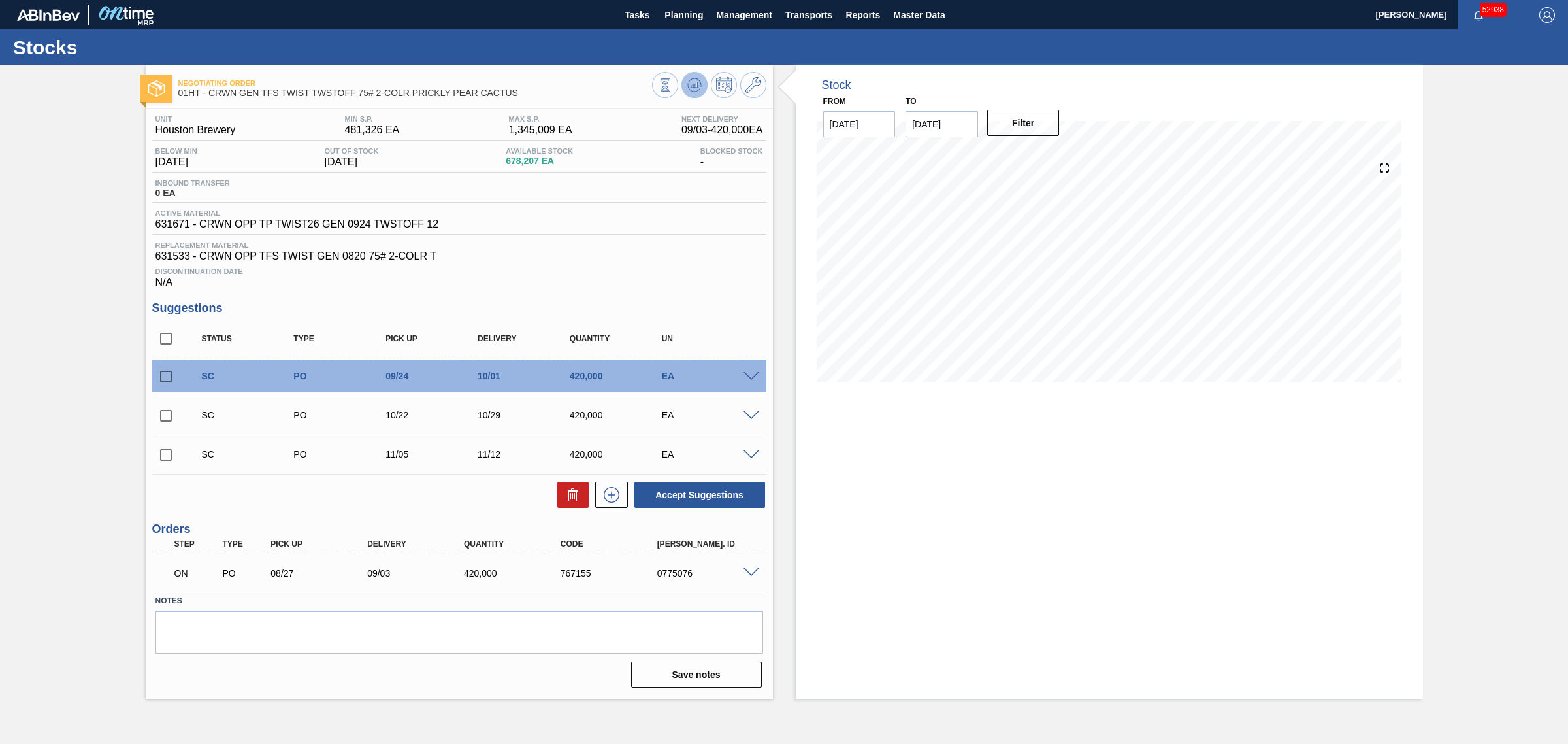
click at [694, 86] on icon at bounding box center [693, 86] width 1 height 3
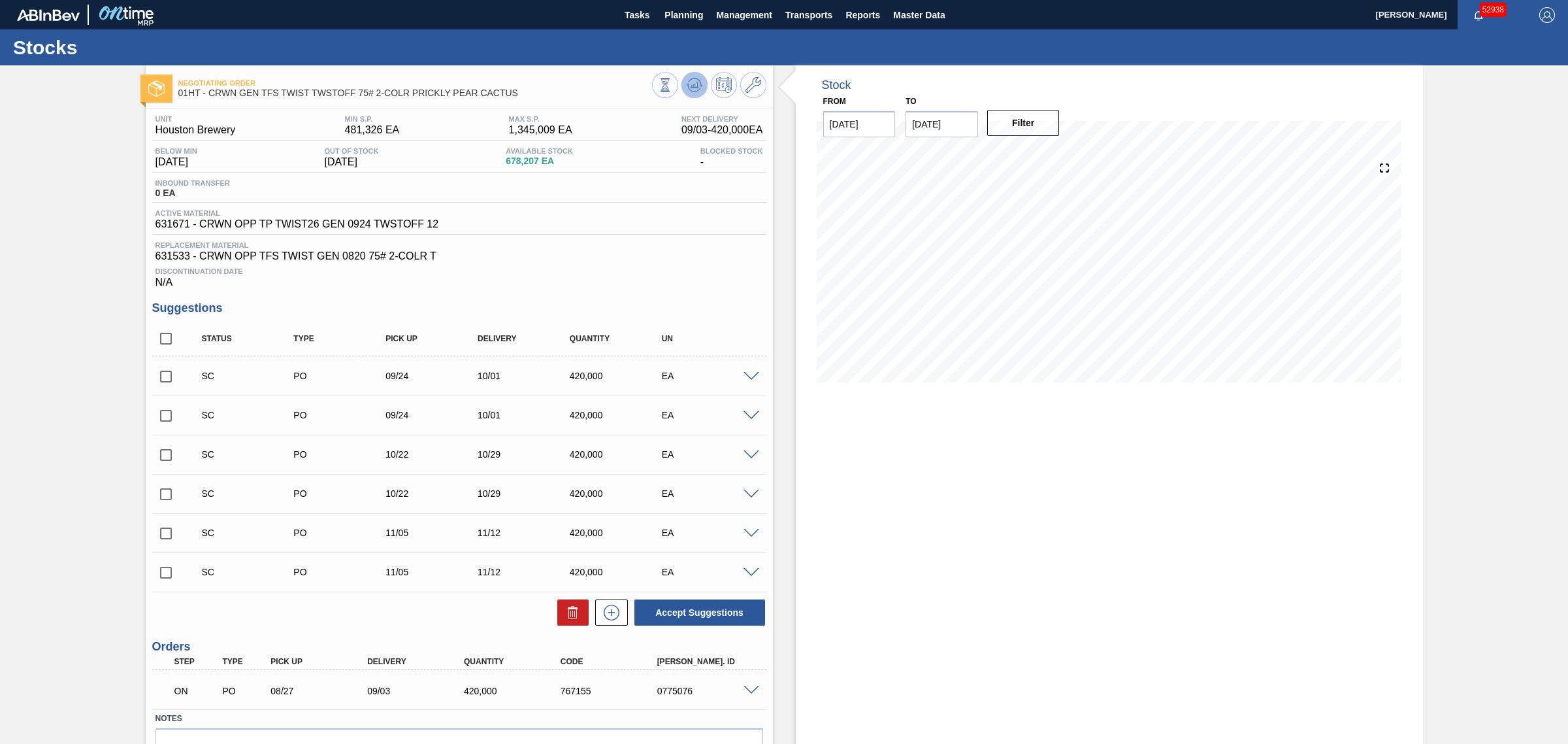
click at [693, 74] on button at bounding box center [695, 85] width 26 height 26
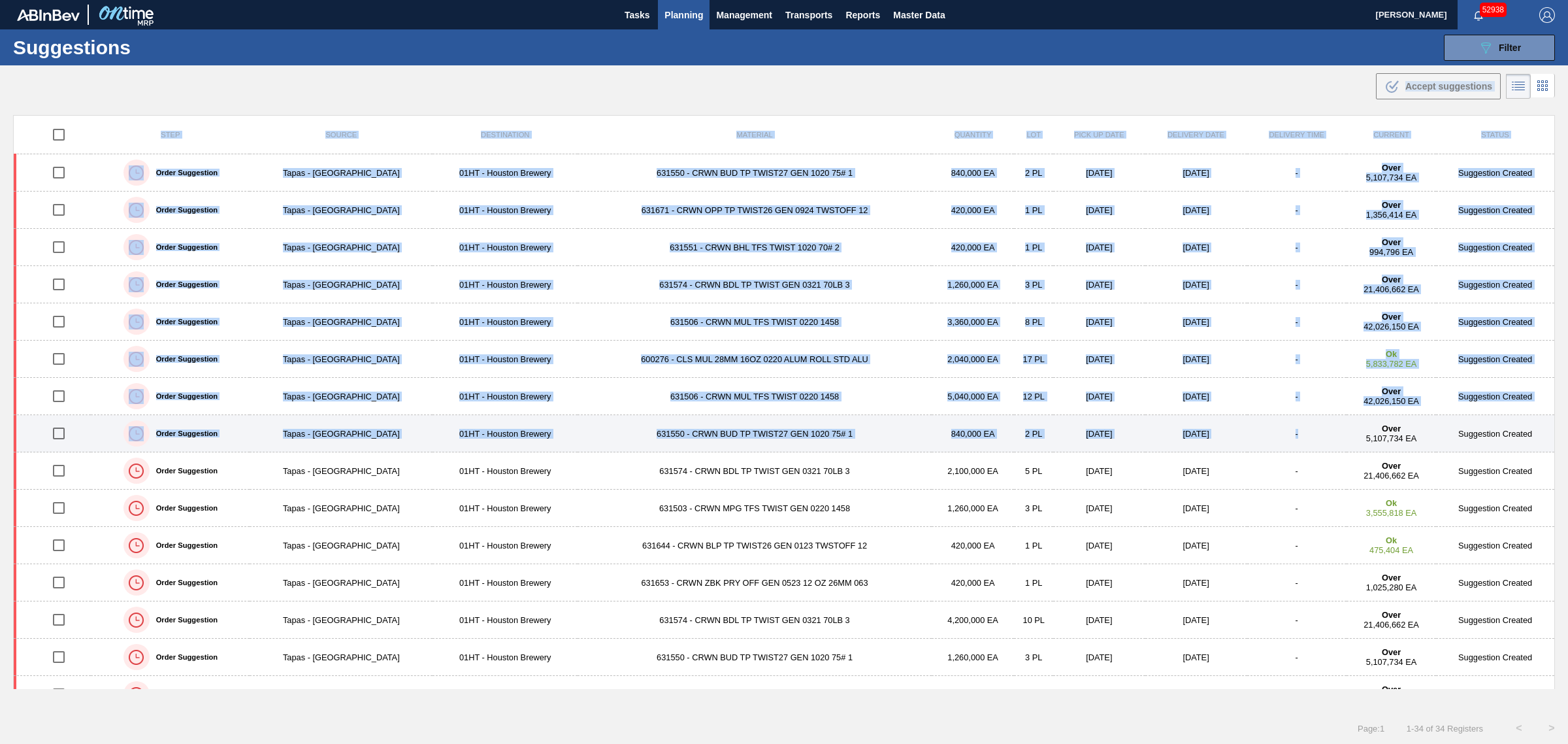
drag, startPoint x: 23, startPoint y: 88, endPoint x: 1342, endPoint y: 422, distance: 1360.6
click at [1342, 422] on main "Tasks Planning Management Transports Reports Master Data Joseph Shearburn 52938…" at bounding box center [784, 372] width 1568 height 744
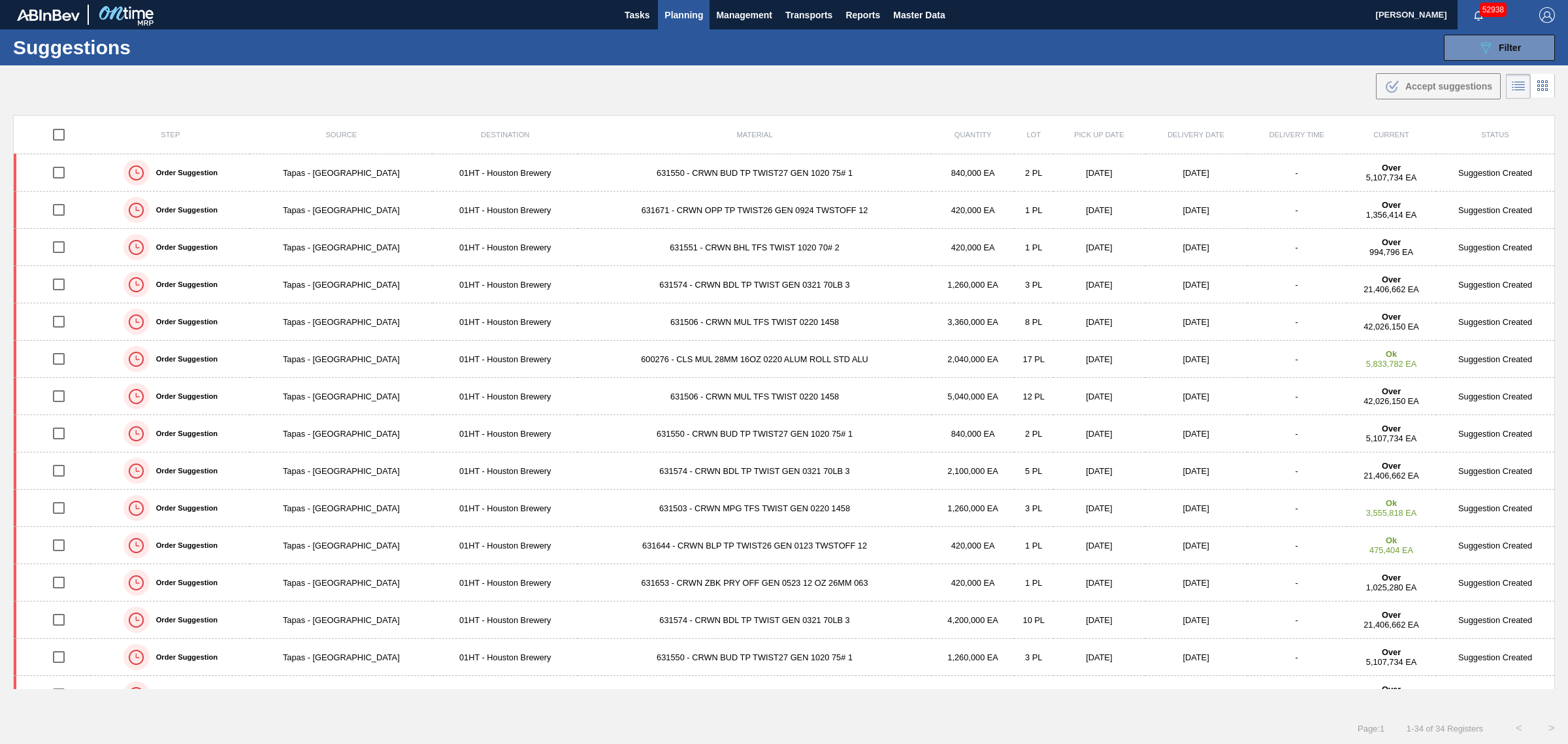
click at [758, 87] on div ".b{fill:var(--color-action-default)} Accept suggestions" at bounding box center [784, 84] width 1568 height 37
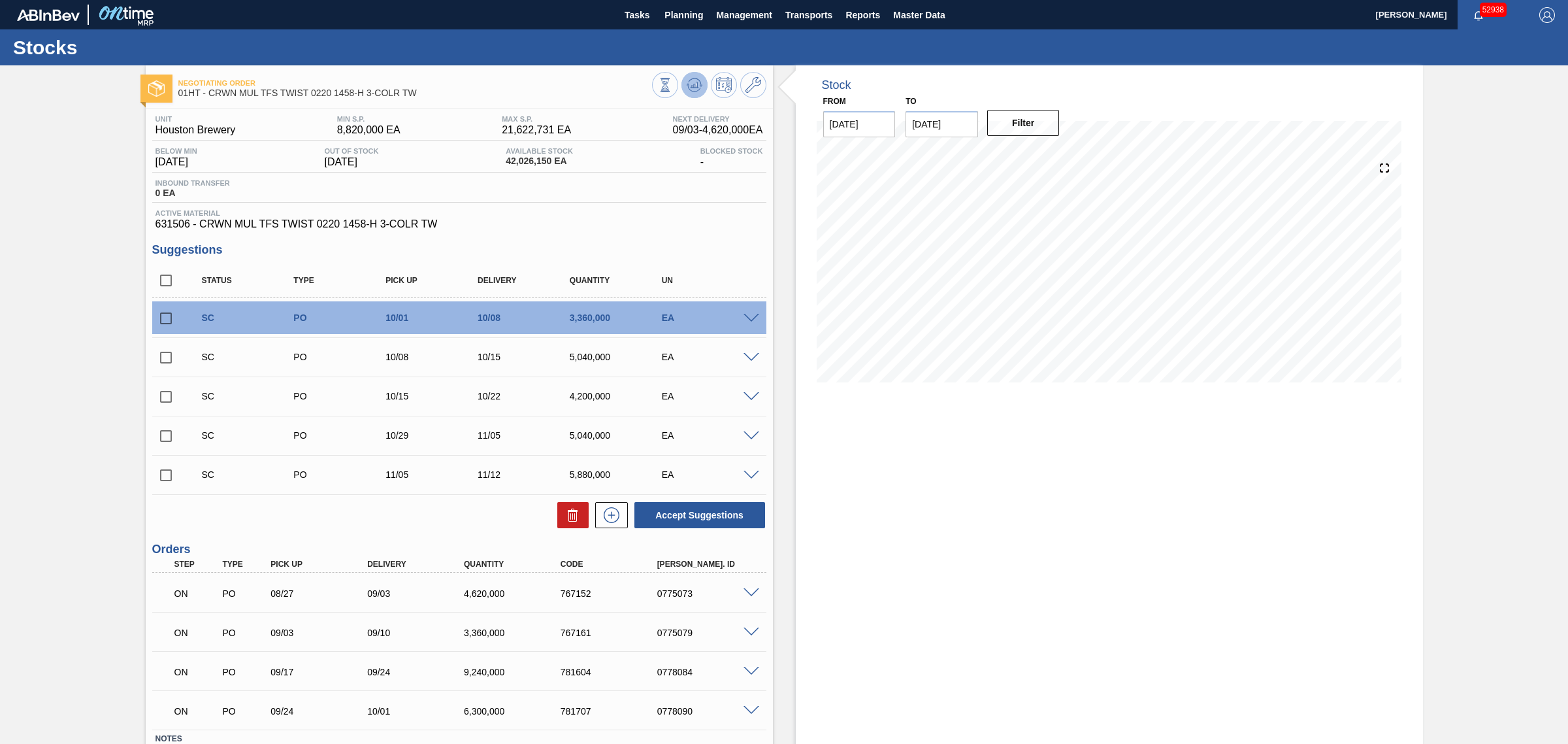
click at [691, 85] on icon at bounding box center [695, 85] width 16 height 16
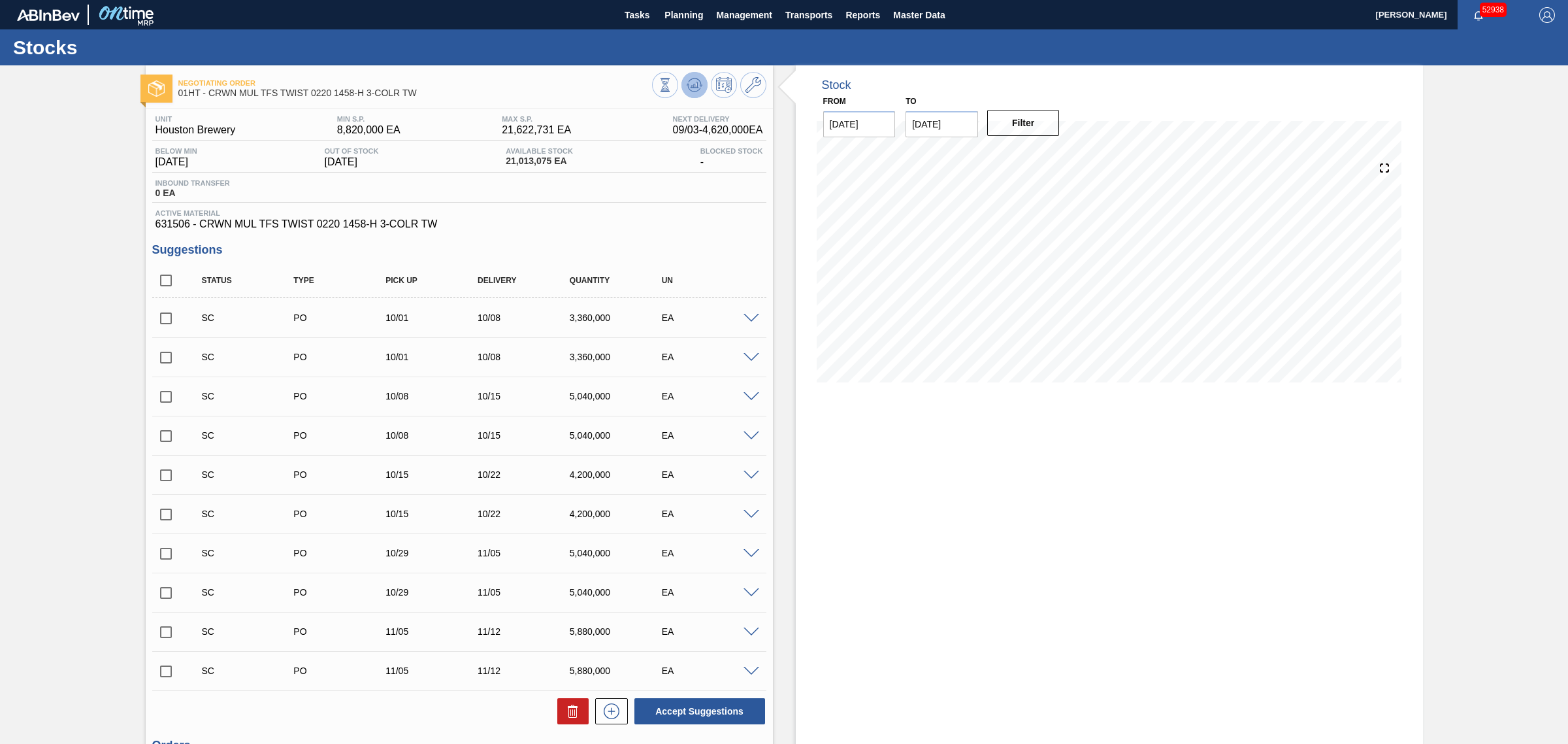
click at [697, 92] on icon at bounding box center [695, 85] width 16 height 16
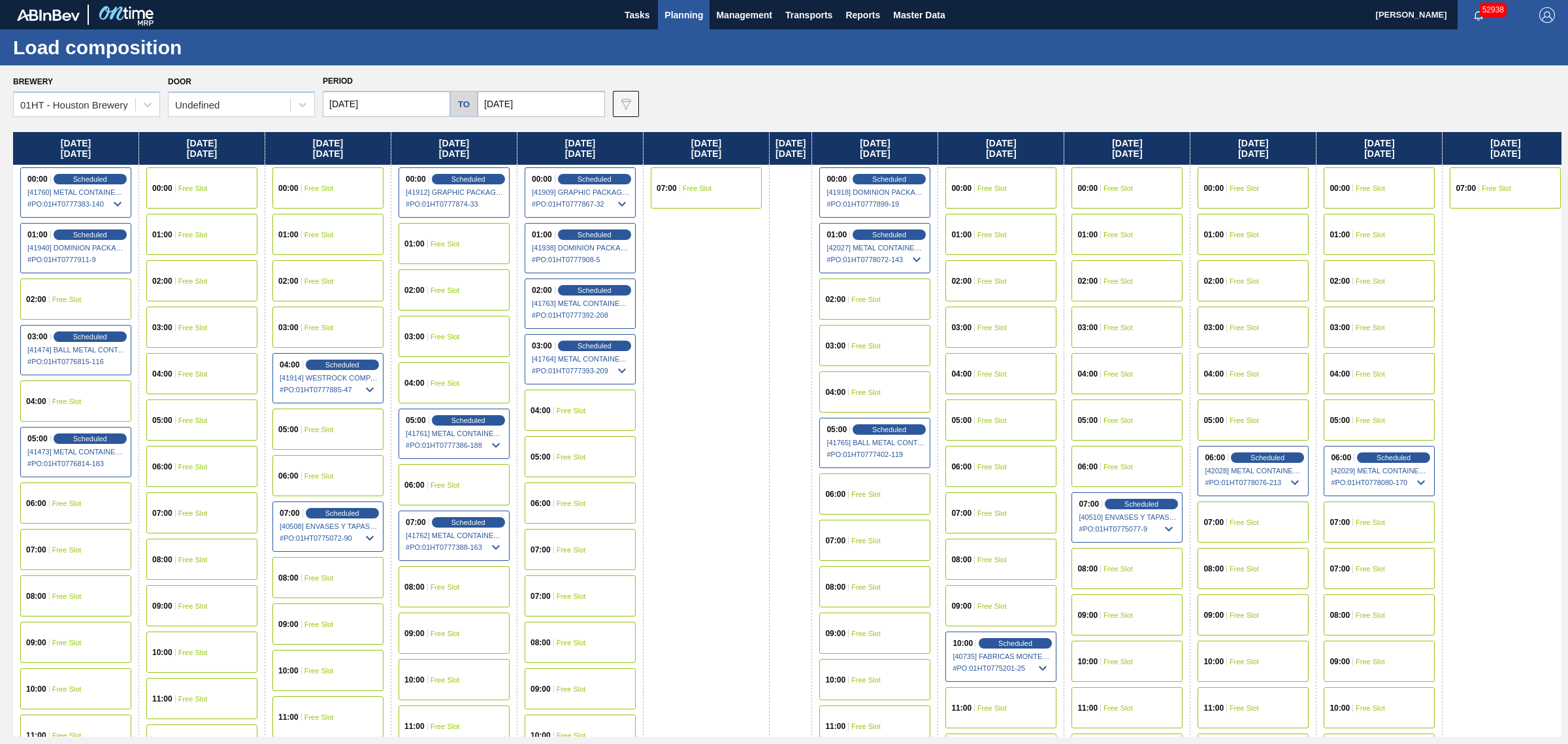
drag, startPoint x: 772, startPoint y: 410, endPoint x: 770, endPoint y: 364, distance: 46.0
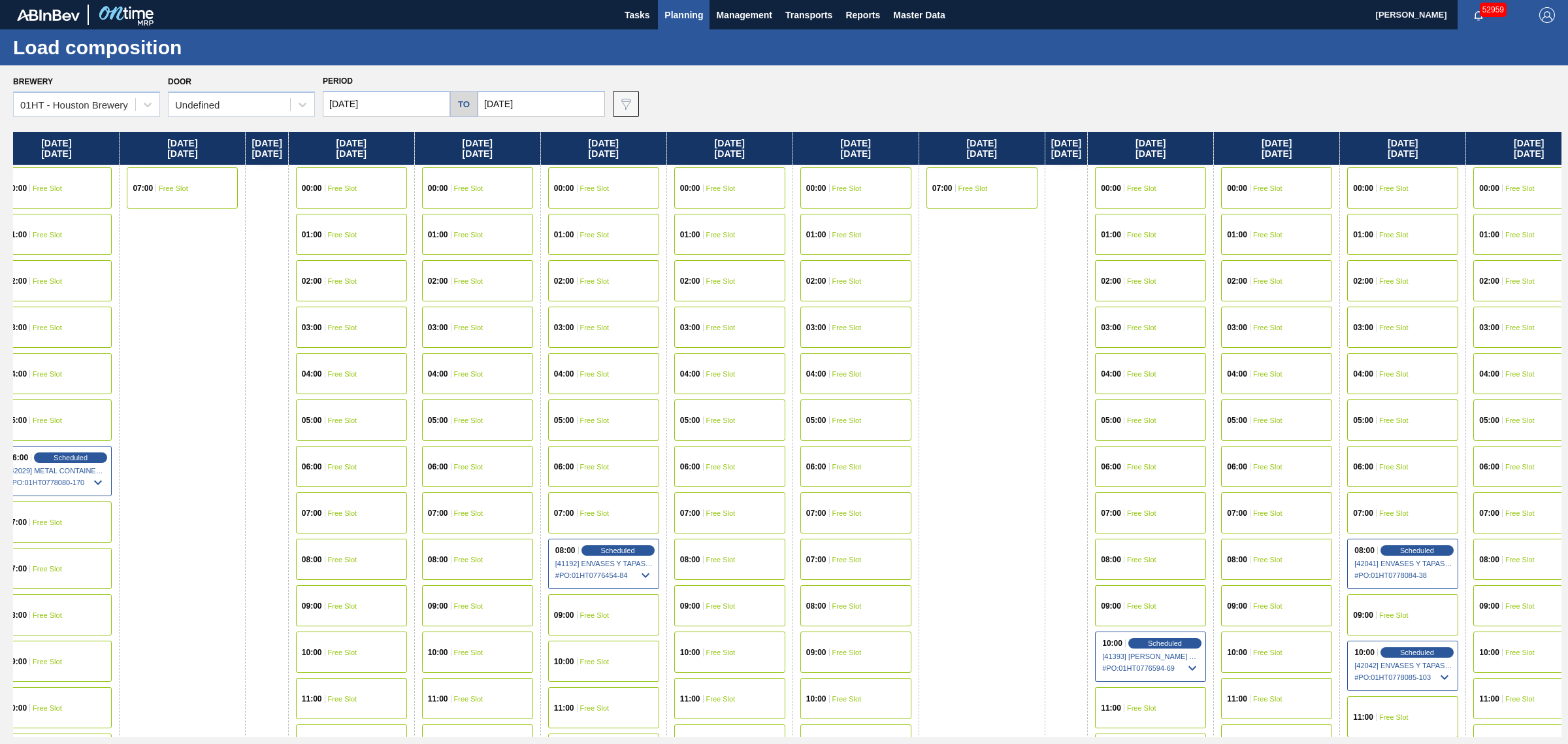
drag, startPoint x: 827, startPoint y: 383, endPoint x: 839, endPoint y: 383, distance: 12.0
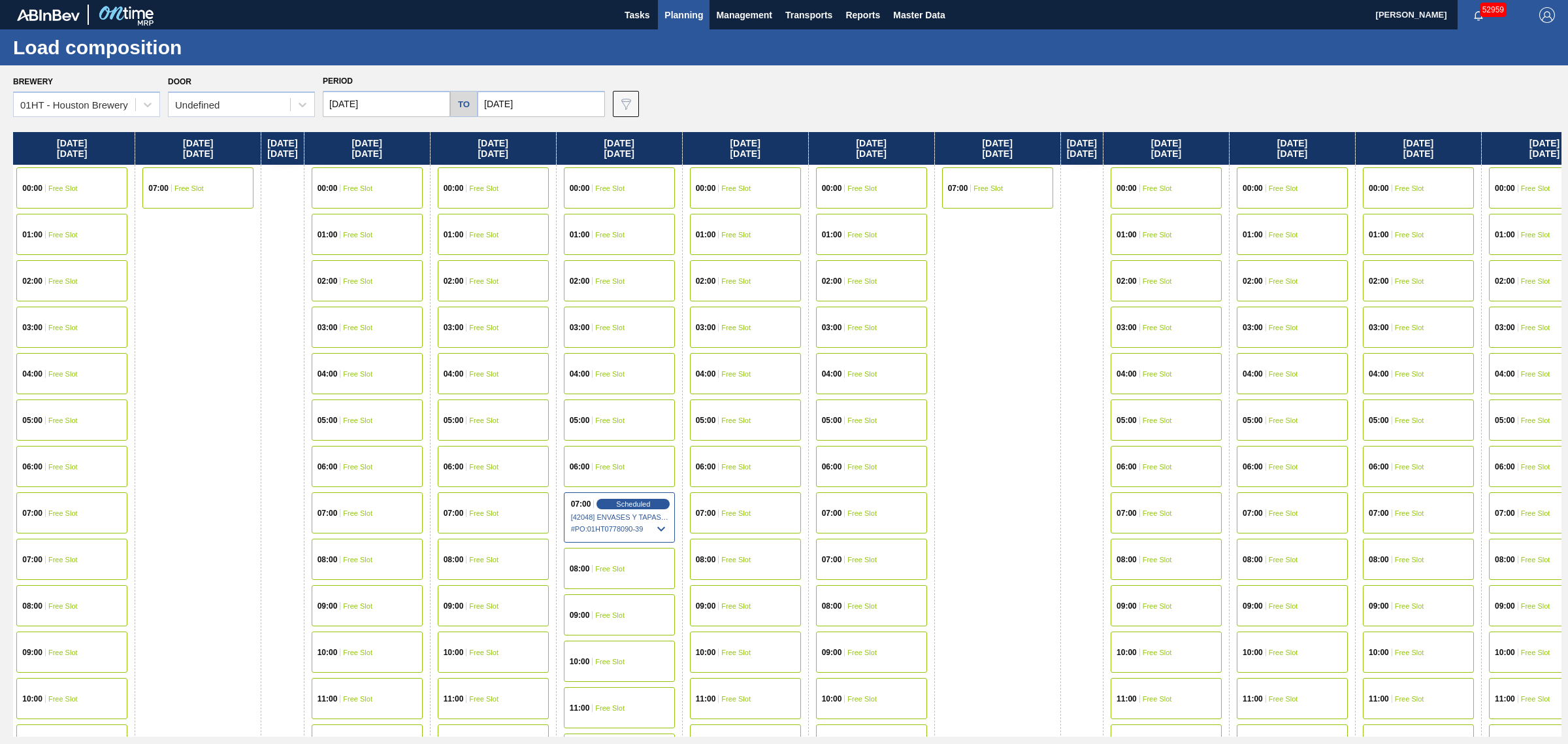
drag, startPoint x: 892, startPoint y: 400, endPoint x: 984, endPoint y: 380, distance: 94.1
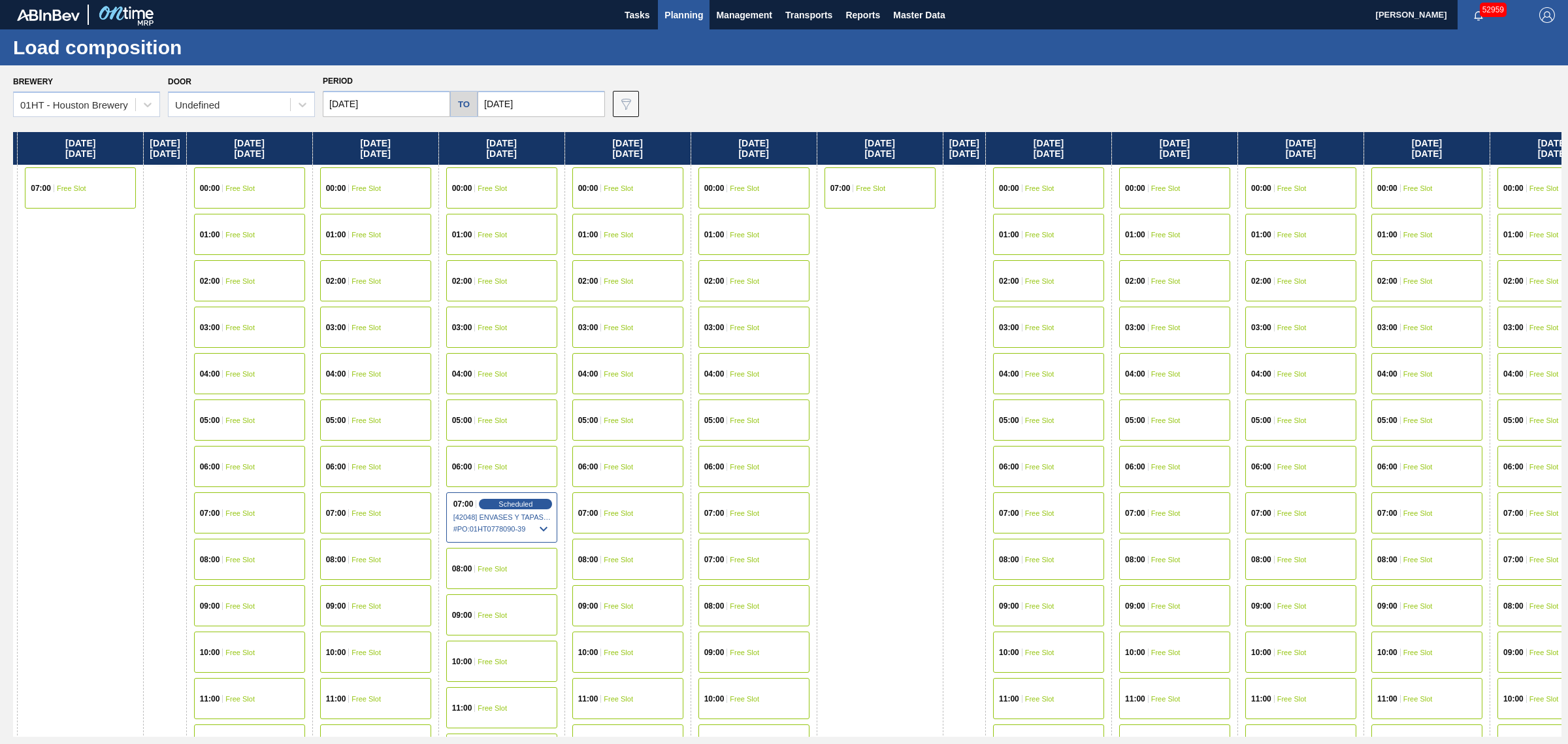
scroll to position [164, 3024]
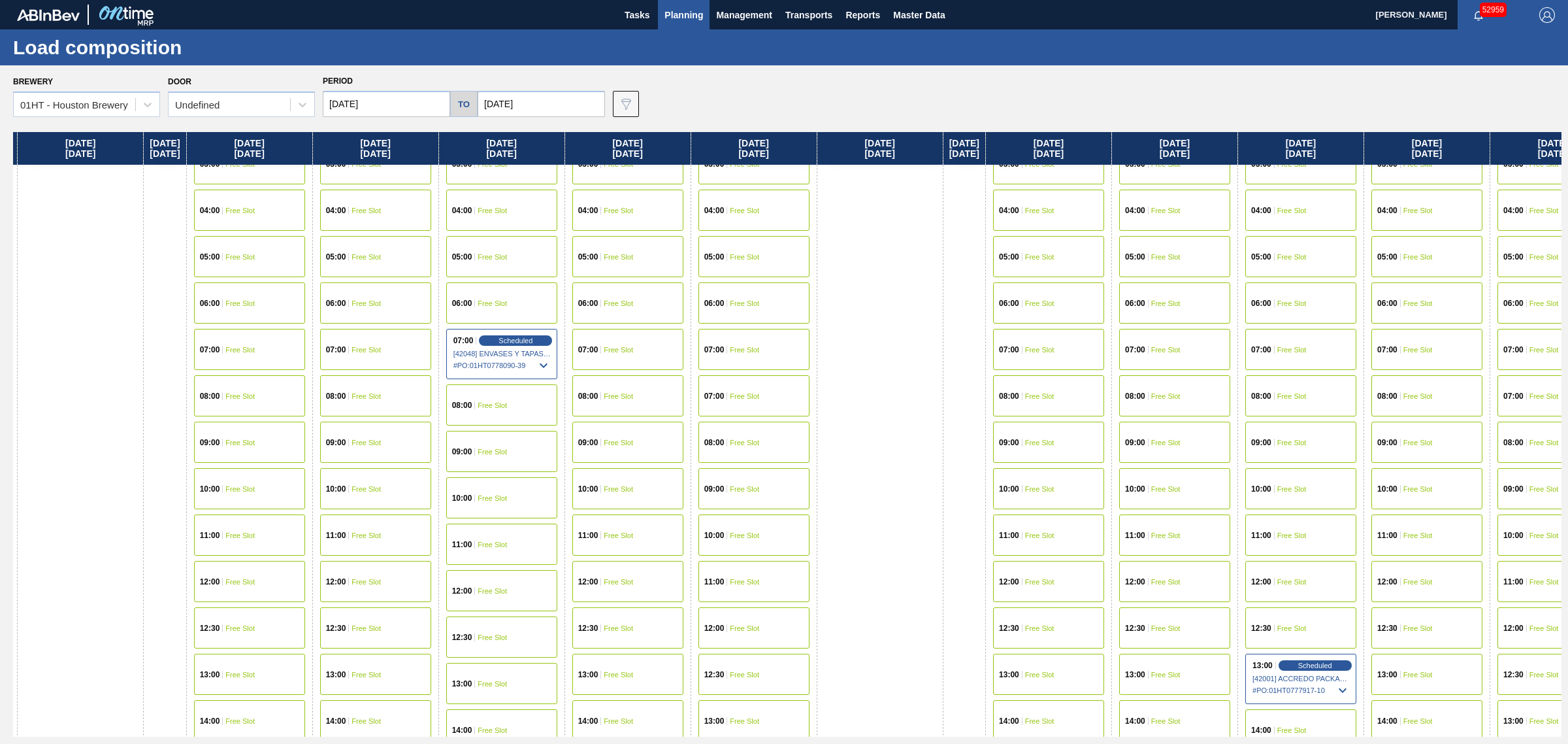
click at [507, 451] on span "Free Slot" at bounding box center [491, 452] width 29 height 8
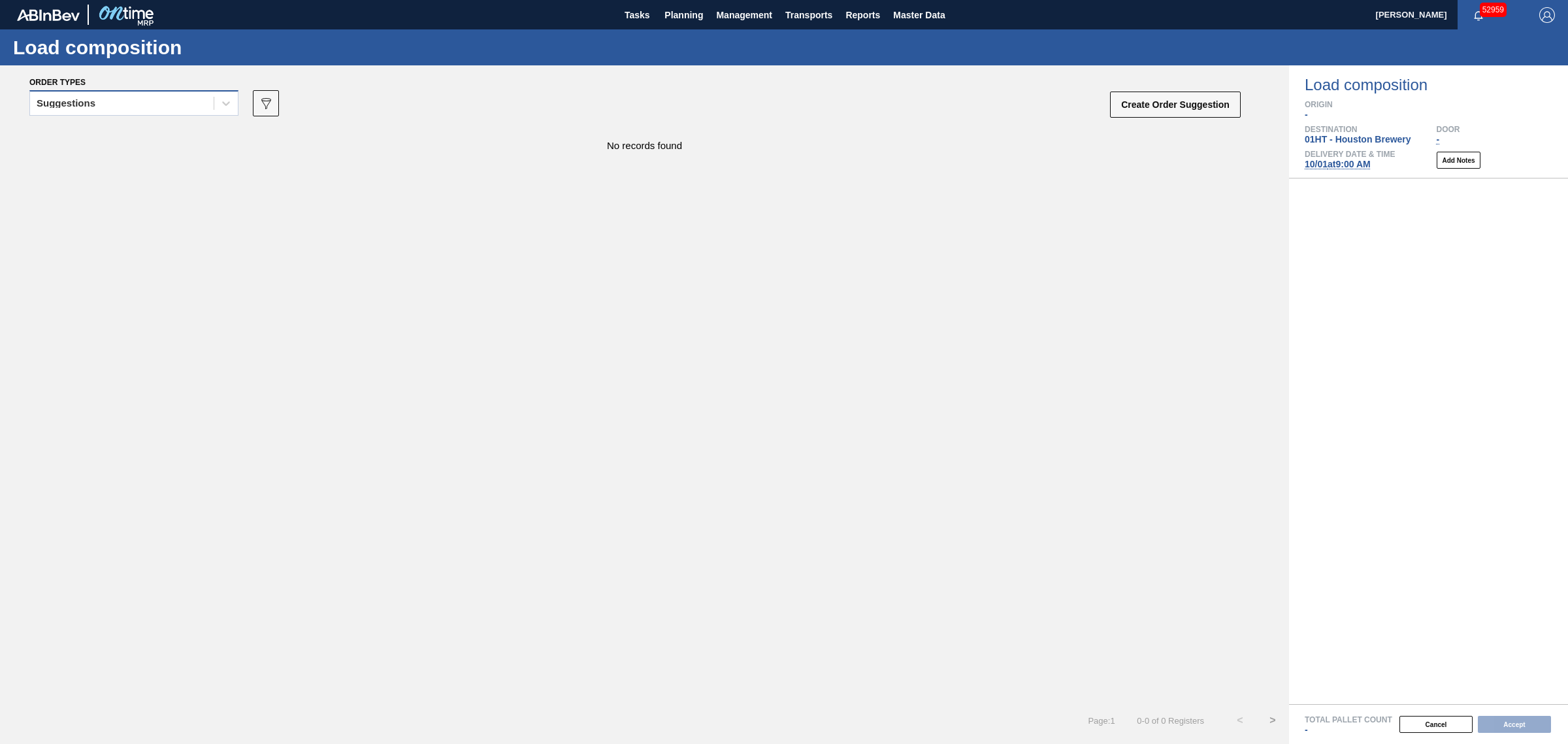
click at [139, 115] on div "Suggestions" at bounding box center [134, 103] width 209 height 26
click at [153, 151] on div "Suggestions" at bounding box center [134, 160] width 209 height 24
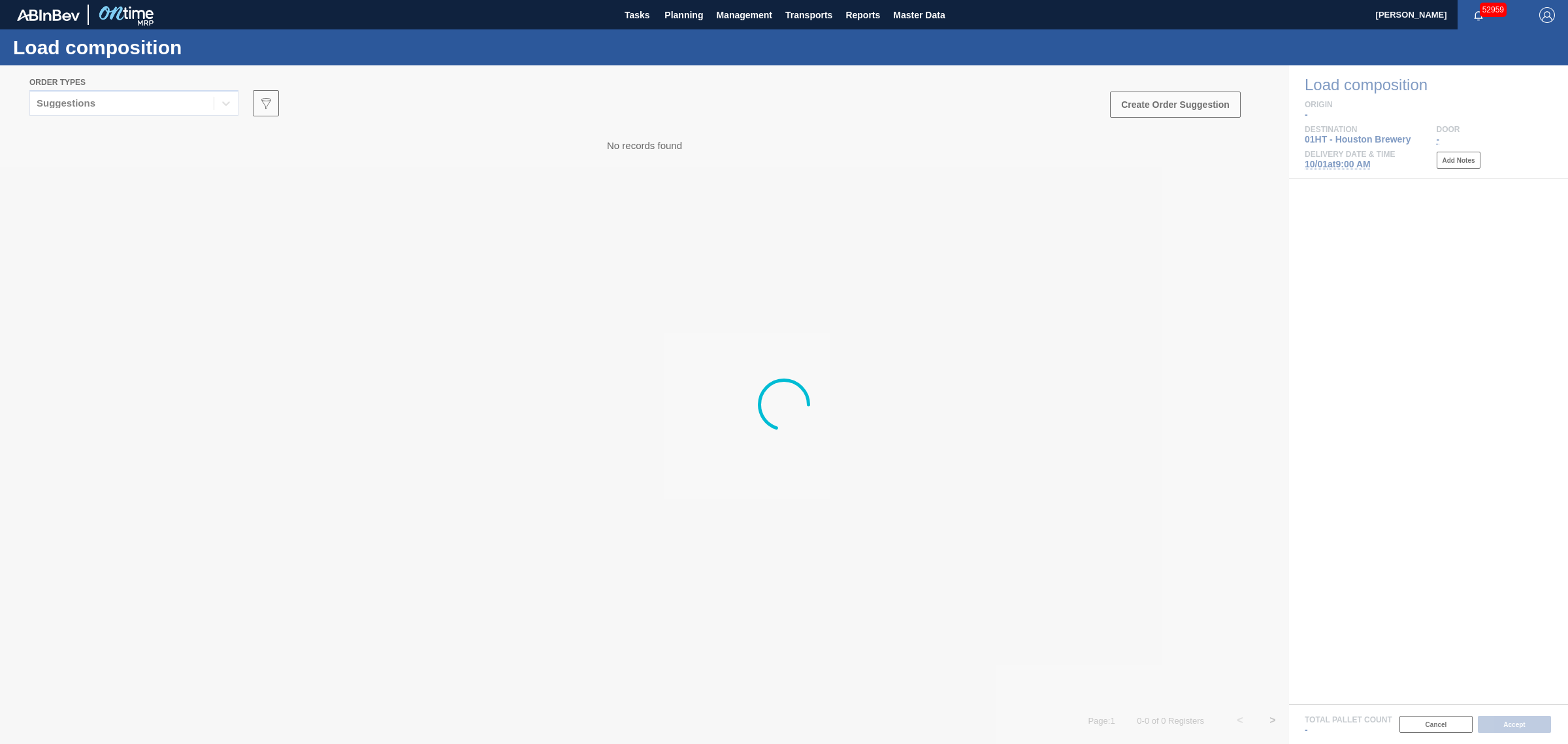
click at [146, 116] on div at bounding box center [784, 405] width 1568 height 678
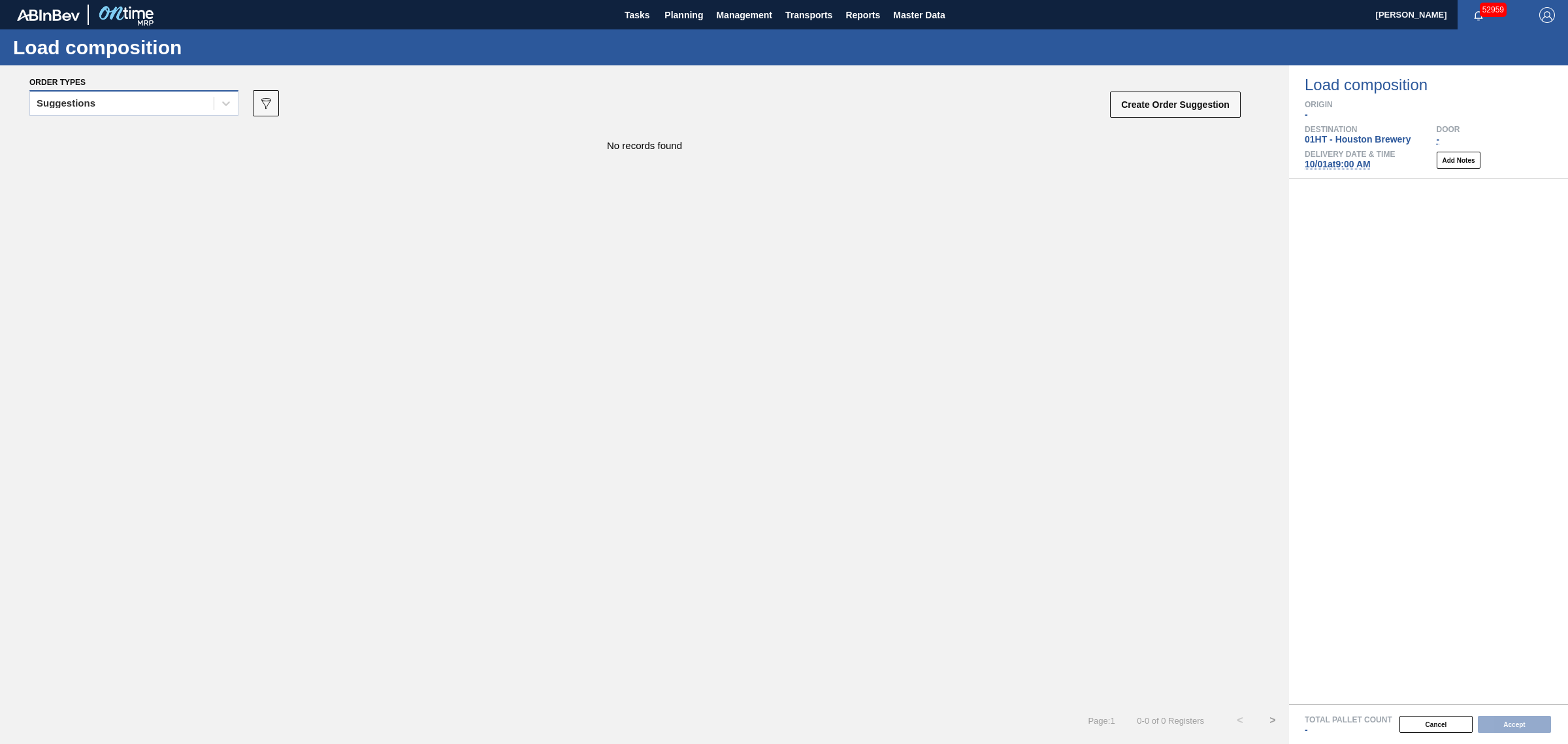
click at [136, 106] on div "Suggestions" at bounding box center [122, 103] width 183 height 19
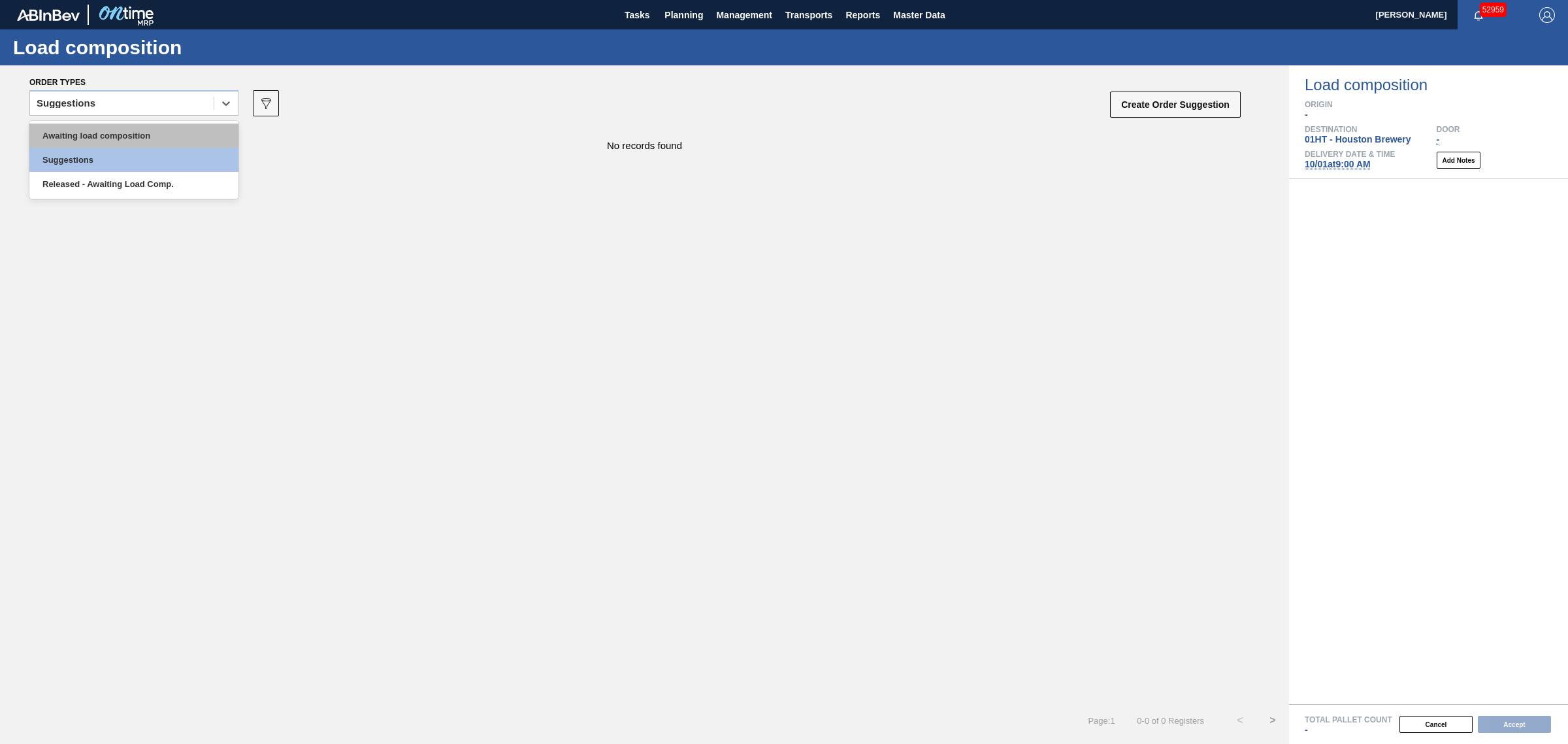
click at [141, 131] on div "Awaiting load composition" at bounding box center [134, 136] width 209 height 24
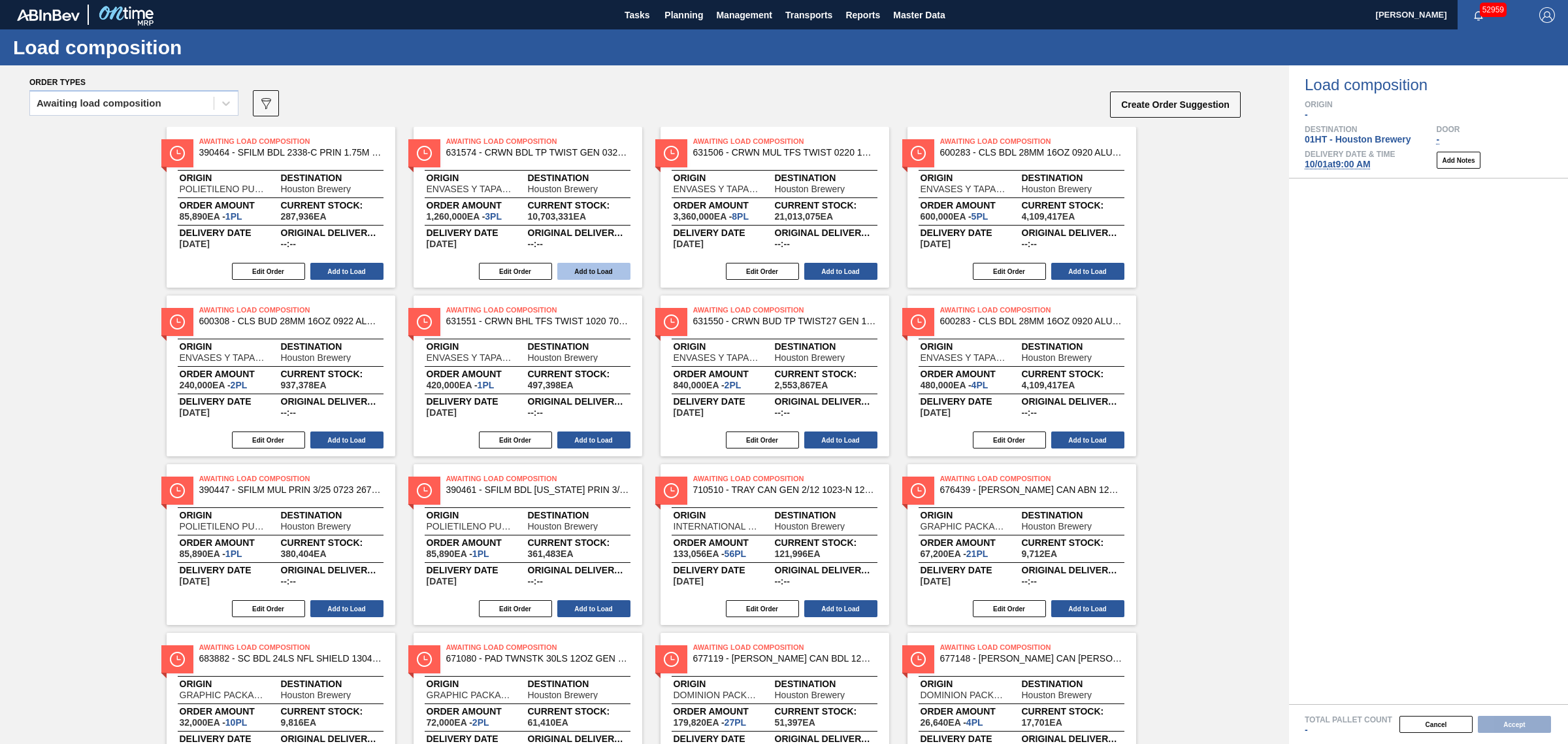
click at [580, 278] on button "Add to Load" at bounding box center [593, 271] width 73 height 17
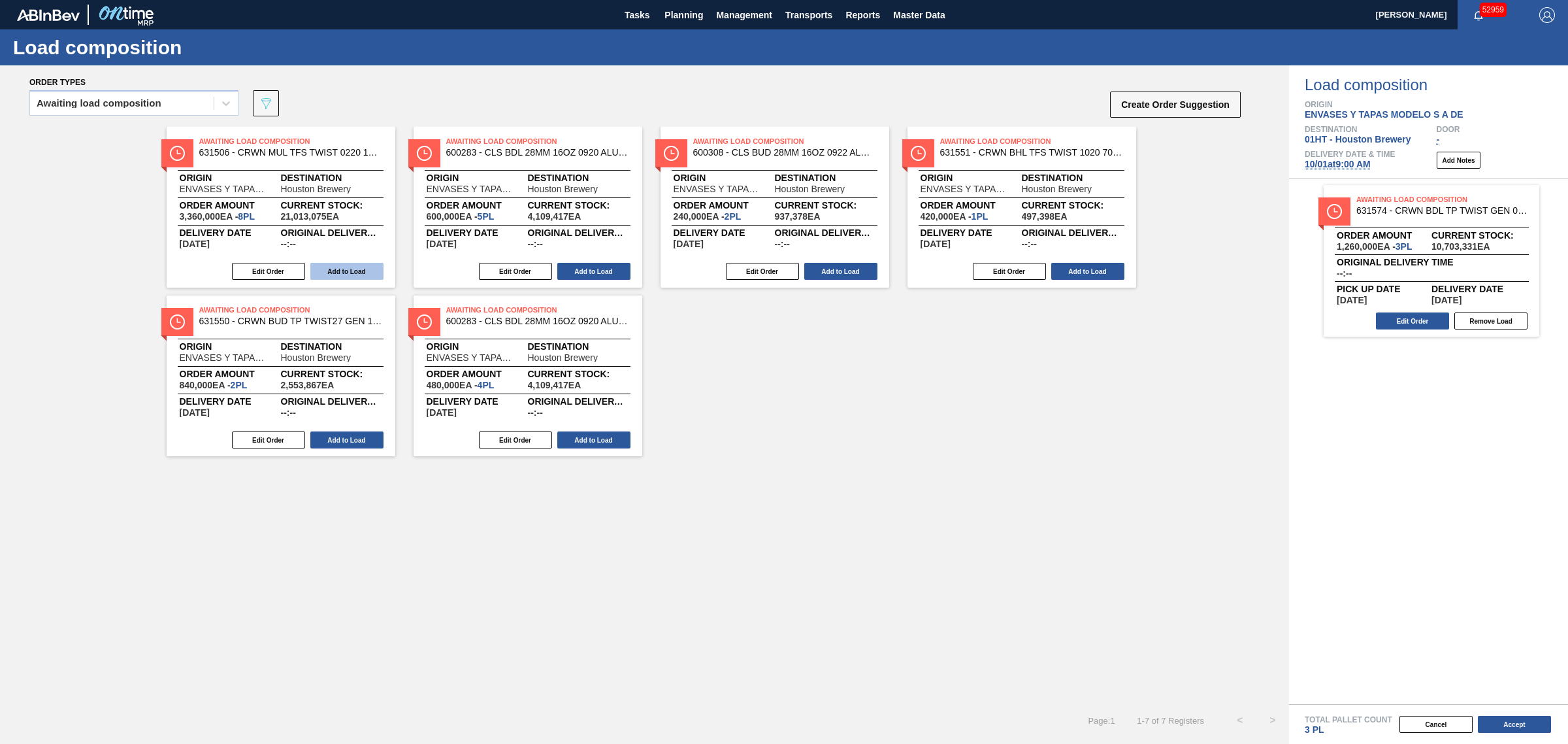
click at [339, 269] on button "Add to Load" at bounding box center [346, 271] width 73 height 17
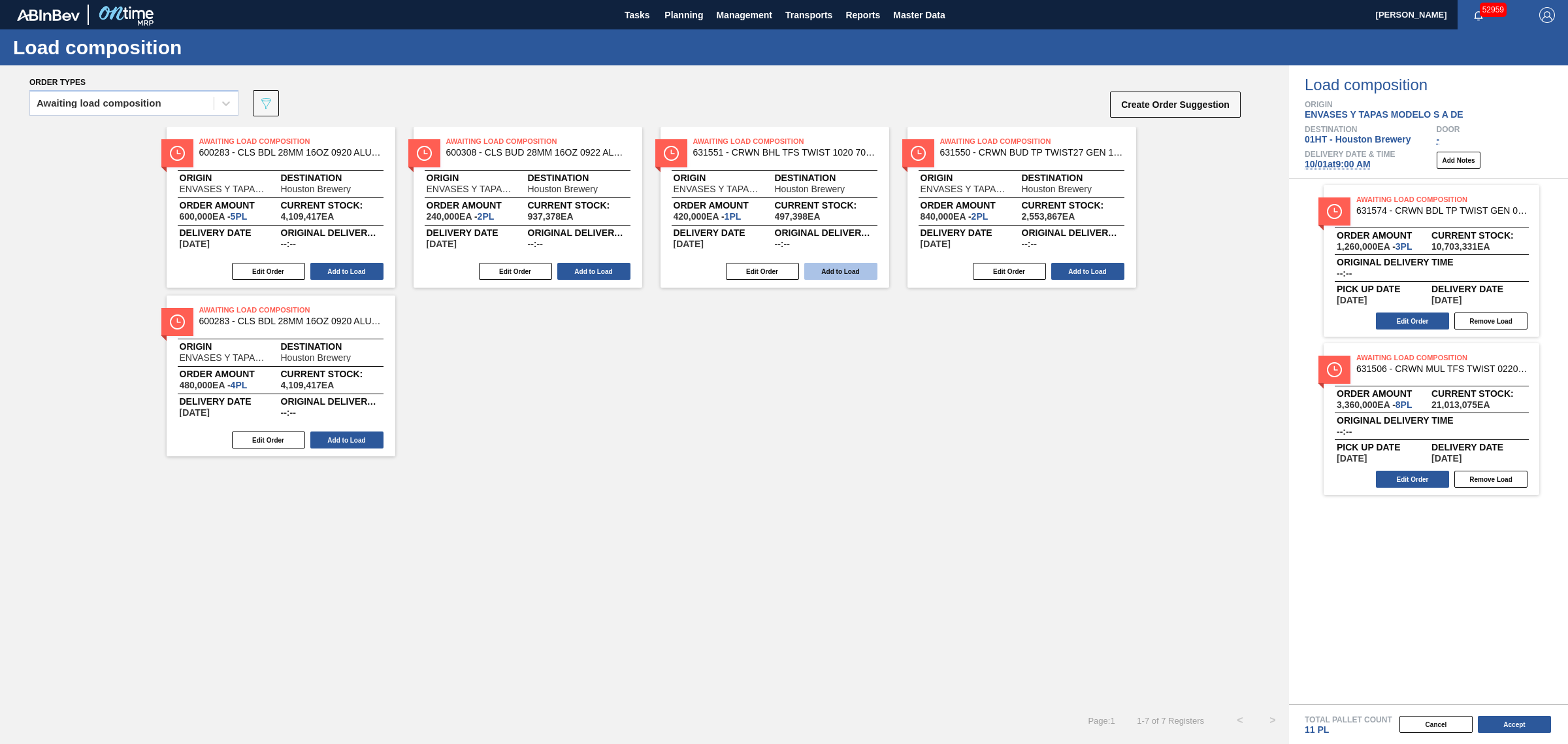
click at [822, 268] on button "Add to Load" at bounding box center [840, 271] width 73 height 17
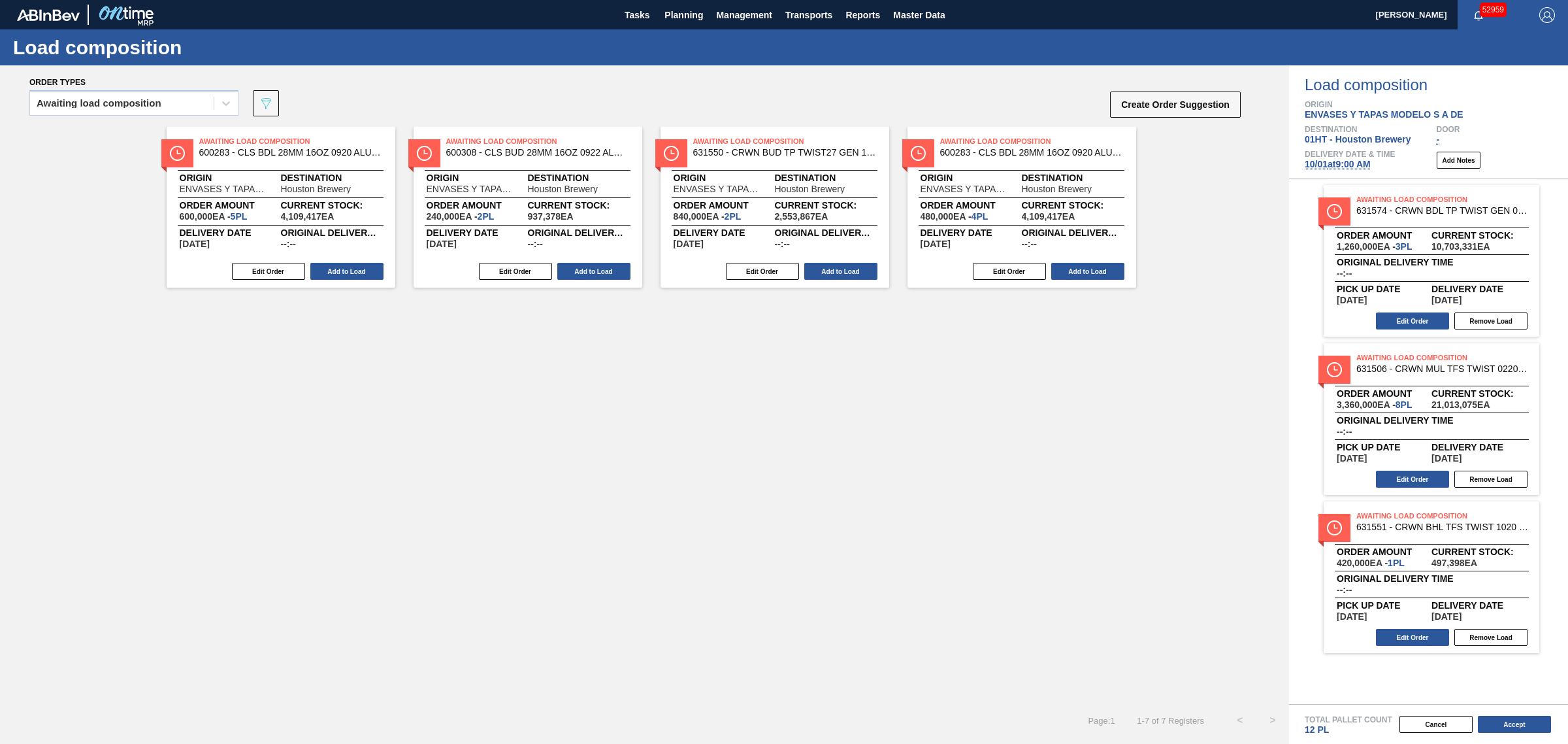
click at [822, 268] on button "Add to Load" at bounding box center [840, 271] width 73 height 17
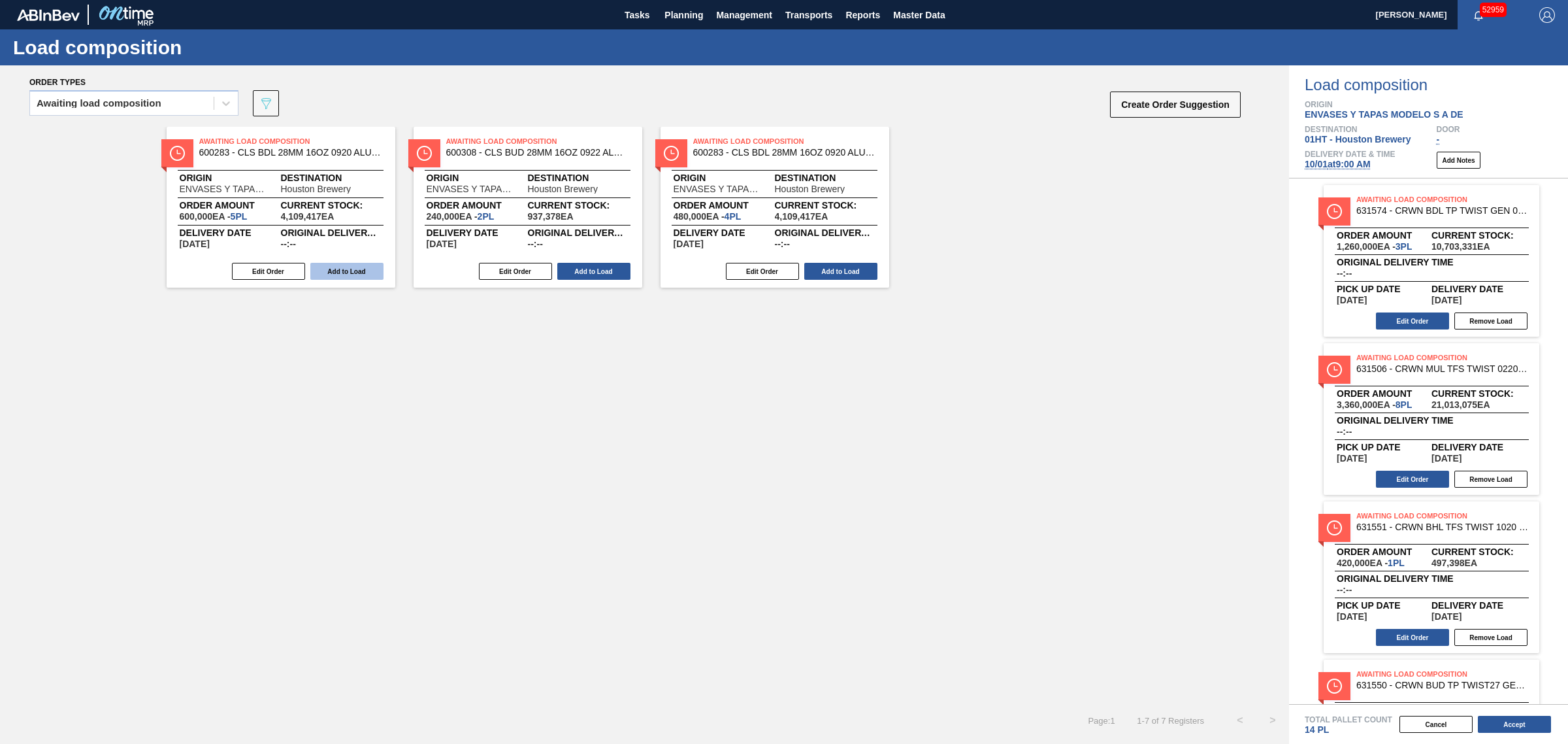
click at [334, 263] on button "Add to Load" at bounding box center [346, 271] width 73 height 17
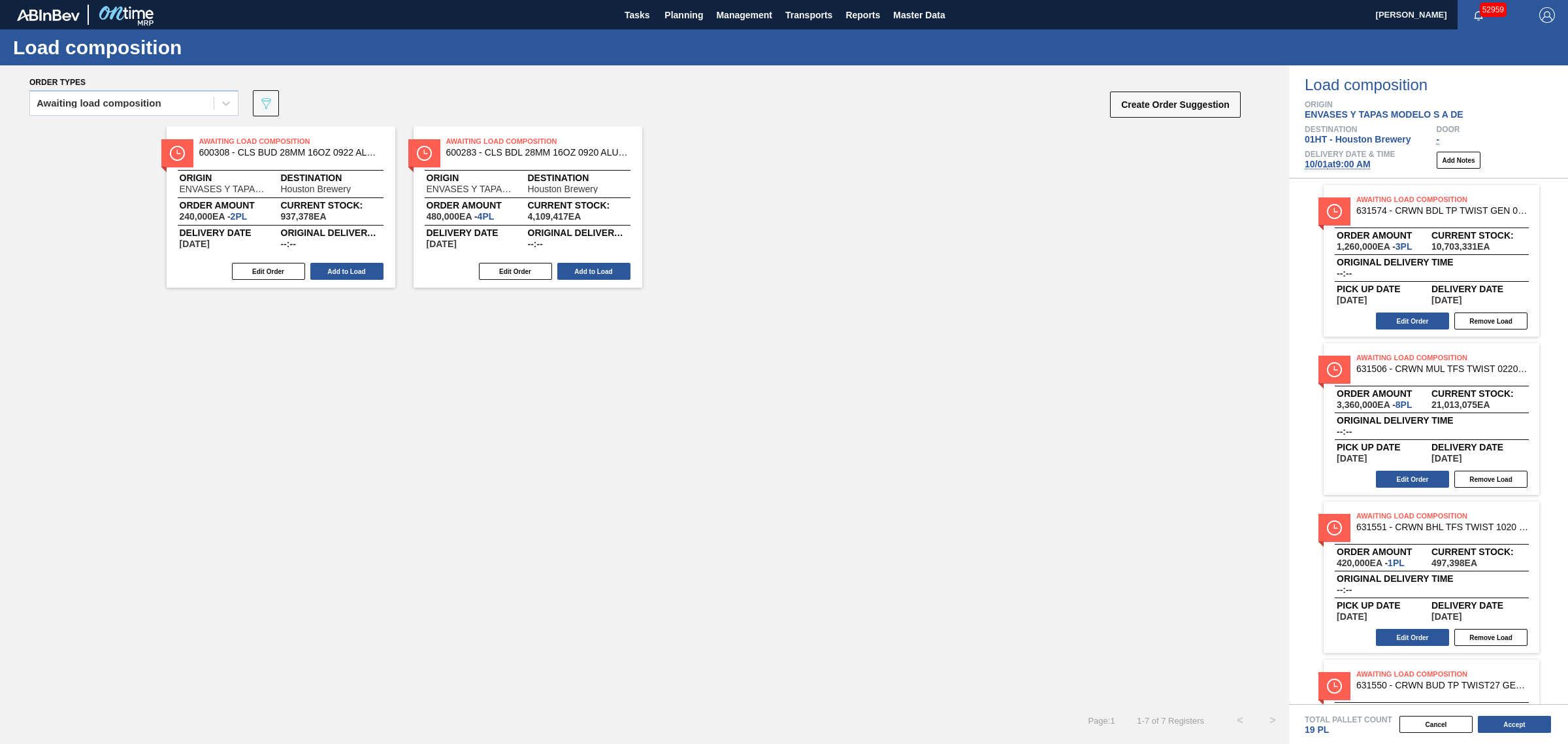
click at [334, 263] on button "Add to Load" at bounding box center [346, 271] width 73 height 17
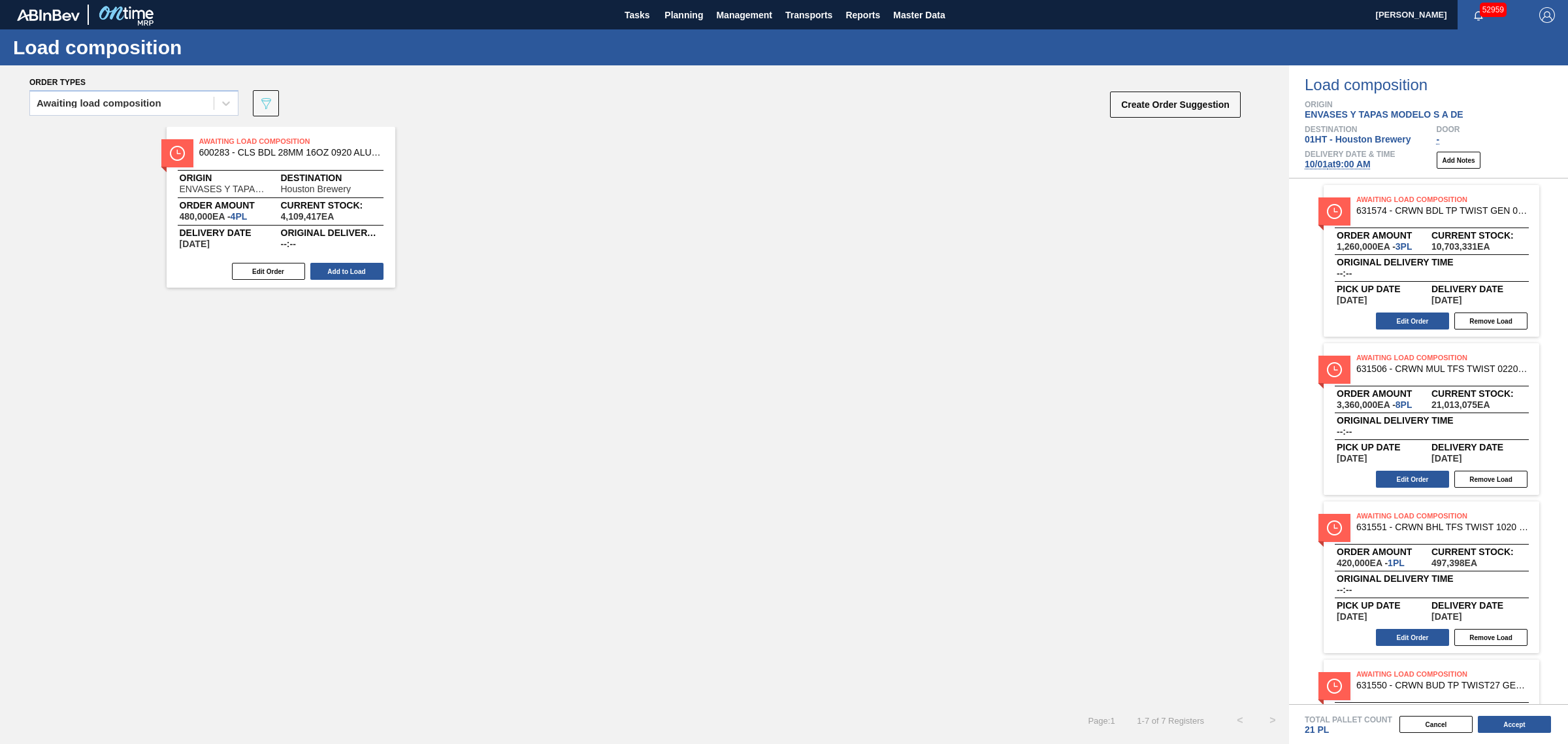
click at [334, 263] on button "Add to Load" at bounding box center [346, 271] width 73 height 17
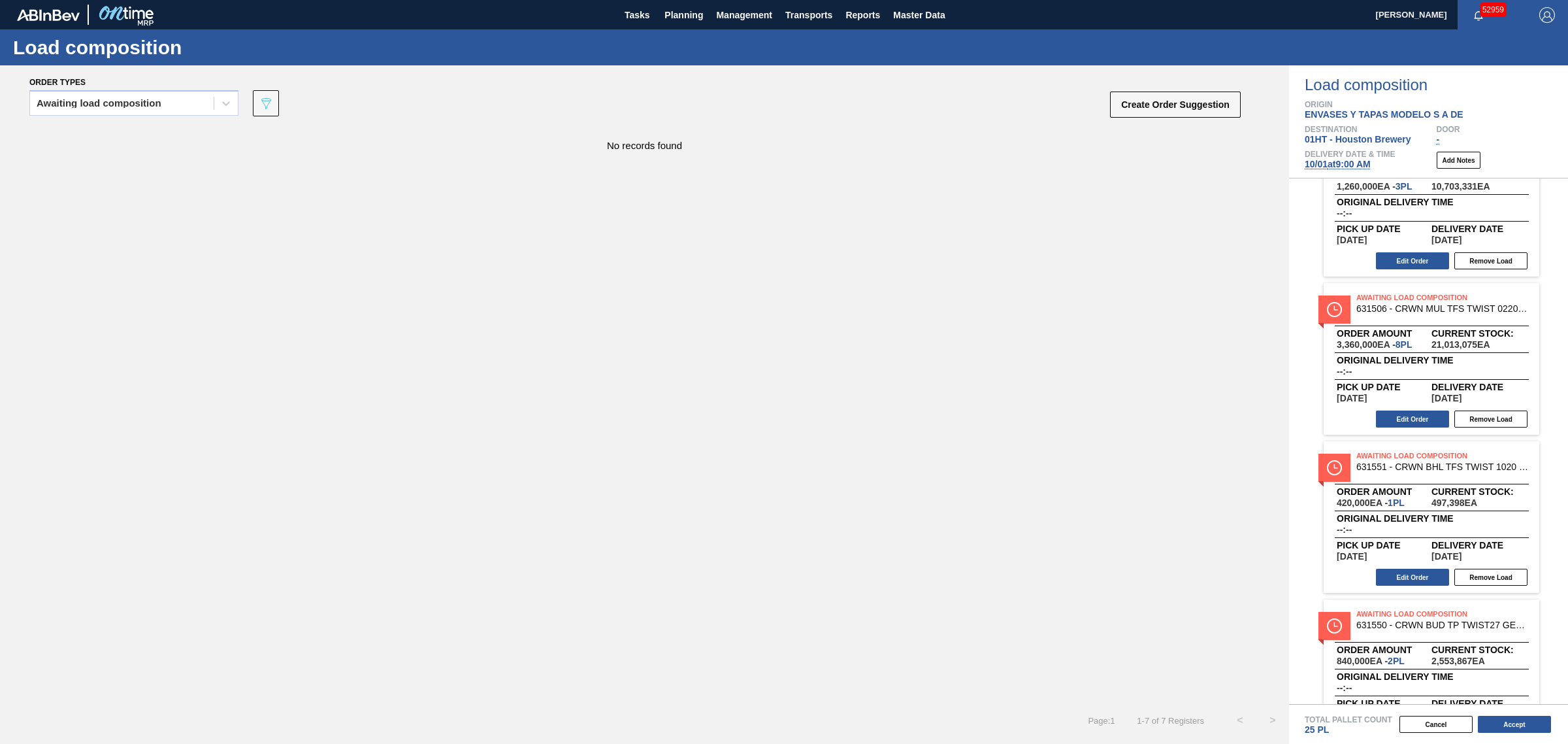
scroll to position [82, 0]
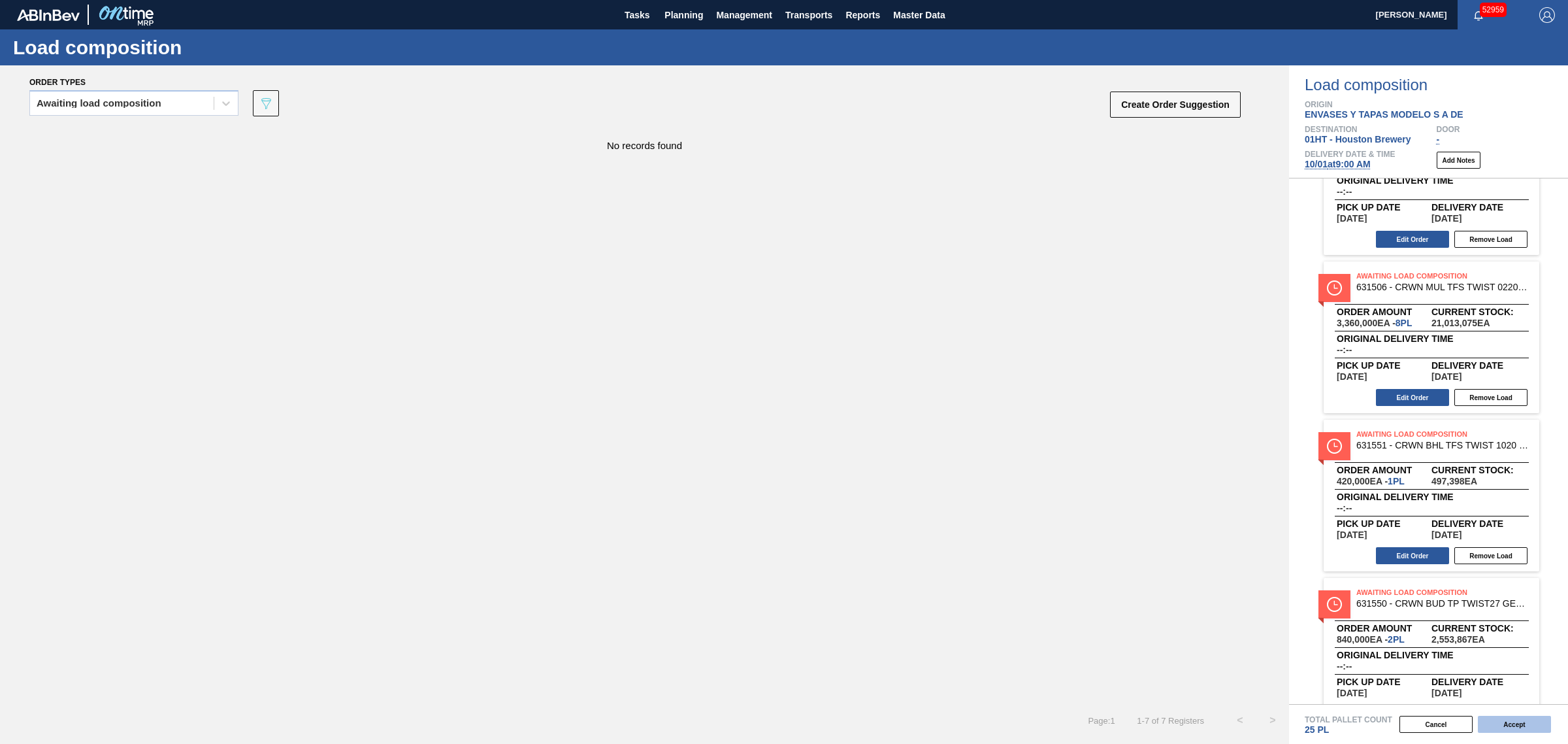
click at [1517, 726] on button "Accept" at bounding box center [1514, 724] width 73 height 17
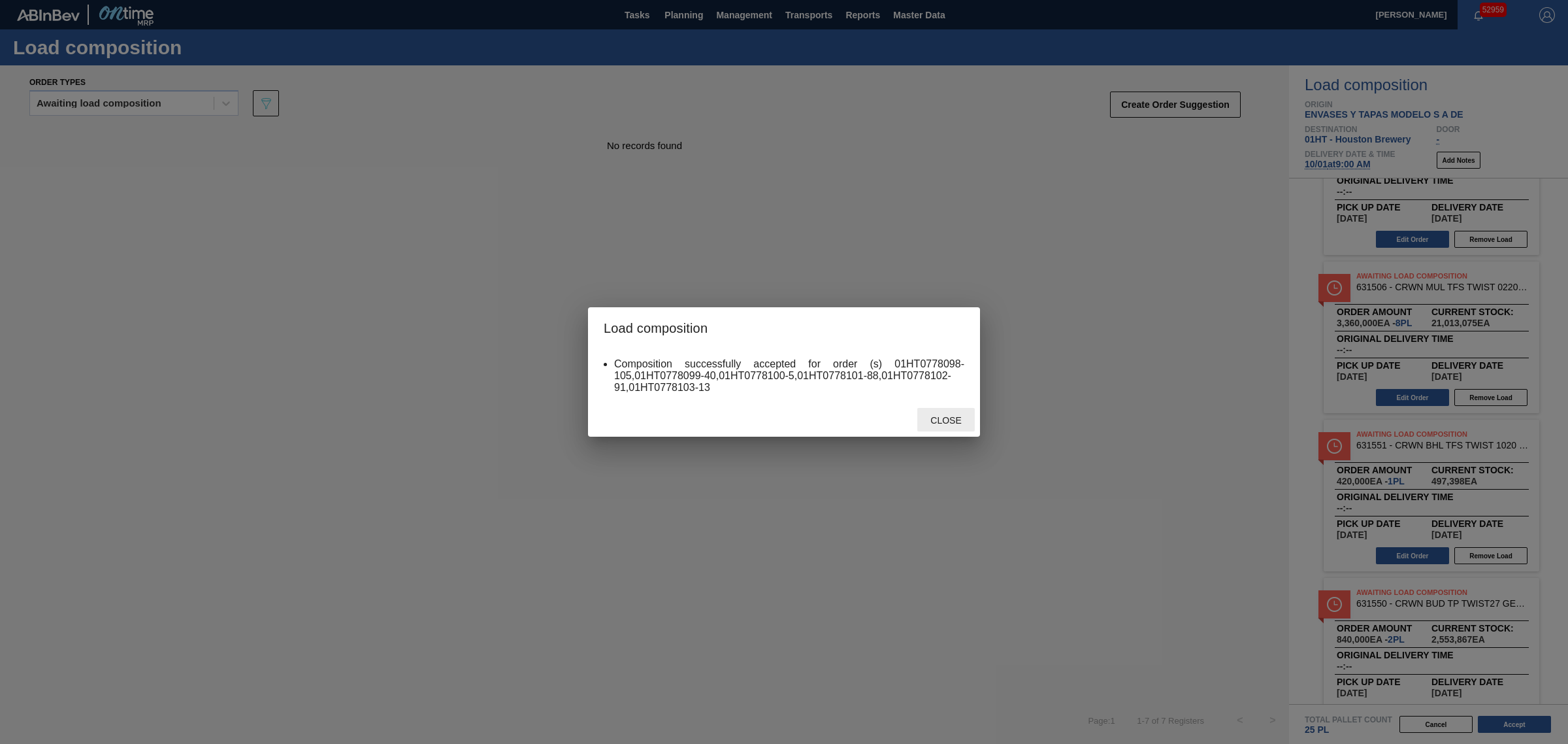
click at [952, 420] on span "Close" at bounding box center [946, 420] width 52 height 10
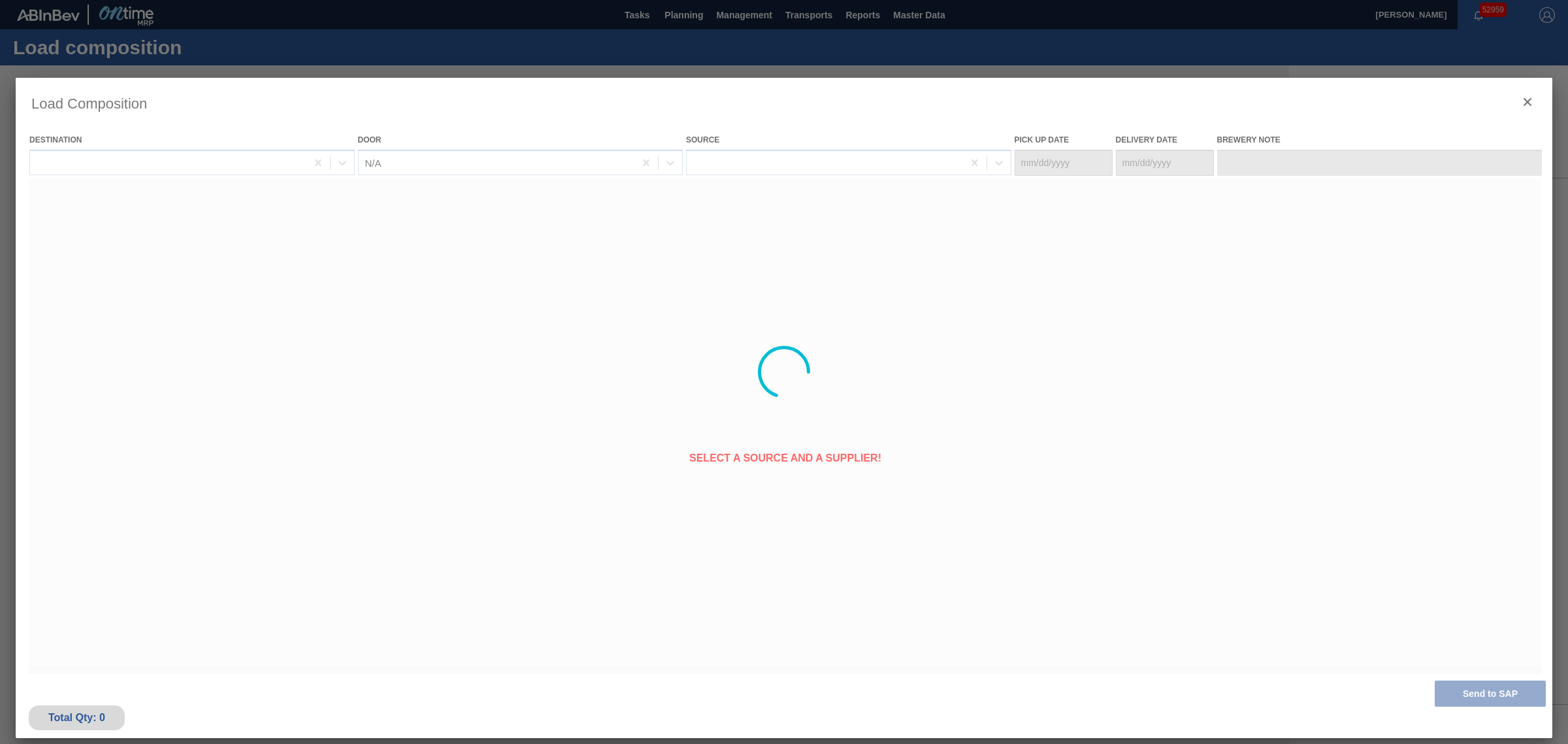
type Date "[DATE]"
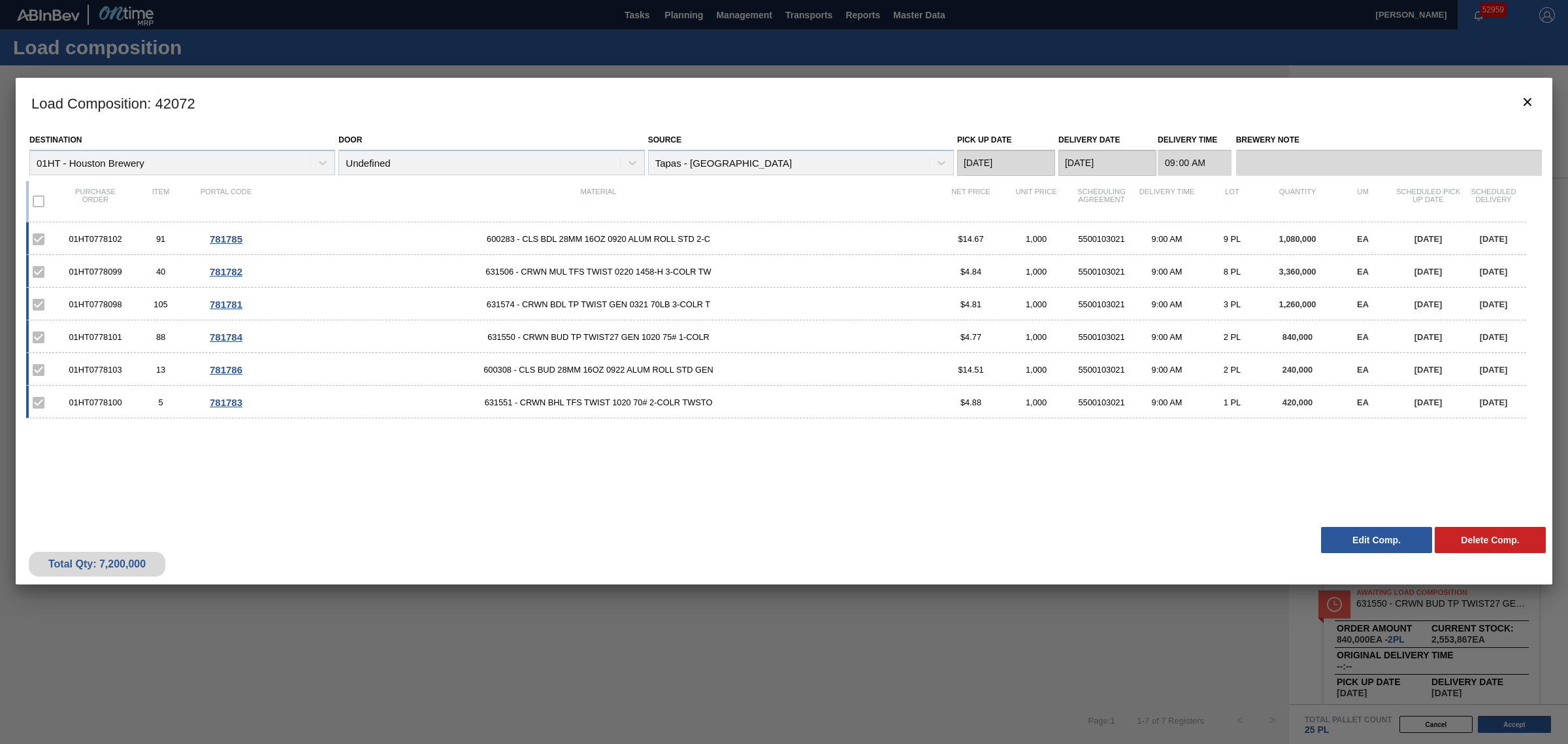
click at [510, 51] on div at bounding box center [784, 372] width 1568 height 744
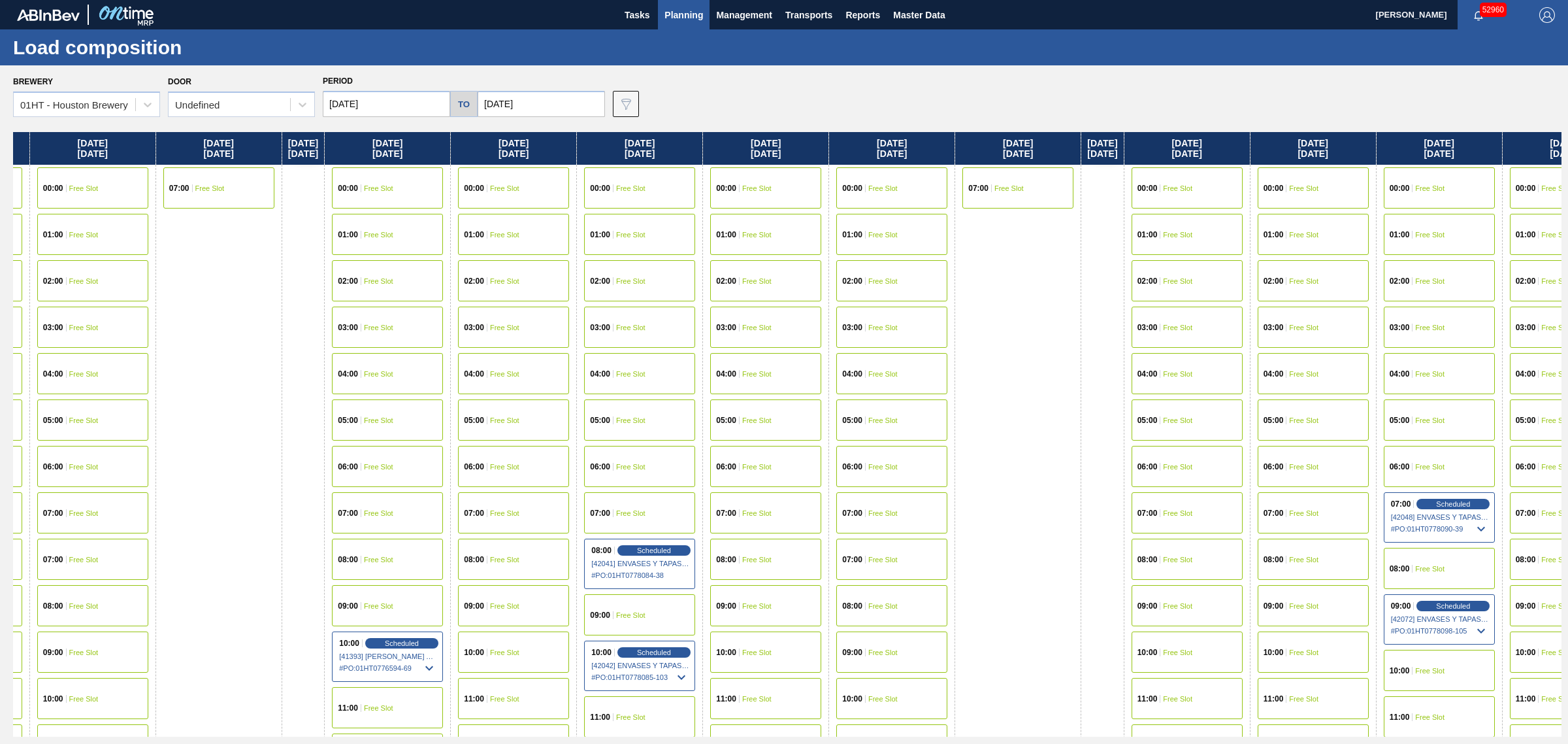
drag, startPoint x: 779, startPoint y: 255, endPoint x: 1021, endPoint y: 236, distance: 242.7
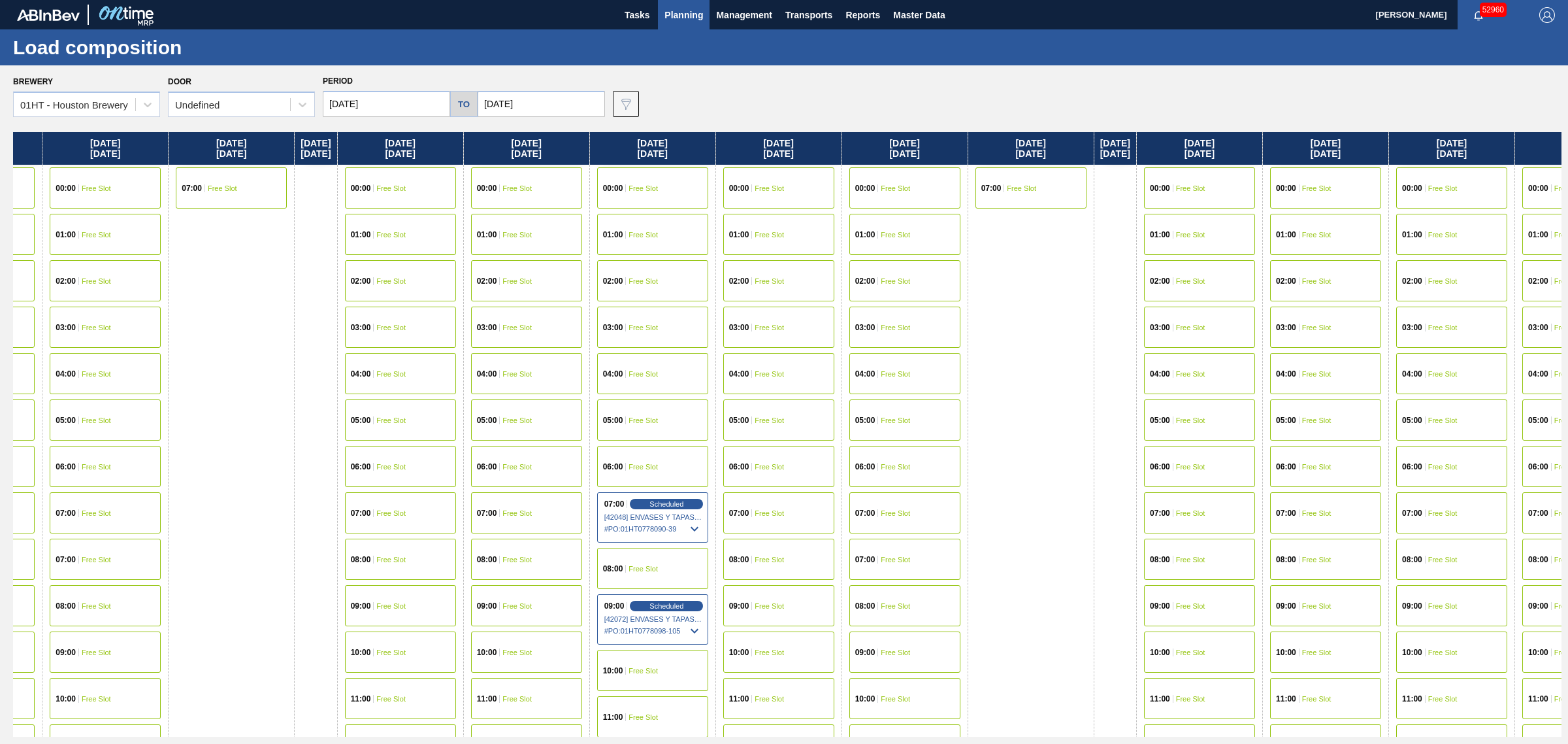
scroll to position [0, 3503]
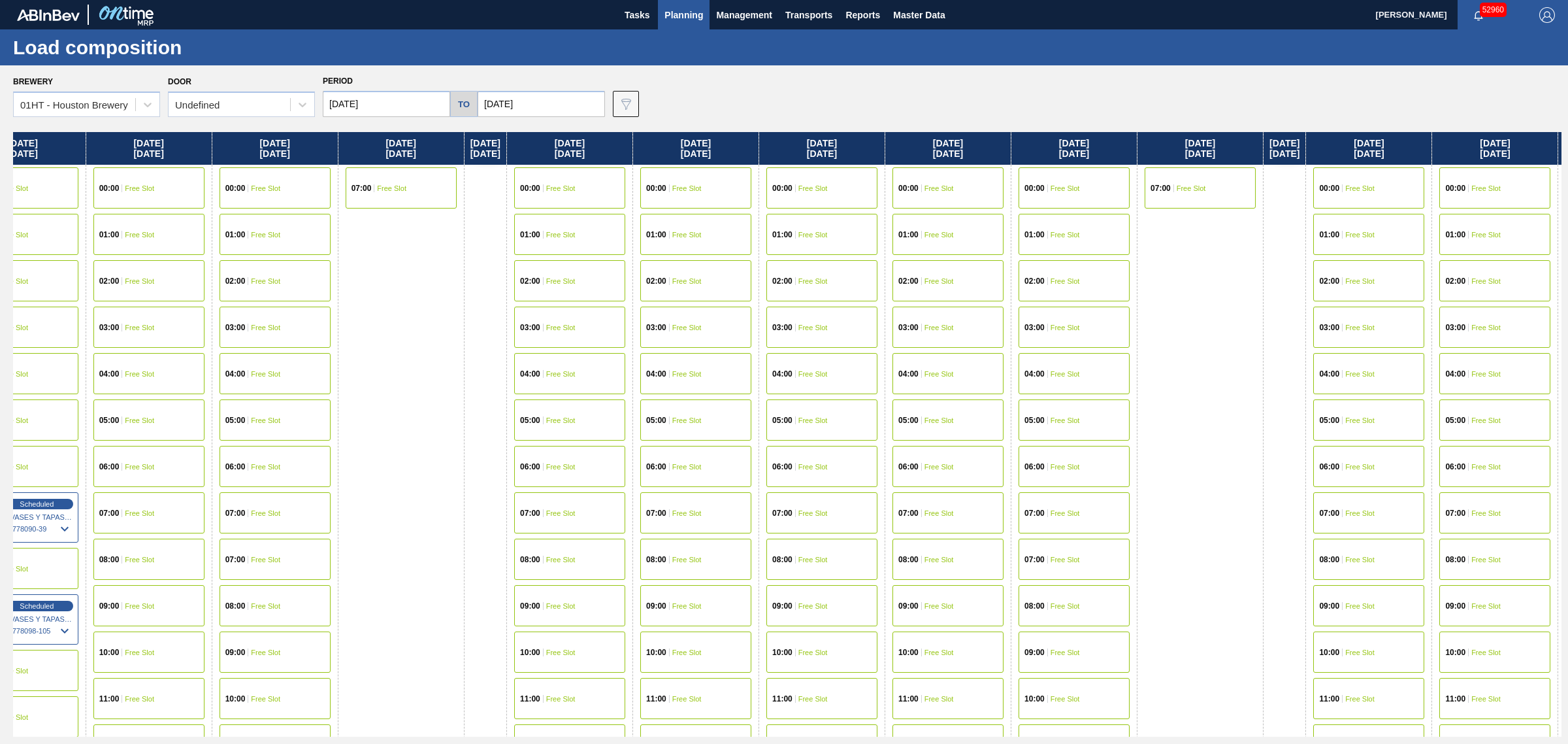
click at [877, 504] on div "07:00 Free Slot" at bounding box center [821, 513] width 111 height 41
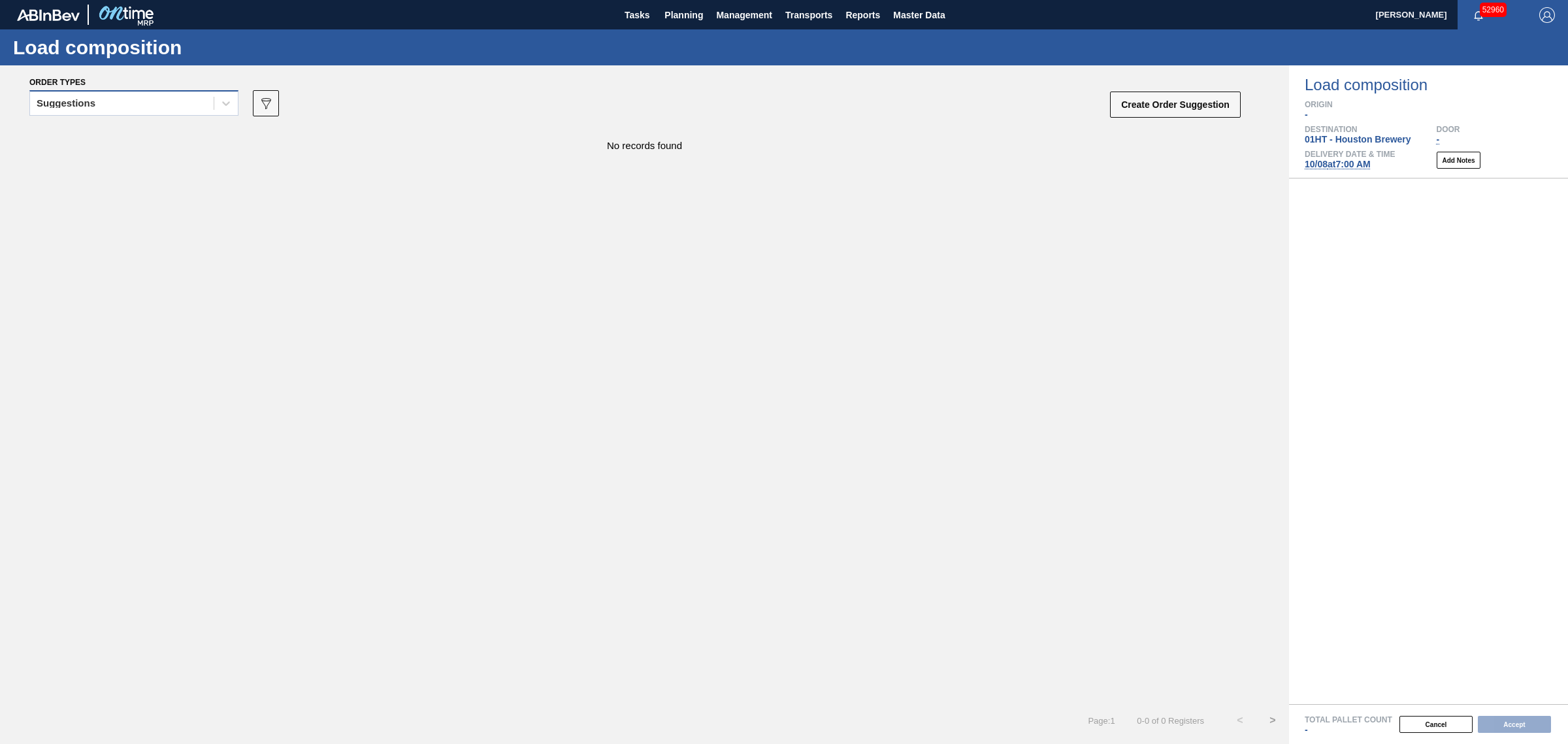
click at [158, 113] on div "Suggestions" at bounding box center [134, 103] width 209 height 26
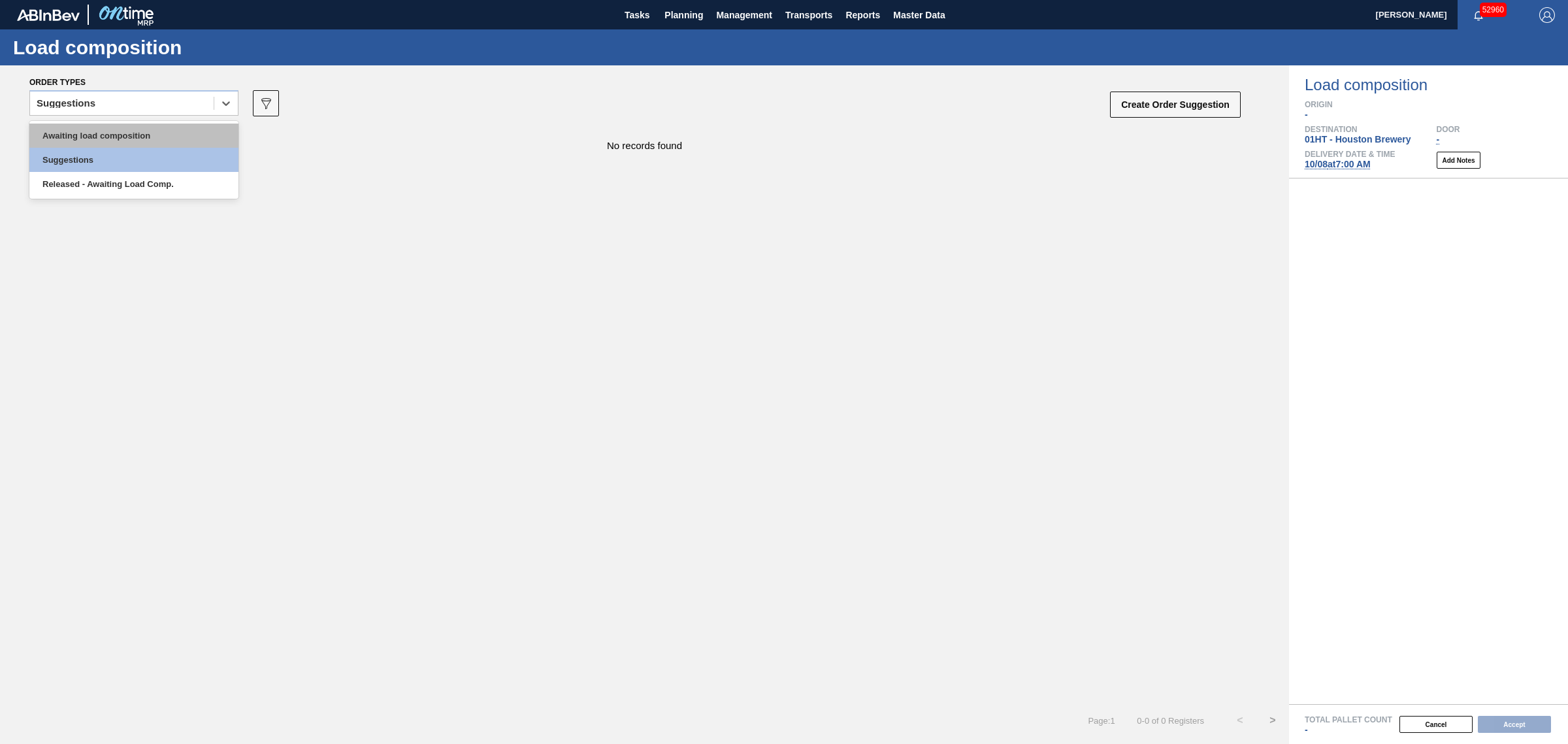
click at [151, 136] on div "Awaiting load composition" at bounding box center [134, 136] width 209 height 24
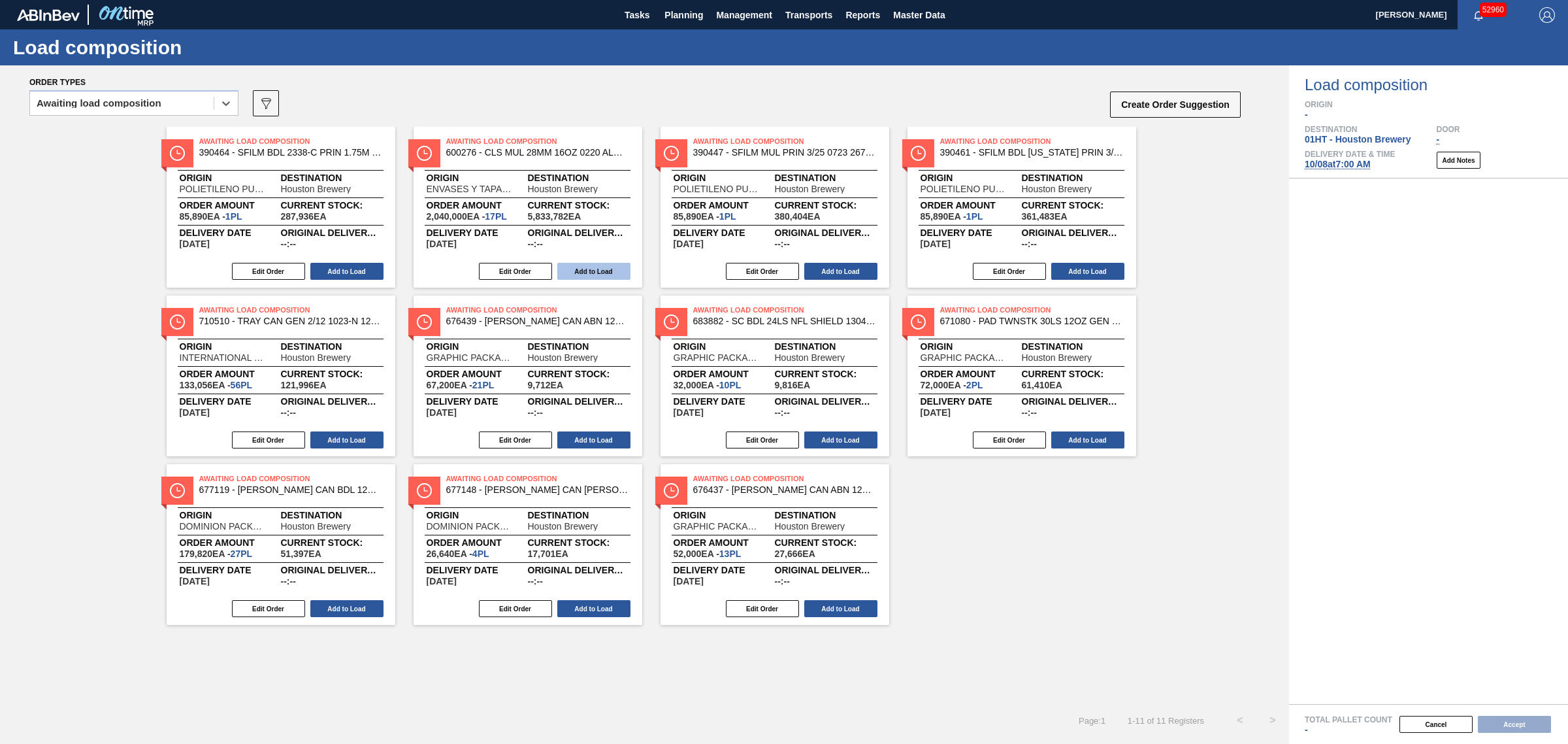
click at [594, 266] on button "Add to Load" at bounding box center [593, 271] width 73 height 17
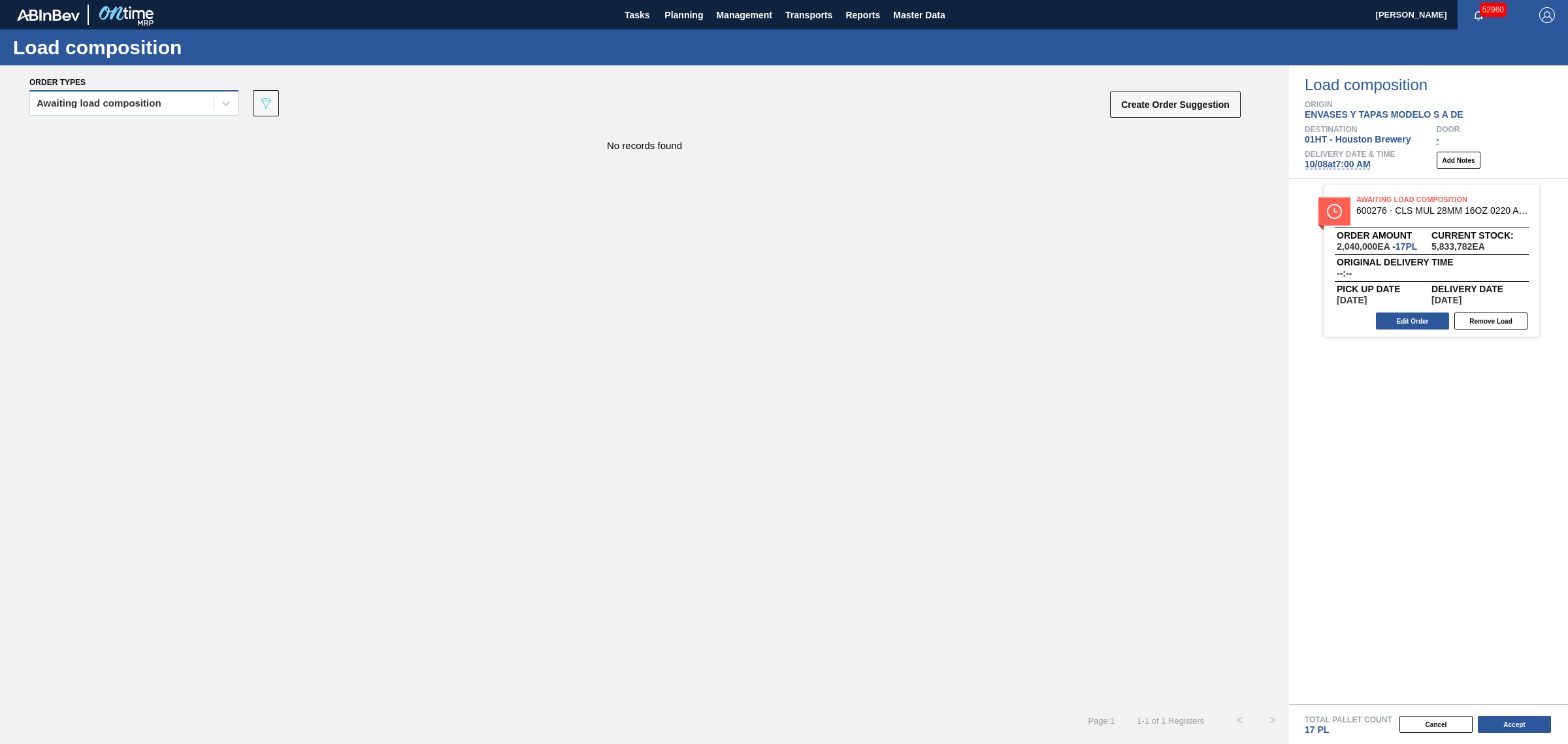
click at [133, 102] on div "Awaiting load composition" at bounding box center [99, 103] width 125 height 9
click at [147, 133] on div "Awaiting load composition" at bounding box center [134, 136] width 209 height 24
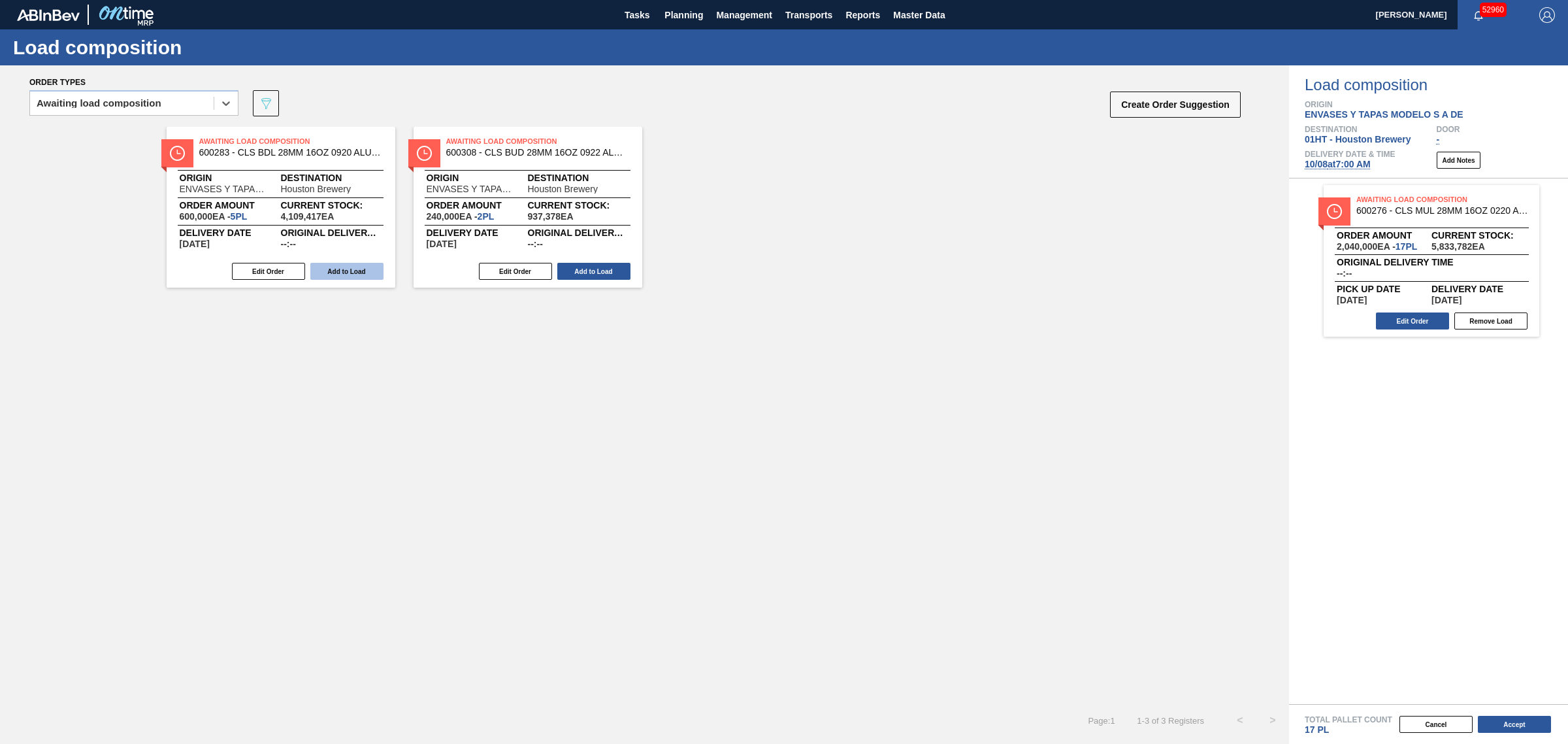
click at [351, 268] on button "Add to Load" at bounding box center [346, 271] width 73 height 17
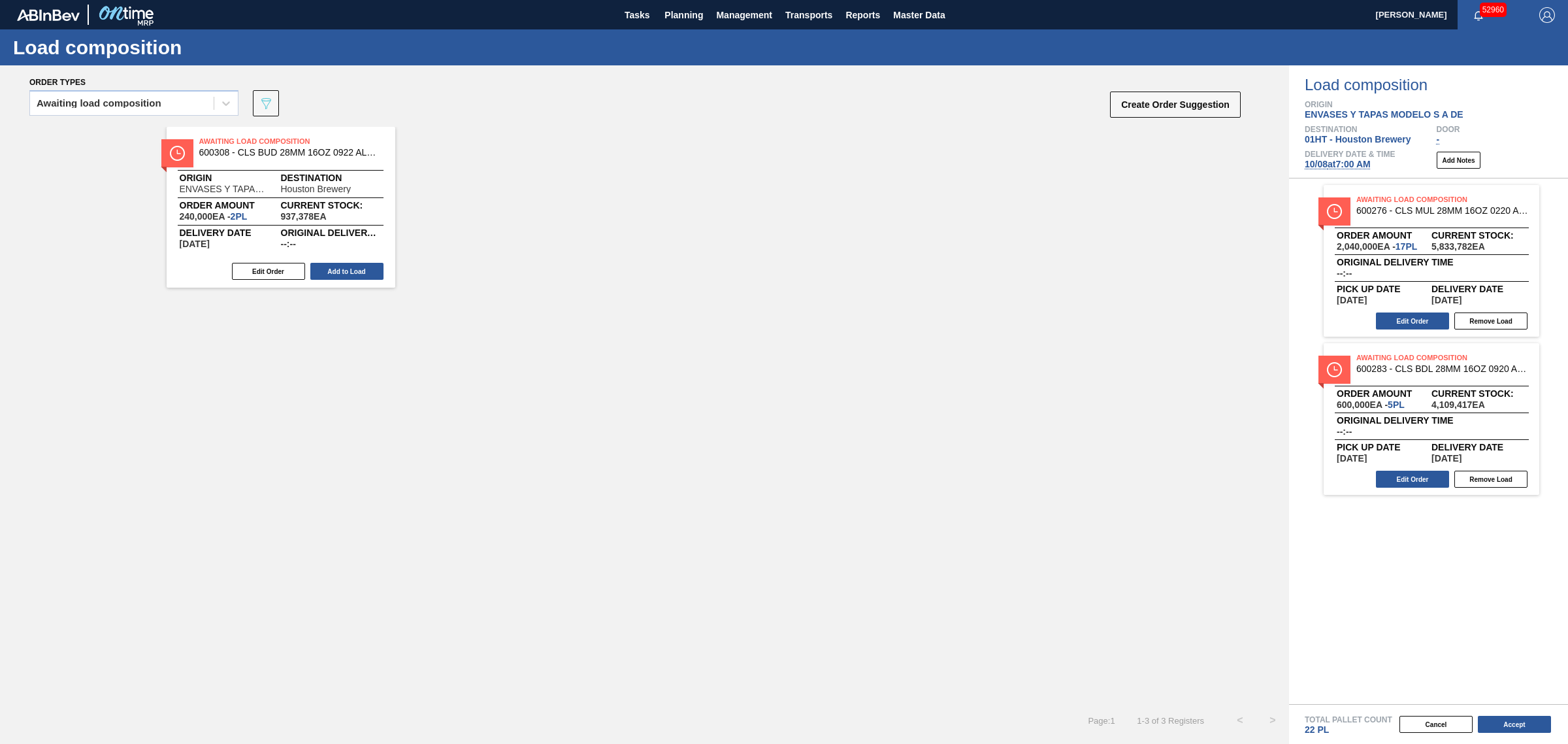
click at [351, 268] on button "Add to Load" at bounding box center [346, 271] width 73 height 17
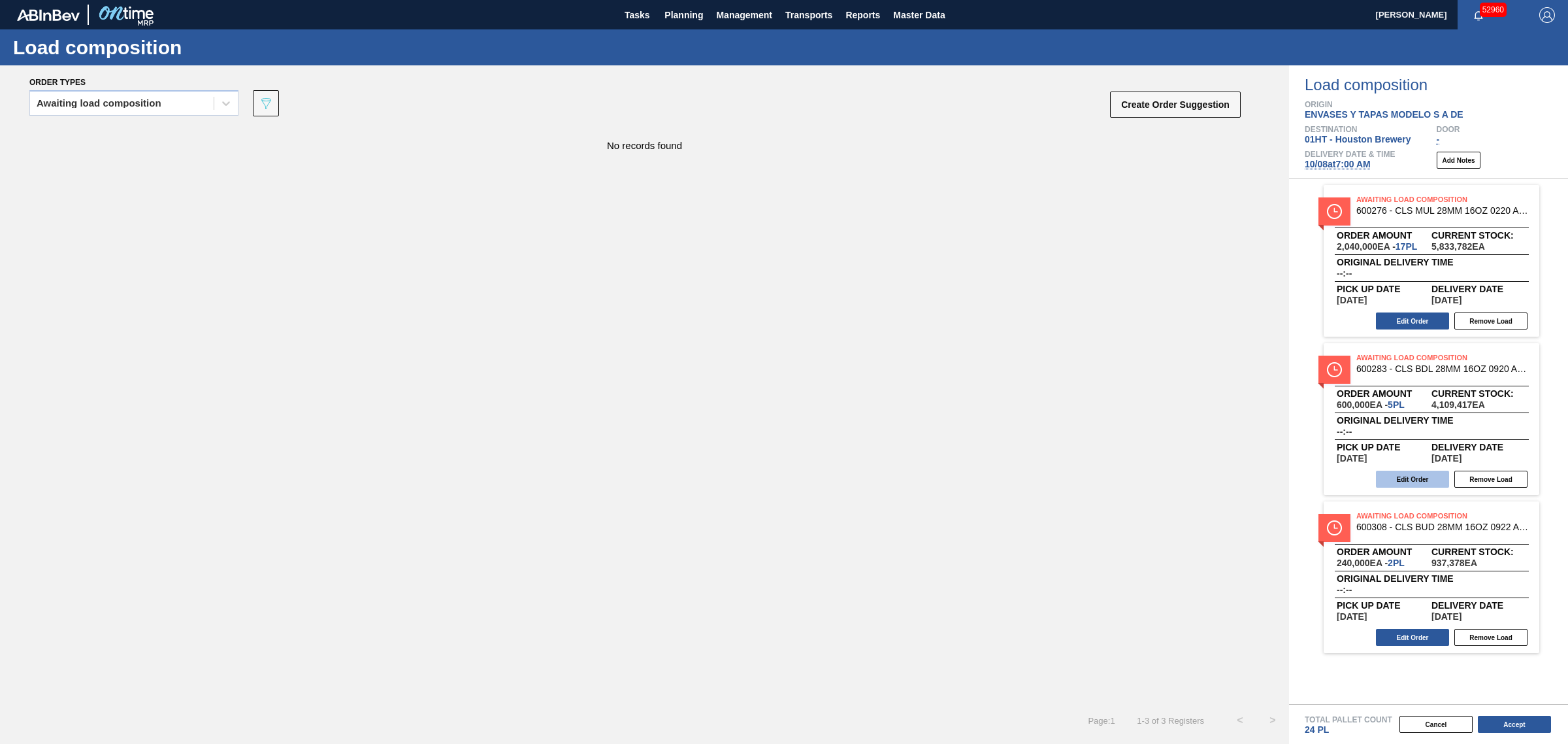
click at [1410, 476] on button "Edit Order" at bounding box center [1411, 479] width 73 height 17
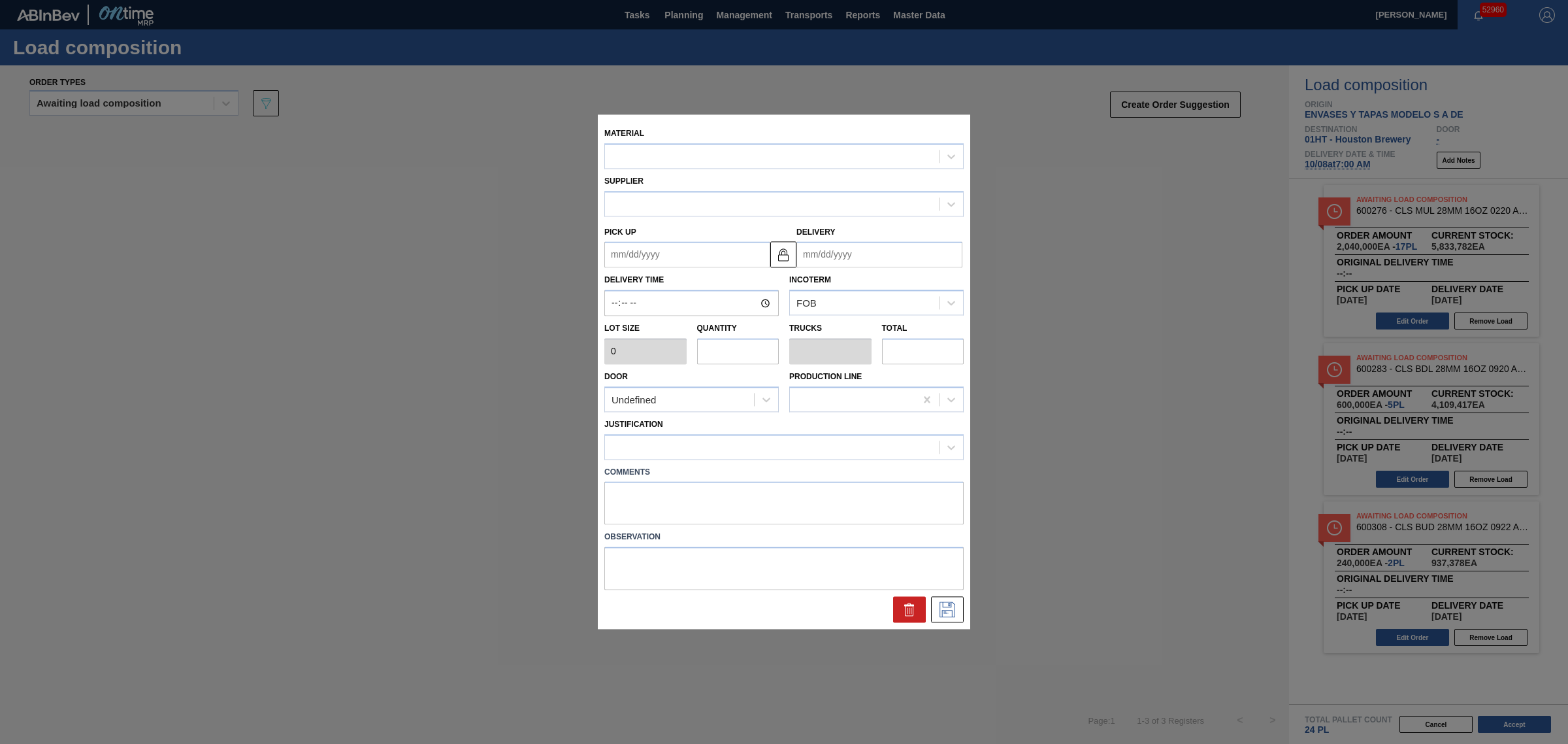
type input "120,000"
type input "5"
type input "0.156"
type input "600,000"
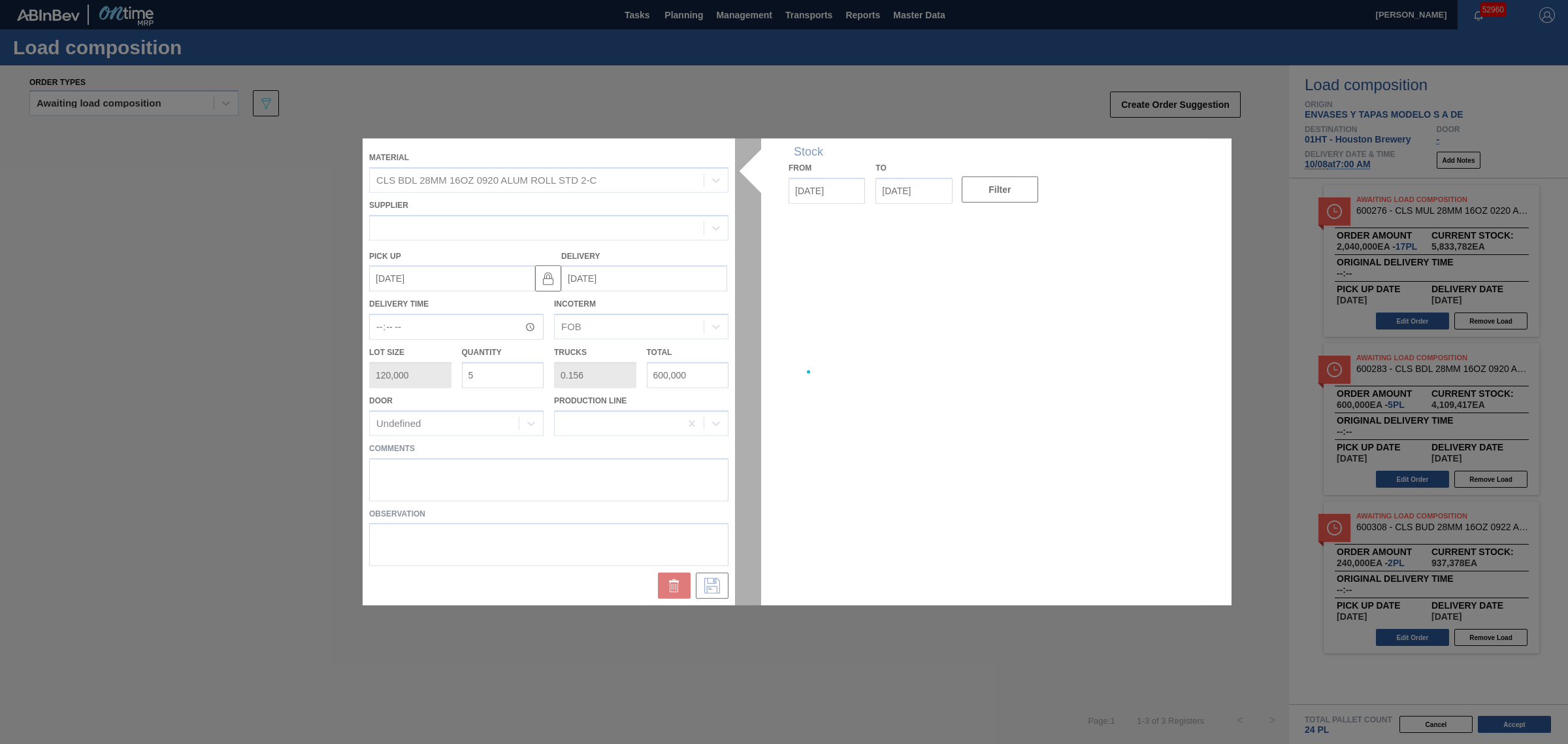
type up "10/15/2025"
type input "[DATE]"
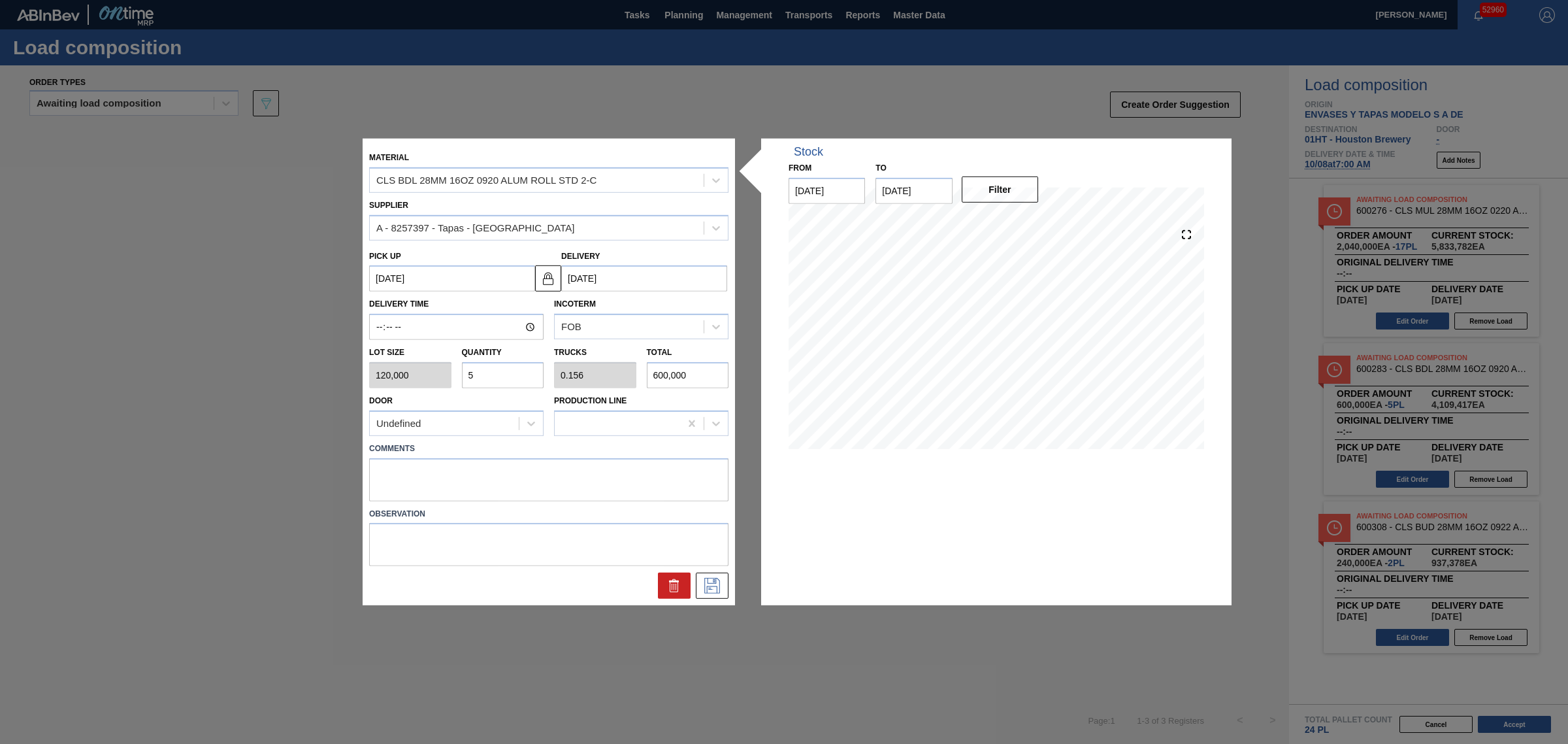
click at [407, 375] on div "Lot size 120,000 Quantity 5 Trucks 0.156 Total 600,000" at bounding box center [548, 364] width 370 height 49
type input "1"
type input "0.031"
type input "120,000"
type input "12"
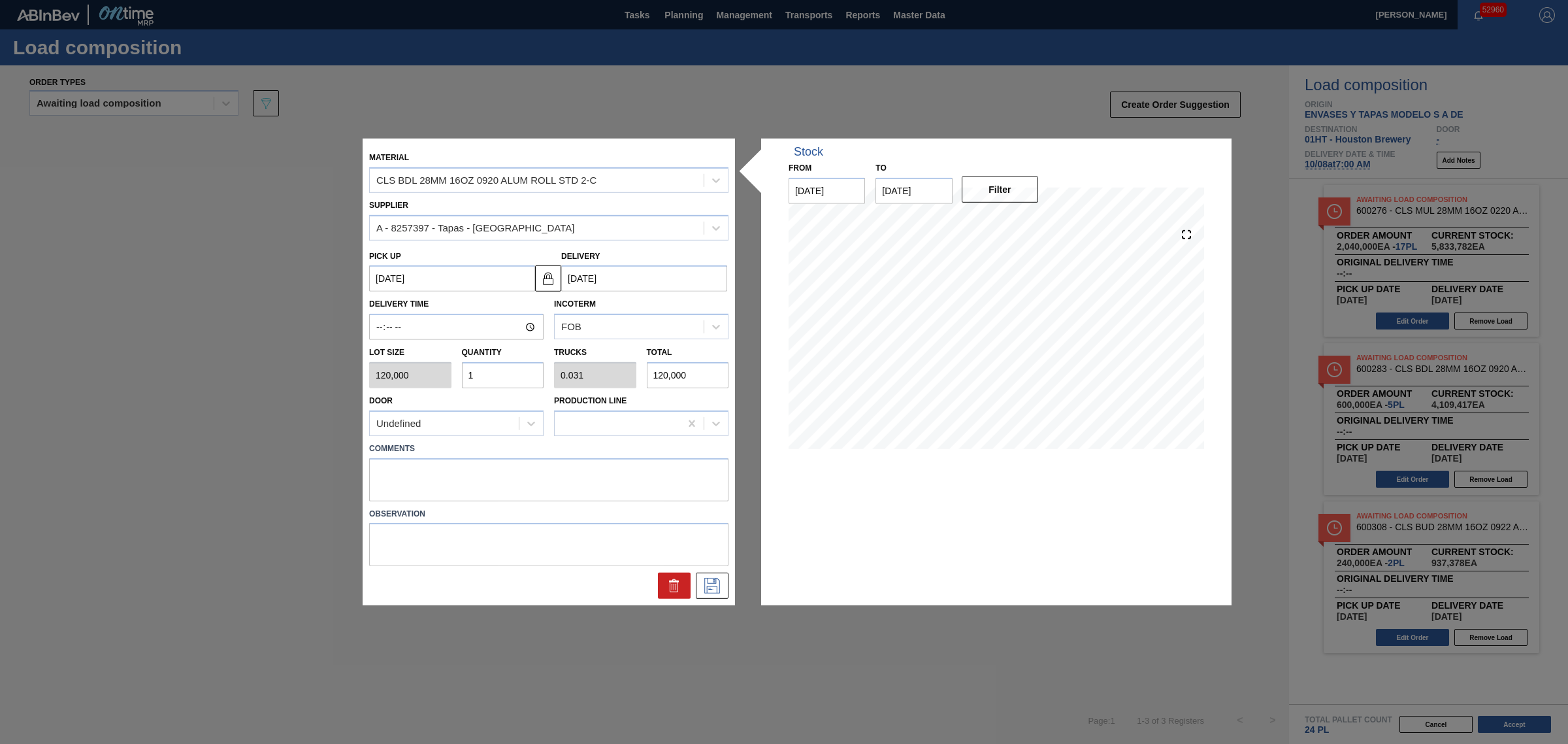
type input "0.375"
type input "1,440,000"
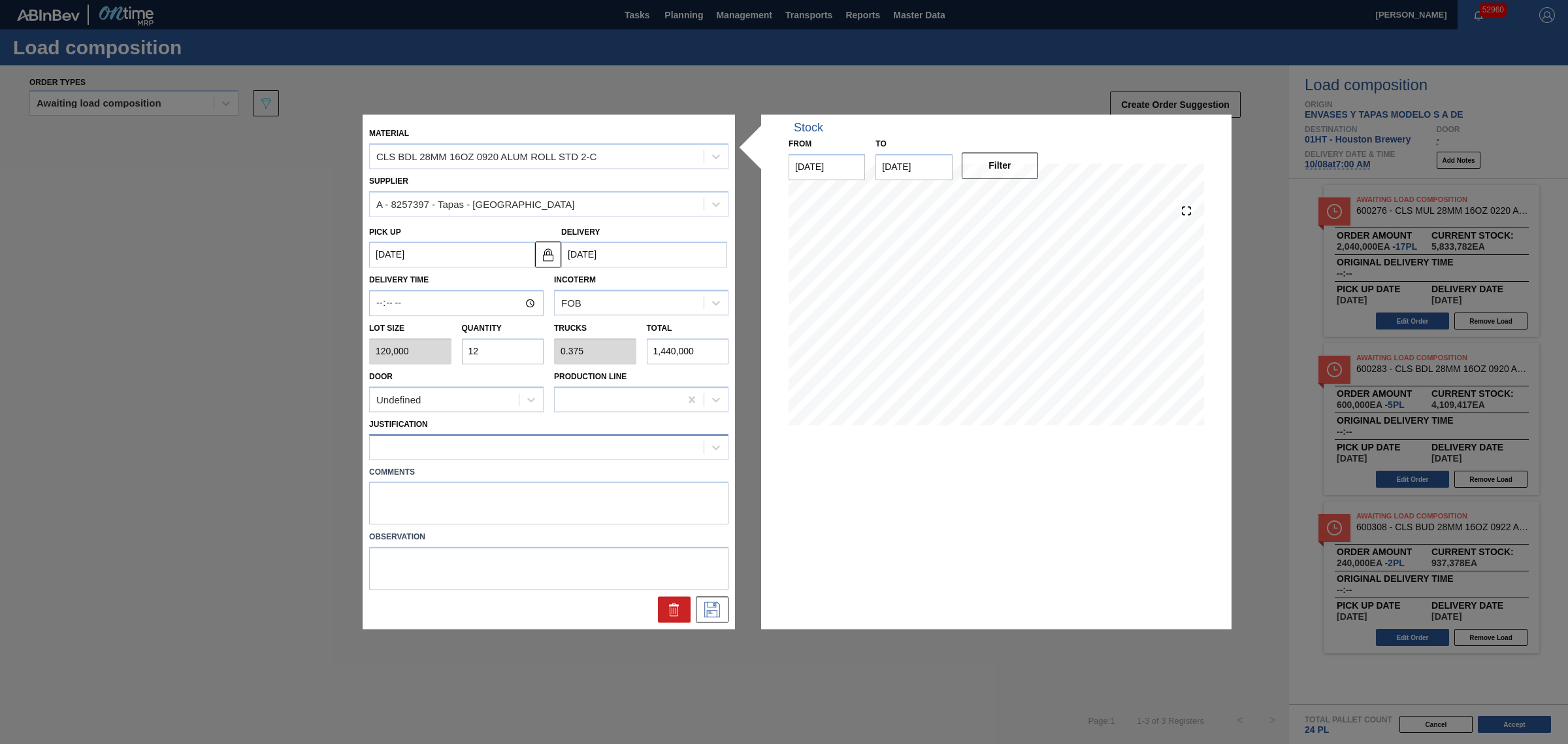
type input "12"
click at [490, 445] on div at bounding box center [536, 447] width 334 height 19
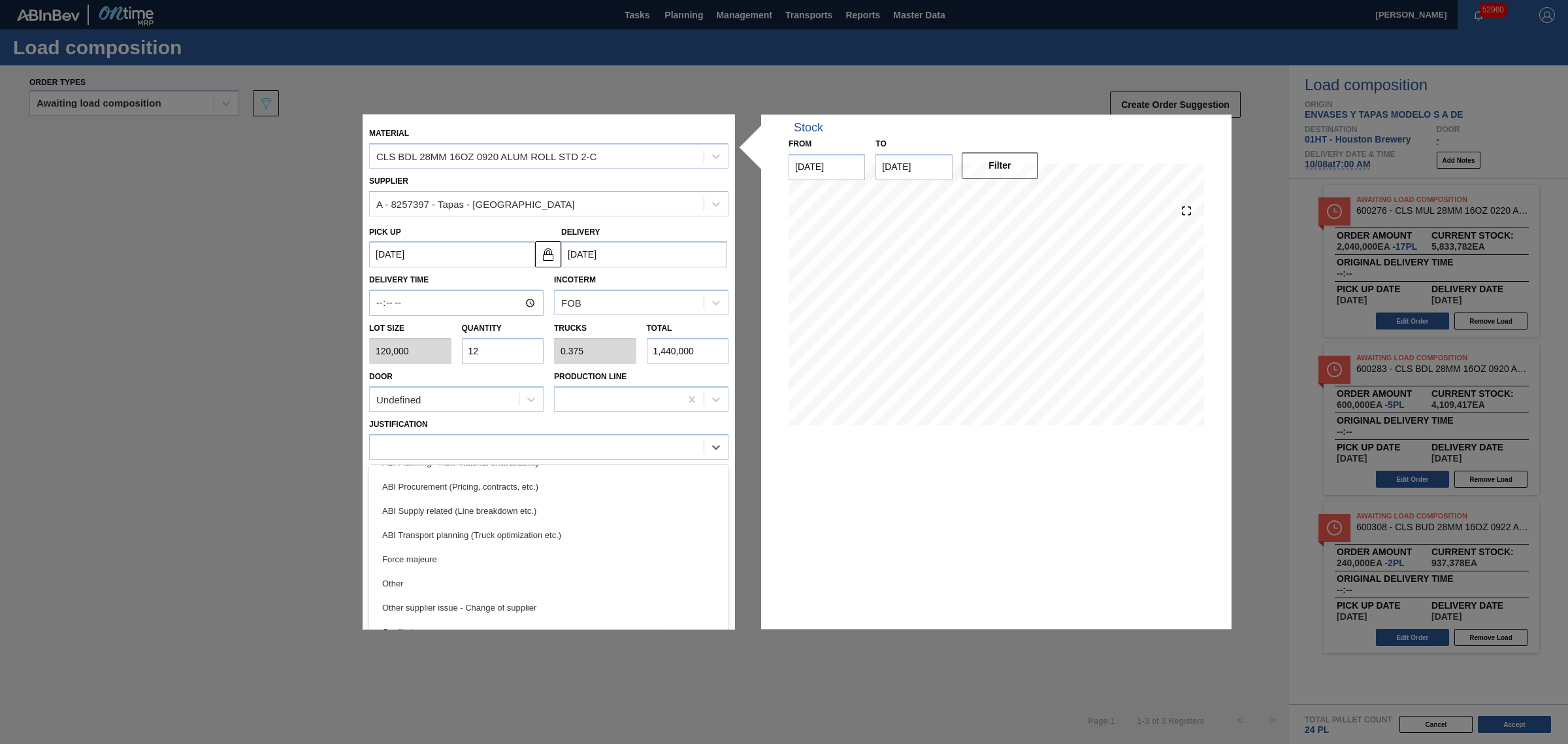
scroll to position [164, 0]
click at [521, 531] on div "ABI Transport planning (Truck optimization etc.)" at bounding box center [548, 534] width 360 height 24
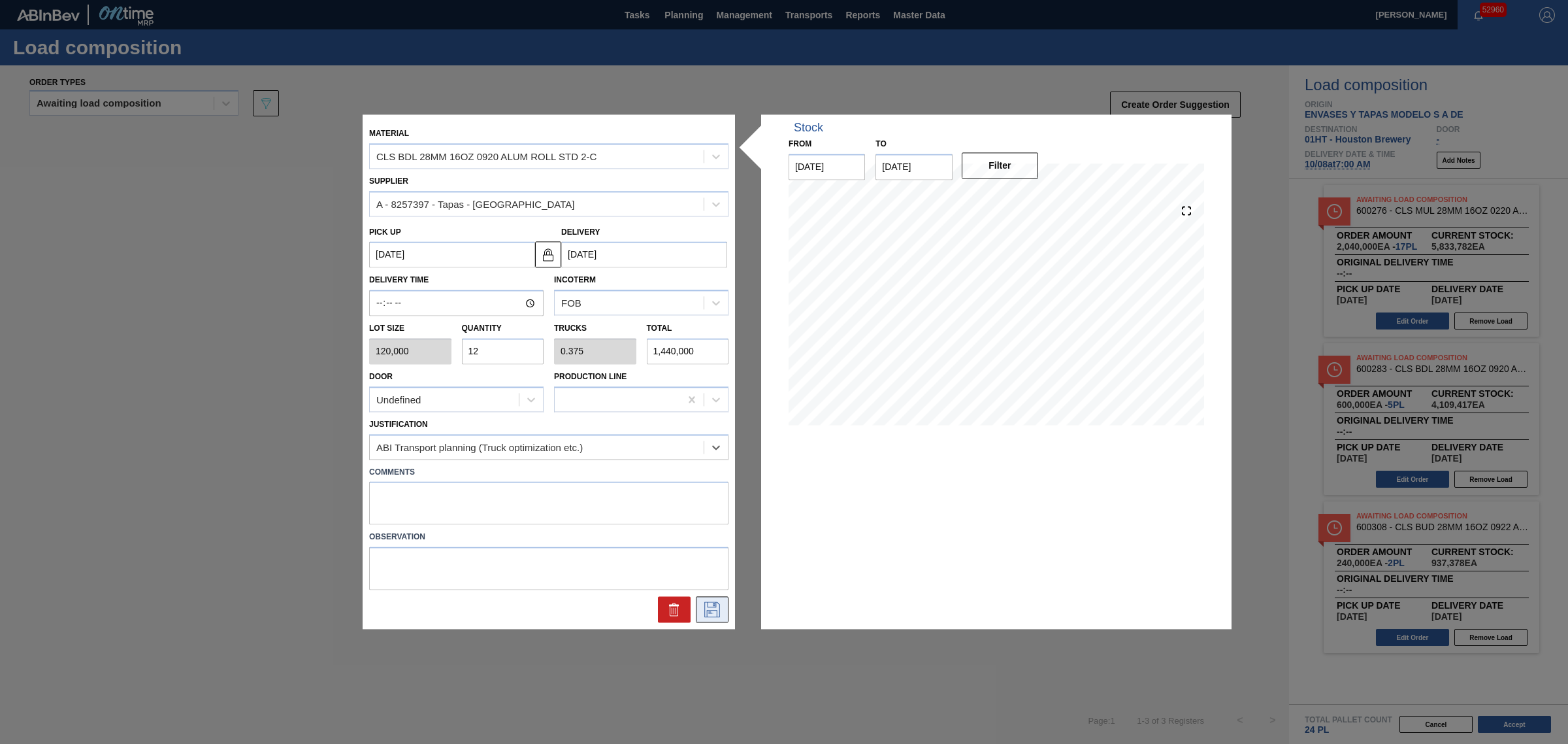
click at [720, 614] on icon at bounding box center [713, 610] width 16 height 16
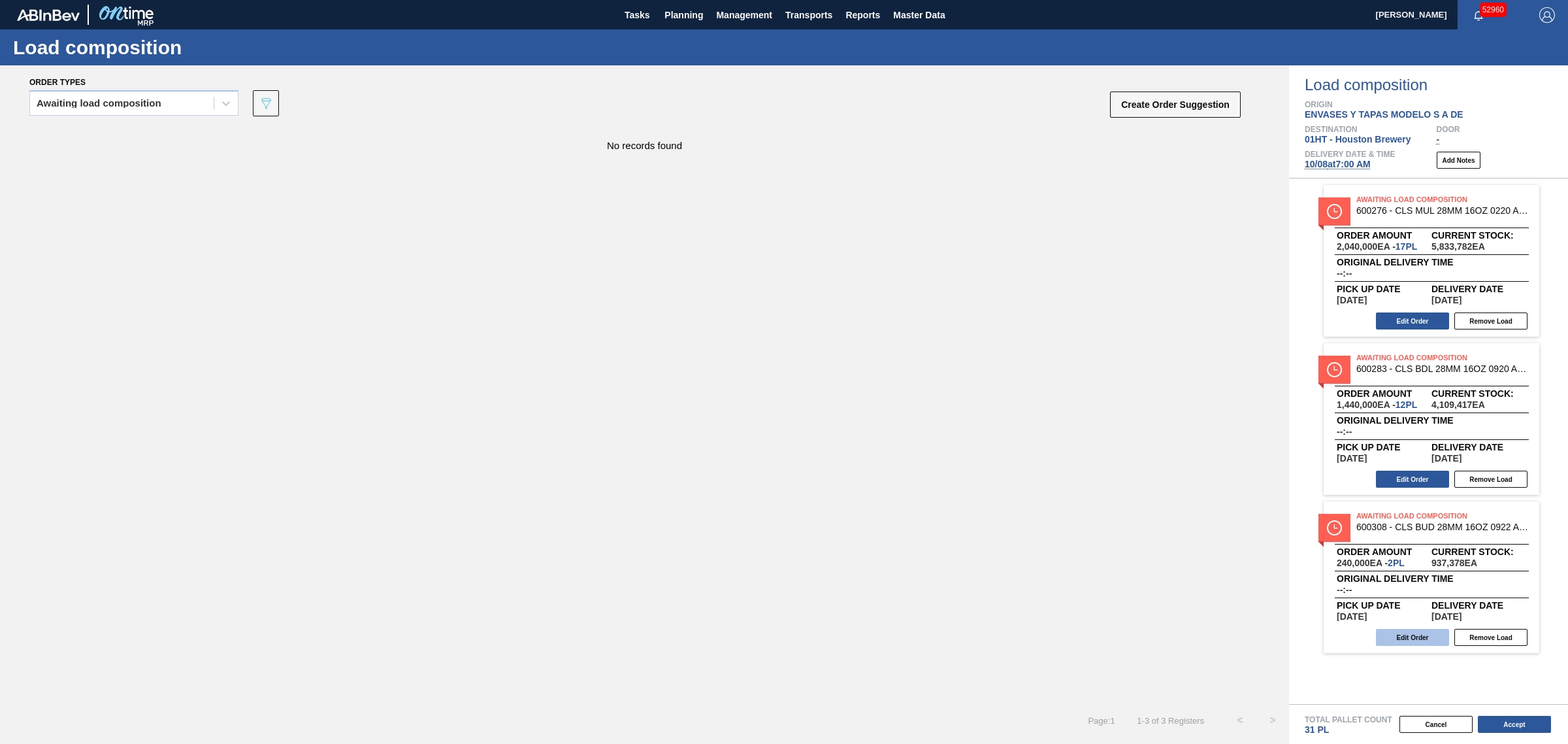
click at [1411, 635] on button "Edit Order" at bounding box center [1411, 637] width 73 height 17
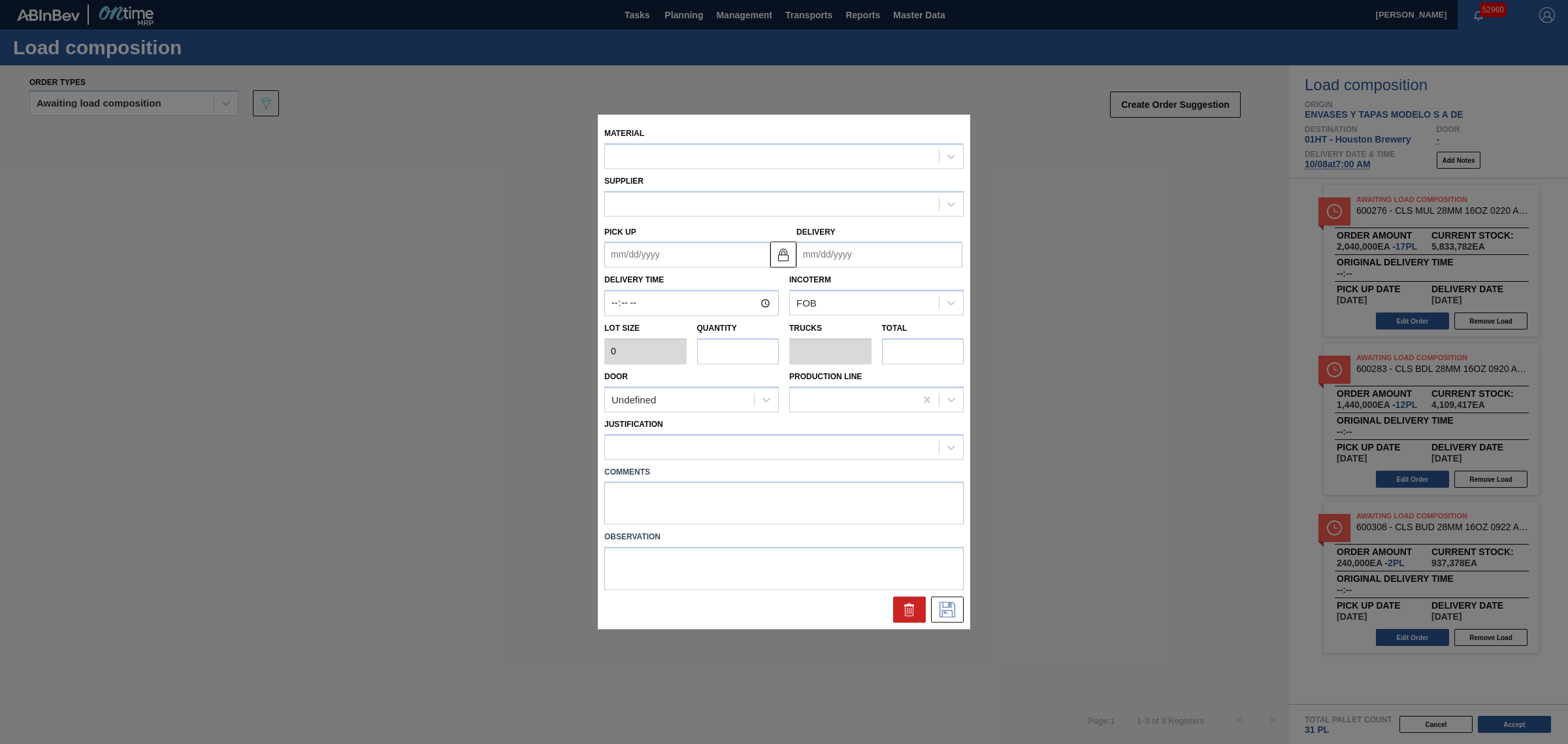
type input "120,000"
type input "2"
type input "0.059"
type input "240,000"
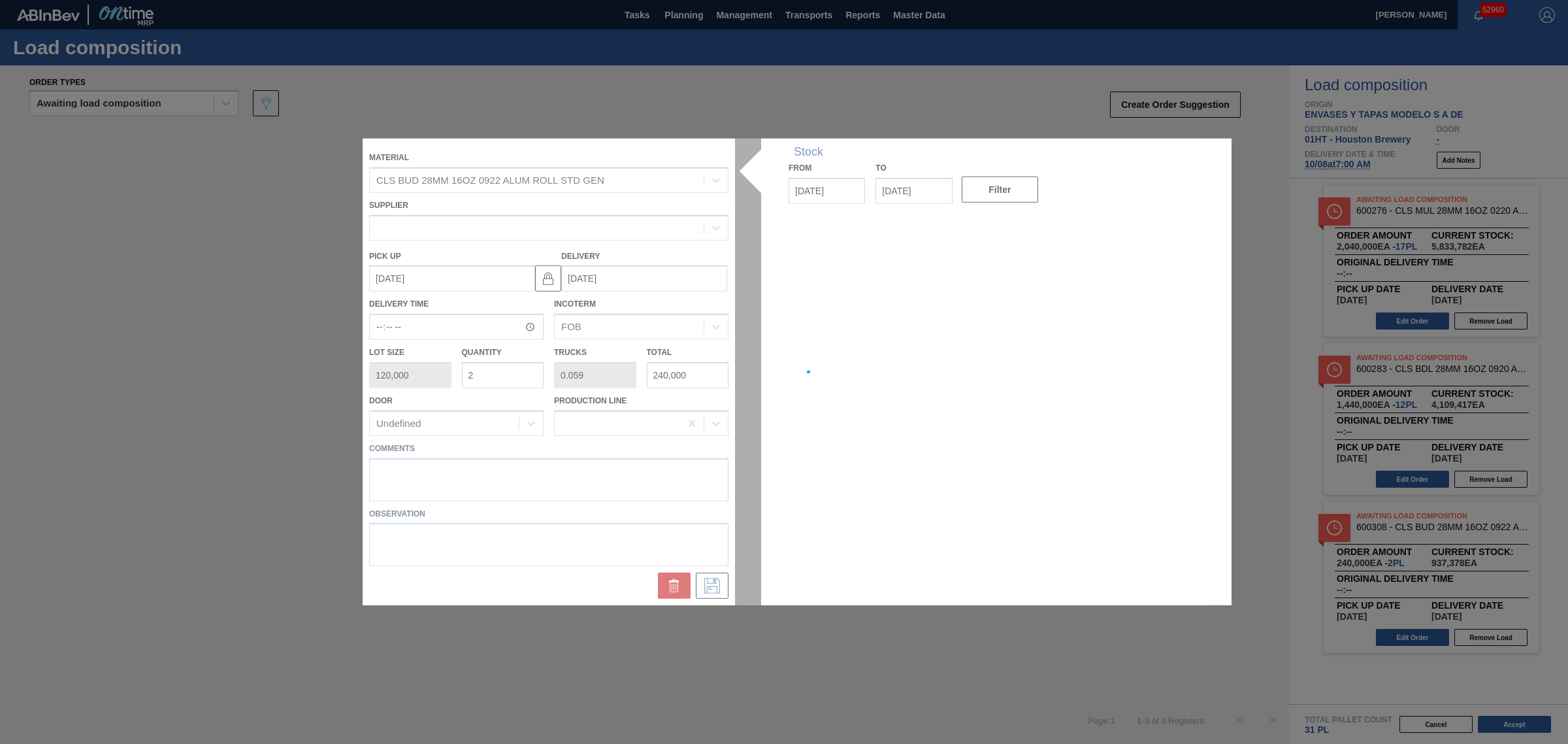
type up "10/15/2025"
type input "[DATE]"
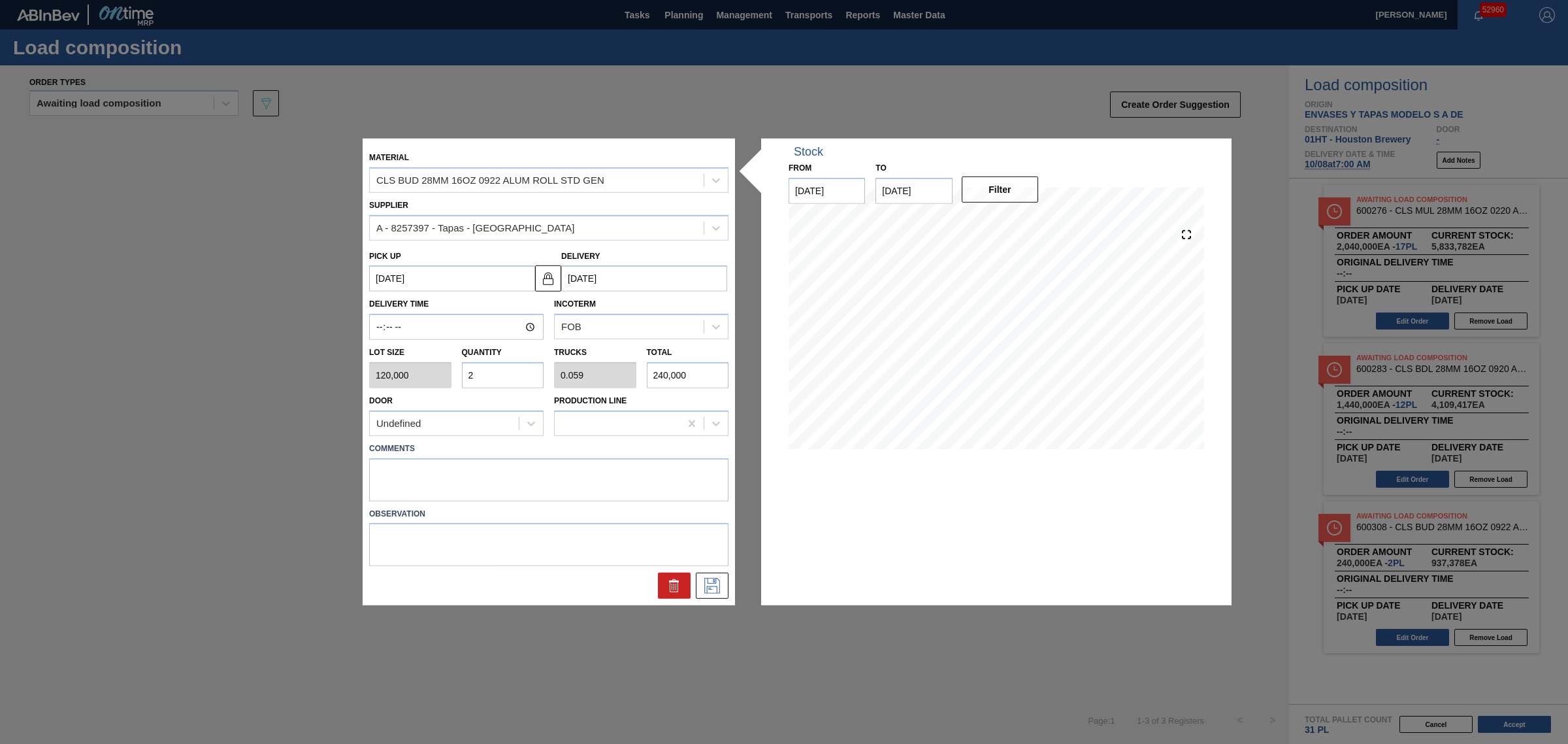
click at [437, 367] on div "Lot size 120,000 Quantity 2 Trucks 0.059 Total 240,000" at bounding box center [548, 364] width 370 height 49
type input "5"
type input "0.147"
type input "600,000"
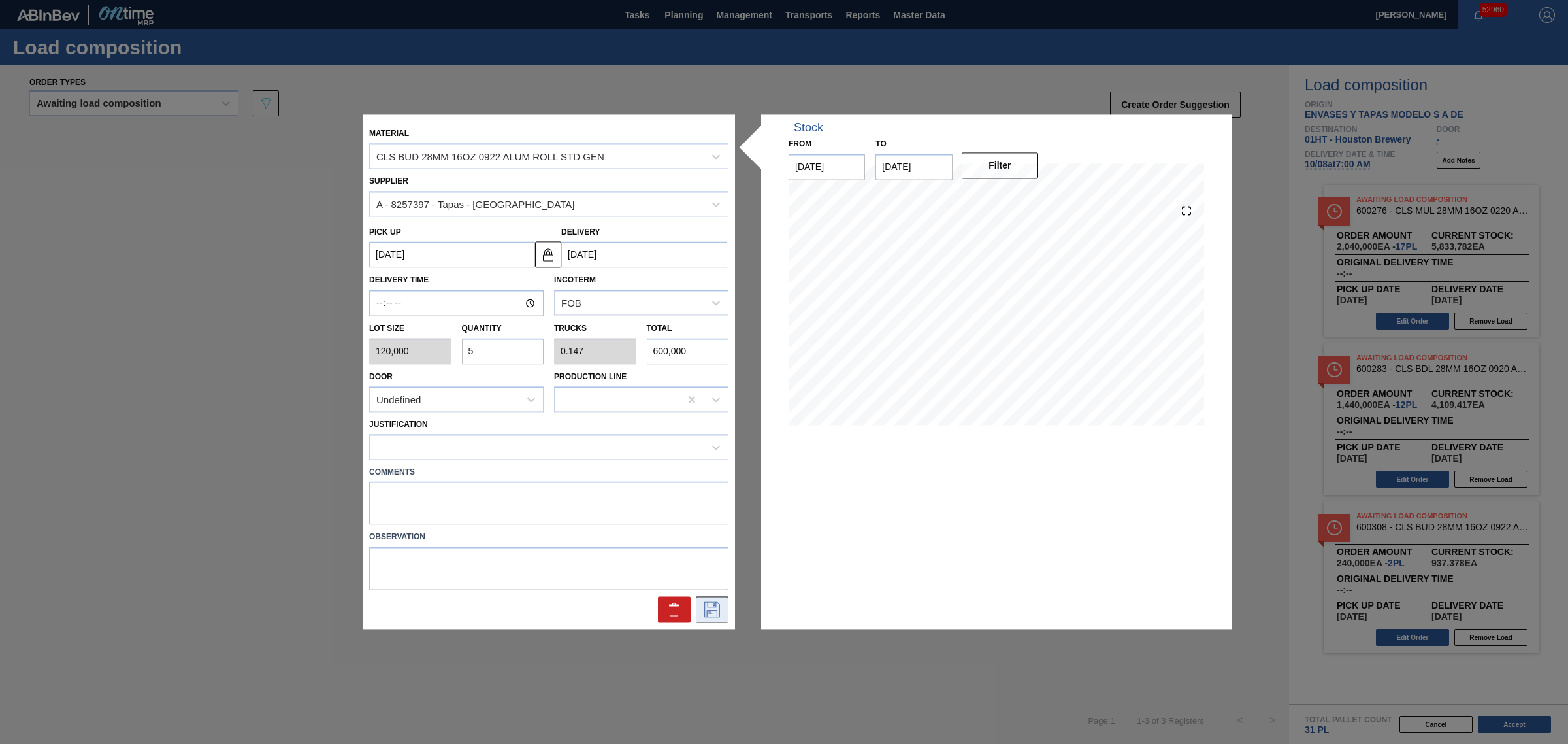
type input "5"
click at [702, 606] on icon at bounding box center [712, 610] width 21 height 16
click at [441, 446] on div at bounding box center [536, 447] width 334 height 19
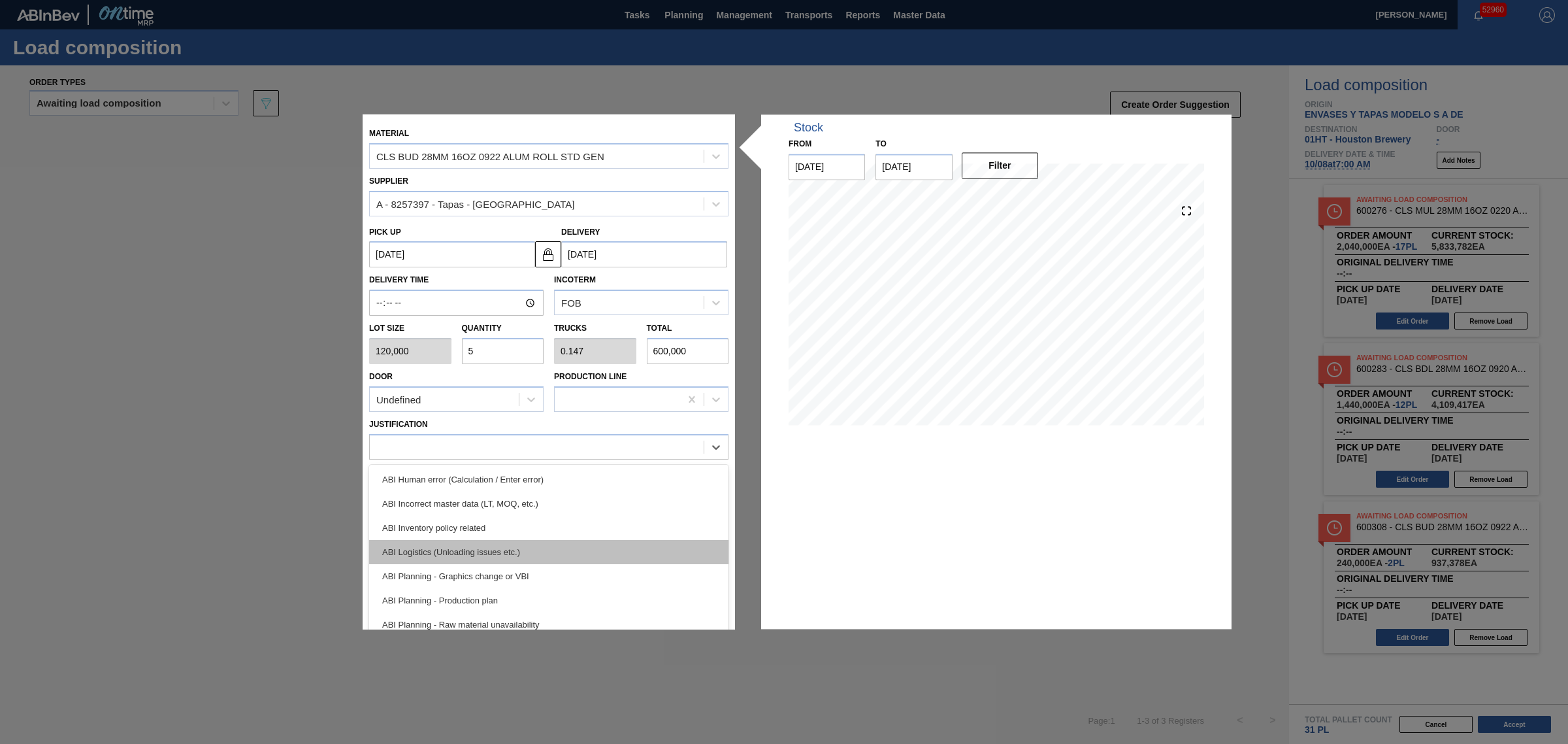
scroll to position [82, 0]
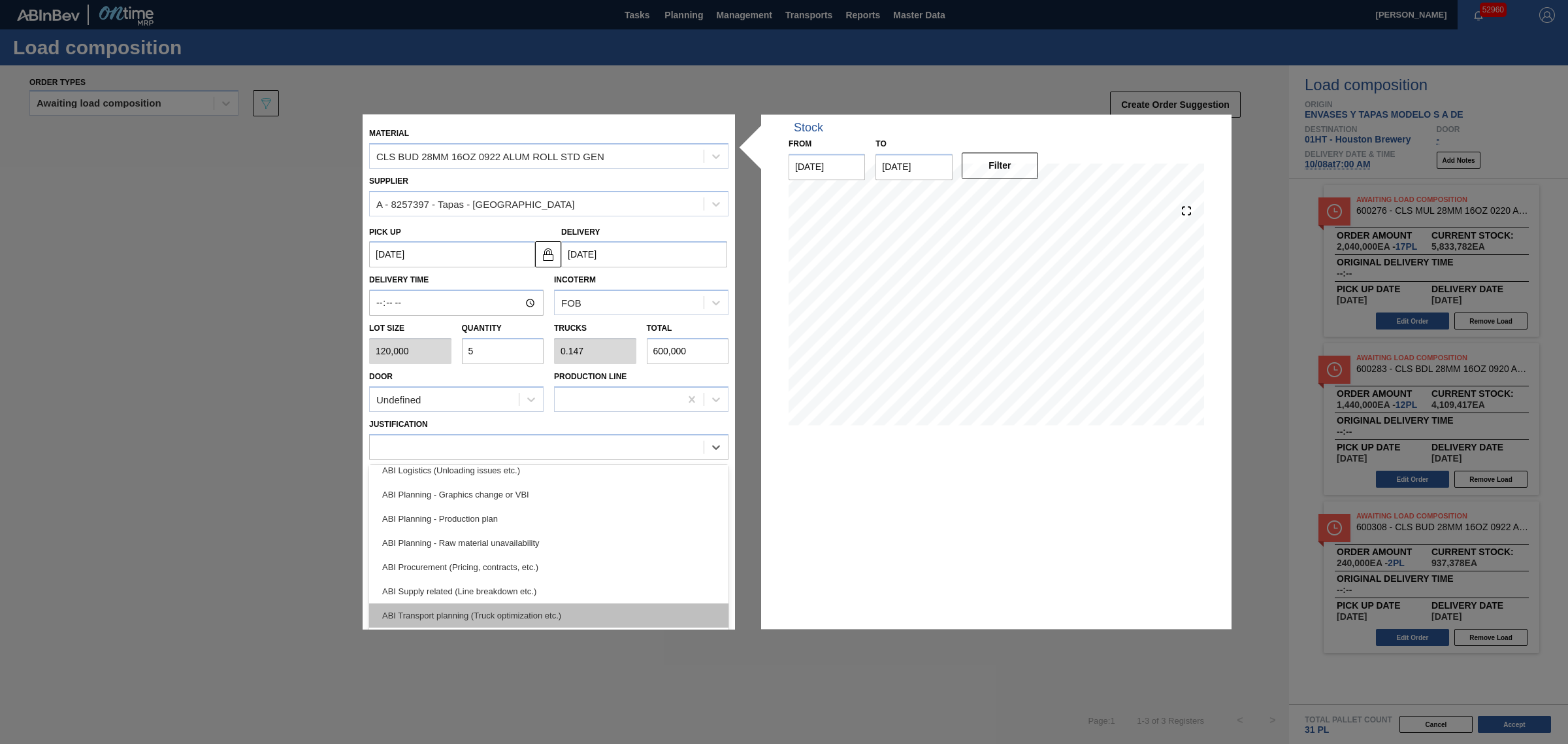
click at [498, 609] on div "ABI Transport planning (Truck optimization etc.)" at bounding box center [548, 615] width 360 height 24
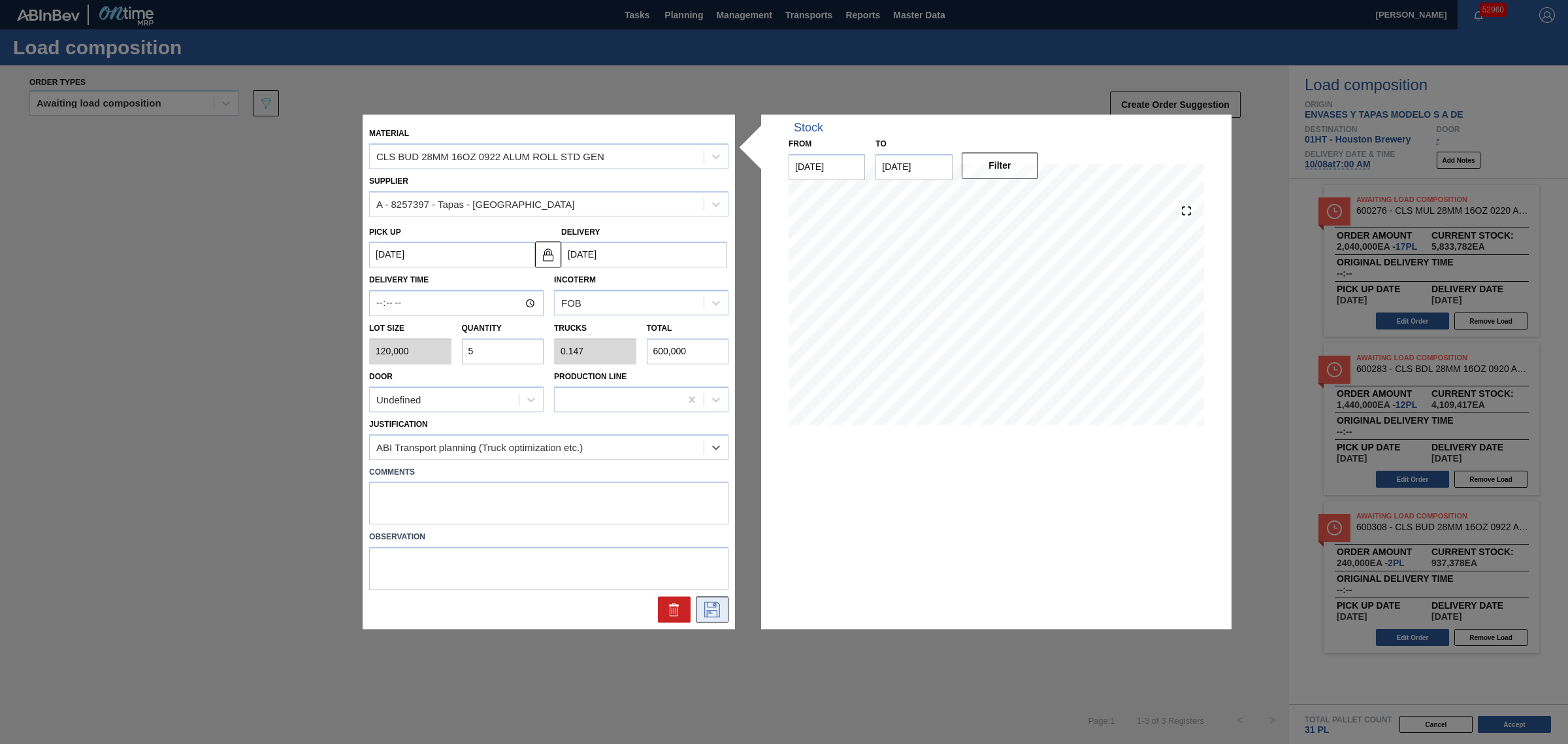
click at [703, 599] on button at bounding box center [712, 609] width 33 height 26
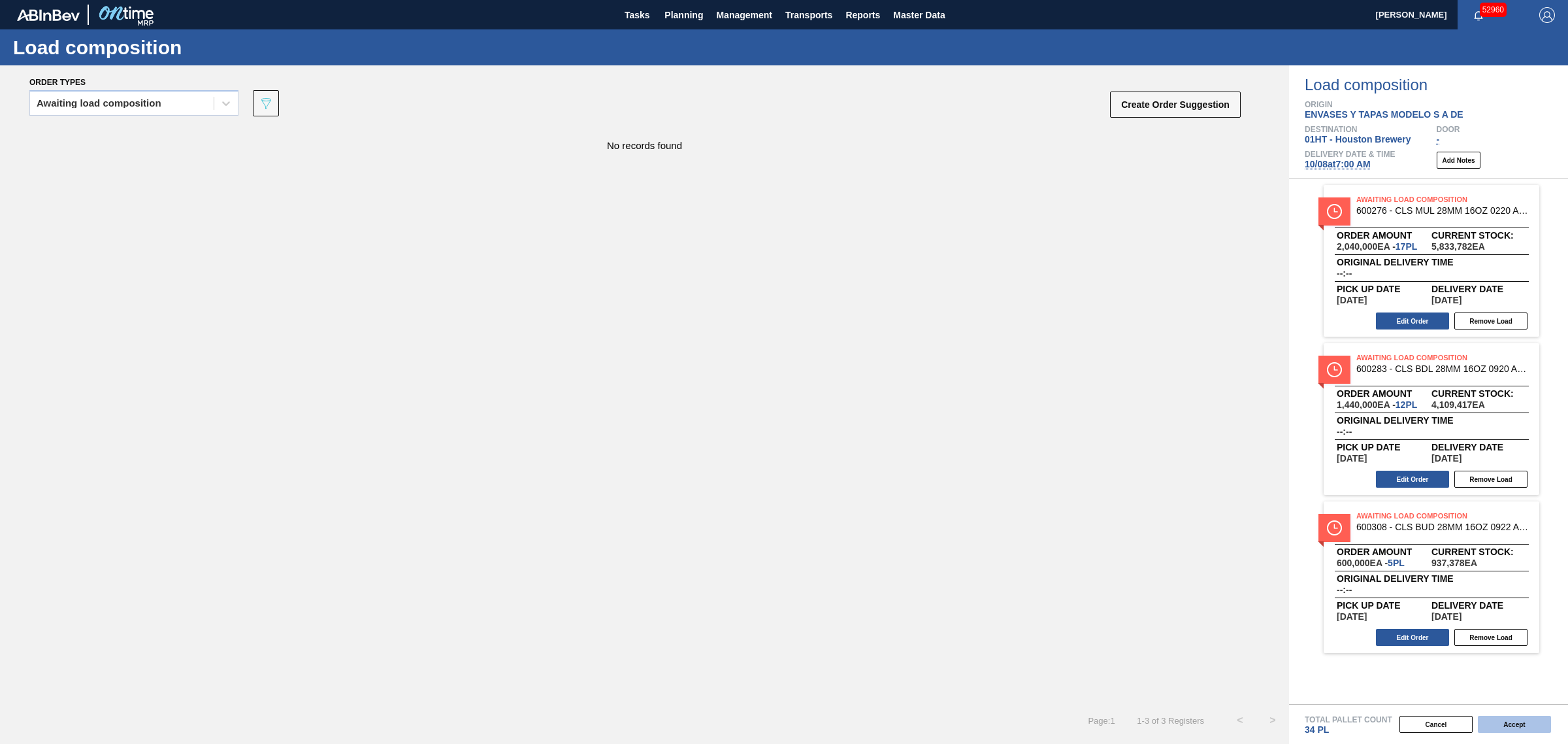
click at [1500, 728] on button "Accept" at bounding box center [1514, 724] width 73 height 17
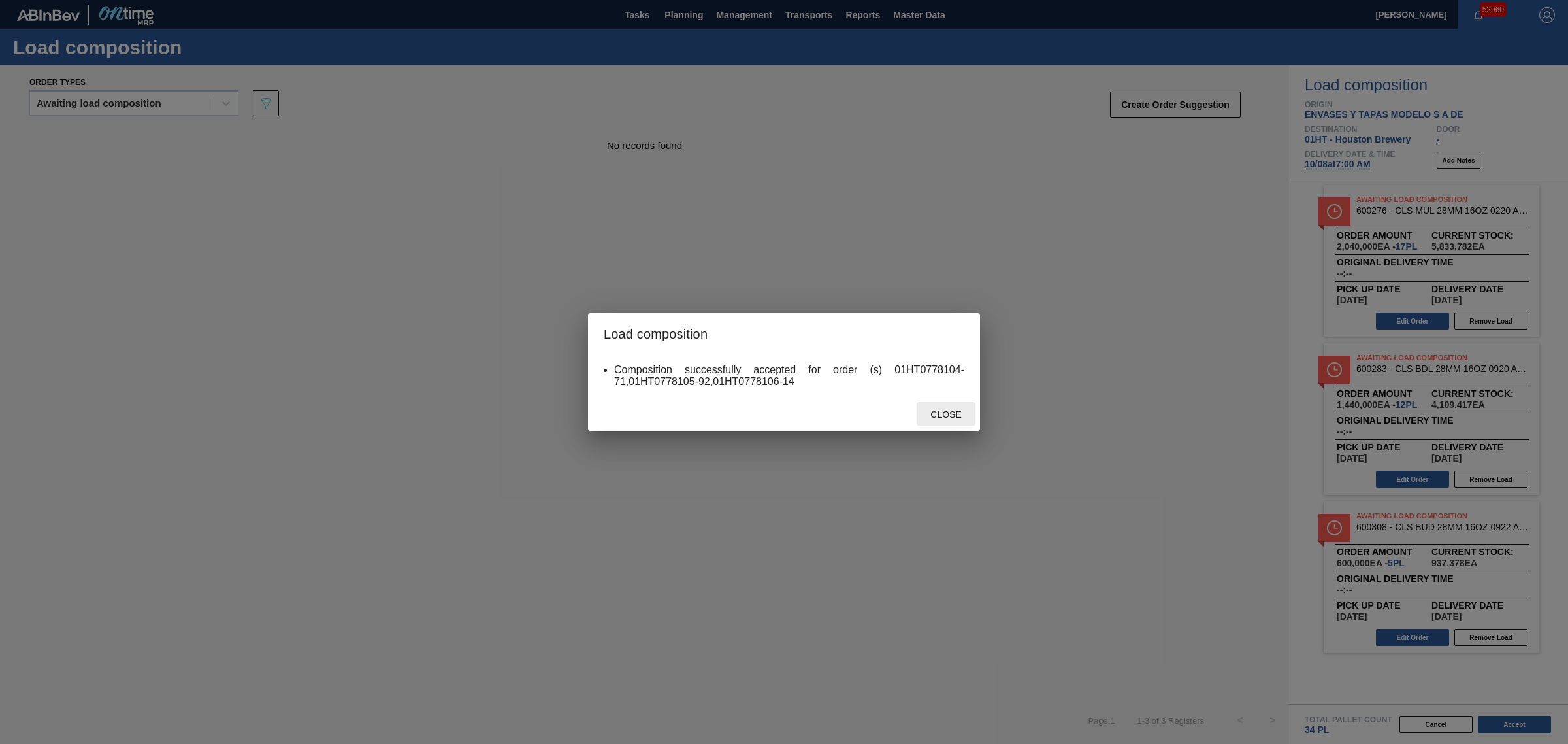
click at [943, 420] on div "Close" at bounding box center [946, 414] width 58 height 24
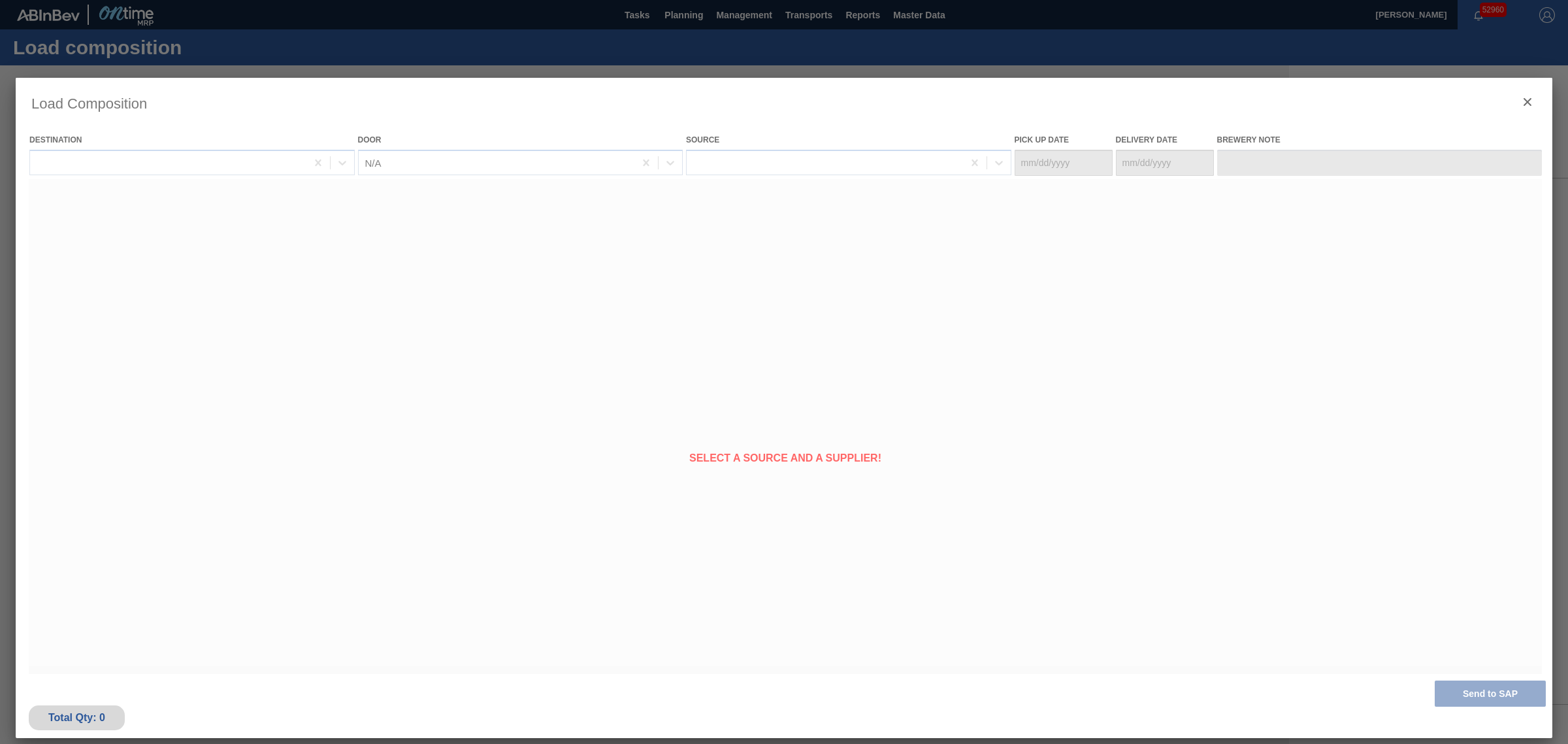
type Date "[DATE]"
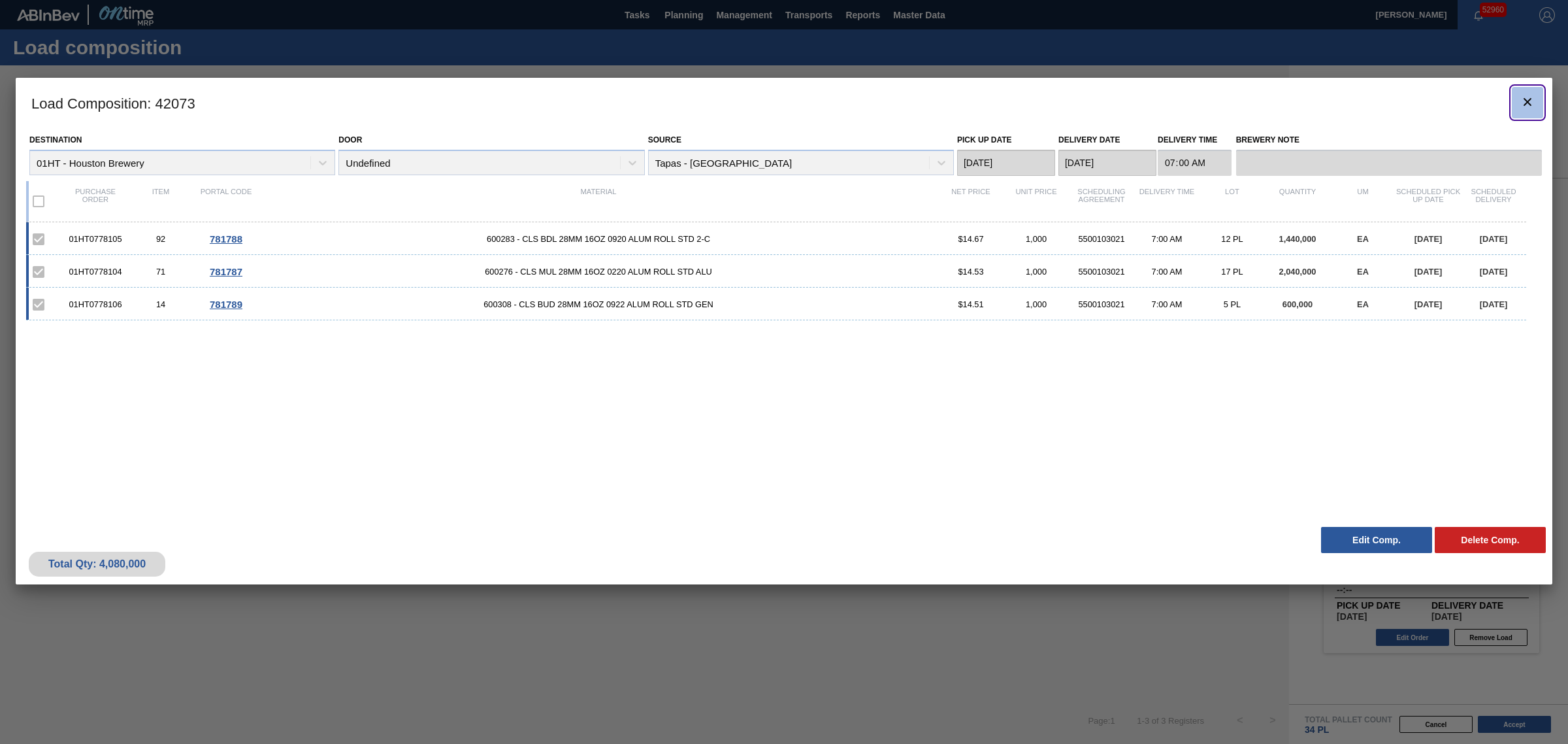
click at [1521, 108] on icon "botão de ícone" at bounding box center [1528, 102] width 16 height 16
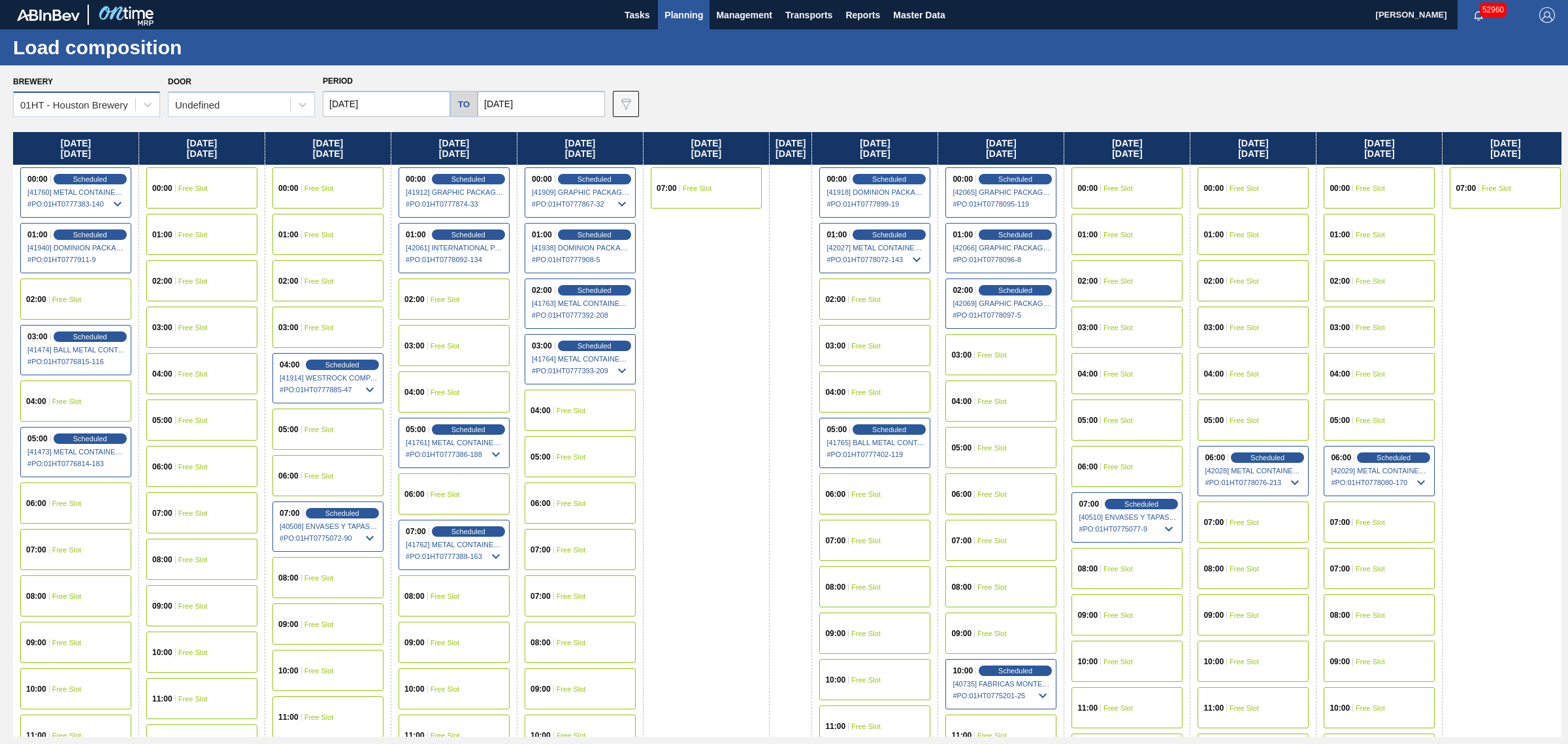
click at [64, 110] on div "01HT - Houston Brewery" at bounding box center [75, 105] width 122 height 19
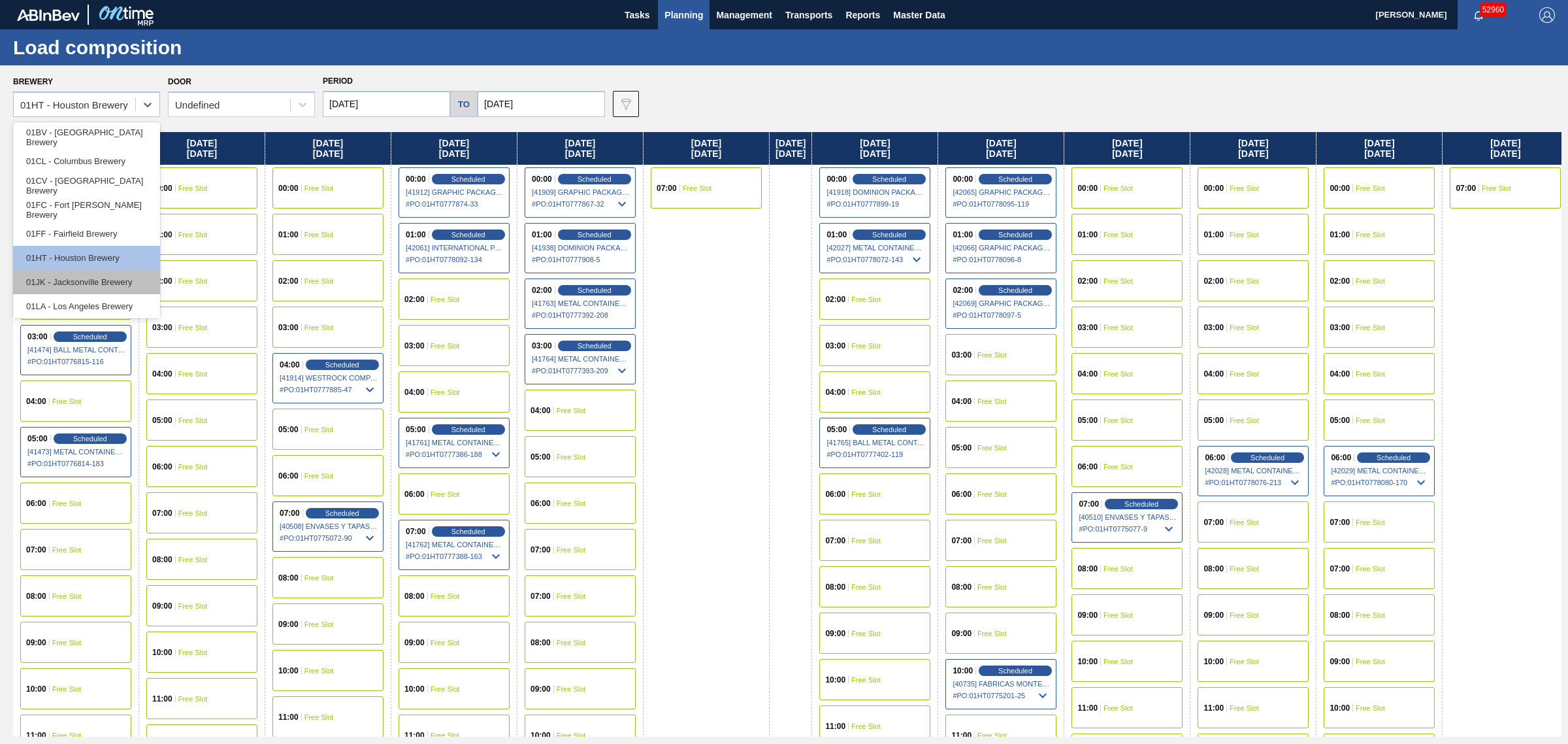
click at [100, 281] on div "01JK - Jacksonville Brewery" at bounding box center [86, 282] width 147 height 24
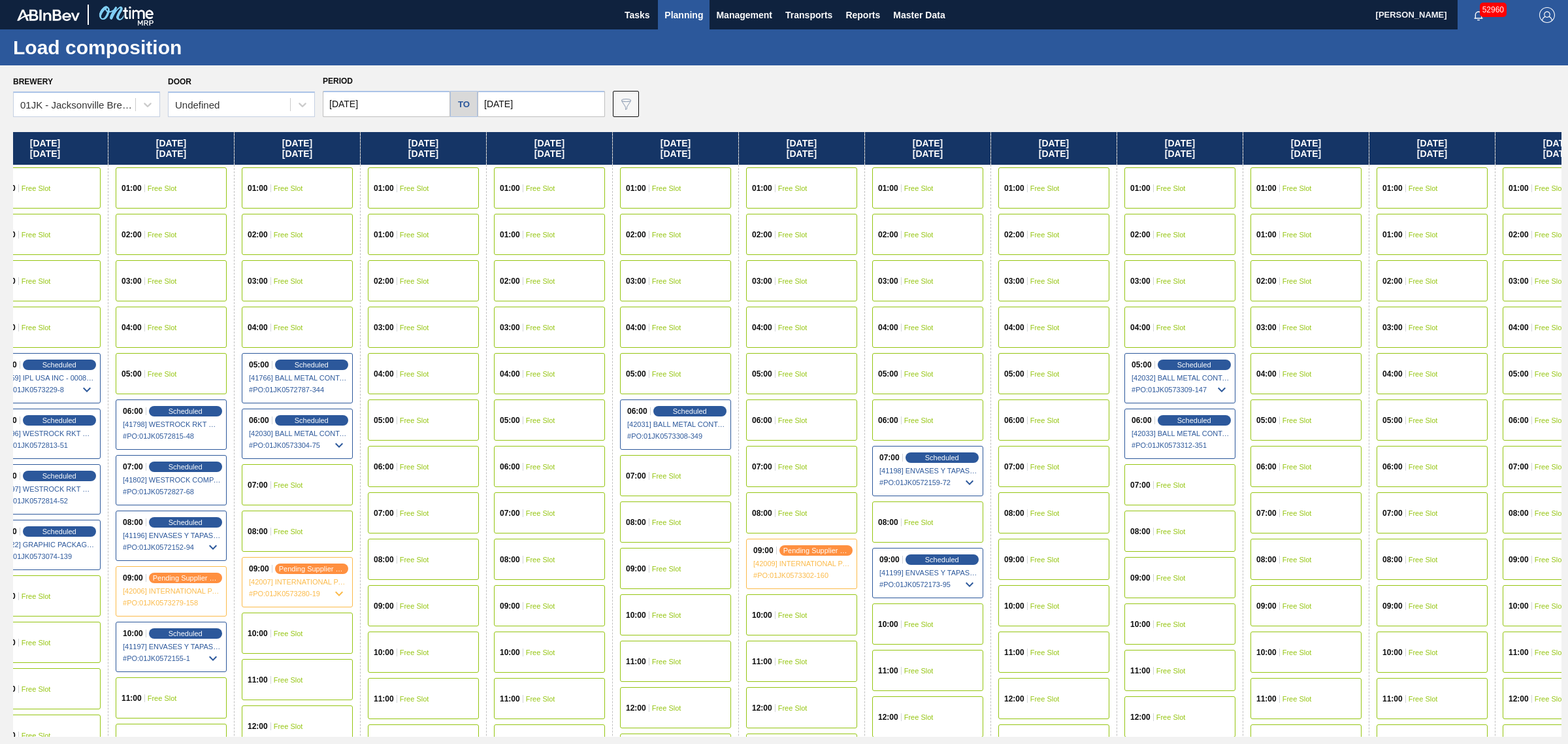
drag, startPoint x: 549, startPoint y: 356, endPoint x: 726, endPoint y: 321, distance: 180.4
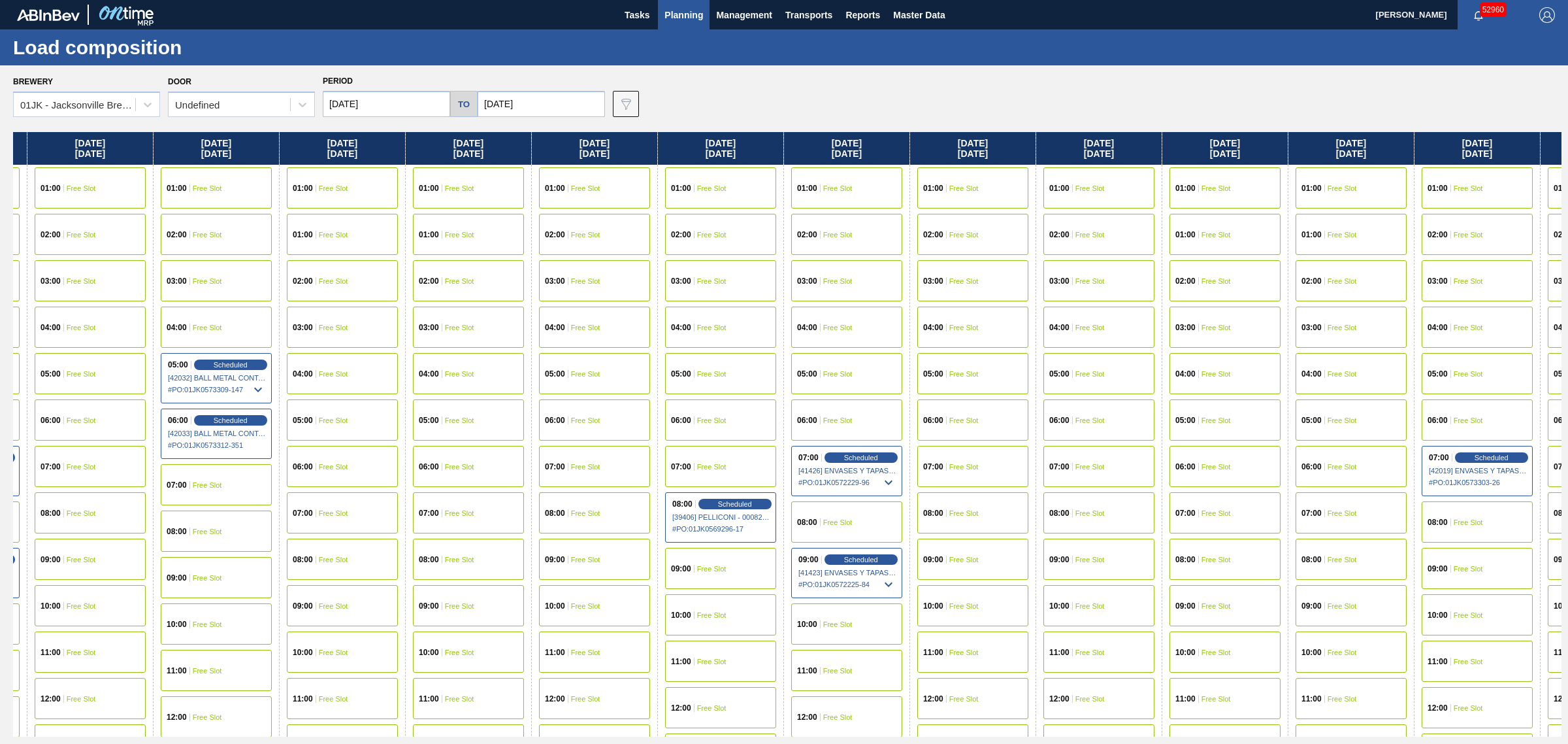
drag, startPoint x: 784, startPoint y: 279, endPoint x: 906, endPoint y: 281, distance: 122.0
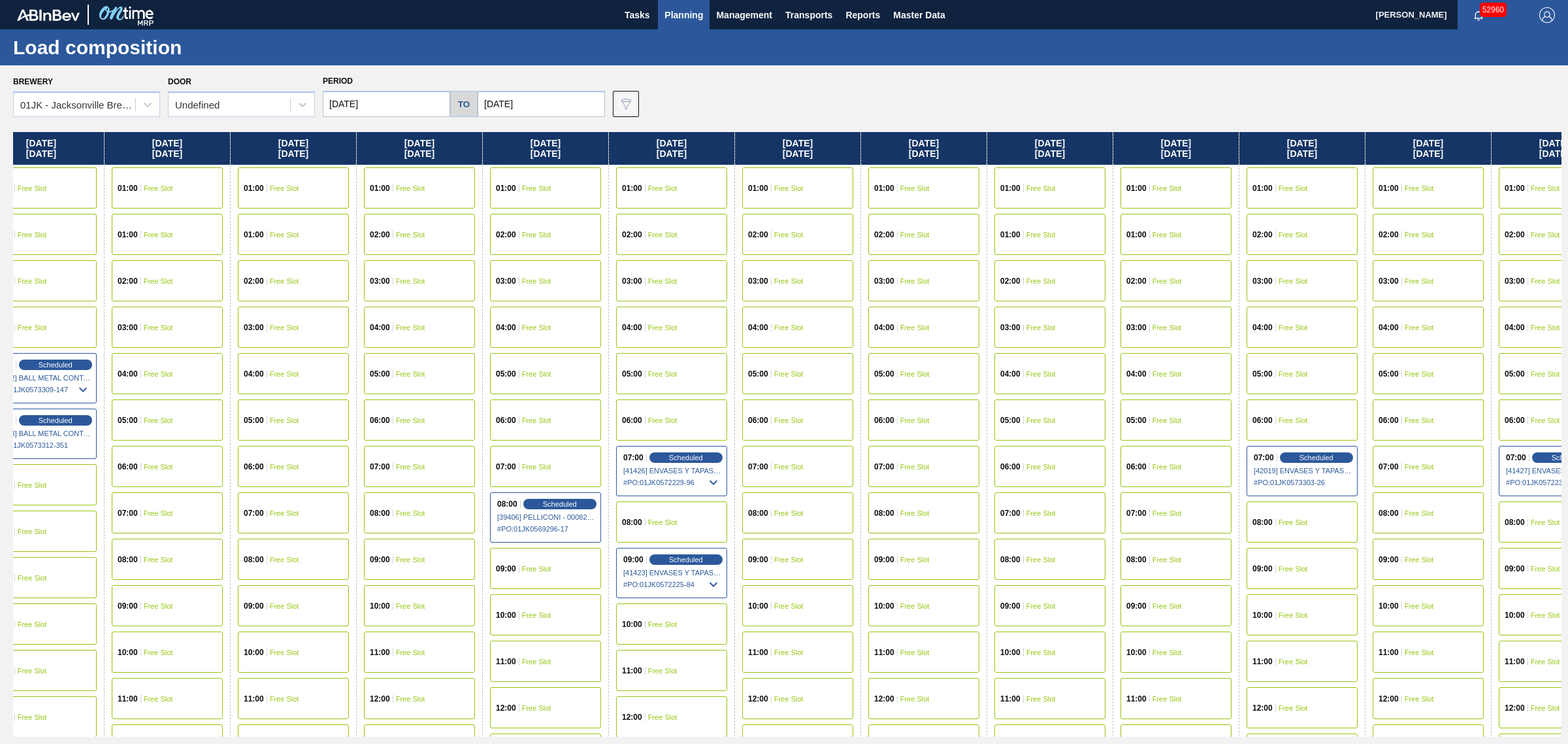
drag, startPoint x: 828, startPoint y: 315, endPoint x: 923, endPoint y: 315, distance: 95.0
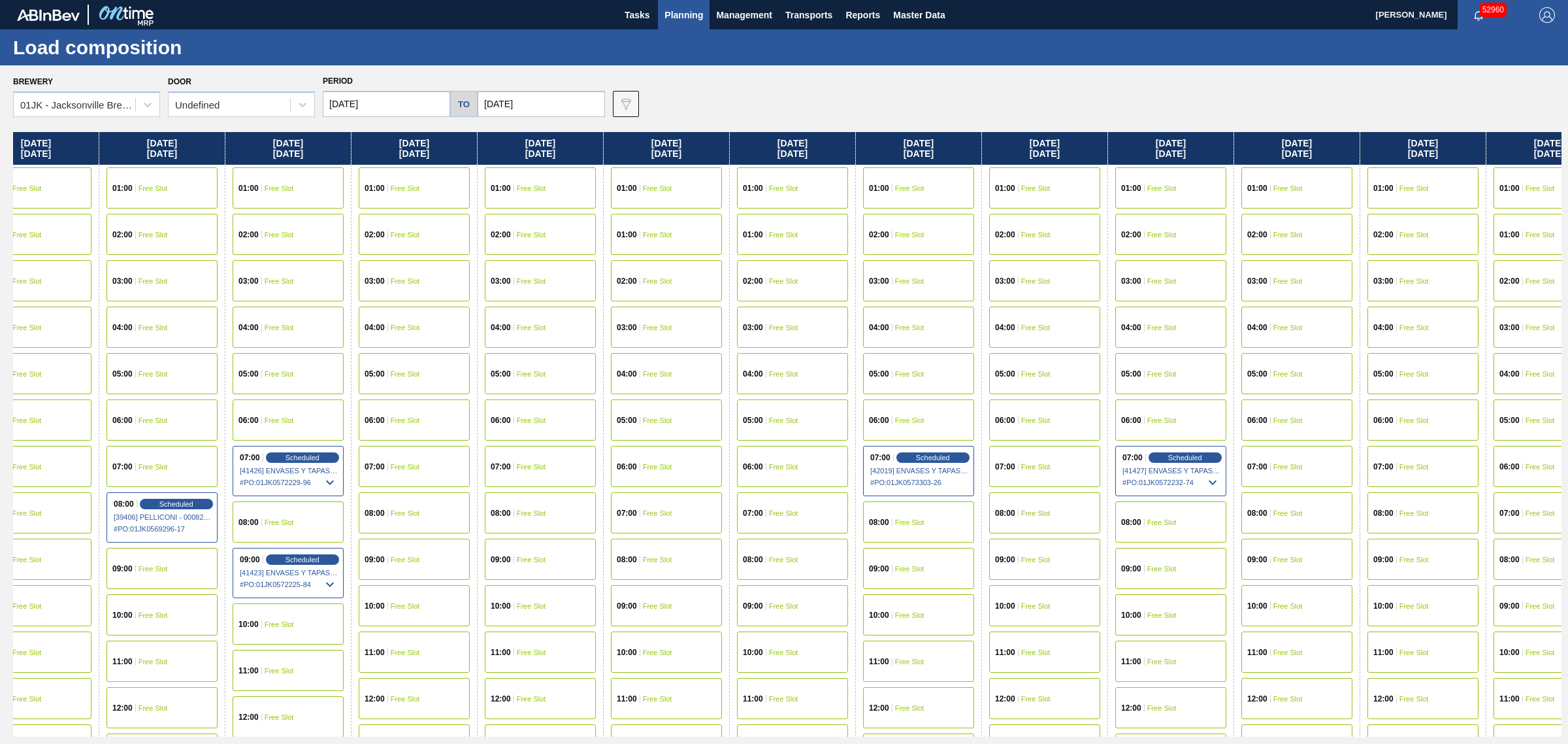
drag, startPoint x: 913, startPoint y: 321, endPoint x: 976, endPoint y: 321, distance: 63.0
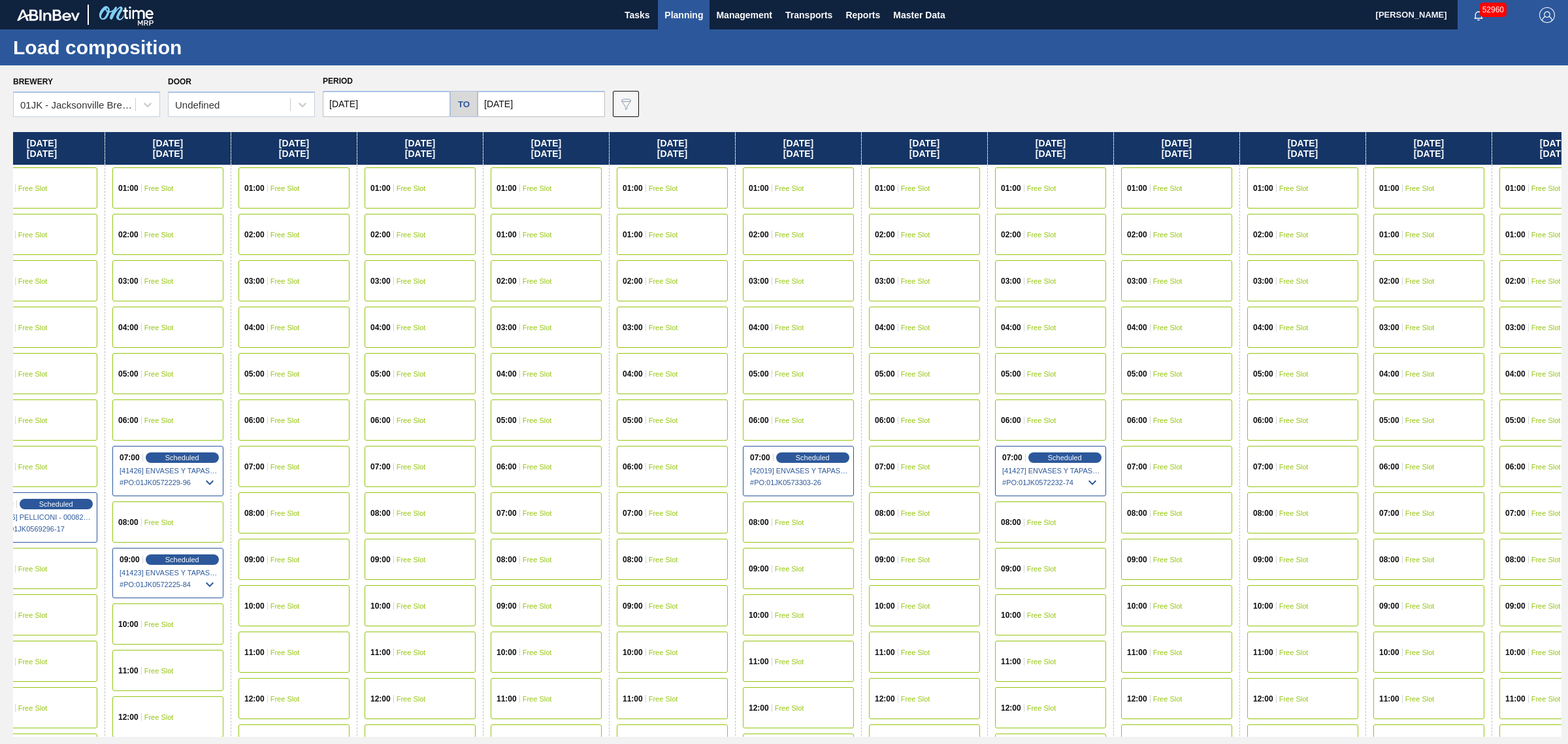
scroll to position [0, 1937]
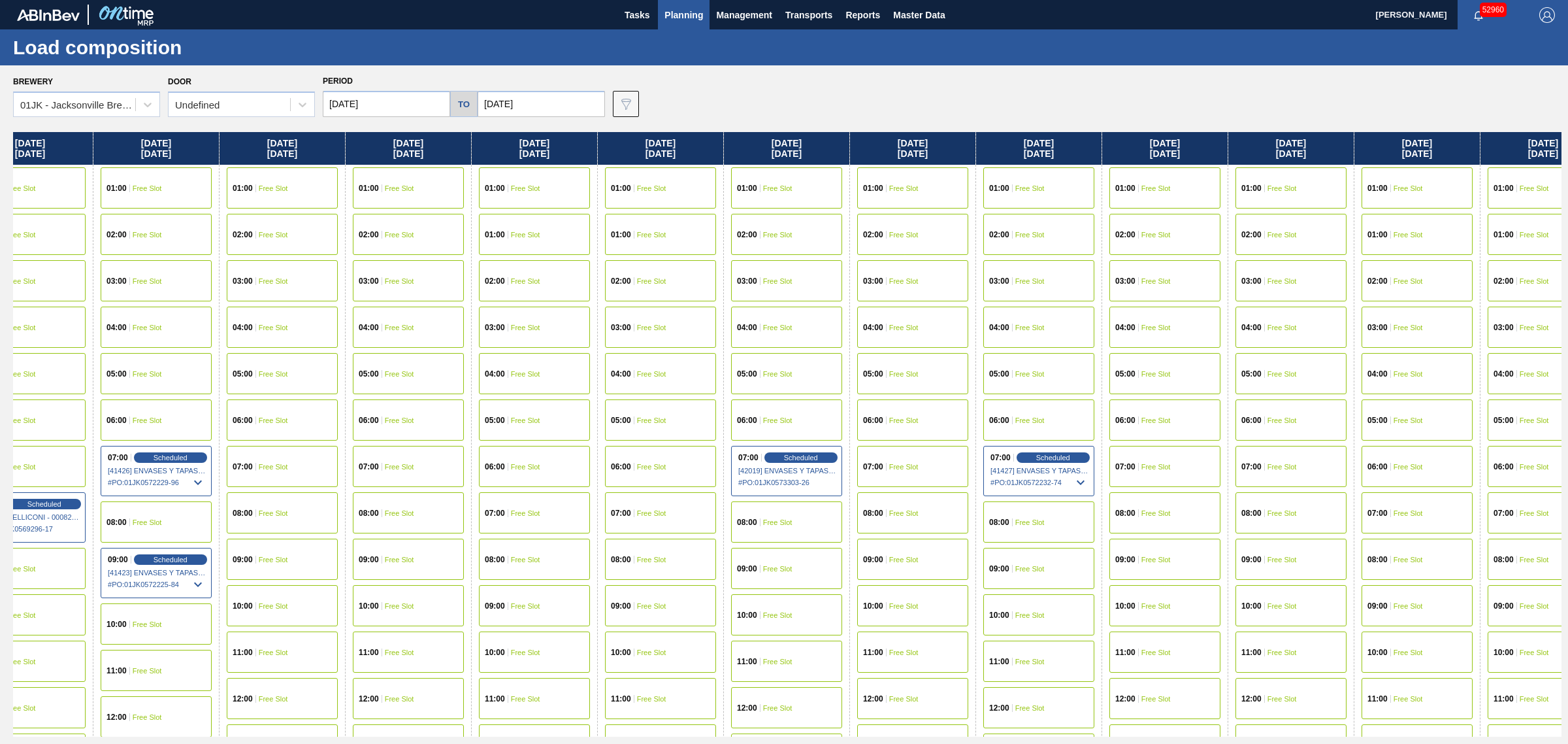
click at [1085, 481] on icon at bounding box center [1081, 482] width 8 height 5
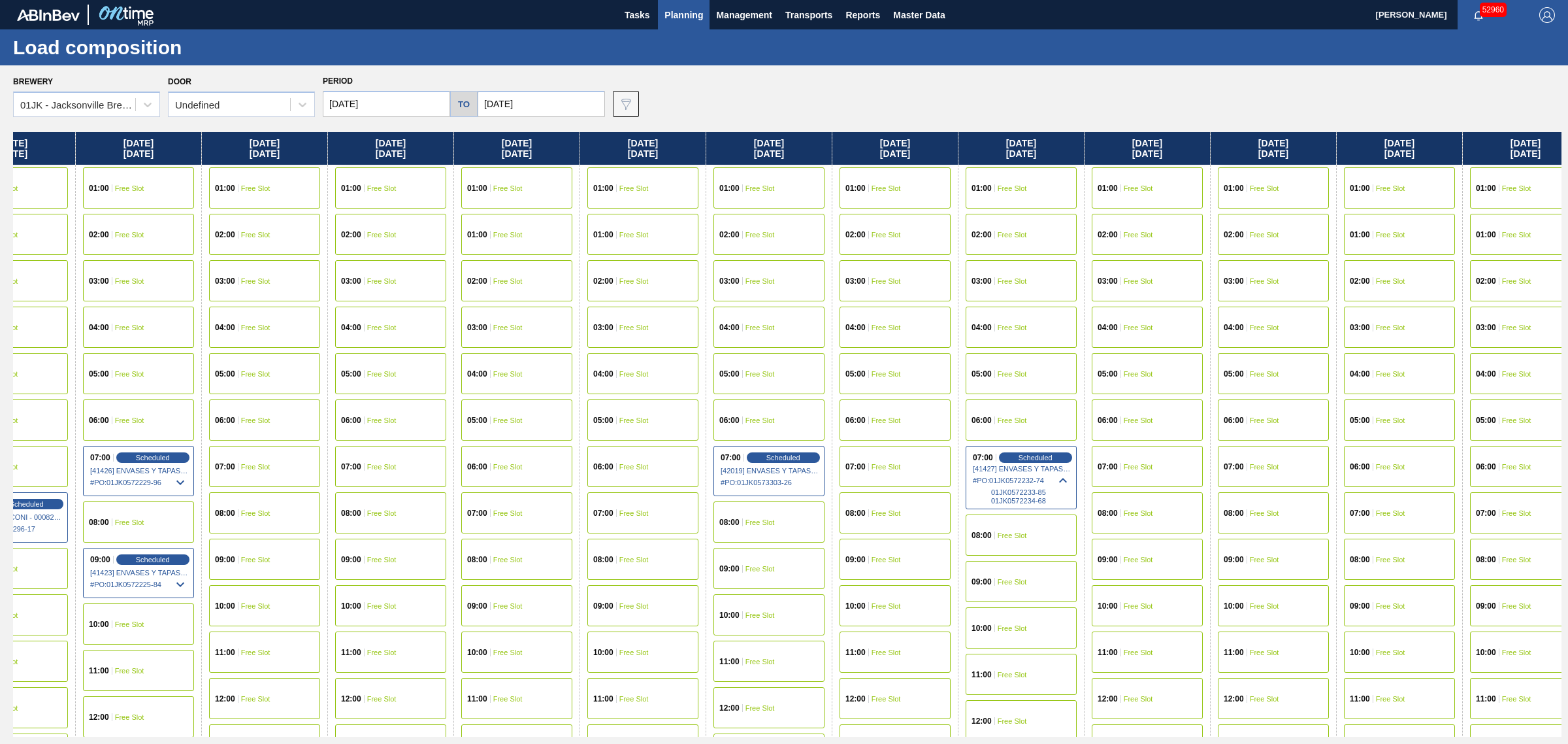
drag, startPoint x: 1121, startPoint y: 502, endPoint x: 1132, endPoint y: 463, distance: 40.5
click at [1039, 452] on div "Scheduled" at bounding box center [1033, 458] width 81 height 12
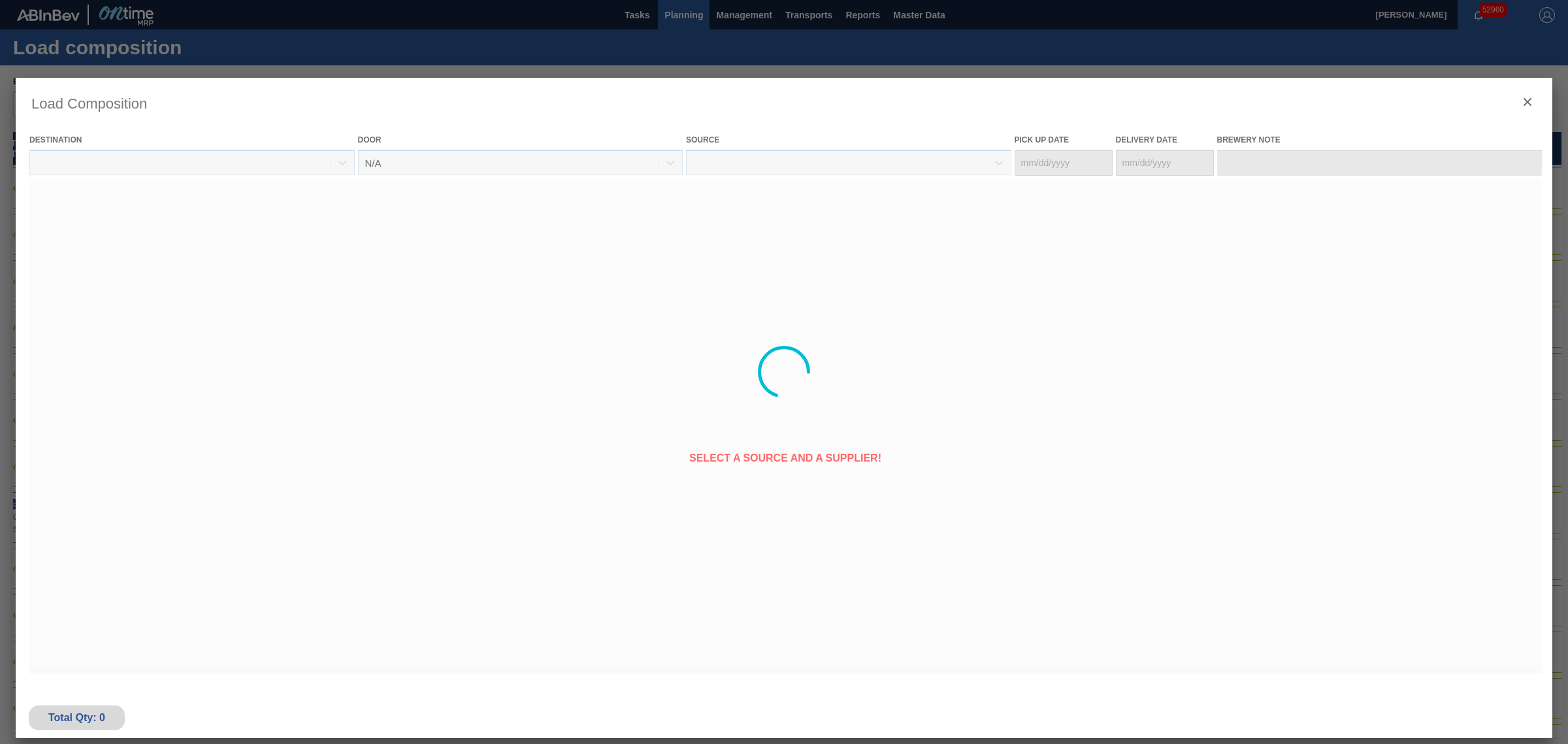
type Date "[DATE]"
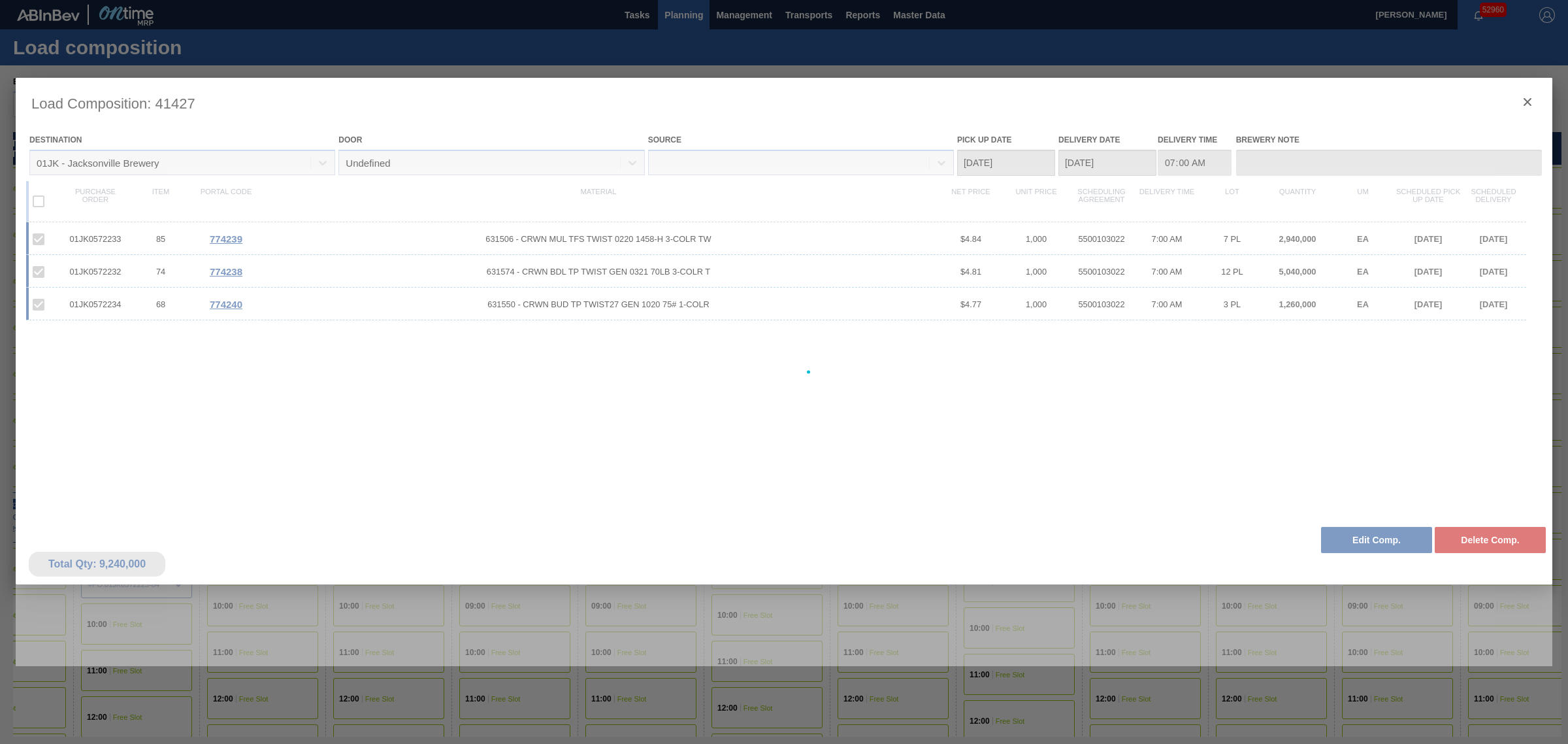
click at [1532, 100] on div at bounding box center [784, 372] width 1537 height 588
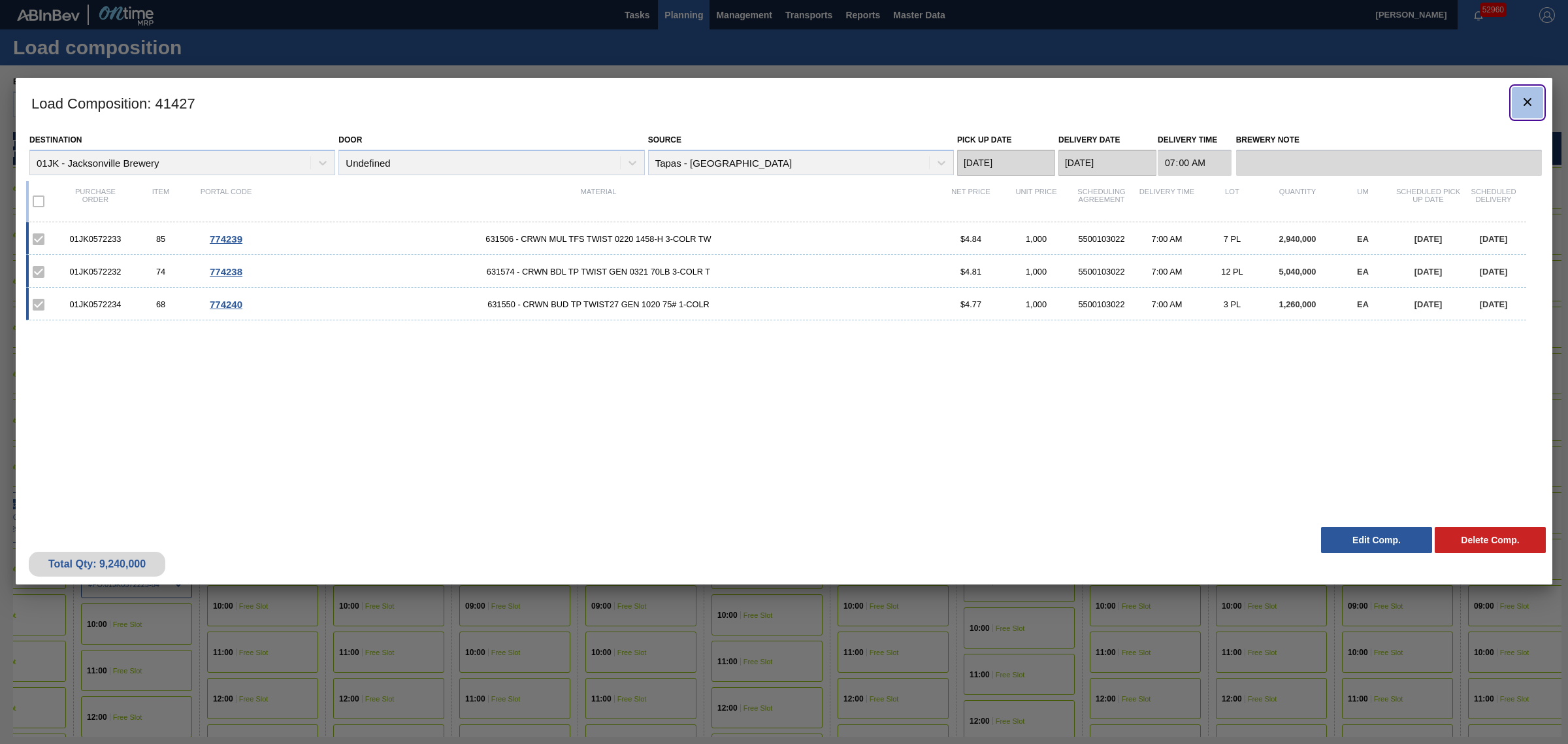
click at [1520, 103] on icon "botão de ícone" at bounding box center [1528, 102] width 16 height 16
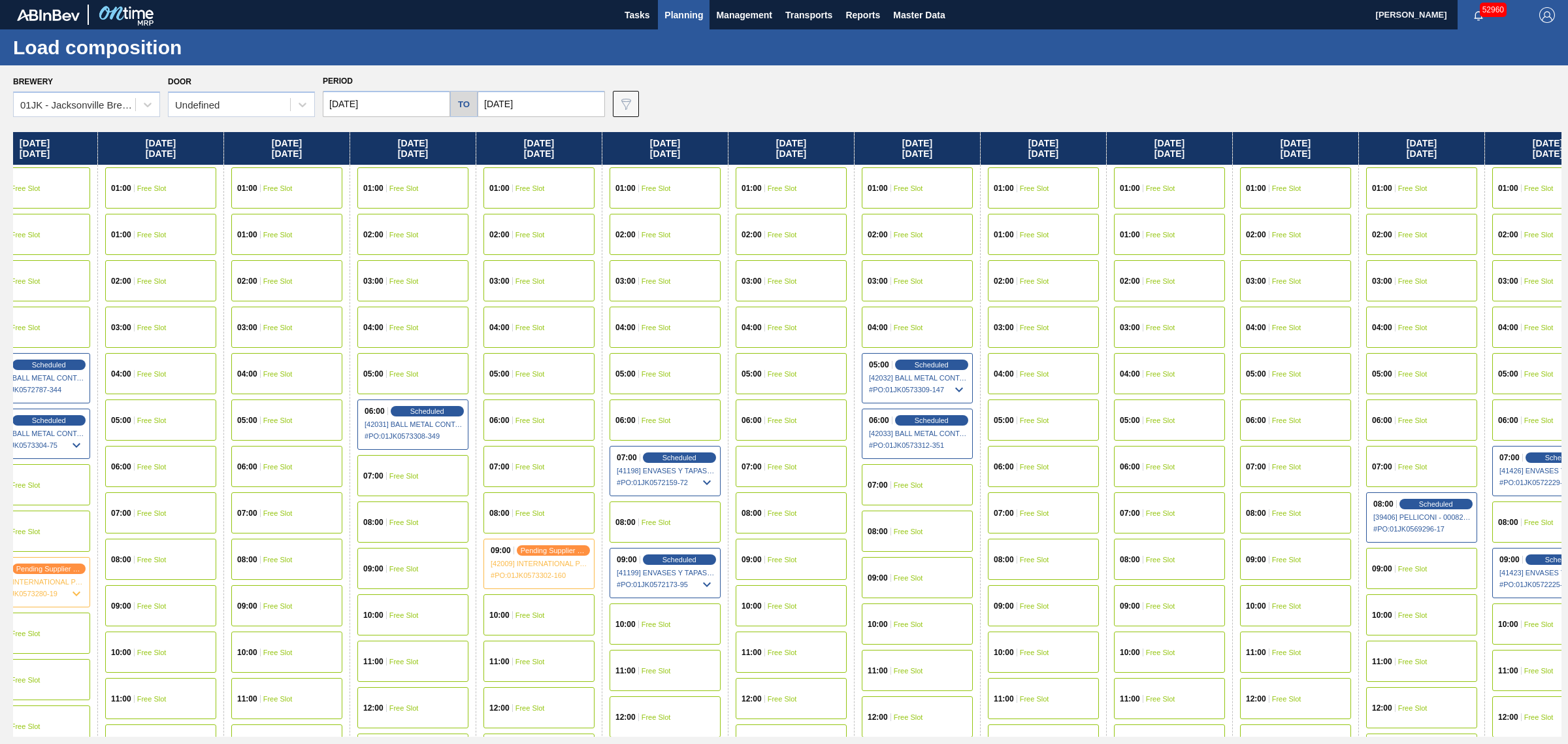
drag, startPoint x: 900, startPoint y: 355, endPoint x: 1023, endPoint y: 338, distance: 124.2
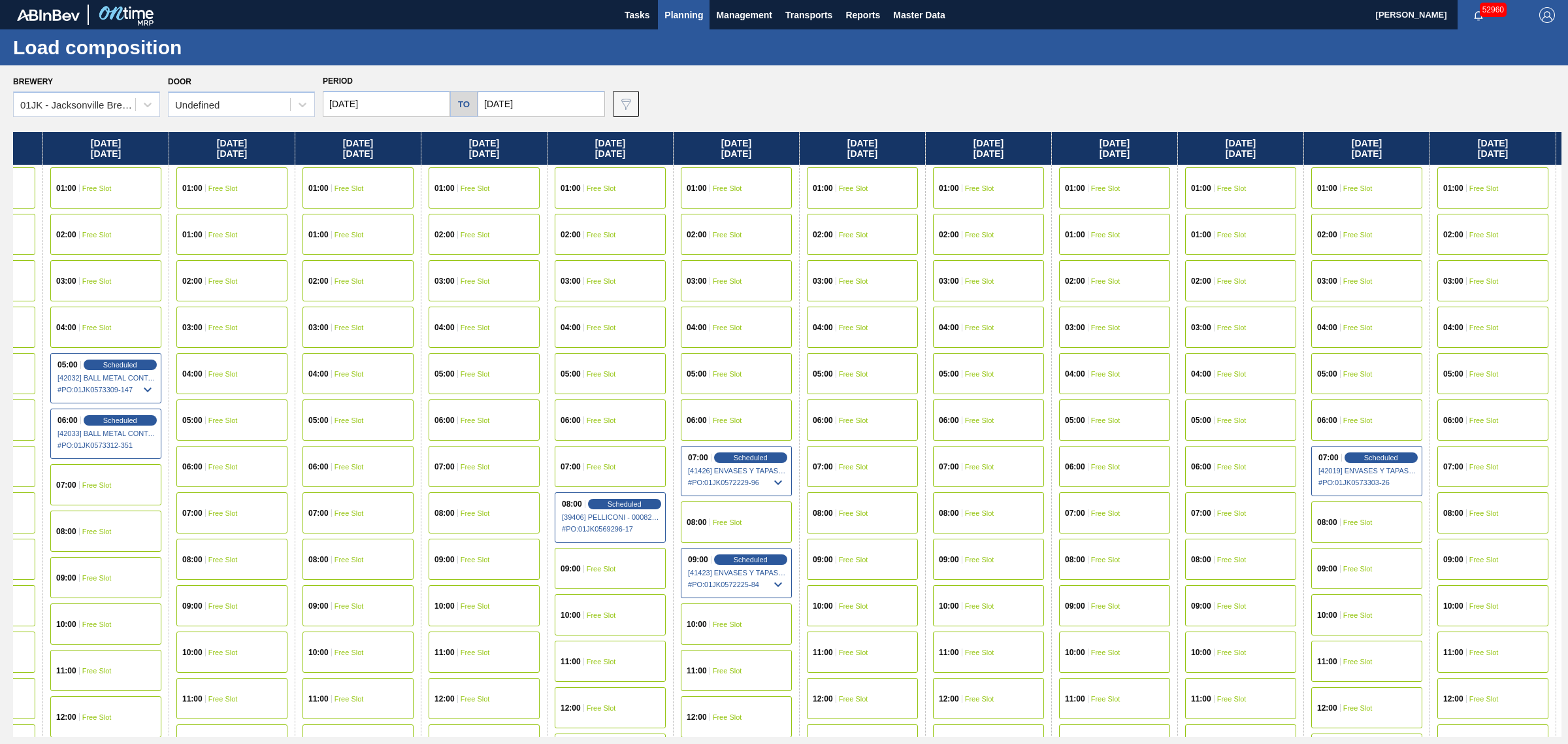
drag, startPoint x: 1021, startPoint y: 353, endPoint x: 1108, endPoint y: 348, distance: 87.1
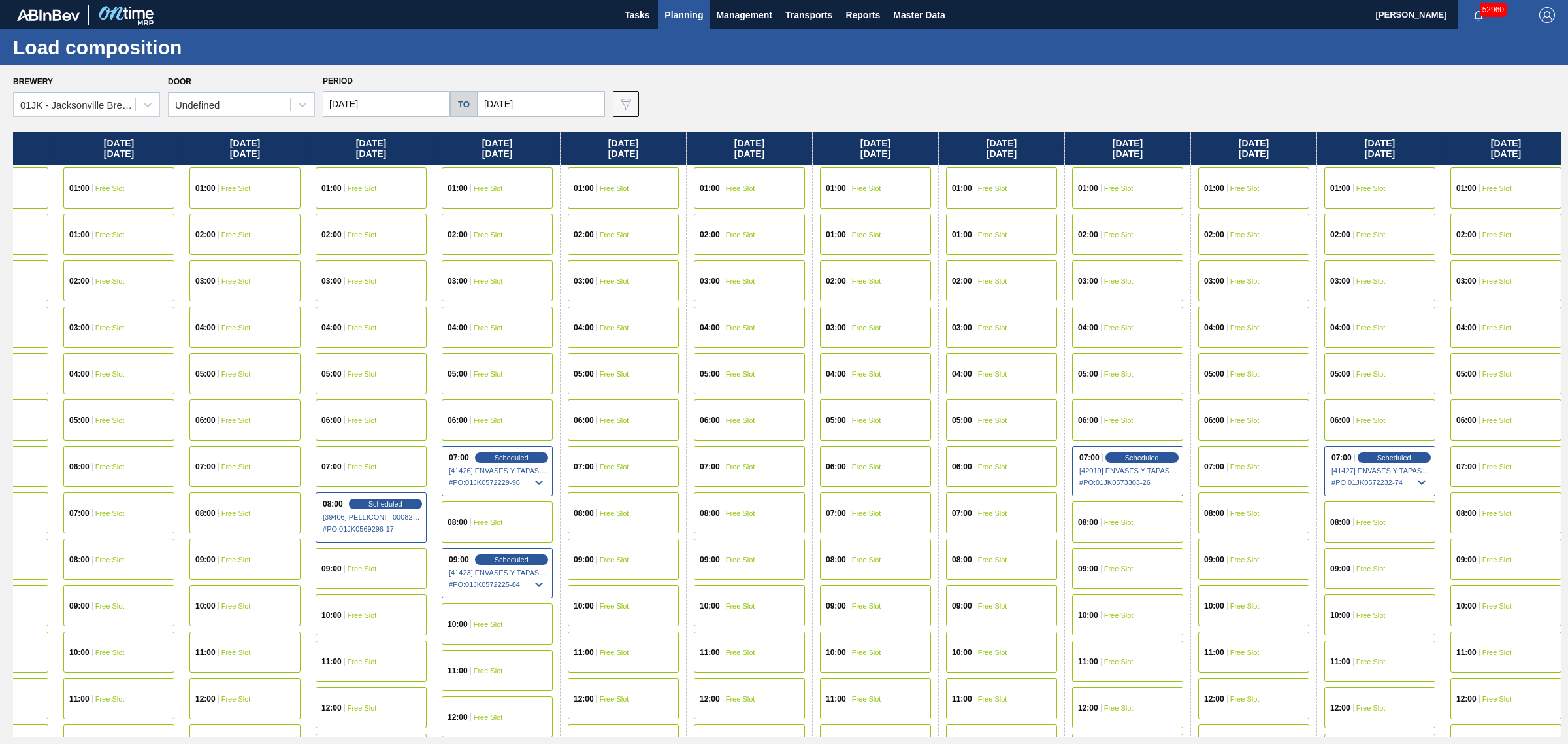
scroll to position [0, 1706]
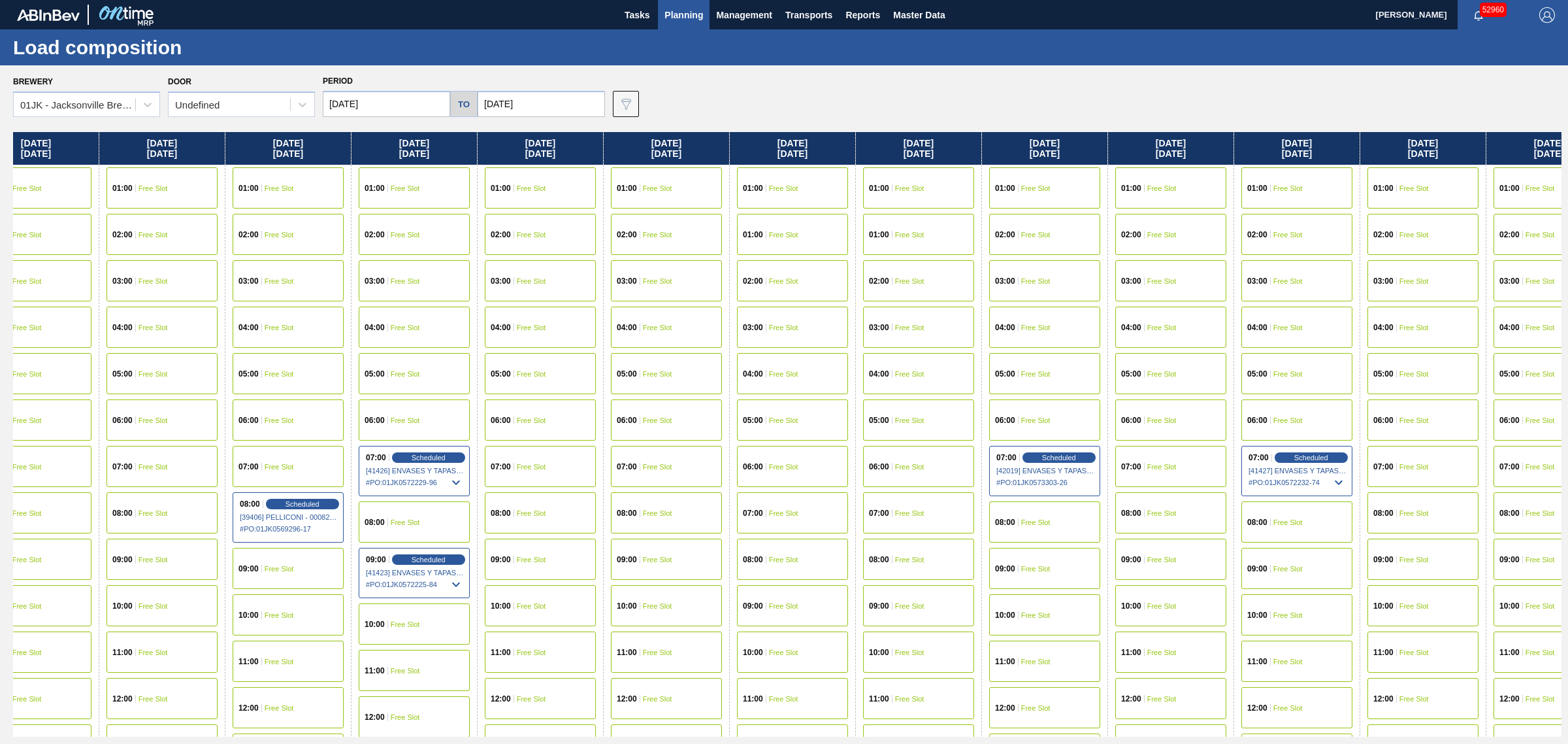
drag, startPoint x: 1226, startPoint y: 386, endPoint x: 1274, endPoint y: 378, distance: 48.7
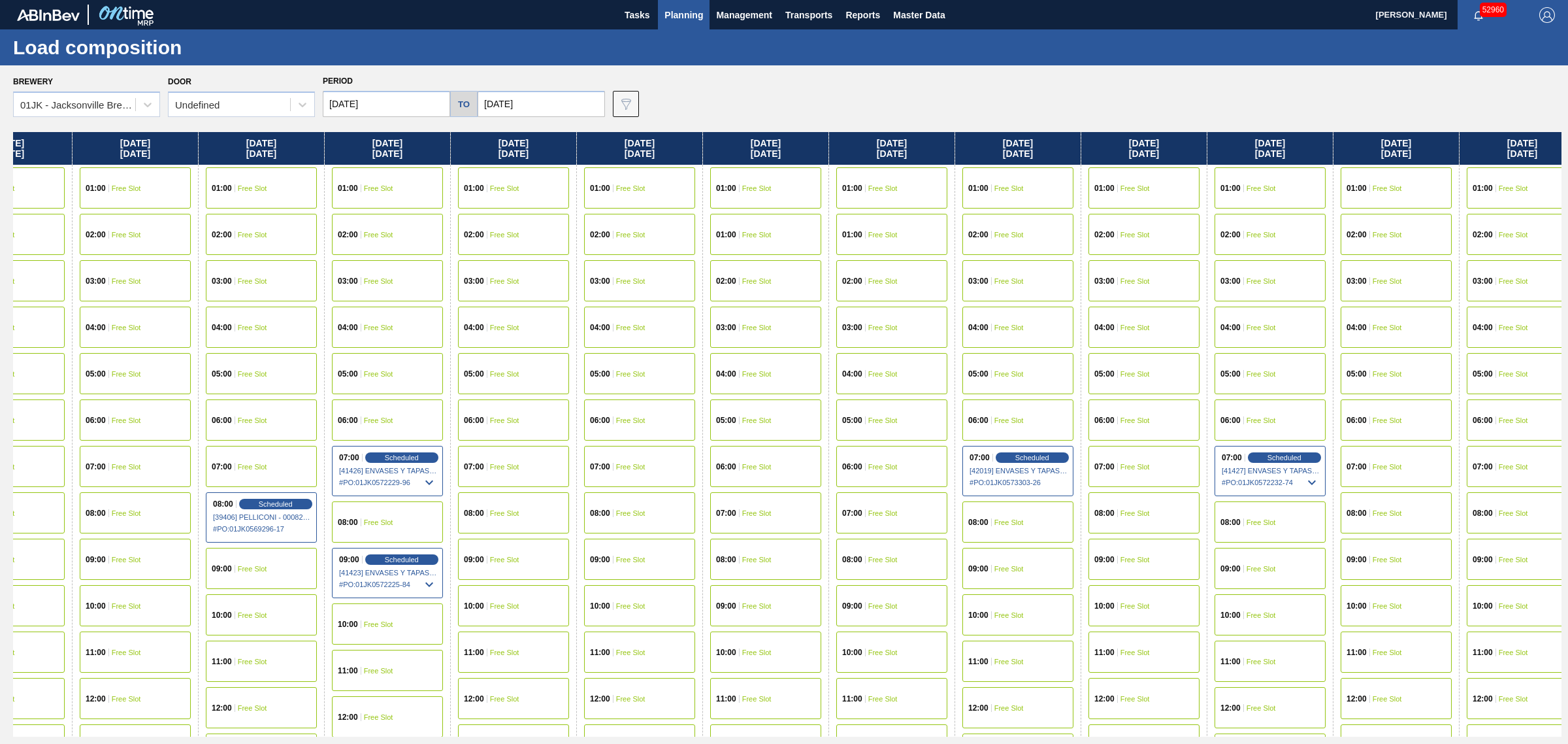
click at [1263, 570] on span "Free Slot" at bounding box center [1261, 568] width 29 height 8
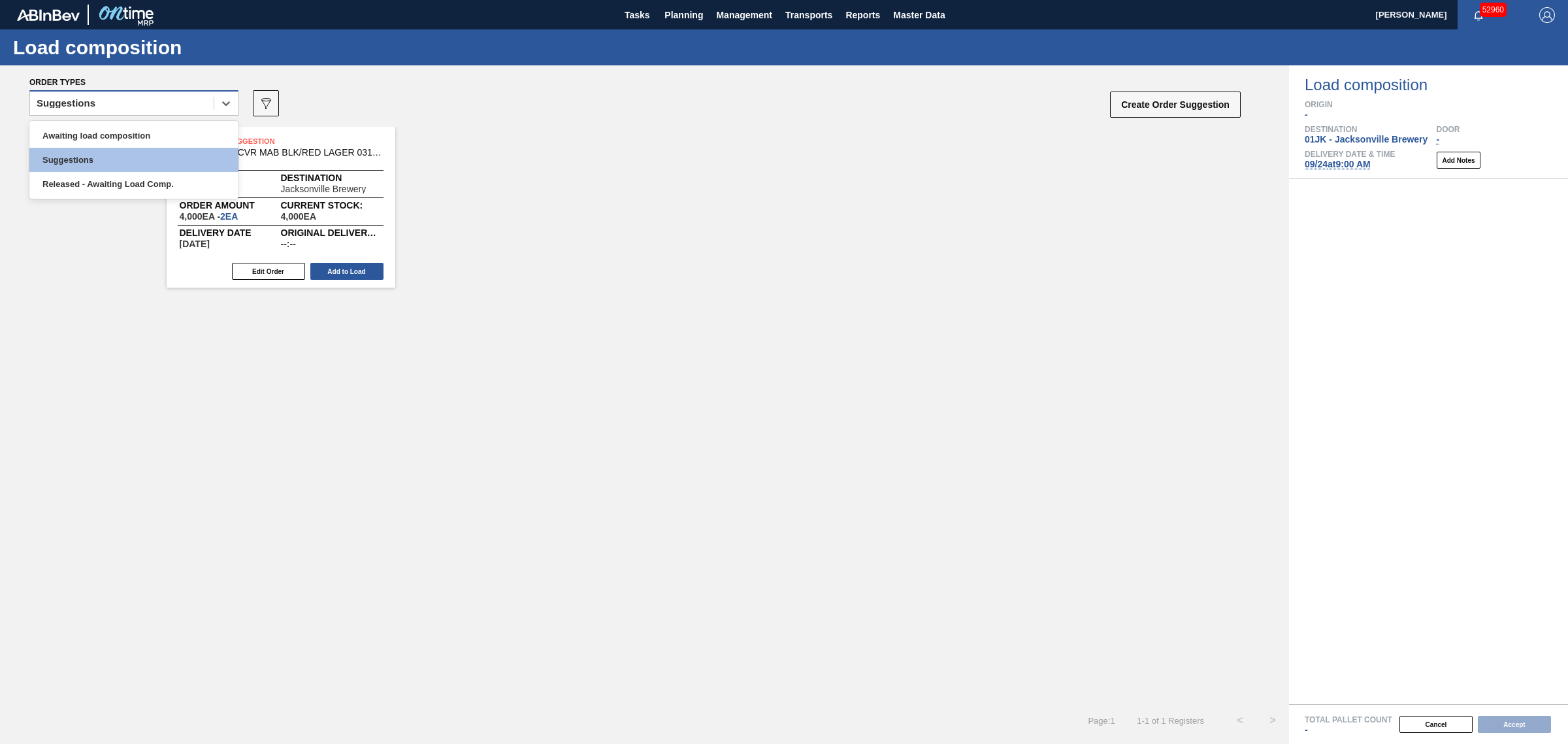
click at [146, 108] on div "Suggestions" at bounding box center [122, 103] width 183 height 19
click at [146, 134] on div "Awaiting load composition" at bounding box center [134, 136] width 209 height 24
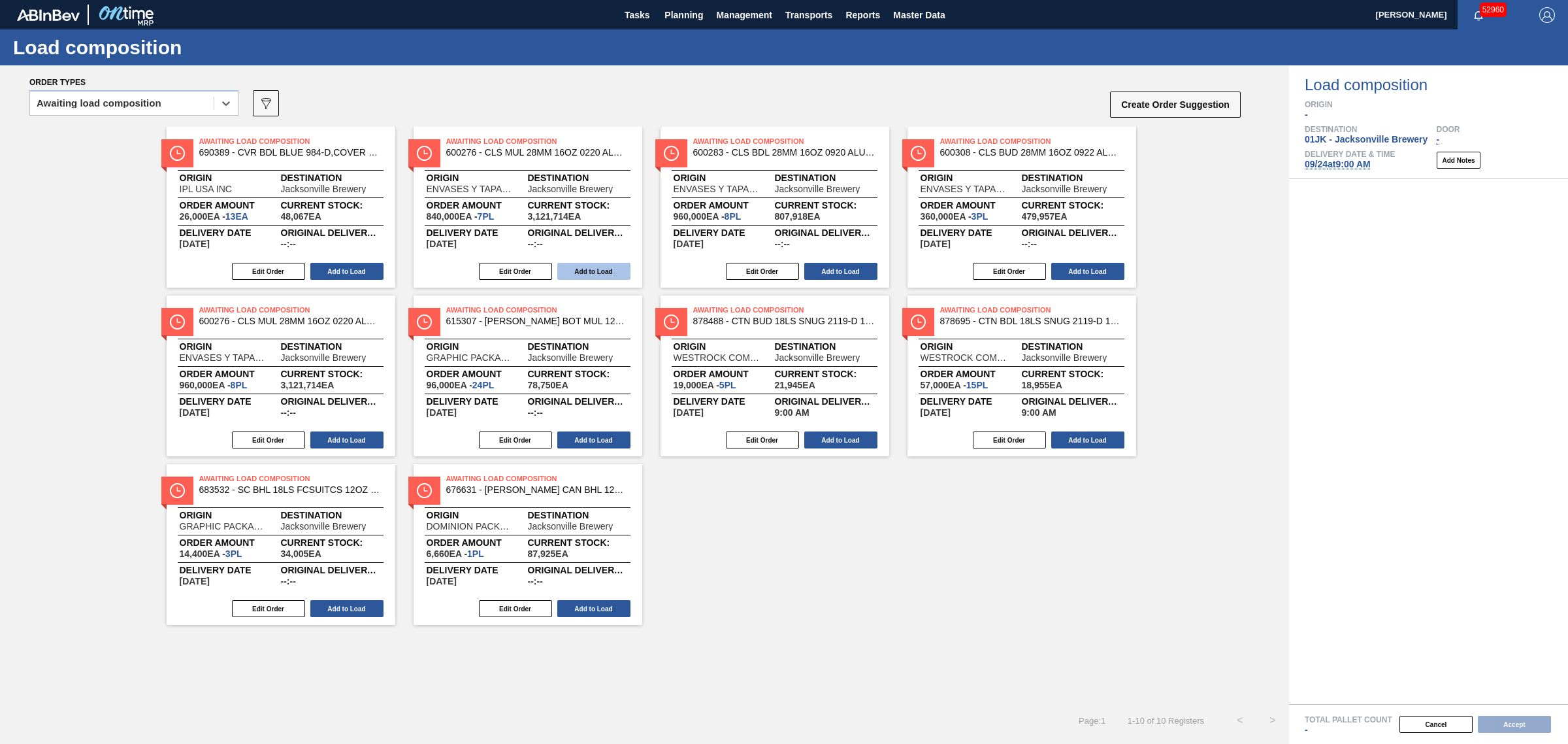
click at [588, 272] on button "Add to Load" at bounding box center [593, 271] width 73 height 17
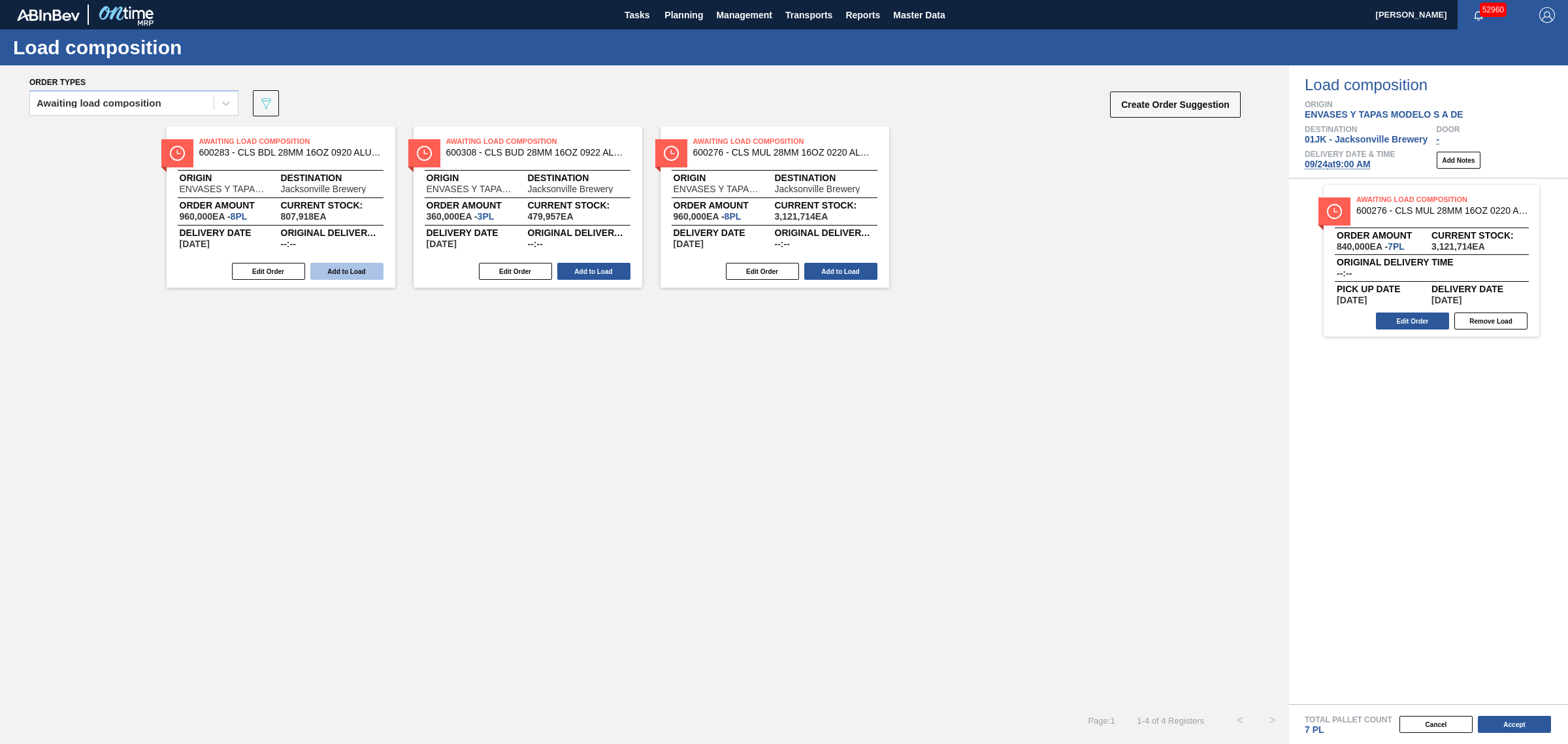
click at [360, 266] on button "Add to Load" at bounding box center [346, 271] width 73 height 17
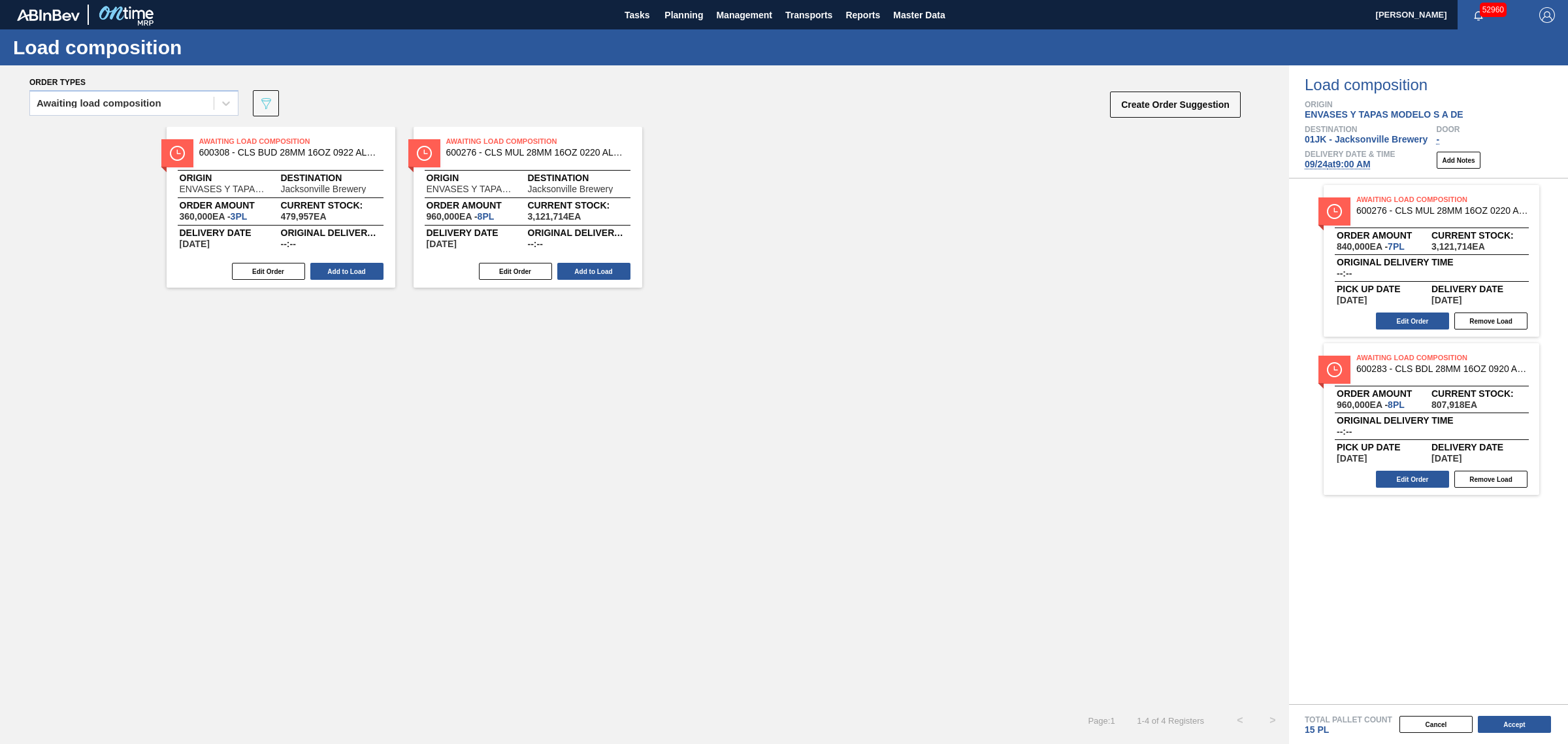
click at [360, 266] on button "Add to Load" at bounding box center [346, 271] width 73 height 17
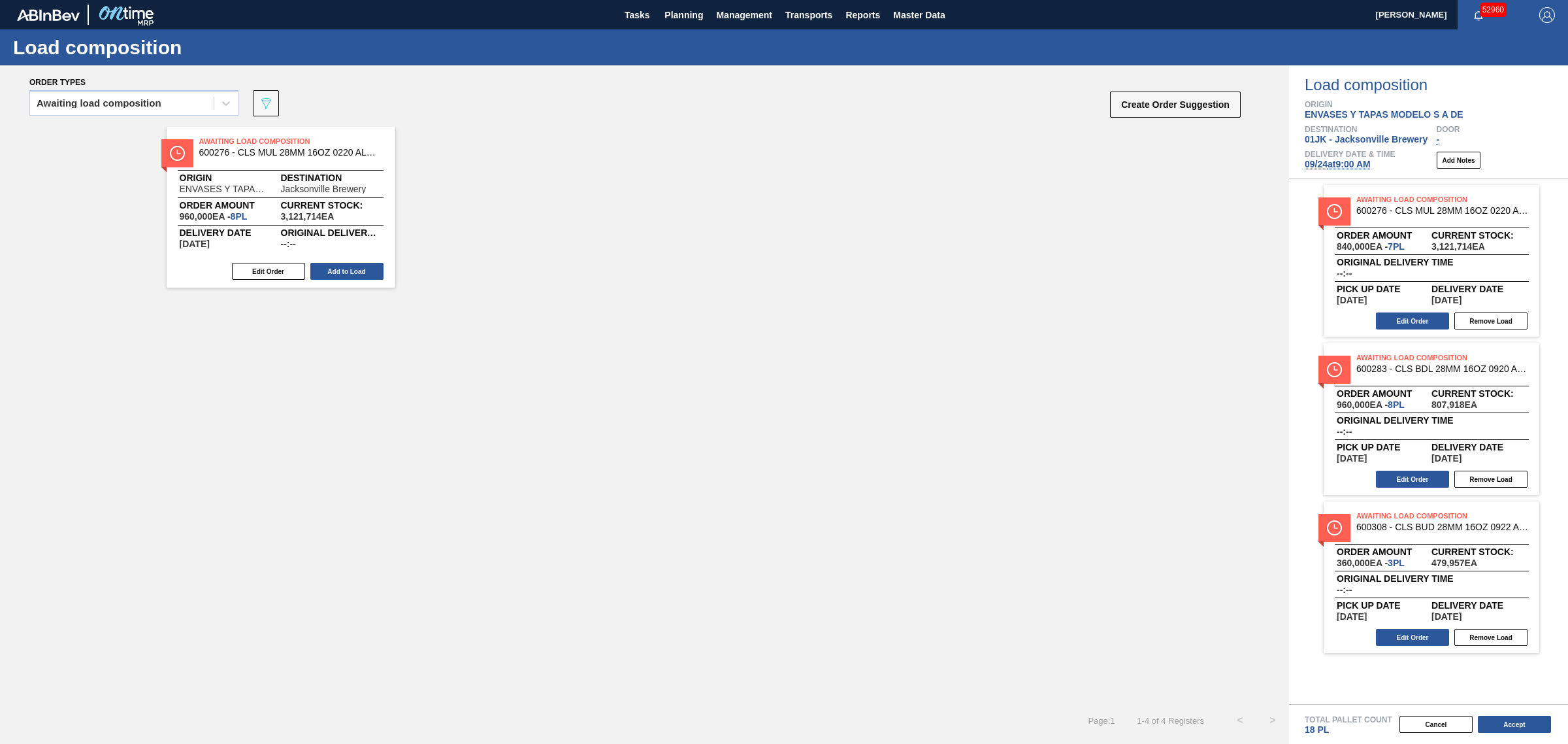
click at [360, 266] on button "Add to Load" at bounding box center [346, 271] width 73 height 17
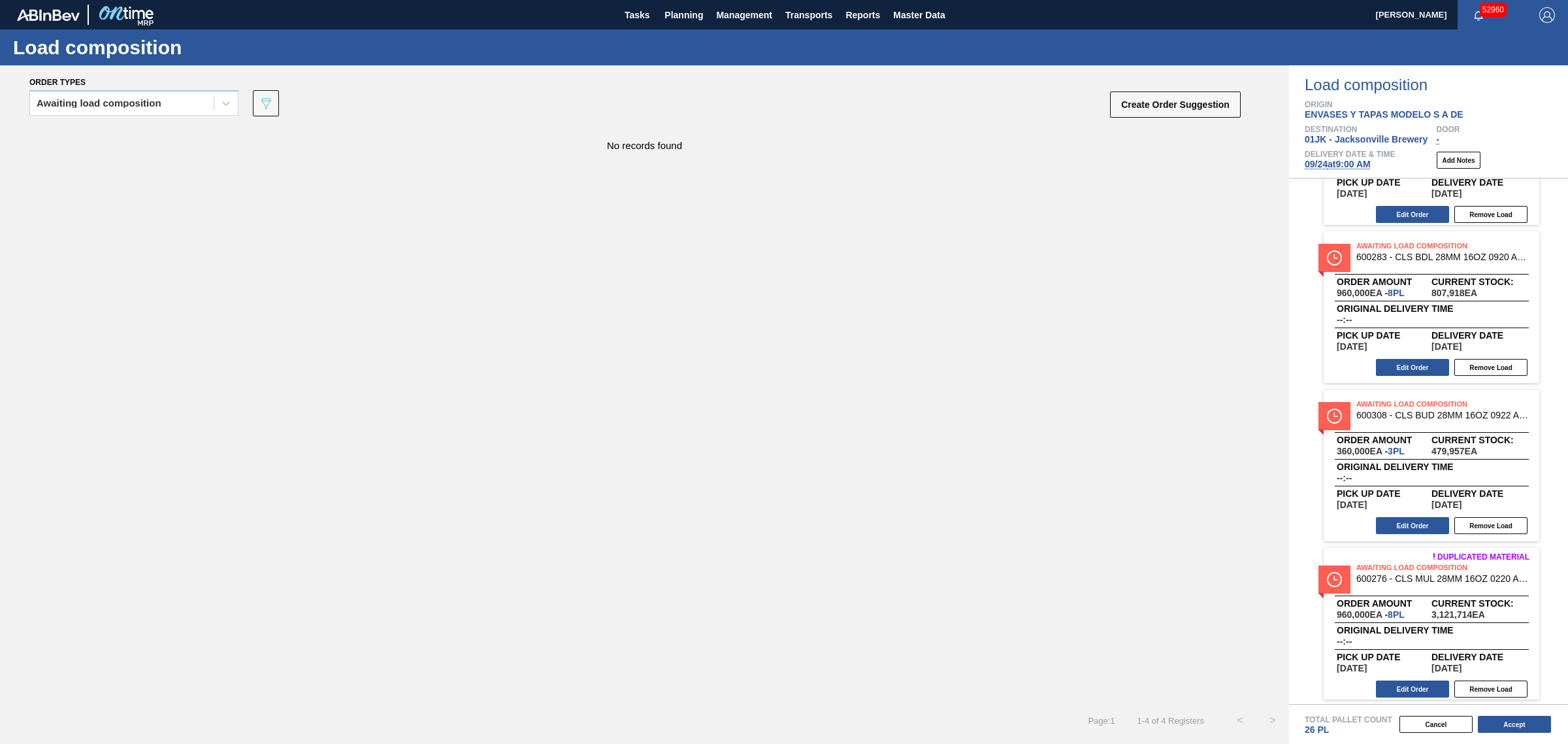
scroll to position [115, 0]
click at [1415, 681] on button "Edit Order" at bounding box center [1411, 686] width 73 height 17
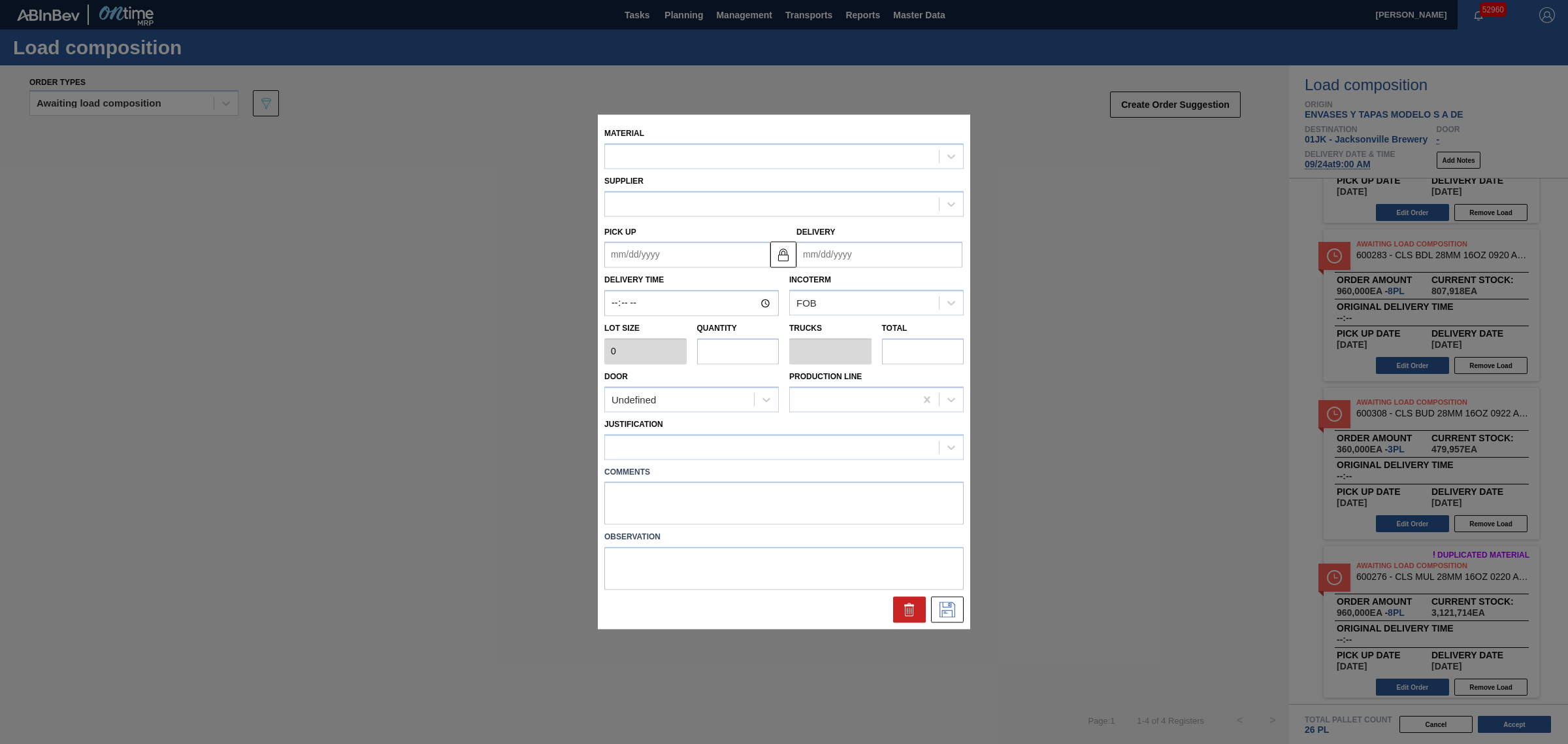
type input "120,000"
type input "8"
type input "0.25"
type input "960,000"
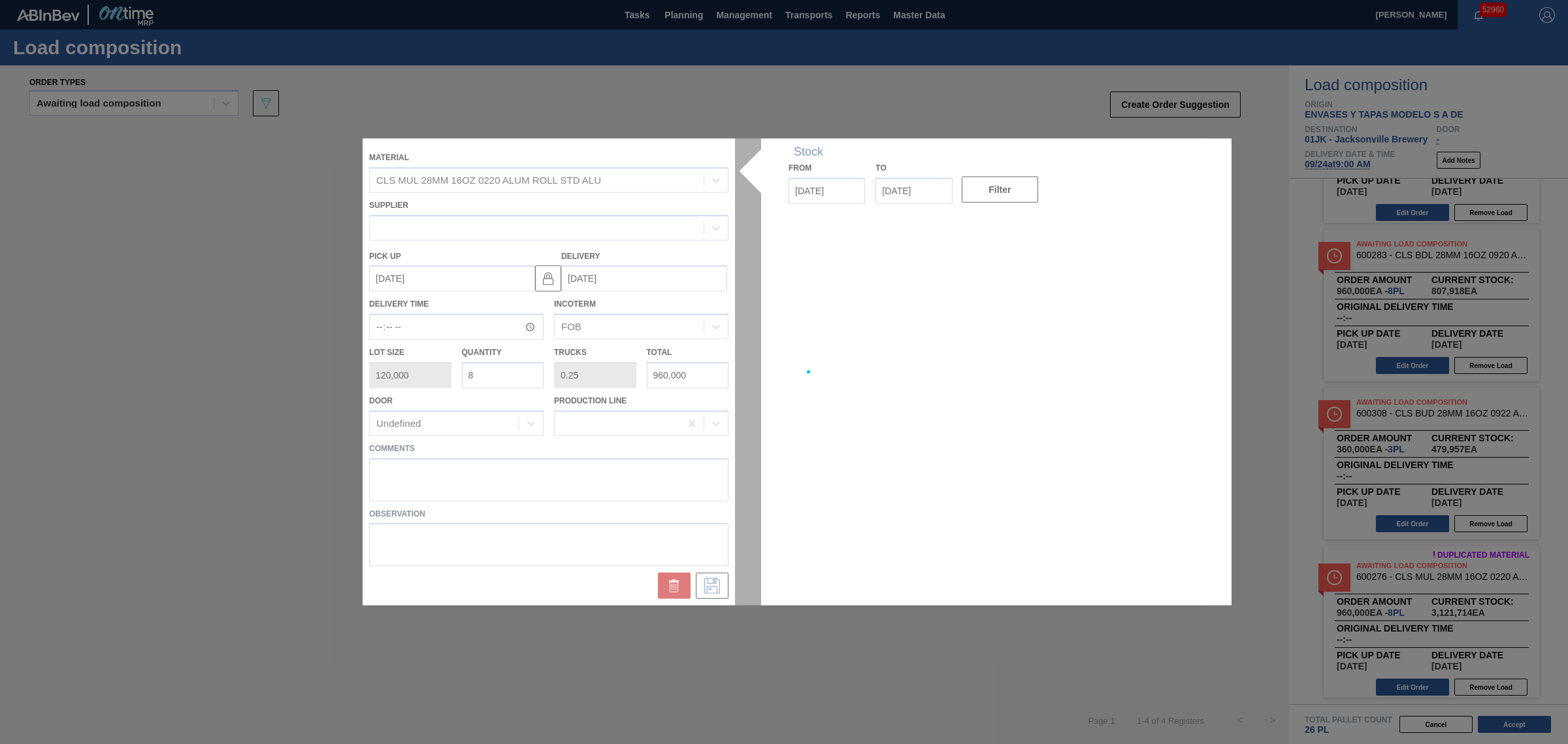
type up "09/17/2025"
type input "09/24/2025"
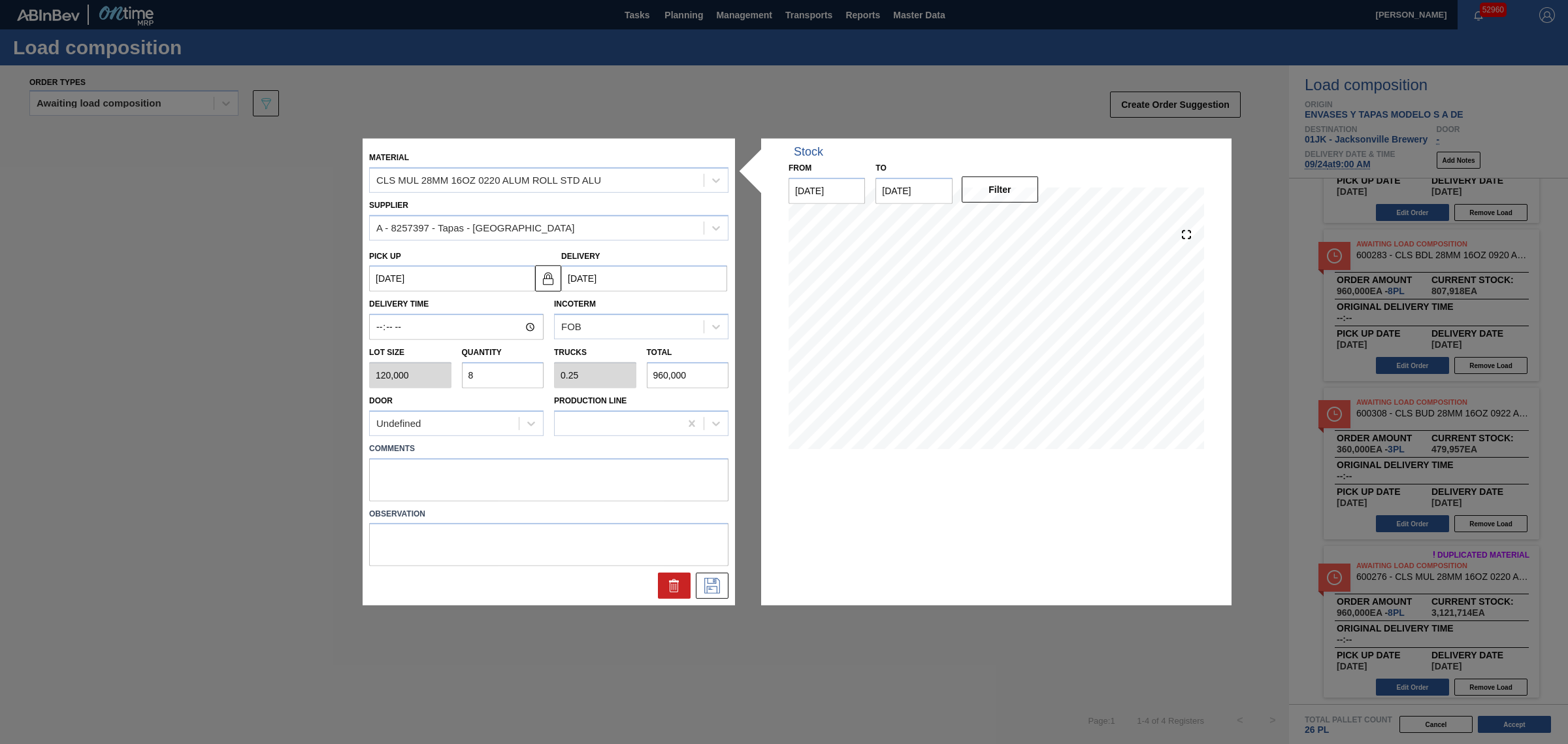
click at [432, 377] on div "Lot size 120,000 Quantity 8 Trucks 0.25 Total 960,000" at bounding box center [548, 364] width 370 height 49
type input "1"
type input "0.031"
type input "120,000"
type input "16"
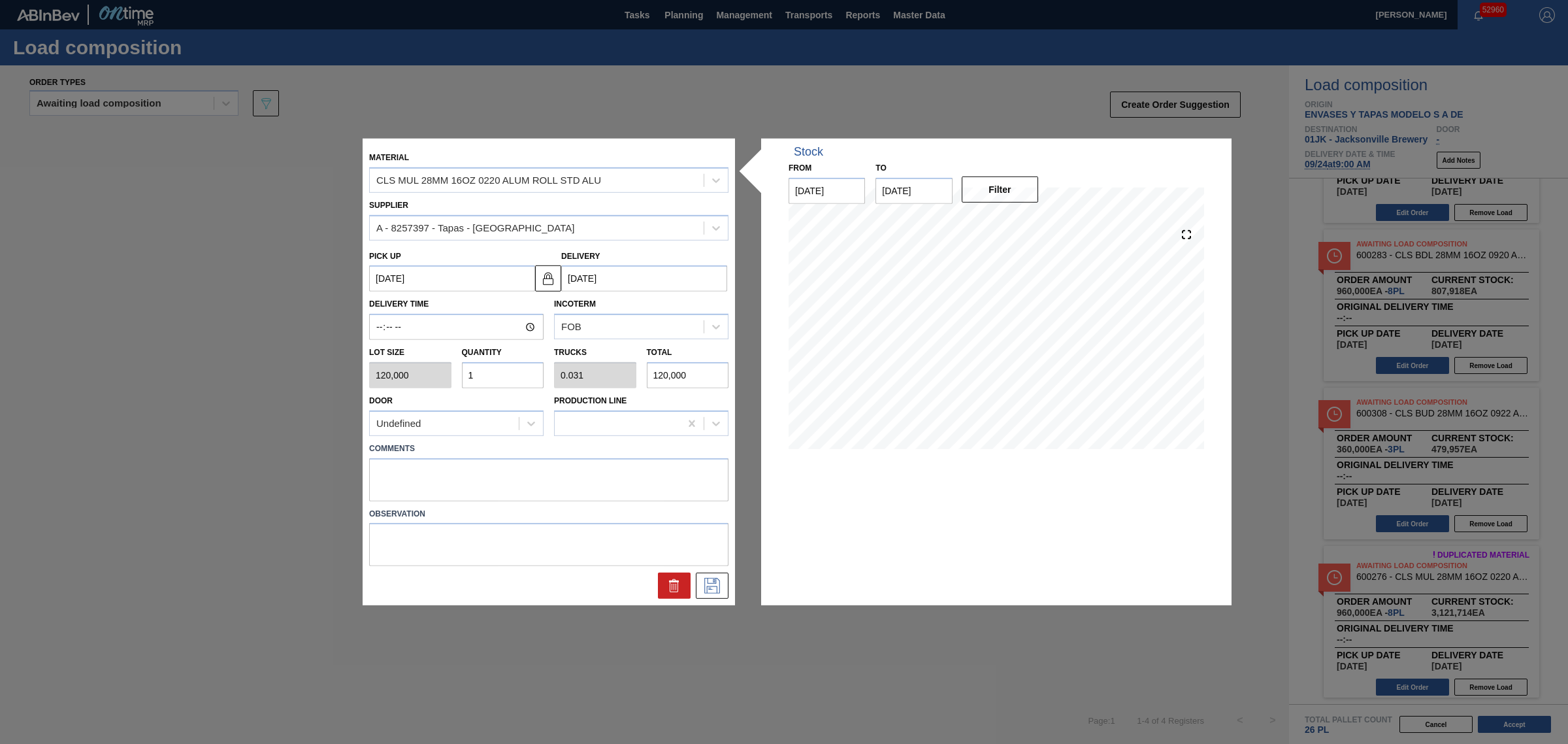
type input "0.5"
type input "1,920,000"
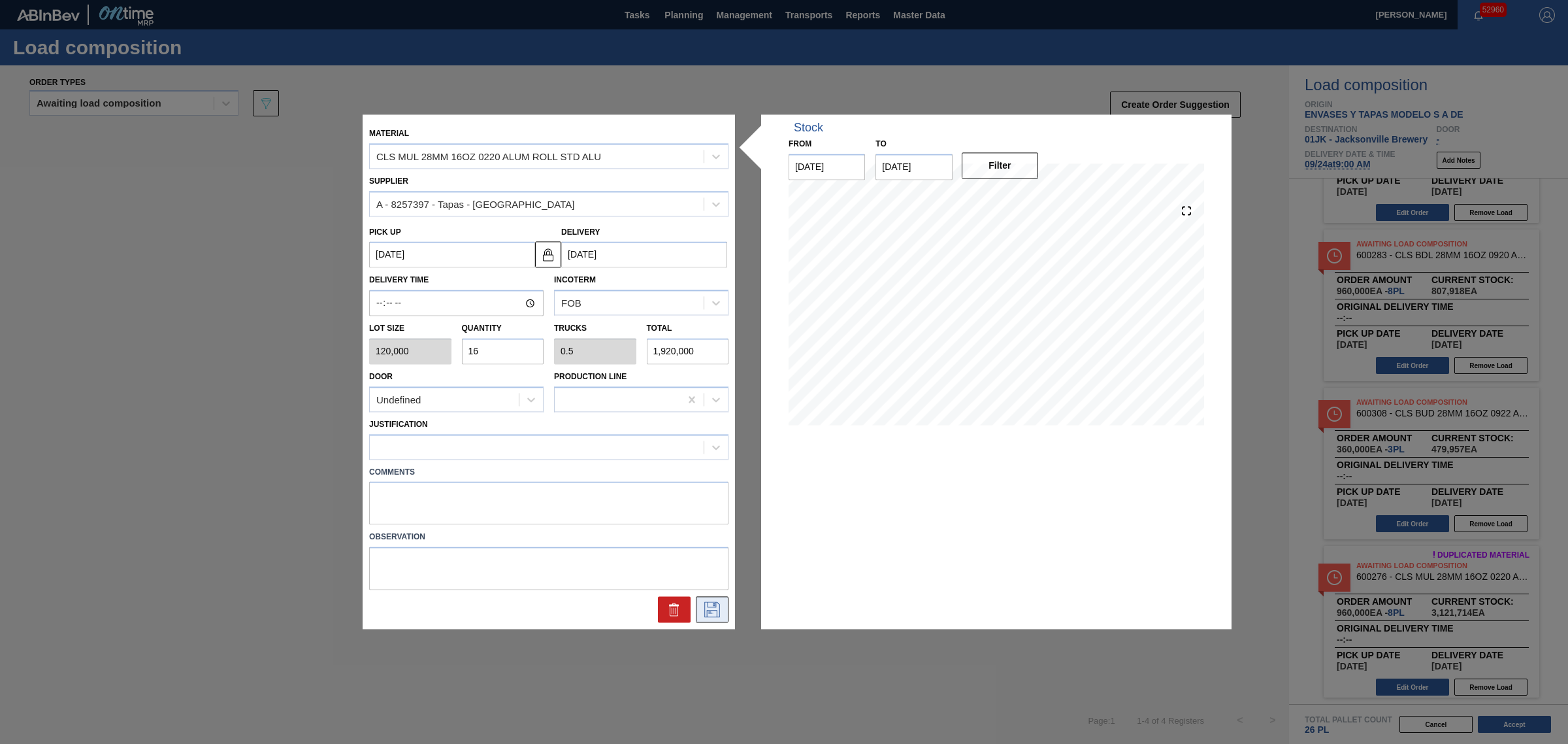
type input "16"
click at [721, 612] on icon at bounding box center [712, 610] width 21 height 16
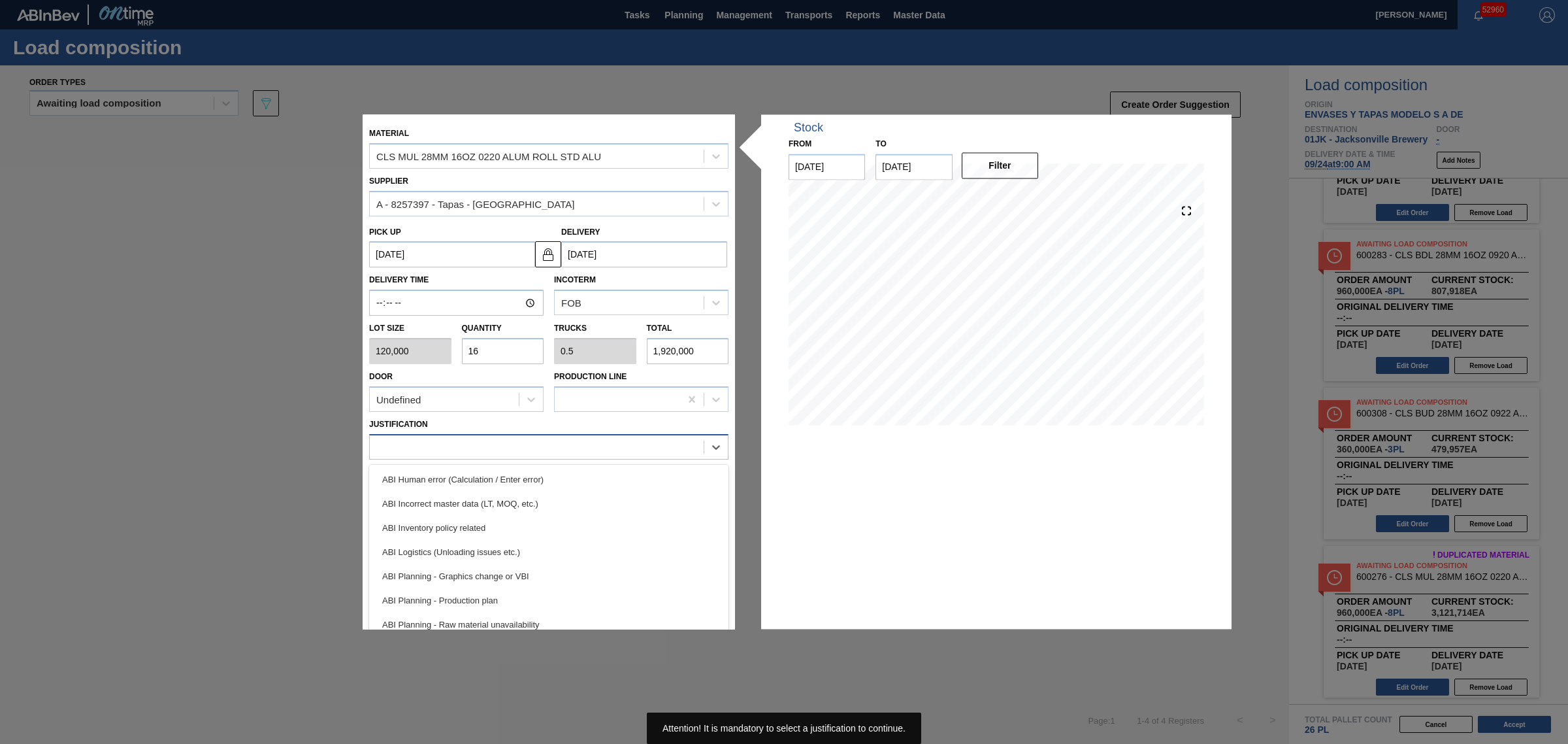
click at [486, 458] on div at bounding box center [548, 447] width 360 height 26
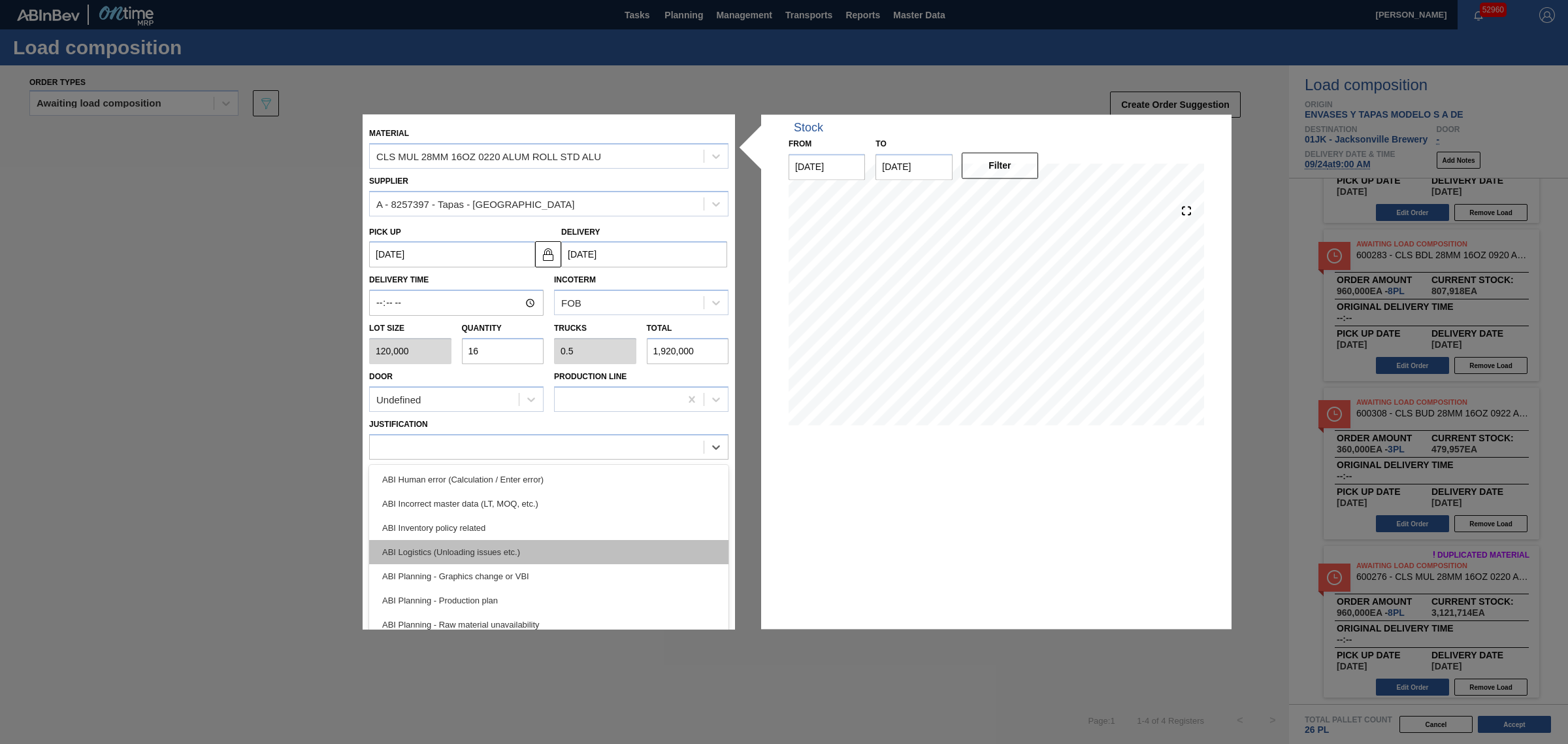
scroll to position [82, 0]
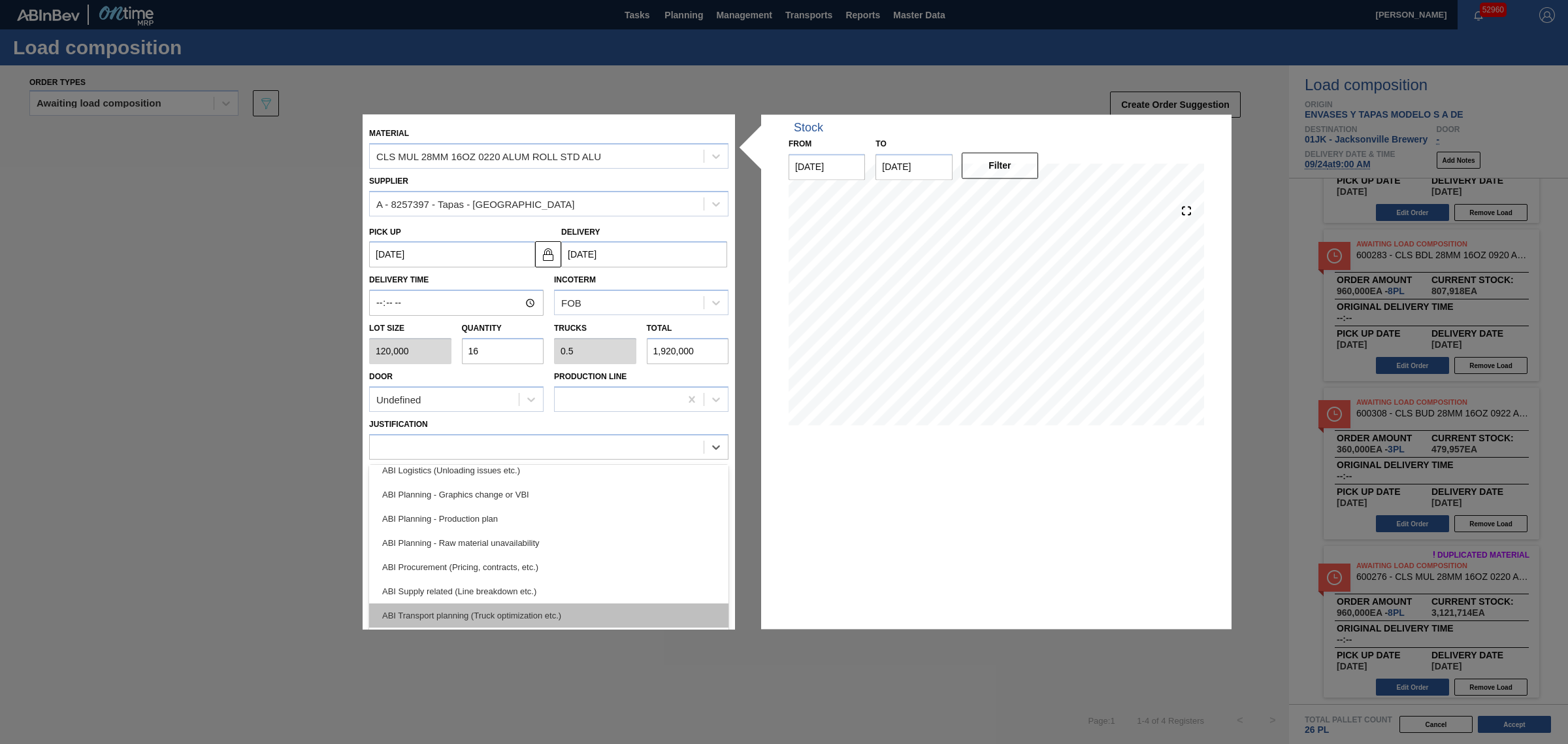
click at [526, 605] on div "ABI Transport planning (Truck optimization etc.)" at bounding box center [548, 615] width 360 height 24
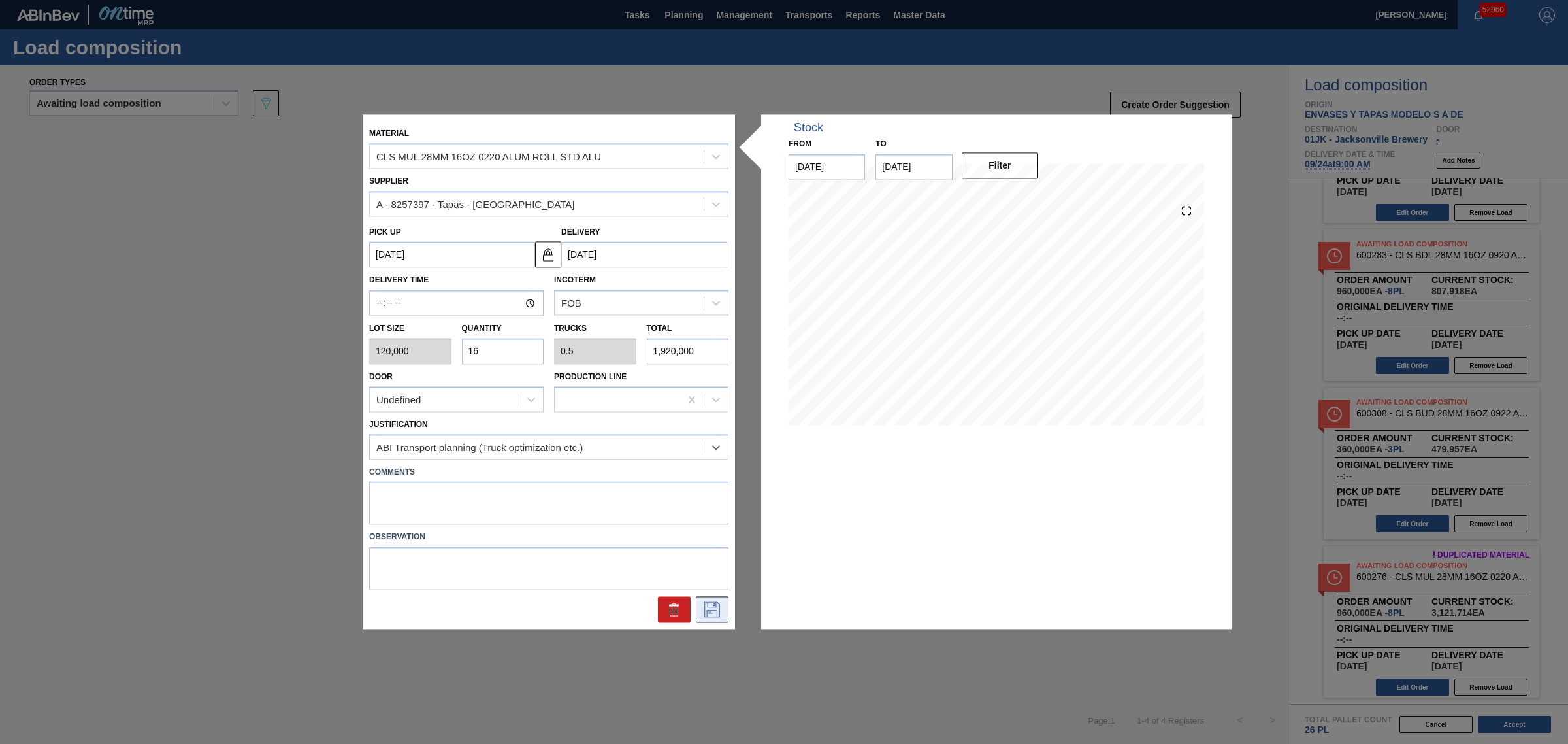
click at [712, 603] on icon at bounding box center [712, 610] width 21 height 16
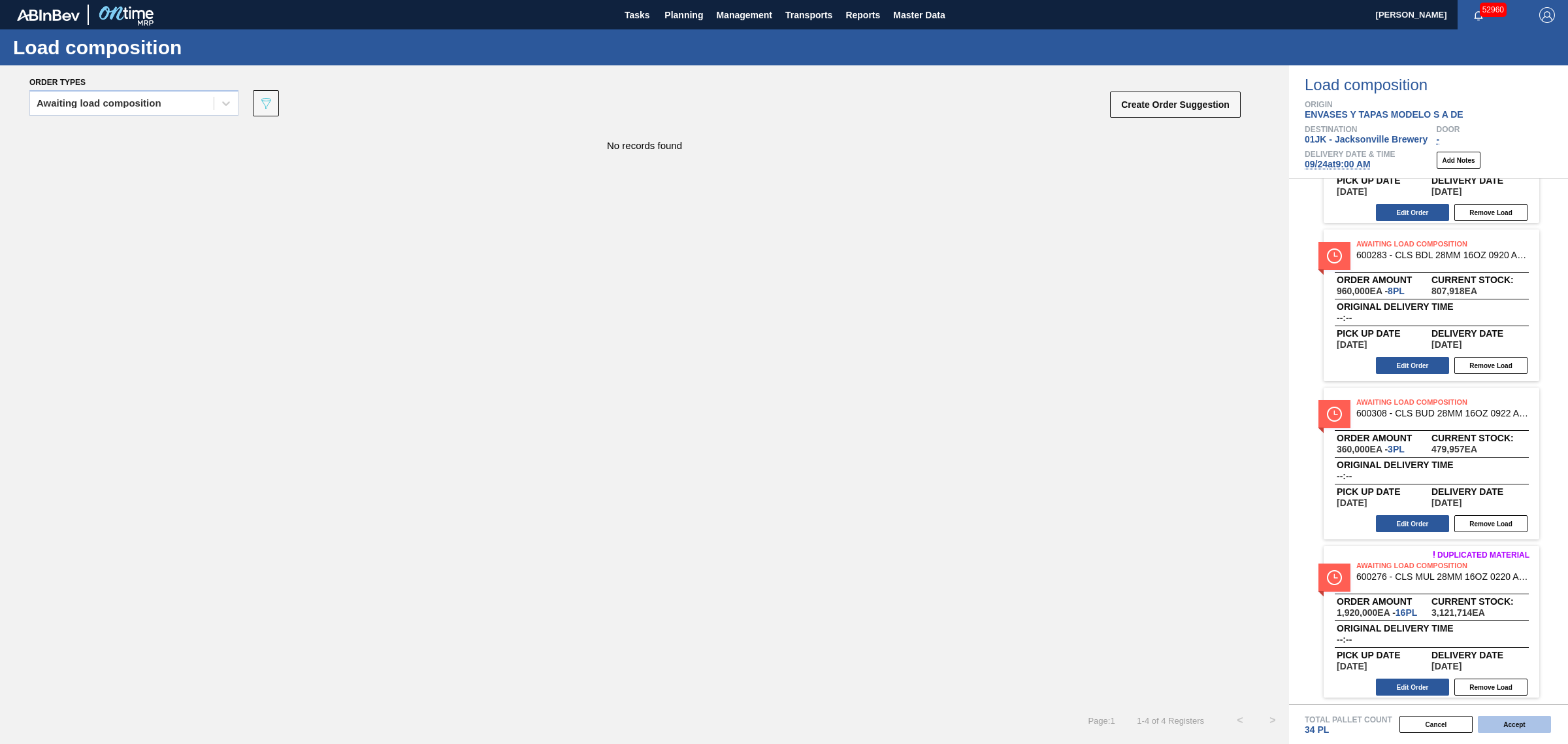
click at [1505, 724] on button "Accept" at bounding box center [1514, 724] width 73 height 17
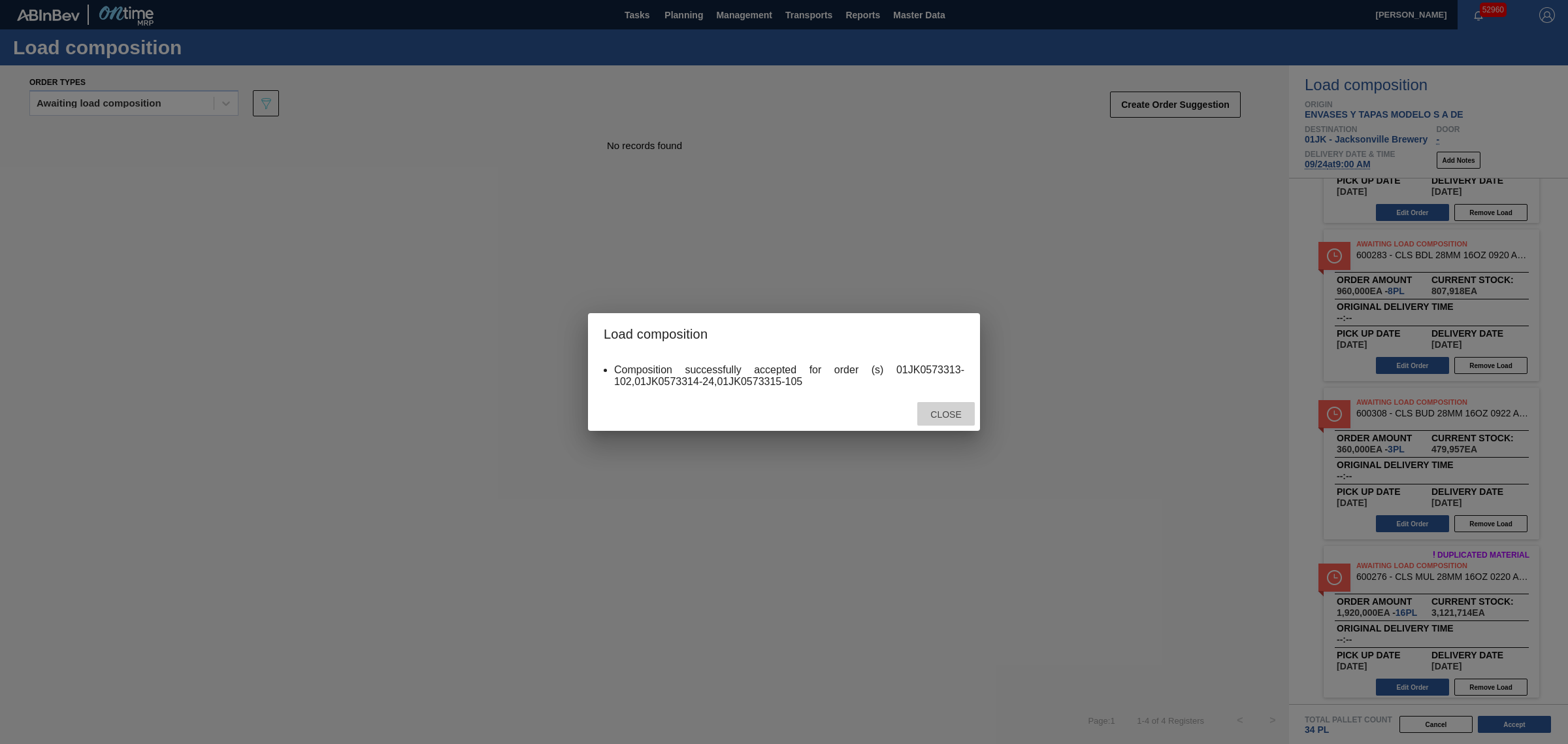
click at [938, 409] on span "Close" at bounding box center [946, 414] width 52 height 10
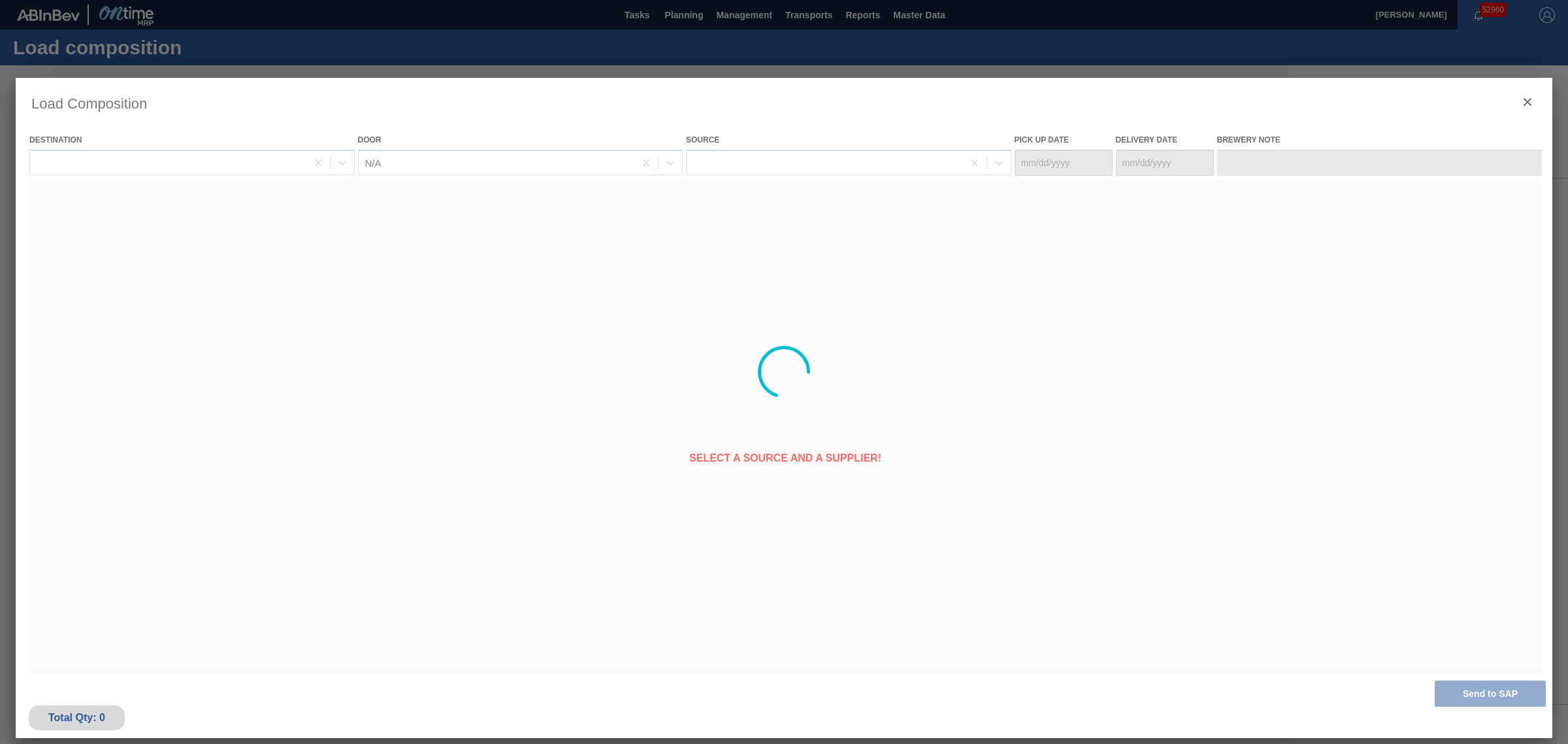
type Date "09/17/2025"
type Date "09/24/2025"
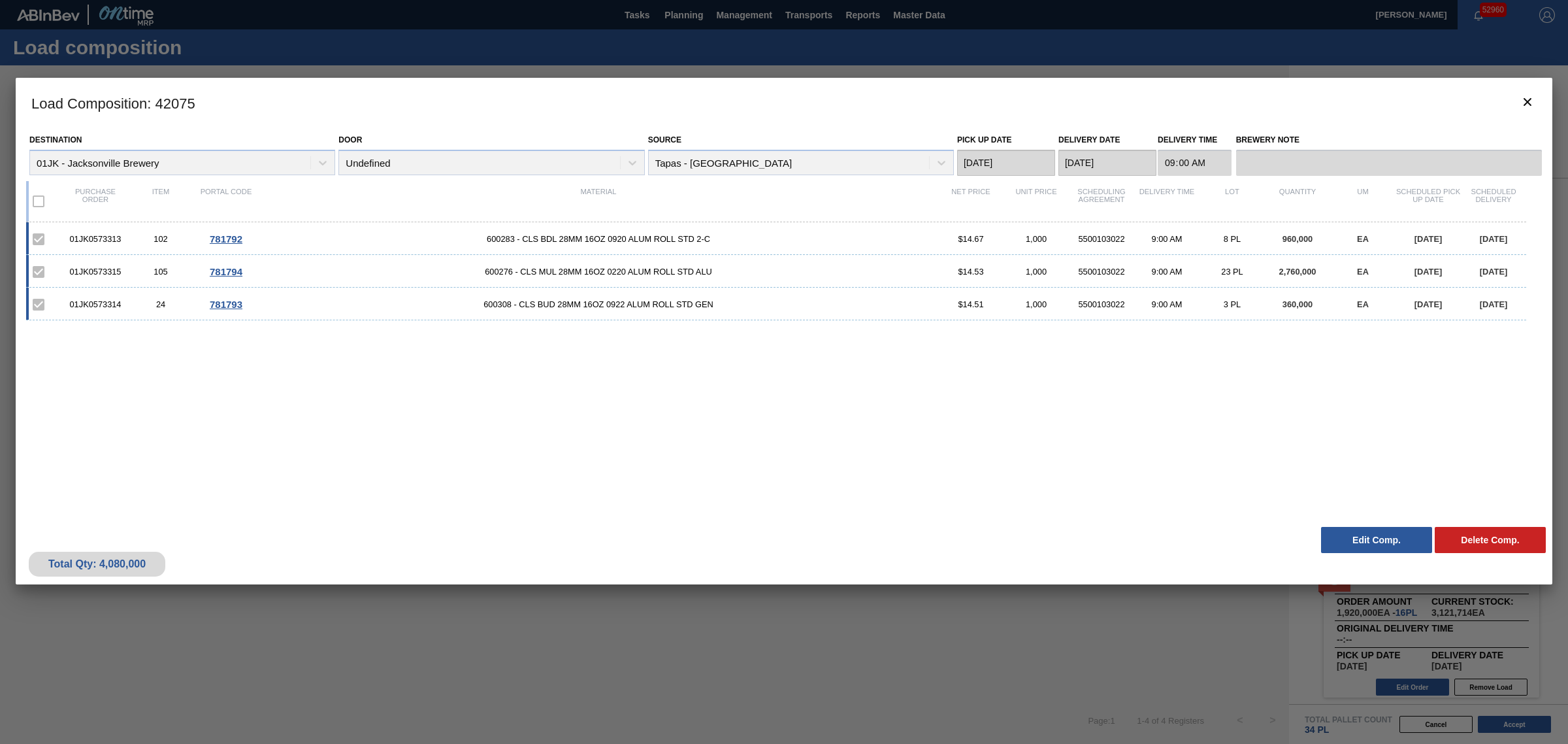
click at [971, 64] on div at bounding box center [784, 372] width 1568 height 744
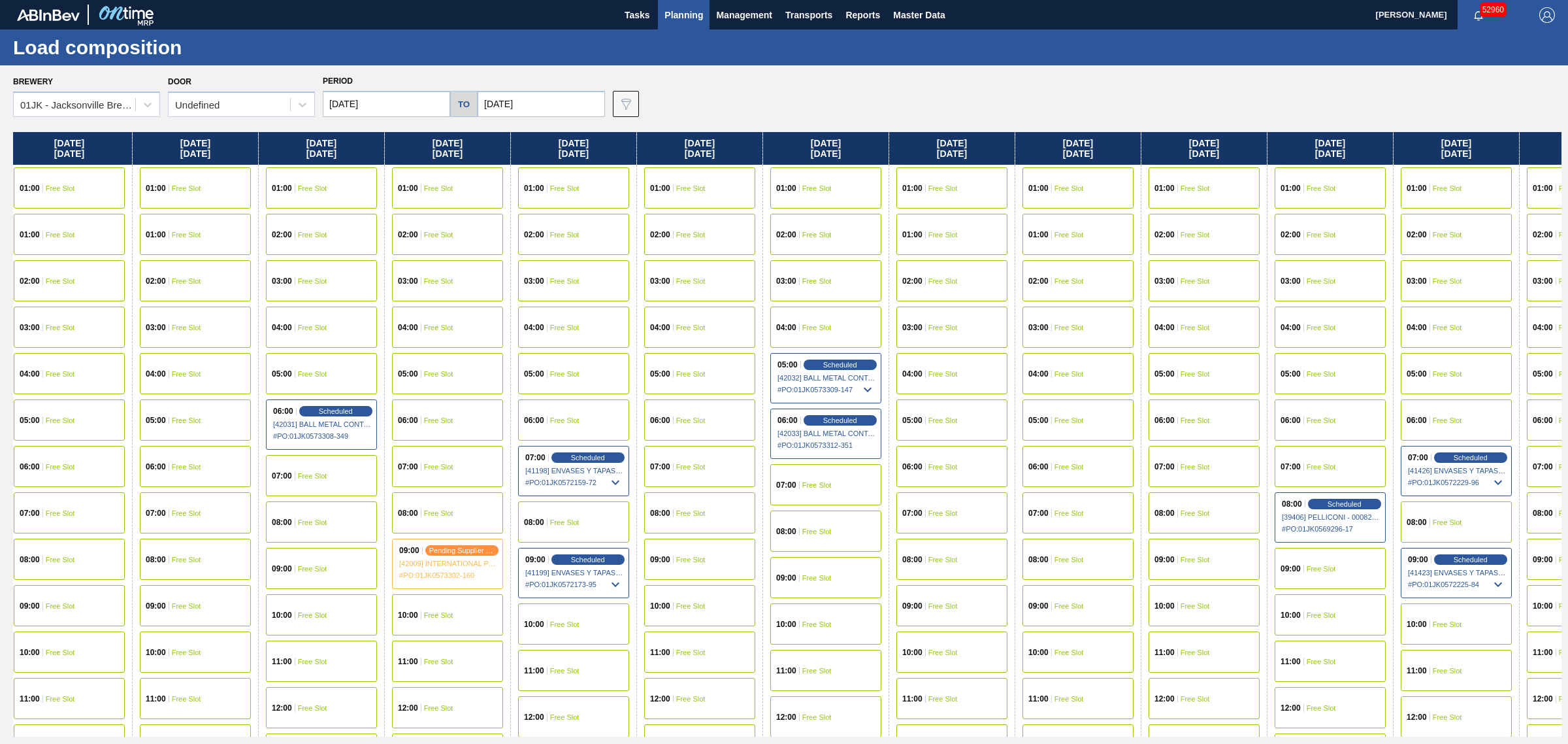
drag, startPoint x: 772, startPoint y: 399, endPoint x: 945, endPoint y: 375, distance: 174.7
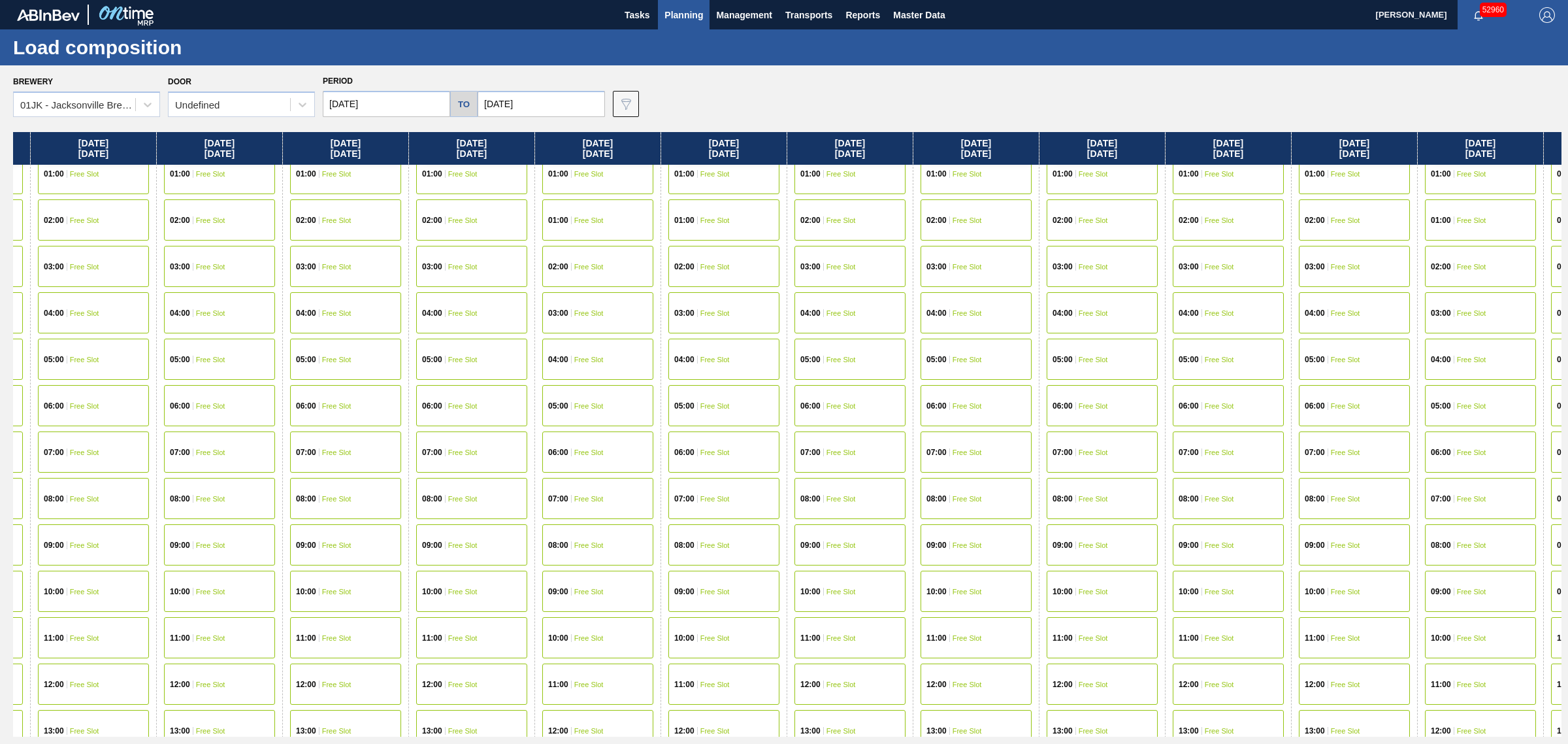
drag, startPoint x: 1069, startPoint y: 364, endPoint x: 1407, endPoint y: 383, distance: 338.5
drag, startPoint x: 922, startPoint y: 386, endPoint x: 900, endPoint y: 382, distance: 22.4
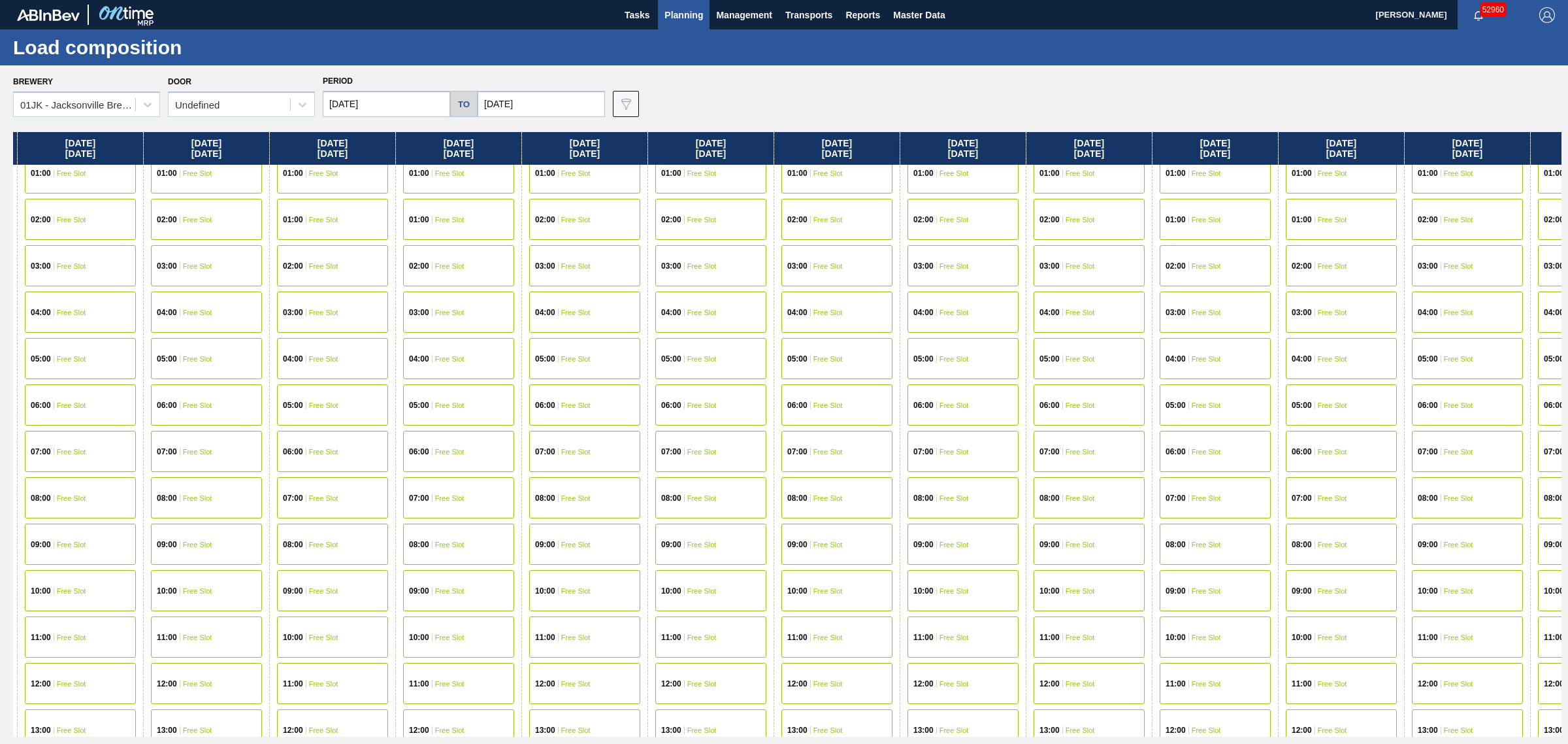
drag, startPoint x: 888, startPoint y: 383, endPoint x: 756, endPoint y: 383, distance: 132.0
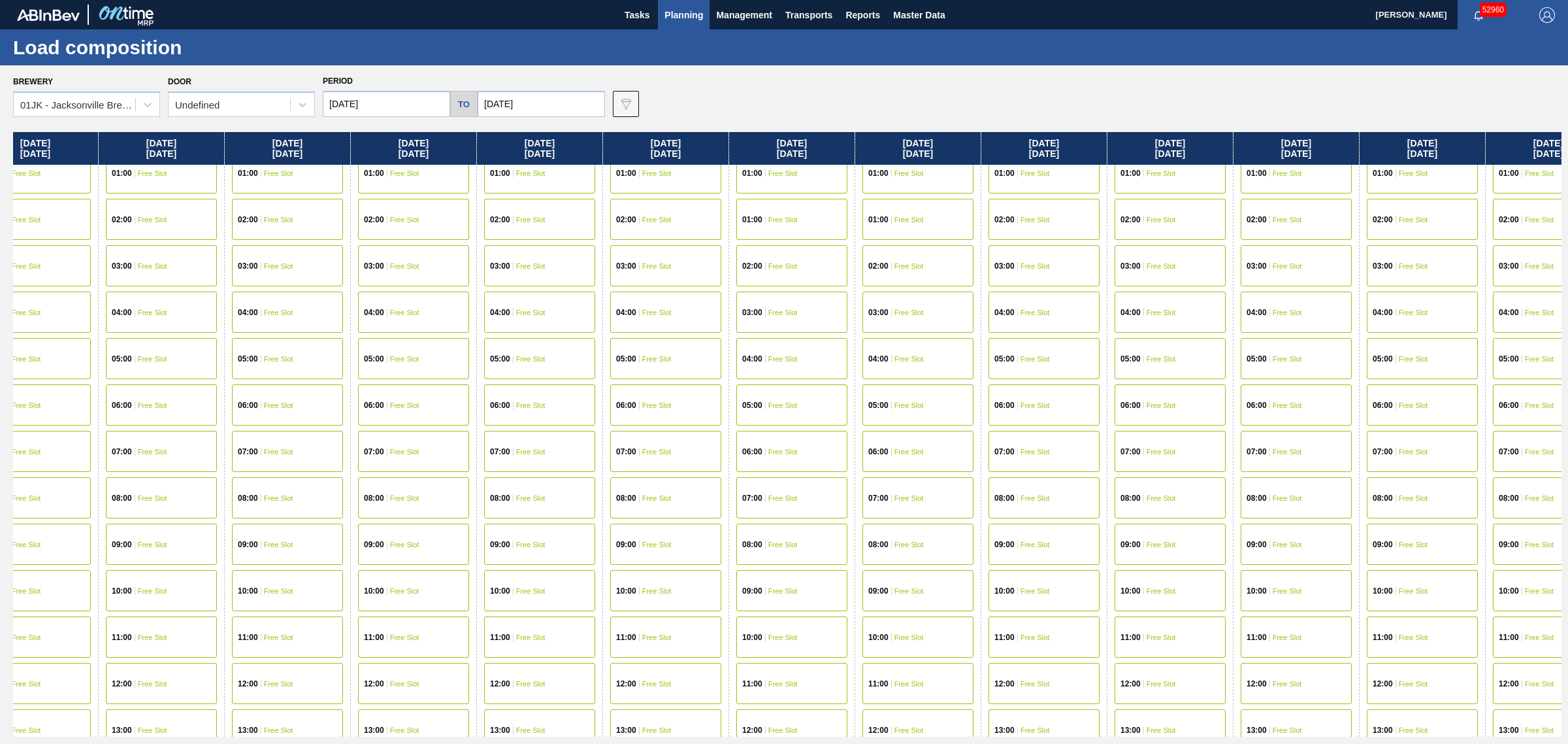
click at [435, 452] on div "07:00 Free Slot" at bounding box center [413, 451] width 111 height 41
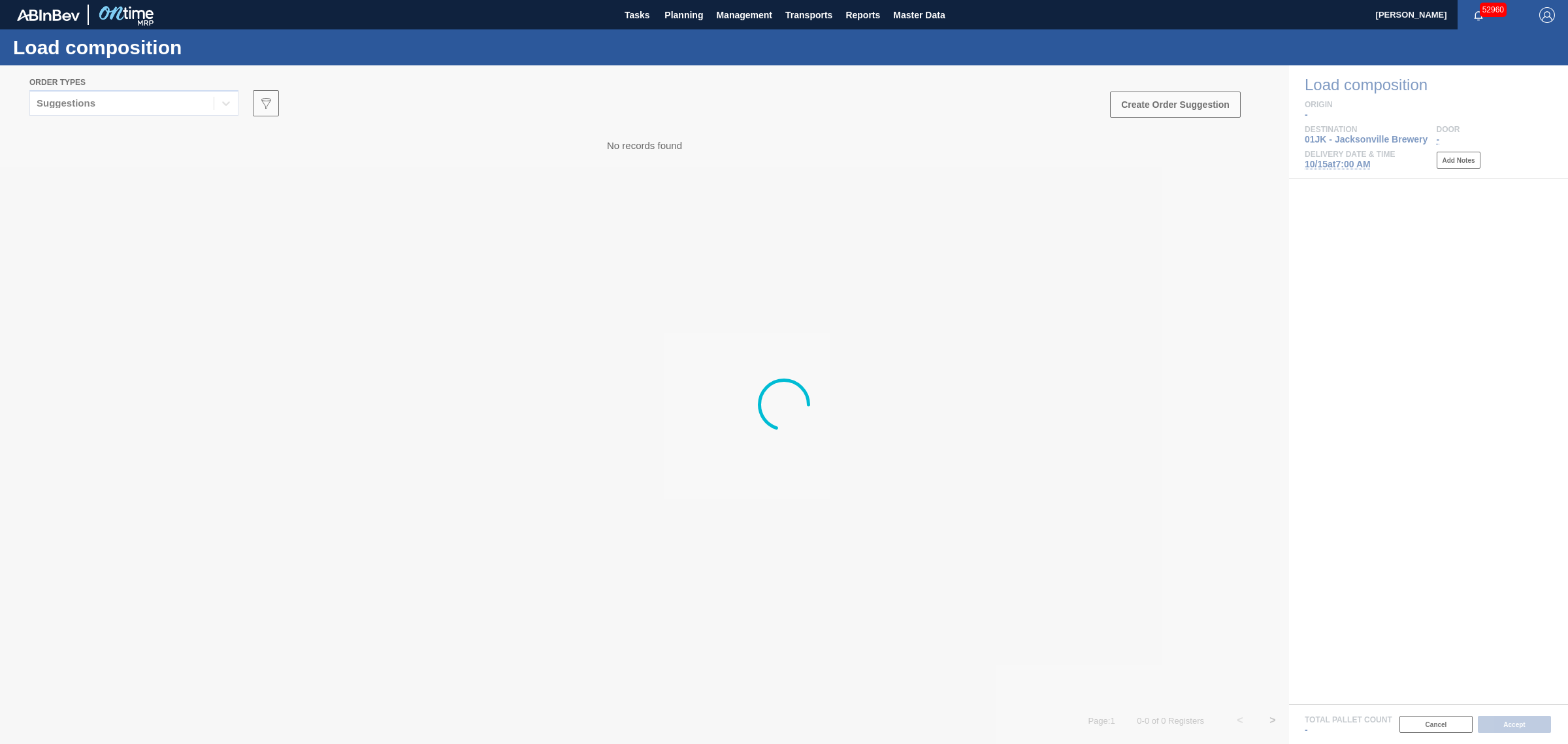
click at [123, 106] on div at bounding box center [784, 405] width 1568 height 678
click at [136, 106] on div at bounding box center [784, 405] width 1568 height 678
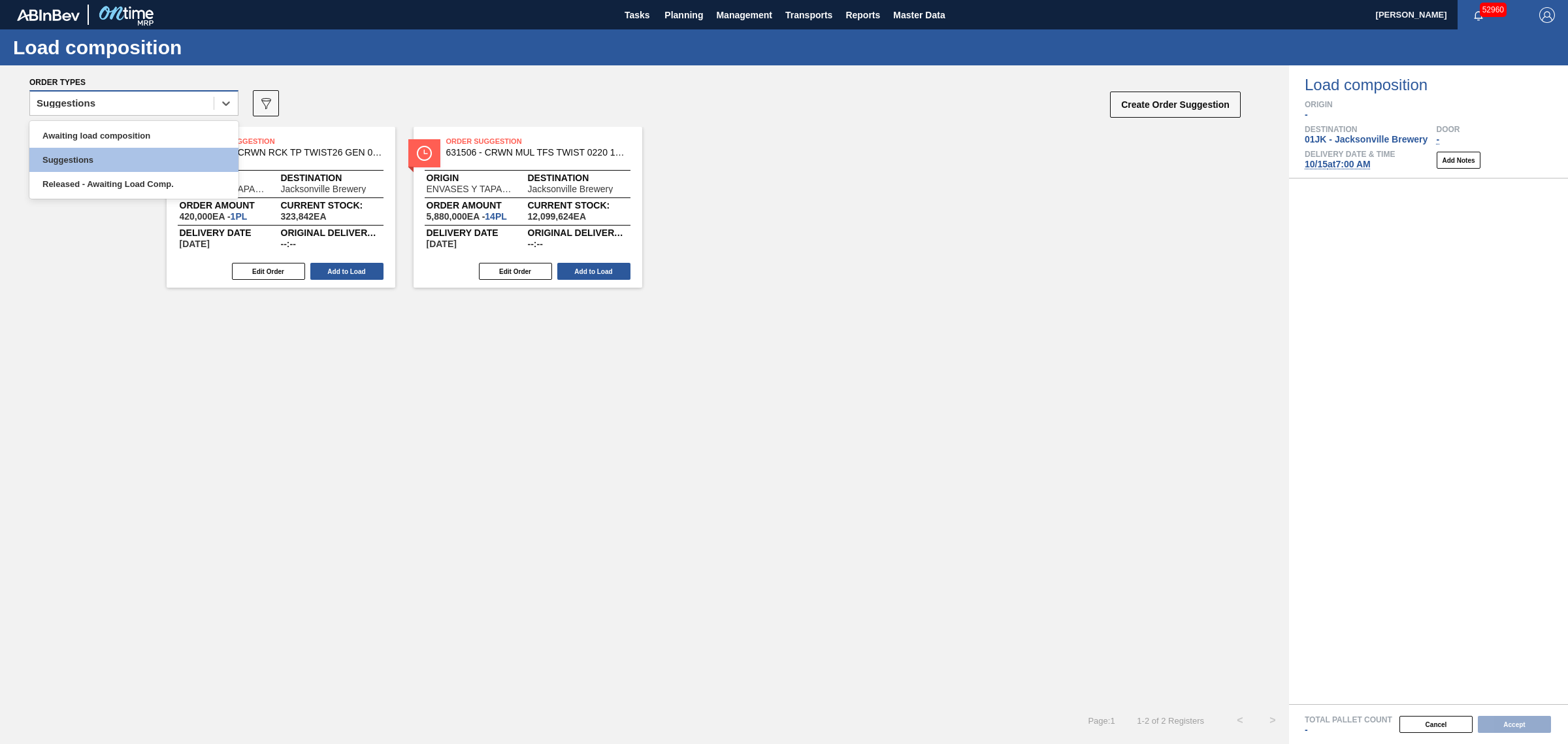
click at [142, 102] on div "Suggestions" at bounding box center [122, 103] width 183 height 19
click at [146, 132] on div "Awaiting load composition" at bounding box center [134, 136] width 209 height 24
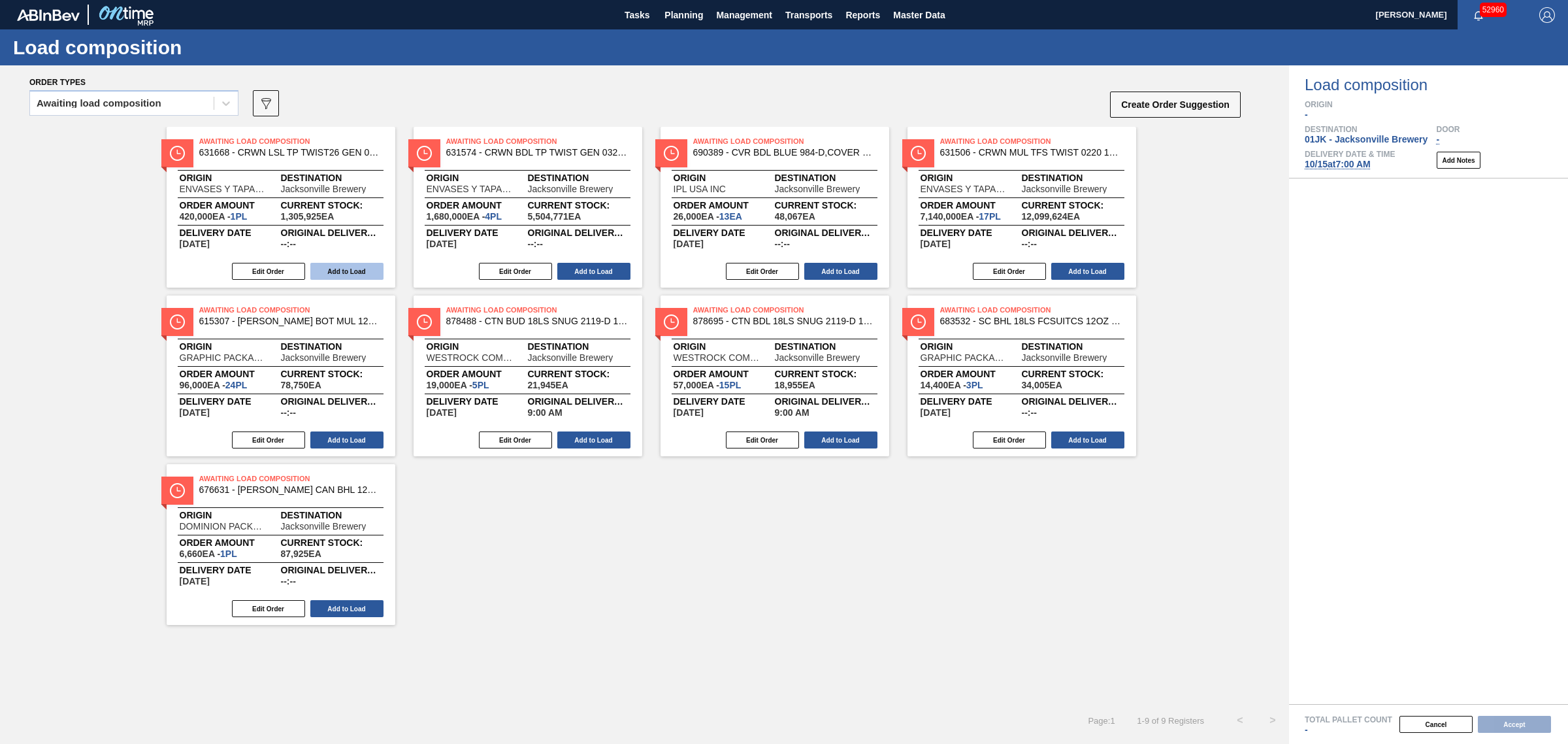
click at [338, 266] on button "Add to Load" at bounding box center [346, 271] width 73 height 17
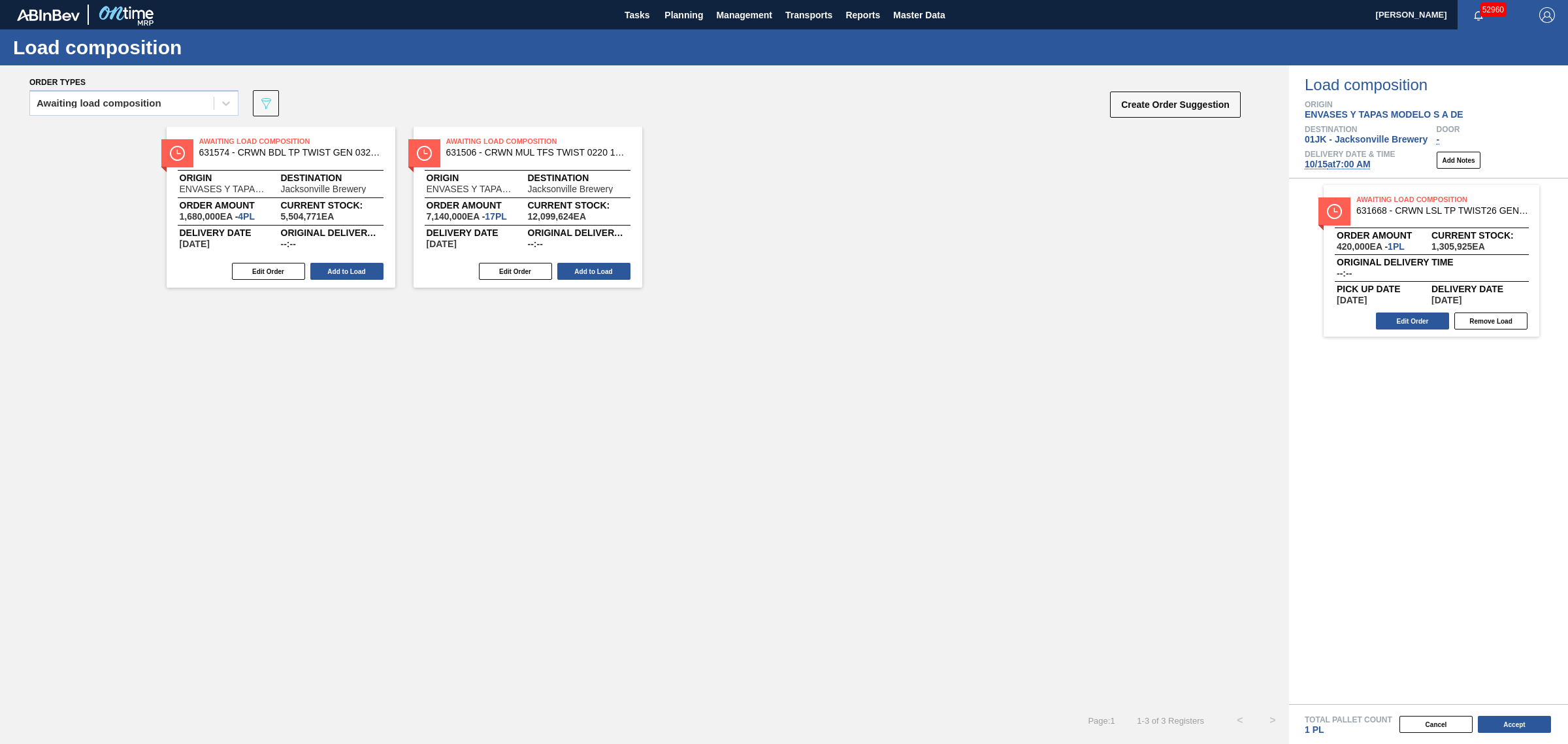
click at [338, 266] on button "Add to Load" at bounding box center [346, 271] width 73 height 17
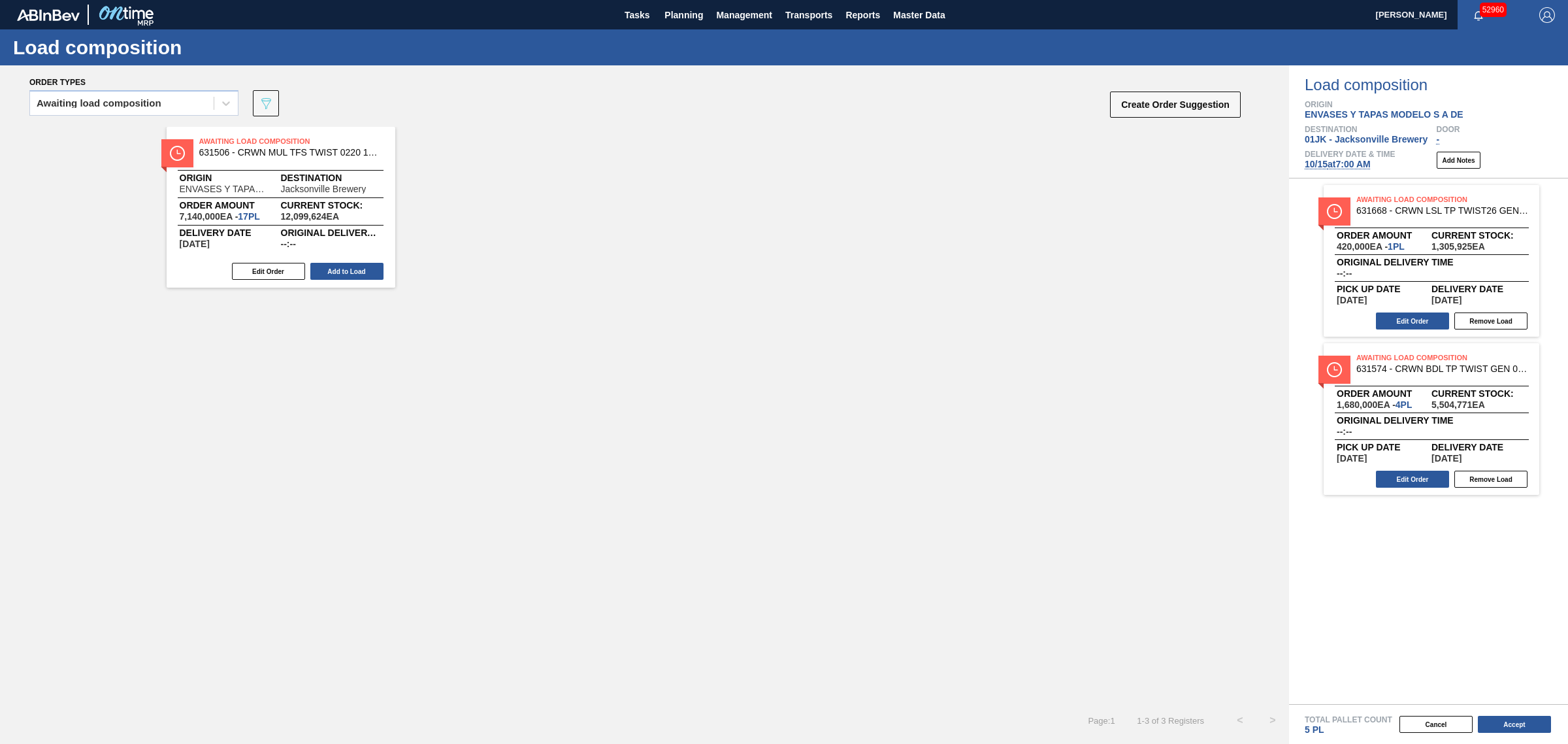
click at [338, 266] on button "Add to Load" at bounding box center [346, 271] width 73 height 17
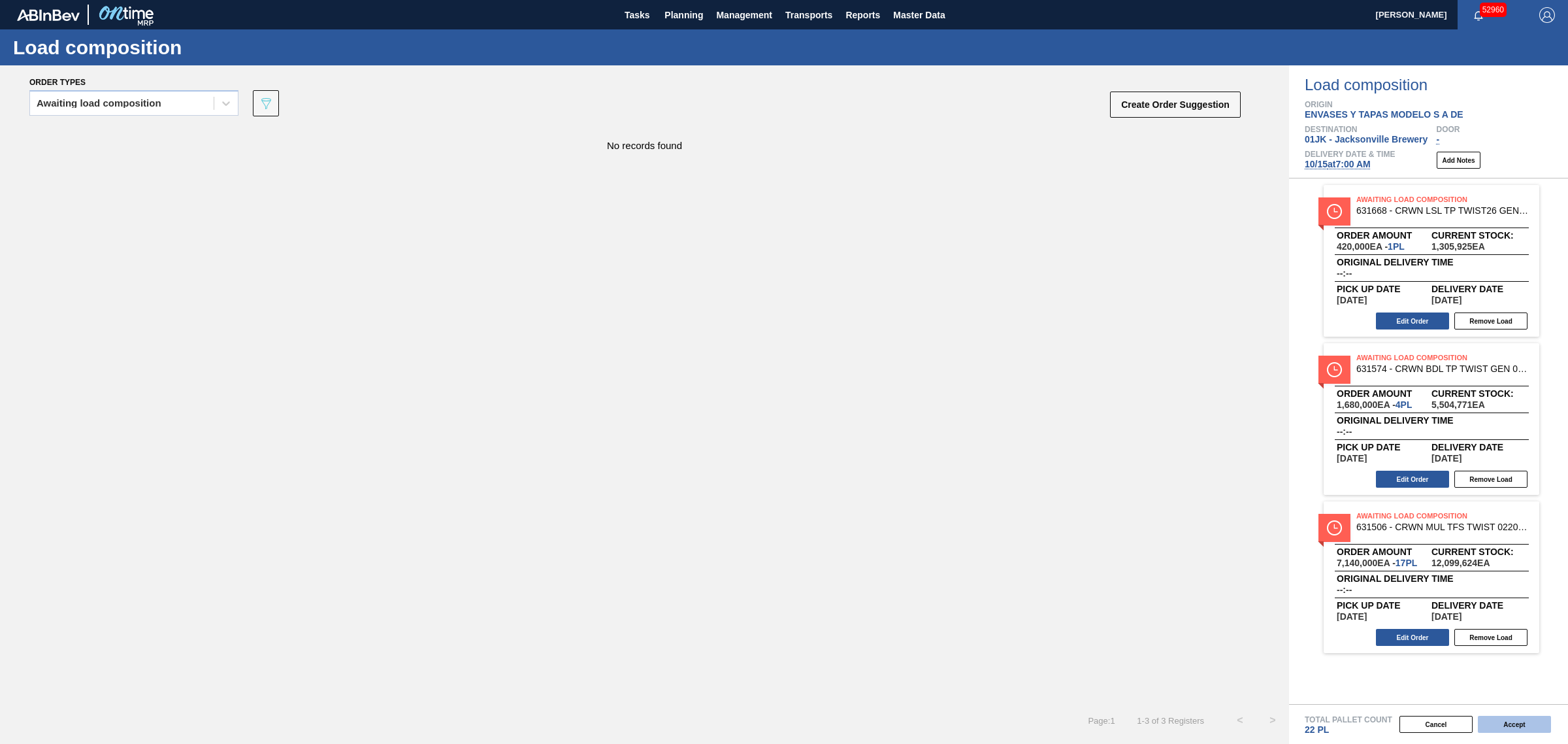
click at [1510, 719] on button "Accept" at bounding box center [1514, 724] width 73 height 17
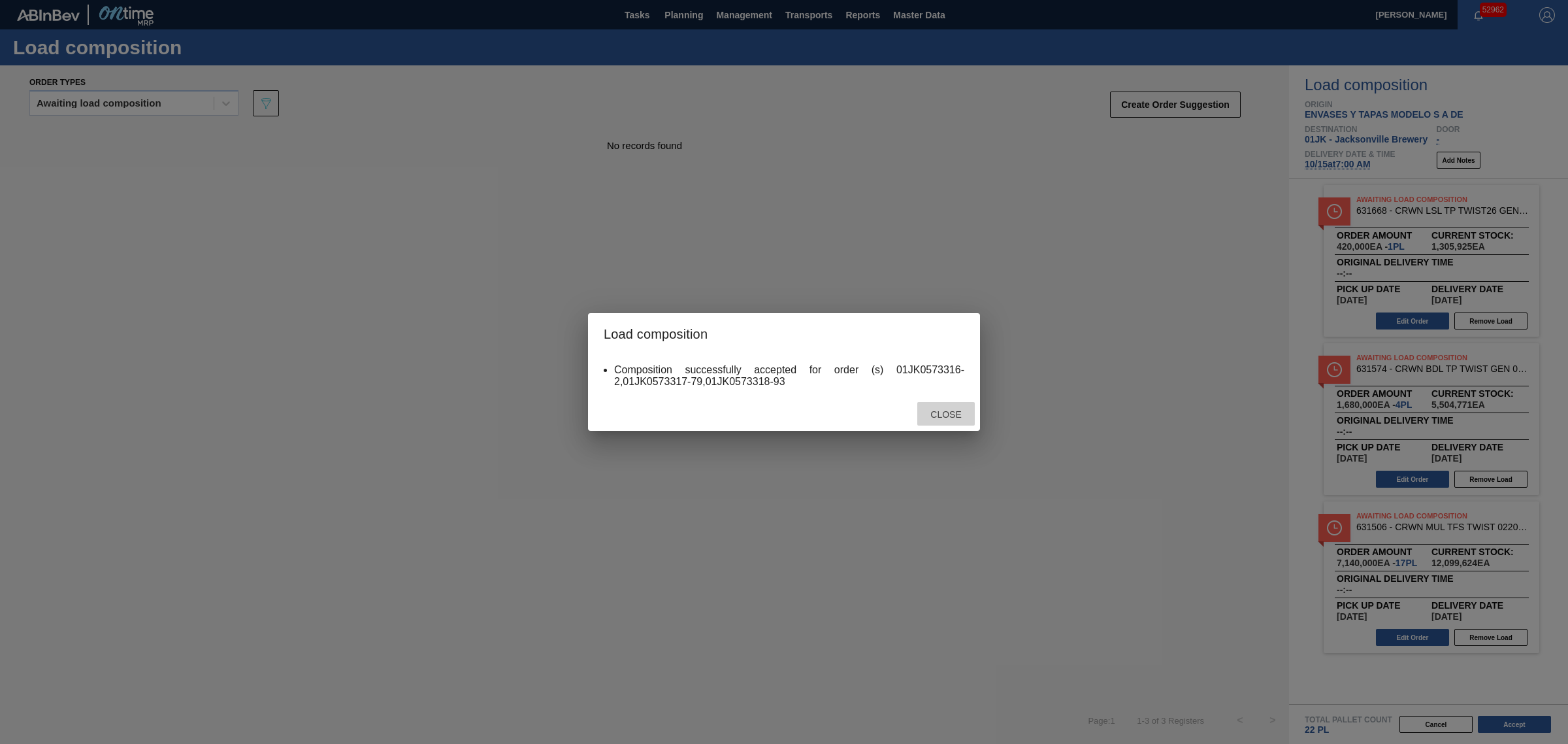
click at [959, 413] on span "Close" at bounding box center [946, 414] width 52 height 10
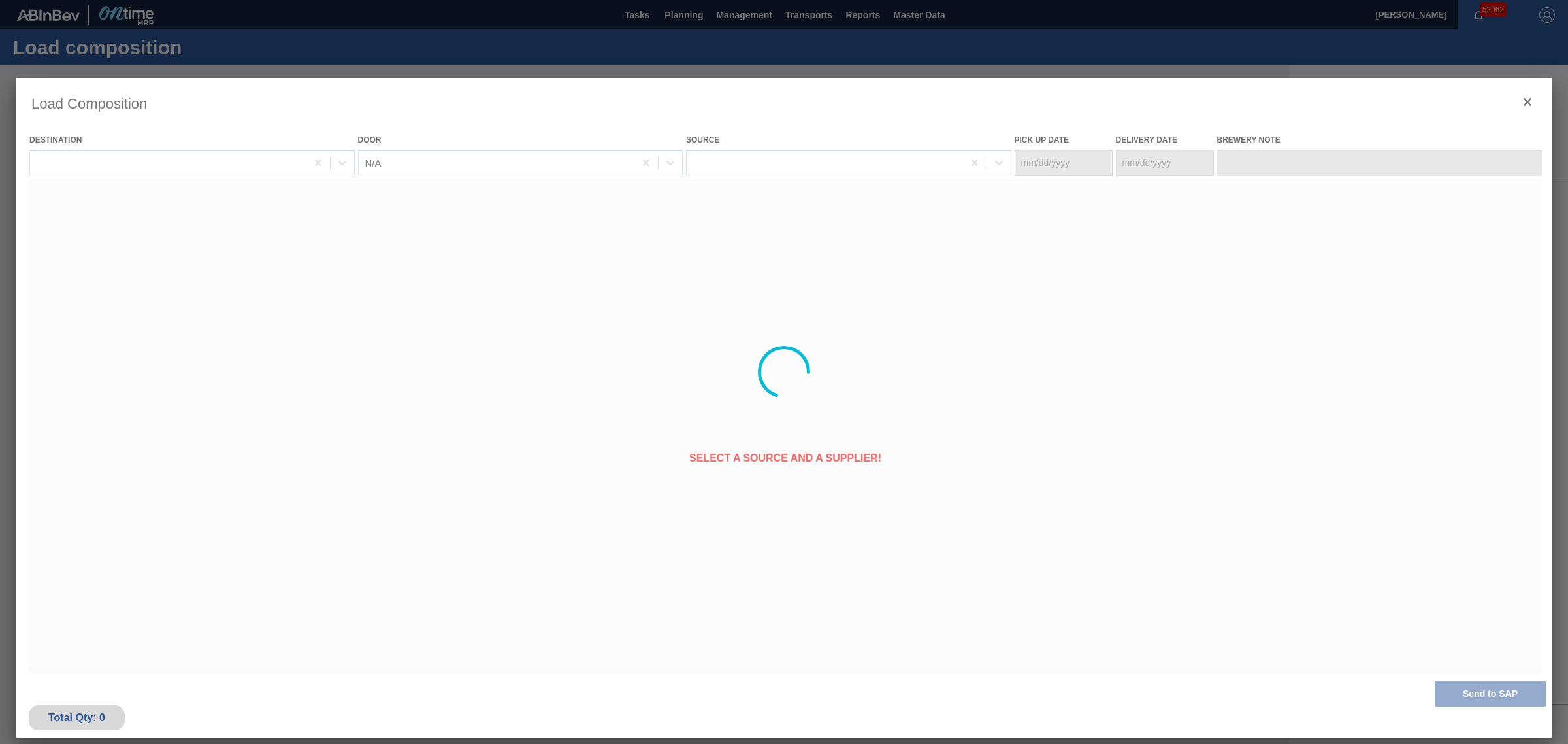
type Date "[DATE]"
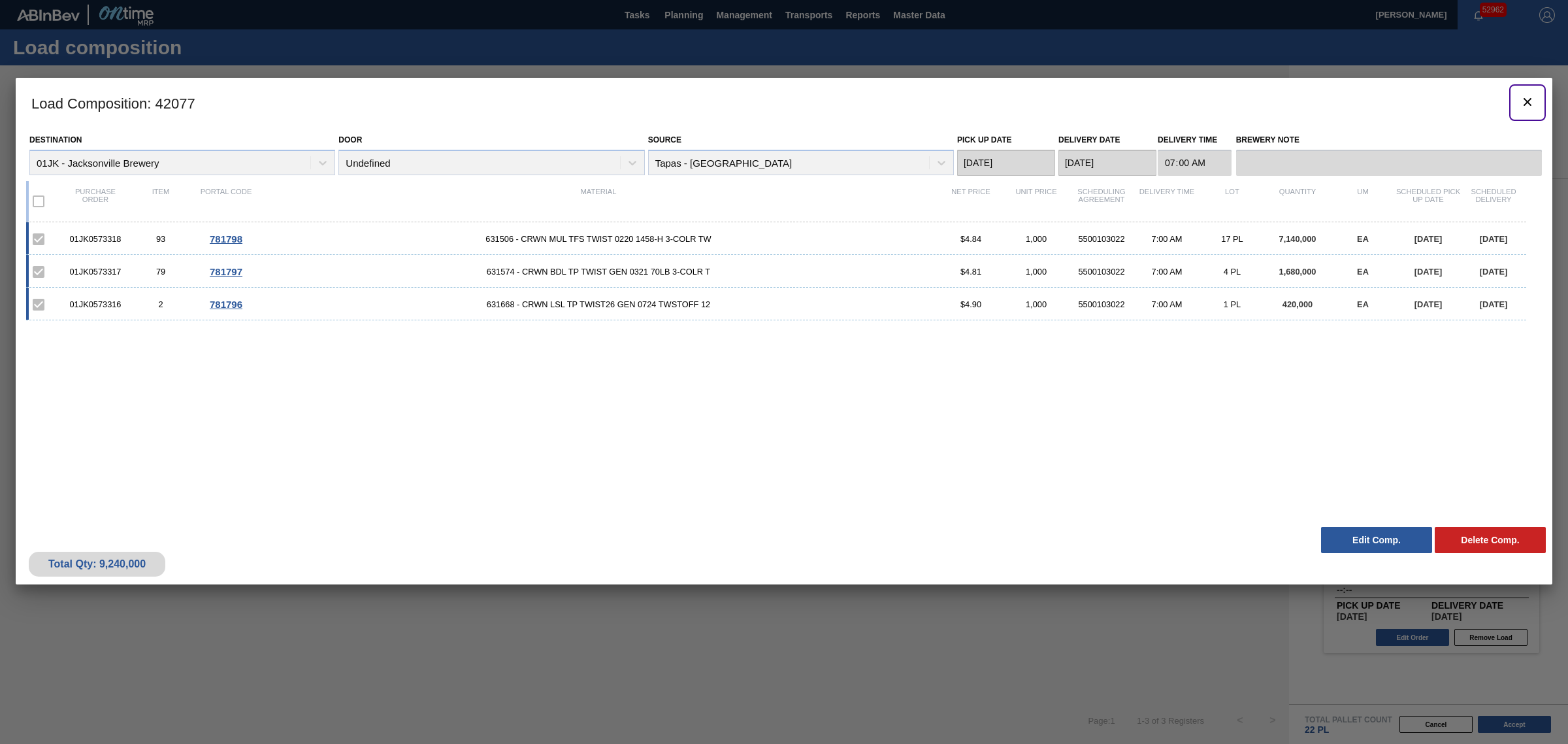
click at [1526, 102] on icon "botão de ícone" at bounding box center [1528, 102] width 8 height 8
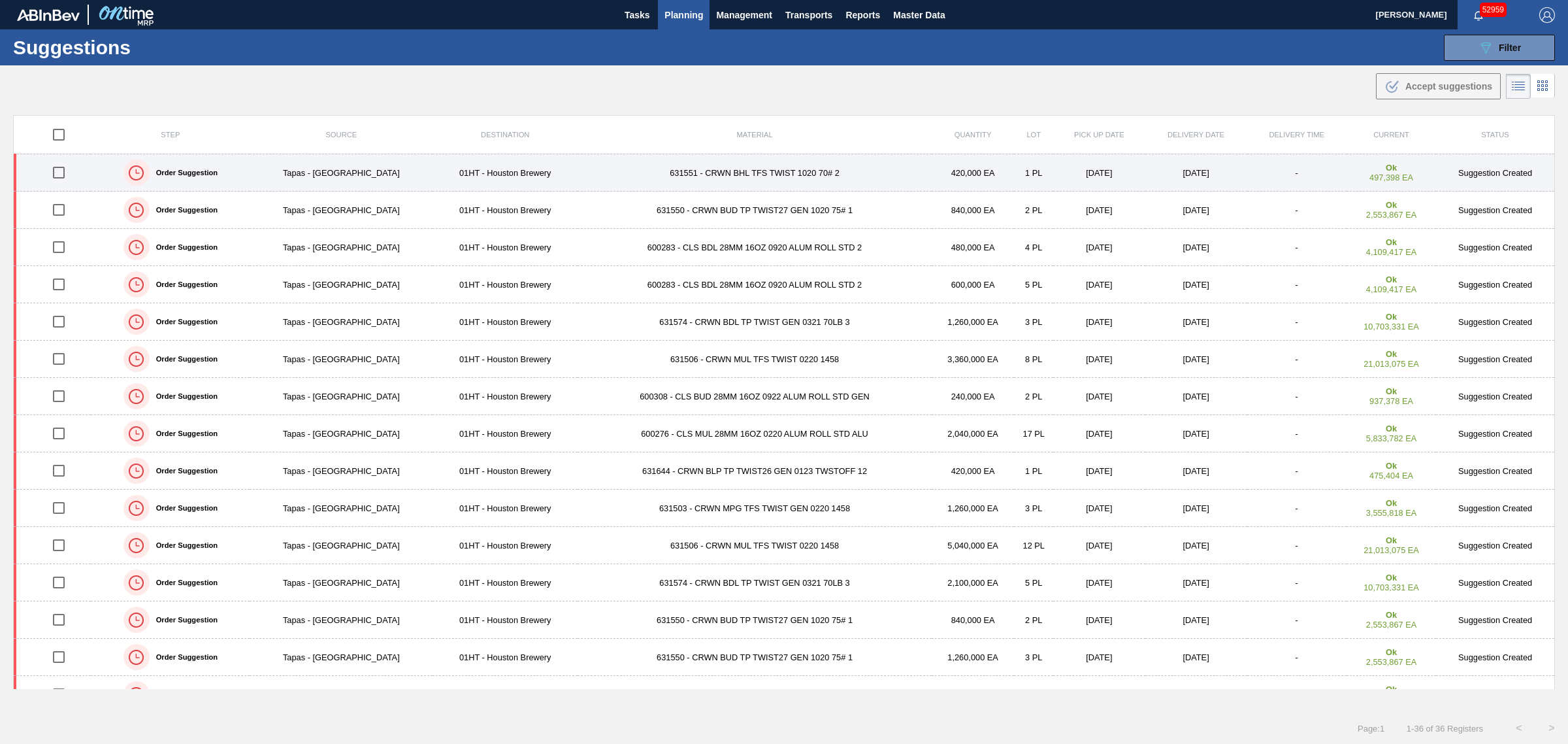
click at [54, 172] on input "checkbox" at bounding box center [59, 173] width 28 height 28
checkbox input "true"
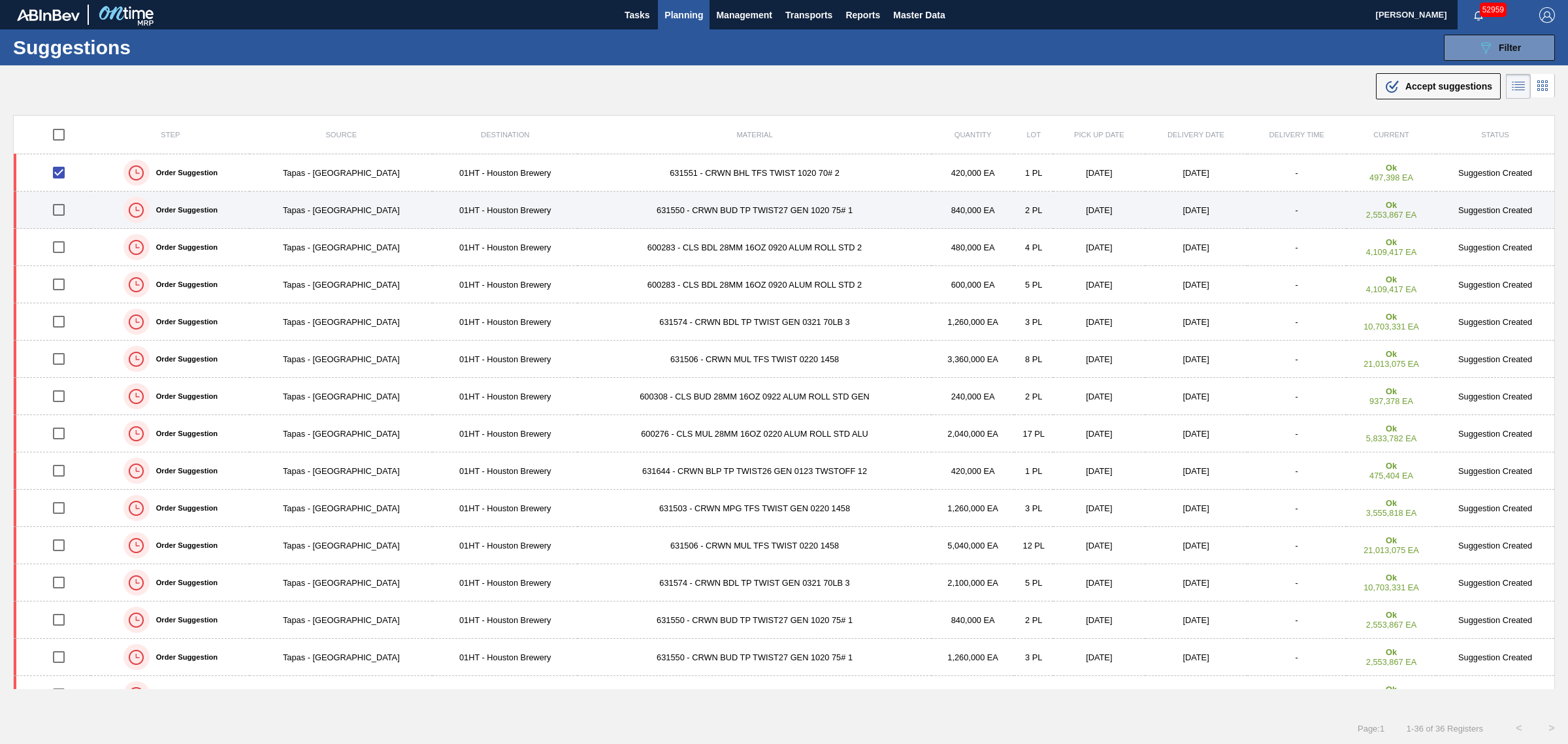
click at [66, 212] on input "checkbox" at bounding box center [59, 210] width 28 height 28
checkbox input "true"
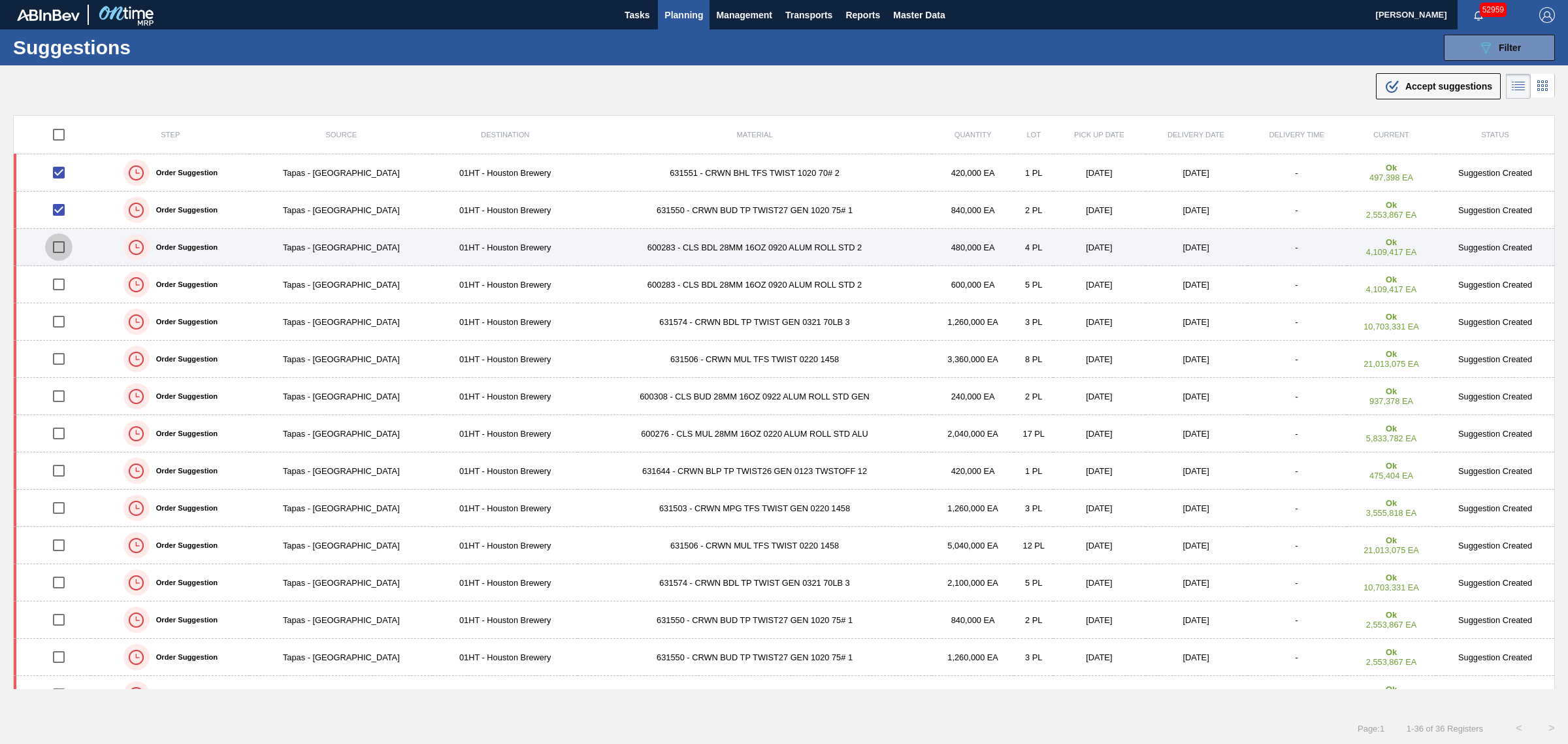
click at [57, 249] on input "checkbox" at bounding box center [59, 247] width 28 height 28
checkbox input "true"
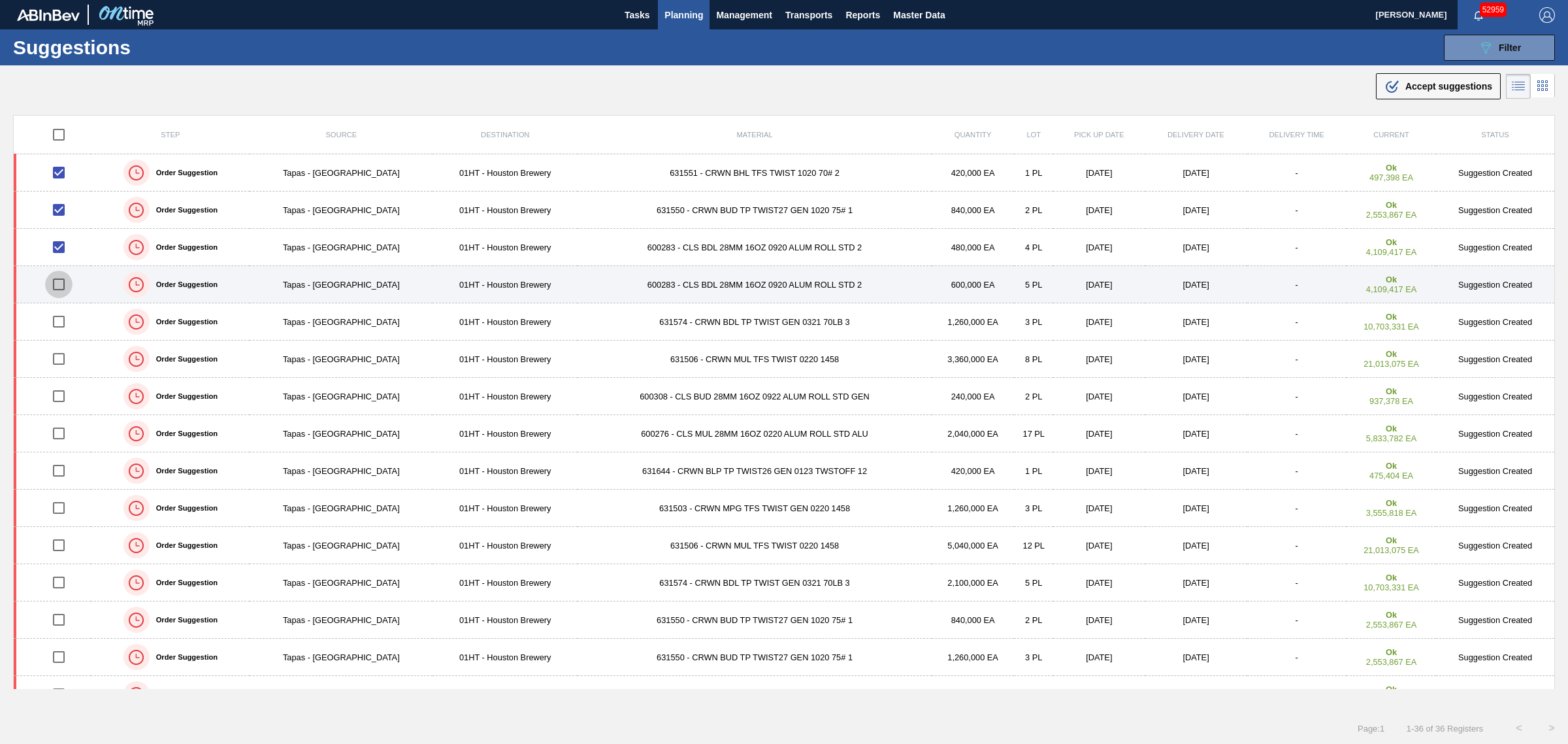
click at [64, 287] on input "checkbox" at bounding box center [59, 284] width 28 height 28
checkbox input "true"
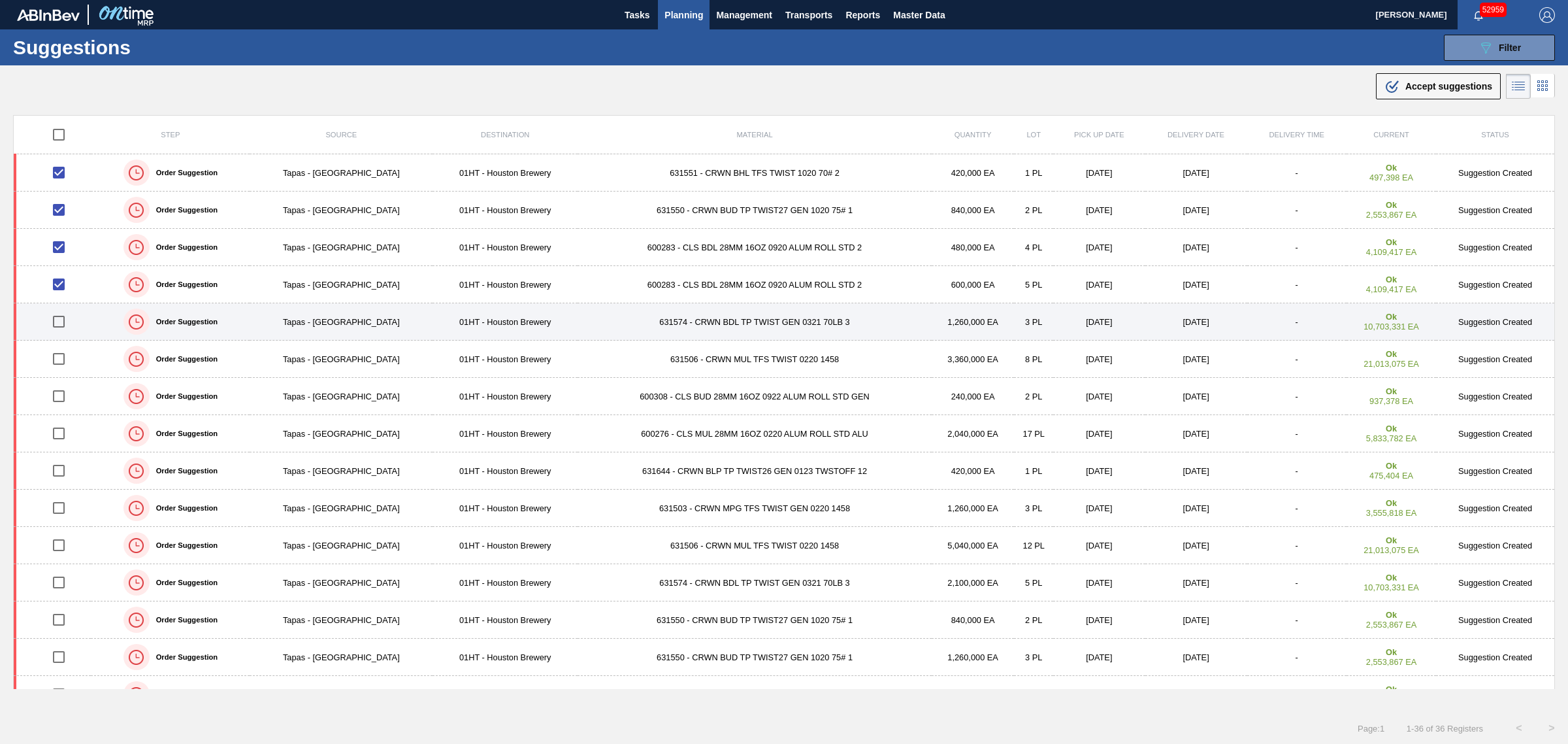
click at [58, 324] on input "checkbox" at bounding box center [59, 322] width 28 height 28
checkbox input "true"
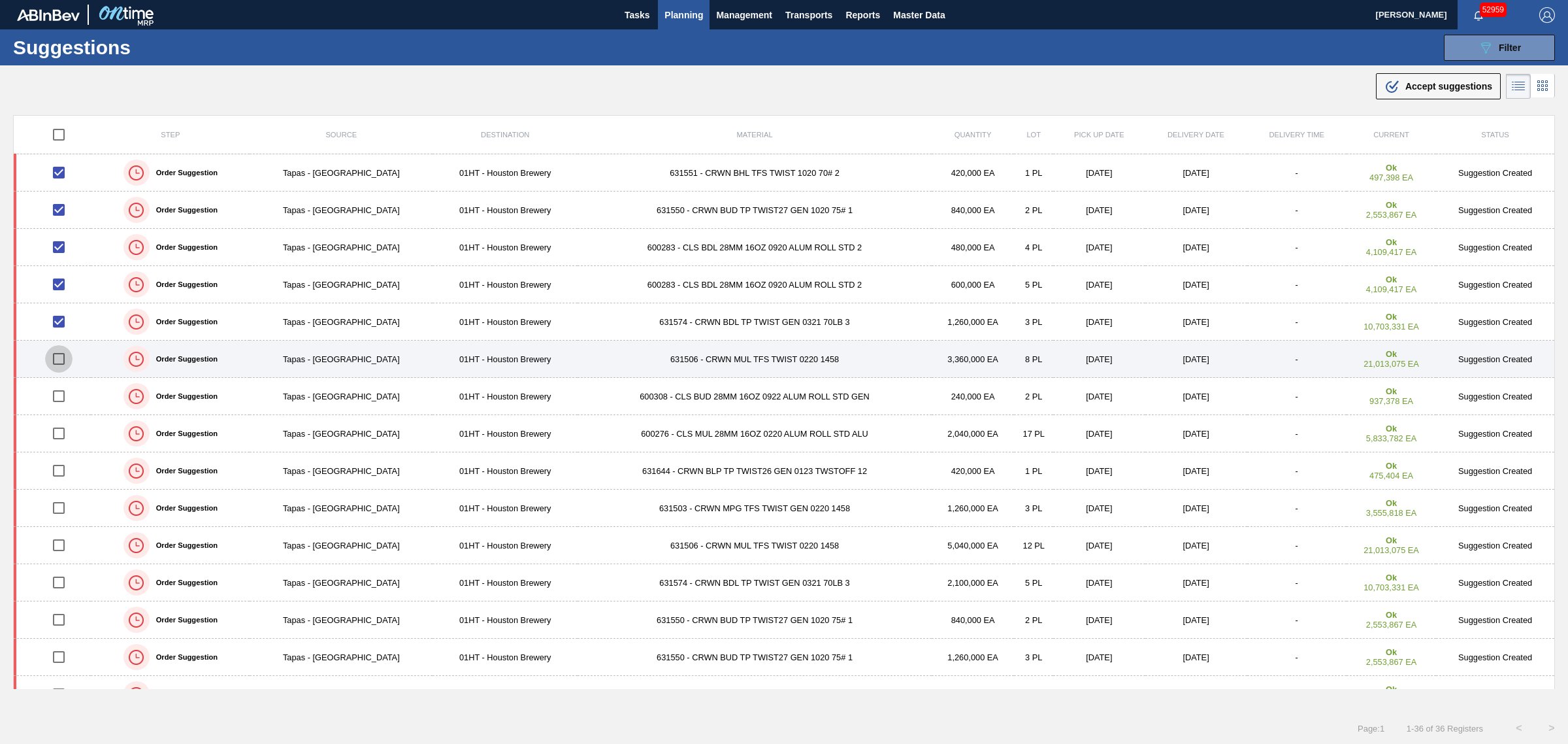
click at [60, 364] on input "checkbox" at bounding box center [59, 359] width 28 height 28
checkbox input "true"
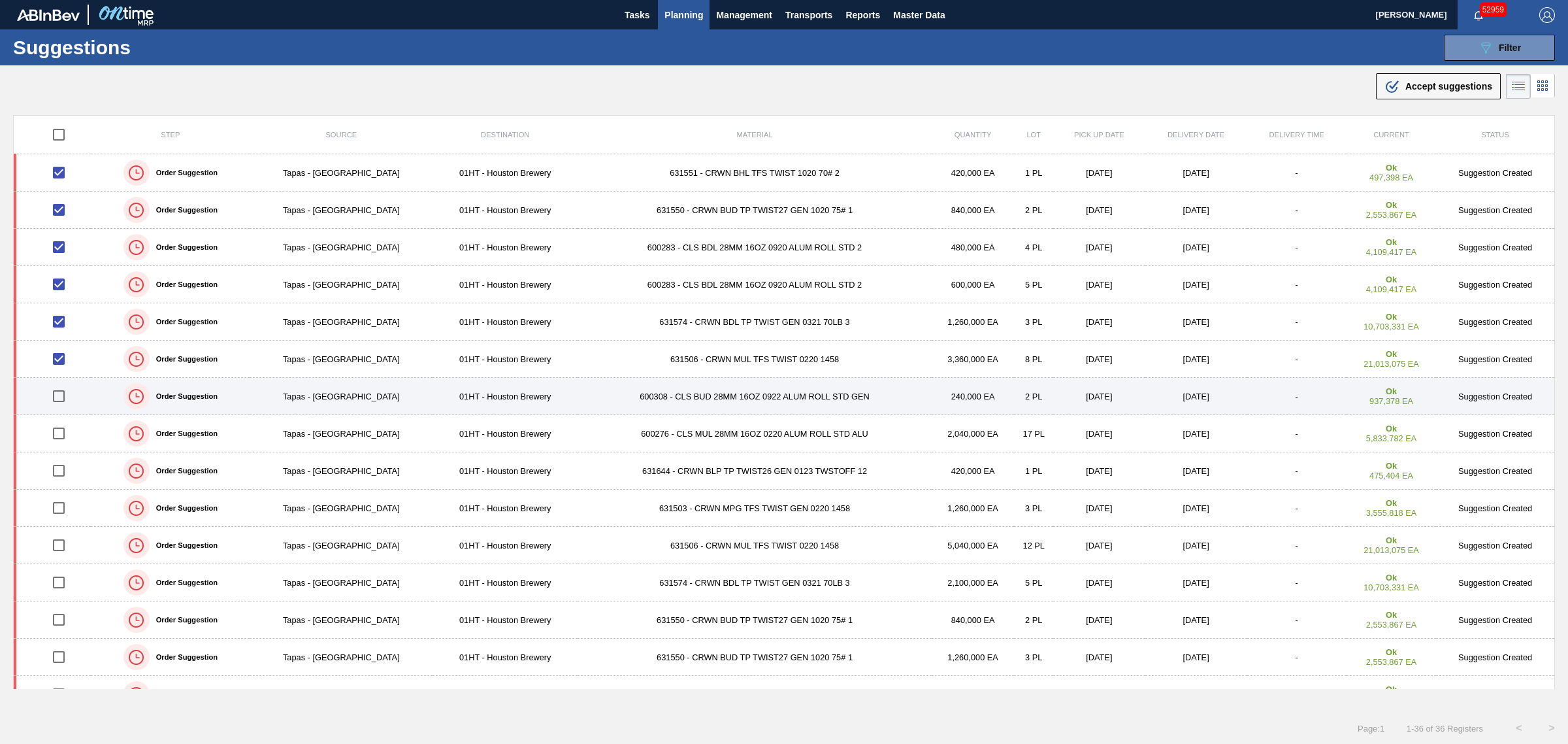
click at [57, 398] on input "checkbox" at bounding box center [59, 396] width 28 height 28
checkbox input "true"
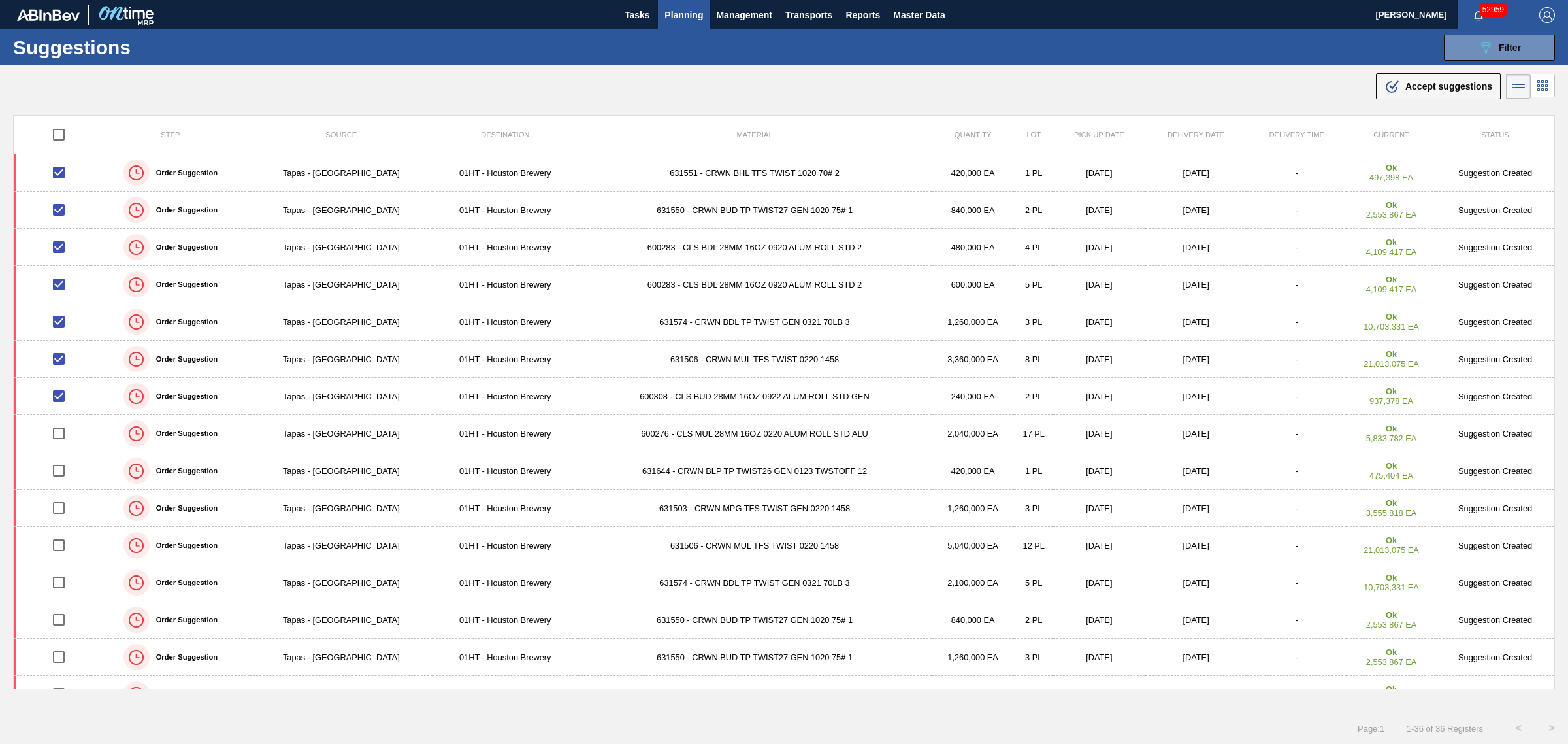
drag, startPoint x: 1419, startPoint y: 92, endPoint x: 1197, endPoint y: 224, distance: 258.3
click at [1419, 92] on div ".b{fill:var(--color-action-default)} Accept suggestions" at bounding box center [1438, 87] width 108 height 16
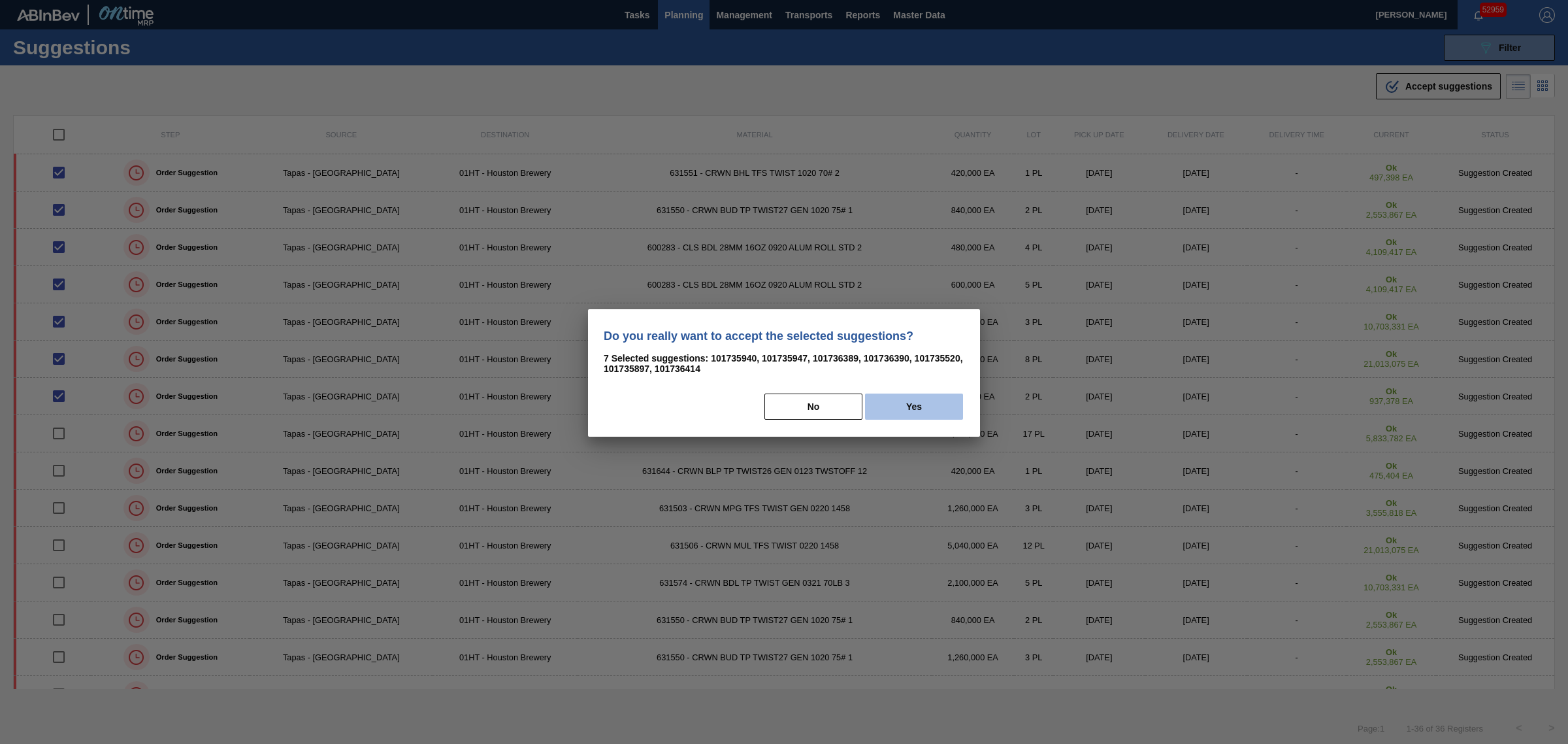
click at [900, 403] on button "Yes" at bounding box center [914, 407] width 98 height 26
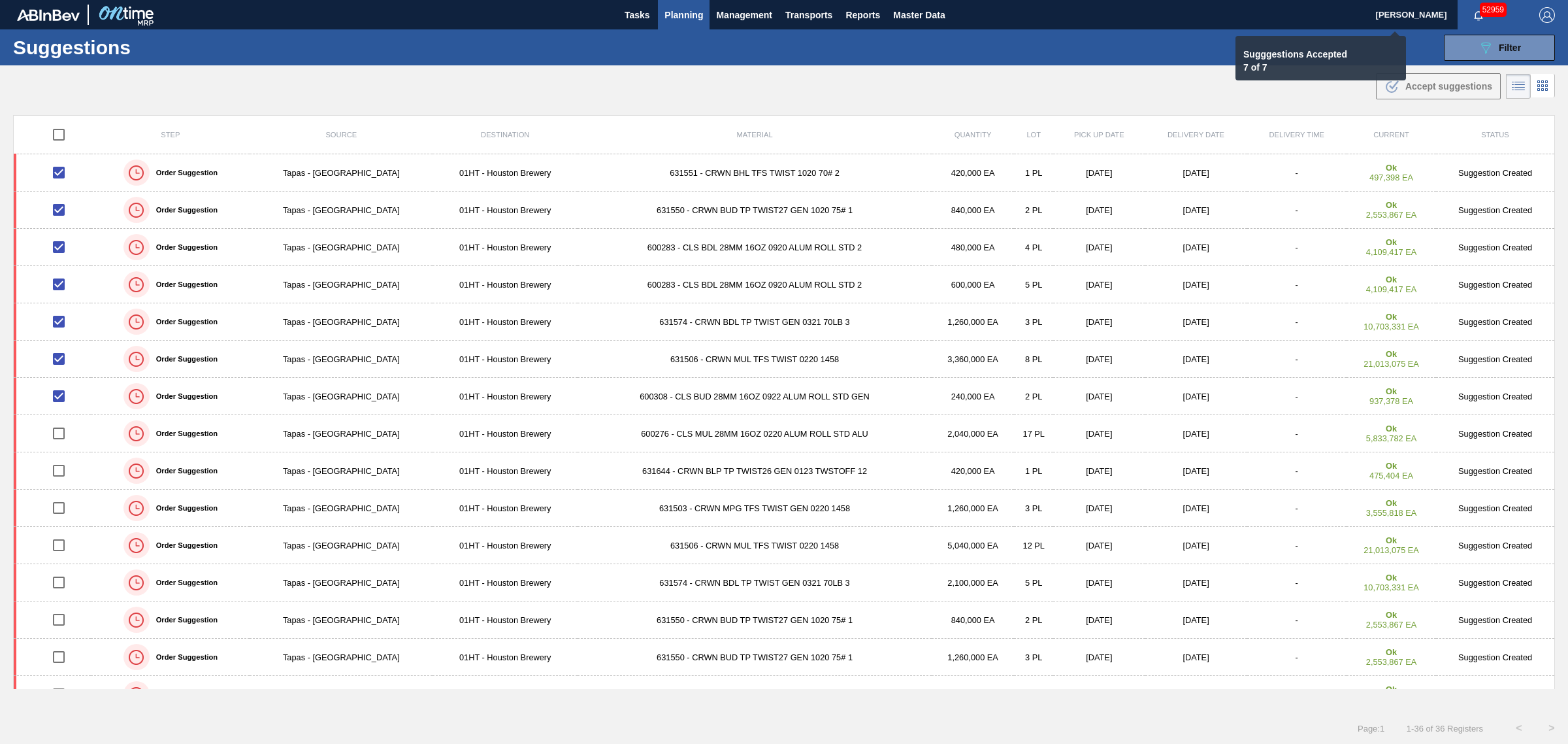
checkbox input "false"
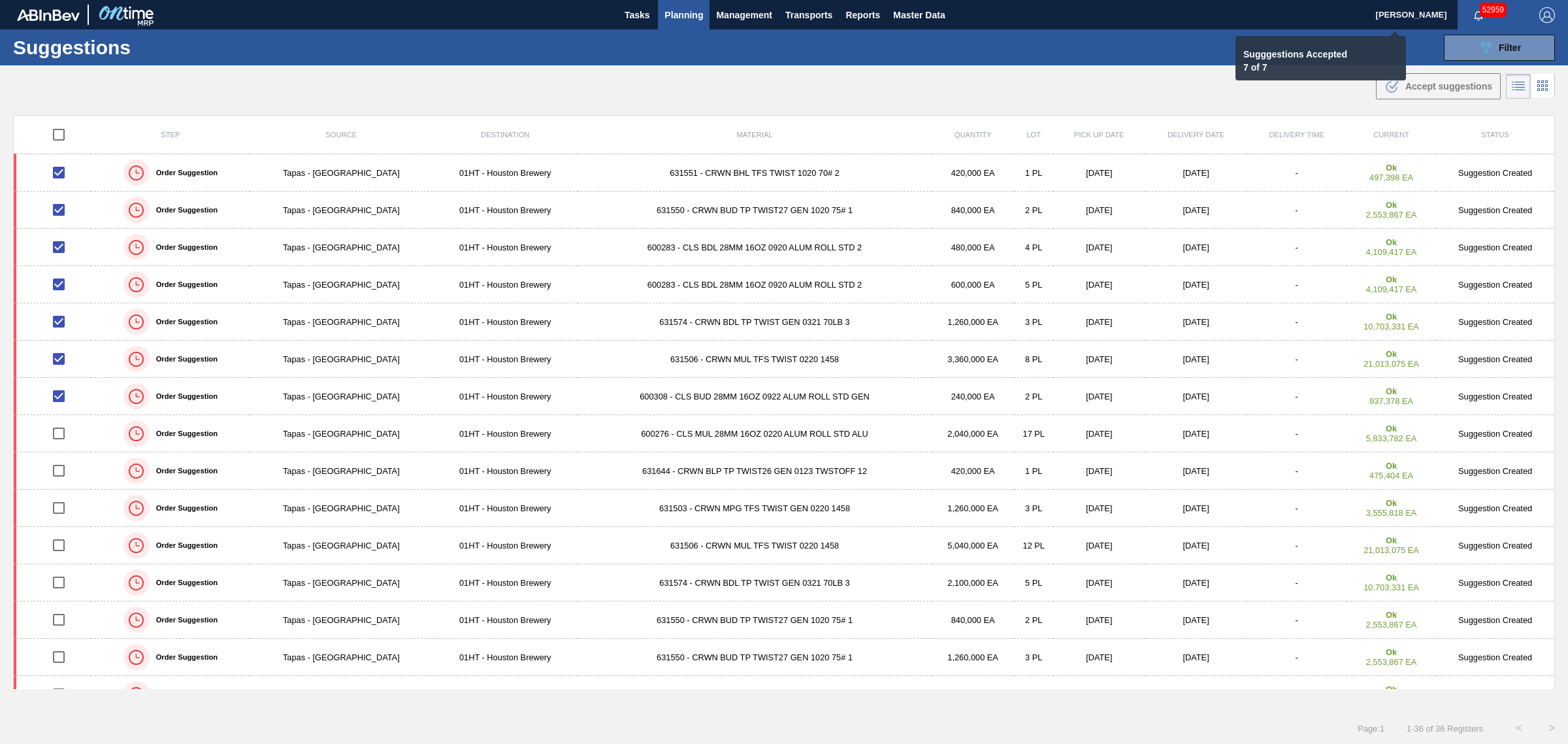
checkbox input "false"
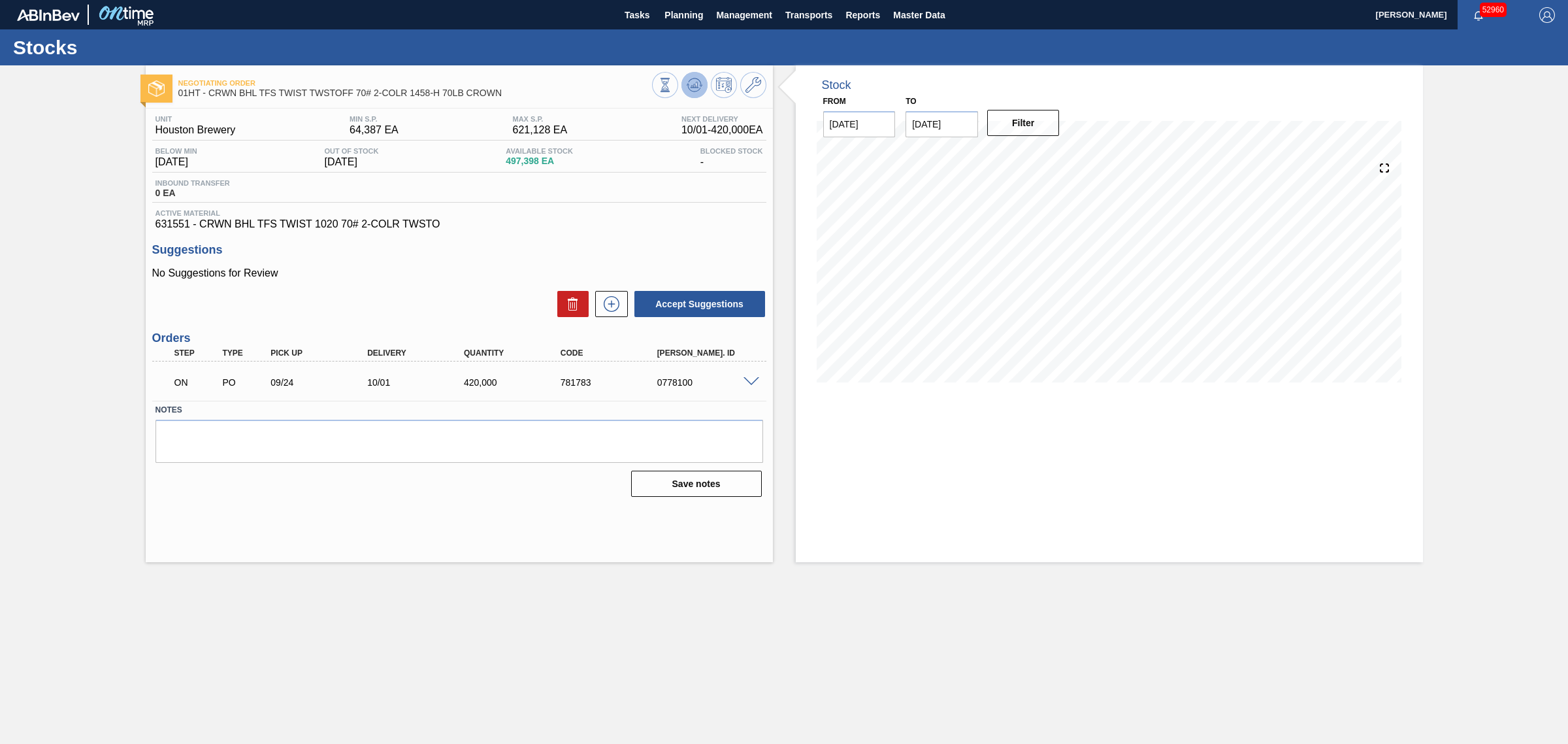
click at [700, 86] on icon at bounding box center [700, 86] width 3 height 2
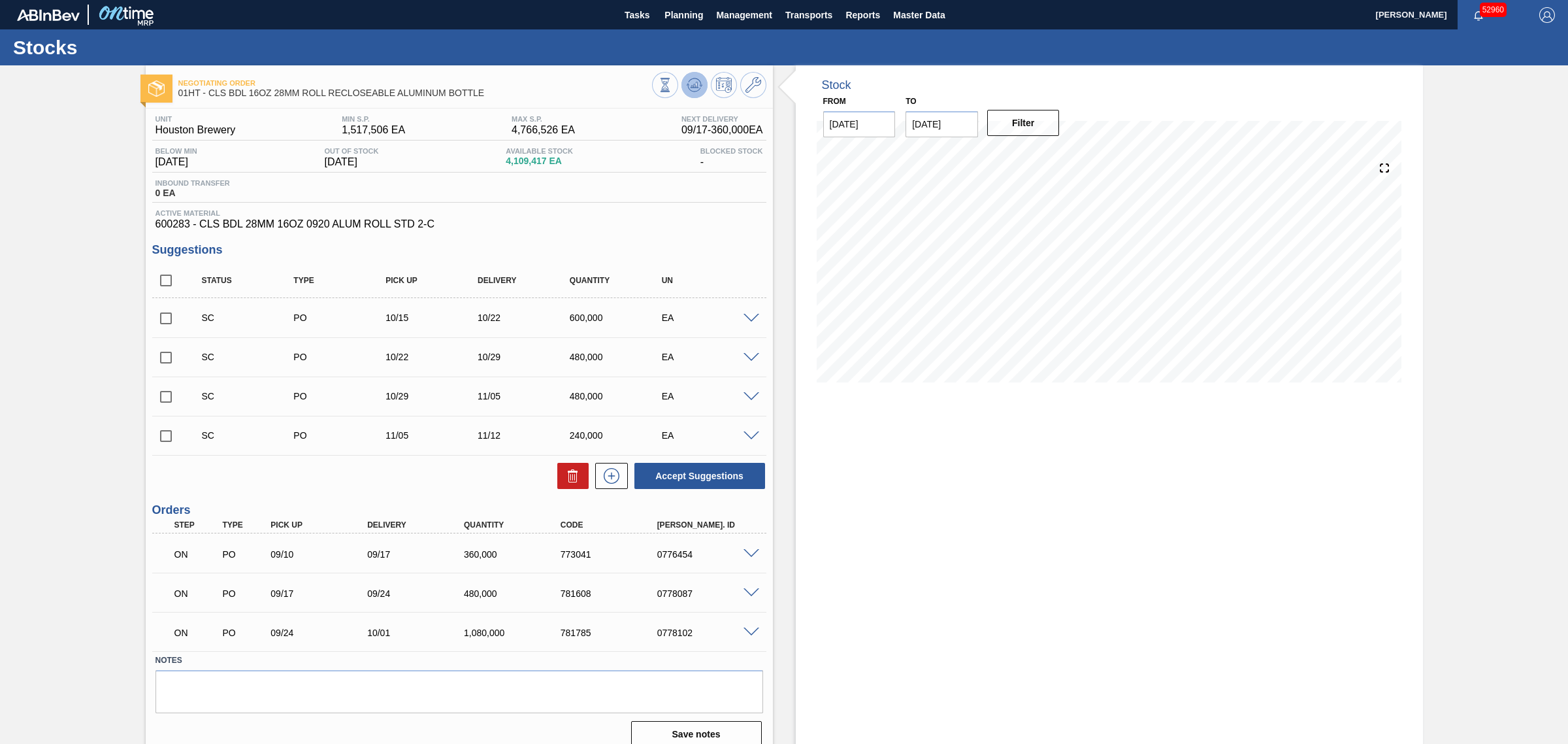
click at [694, 79] on icon at bounding box center [695, 85] width 16 height 16
click at [700, 88] on icon at bounding box center [695, 85] width 16 height 16
click at [690, 81] on icon at bounding box center [695, 85] width 16 height 16
click at [684, 87] on button at bounding box center [695, 85] width 26 height 26
click at [697, 83] on icon at bounding box center [695, 85] width 16 height 16
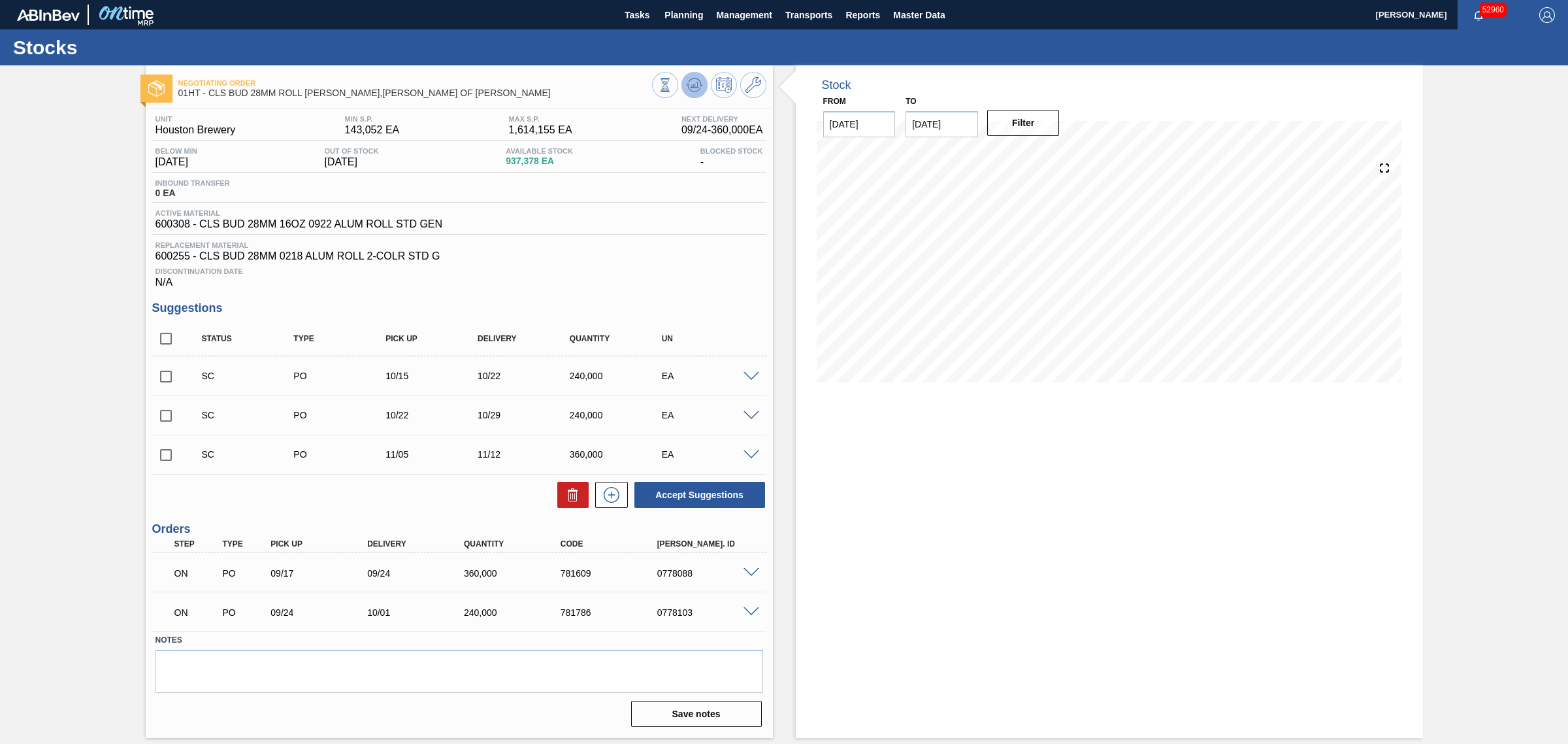
click at [700, 79] on icon at bounding box center [695, 85] width 16 height 16
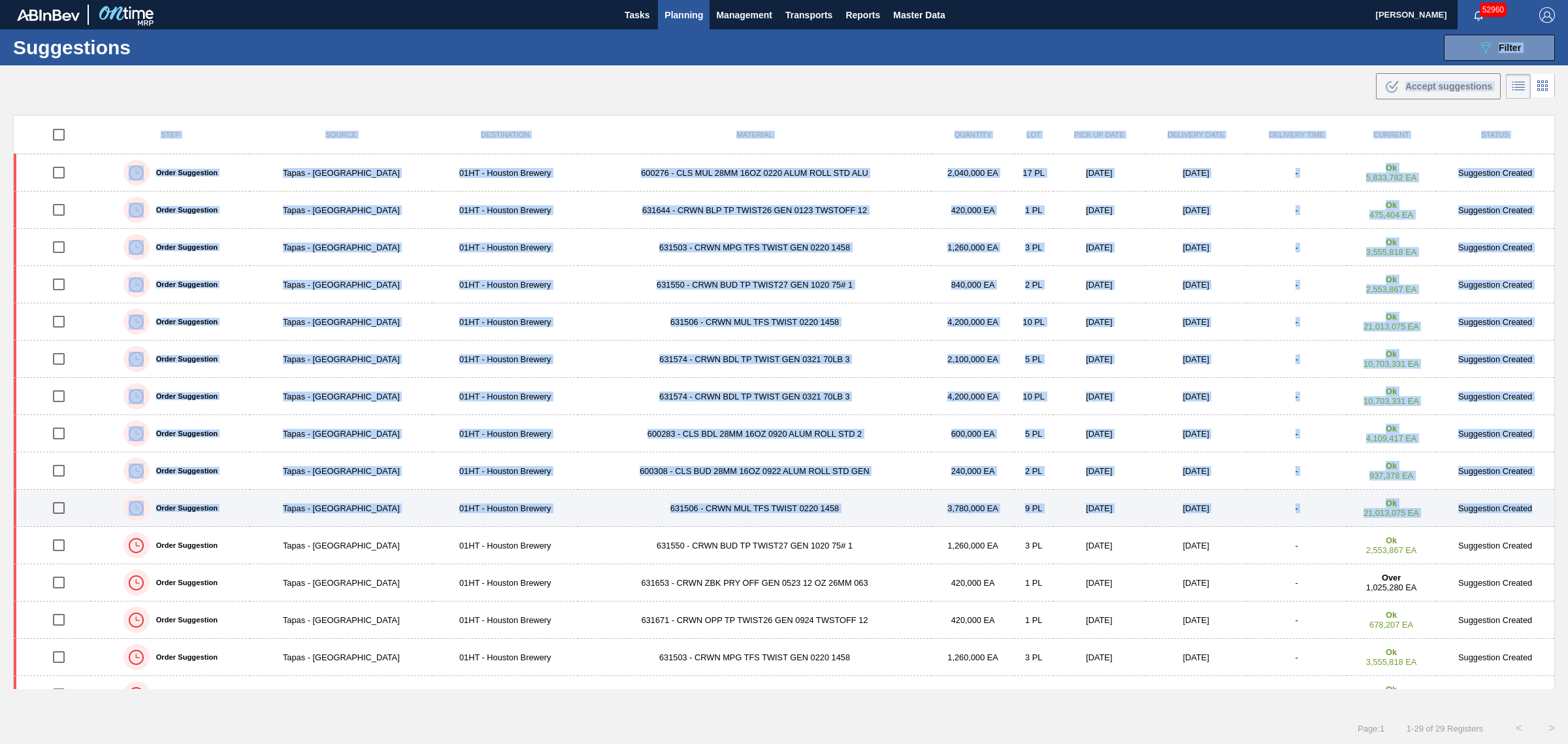
drag, startPoint x: 652, startPoint y: 61, endPoint x: 1535, endPoint y: 501, distance: 986.6
click at [1535, 501] on main "Tasks Planning Management Transports Reports Master Data Joseph Shearburn 52960…" at bounding box center [784, 372] width 1568 height 744
click at [860, 94] on div ".b{fill:var(--color-action-default)} Accept suggestions" at bounding box center [784, 84] width 1568 height 37
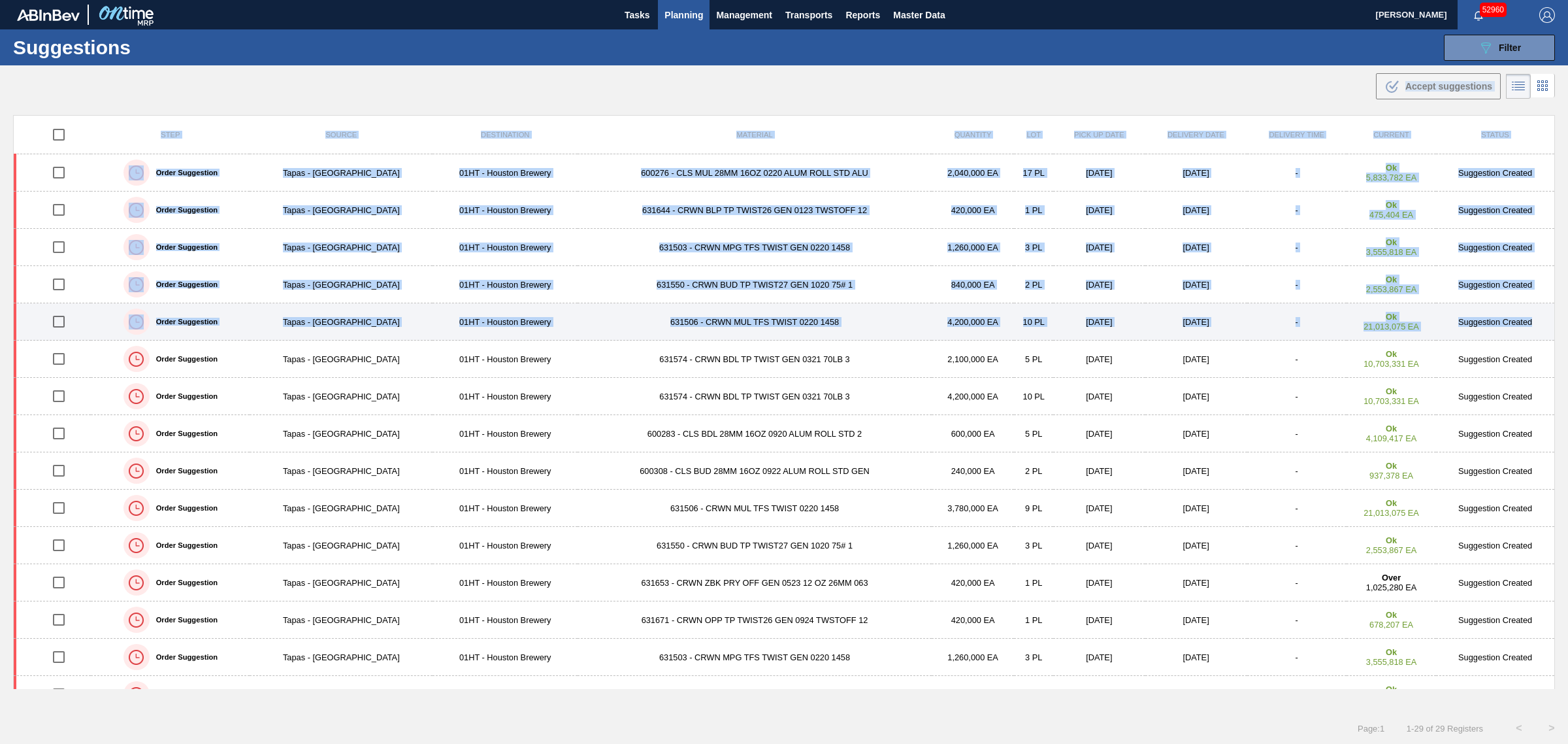
drag, startPoint x: 726, startPoint y: 82, endPoint x: 1541, endPoint y: 321, distance: 849.3
click at [1541, 321] on main "Tasks Planning Management Transports Reports Master Data Joseph Shearburn 52960…" at bounding box center [784, 372] width 1568 height 744
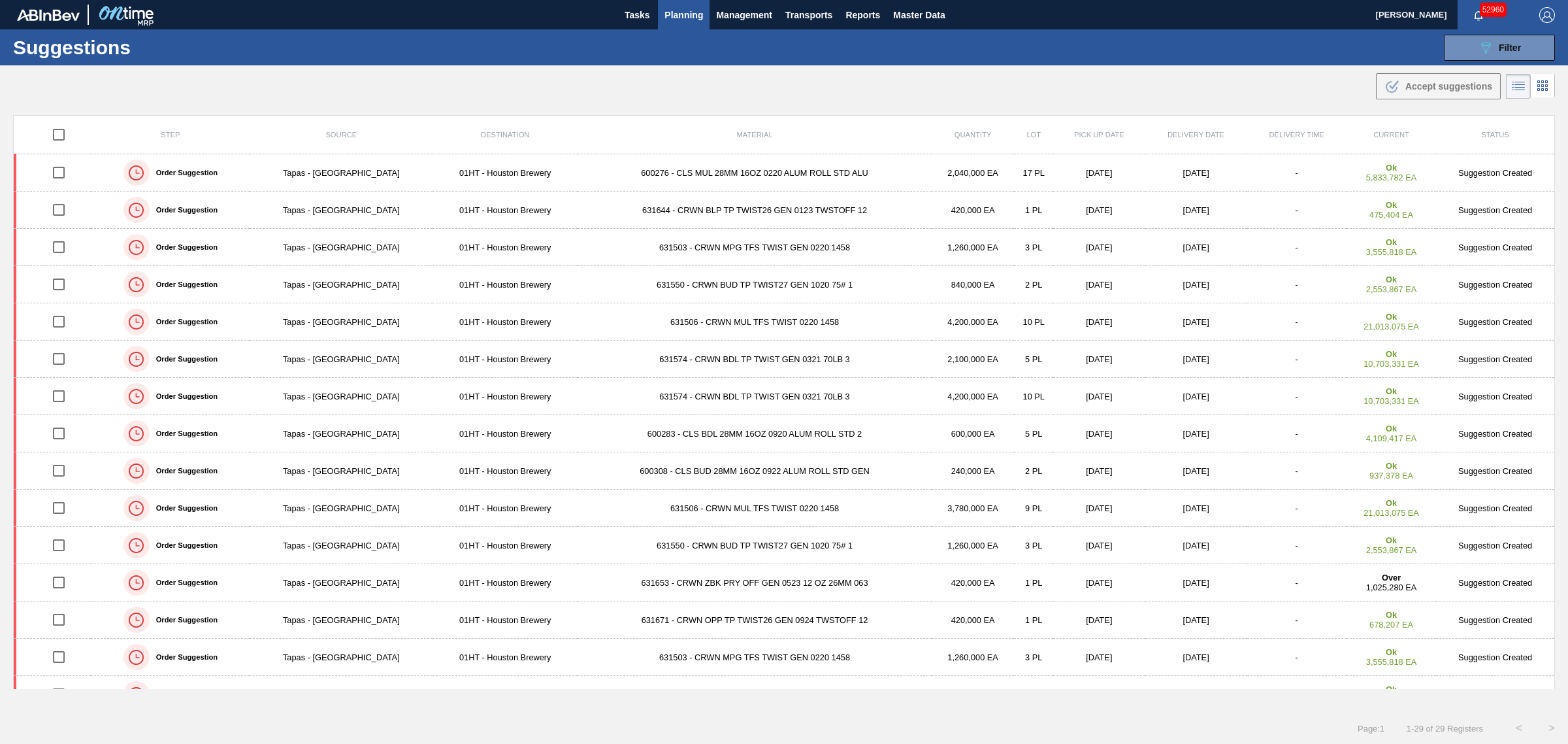
click at [889, 93] on div ".b{fill:var(--color-action-default)} Accept suggestions" at bounding box center [784, 84] width 1568 height 37
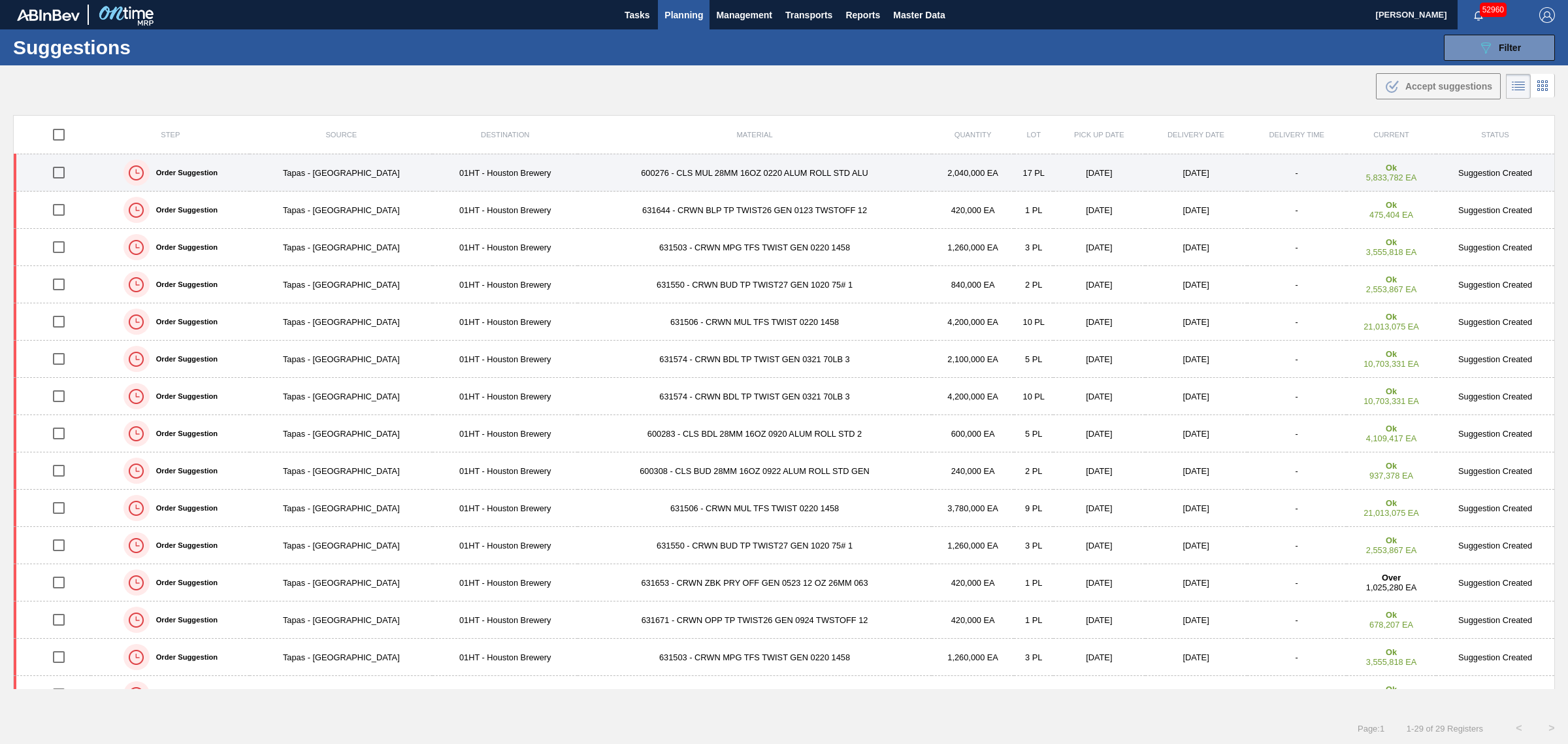
click at [61, 168] on input "checkbox" at bounding box center [59, 173] width 28 height 28
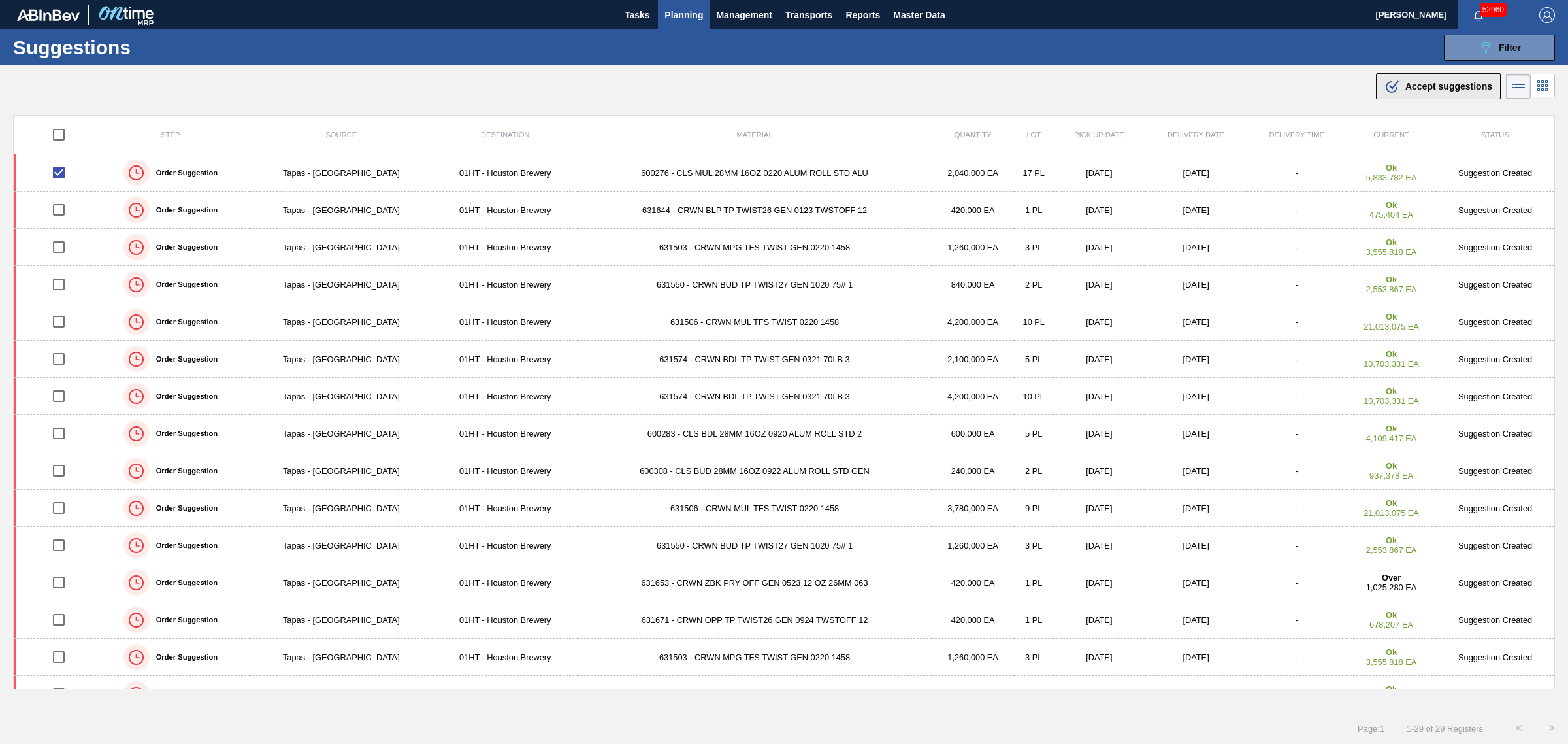
click at [1403, 92] on div ".b{fill:var(--color-action-default)} Accept suggestions" at bounding box center [1438, 87] width 108 height 16
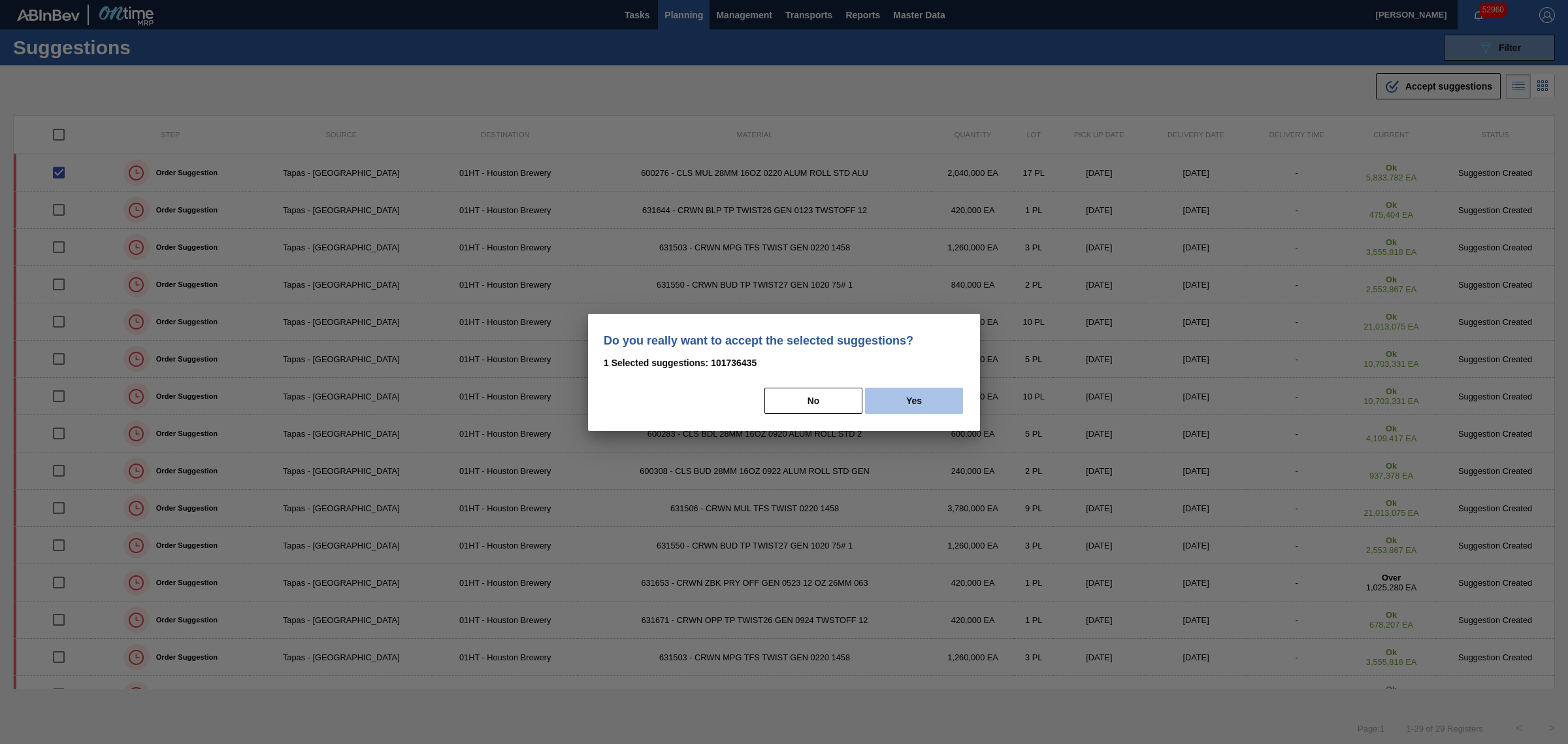
click at [919, 400] on button "Yes" at bounding box center [914, 401] width 98 height 26
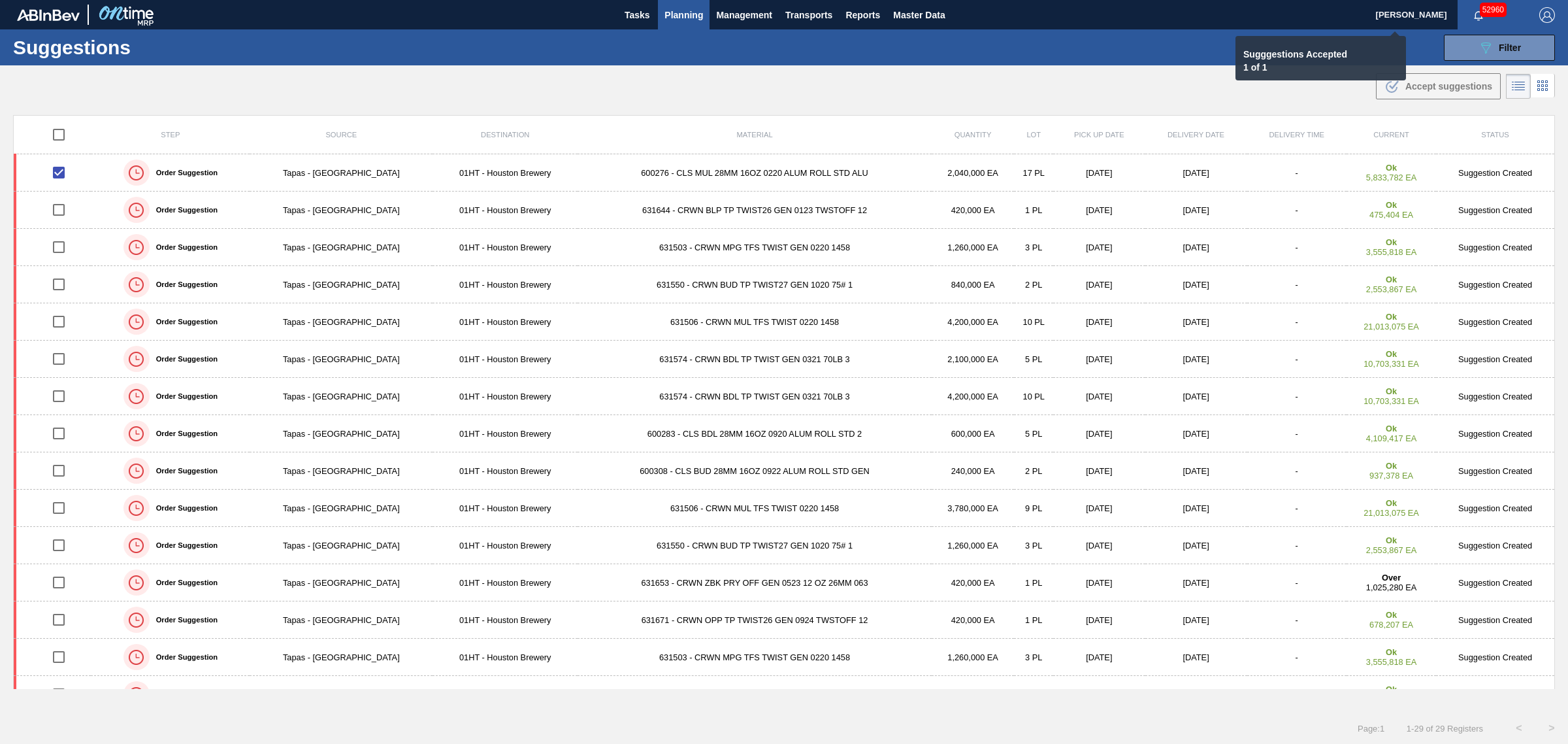
checkbox input "false"
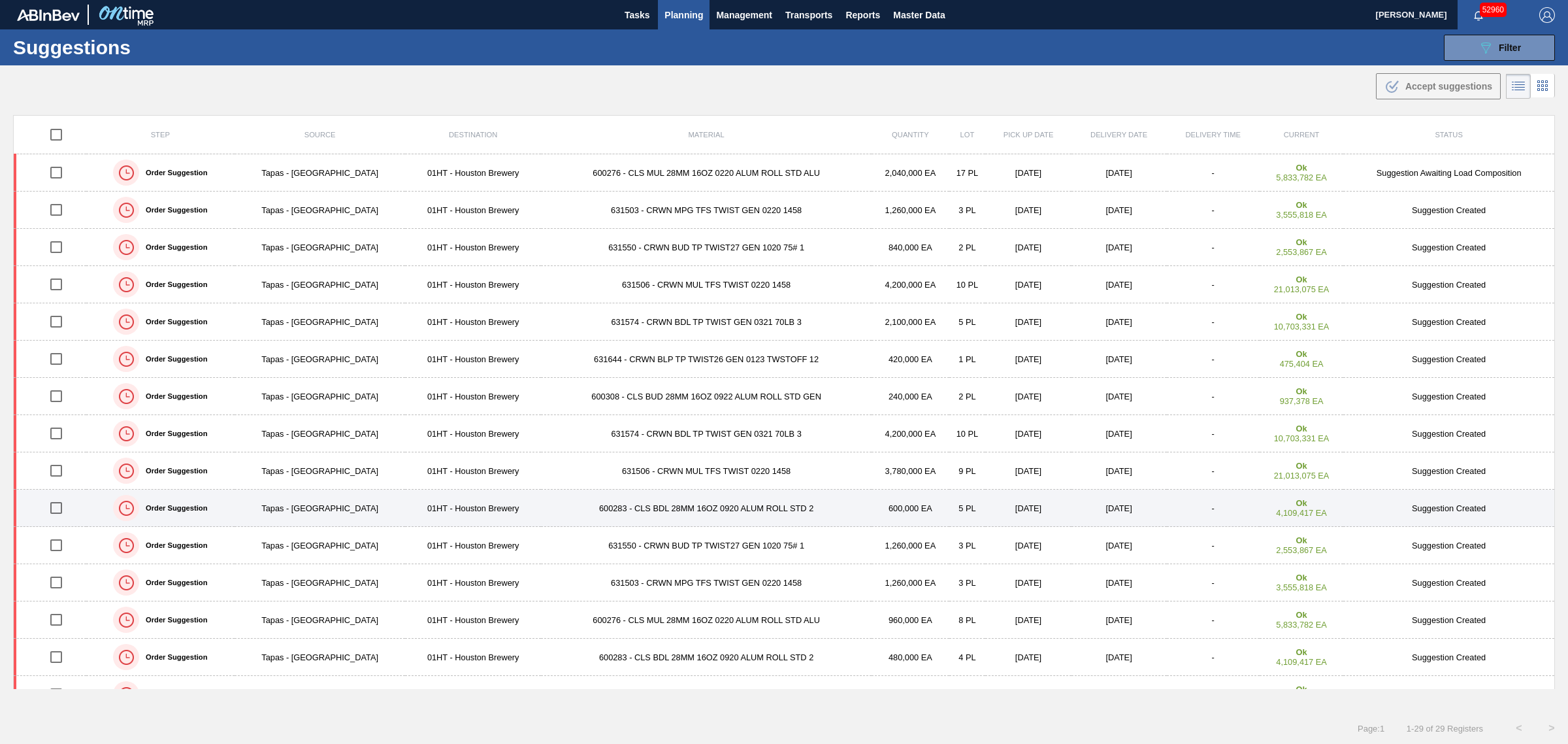
click at [58, 508] on input "checkbox" at bounding box center [57, 509] width 28 height 28
checkbox input "true"
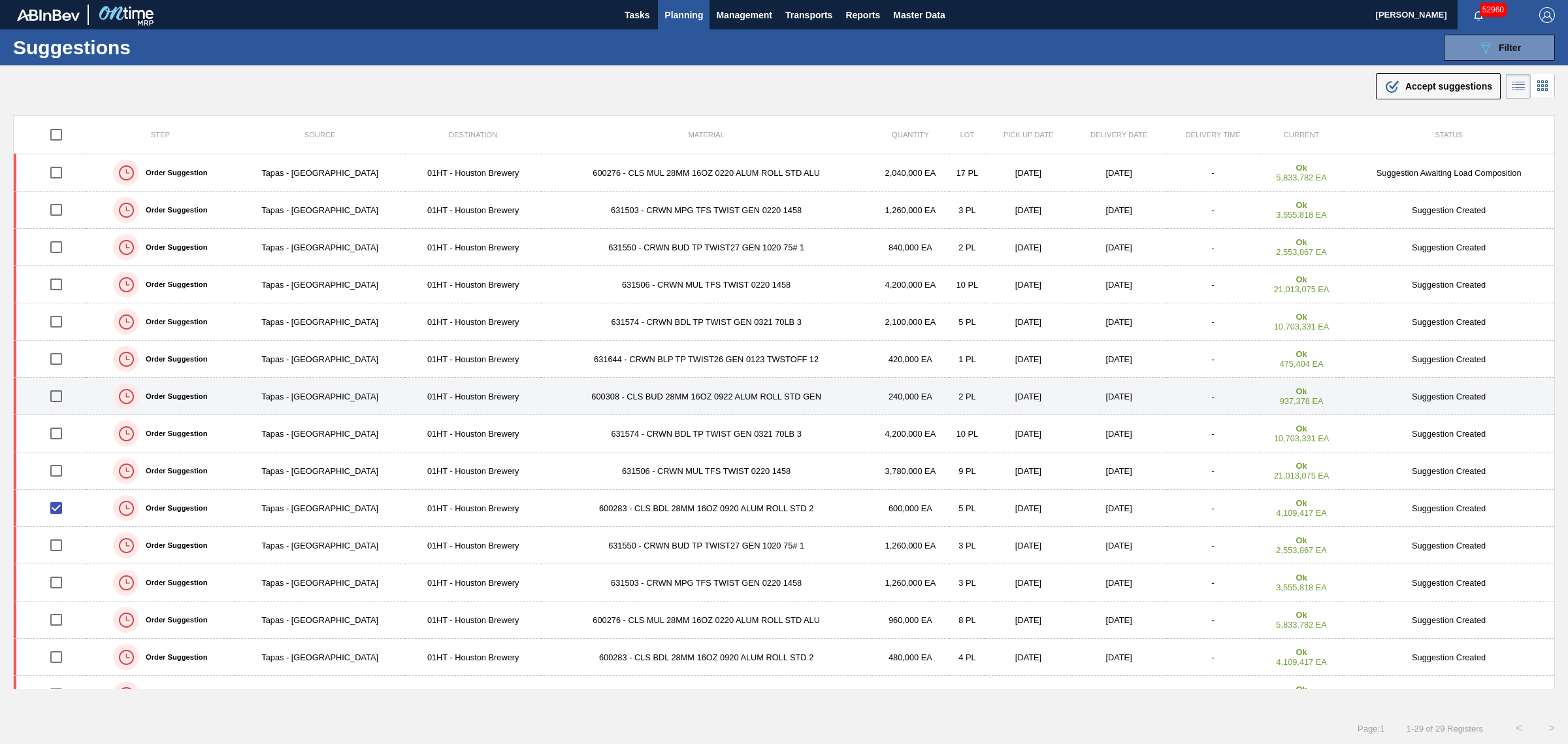
click at [57, 399] on input "checkbox" at bounding box center [57, 396] width 28 height 28
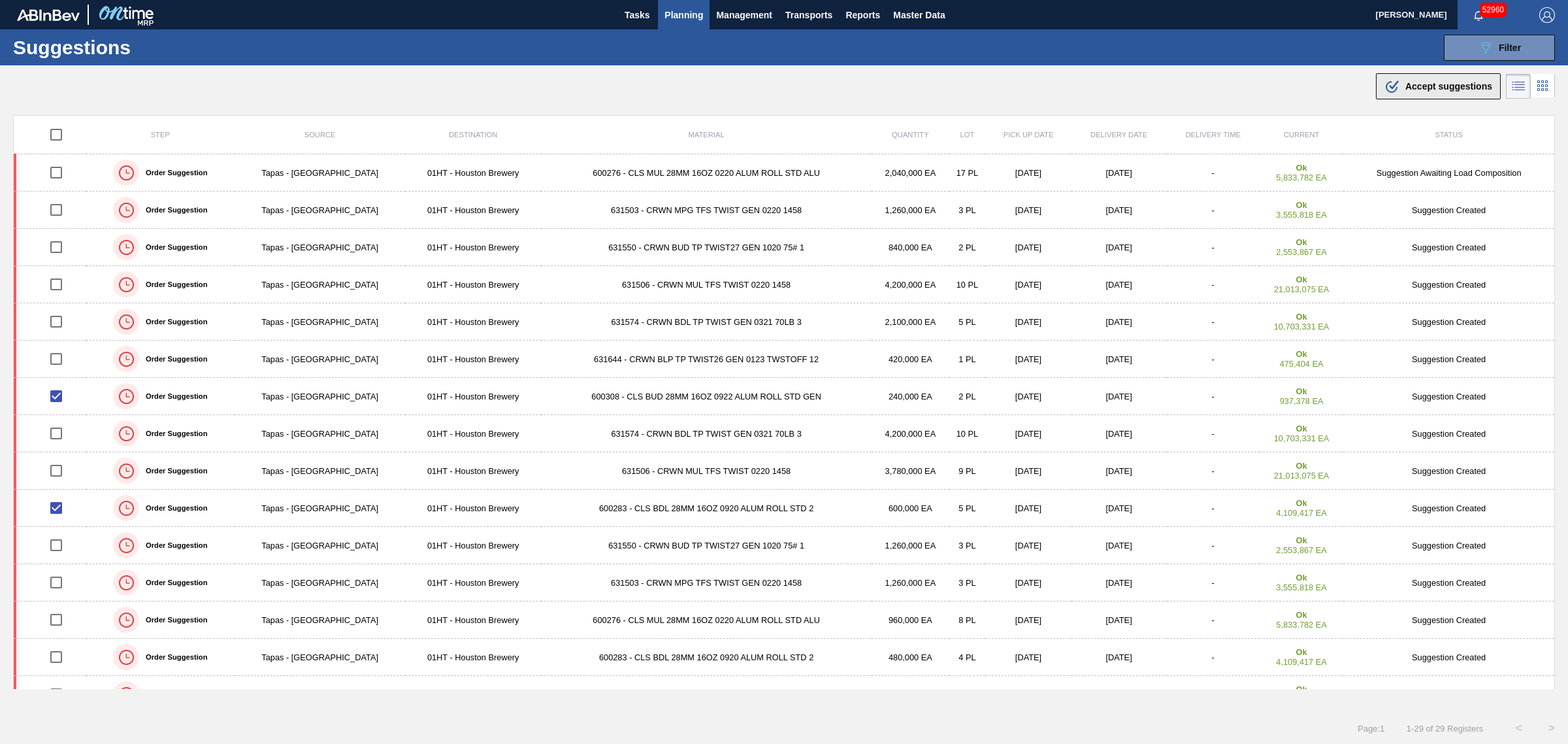
click at [1392, 87] on icon at bounding box center [1395, 85] width 10 height 9
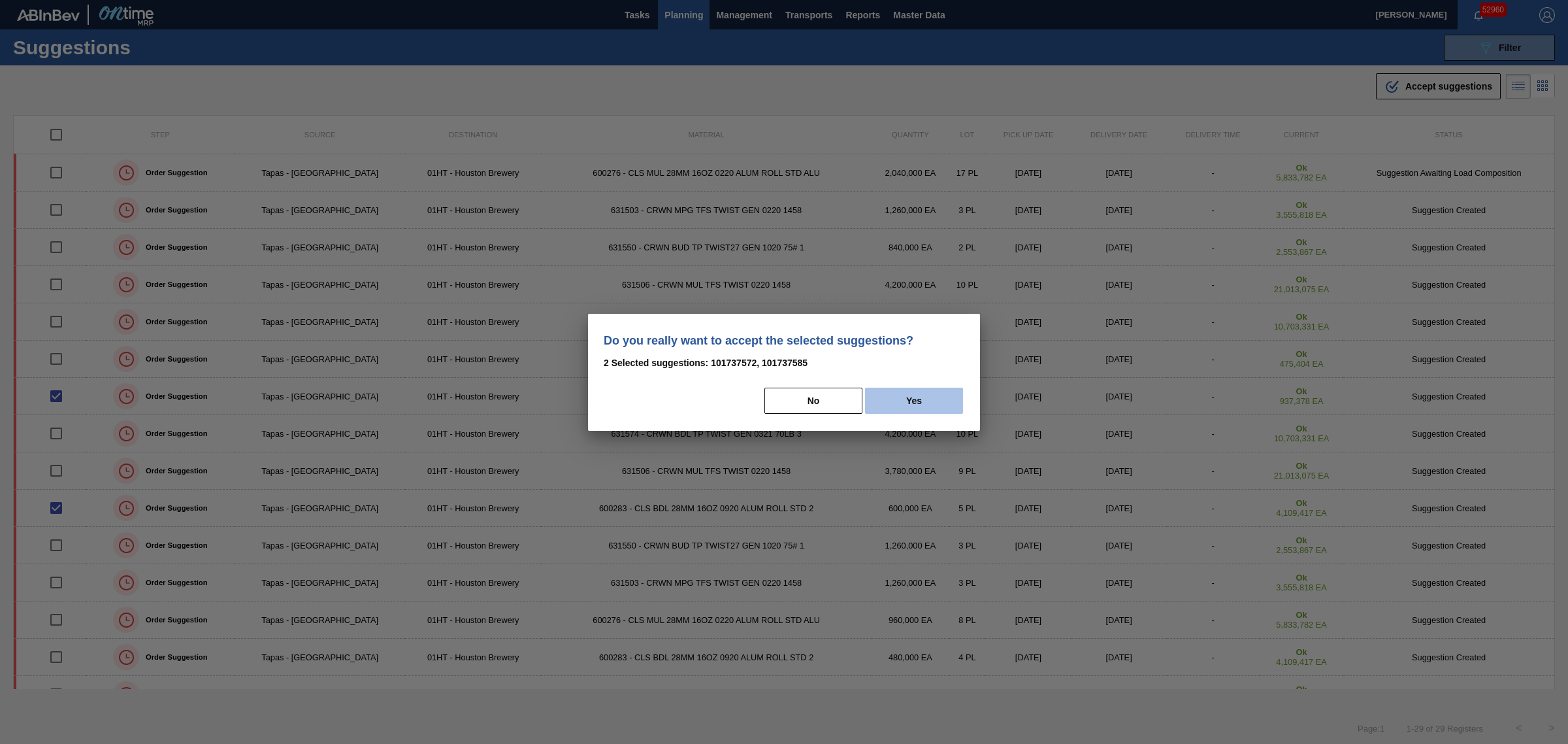
click at [902, 399] on button "Yes" at bounding box center [914, 401] width 98 height 26
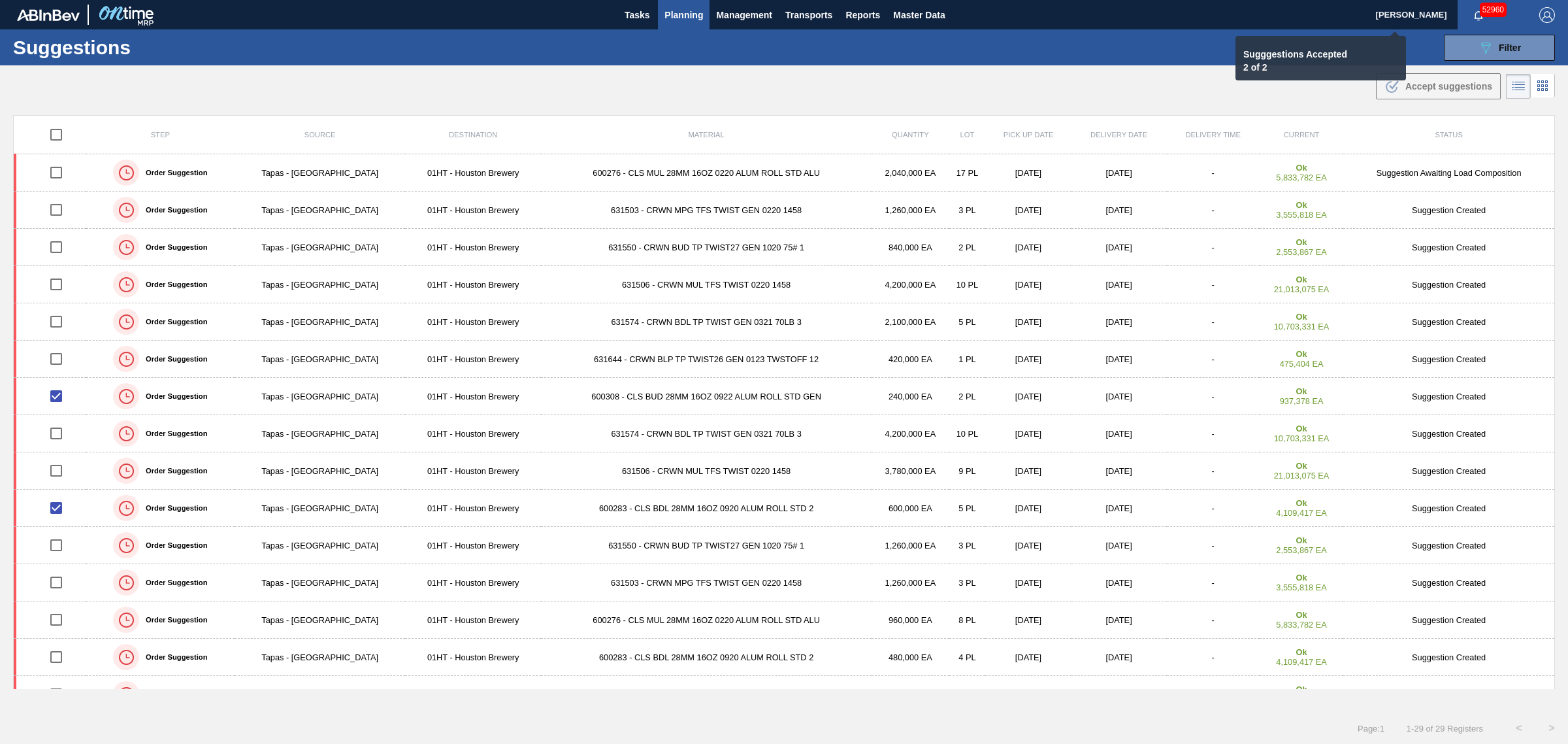
checkbox input "false"
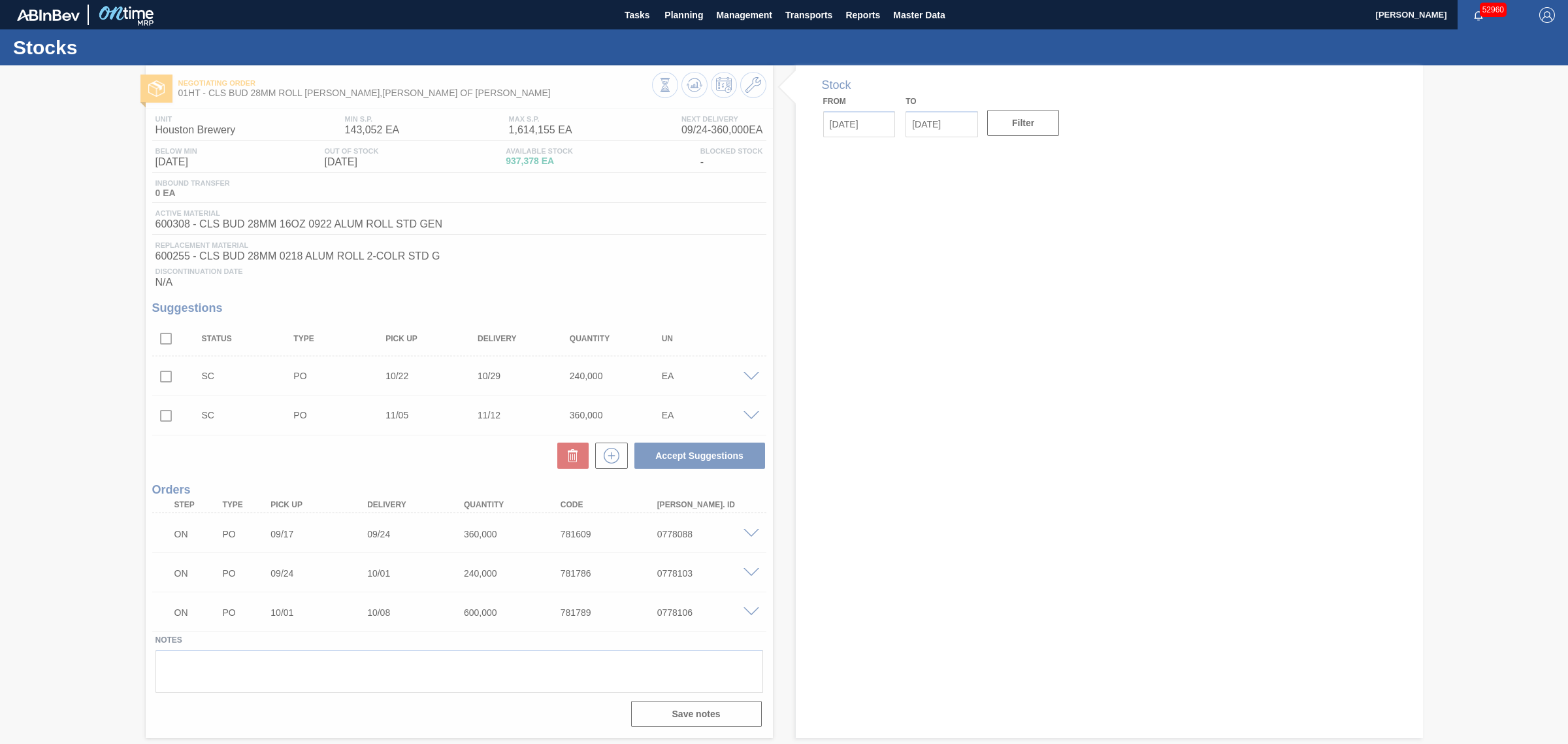
type input "[DATE]"
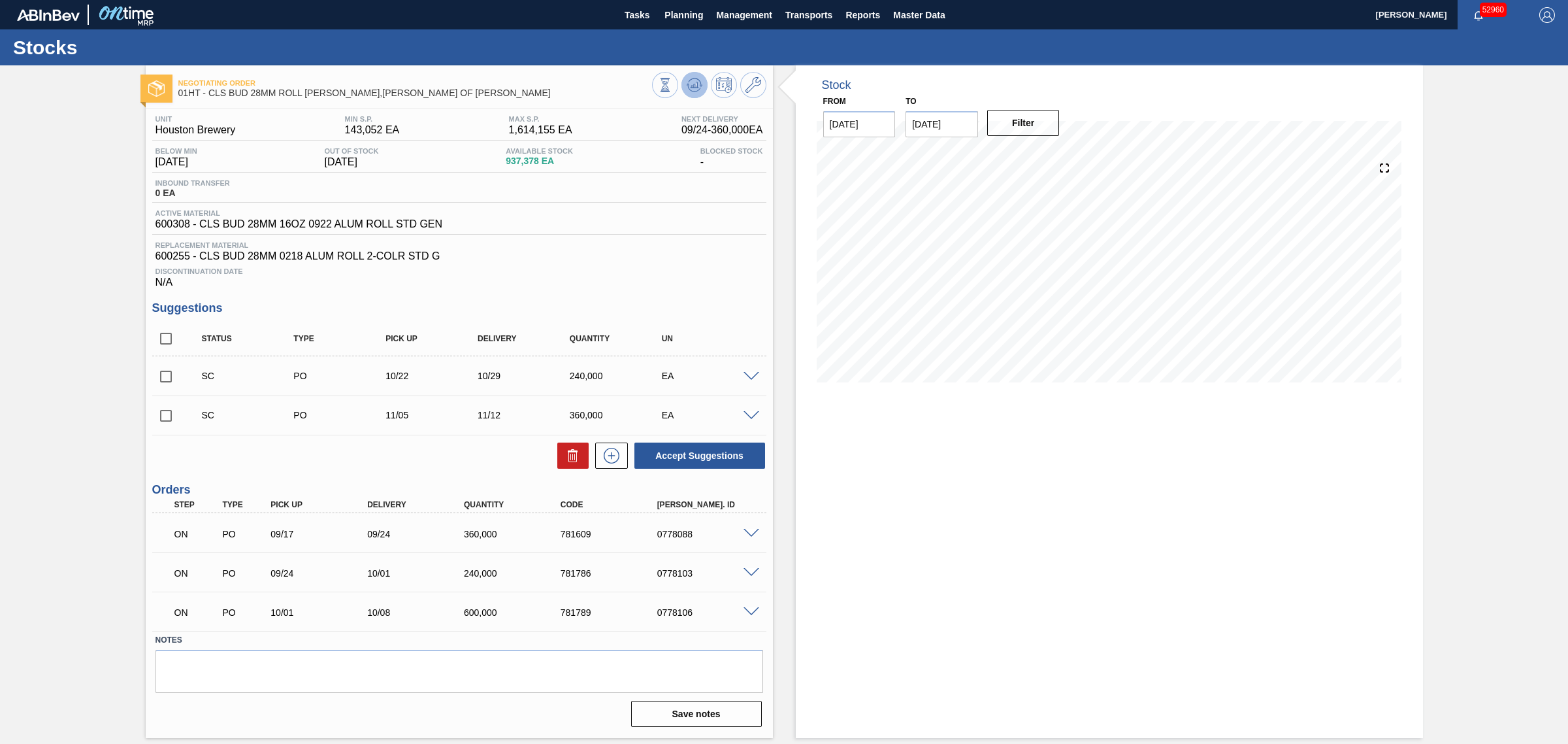
click at [693, 80] on icon at bounding box center [695, 85] width 16 height 16
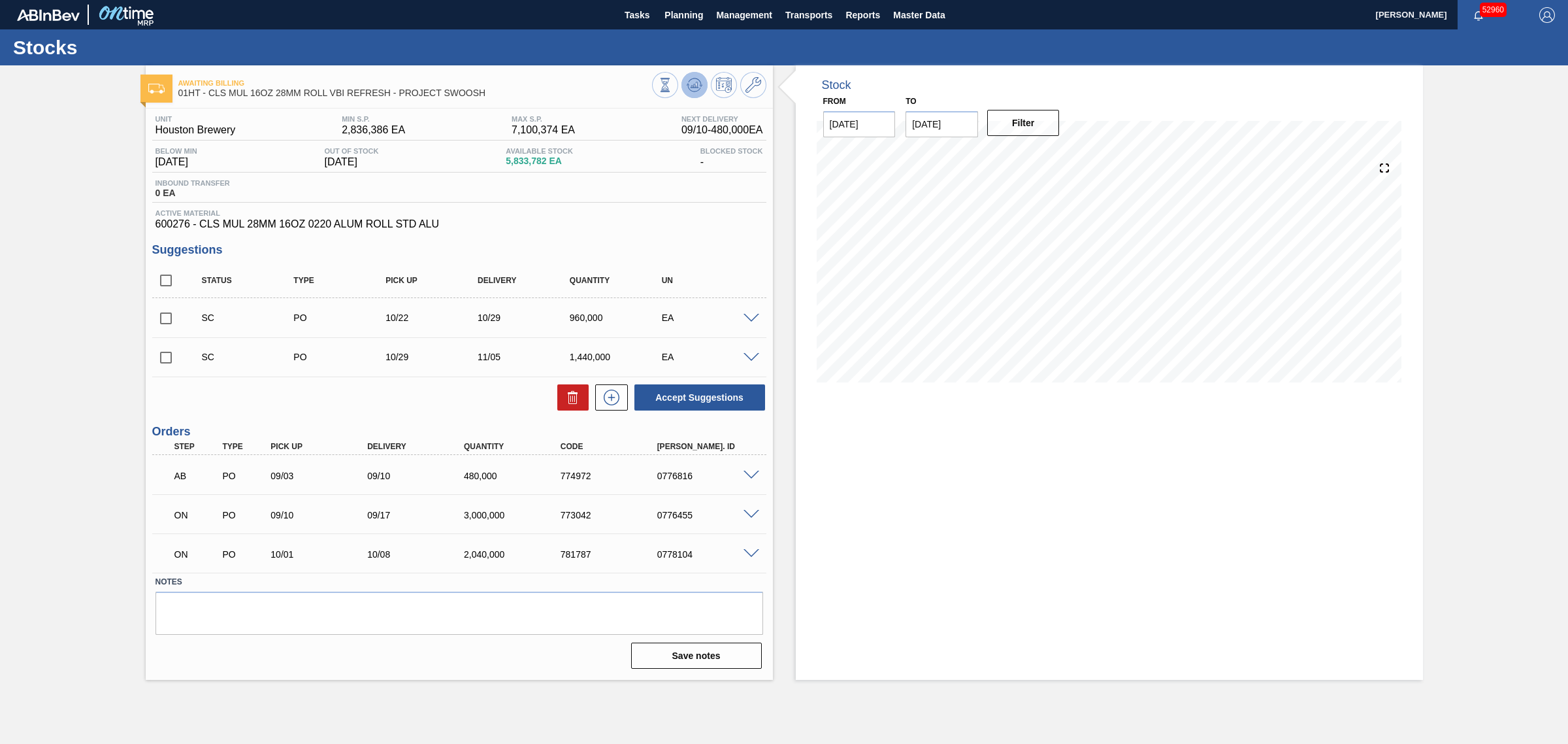
click at [701, 92] on icon at bounding box center [695, 85] width 16 height 16
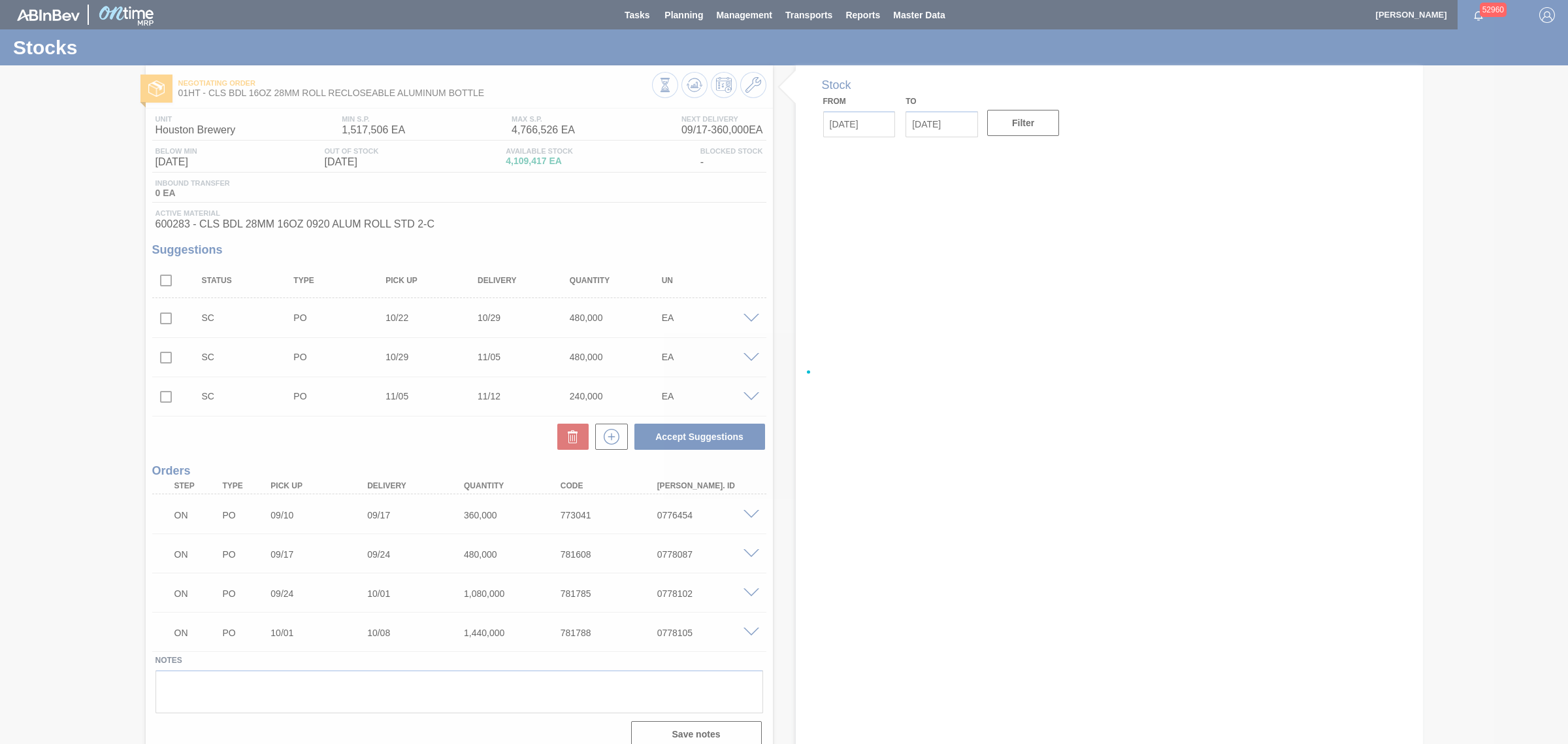
click at [691, 82] on div at bounding box center [784, 372] width 1568 height 744
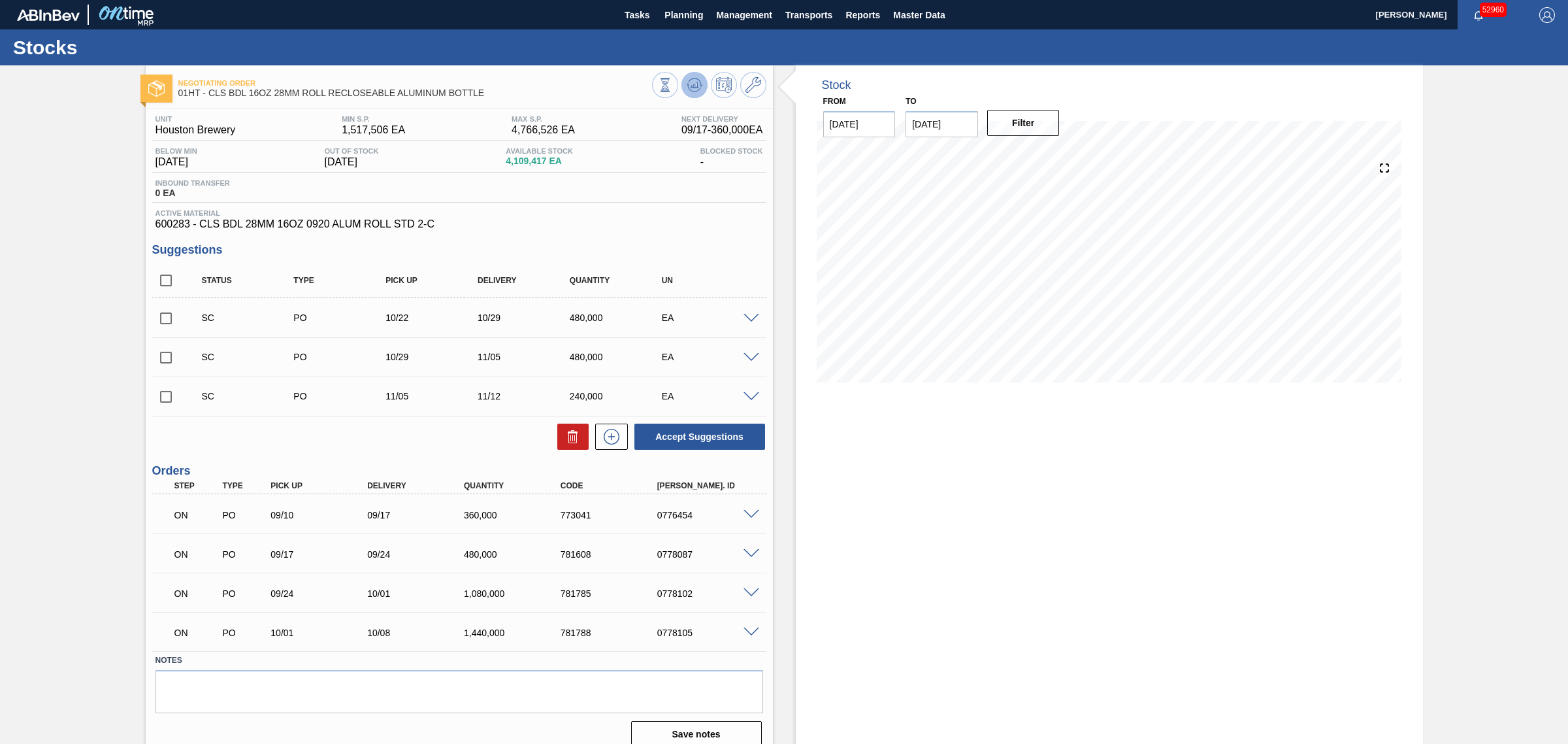
click at [687, 89] on icon at bounding box center [695, 85] width 16 height 16
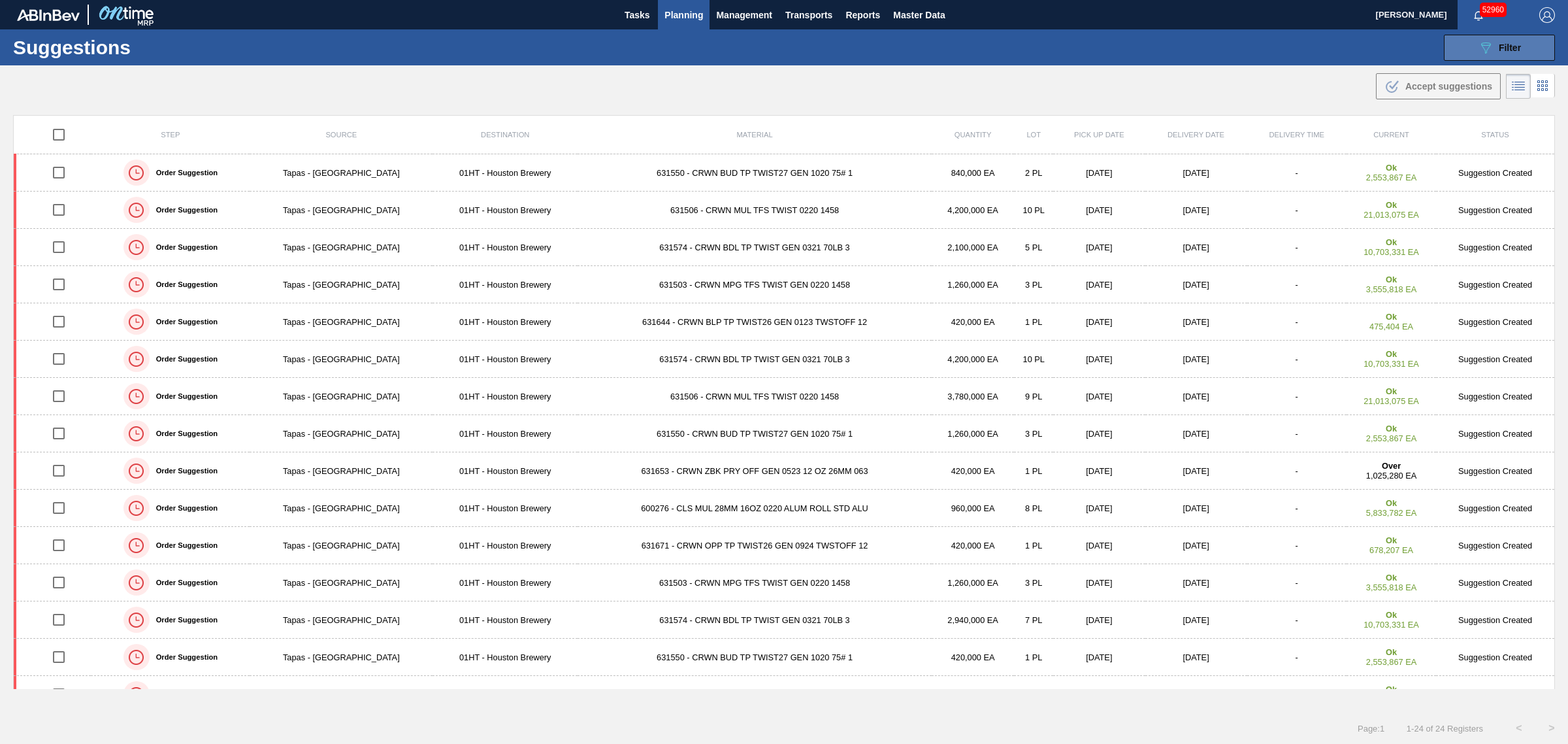
click at [1472, 37] on button "089F7B8B-B2A5-4AFE-B5C0-19BA573D28AC Filter" at bounding box center [1499, 48] width 111 height 26
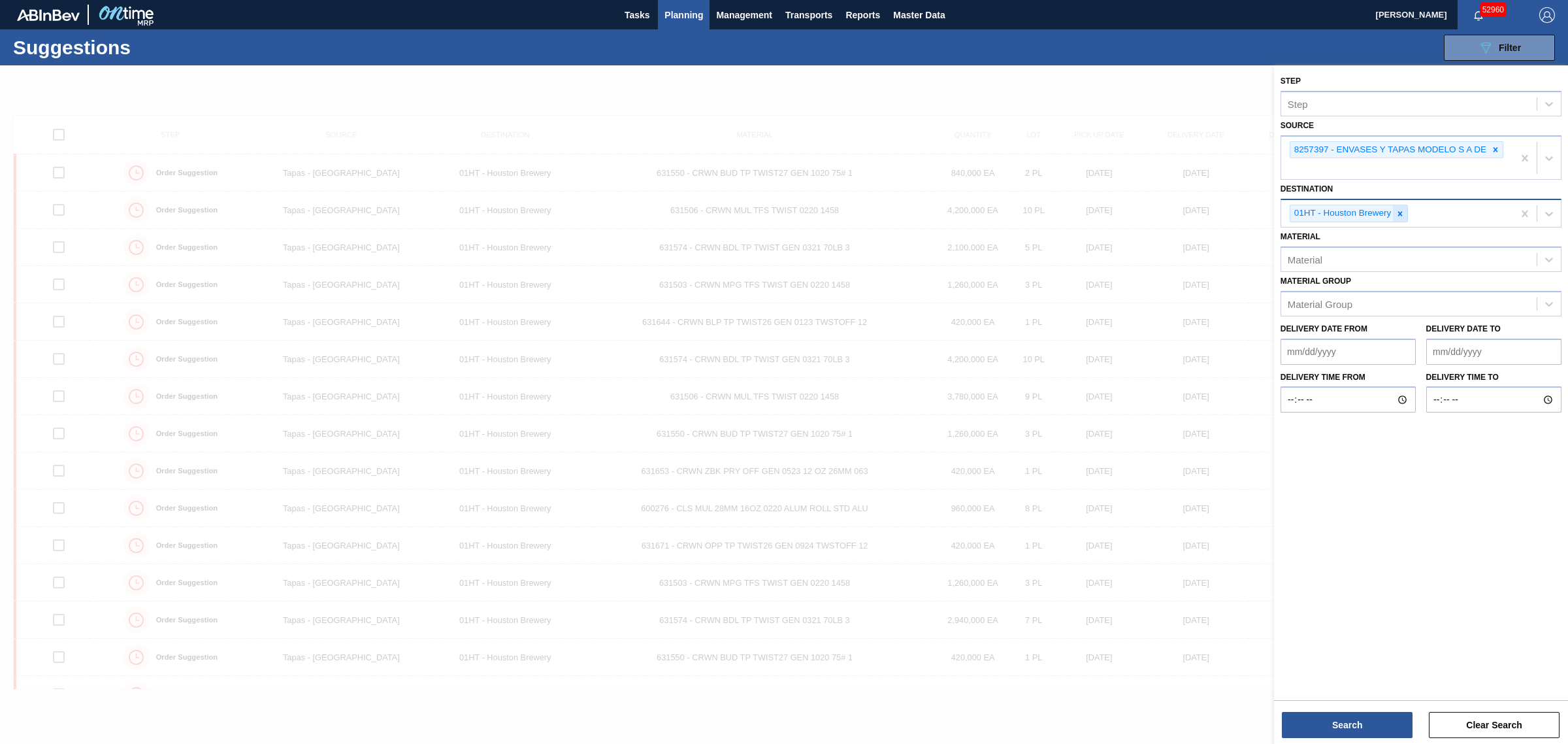
click at [1402, 214] on icon at bounding box center [1401, 213] width 5 height 5
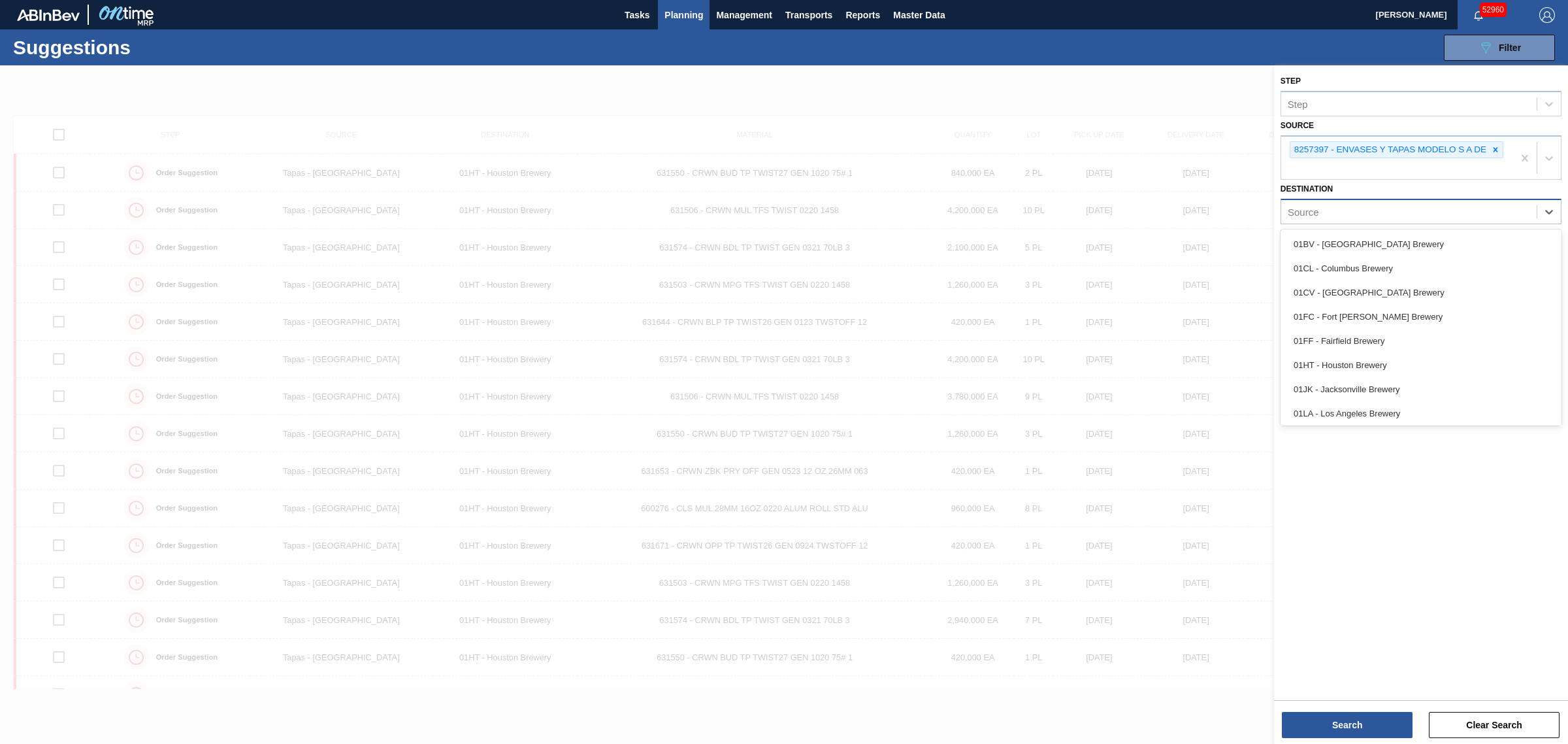
click at [1402, 214] on div "Source" at bounding box center [1409, 211] width 255 height 19
click at [1386, 384] on div "01JK - Jacksonville Brewery" at bounding box center [1421, 389] width 281 height 24
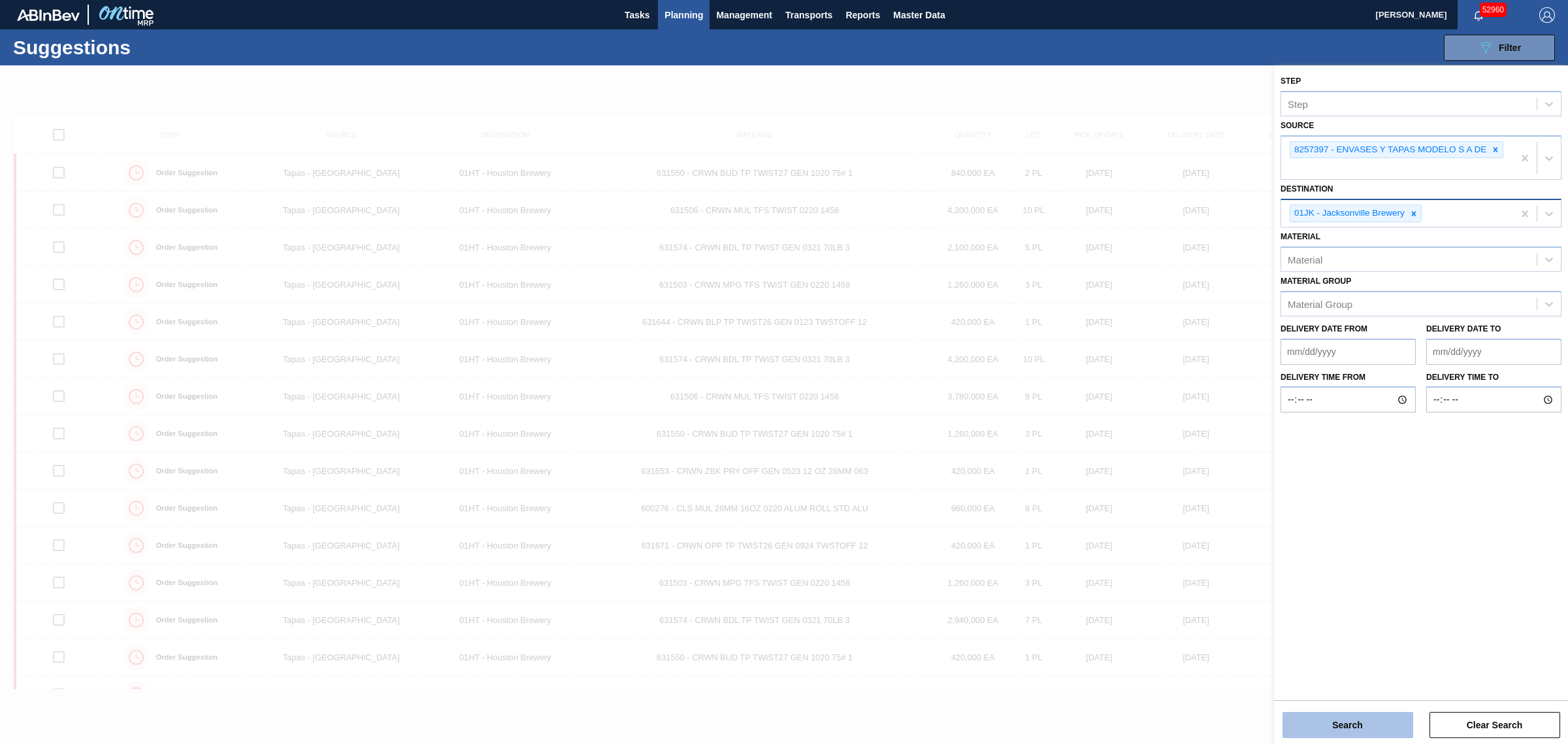
click at [1366, 723] on button "Search" at bounding box center [1348, 725] width 131 height 26
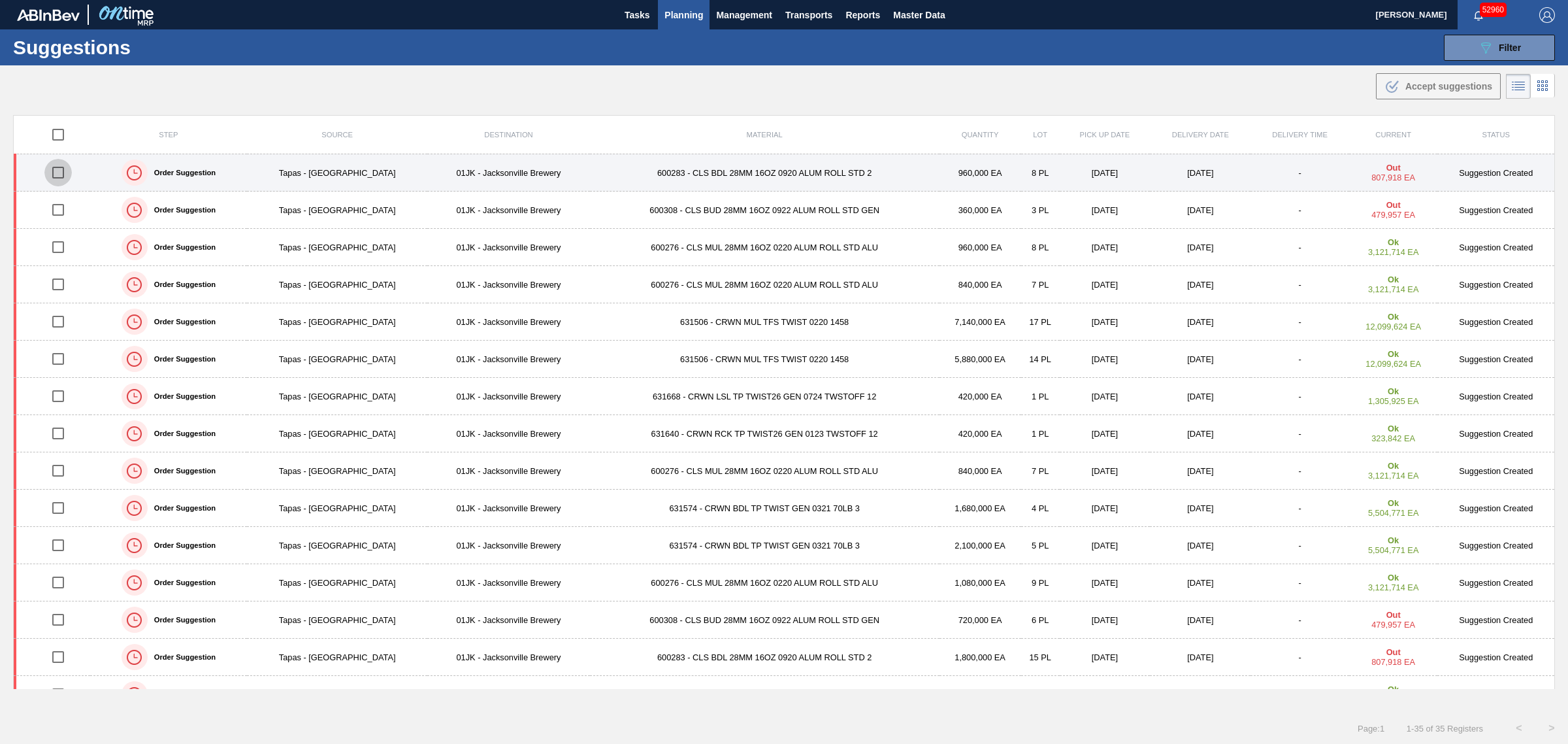
click at [56, 172] on input "checkbox" at bounding box center [59, 173] width 28 height 28
checkbox input "true"
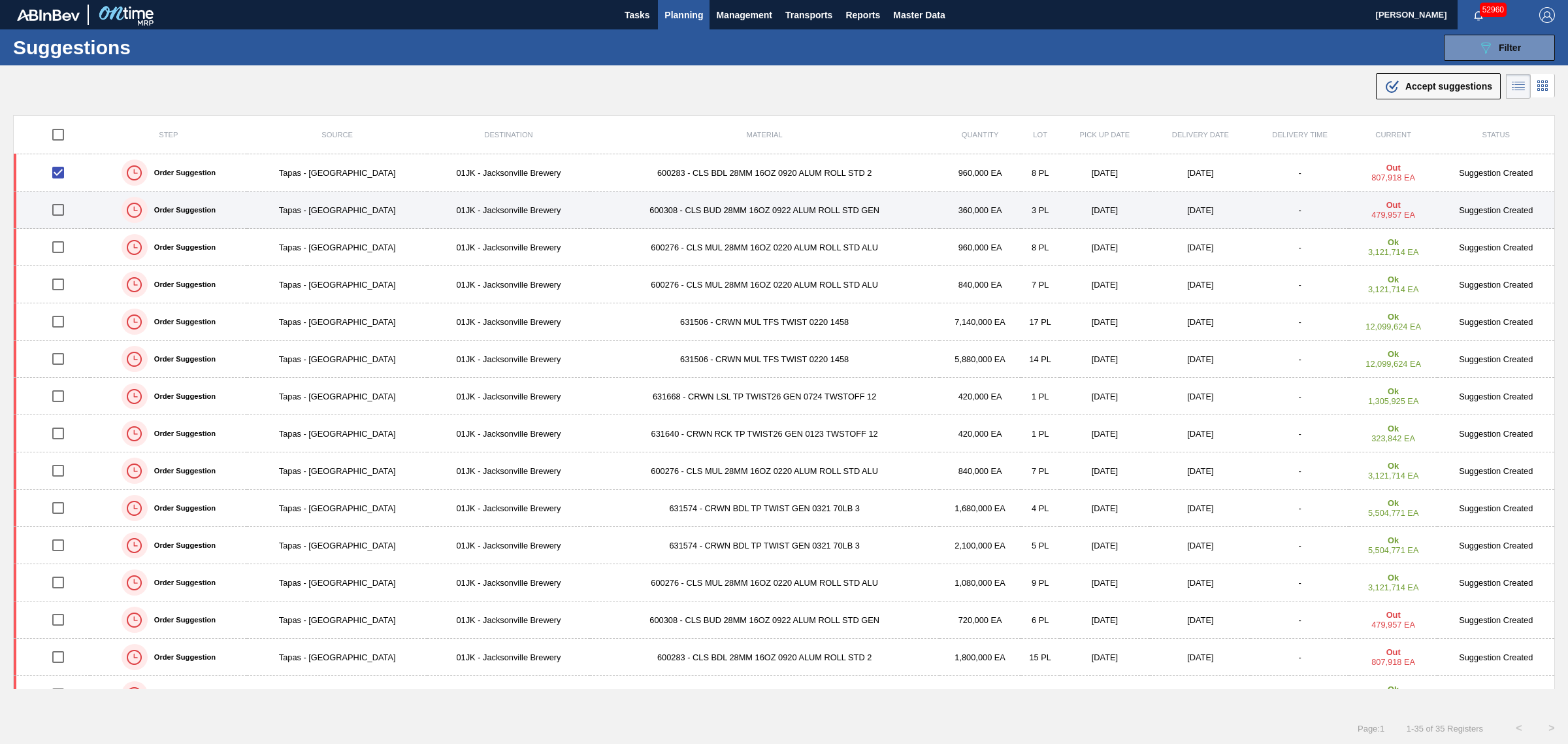
click at [64, 211] on input "checkbox" at bounding box center [59, 210] width 28 height 28
checkbox input "true"
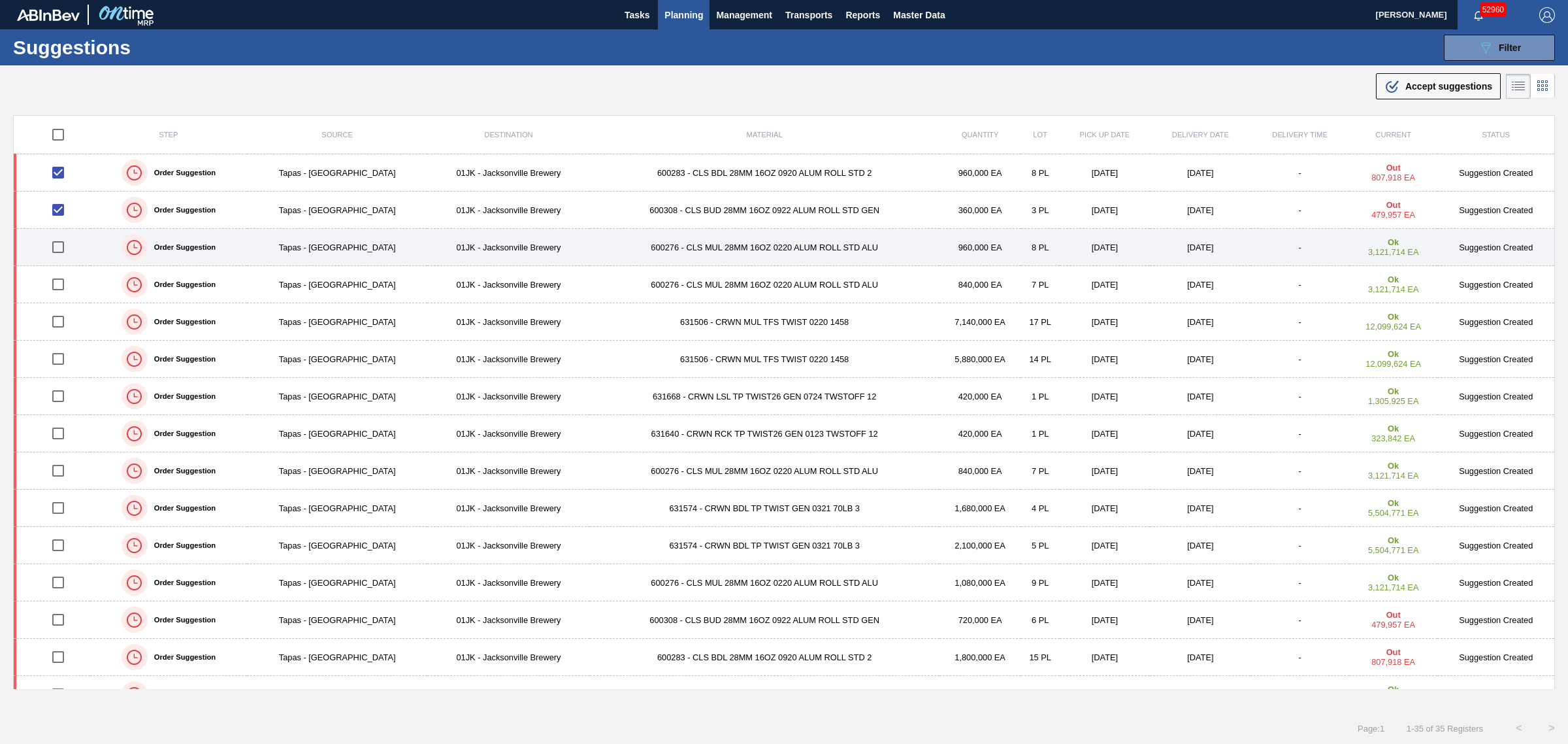
click at [66, 250] on input "checkbox" at bounding box center [59, 247] width 28 height 28
checkbox input "true"
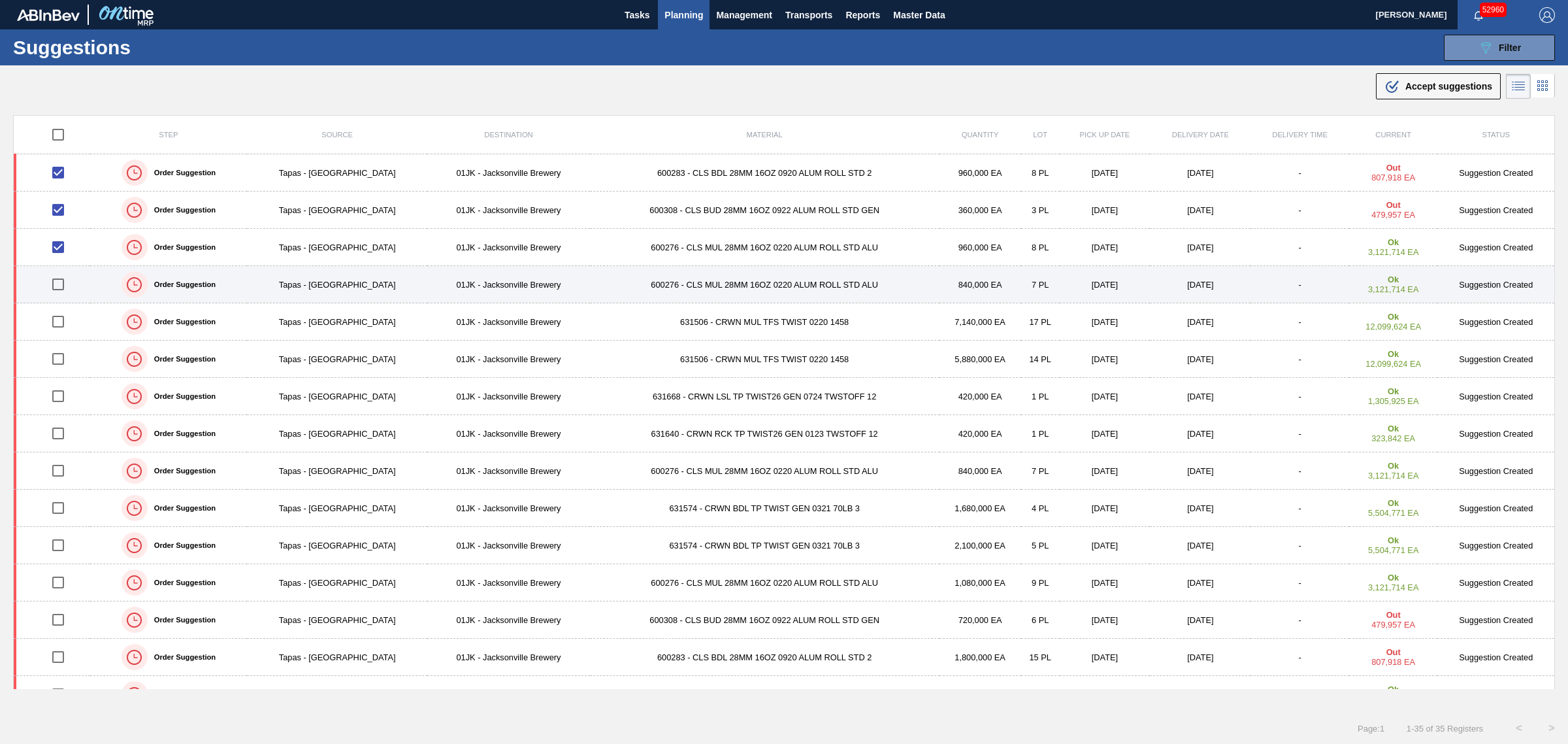
click at [61, 285] on input "checkbox" at bounding box center [59, 284] width 28 height 28
checkbox input "true"
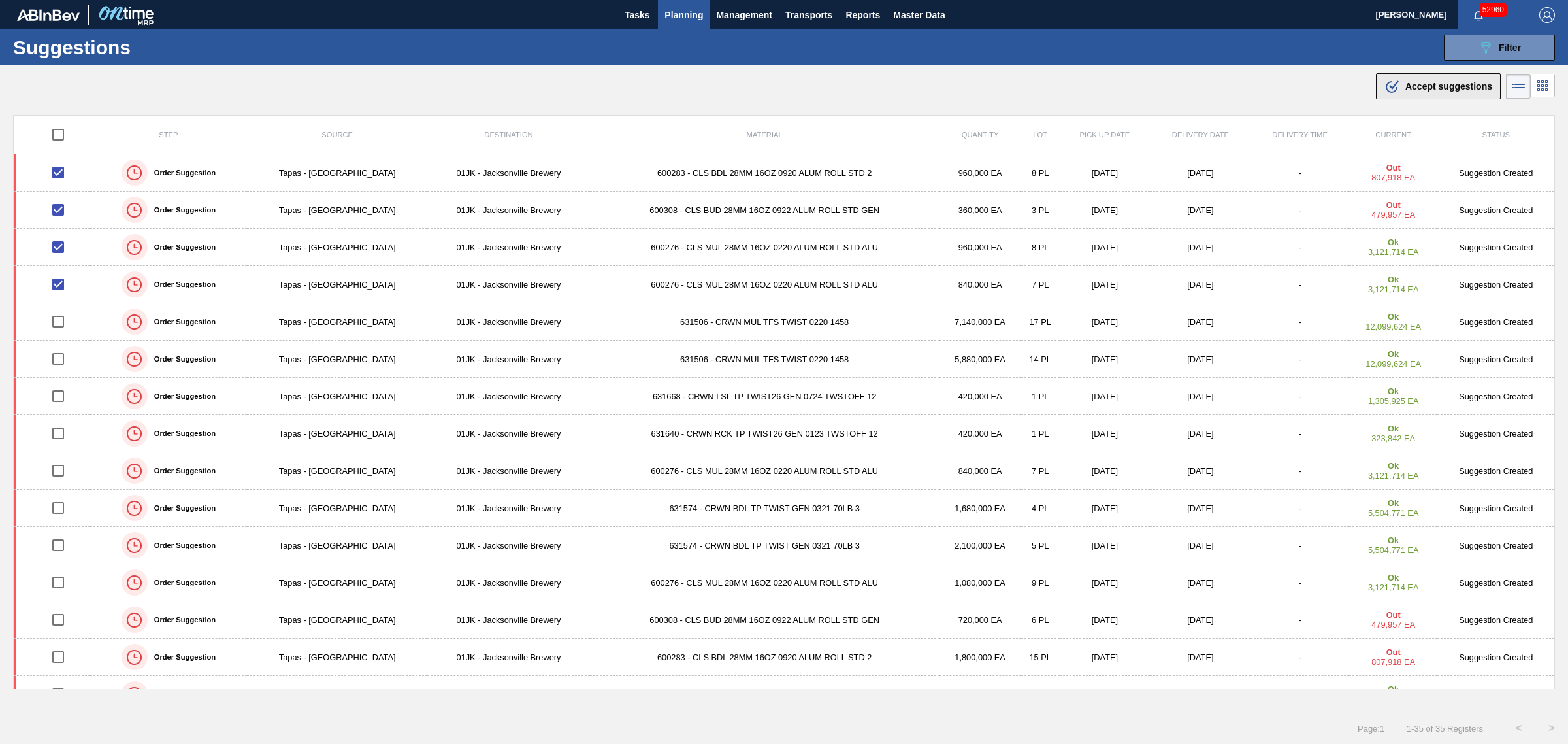
click at [1410, 93] on div ".b{fill:var(--color-action-default)} Accept suggestions" at bounding box center [1438, 87] width 108 height 16
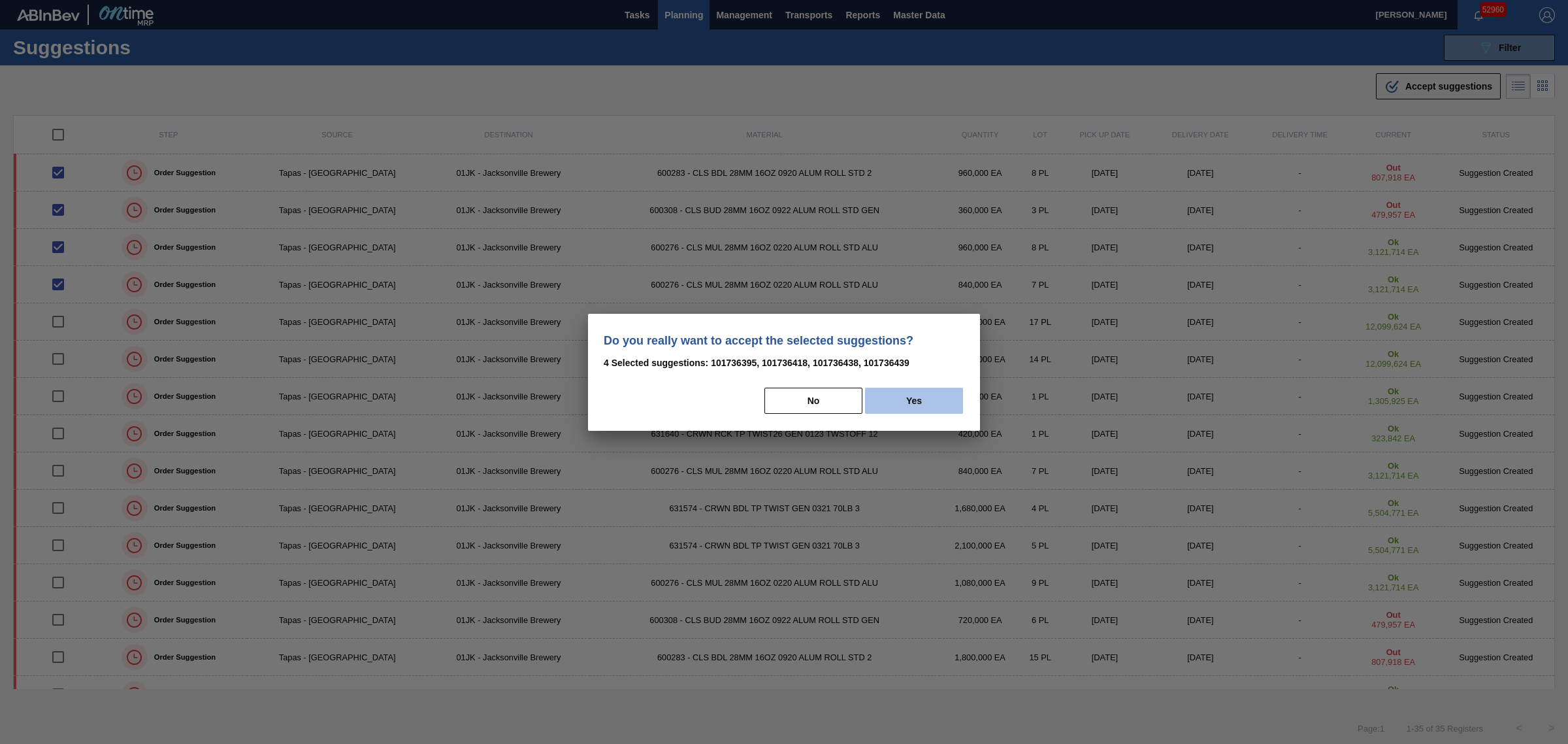
click at [897, 392] on button "Yes" at bounding box center [914, 401] width 98 height 26
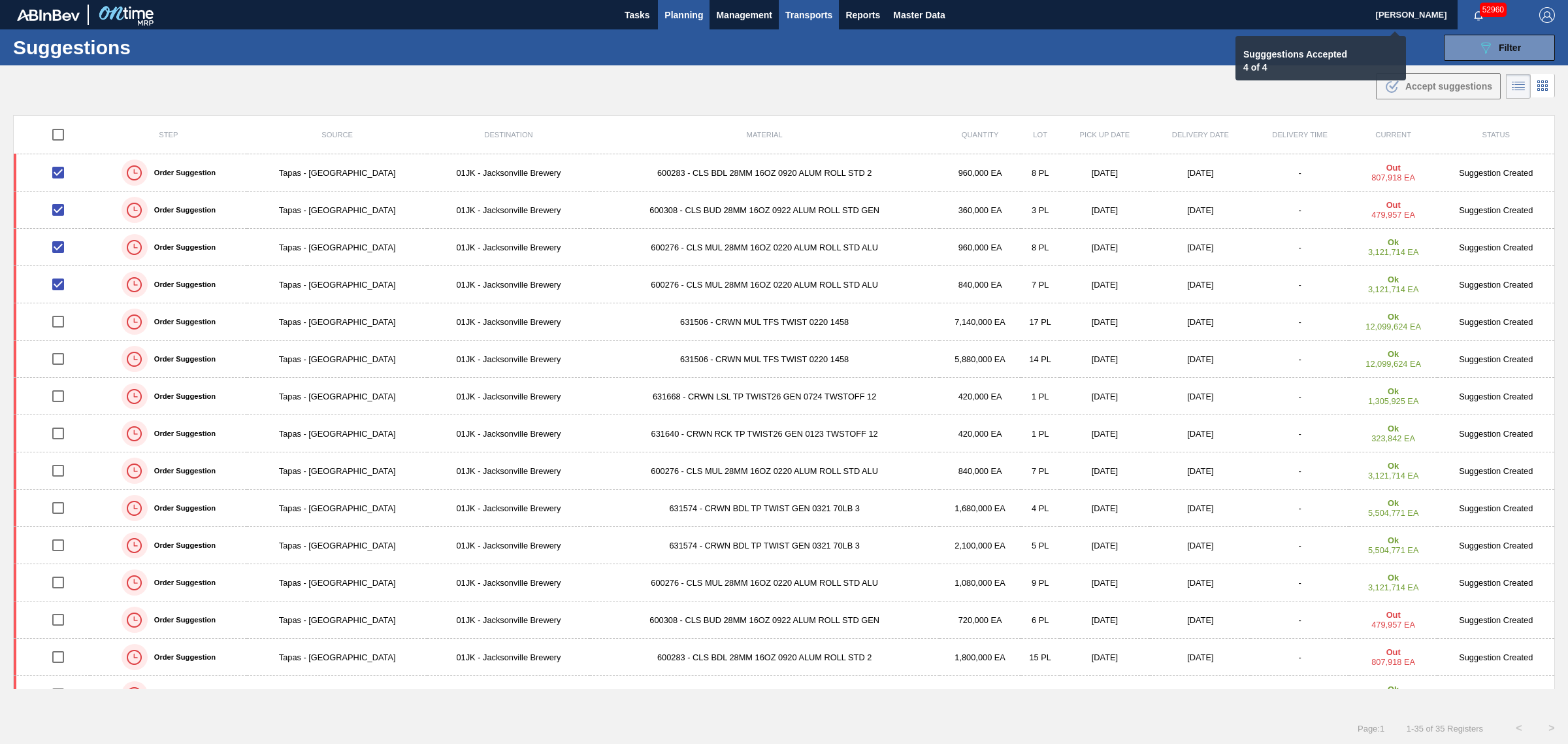
checkbox input "false"
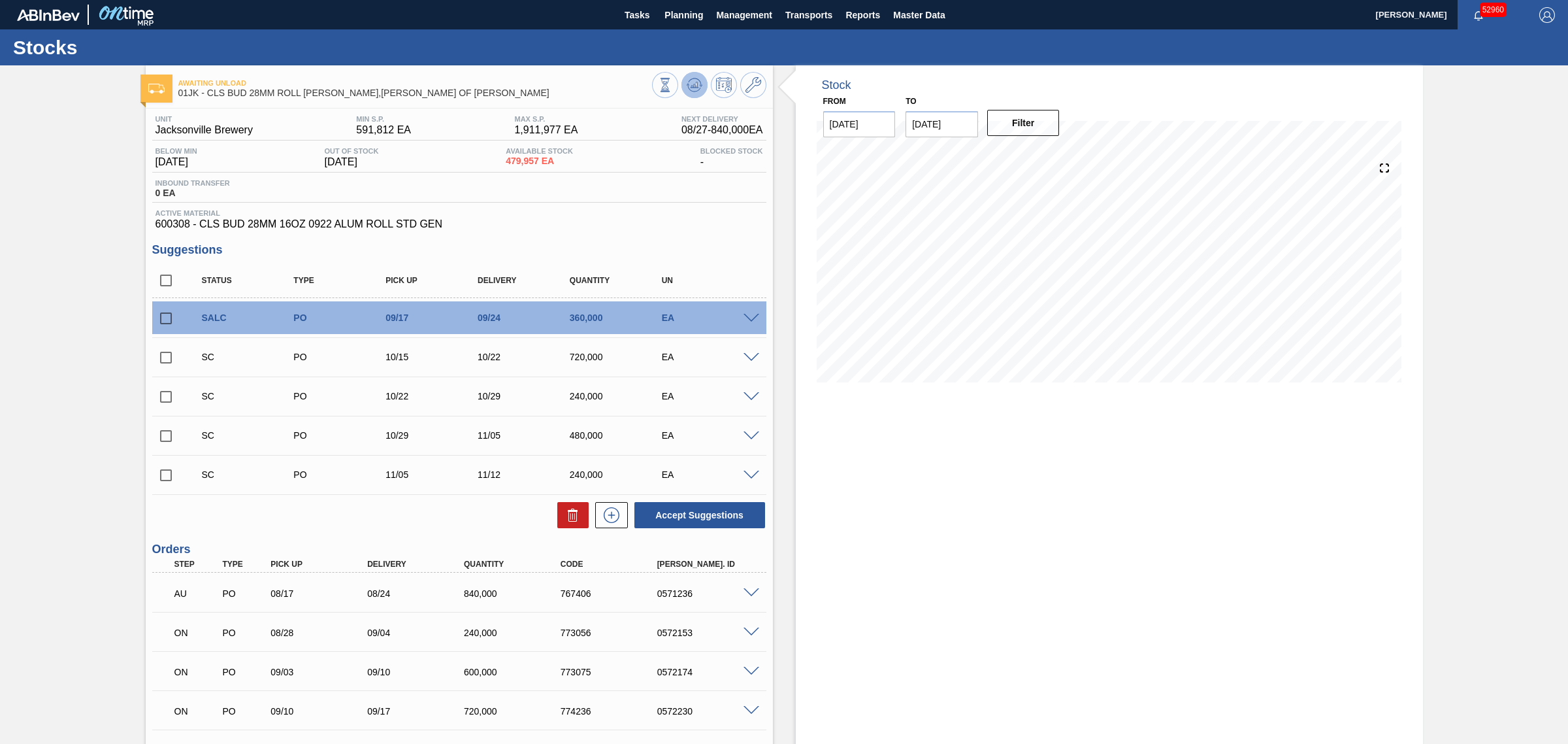
click at [696, 79] on icon at bounding box center [695, 85] width 16 height 16
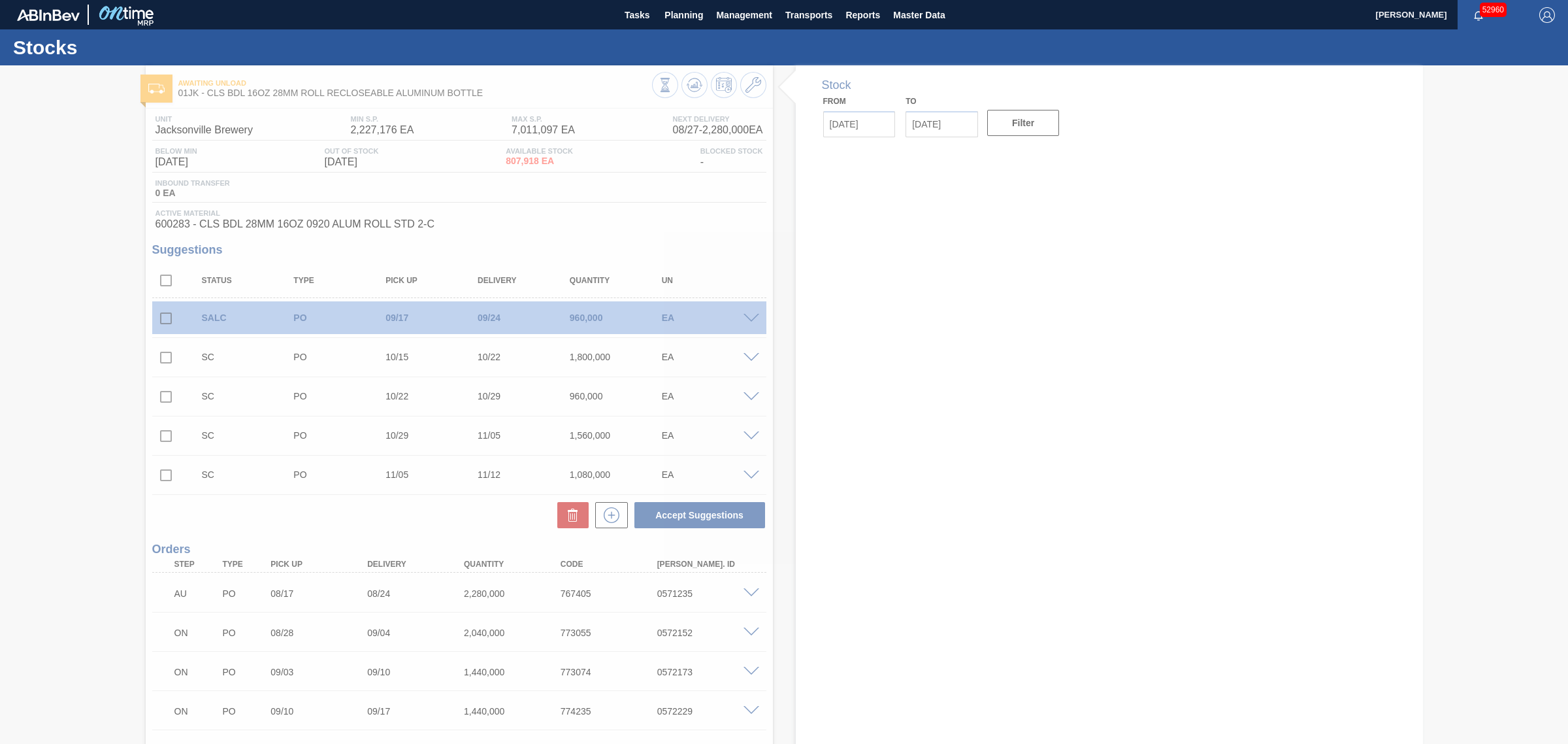
type input "[DATE]"
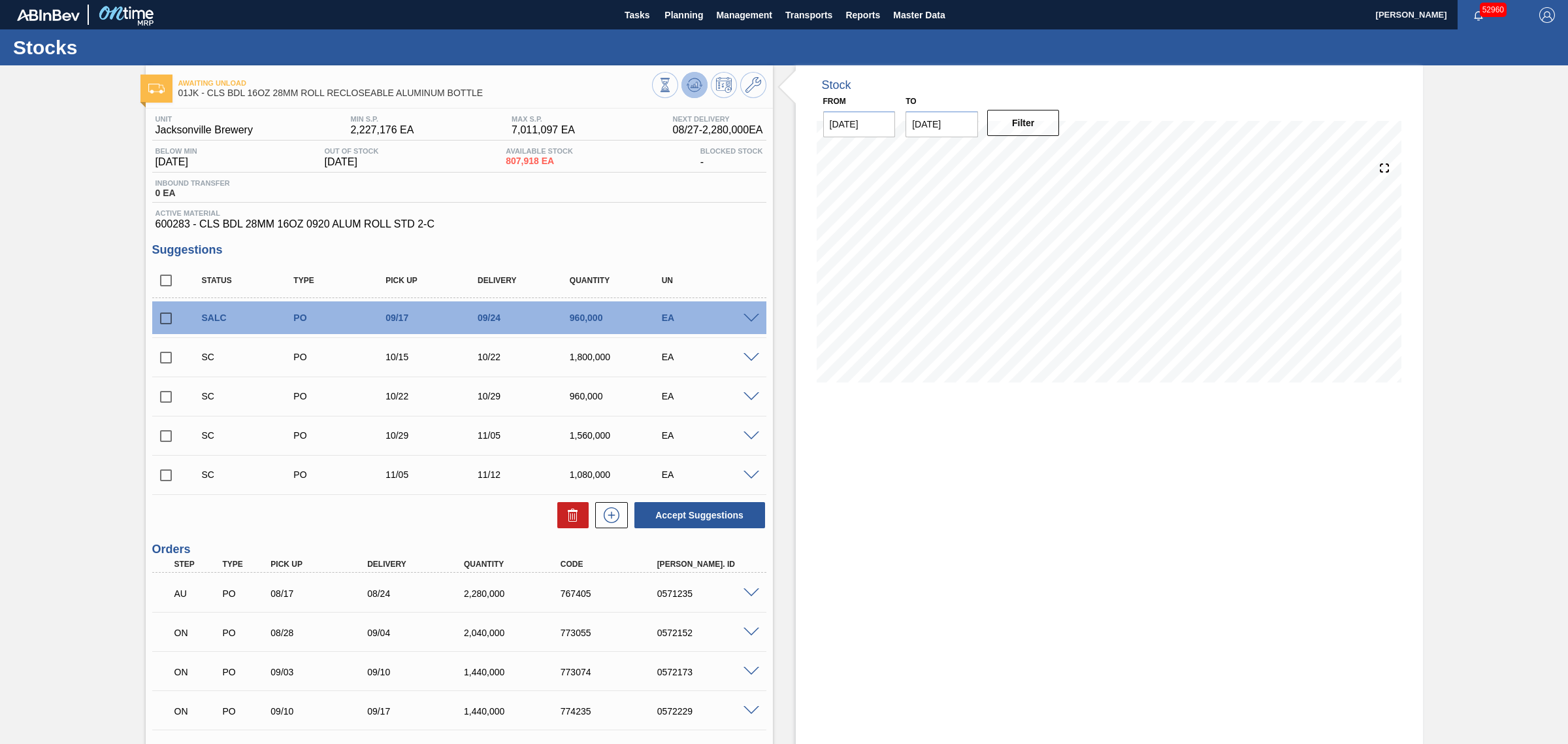
click at [703, 85] on button at bounding box center [695, 85] width 26 height 26
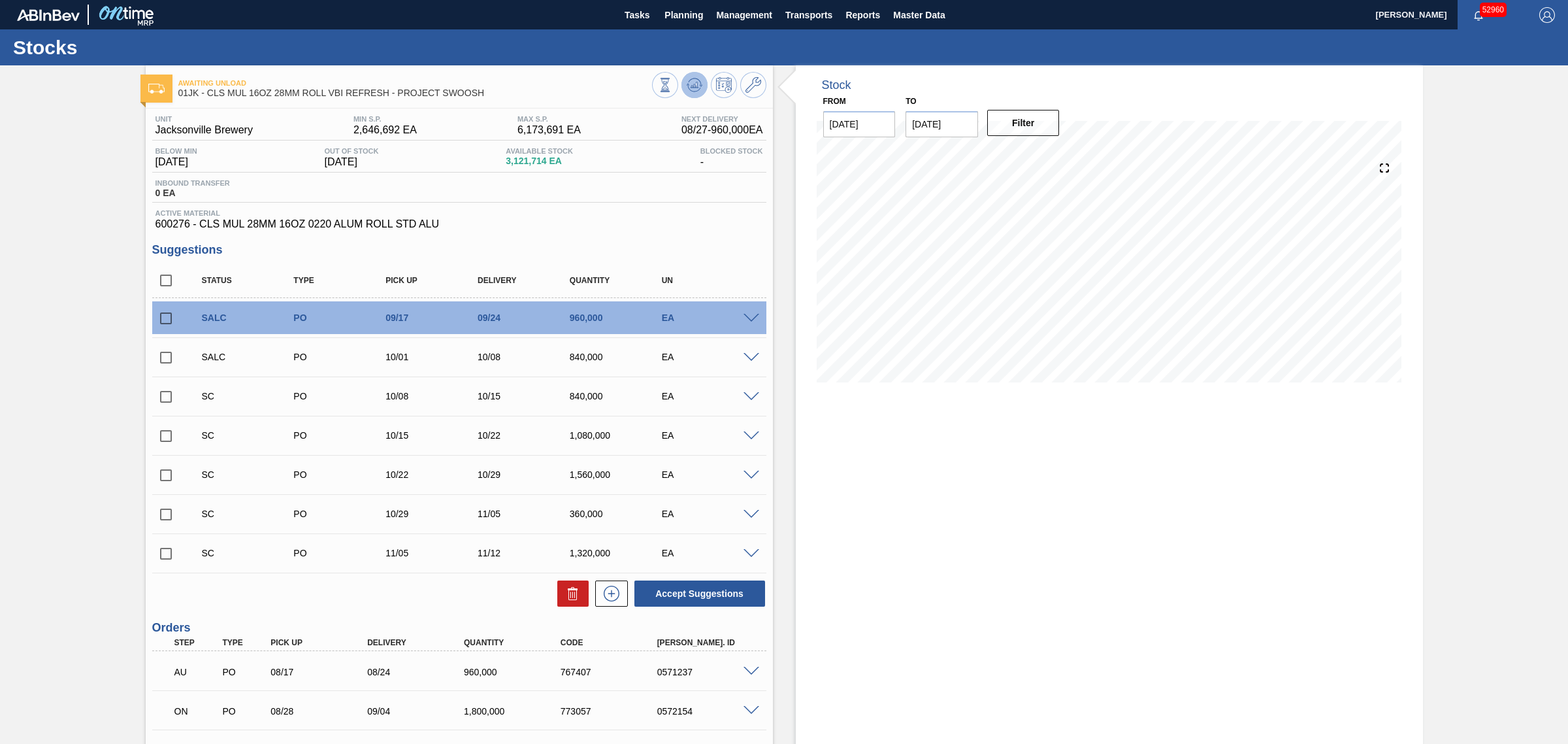
click at [684, 90] on button at bounding box center [695, 85] width 26 height 26
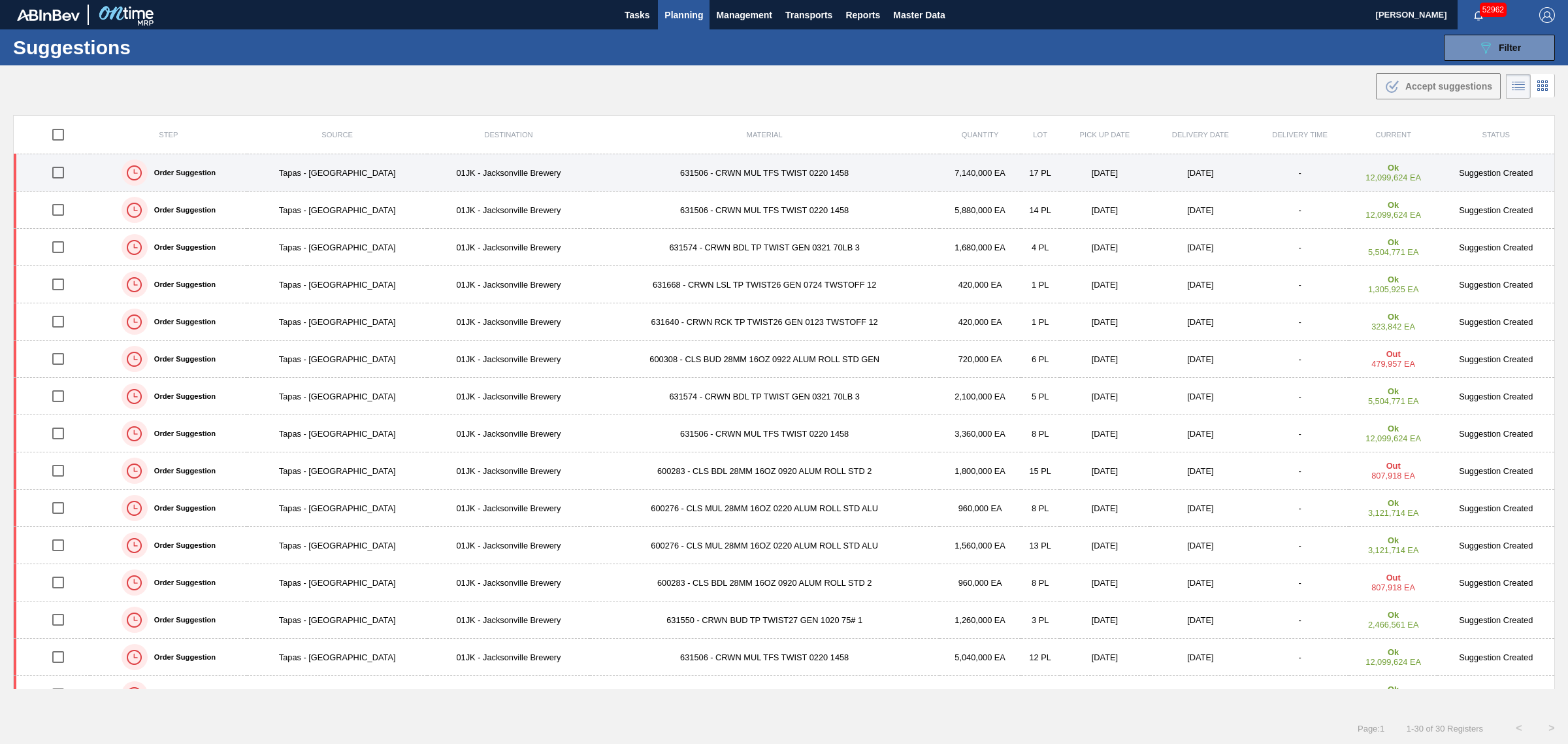
click at [60, 172] on input "checkbox" at bounding box center [59, 173] width 28 height 28
checkbox input "true"
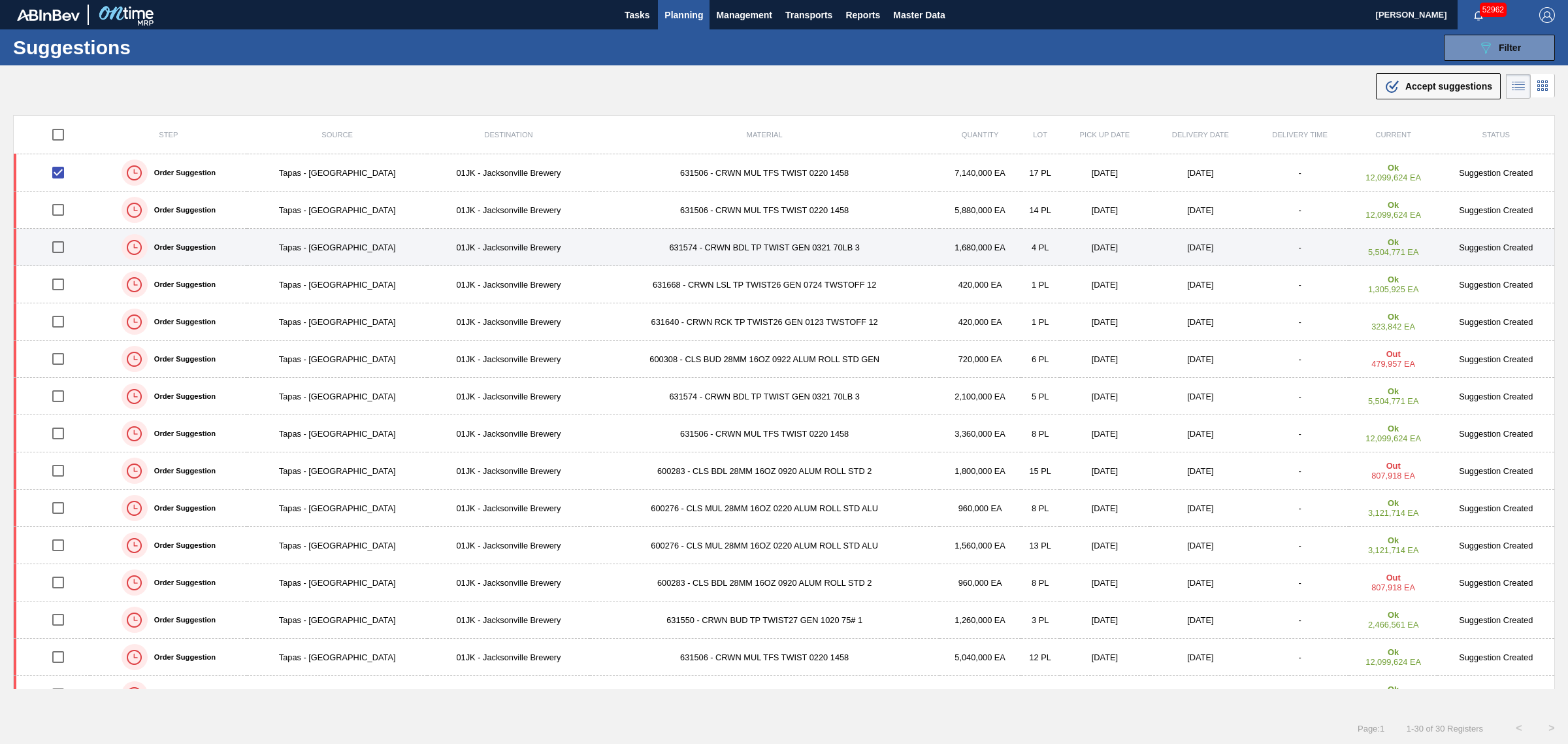
click at [58, 247] on input "checkbox" at bounding box center [59, 247] width 28 height 28
checkbox input "true"
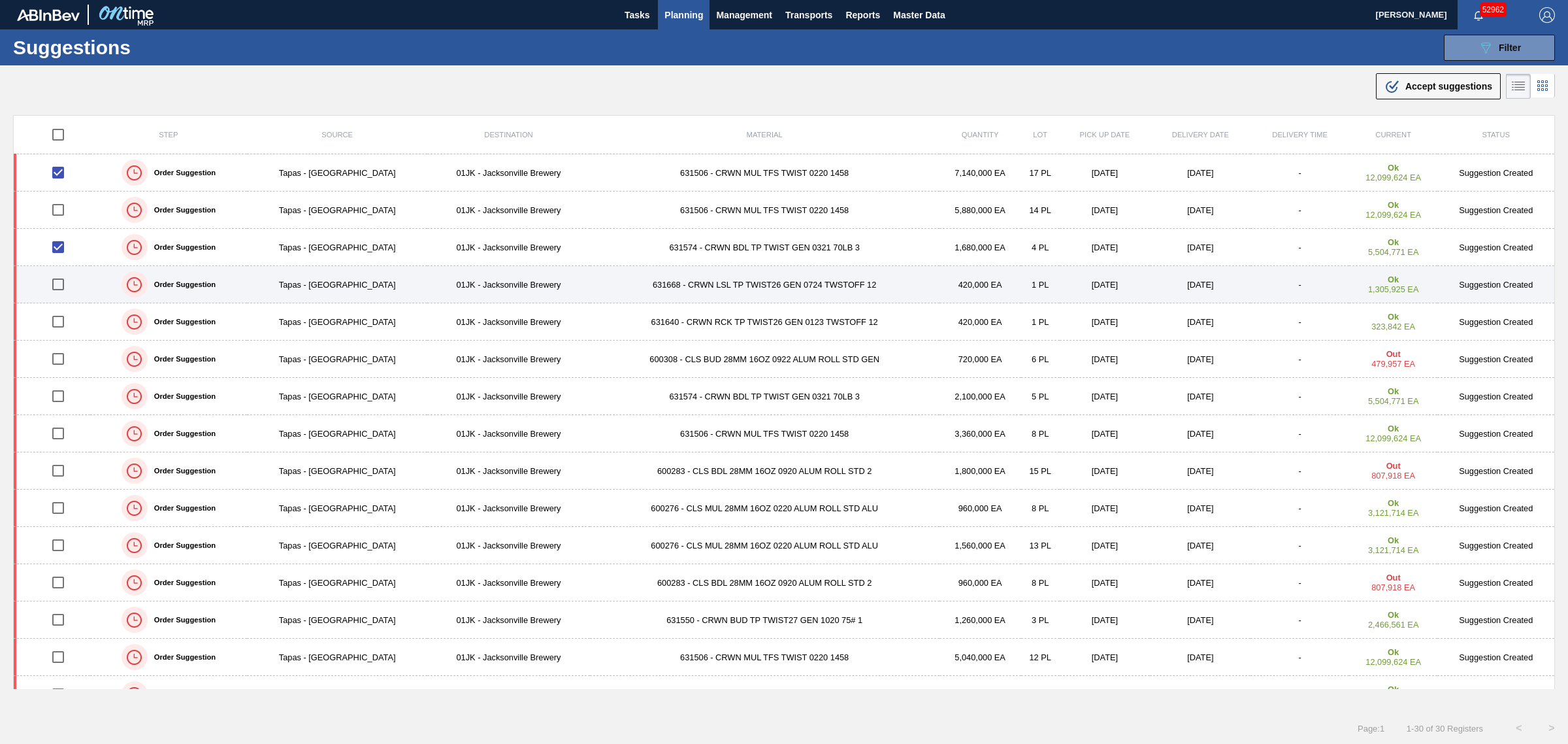
click at [61, 280] on input "checkbox" at bounding box center [59, 284] width 28 height 28
checkbox input "true"
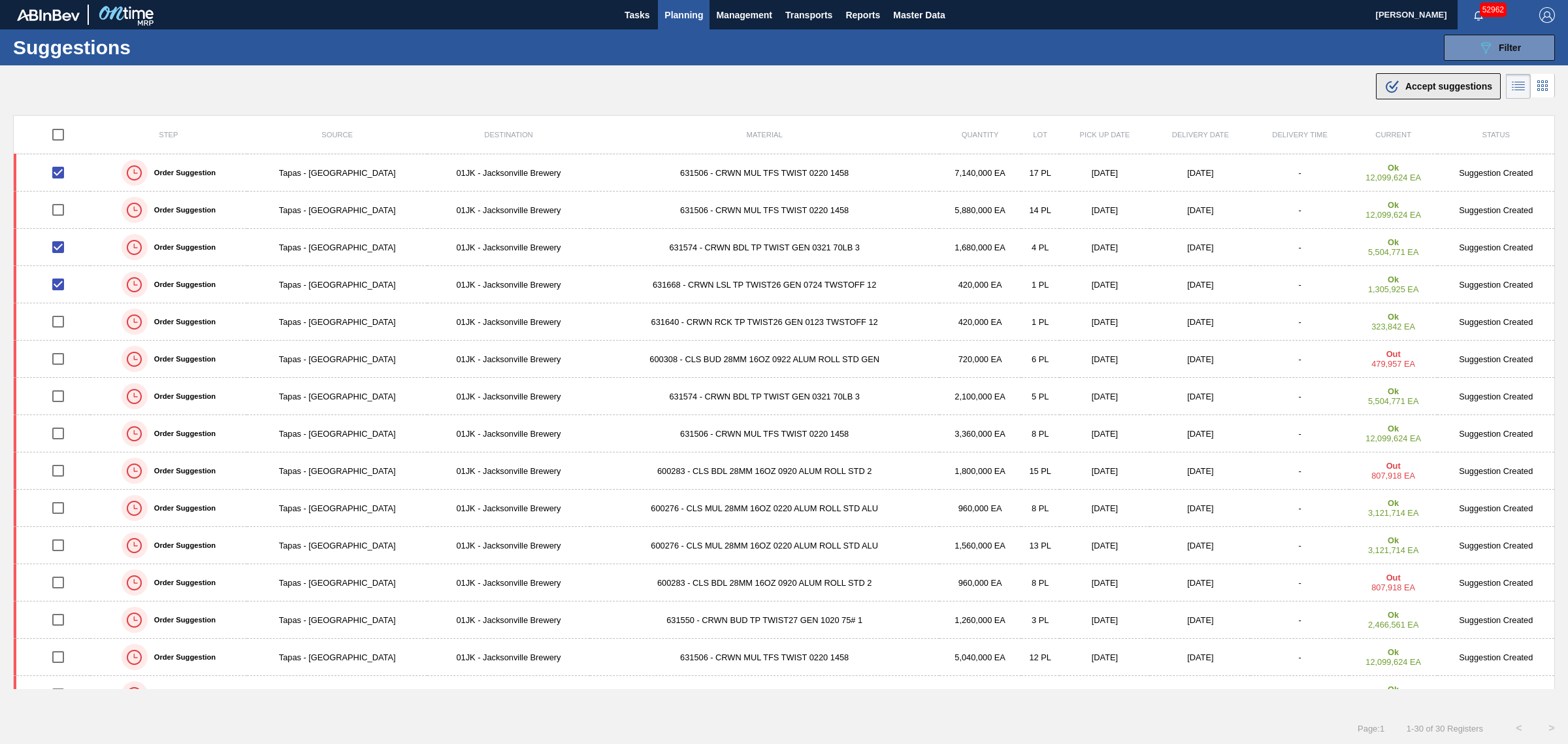
click at [1419, 82] on span "Accept suggestions" at bounding box center [1448, 86] width 87 height 10
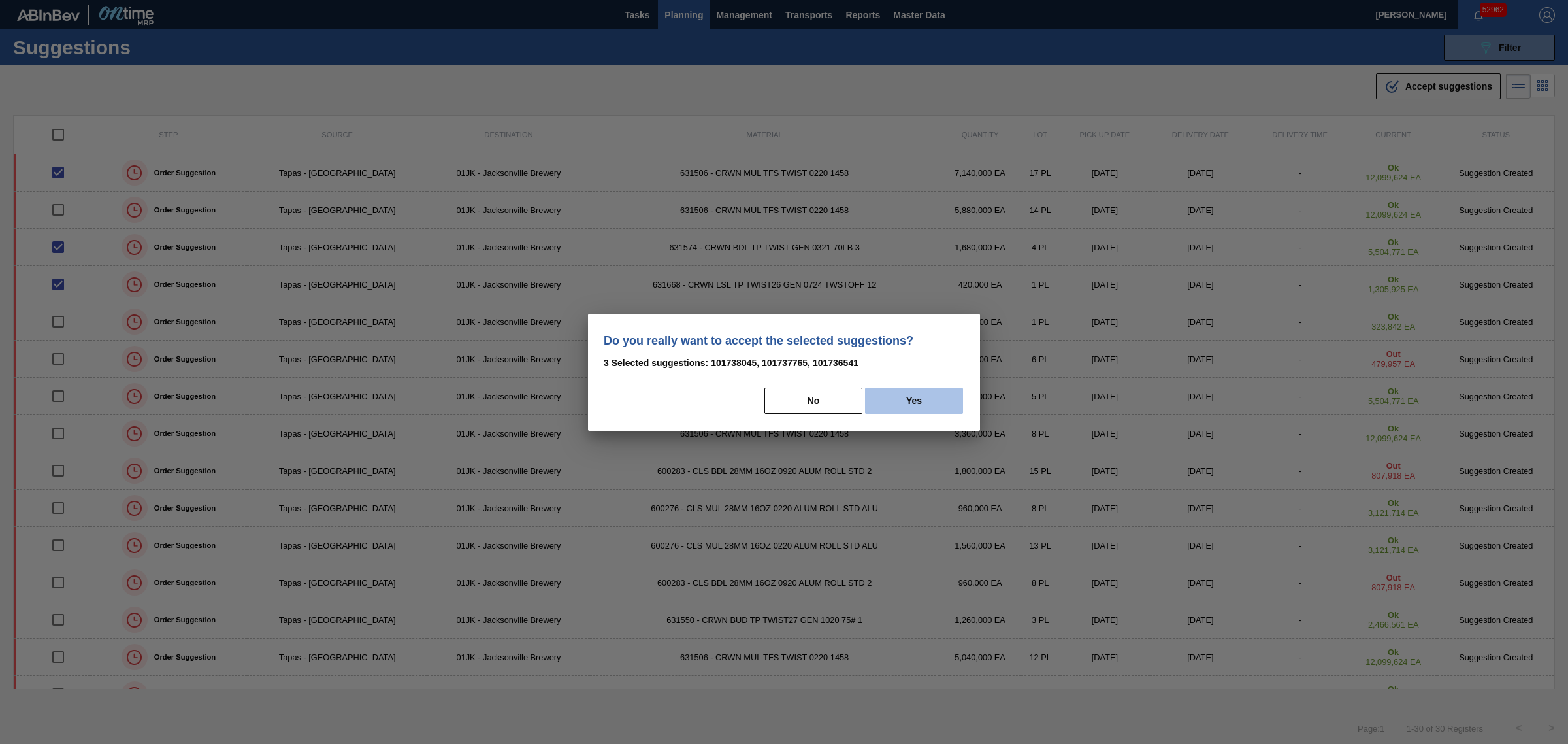
click at [923, 396] on button "Yes" at bounding box center [914, 401] width 98 height 26
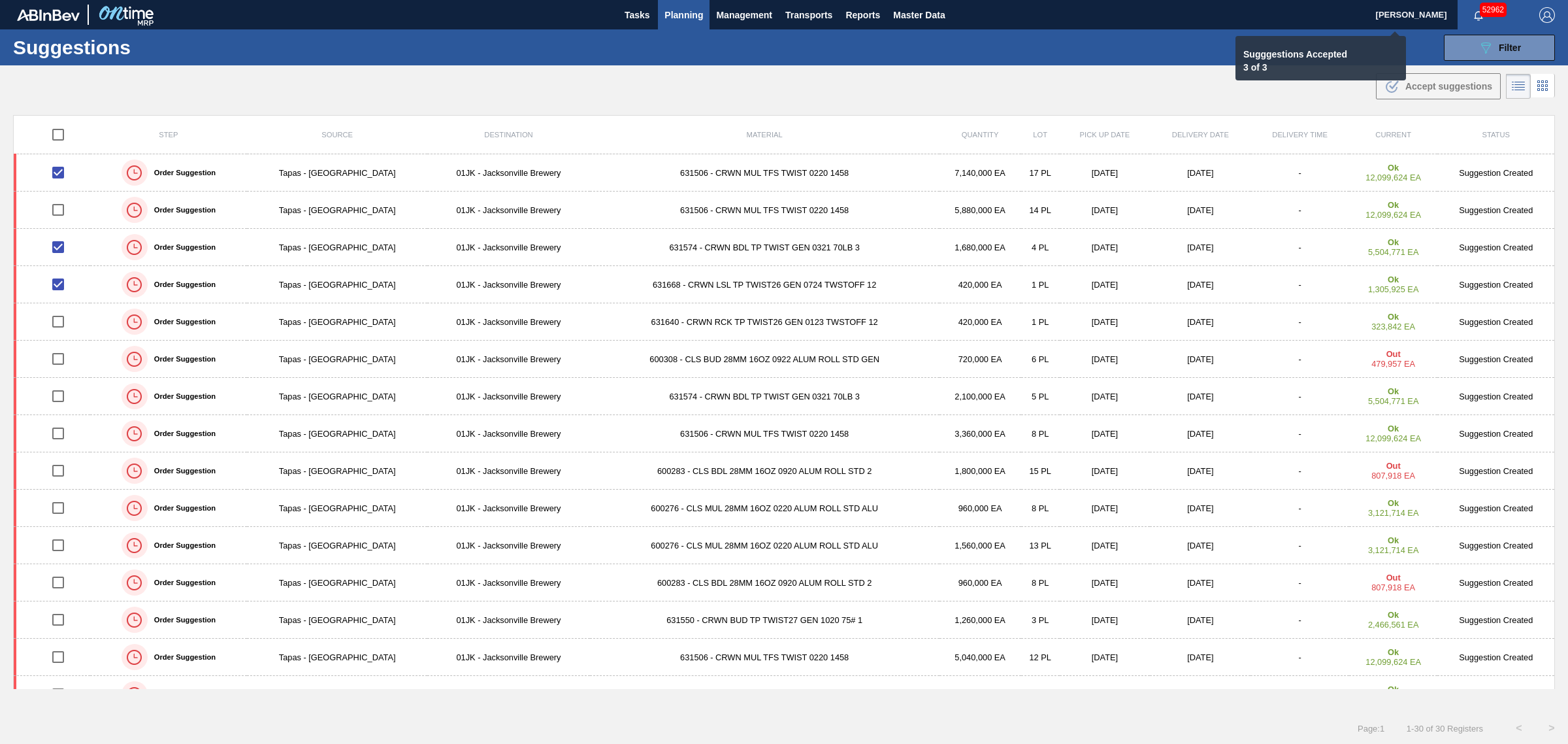
checkbox input "false"
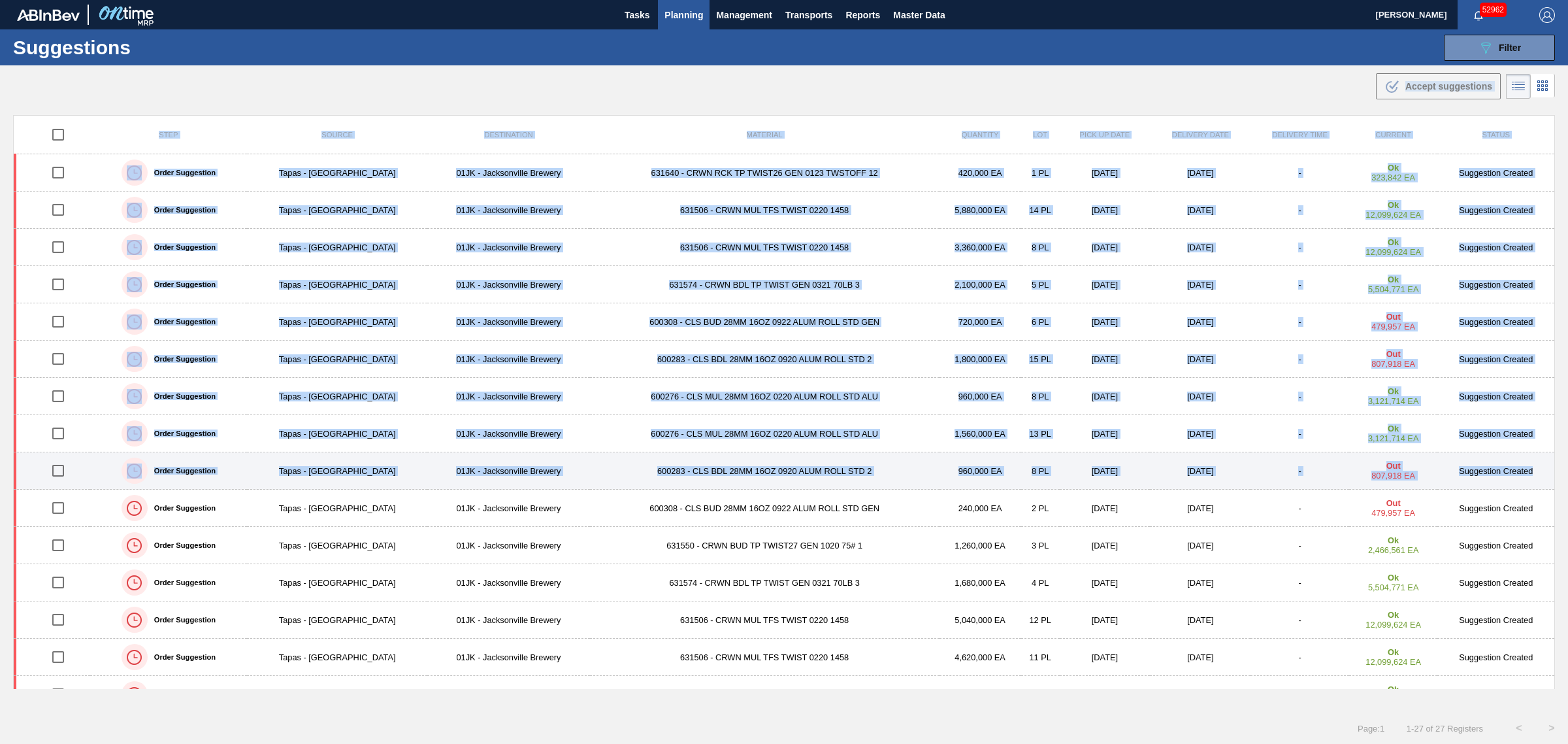
drag, startPoint x: 596, startPoint y: 66, endPoint x: 1533, endPoint y: 476, distance: 1022.8
click at [1533, 476] on main "Tasks Planning Management Transports Reports Master Data [PERSON_NAME] 52962 Ma…" at bounding box center [784, 372] width 1568 height 744
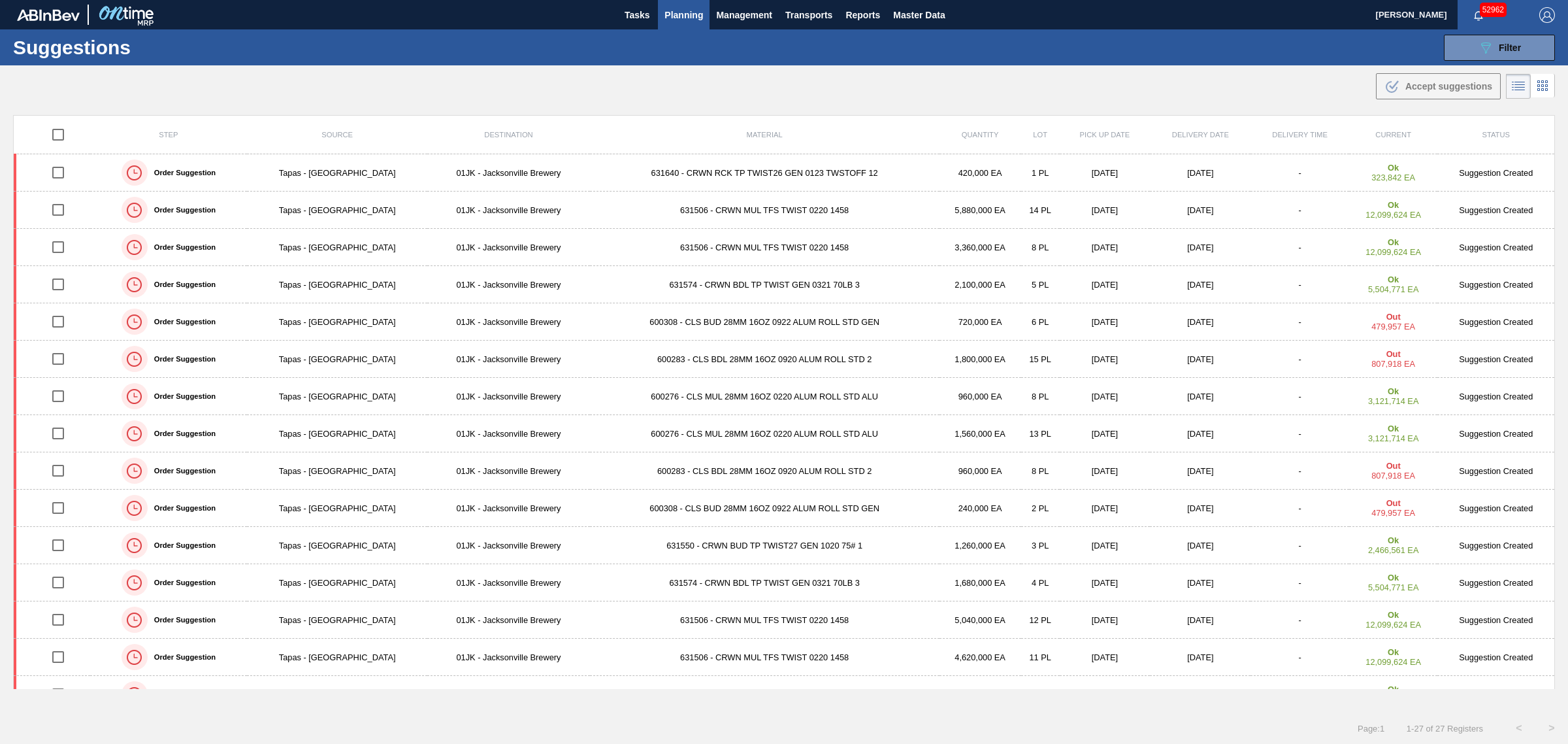
click at [757, 73] on div ".b{fill:var(--color-action-default)} Accept suggestions" at bounding box center [784, 84] width 1568 height 37
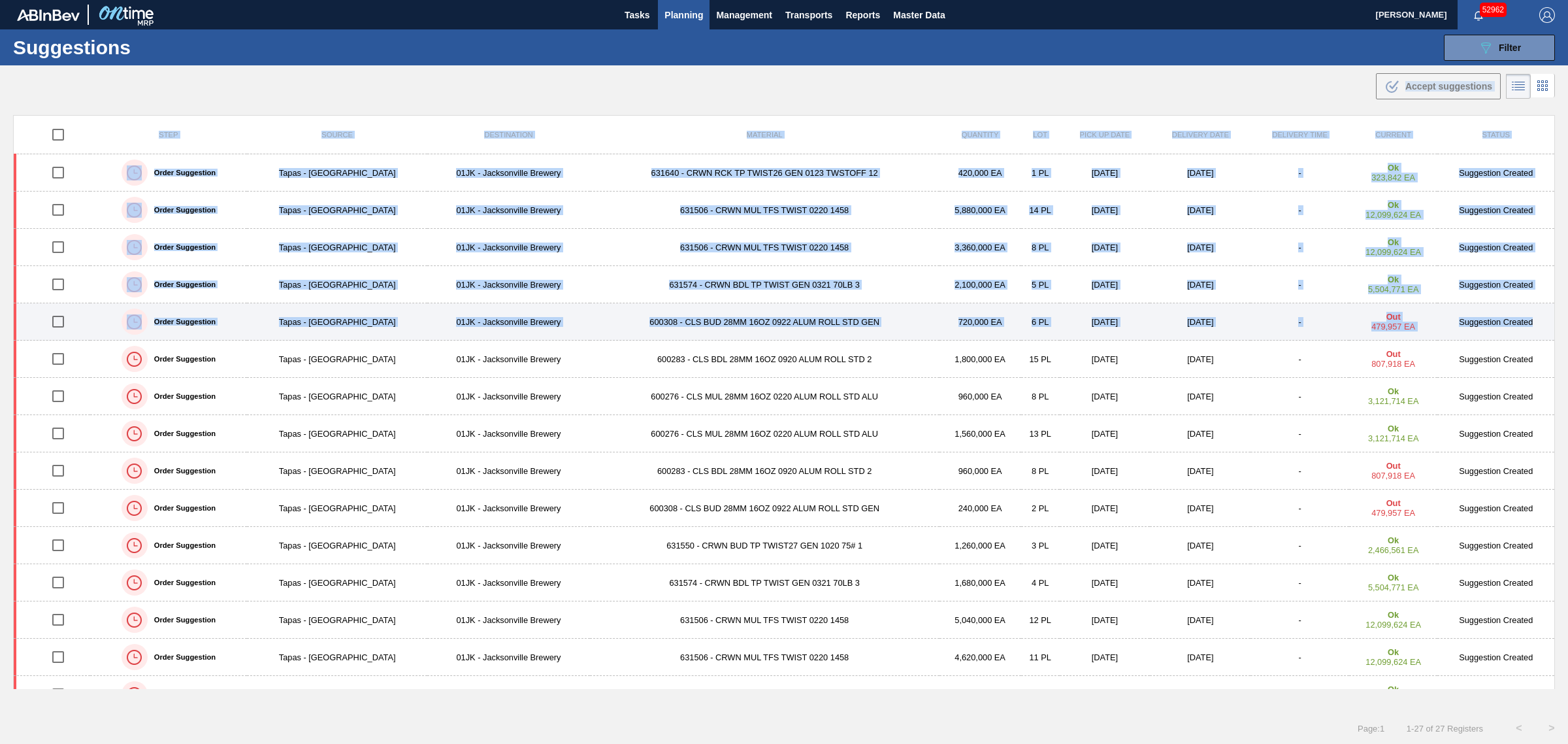
drag, startPoint x: 220, startPoint y: 79, endPoint x: 1529, endPoint y: 331, distance: 1333.0
click at [1529, 331] on main "Tasks Planning Management Transports Reports Master Data [PERSON_NAME] 52962 Ma…" at bounding box center [784, 372] width 1568 height 744
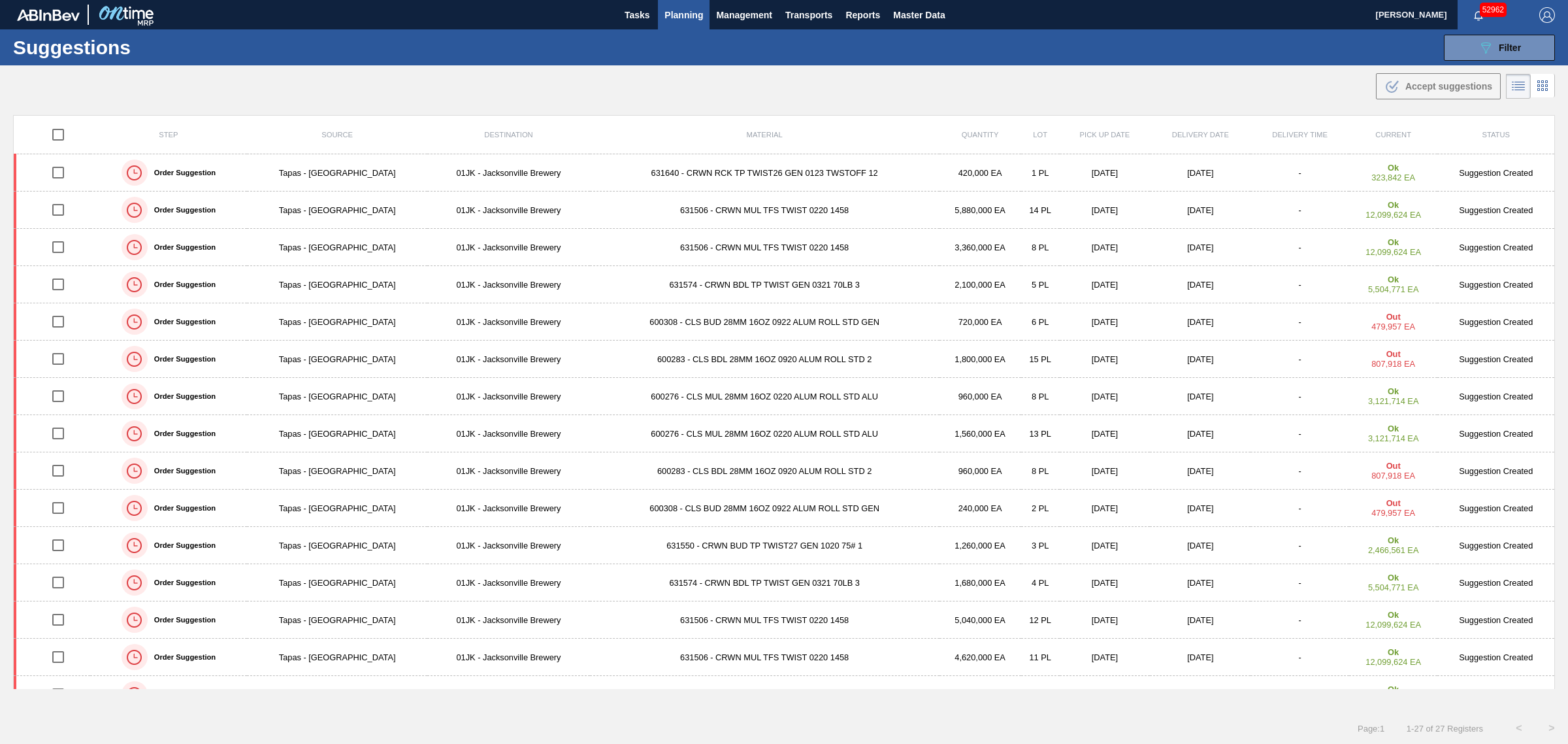
click at [730, 64] on div "Suggestions 089F7B8B-B2A5-4AFE-B5C0-19BA573D28AC Filter Step Step Source 825739…" at bounding box center [784, 47] width 1568 height 36
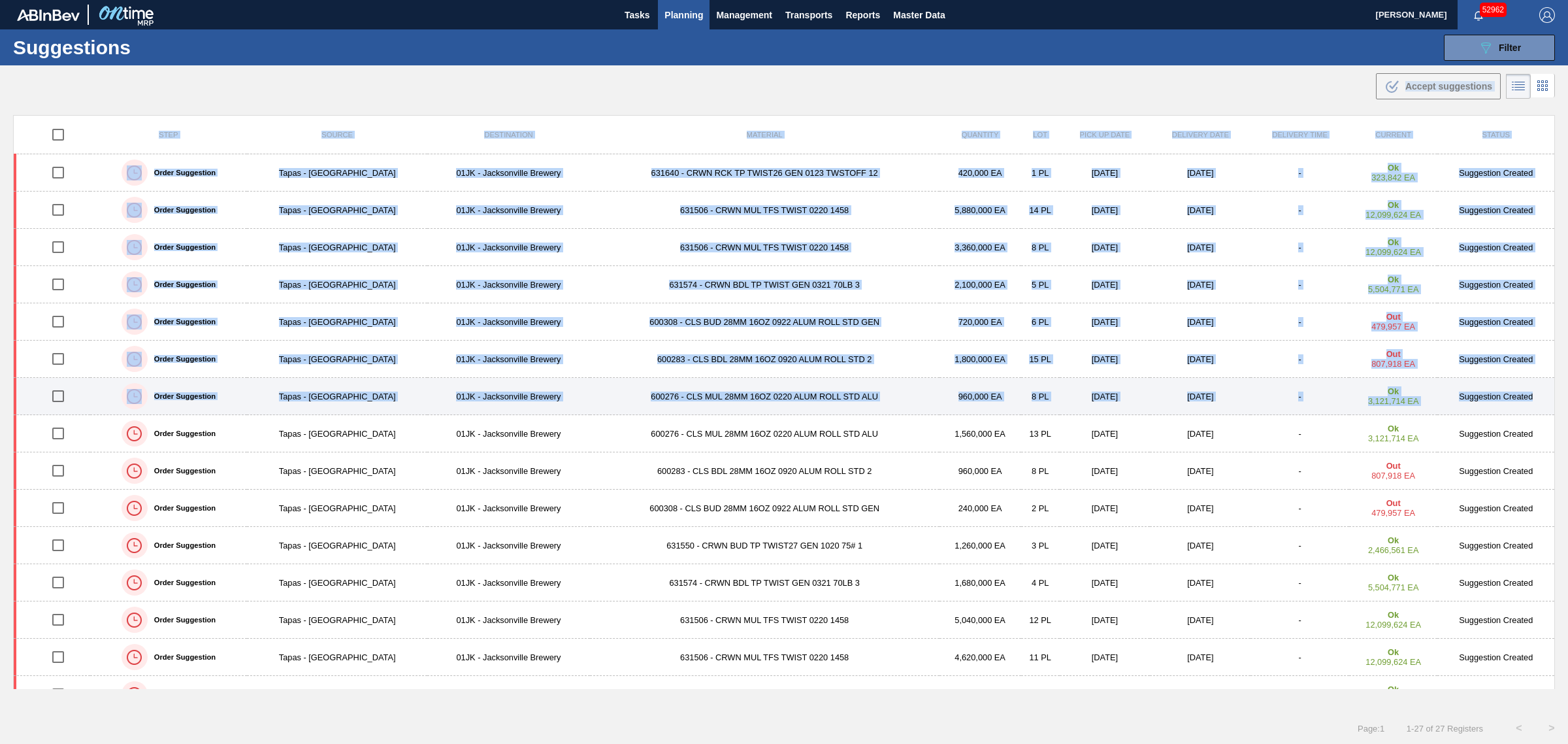
drag, startPoint x: 731, startPoint y: 66, endPoint x: 1537, endPoint y: 399, distance: 872.1
click at [1537, 399] on main "Tasks Planning Management Transports Reports Master Data [PERSON_NAME] 52962 Ma…" at bounding box center [784, 372] width 1568 height 744
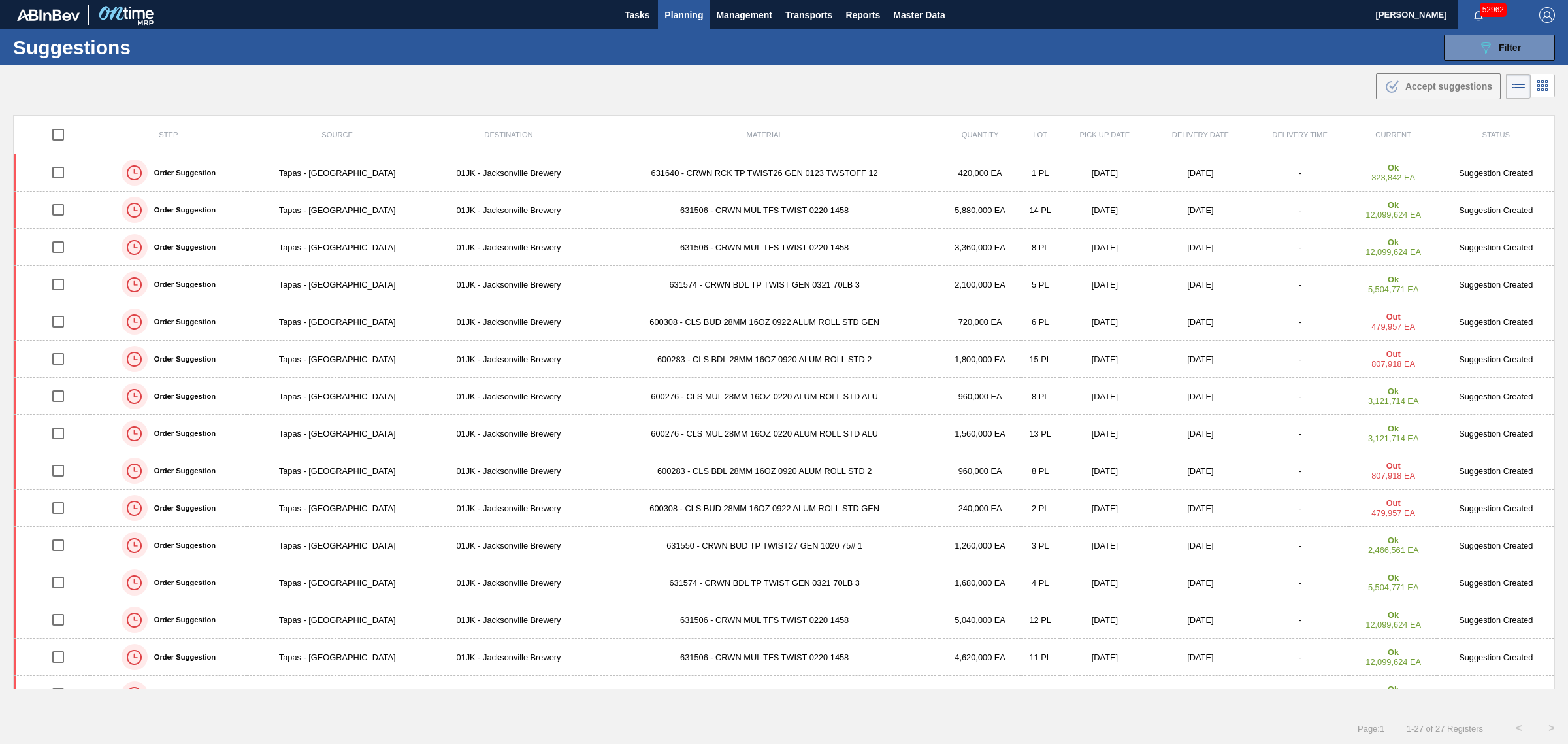
click at [824, 88] on div ".b{fill:var(--color-action-default)} Accept suggestions" at bounding box center [784, 84] width 1568 height 37
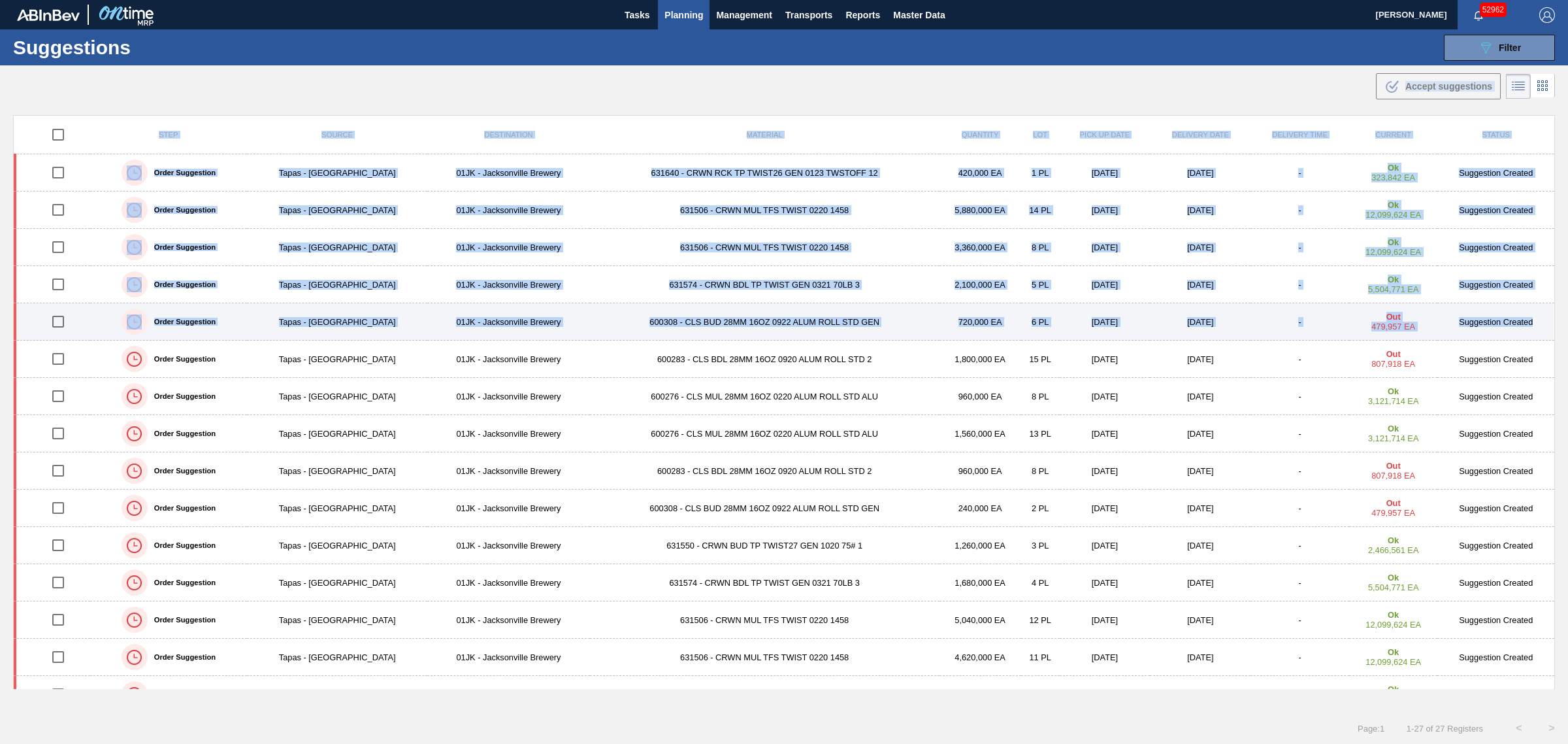
drag, startPoint x: 766, startPoint y: 68, endPoint x: 1537, endPoint y: 338, distance: 816.9
click at [1537, 338] on main "Tasks Planning Management Transports Reports Master Data [PERSON_NAME] 52962 Ma…" at bounding box center [784, 372] width 1568 height 744
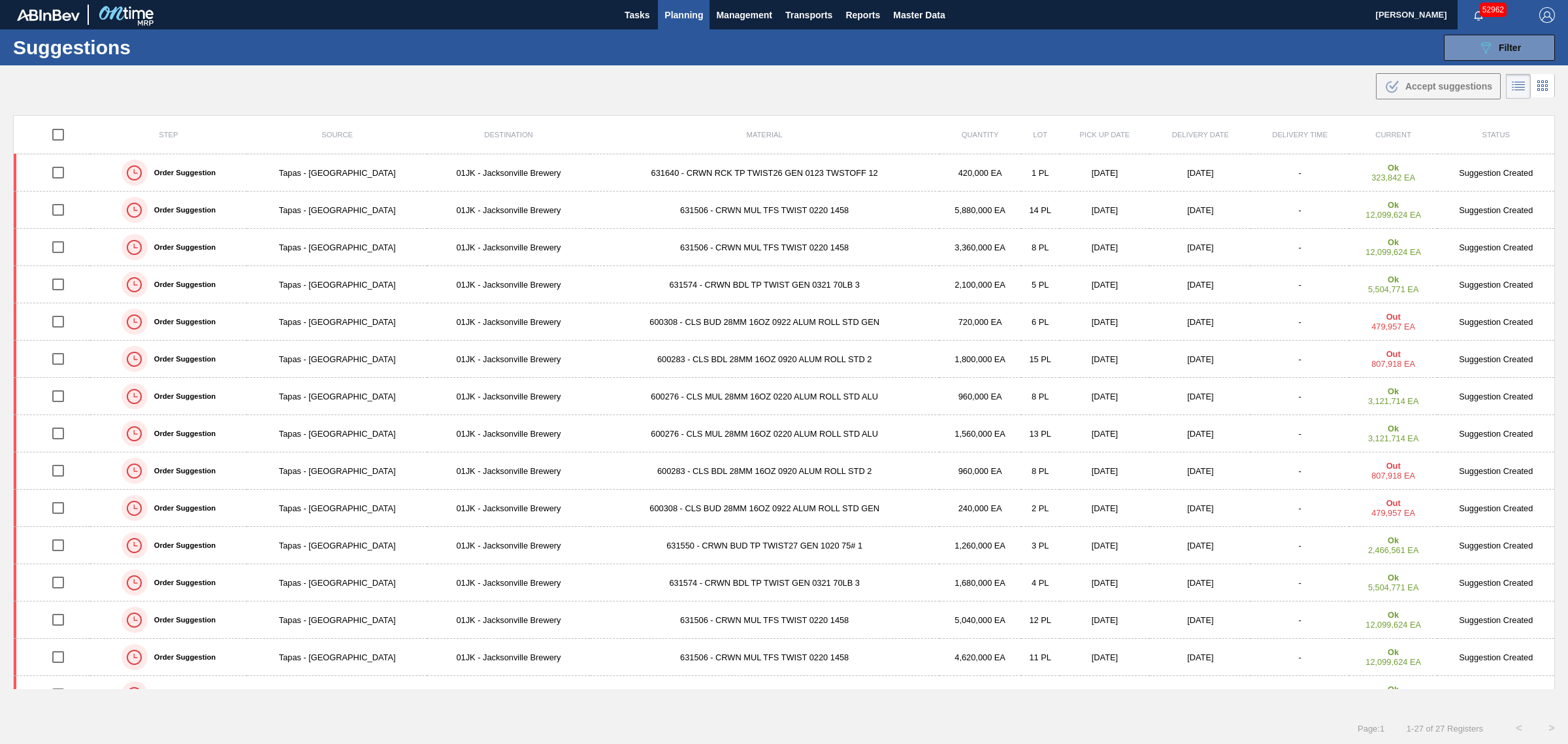
click at [1031, 89] on div ".b{fill:var(--color-action-default)} Accept suggestions" at bounding box center [784, 84] width 1568 height 37
